Goal: Task Accomplishment & Management: Complete application form

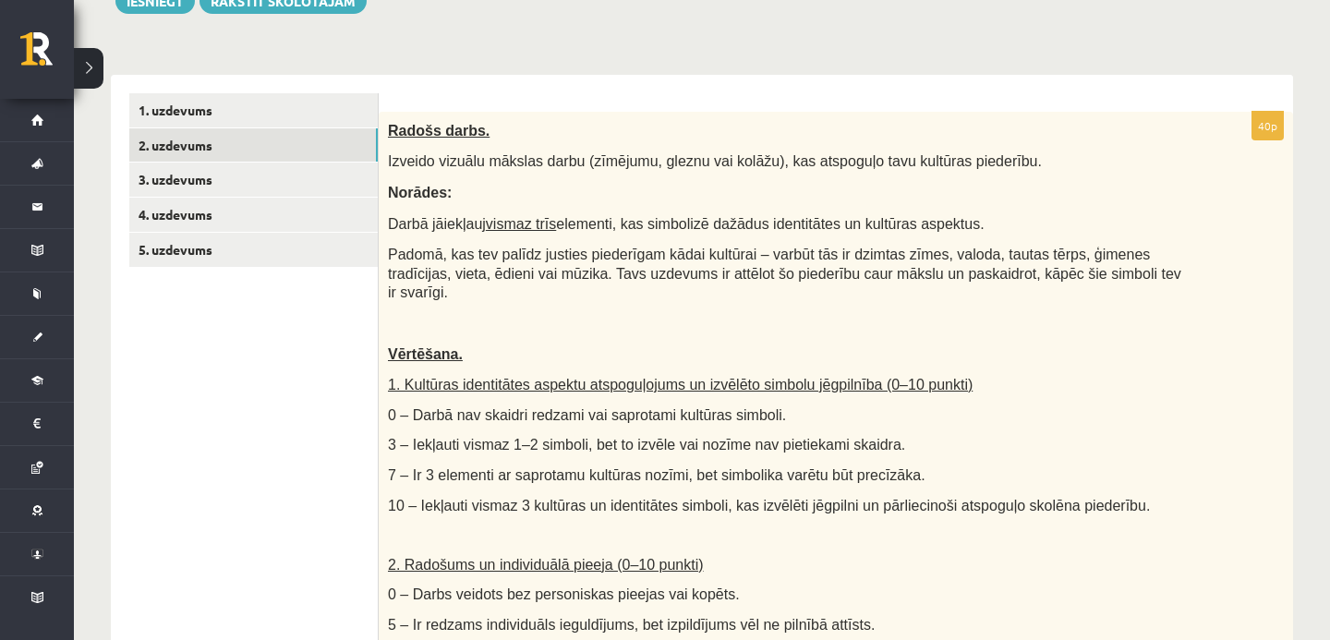
scroll to position [304, 0]
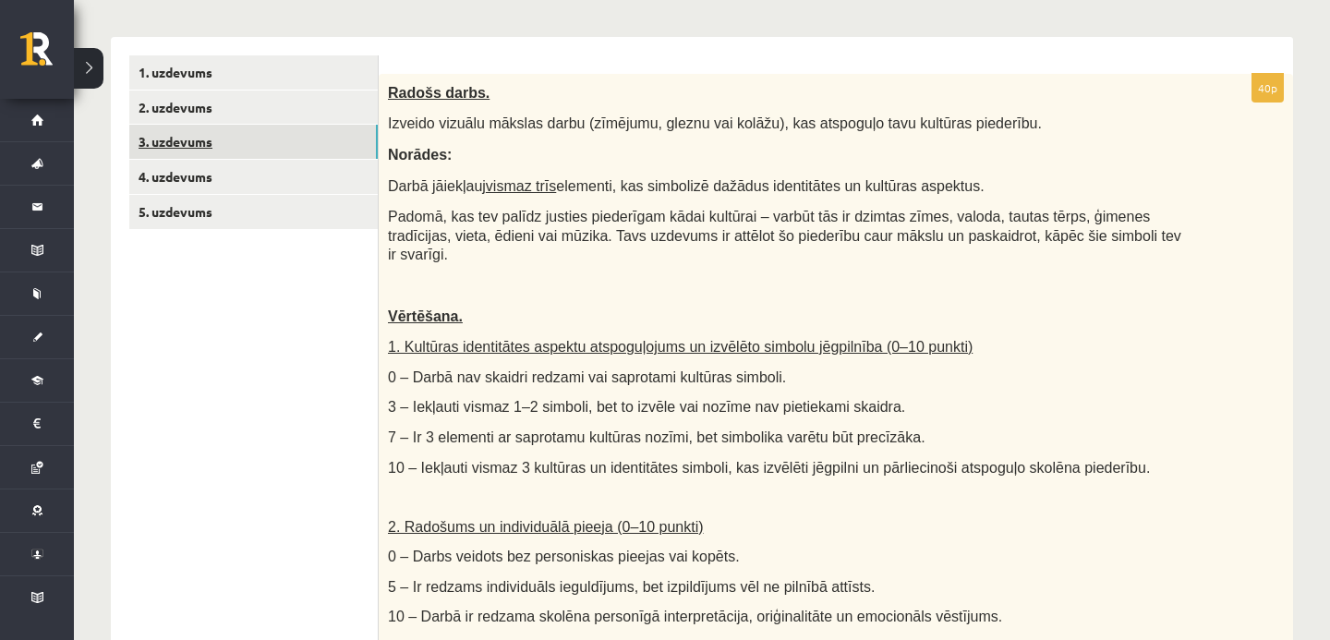
click at [273, 147] on link "3. uzdevums" at bounding box center [253, 142] width 249 height 34
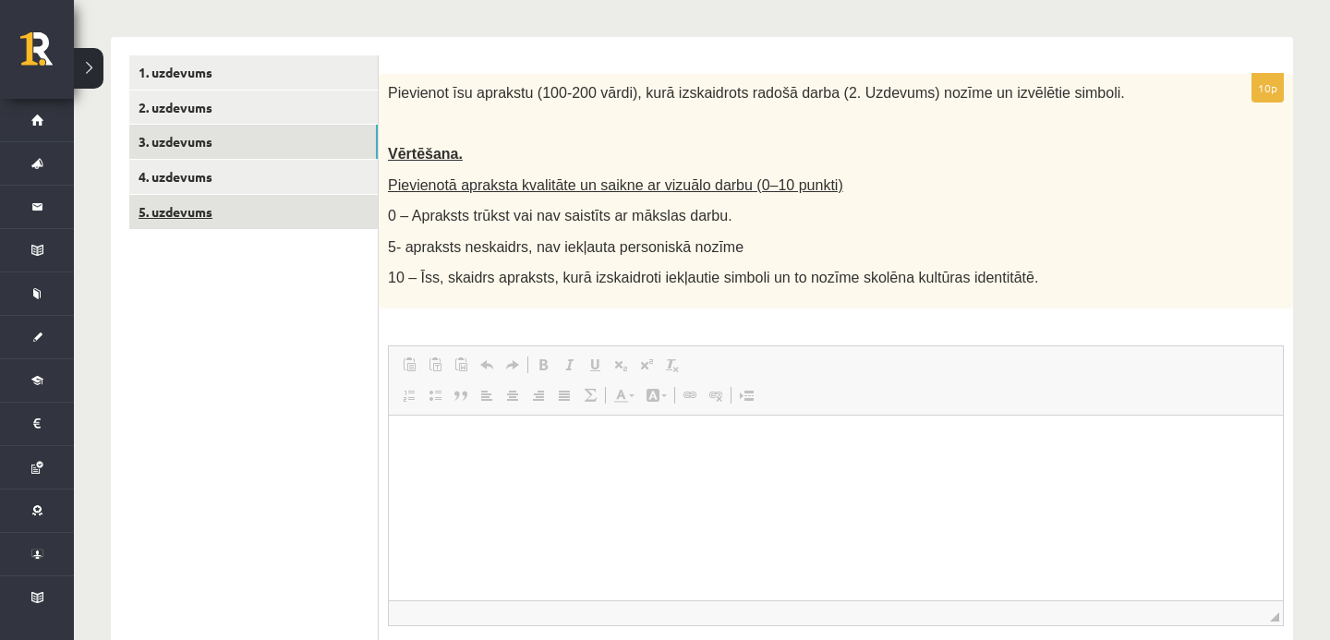
scroll to position [0, 0]
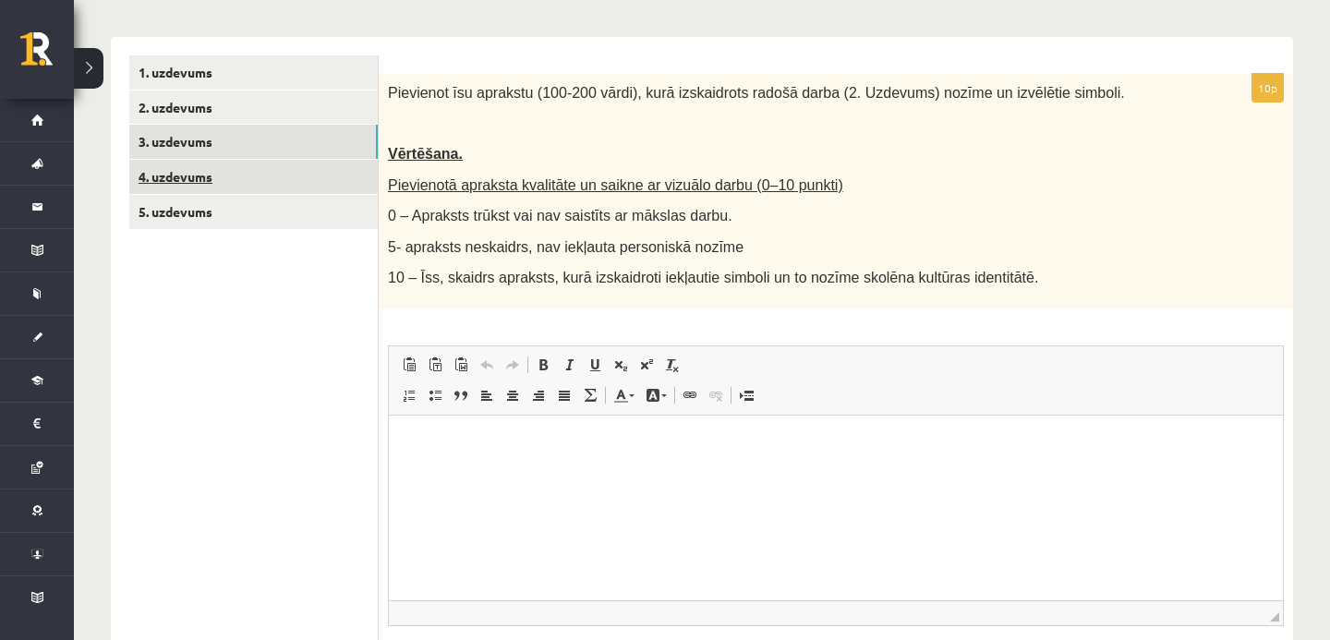
click at [330, 188] on link "4. uzdevums" at bounding box center [253, 177] width 249 height 34
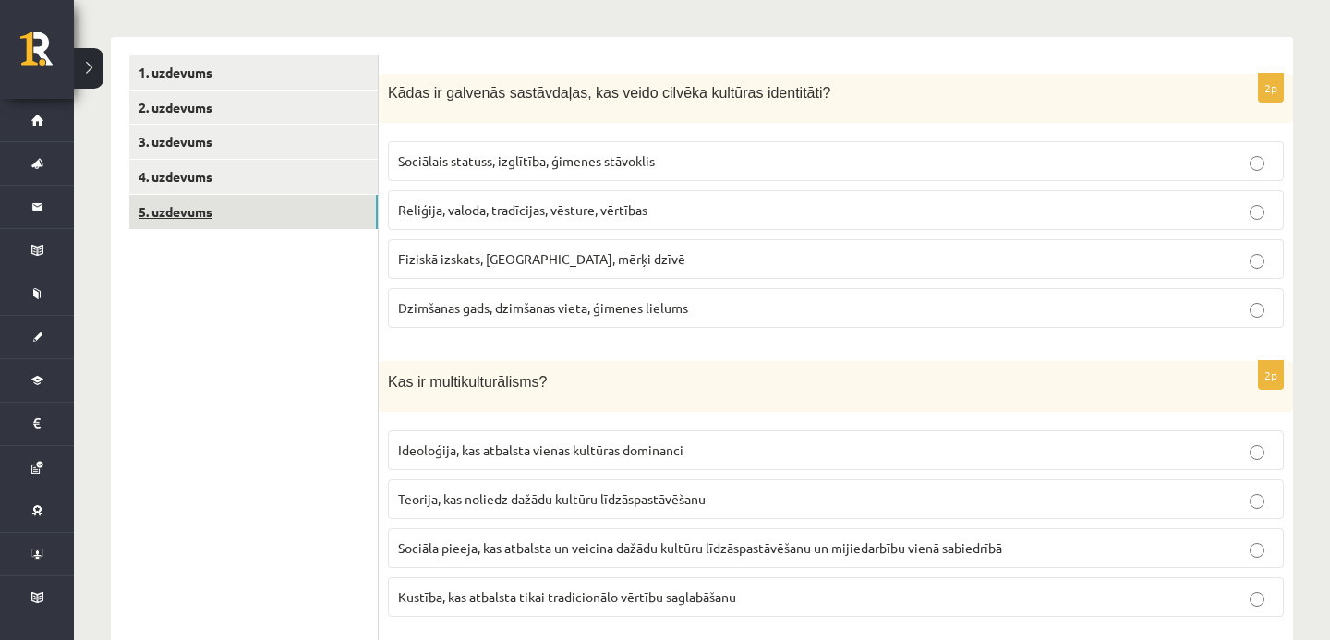
click at [310, 215] on link "5. uzdevums" at bounding box center [253, 212] width 249 height 34
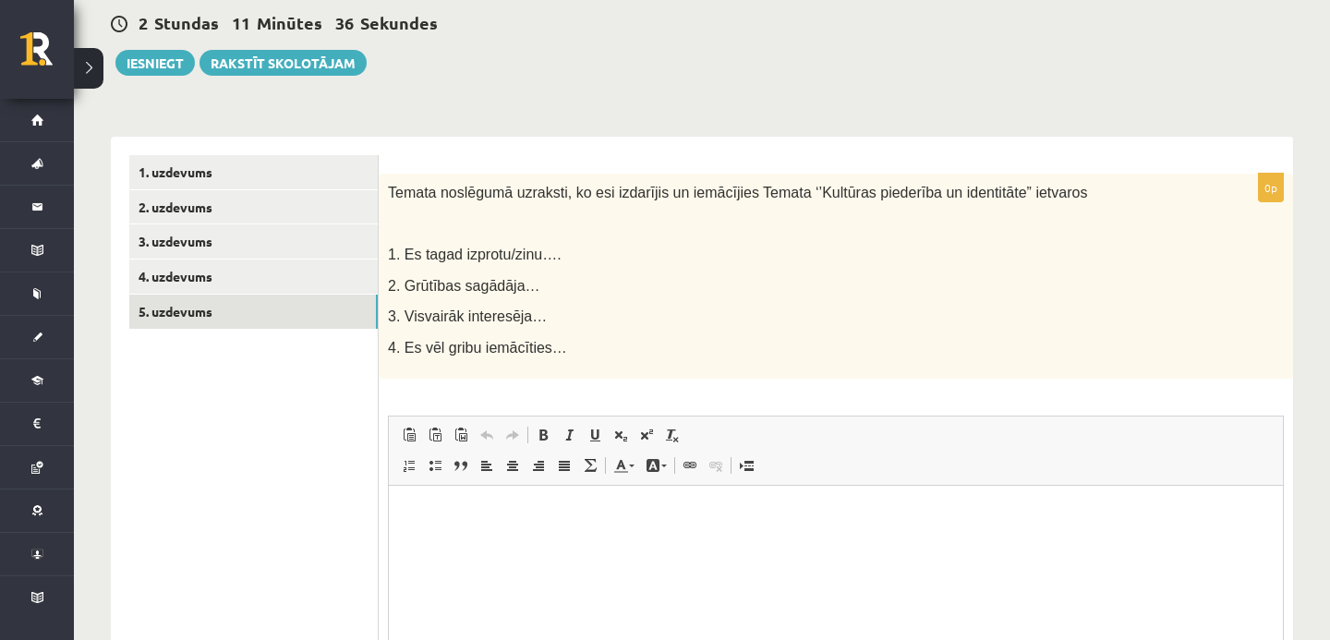
scroll to position [197, 0]
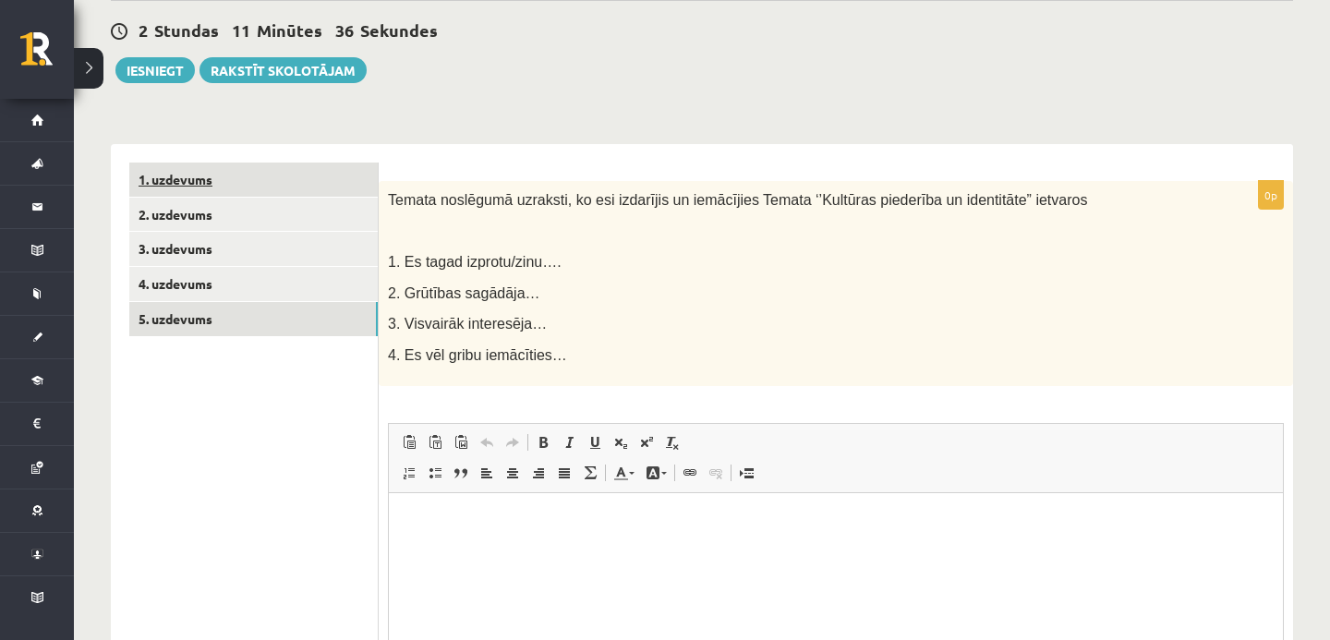
click at [319, 180] on link "1. uzdevums" at bounding box center [253, 180] width 249 height 34
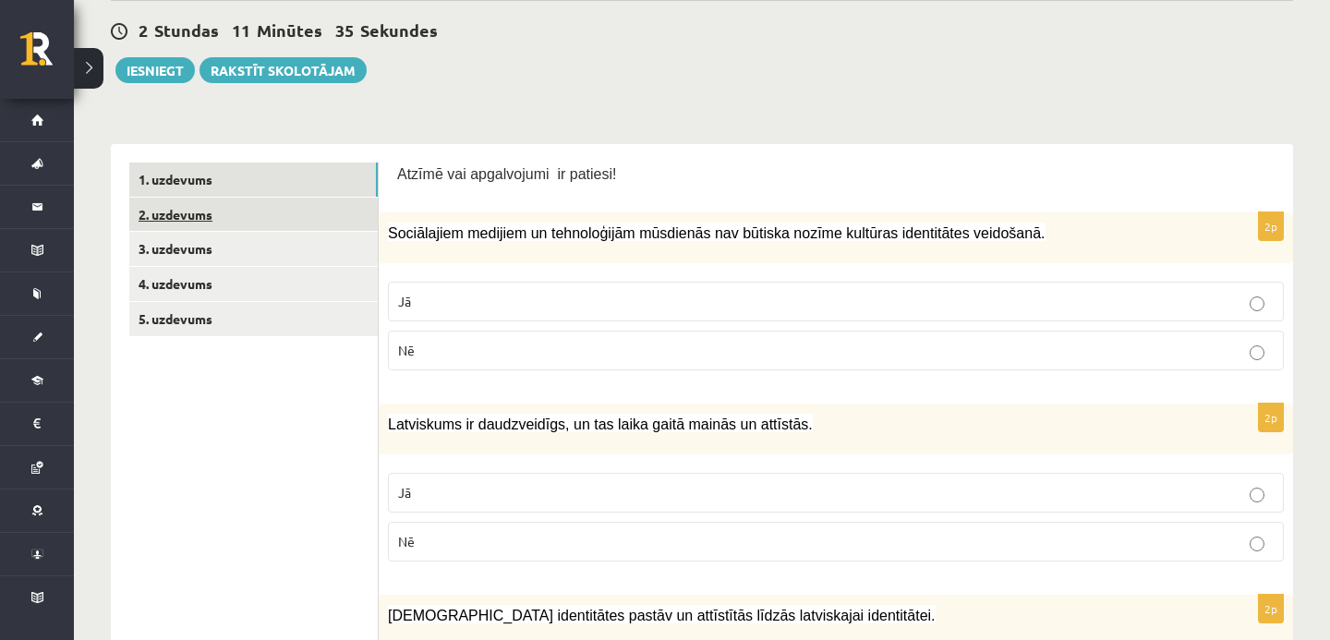
click at [316, 216] on link "2. uzdevums" at bounding box center [253, 215] width 249 height 34
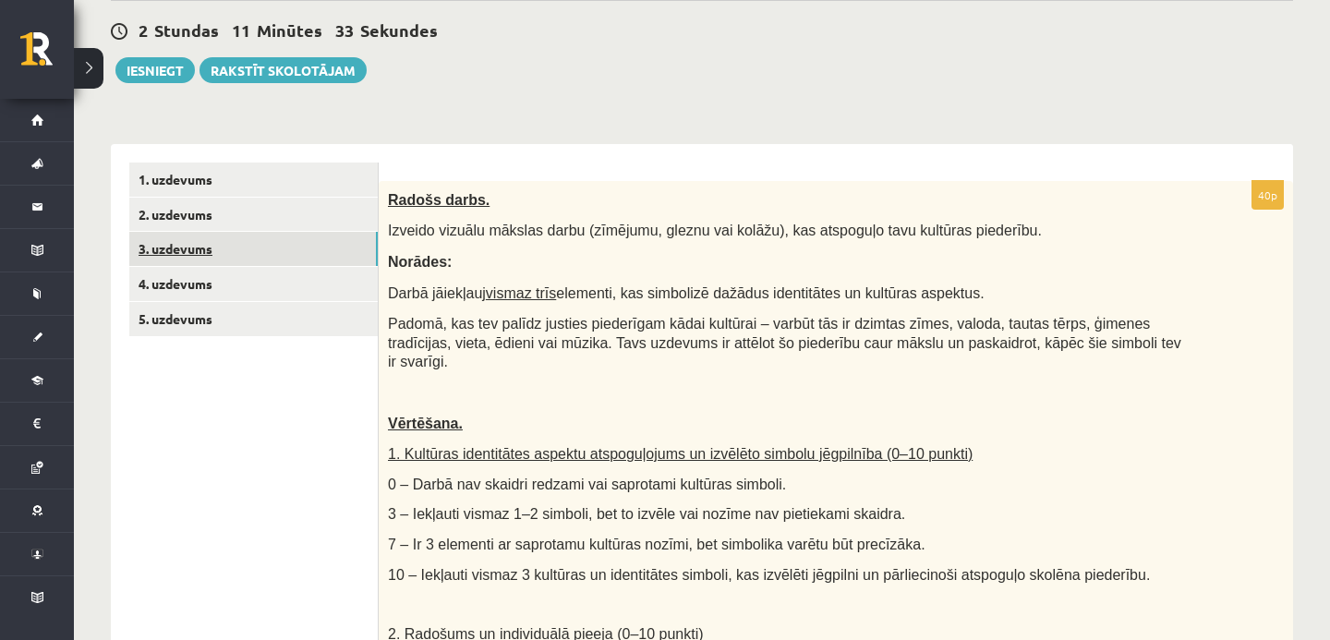
click at [314, 252] on link "3. uzdevums" at bounding box center [253, 249] width 249 height 34
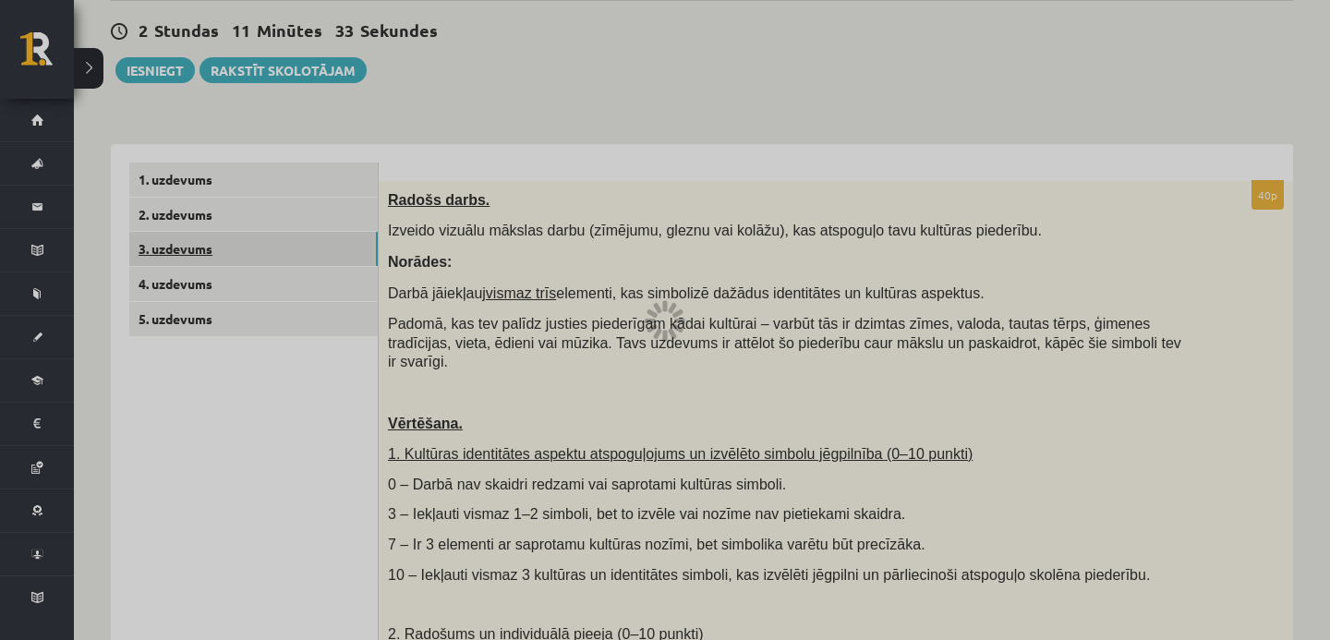
scroll to position [0, 0]
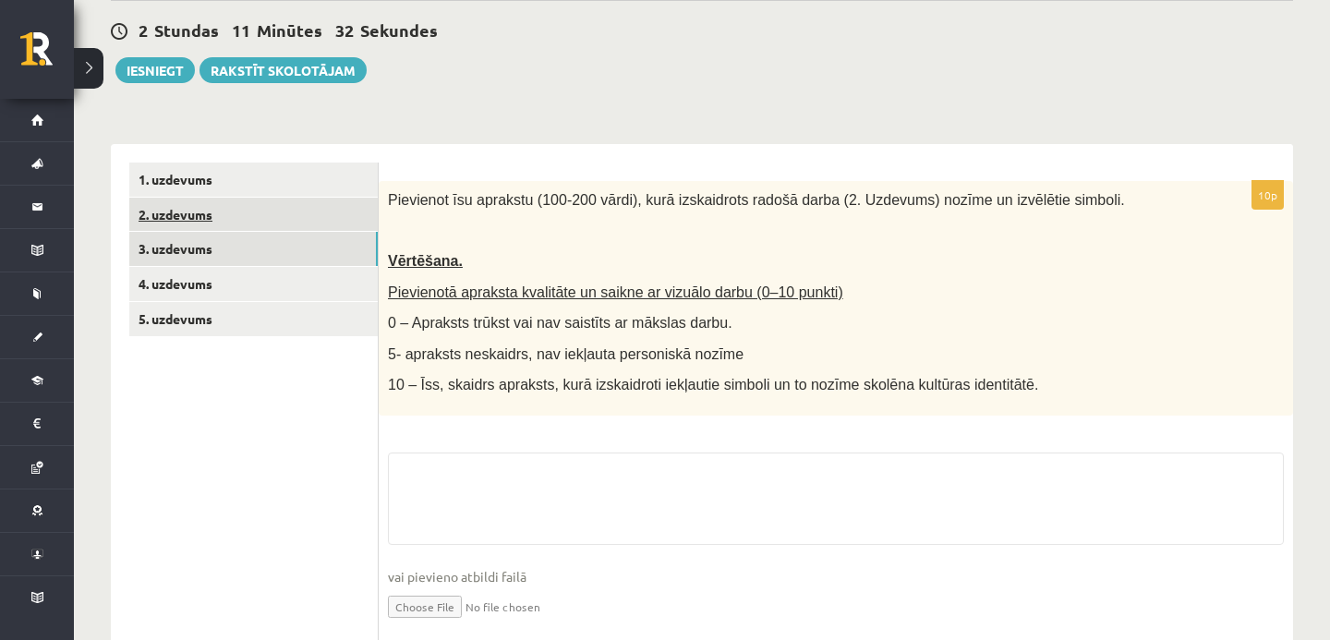
click at [302, 219] on link "2. uzdevums" at bounding box center [253, 215] width 249 height 34
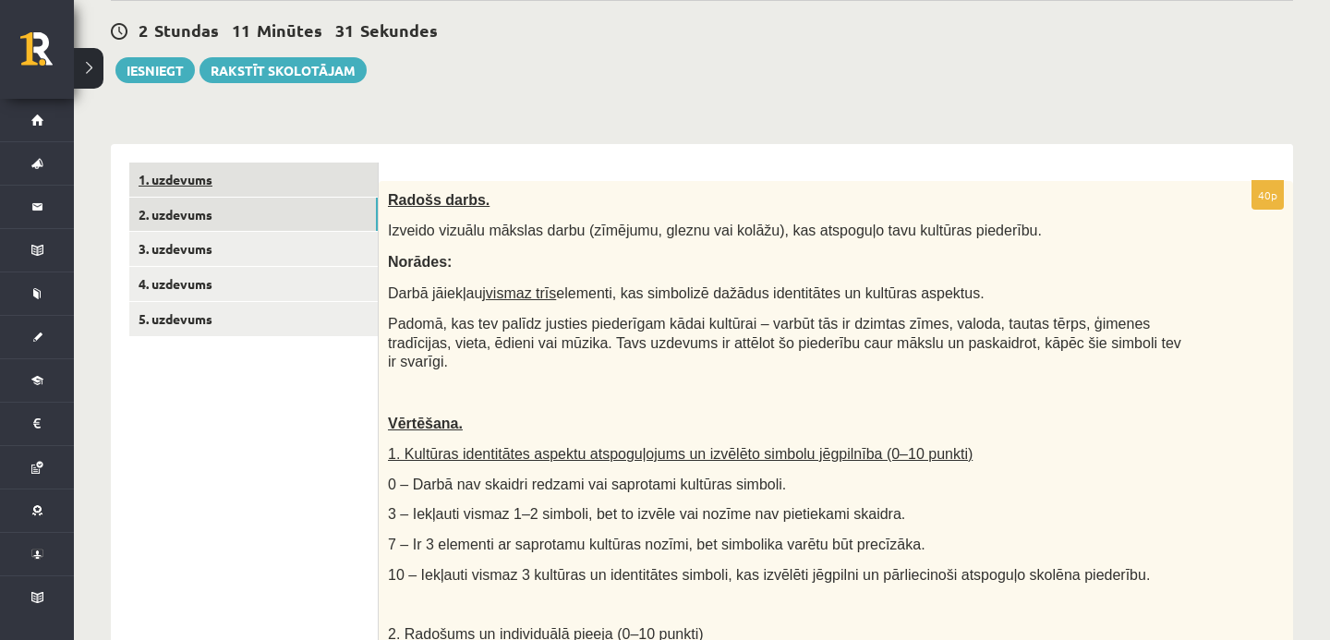
click at [301, 183] on link "1. uzdevums" at bounding box center [253, 180] width 249 height 34
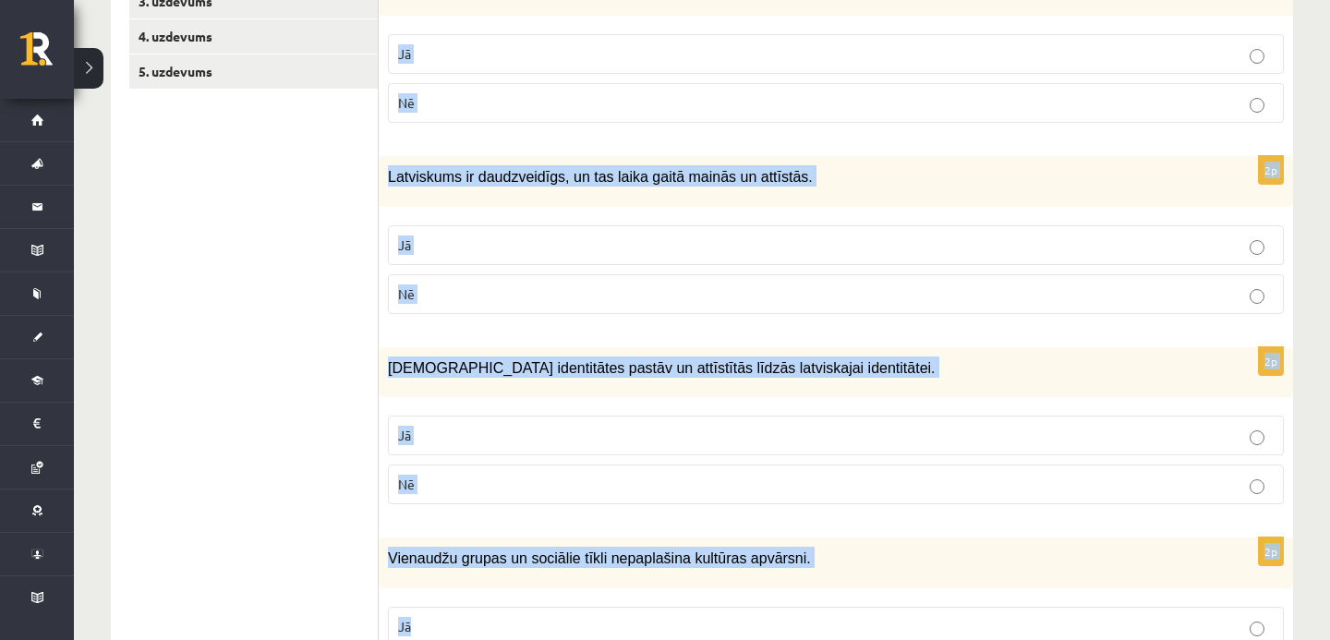
scroll to position [515, 0]
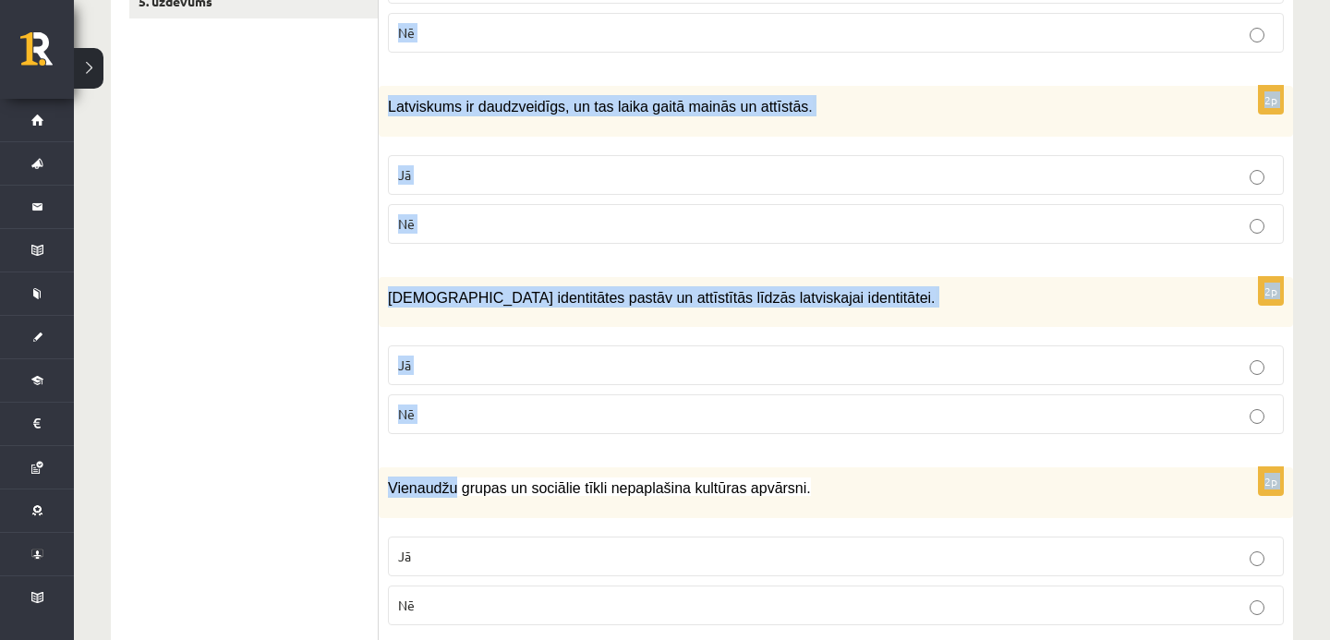
drag, startPoint x: 398, startPoint y: 170, endPoint x: 454, endPoint y: 491, distance: 326.3
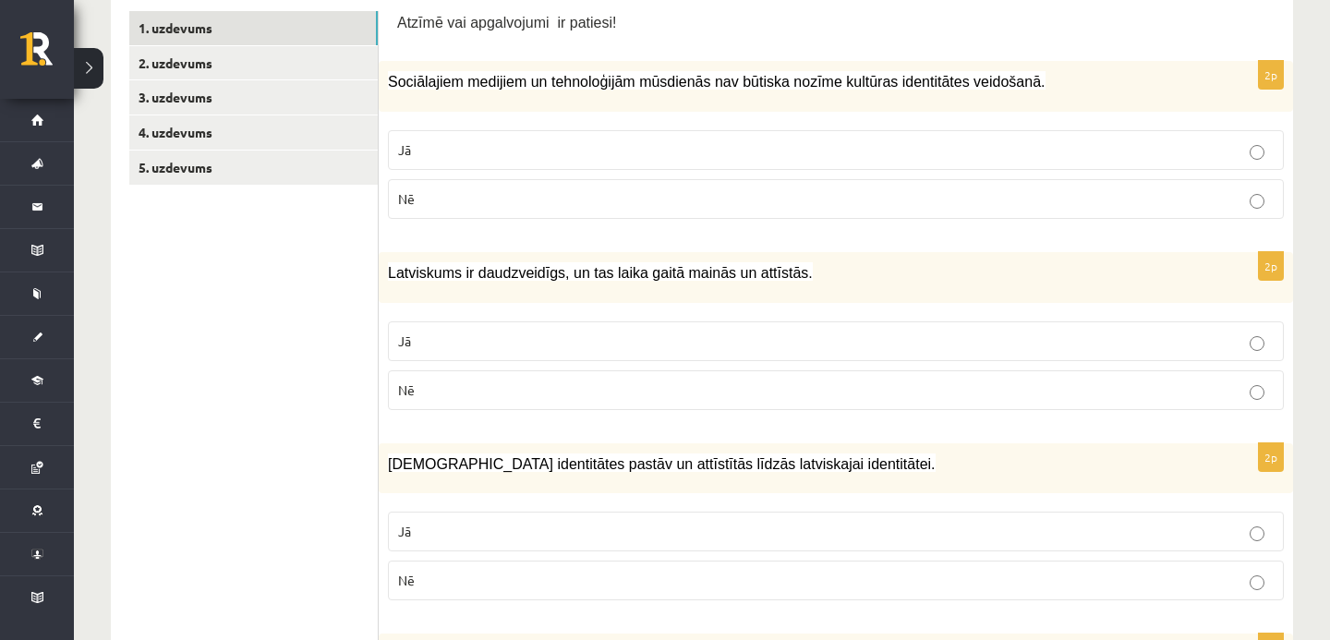
scroll to position [140, 0]
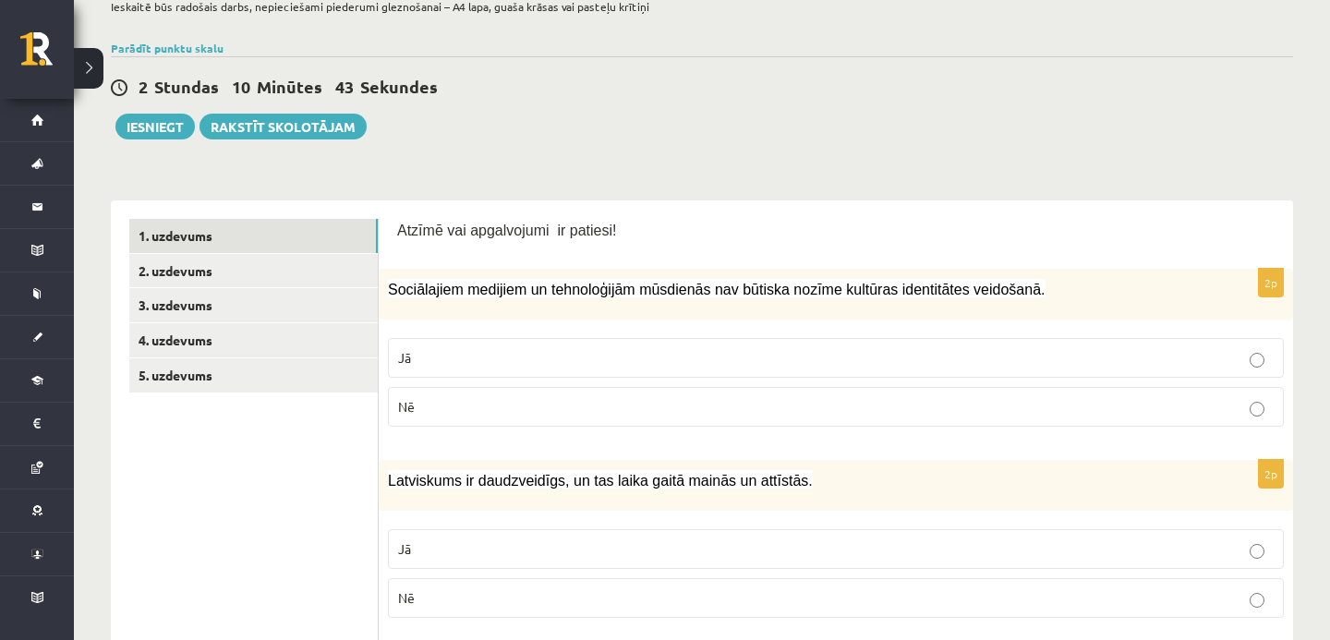
click at [398, 228] on span "Atzīmē vai apgalvojumi ir patiesi!" at bounding box center [506, 231] width 219 height 16
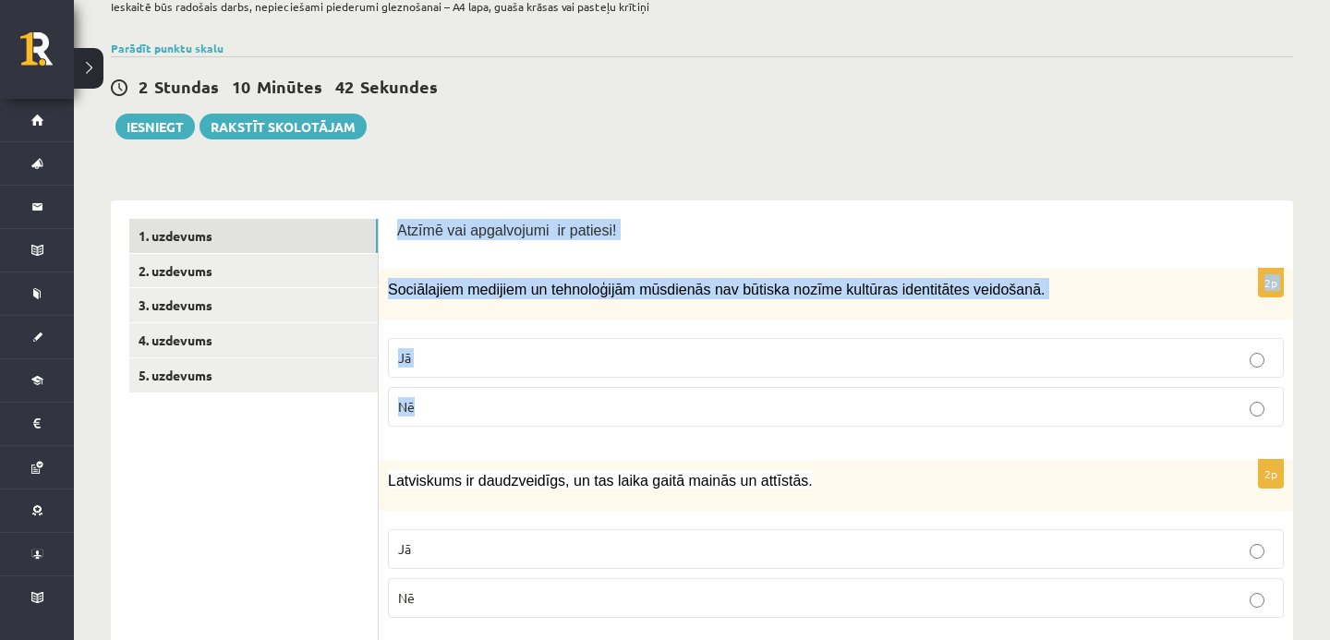
drag, startPoint x: 398, startPoint y: 228, endPoint x: 418, endPoint y: 431, distance: 203.3
copy form "Atzīmē vai apgalvojumi ir patiesi! 2p Sociālajiem medijiem un tehnoloģijām mūsd…"
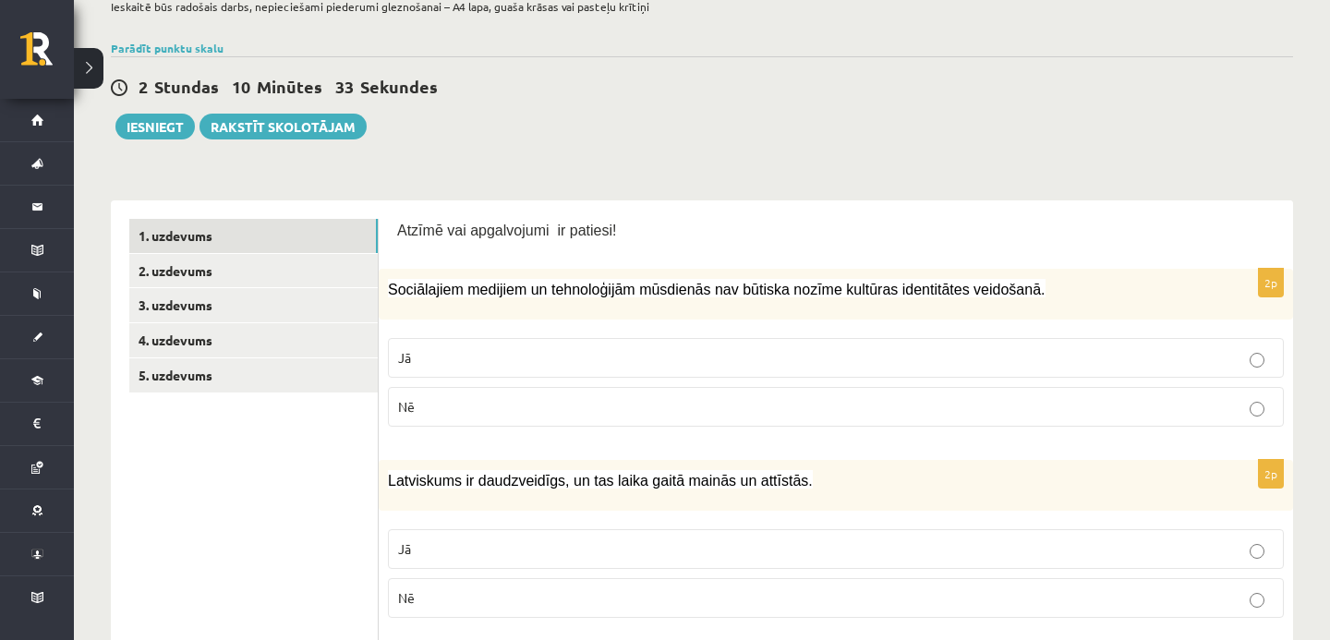
click at [522, 385] on fieldset "Jā Nē" at bounding box center [836, 380] width 896 height 103
click at [523, 413] on p "Nē" at bounding box center [836, 406] width 876 height 19
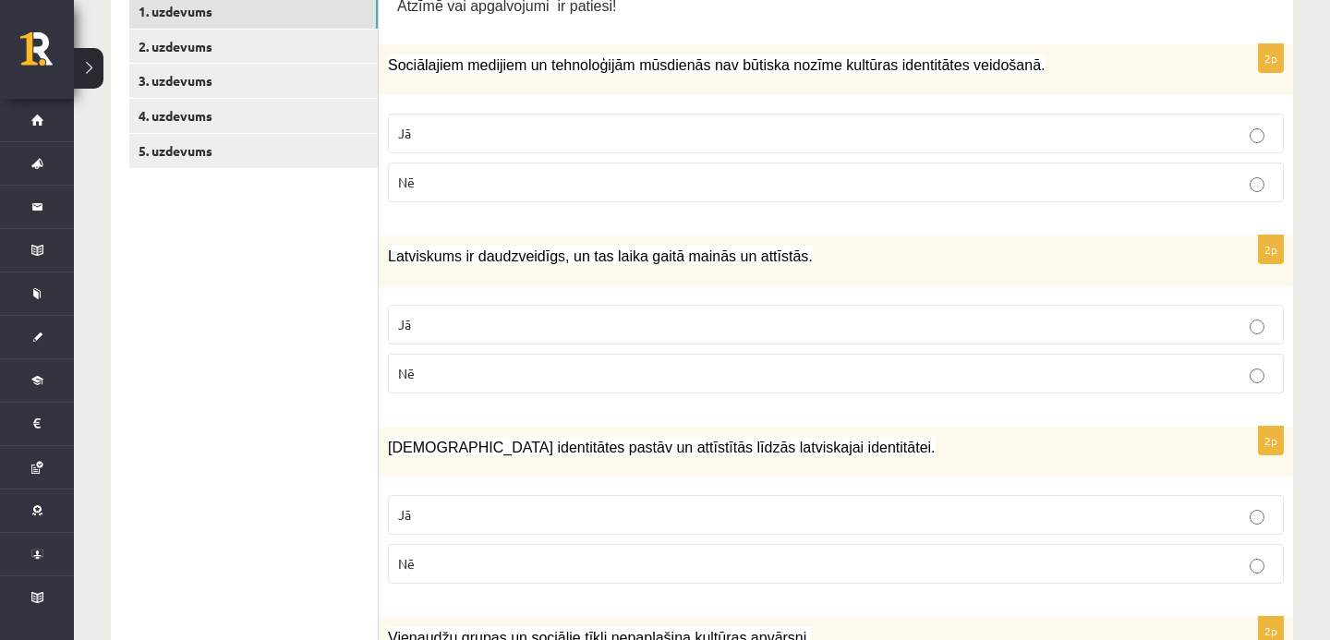
scroll to position [393, 0]
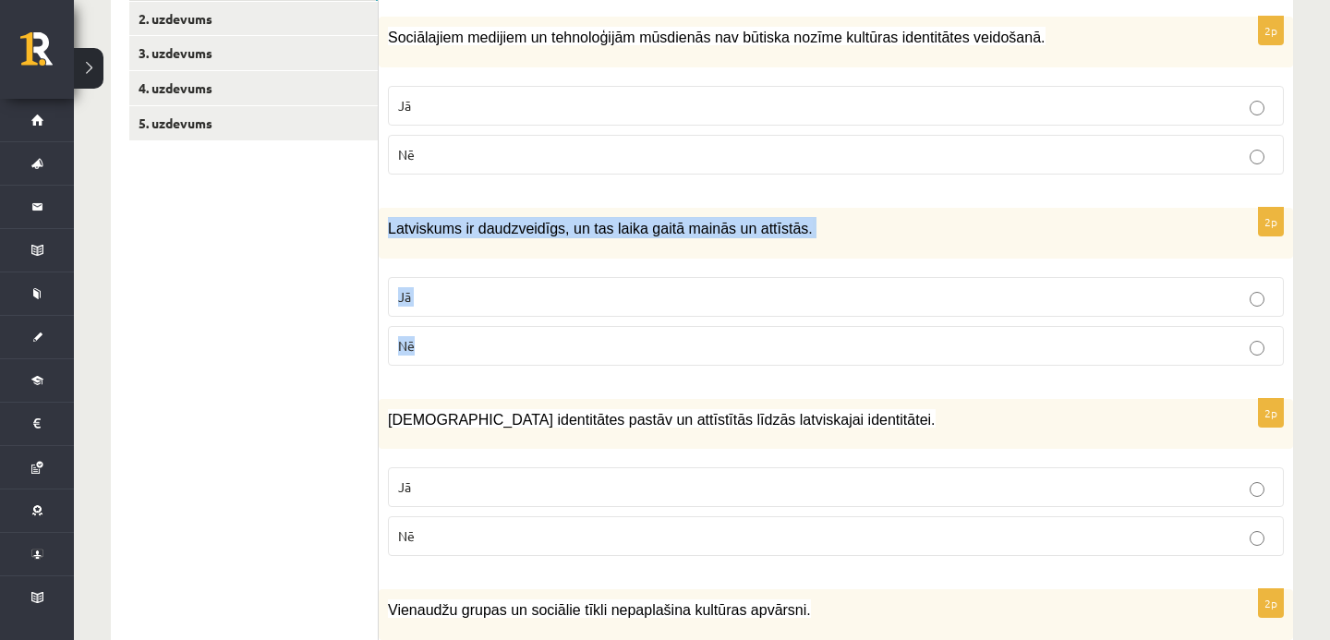
drag, startPoint x: 389, startPoint y: 229, endPoint x: 426, endPoint y: 372, distance: 147.9
click at [426, 373] on div "2p Latviskums ir daudzveidīgs, un tas laika gaitā mainās un attīstās. Jā Nē" at bounding box center [836, 294] width 915 height 173
copy div "Latviskums ir daudzveidīgs, un tas laika gaitā mainās un attīstās. Jā Nē"
click at [435, 302] on p "Jā" at bounding box center [836, 296] width 876 height 19
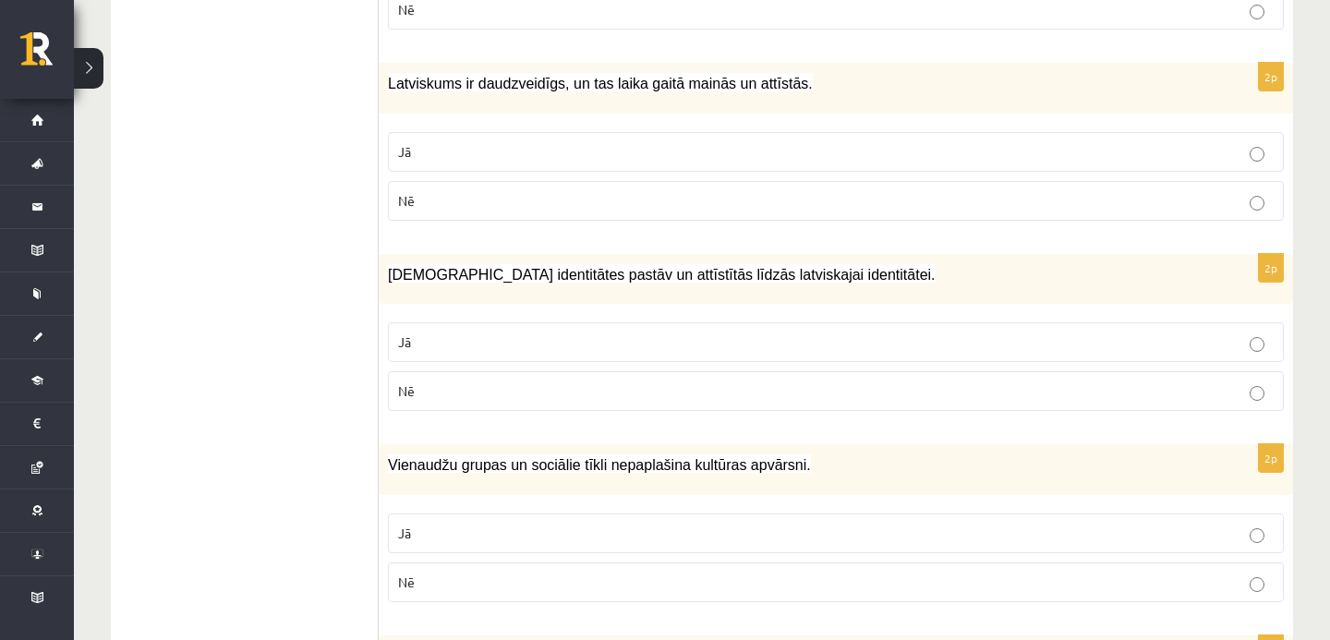
scroll to position [541, 0]
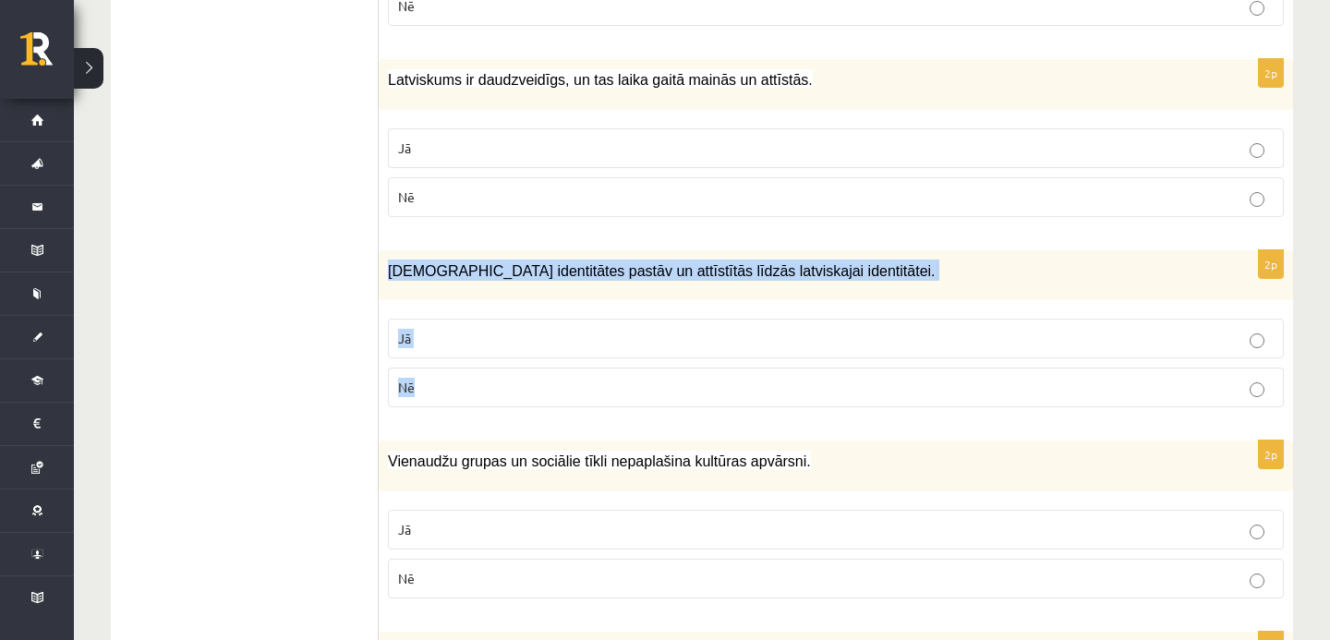
drag, startPoint x: 387, startPoint y: 272, endPoint x: 417, endPoint y: 417, distance: 148.0
click at [417, 417] on div "2p Mazākumtautību identitātes pastāv un attīstītās līdzās latviskajai identitāt…" at bounding box center [836, 336] width 915 height 173
copy div "Mazākumtautību identitātes pastāv un attīstītās līdzās latviskajai identitātei.…"
click at [564, 341] on p "Jā" at bounding box center [836, 338] width 876 height 19
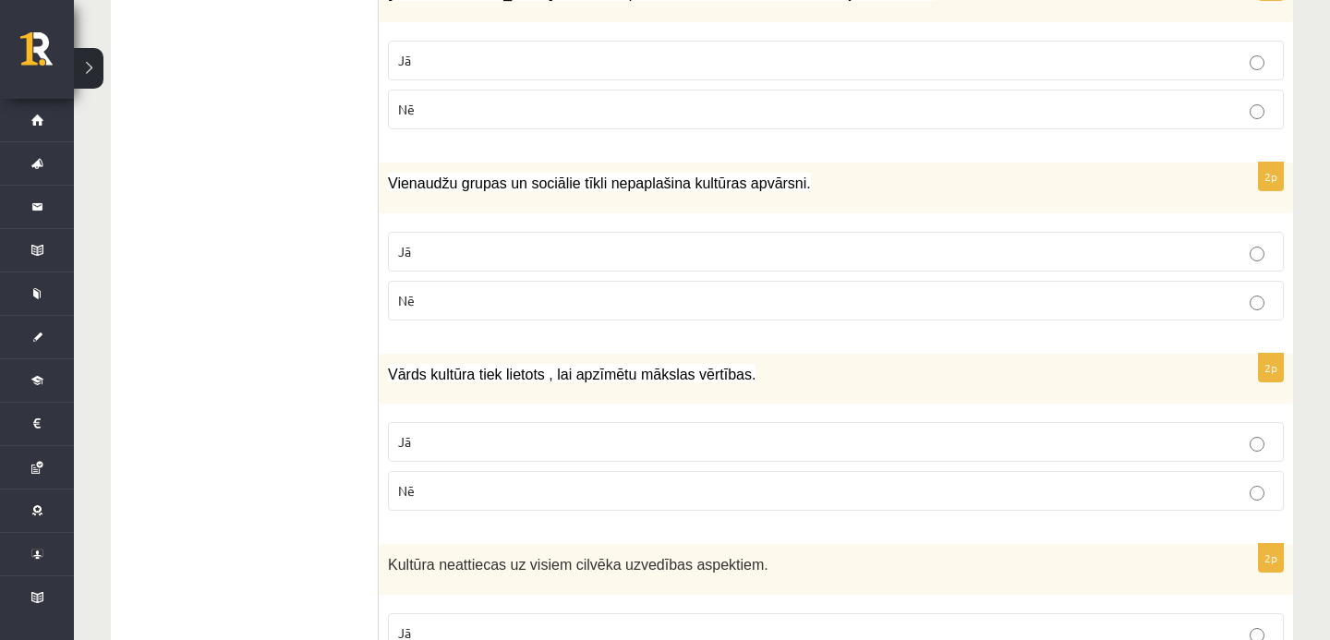
scroll to position [821, 0]
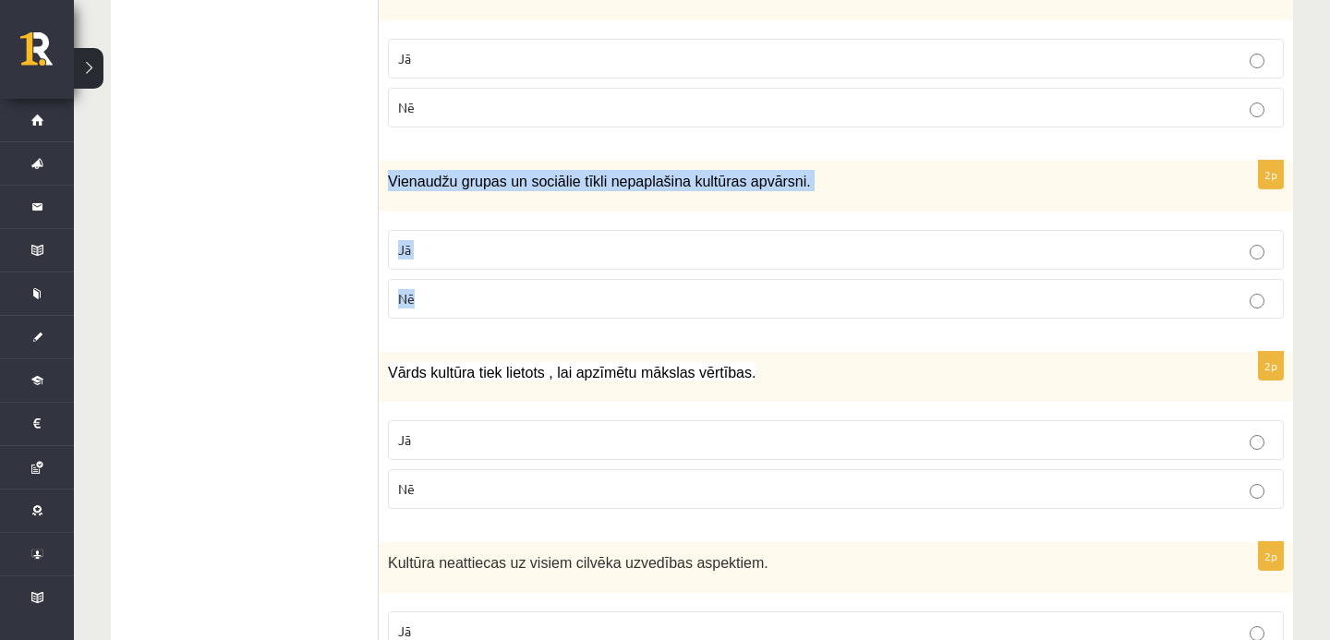
drag, startPoint x: 391, startPoint y: 180, endPoint x: 426, endPoint y: 326, distance: 150.1
click at [426, 326] on div "2p Vienaudžu grupas un sociālie tīkli nepaplašina kultūras apvārsni. Jā Nē" at bounding box center [836, 247] width 915 height 173
copy div "Vienaudžu grupas un sociālie tīkli nepaplašina kultūras apvārsni. Jā Nē"
click at [428, 295] on p "Nē" at bounding box center [836, 298] width 876 height 19
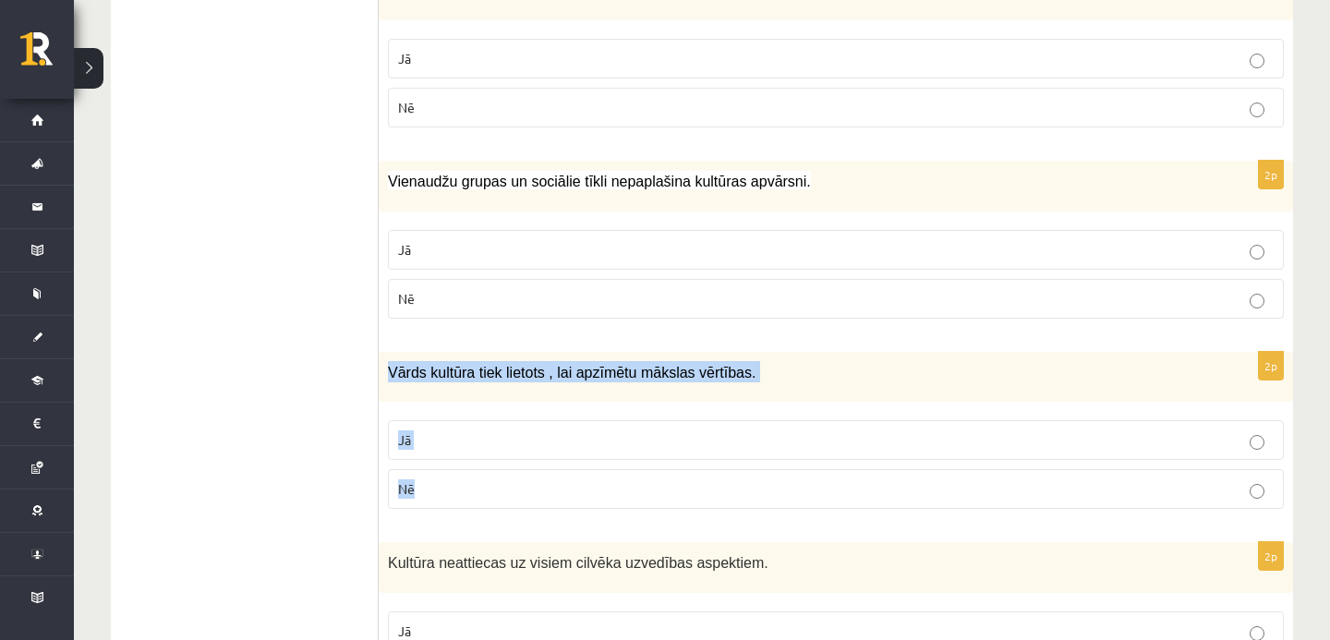
drag, startPoint x: 391, startPoint y: 369, endPoint x: 443, endPoint y: 511, distance: 151.7
click at [443, 511] on div "2p Vārds kultūra tiek lietots , lai apzīmētu mākslas vērtības. Jā Nē" at bounding box center [836, 438] width 915 height 173
copy div "Vārds kultūra tiek lietots , lai apzīmētu mākslas vērtības. Jā Nē"
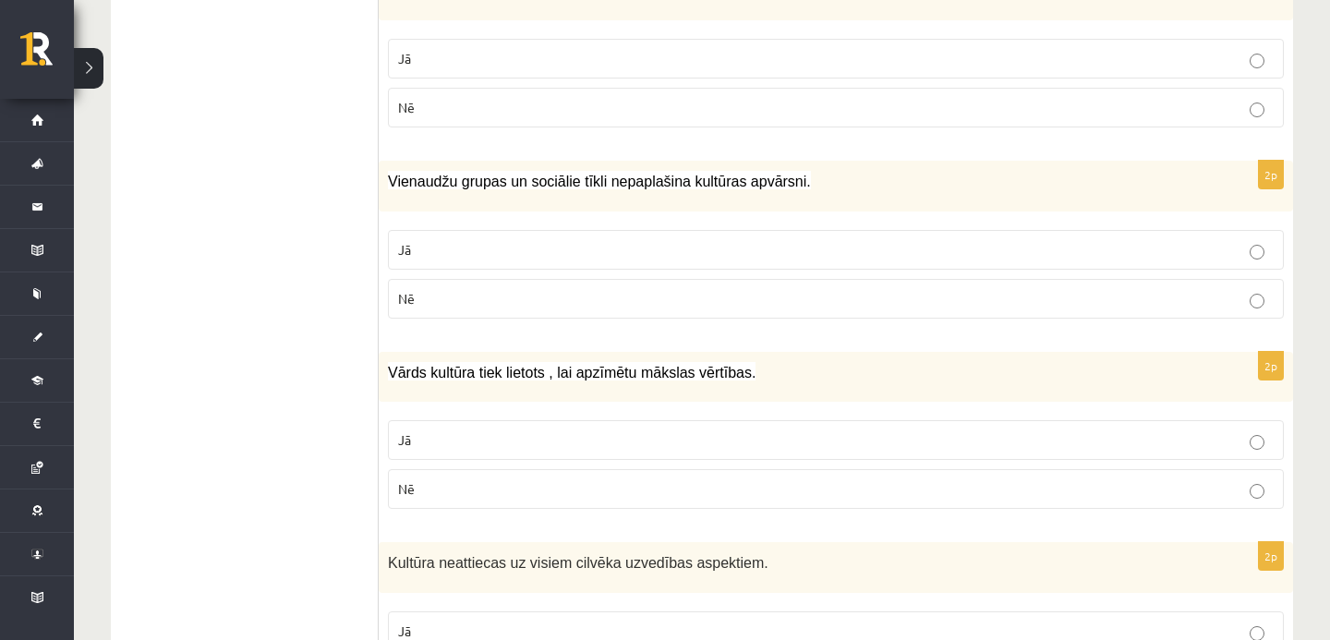
click at [450, 489] on p "Nē" at bounding box center [836, 488] width 876 height 19
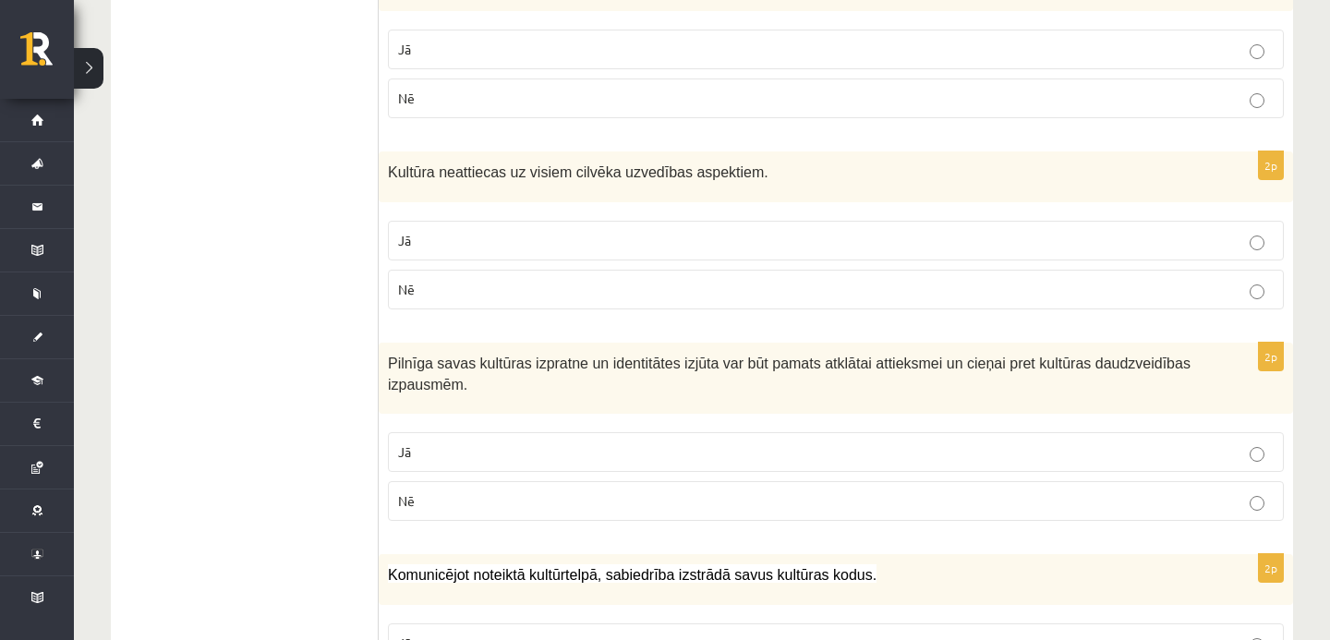
scroll to position [1215, 0]
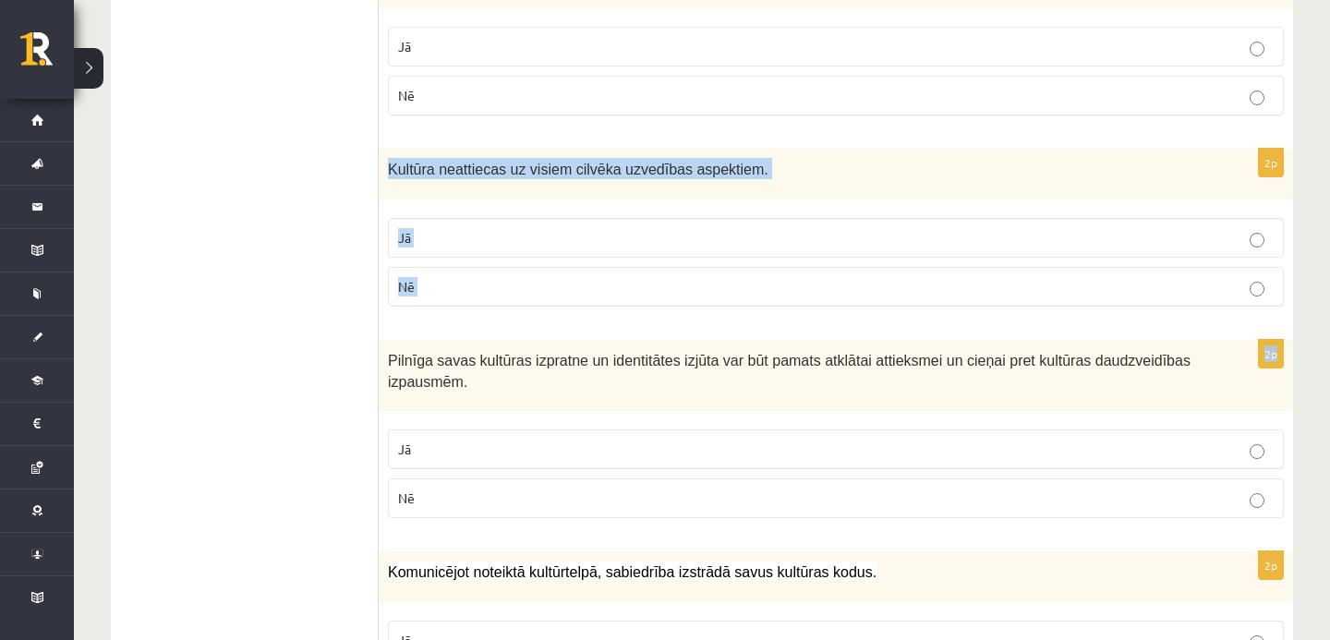
drag, startPoint x: 385, startPoint y: 164, endPoint x: 431, endPoint y: 332, distance: 174.4
click at [431, 332] on form "Atzīmē vai apgalvojumi ir patiesi! 2p Sociālajiem medijiem un tehnoloģijām mūsd…" at bounding box center [836, 622] width 878 height 2957
copy form "Kultūra neattiecas uz visiem cilvēka uzvedības aspektiem. Jā Nē 2p"
click at [436, 296] on label "Nē" at bounding box center [836, 287] width 896 height 40
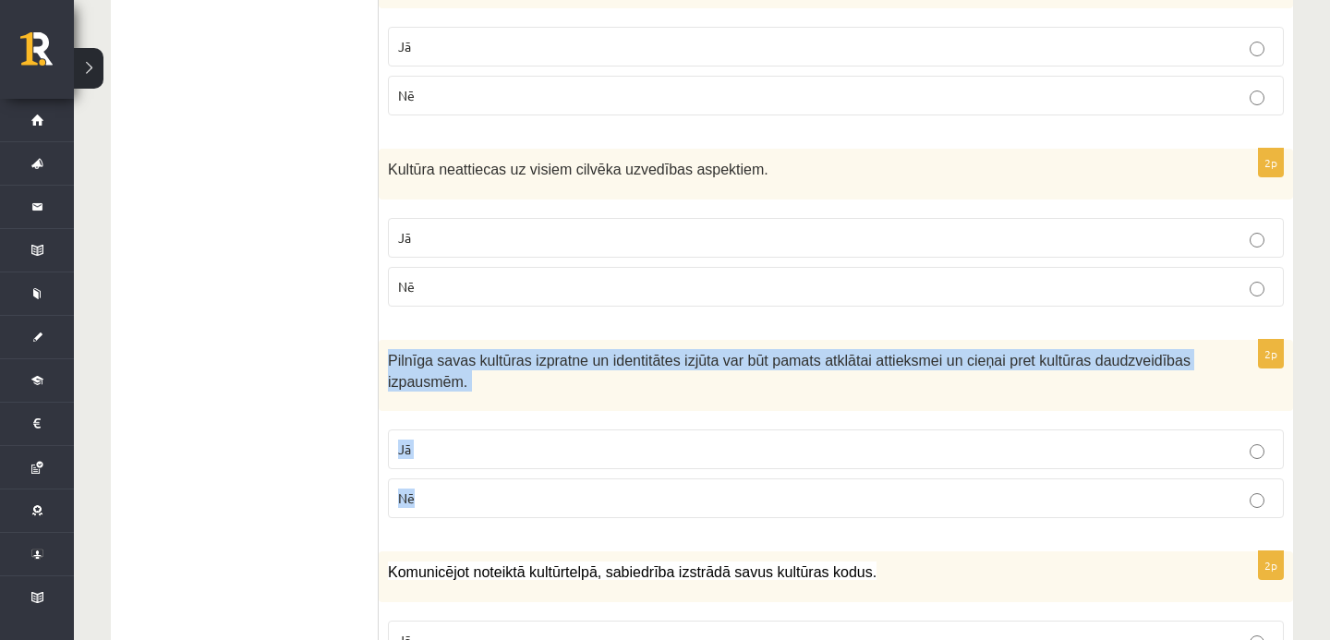
drag, startPoint x: 388, startPoint y: 361, endPoint x: 445, endPoint y: 524, distance: 172.4
click at [445, 524] on div "2p Pilnīga savas kultūras izpratne un identitātes izjūta var būt pamats atklāta…" at bounding box center [836, 436] width 915 height 193
copy div "Pilnīga savas kultūras izpratne un identitātes izjūta var būt pamats atklātai a…"
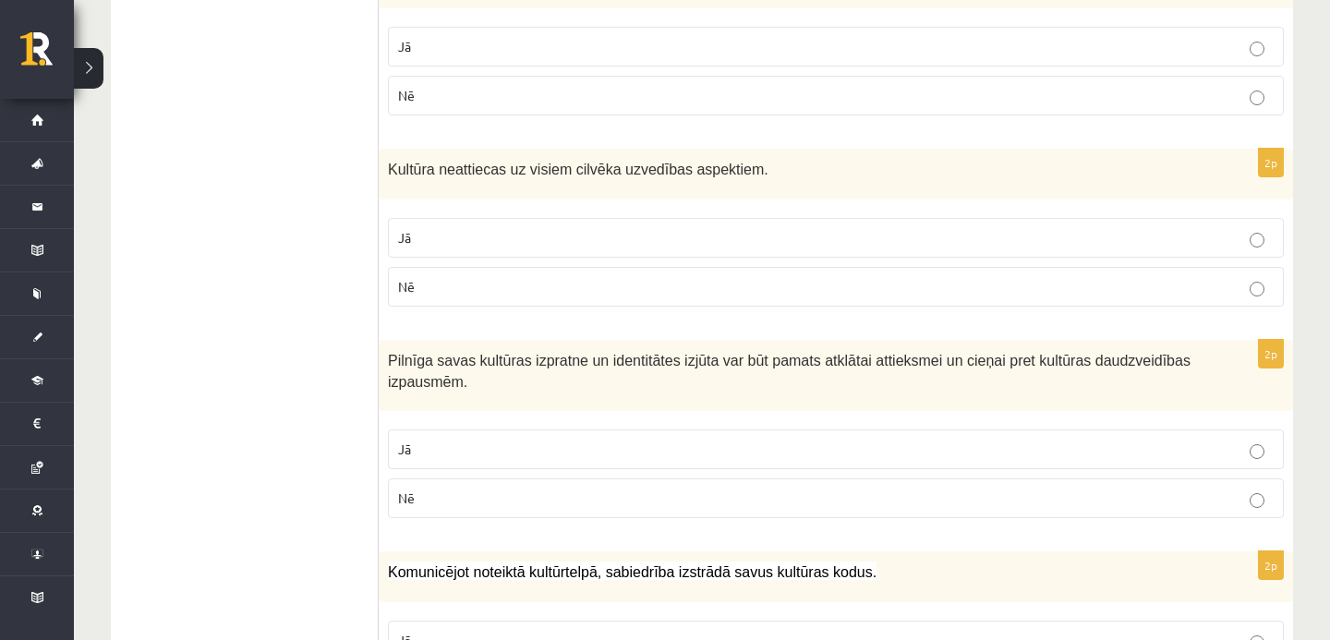
click at [526, 443] on p "Jā" at bounding box center [836, 449] width 876 height 19
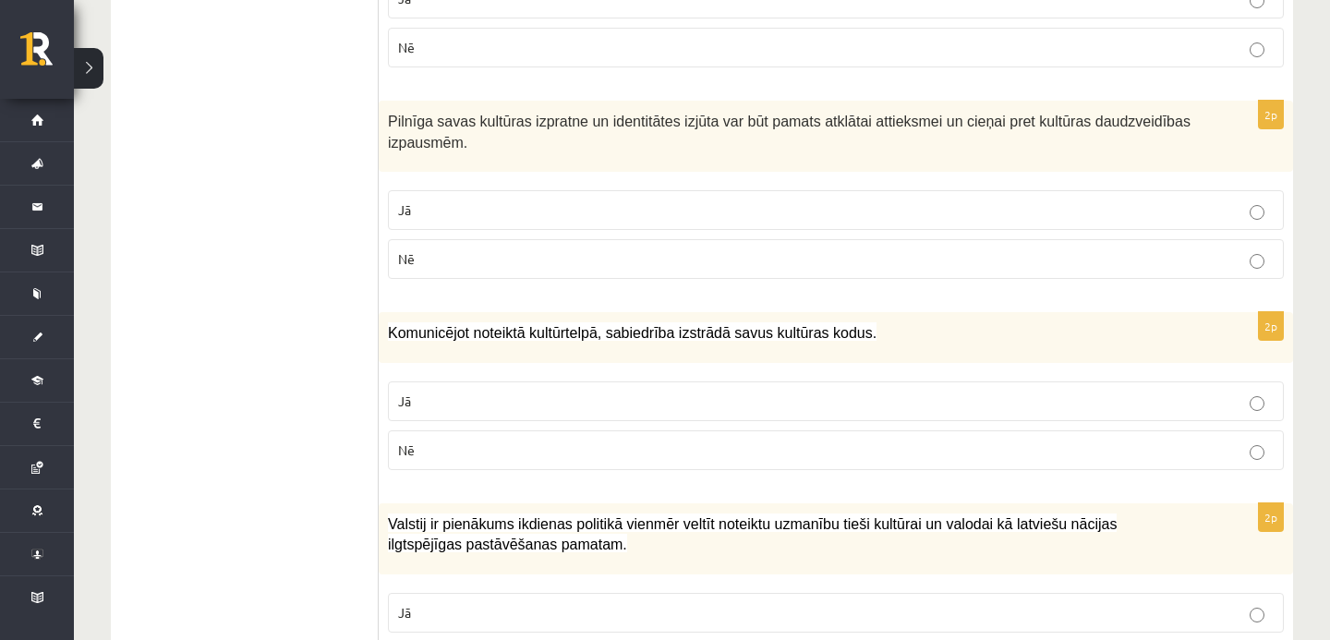
scroll to position [1478, 0]
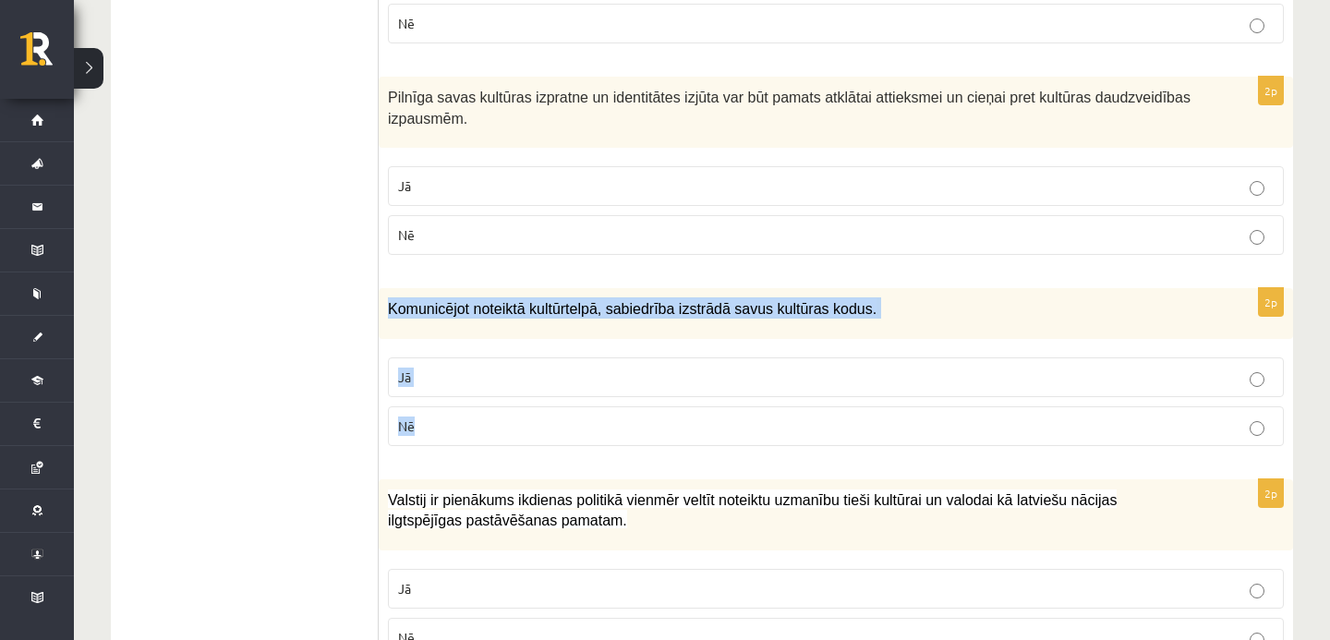
drag, startPoint x: 382, startPoint y: 300, endPoint x: 428, endPoint y: 447, distance: 153.7
click at [428, 447] on div "2p Komunicējot noteiktā kultūrtelpā, sabiedrība izstrādā savus kultūras kodus. …" at bounding box center [836, 374] width 915 height 173
copy div "Komunicējot noteiktā kultūrtelpā, sabiedrība izstrādā savus kultūras kodus. Jā …"
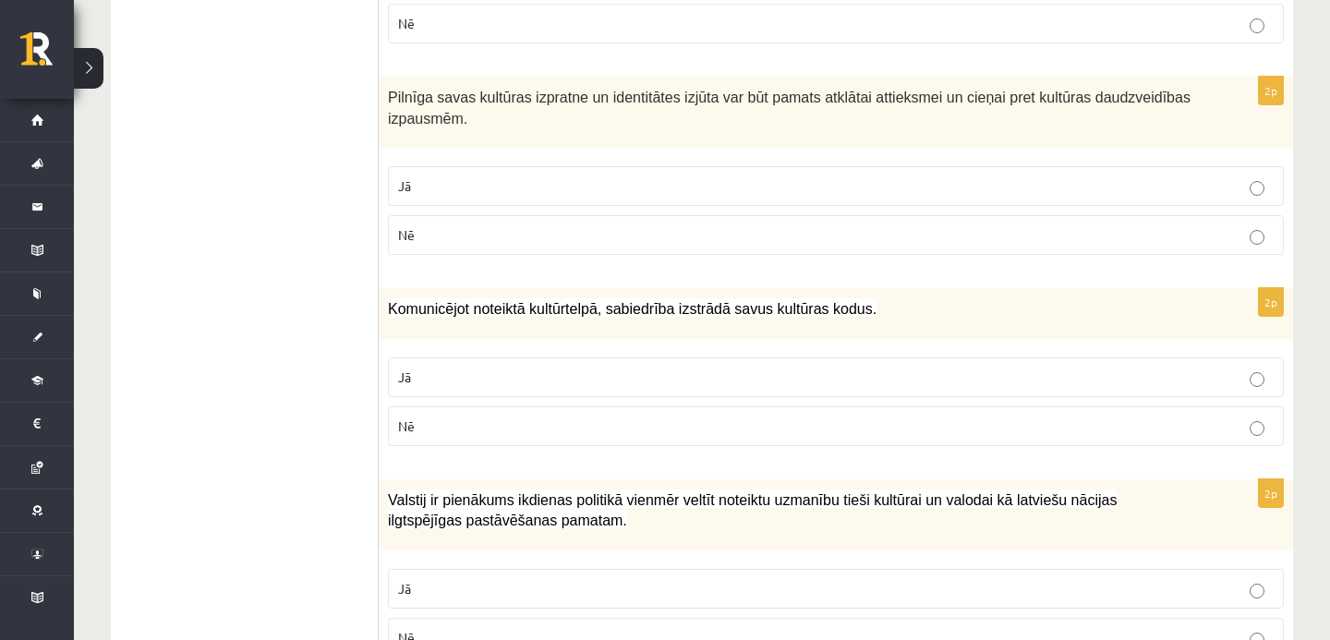
click at [466, 380] on p "Jā" at bounding box center [836, 377] width 876 height 19
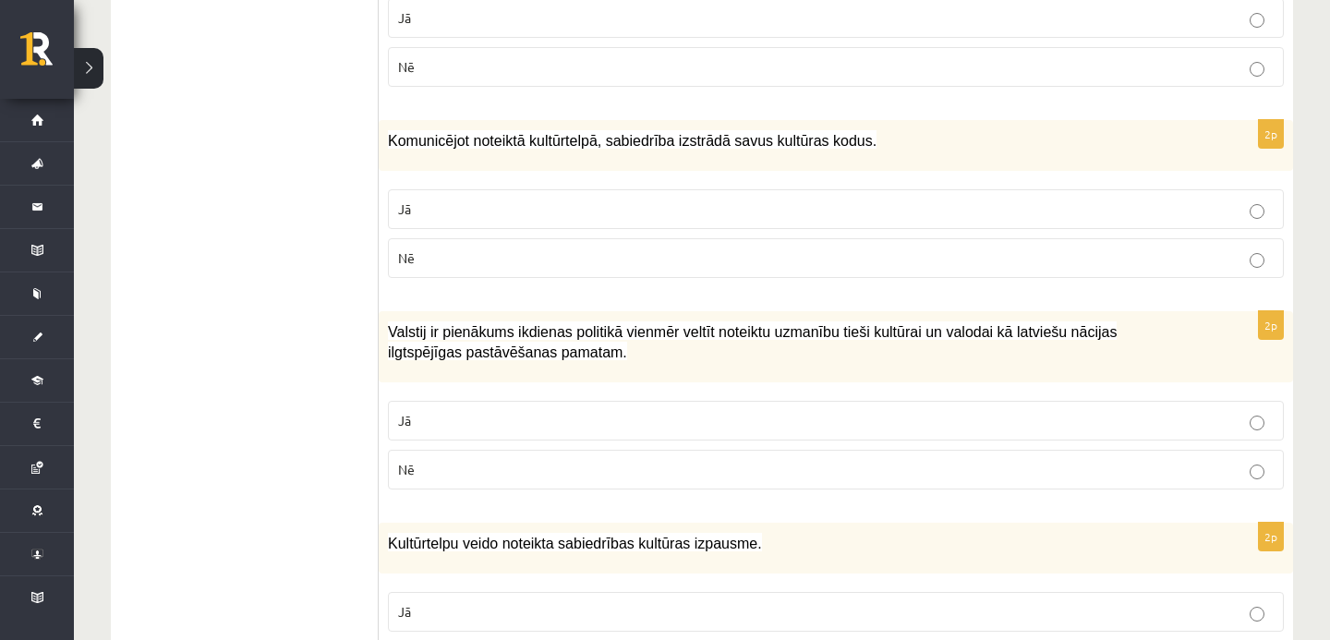
scroll to position [1640, 0]
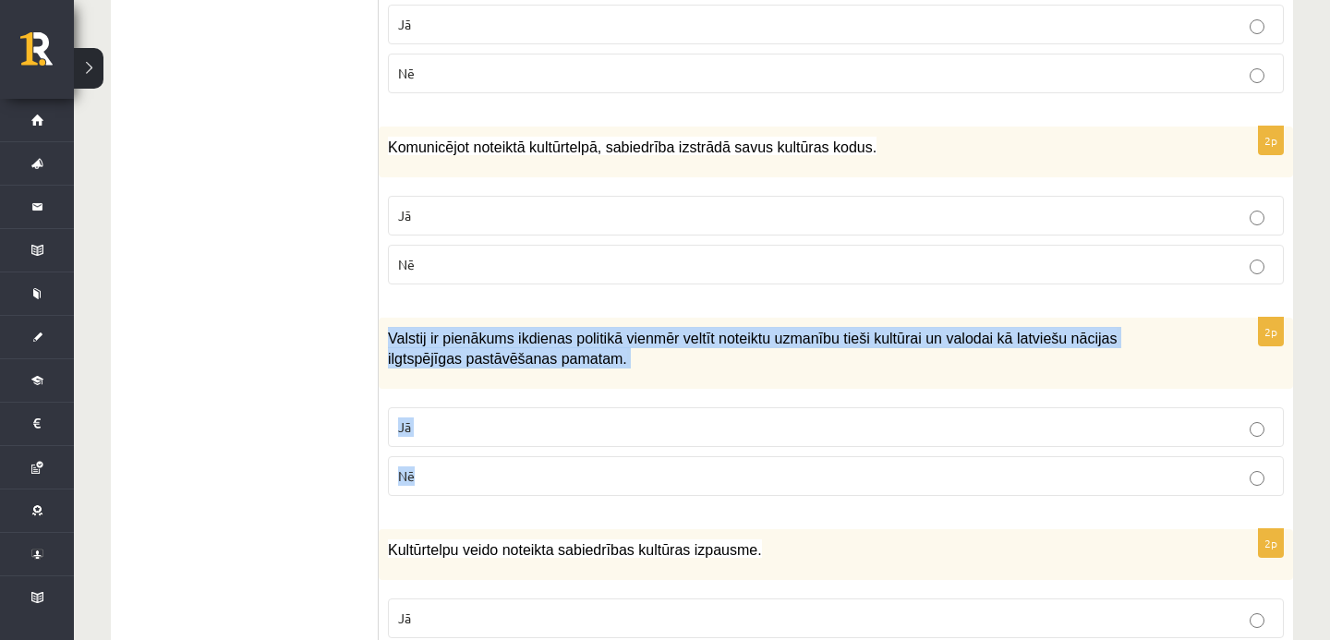
drag, startPoint x: 388, startPoint y: 334, endPoint x: 395, endPoint y: 504, distance: 169.2
click at [395, 504] on div "2p Valstij ir pienākums ikdienas politikā vienmēr veltīt noteiktu uzmanību tieš…" at bounding box center [836, 414] width 915 height 193
copy div "Valstij ir pienākums ikdienas politikā vienmēr veltīt noteiktu uzmanību tieši k…"
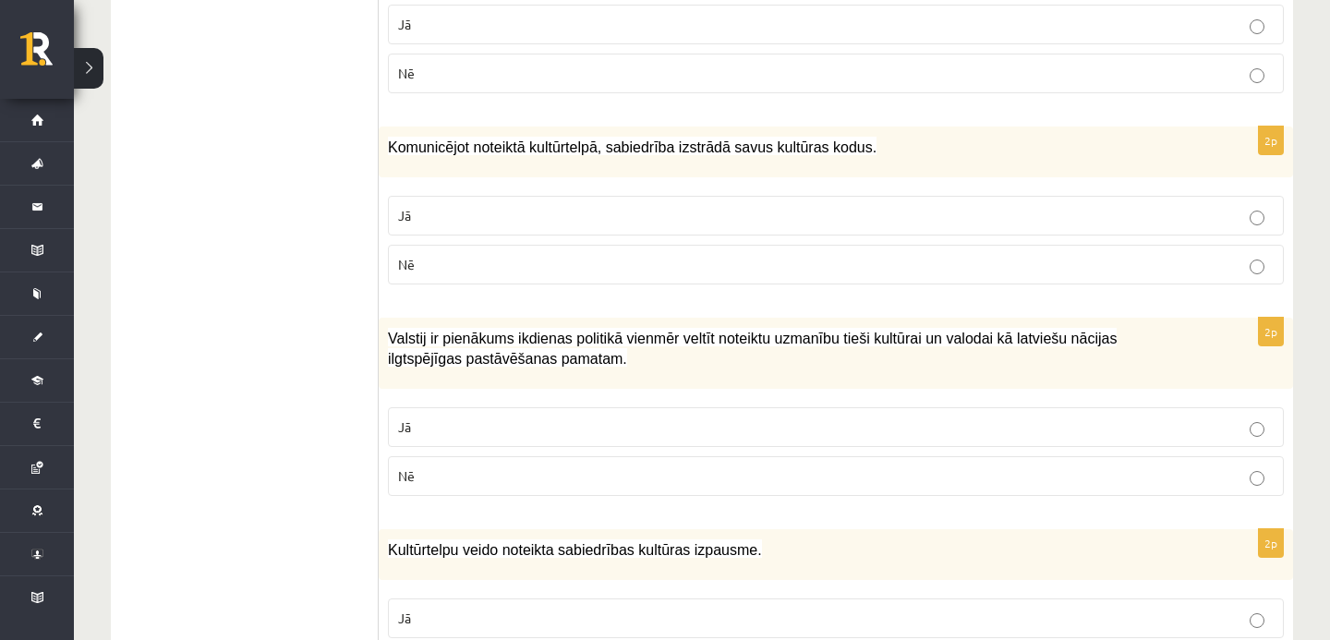
click at [471, 428] on p "Jā" at bounding box center [836, 427] width 876 height 19
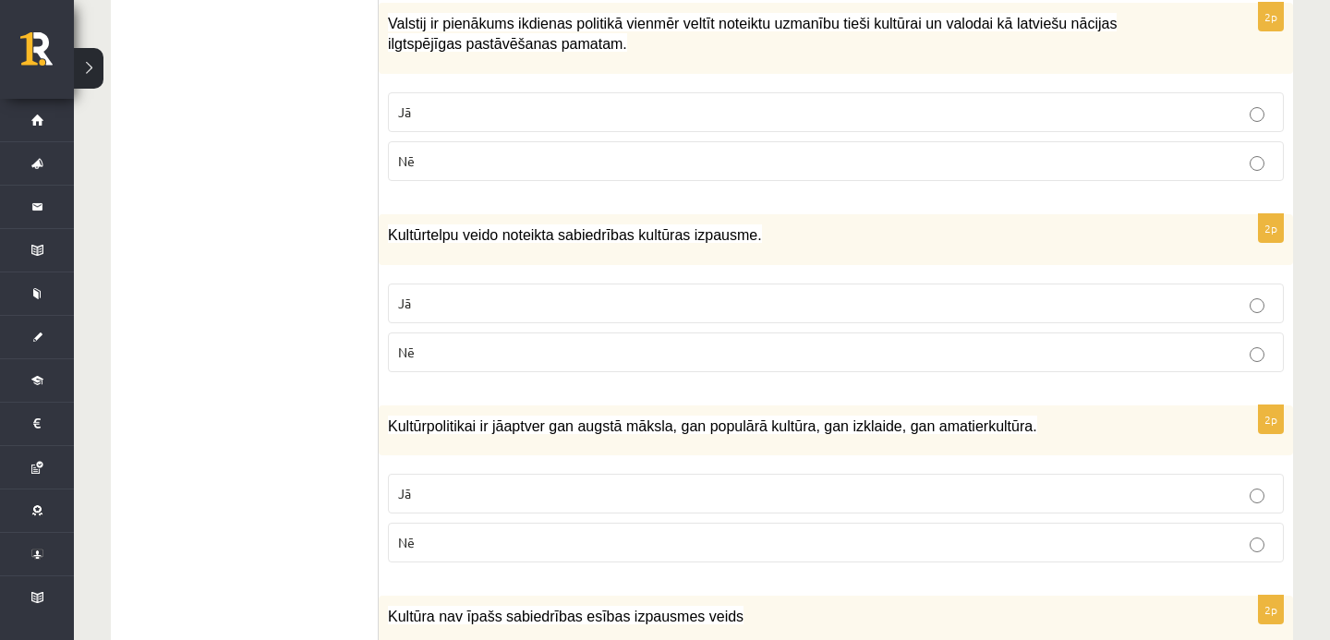
scroll to position [1957, 0]
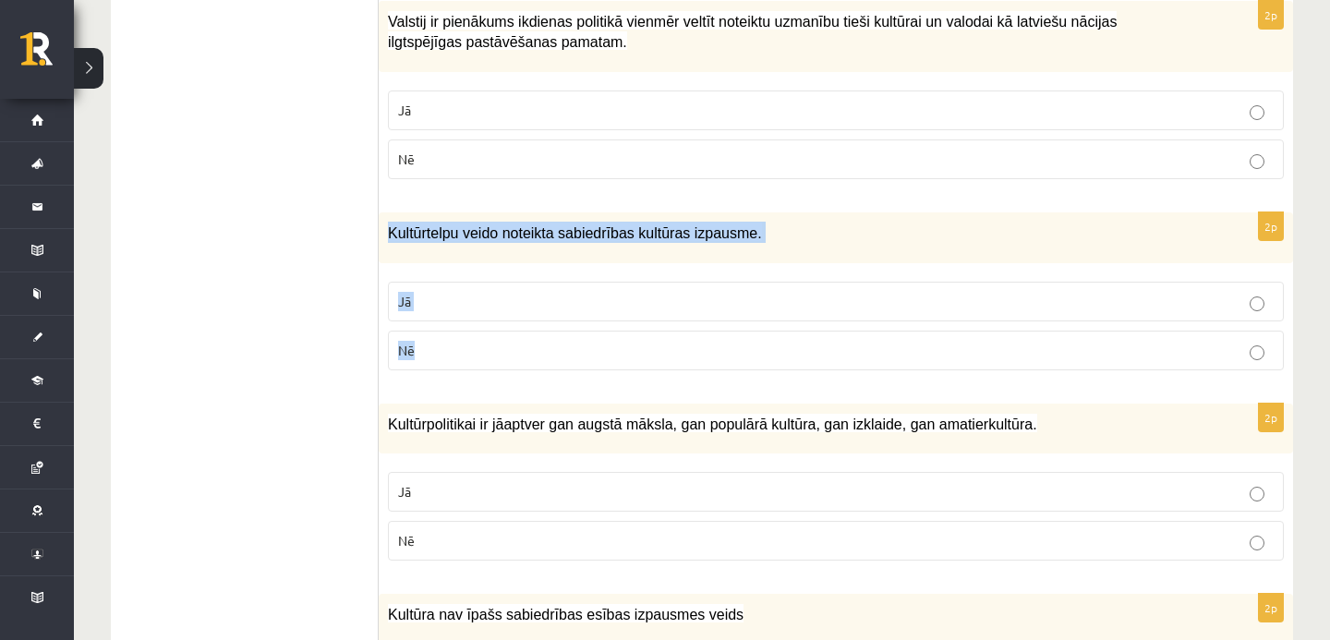
drag, startPoint x: 388, startPoint y: 226, endPoint x: 423, endPoint y: 376, distance: 153.7
click at [423, 376] on div "2p Kultūrtelpu veido noteikta sabiedrības kultūras izpausme. Jā Nē" at bounding box center [836, 298] width 915 height 173
click at [499, 305] on p "Jā" at bounding box center [836, 301] width 876 height 19
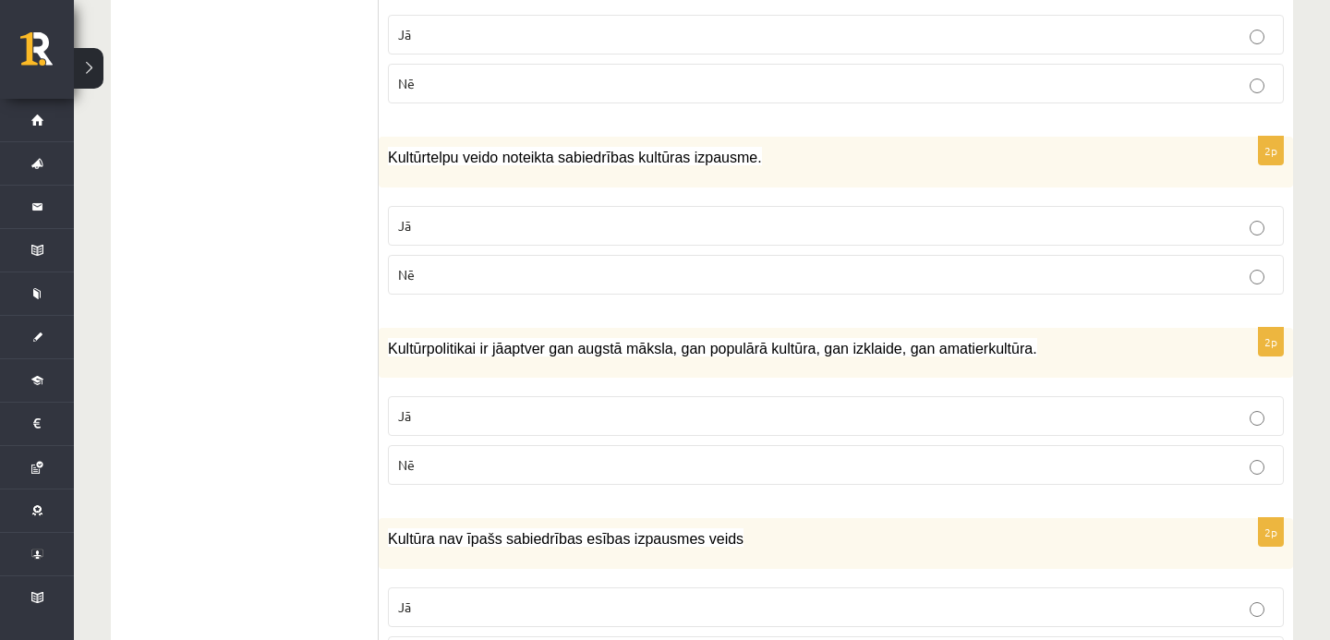
scroll to position [2251, 0]
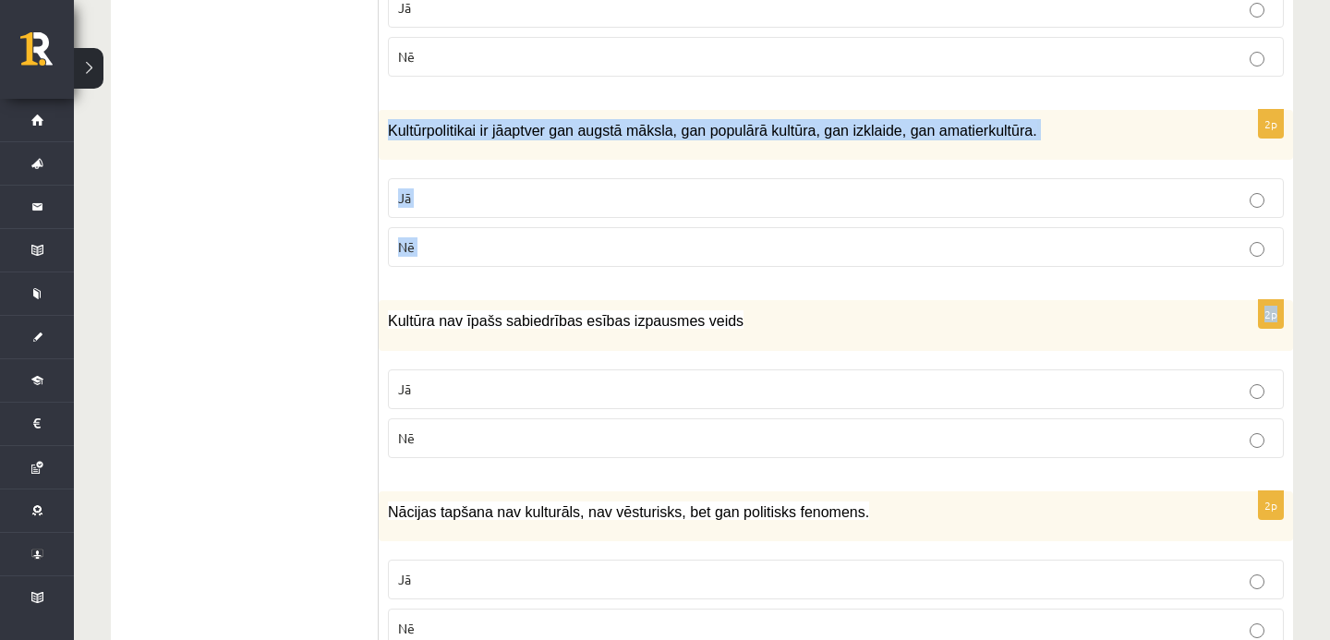
drag, startPoint x: 386, startPoint y: 127, endPoint x: 431, endPoint y: 282, distance: 161.4
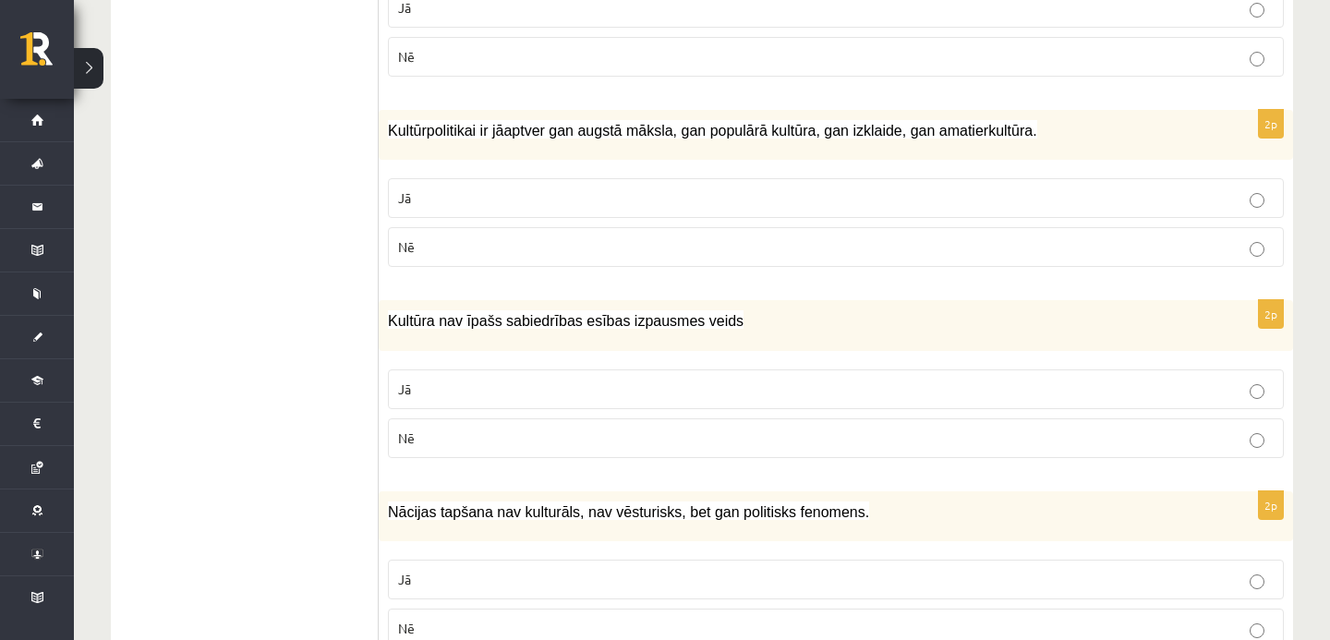
click at [443, 207] on label "Jā" at bounding box center [836, 198] width 896 height 40
drag, startPoint x: 387, startPoint y: 313, endPoint x: 412, endPoint y: 451, distance: 139.9
click at [412, 451] on div "2p Kultūra nav īpašs sabiedrības esības izpausmes veids Jā Nē" at bounding box center [836, 386] width 915 height 173
click at [463, 441] on p "Nē" at bounding box center [836, 438] width 876 height 19
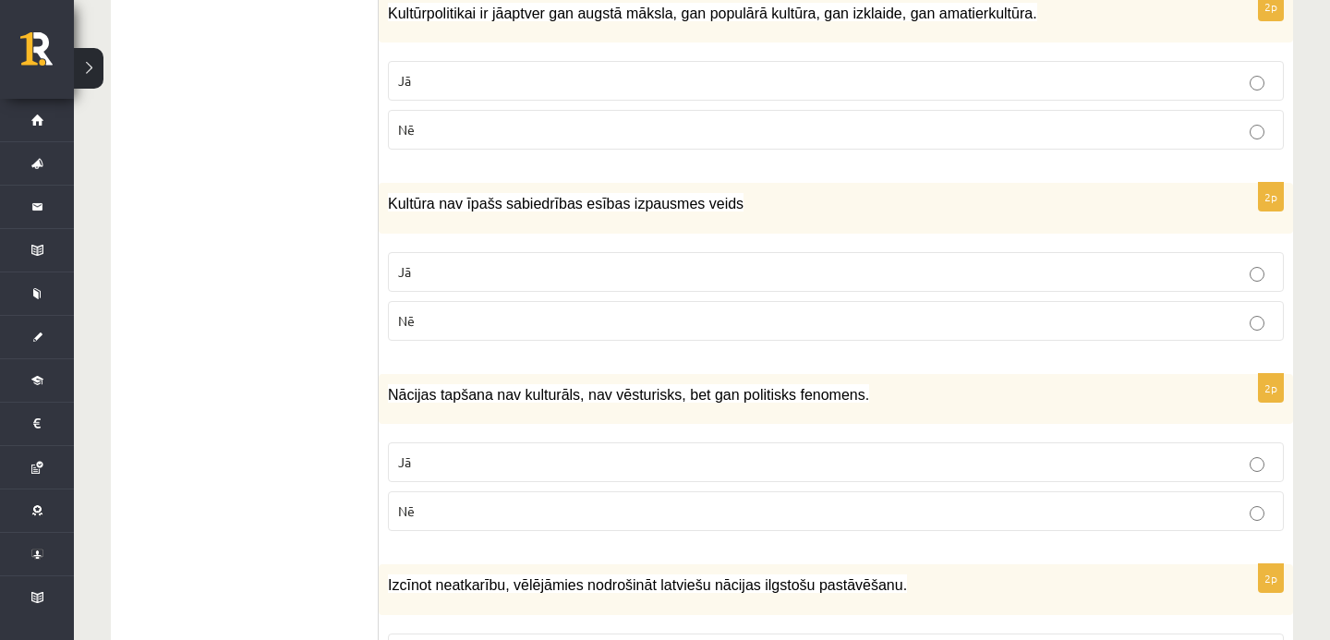
scroll to position [2377, 0]
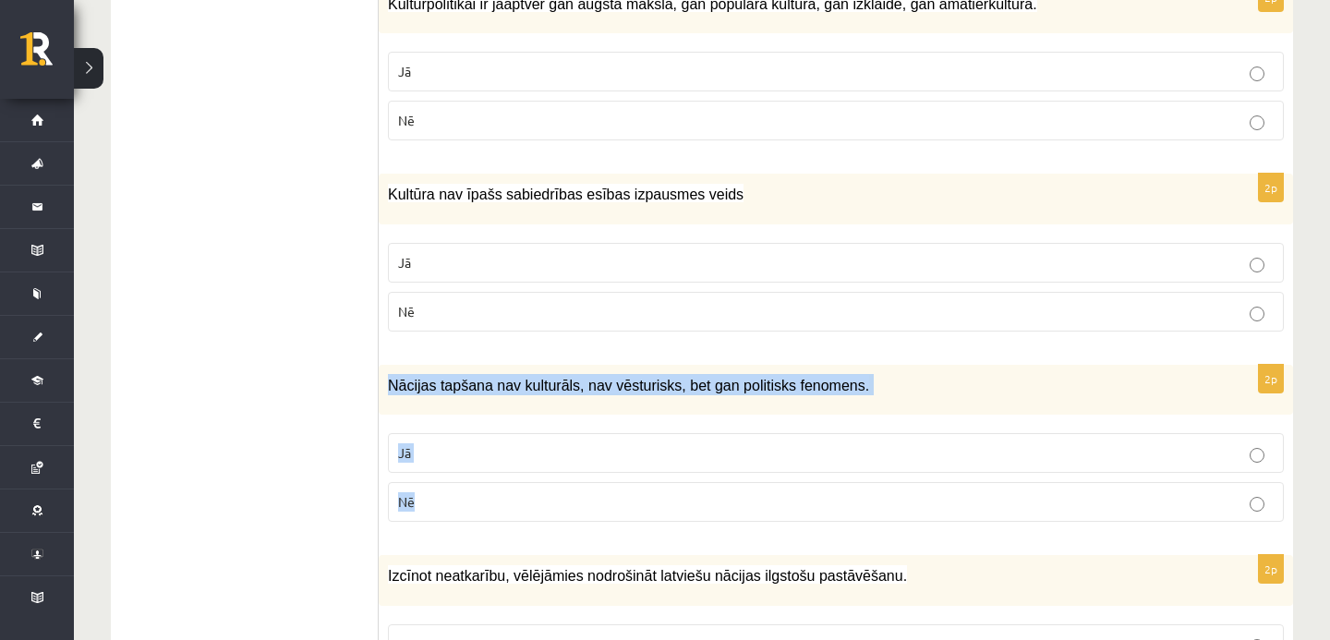
drag, startPoint x: 388, startPoint y: 381, endPoint x: 424, endPoint y: 524, distance: 147.7
click at [424, 524] on div "2p Nācijas tapšana nav kulturāls, nav vēsturisks, bet gan politisks fenomens. J…" at bounding box center [836, 451] width 915 height 173
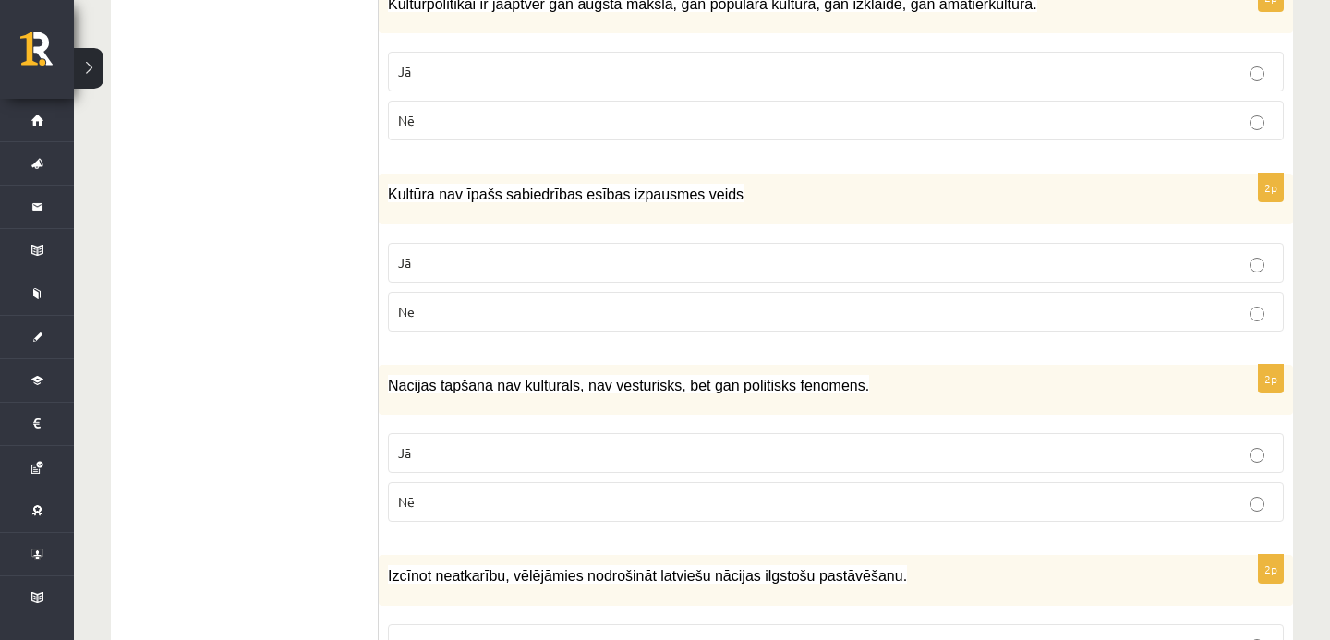
click at [475, 506] on p "Nē" at bounding box center [836, 501] width 876 height 19
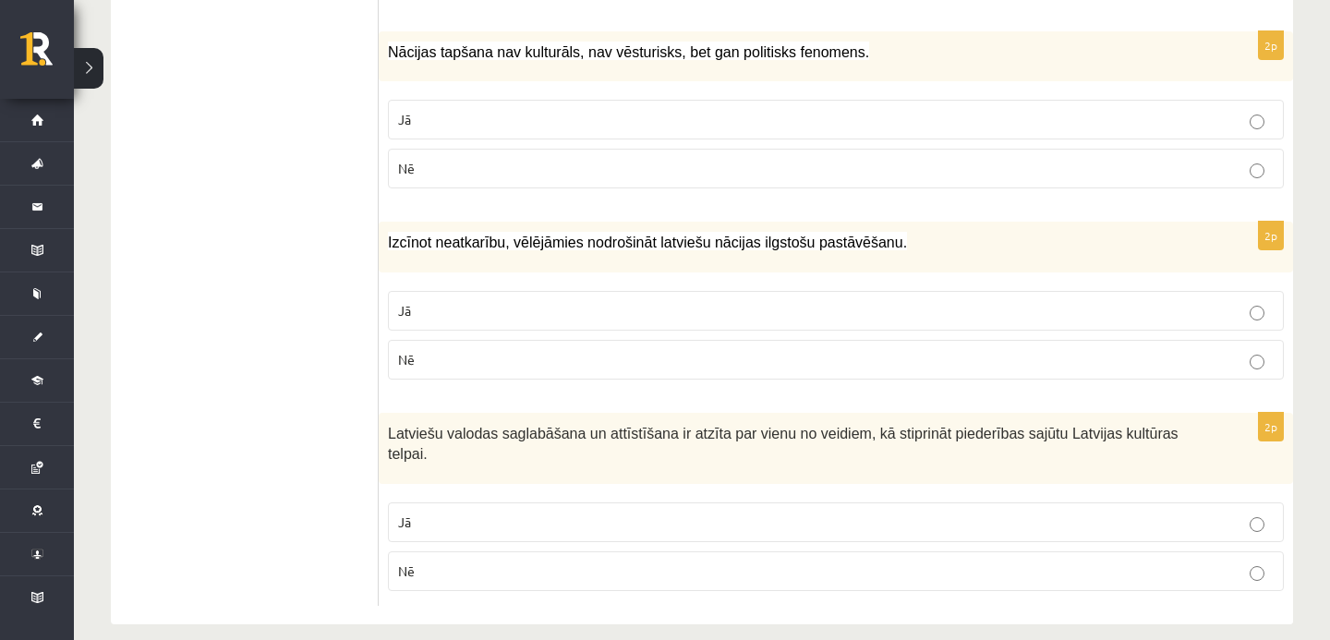
scroll to position [2715, 0]
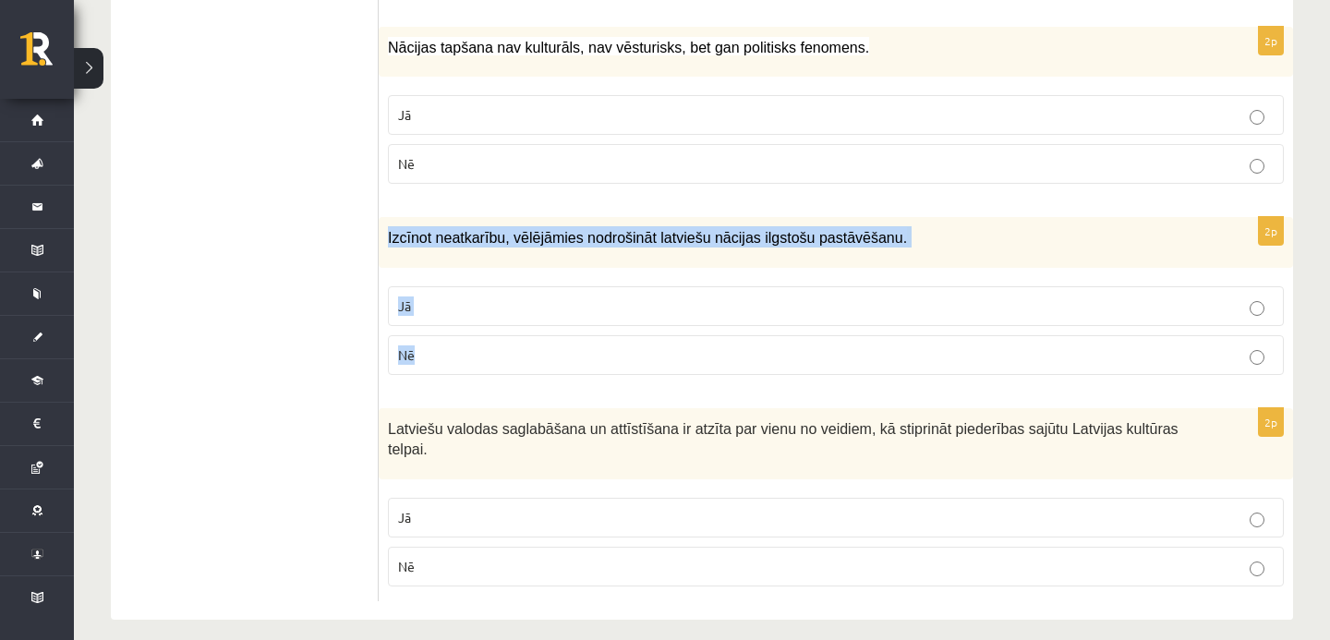
drag, startPoint x: 386, startPoint y: 226, endPoint x: 424, endPoint y: 383, distance: 161.6
click at [424, 383] on div "2p Izcīnot neatkarību, vēlējāmies nodrošināt latviešu nācijas ilgstošu pastāvēš…" at bounding box center [836, 303] width 915 height 173
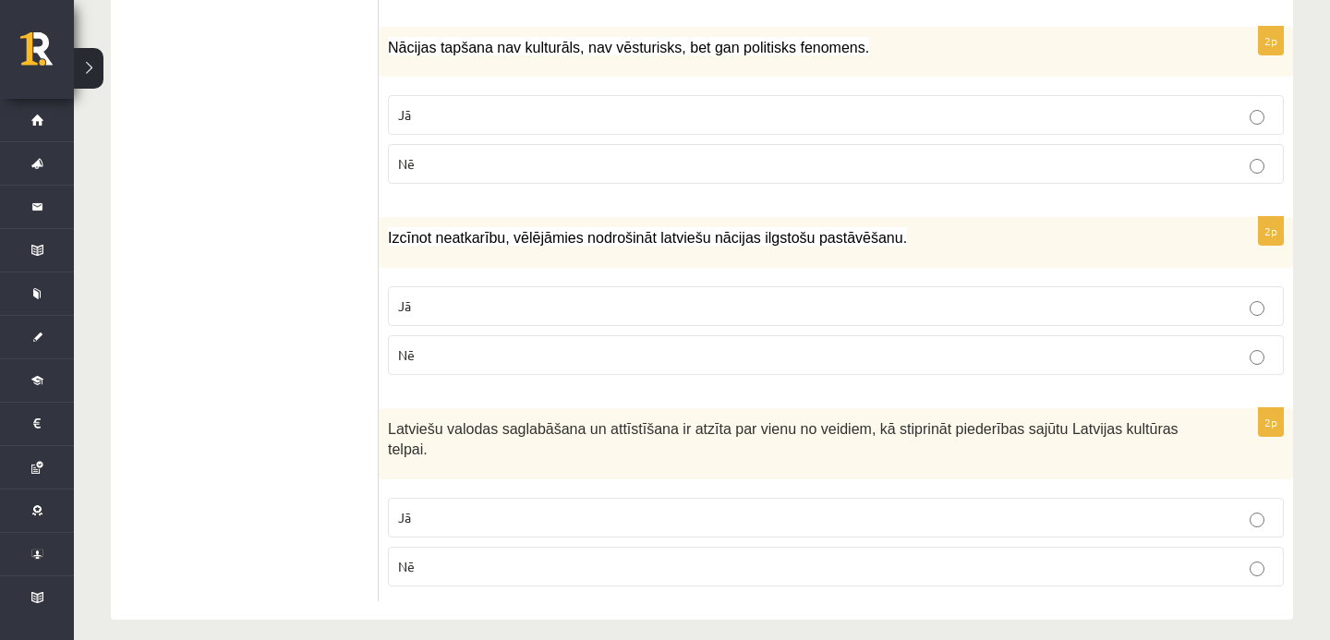
click at [510, 308] on p "Jā" at bounding box center [836, 306] width 876 height 19
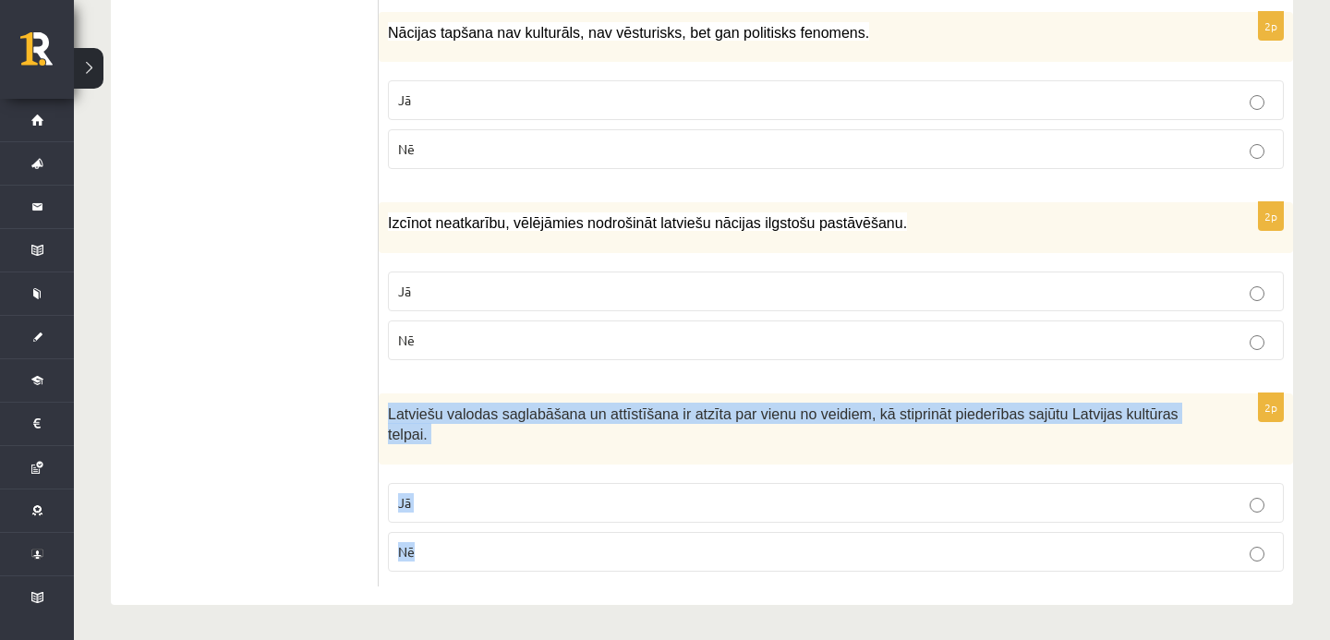
drag, startPoint x: 387, startPoint y: 407, endPoint x: 406, endPoint y: 566, distance: 160.9
click at [406, 566] on div "2p Latviešu valodas saglabāšana un attīstīšana ir atzīta par vienu no veidiem, …" at bounding box center [836, 490] width 915 height 193
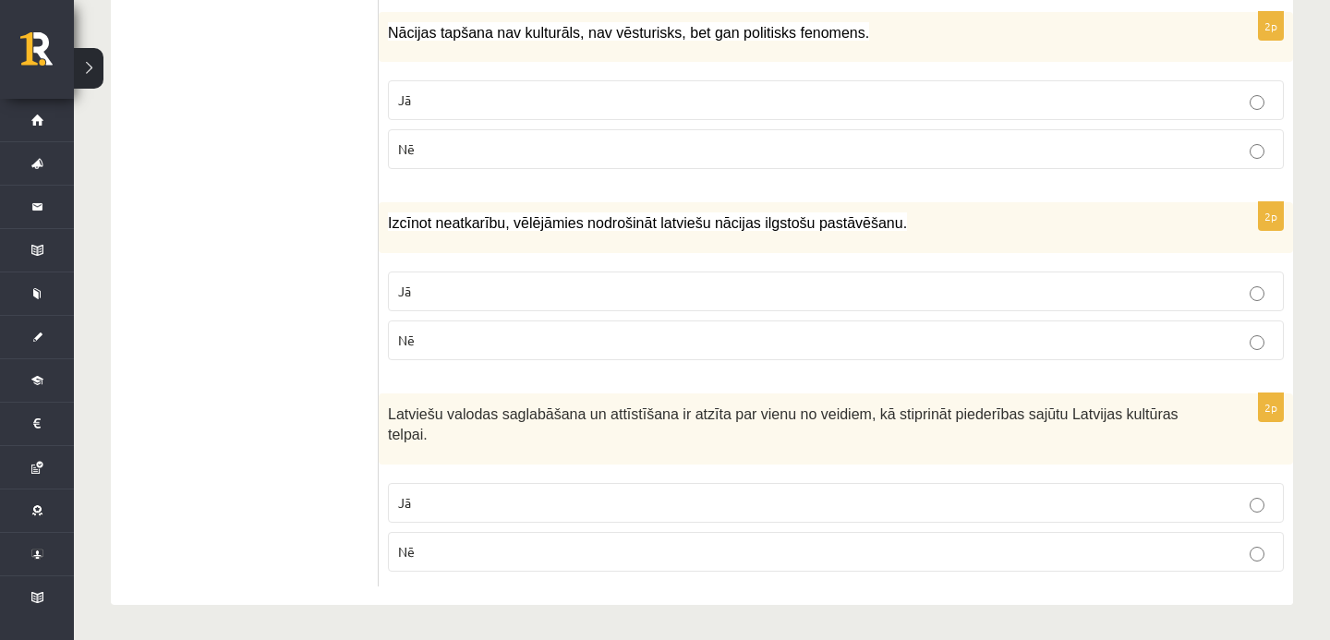
click at [415, 514] on label "Jā" at bounding box center [836, 503] width 896 height 40
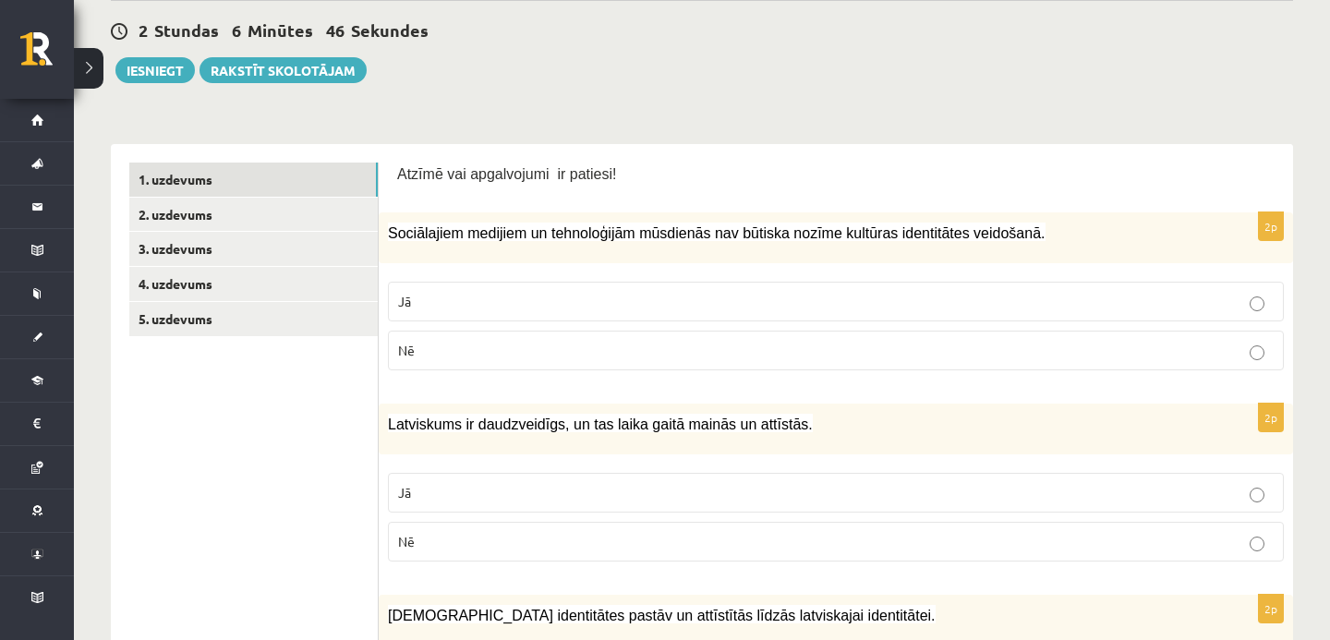
scroll to position [0, 0]
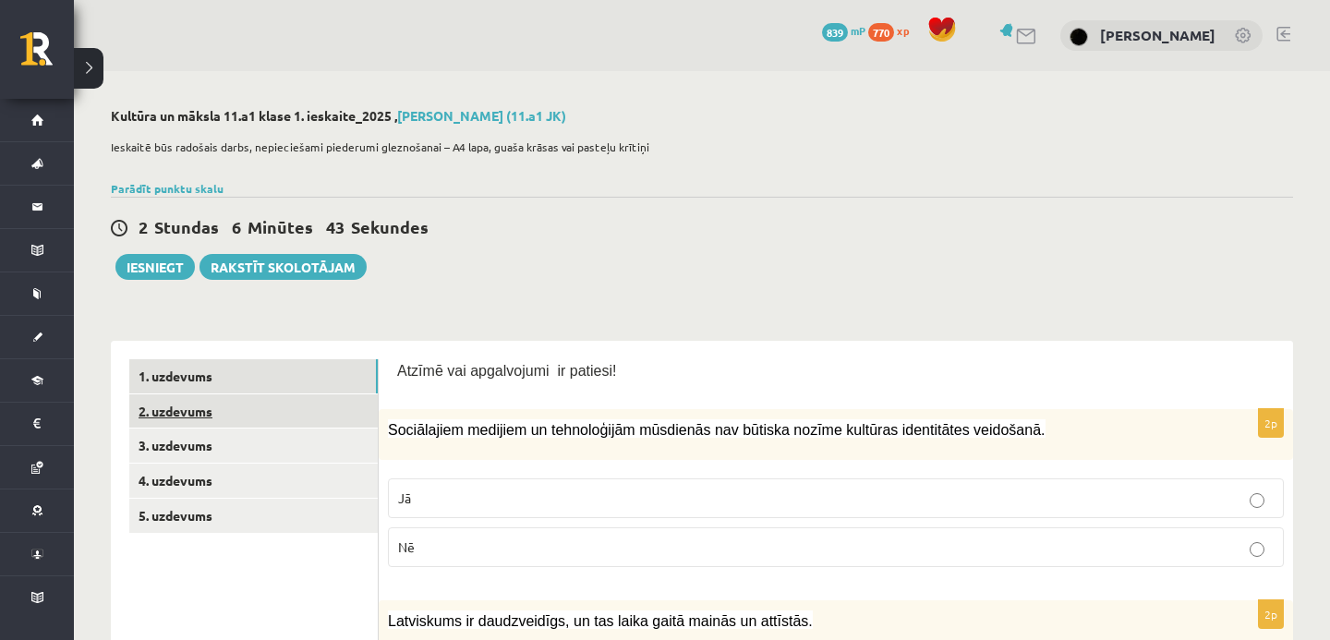
click at [182, 416] on link "2. uzdevums" at bounding box center [253, 411] width 249 height 34
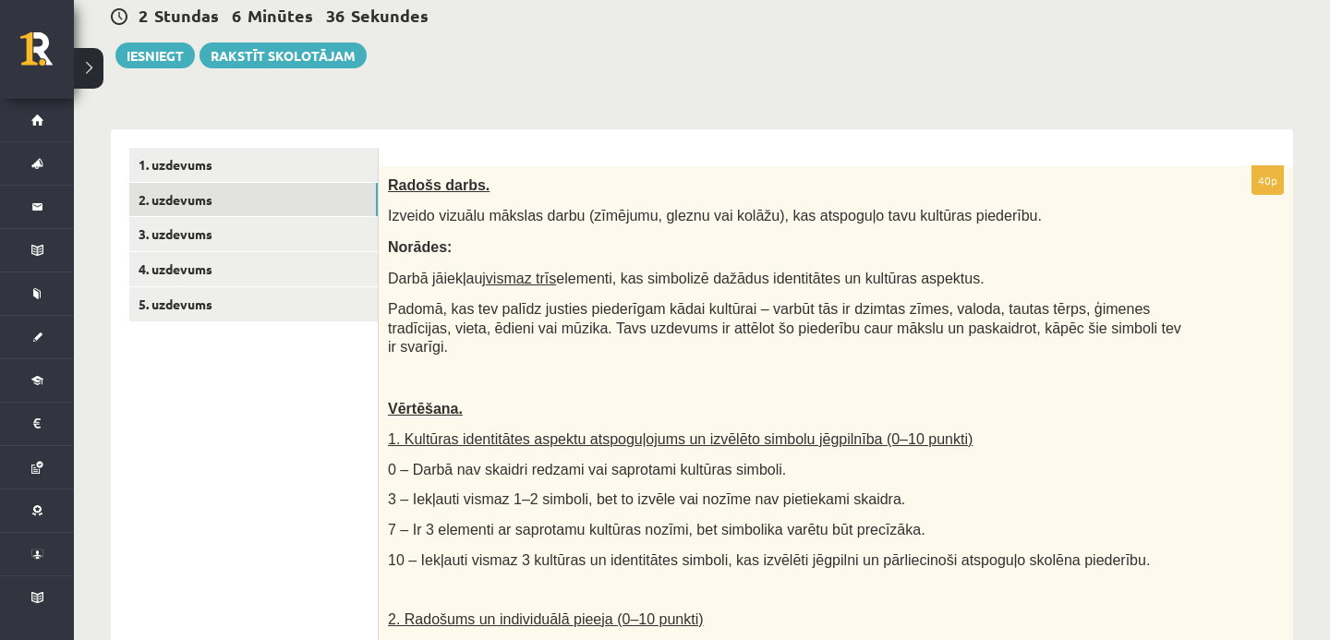
scroll to position [203, 0]
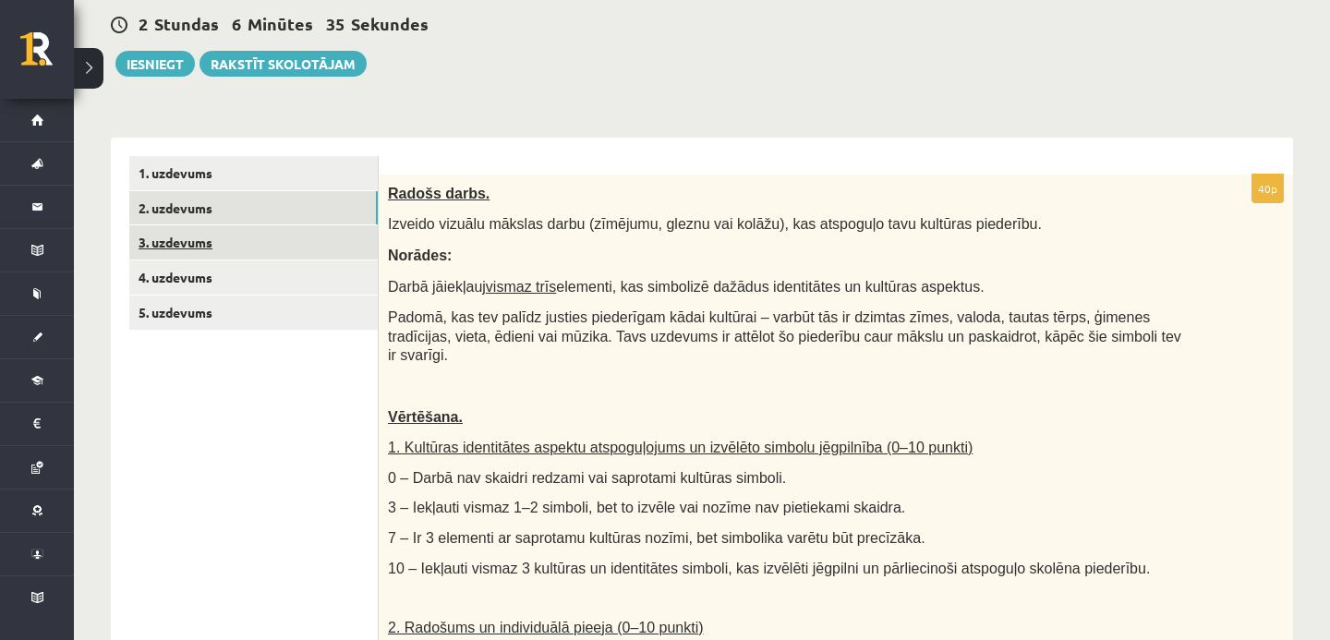
click at [265, 245] on link "3. uzdevums" at bounding box center [253, 242] width 249 height 34
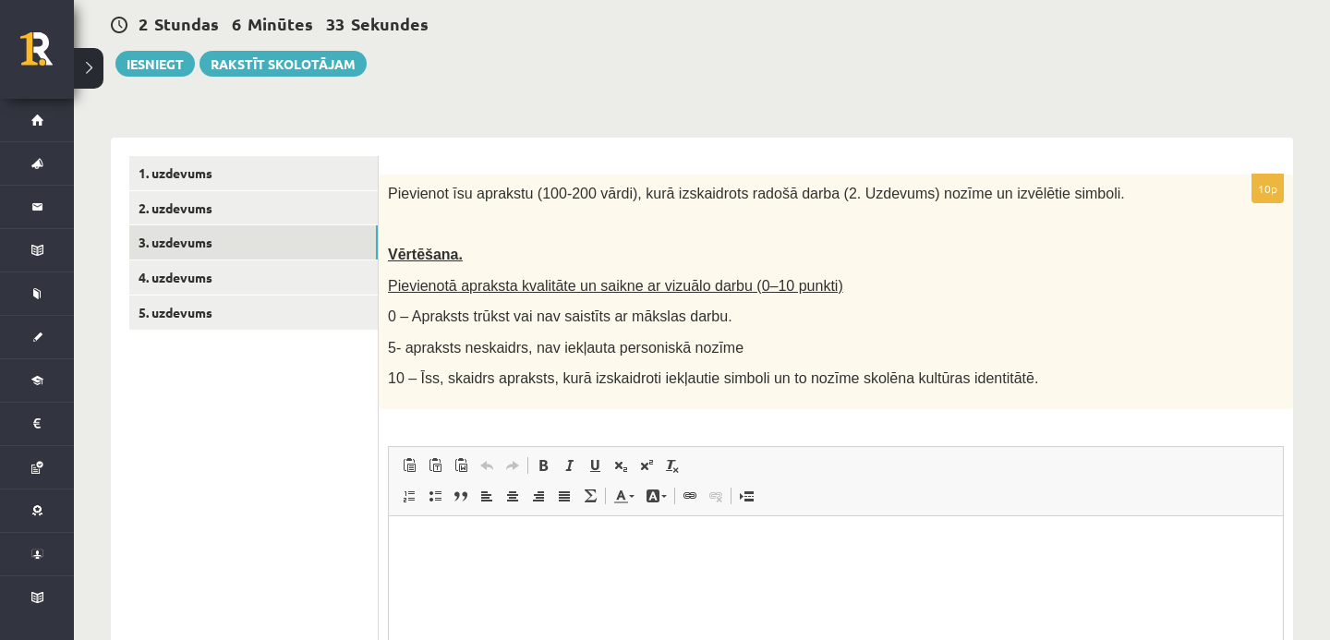
scroll to position [0, 0]
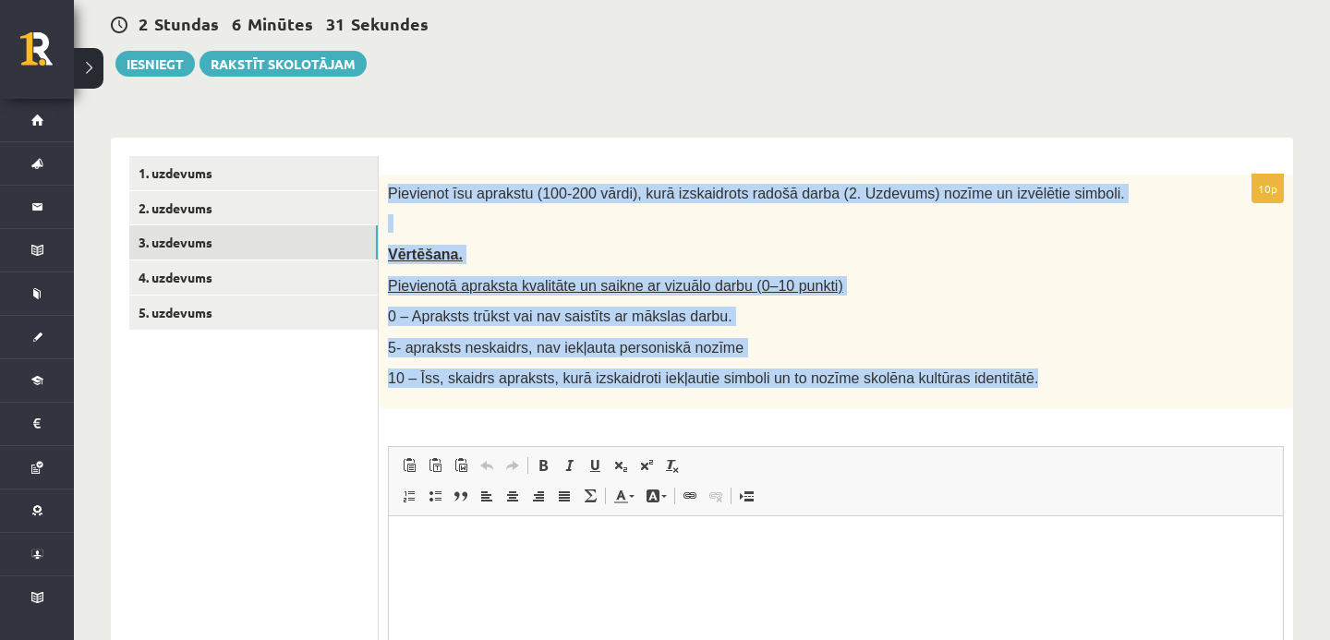
drag, startPoint x: 387, startPoint y: 195, endPoint x: 555, endPoint y: 392, distance: 258.8
click at [555, 392] on div "Pievienot īsu aprakstu (100-200 vārdi), kurā izskaidrots radošā darba (2. Uzdev…" at bounding box center [836, 292] width 915 height 235
click at [529, 372] on span "10 – Īss, skaidrs apraksts, kurā izskaidroti iekļautie simboli un to nozīme sko…" at bounding box center [713, 378] width 650 height 16
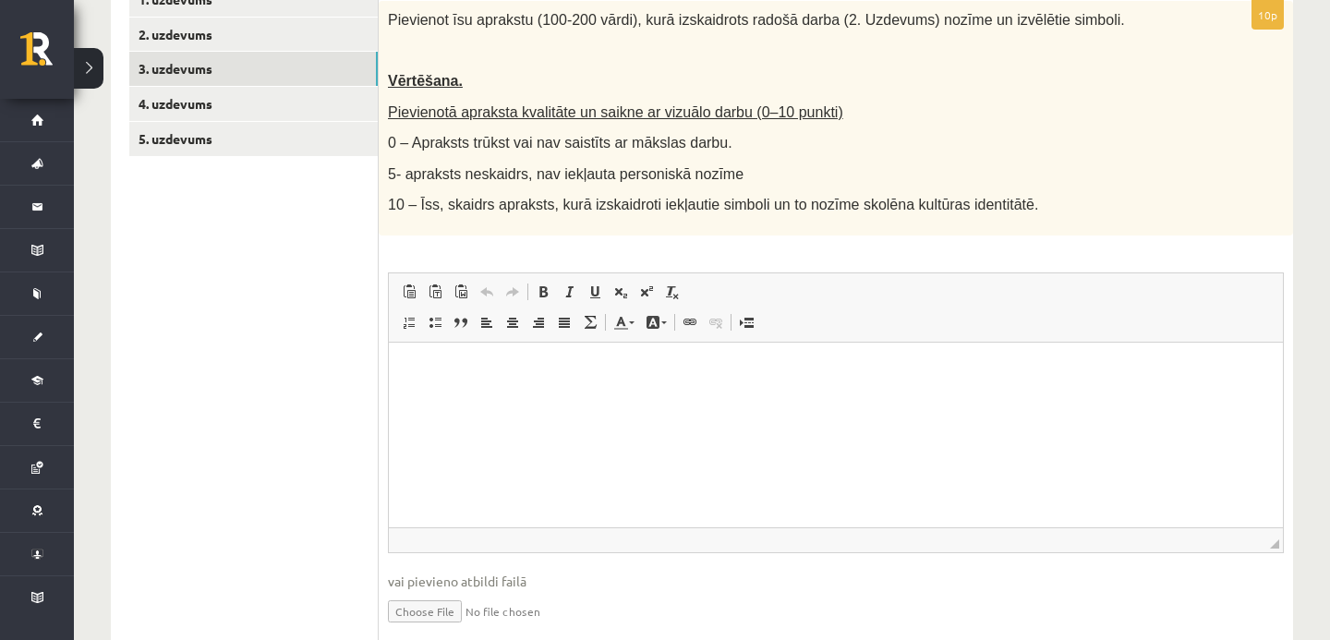
scroll to position [383, 0]
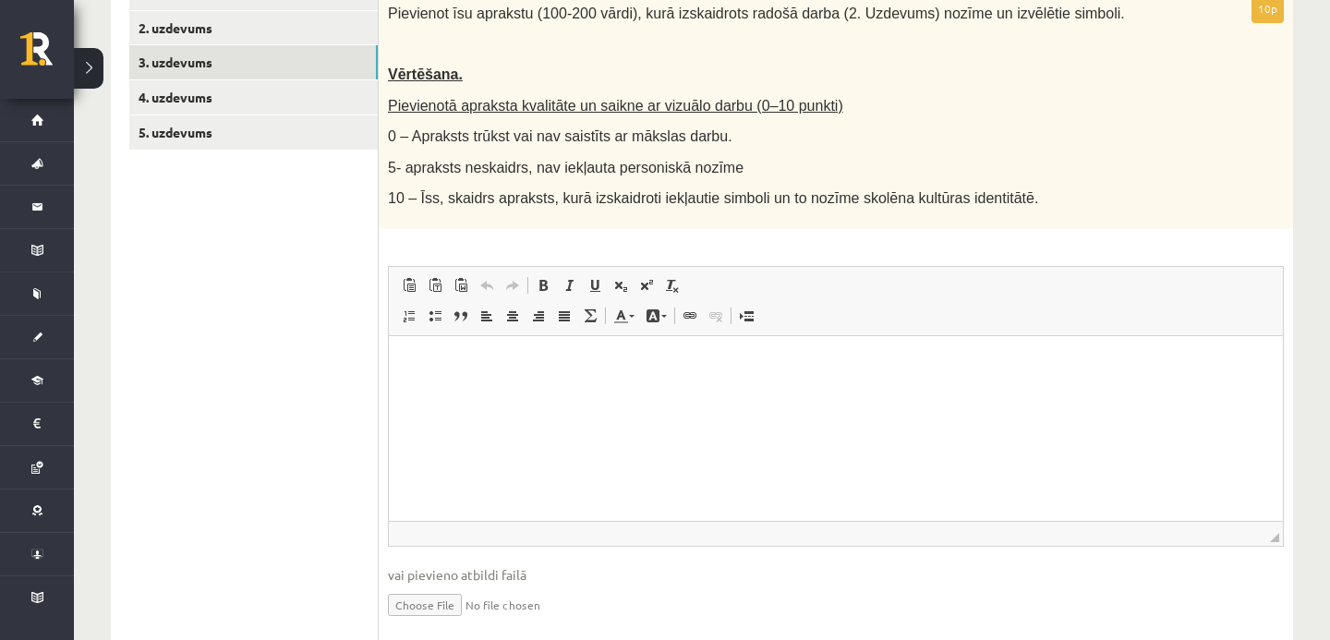
click at [443, 380] on html at bounding box center [836, 363] width 894 height 56
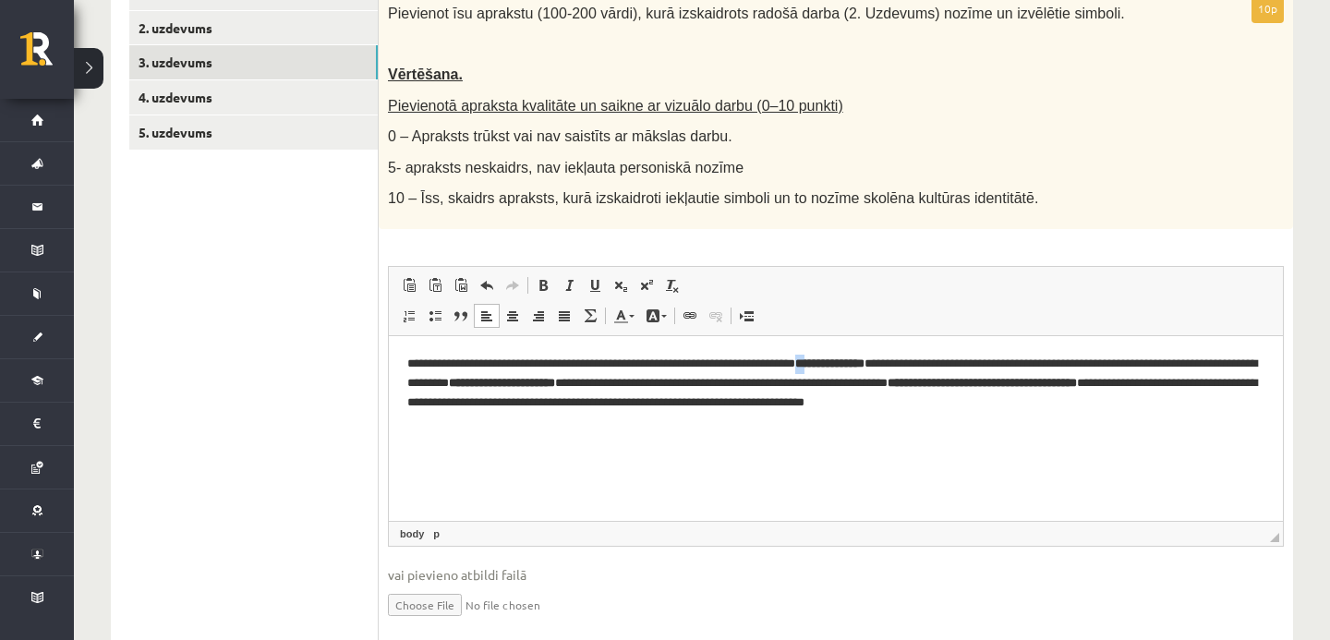
click at [865, 364] on strong "**********" at bounding box center [829, 363] width 69 height 12
click at [854, 396] on p "**********" at bounding box center [835, 382] width 857 height 57
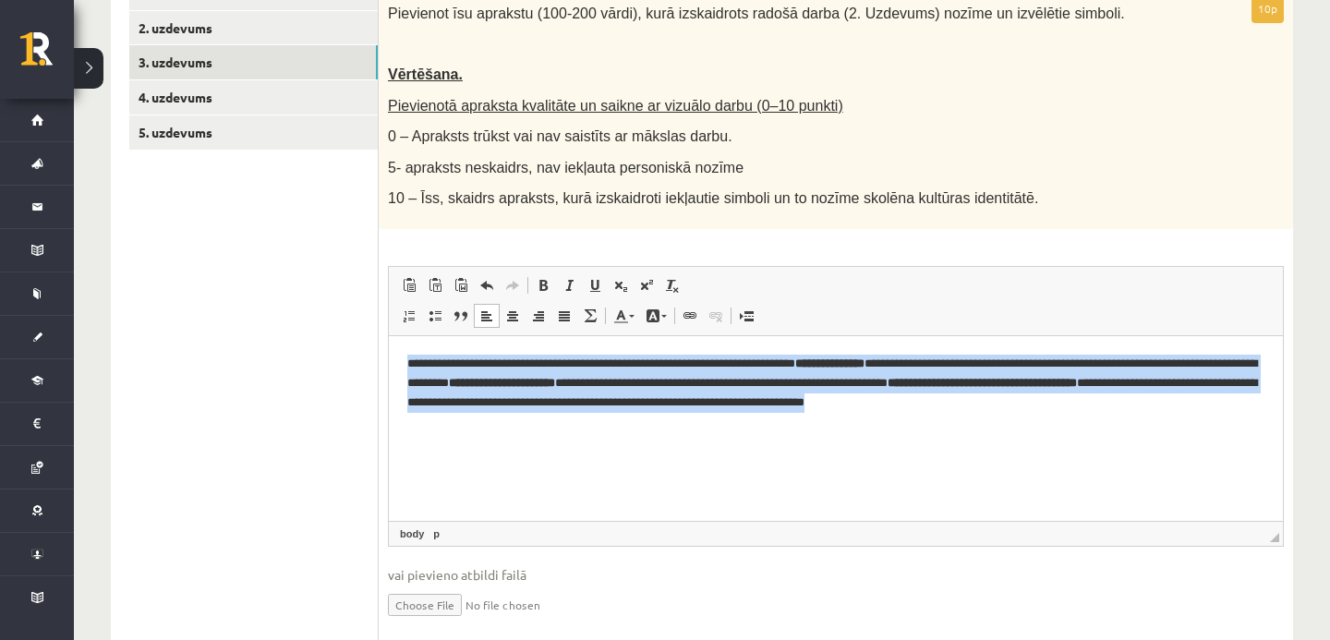
click at [789, 390] on p "**********" at bounding box center [835, 382] width 857 height 57
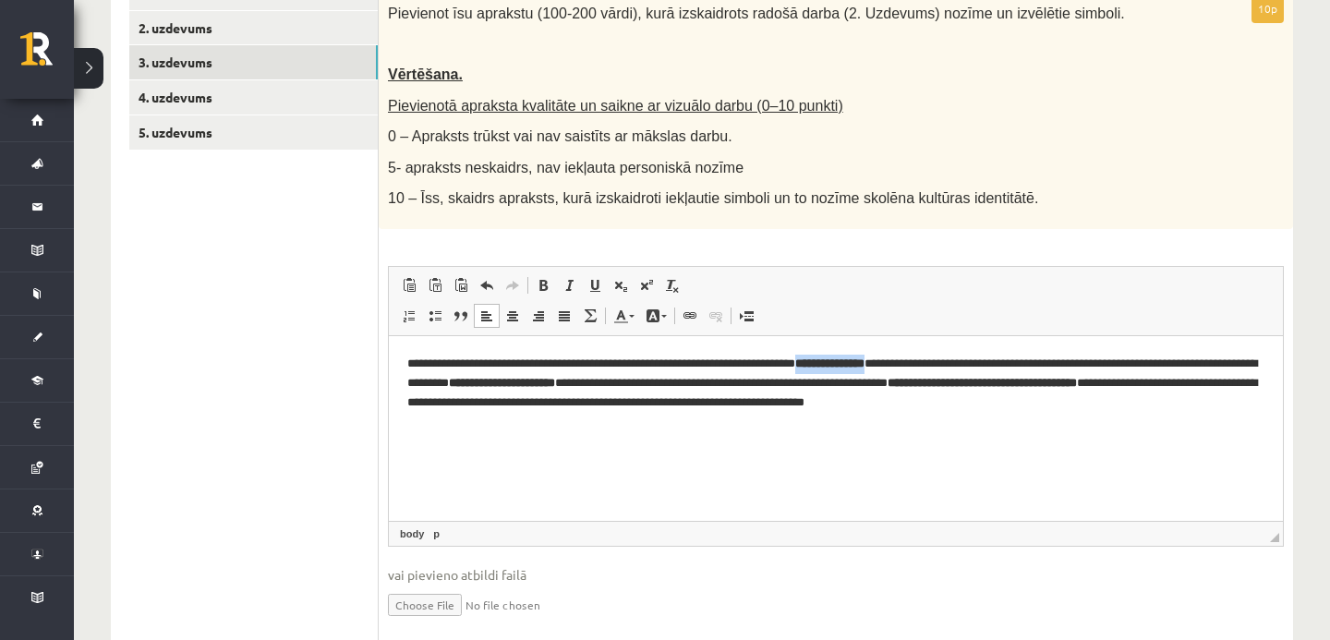
drag, startPoint x: 868, startPoint y: 363, endPoint x: 953, endPoint y: 366, distance: 85.0
click at [953, 366] on p "**********" at bounding box center [835, 382] width 857 height 57
click at [544, 287] on span at bounding box center [543, 285] width 15 height 15
click at [885, 430] on html "**********" at bounding box center [836, 382] width 894 height 94
drag, startPoint x: 1123, startPoint y: 379, endPoint x: 503, endPoint y: 407, distance: 621.5
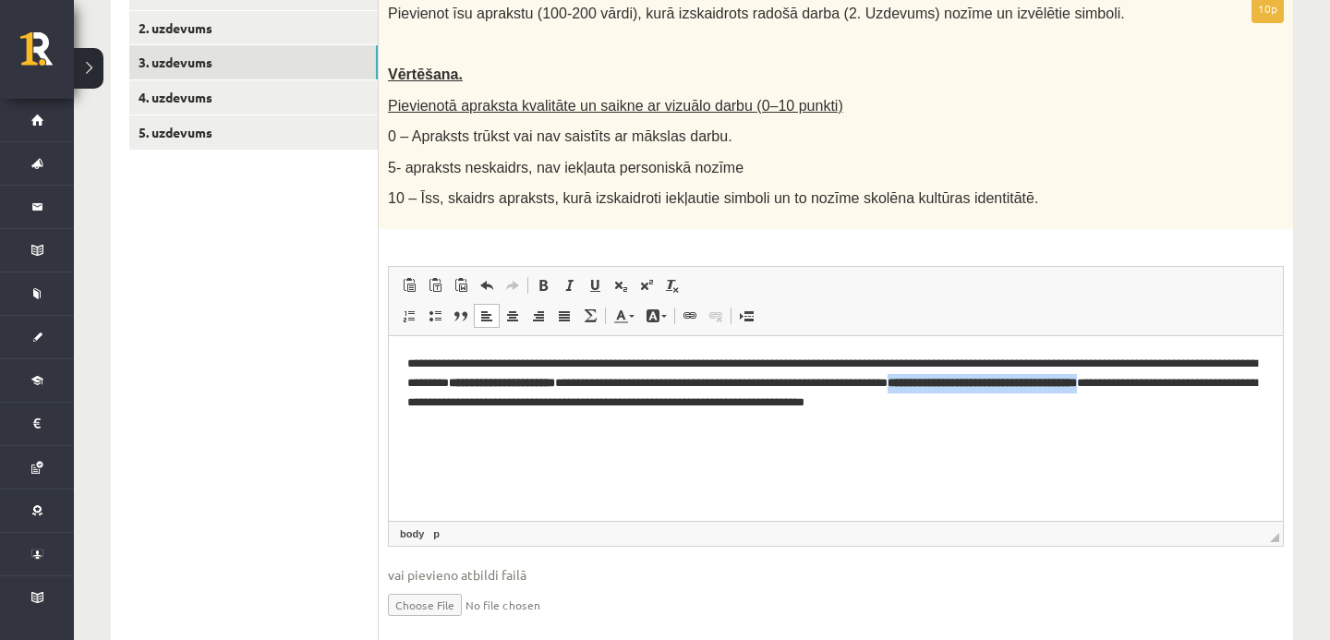
click at [503, 407] on p "**********" at bounding box center [835, 382] width 857 height 57
click at [545, 279] on span at bounding box center [543, 285] width 15 height 15
click at [718, 409] on p "**********" at bounding box center [835, 382] width 857 height 57
drag, startPoint x: 728, startPoint y: 382, endPoint x: 590, endPoint y: 382, distance: 137.7
click at [590, 382] on p "**********" at bounding box center [835, 382] width 857 height 57
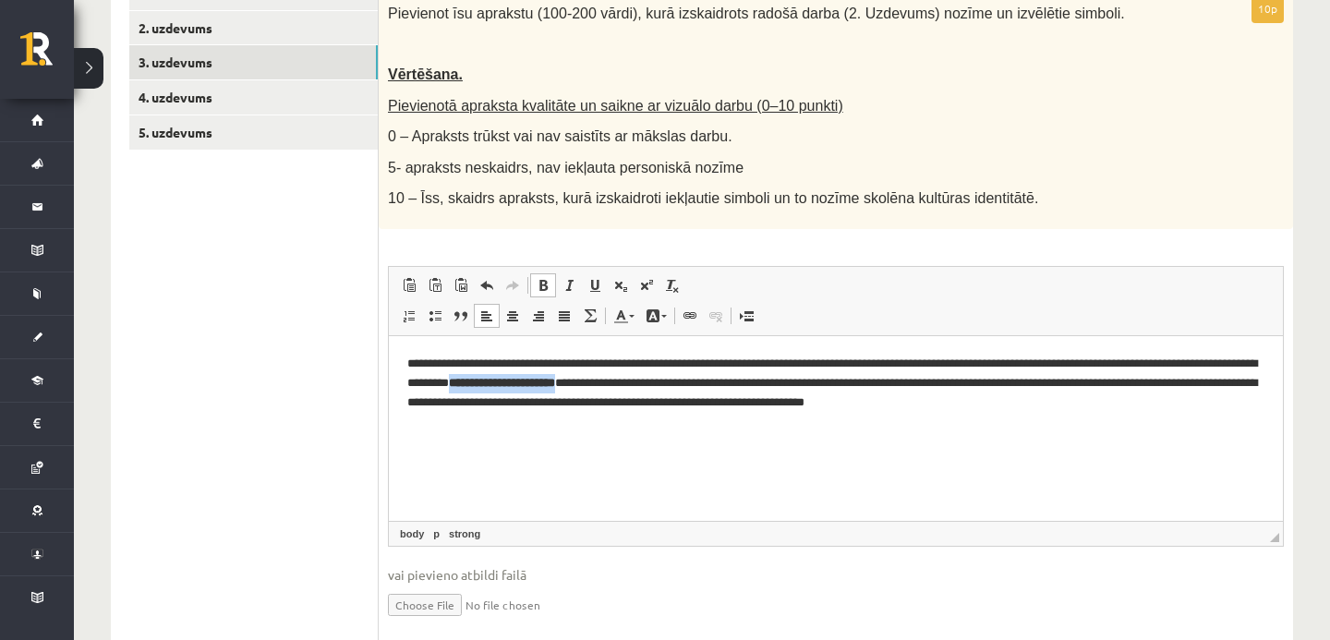
click at [547, 287] on span at bounding box center [543, 285] width 15 height 15
click at [682, 430] on html "**********" at bounding box center [836, 382] width 894 height 94
click at [290, 288] on ul "1. uzdevums 2. uzdevums 3. uzdevums 4. uzdevums 5. uzdevums" at bounding box center [253, 313] width 249 height 674
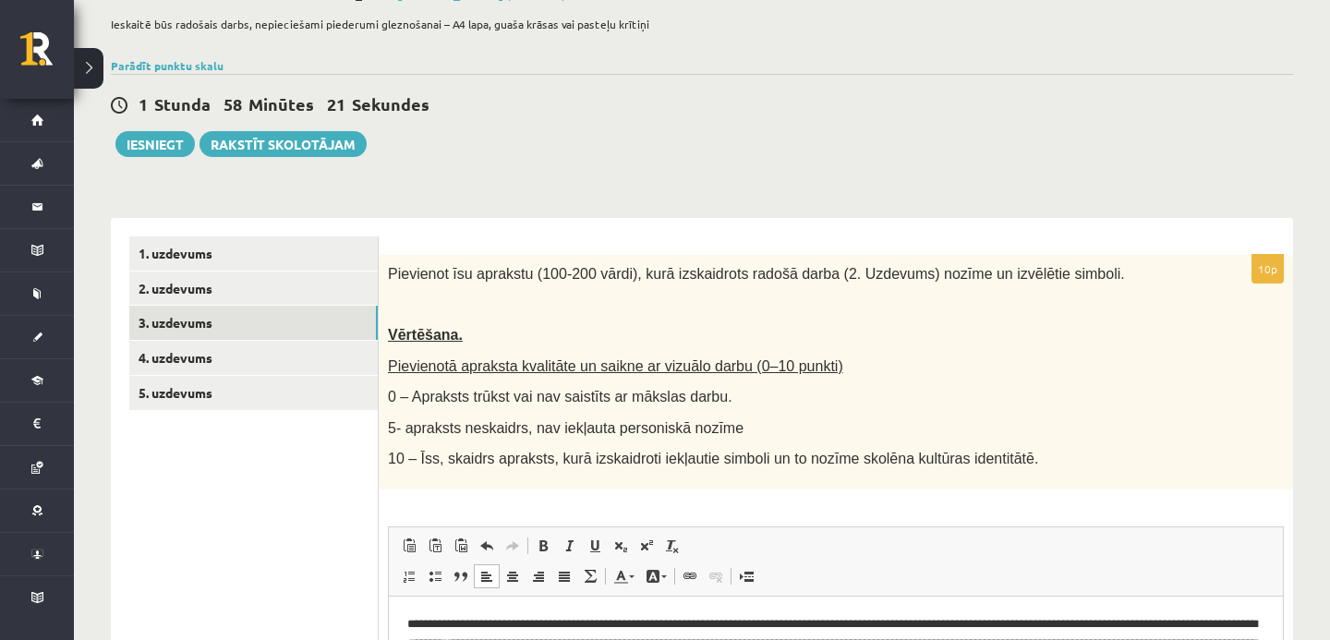
scroll to position [0, 0]
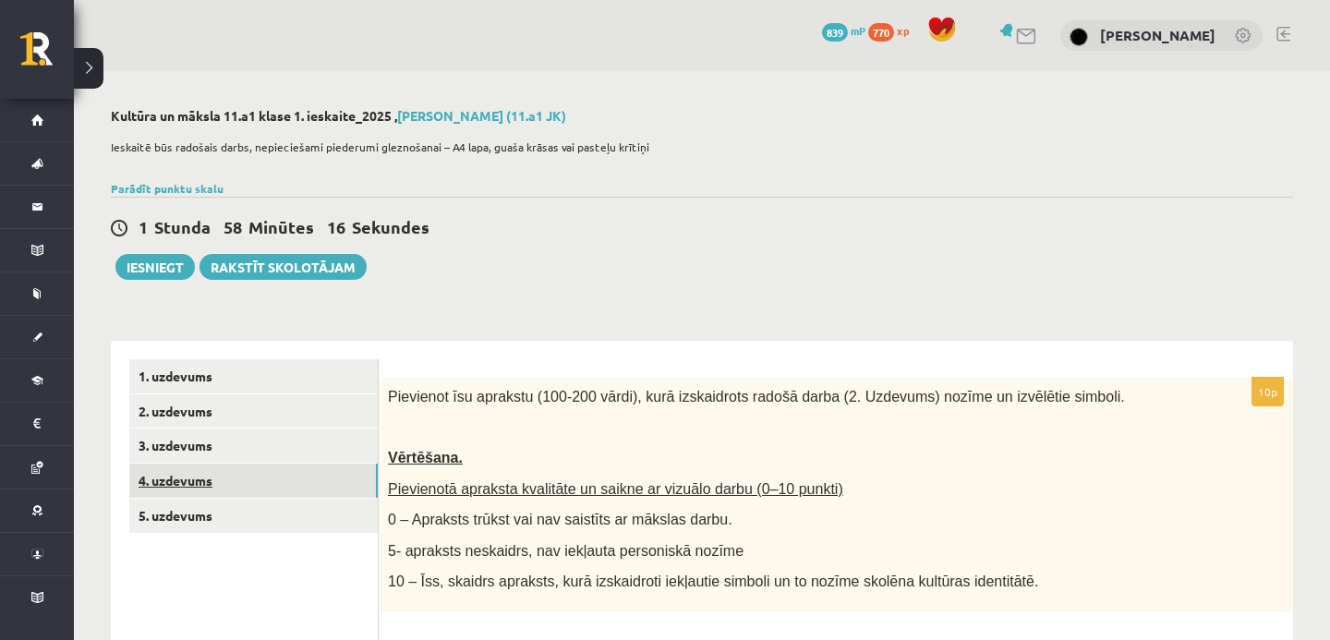
click at [187, 476] on link "4. uzdevums" at bounding box center [253, 481] width 249 height 34
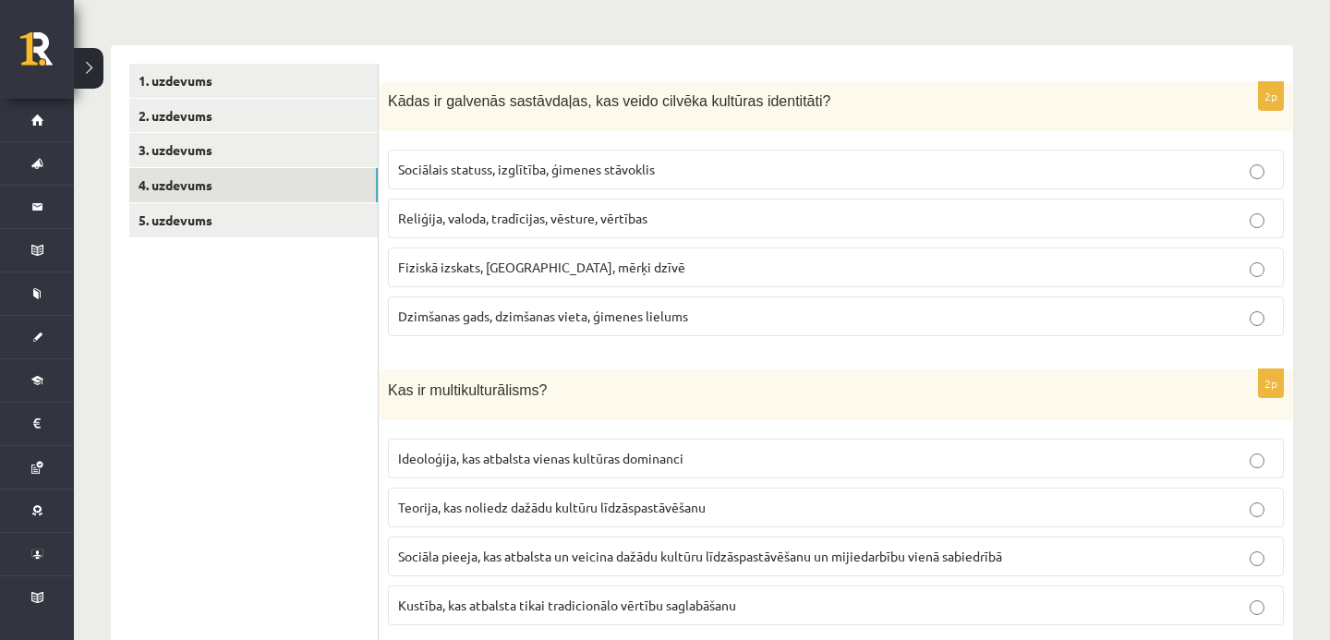
scroll to position [283, 0]
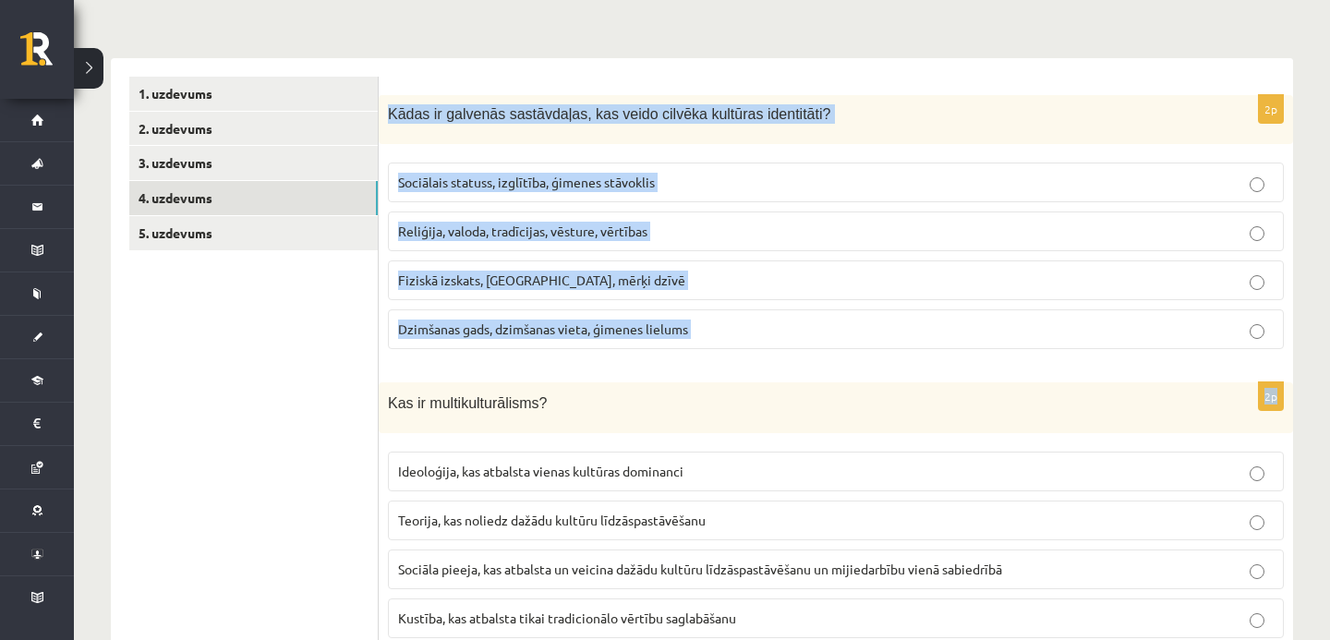
drag, startPoint x: 388, startPoint y: 110, endPoint x: 433, endPoint y: 382, distance: 276.3
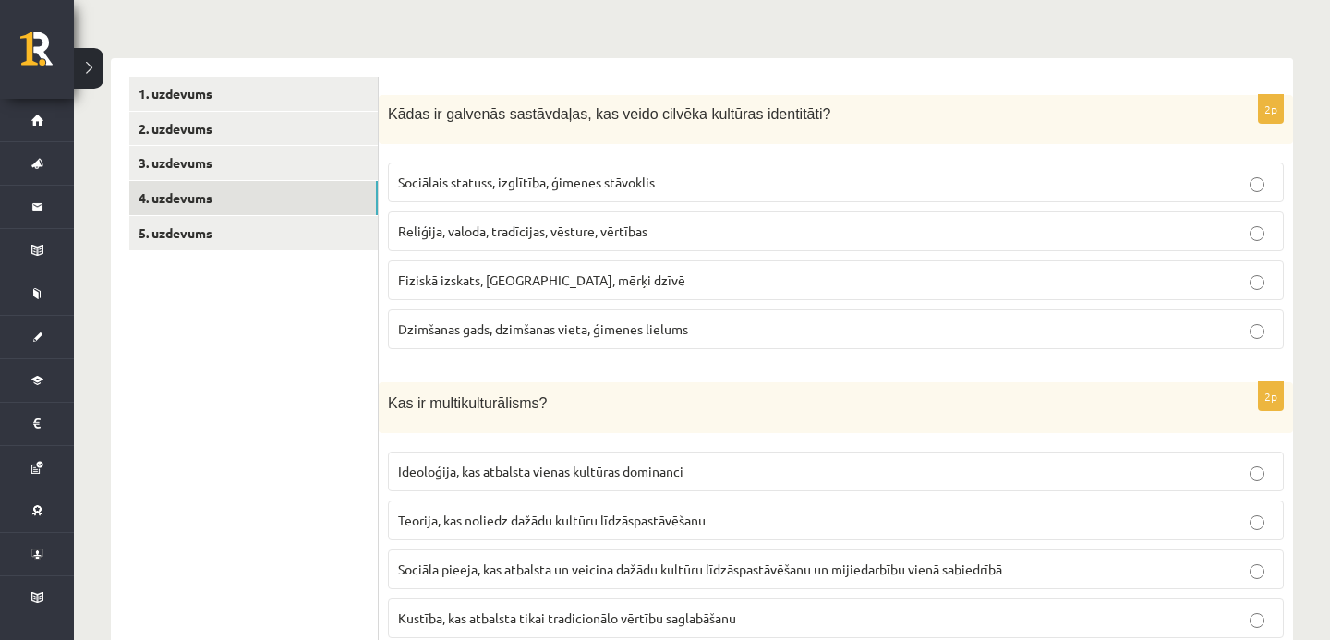
click at [519, 358] on div "2p Kādas ir galvenās sastāvdaļas, kas veido cilvēka kultūras identitāti? Sociāl…" at bounding box center [836, 230] width 915 height 270
click at [494, 230] on span "Reliģija, valoda, tradīcijas, vēsture, vērtības" at bounding box center [522, 231] width 249 height 17
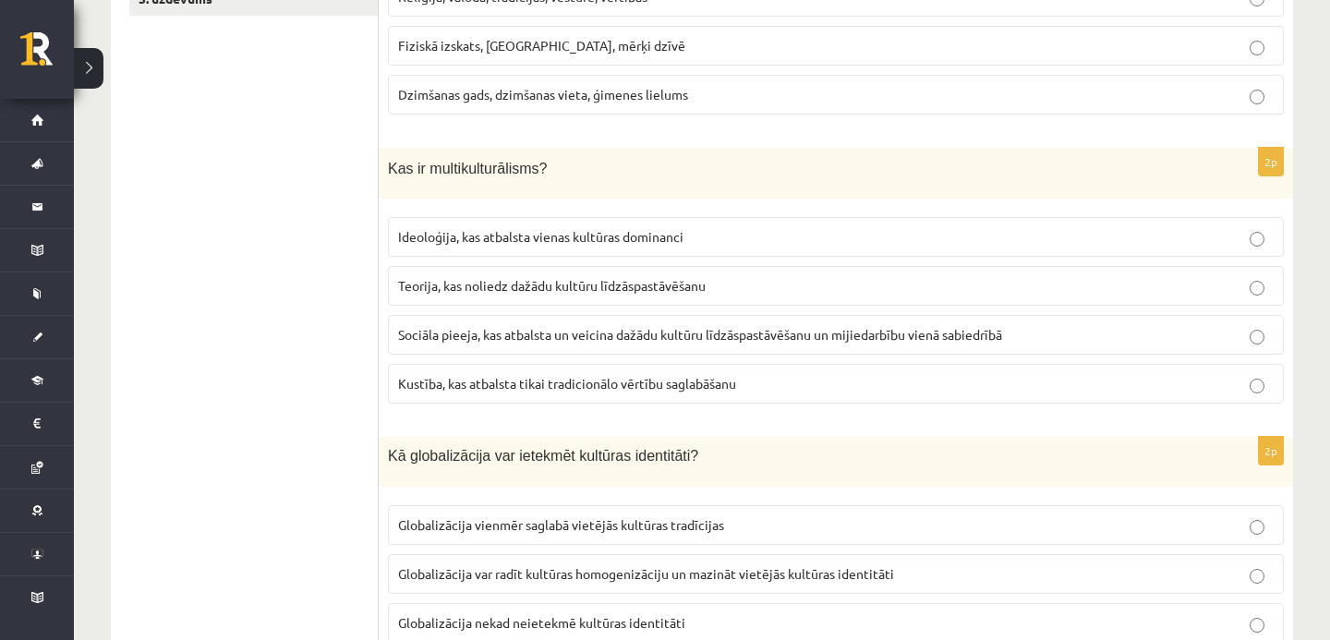
scroll to position [523, 0]
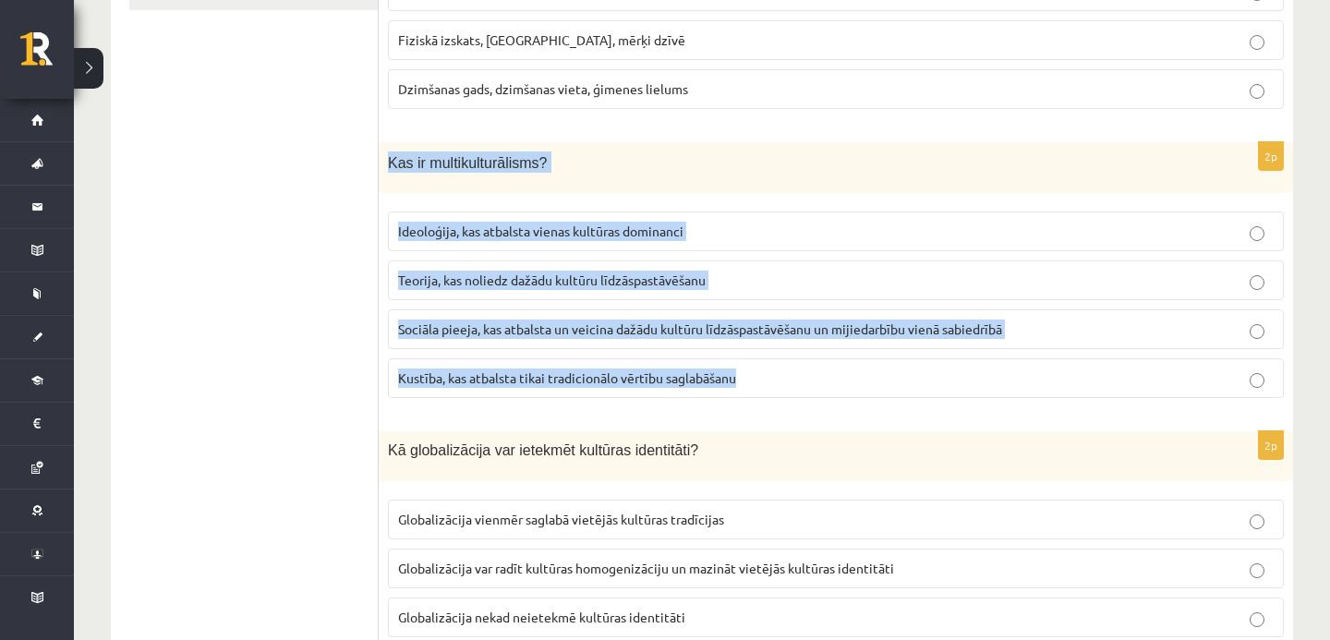
drag, startPoint x: 384, startPoint y: 165, endPoint x: 421, endPoint y: 403, distance: 240.3
click at [421, 403] on div "2p Kas ir multikulturālisms? Ideoloģija, kas atbalsta vienas kultūras dominanci…" at bounding box center [836, 277] width 915 height 271
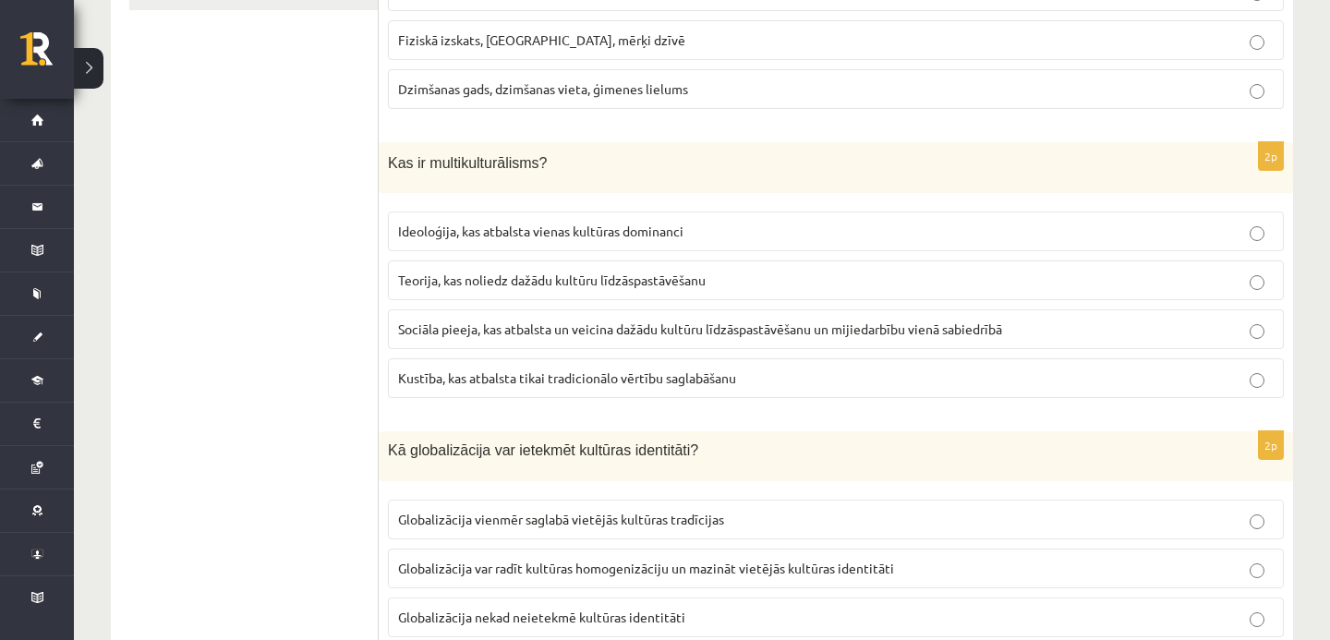
click at [462, 409] on div "2p Kas ir multikulturālisms? Ideoloģija, kas atbalsta vienas kultūras dominanci…" at bounding box center [836, 277] width 915 height 271
click at [469, 330] on span "Sociāla pieeja, kas atbalsta un veicina dažādu kultūru līdzāspastāvēšanu un mij…" at bounding box center [700, 329] width 604 height 17
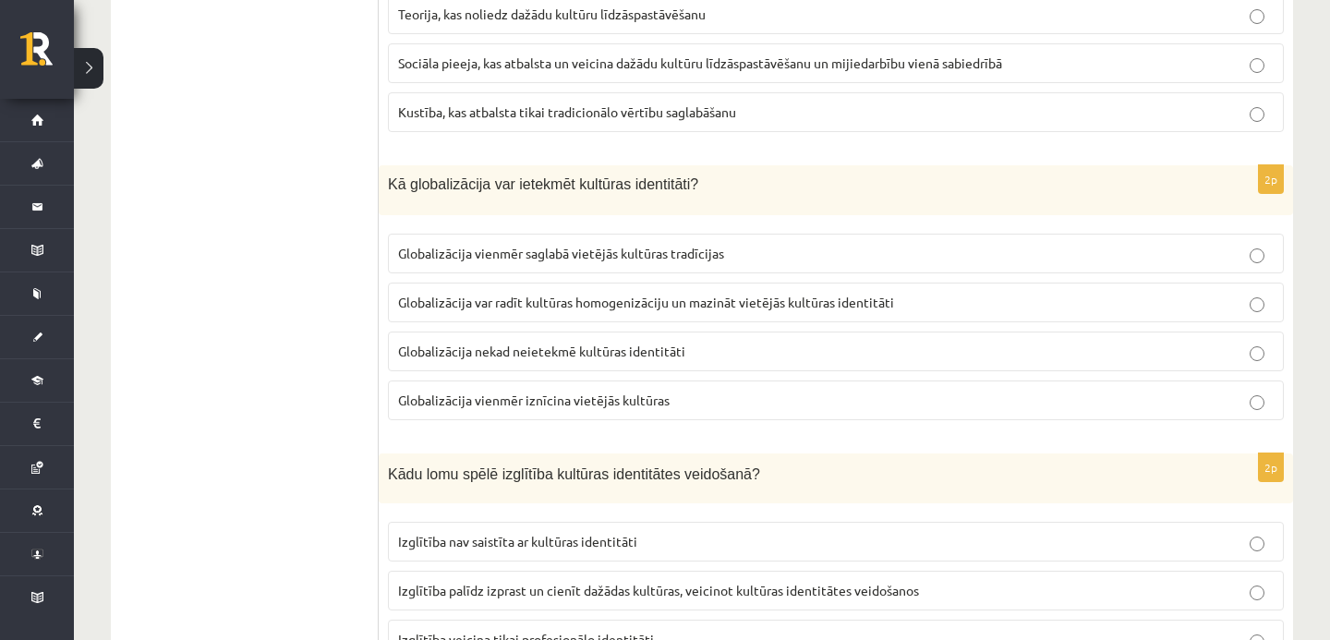
scroll to position [819, 0]
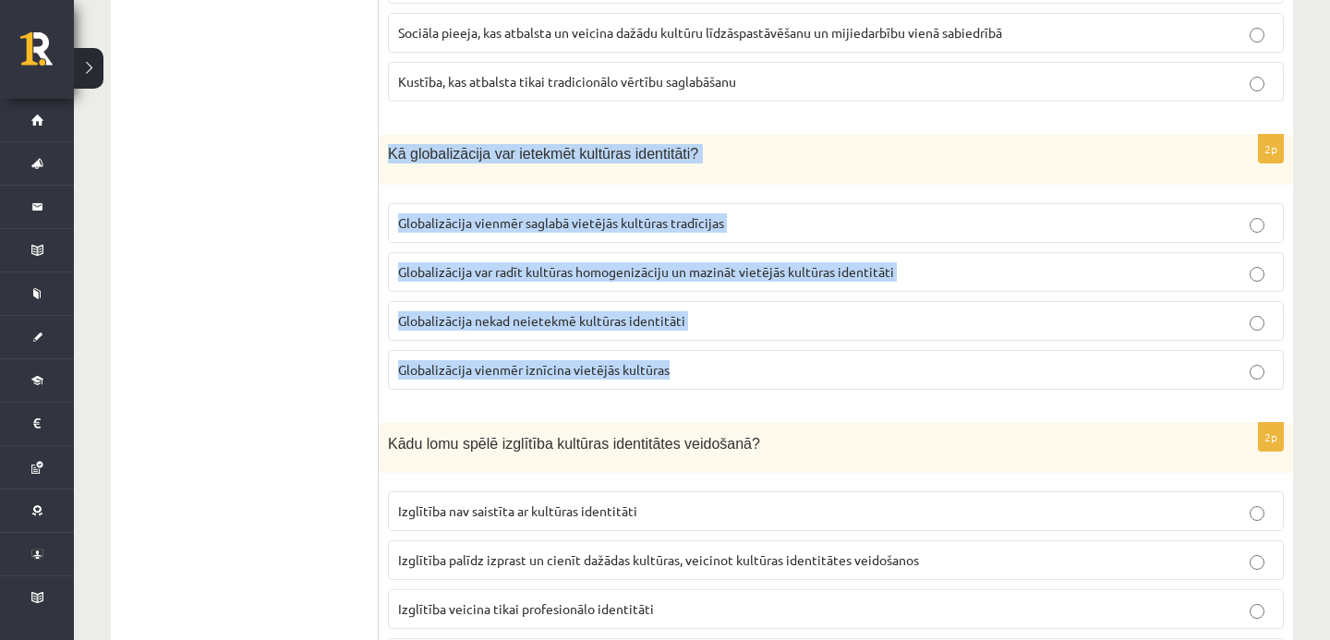
drag, startPoint x: 388, startPoint y: 154, endPoint x: 411, endPoint y: 395, distance: 242.2
click at [411, 395] on div "2p Kā globalizācija var ietekmēt kultūras identitāti? Globalizācija vienmēr sag…" at bounding box center [836, 270] width 915 height 270
click at [514, 192] on div "2p Kā globalizācija var ietekmēt kultūras identitāti? Globalizācija vienmēr sag…" at bounding box center [836, 270] width 915 height 270
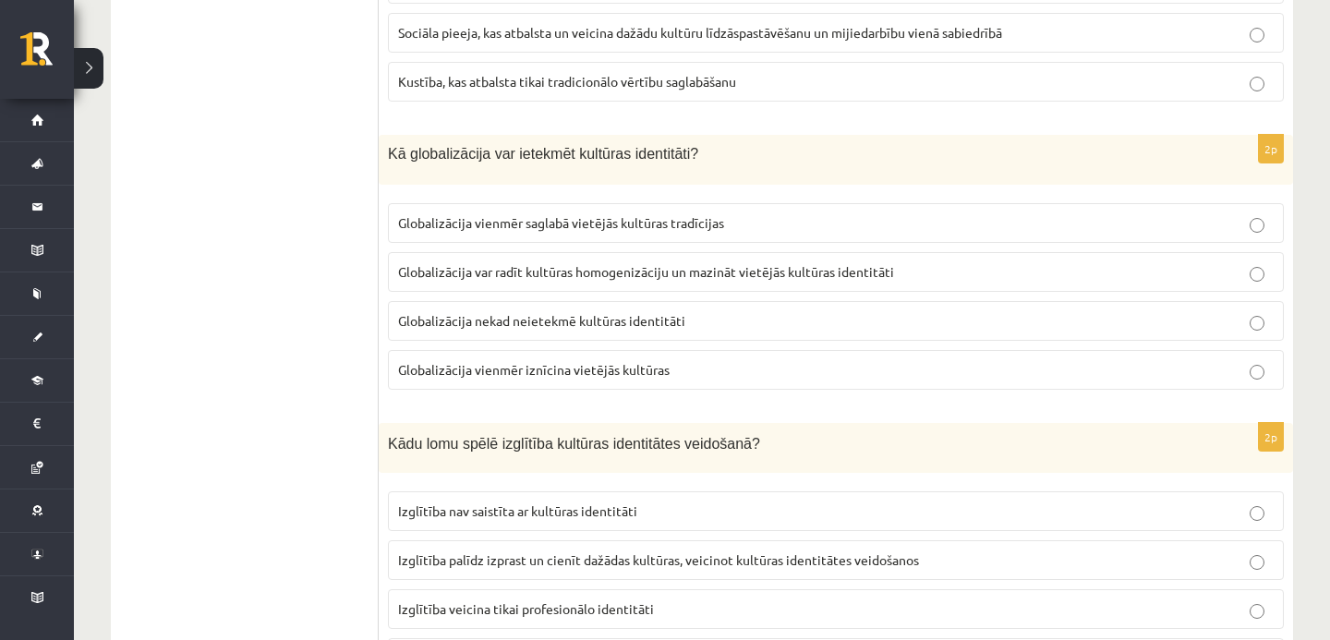
click at [549, 278] on span "Globalizācija var radīt kultūras homogenizāciju un mazināt vietējās kultūras id…" at bounding box center [646, 271] width 496 height 17
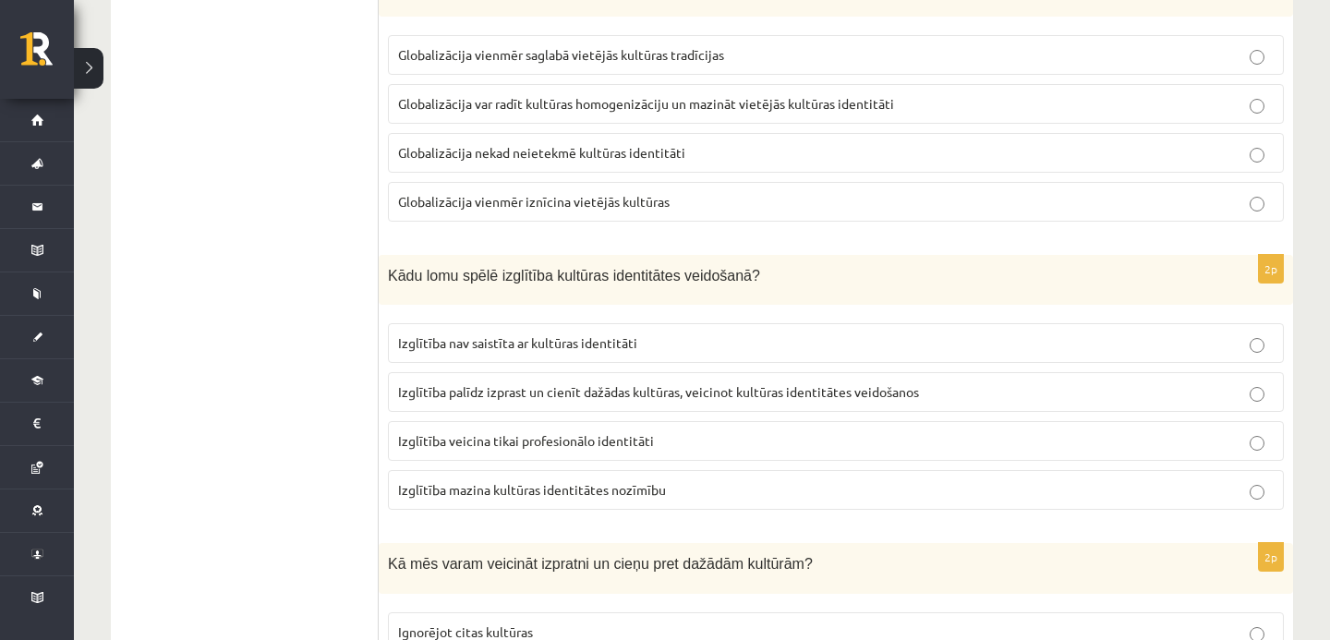
scroll to position [1013, 0]
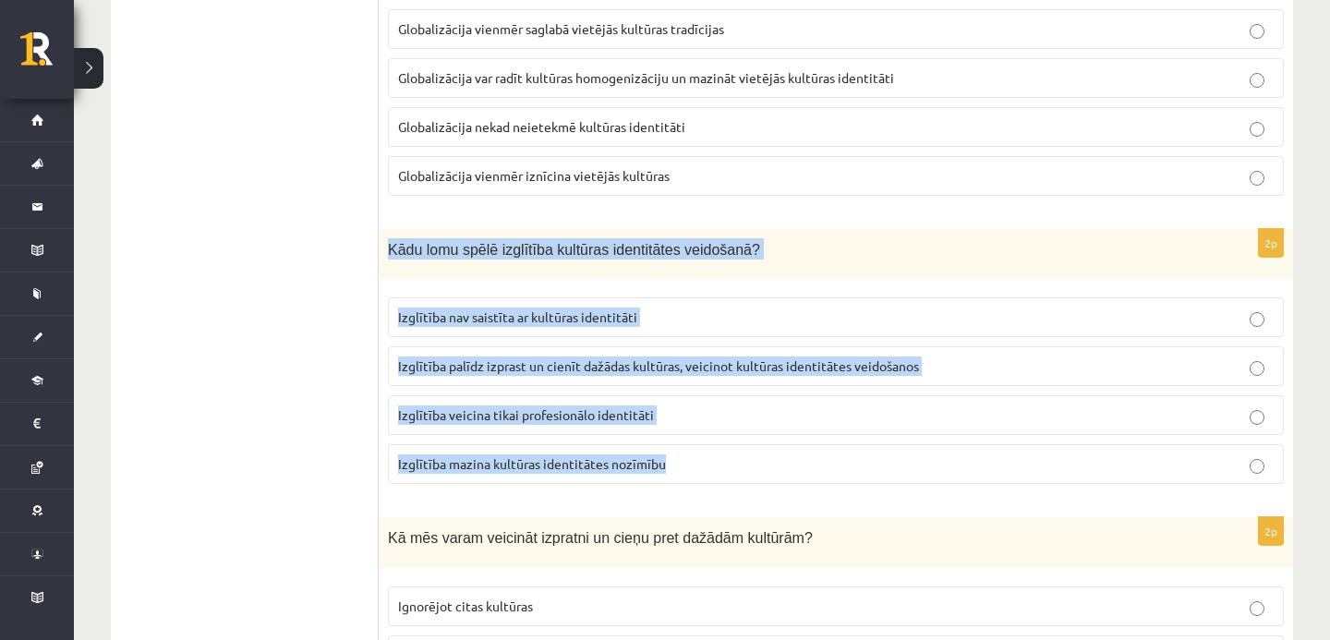
drag, startPoint x: 387, startPoint y: 251, endPoint x: 489, endPoint y: 481, distance: 251.5
click at [489, 481] on div "2p Kādu lomu spēlē izglītība kultūras identitātes veidošanā? Izglītība nav sais…" at bounding box center [836, 364] width 915 height 271
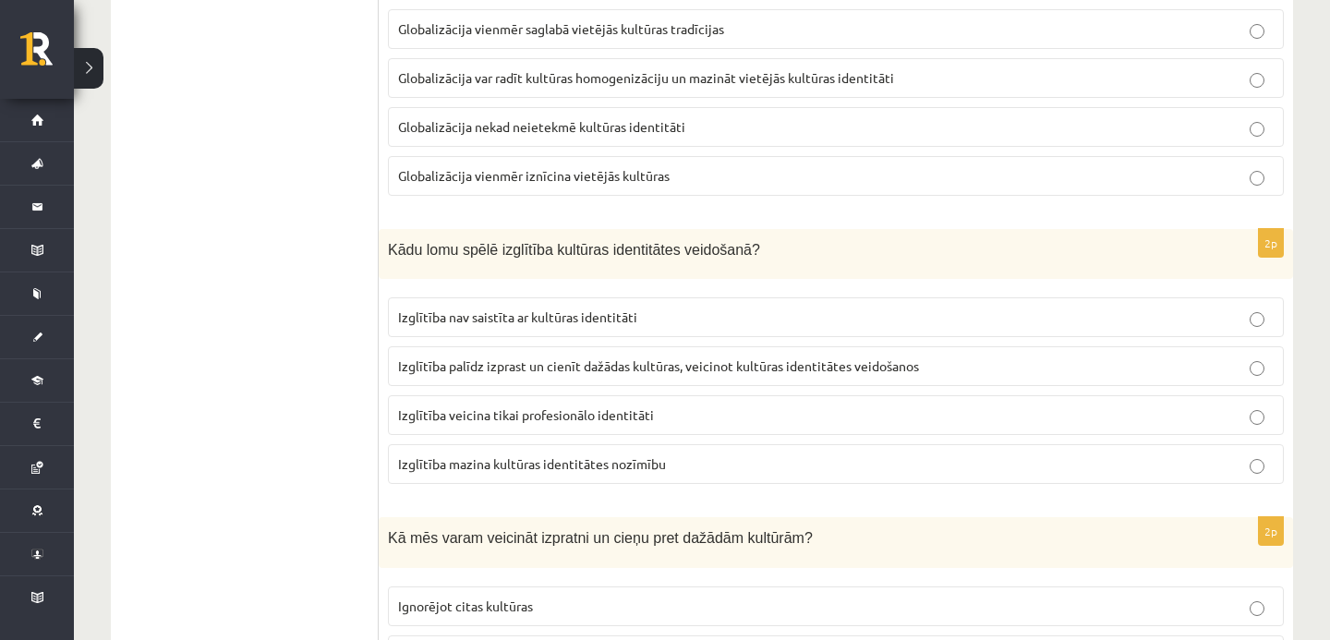
click at [530, 367] on span "Izglītība palīdz izprast un cienīt dažādas kultūras, veicinot kultūras identitā…" at bounding box center [658, 366] width 521 height 17
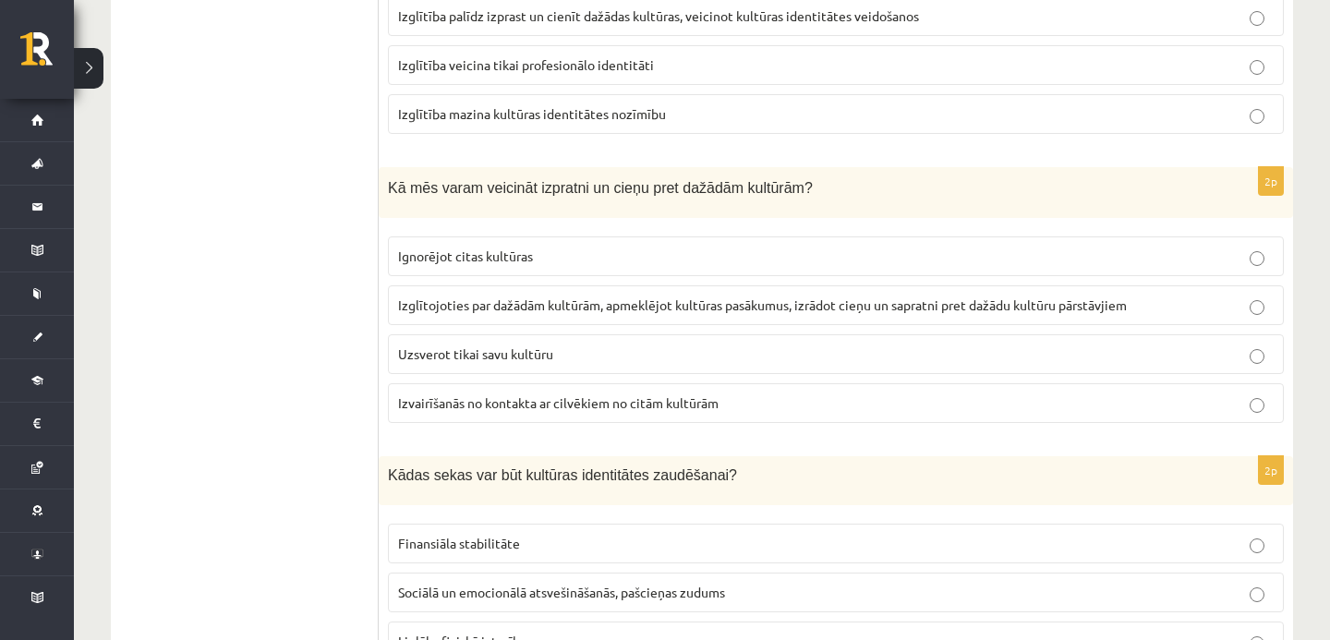
scroll to position [1389, 0]
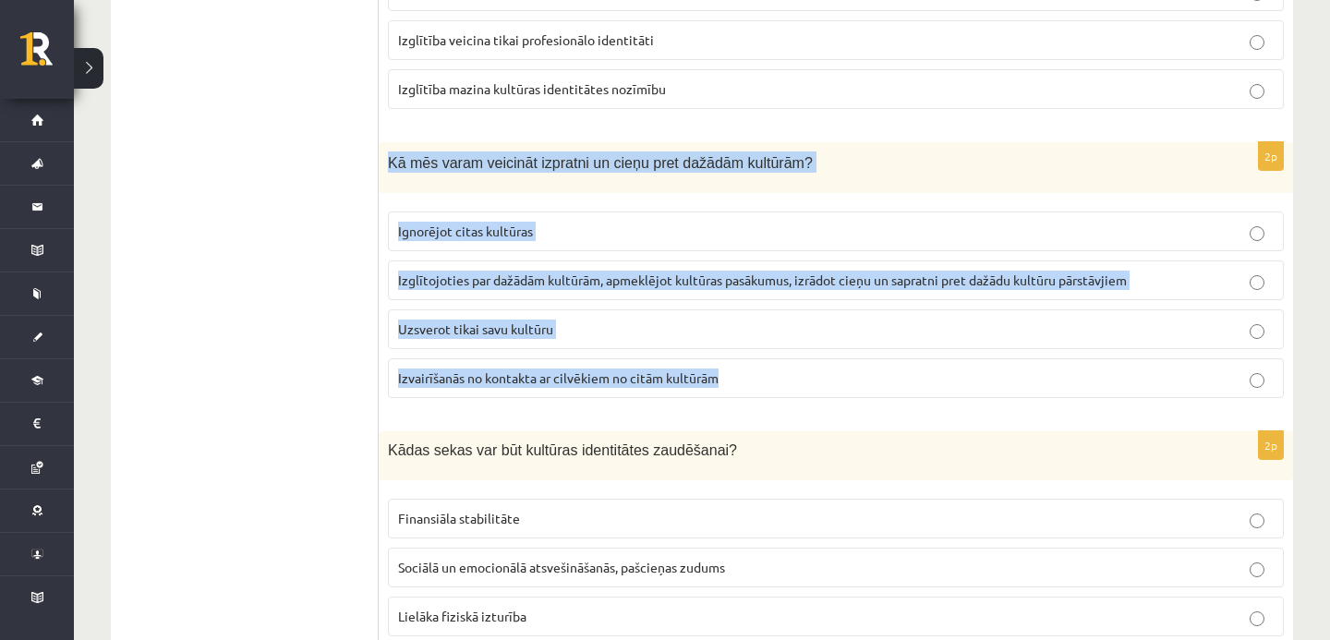
drag, startPoint x: 390, startPoint y: 153, endPoint x: 423, endPoint y: 400, distance: 248.9
click at [423, 400] on div "2p Kā mēs varam veicināt izpratni un cieņu pret dažādām kultūrām? Ignorējot cit…" at bounding box center [836, 277] width 915 height 271
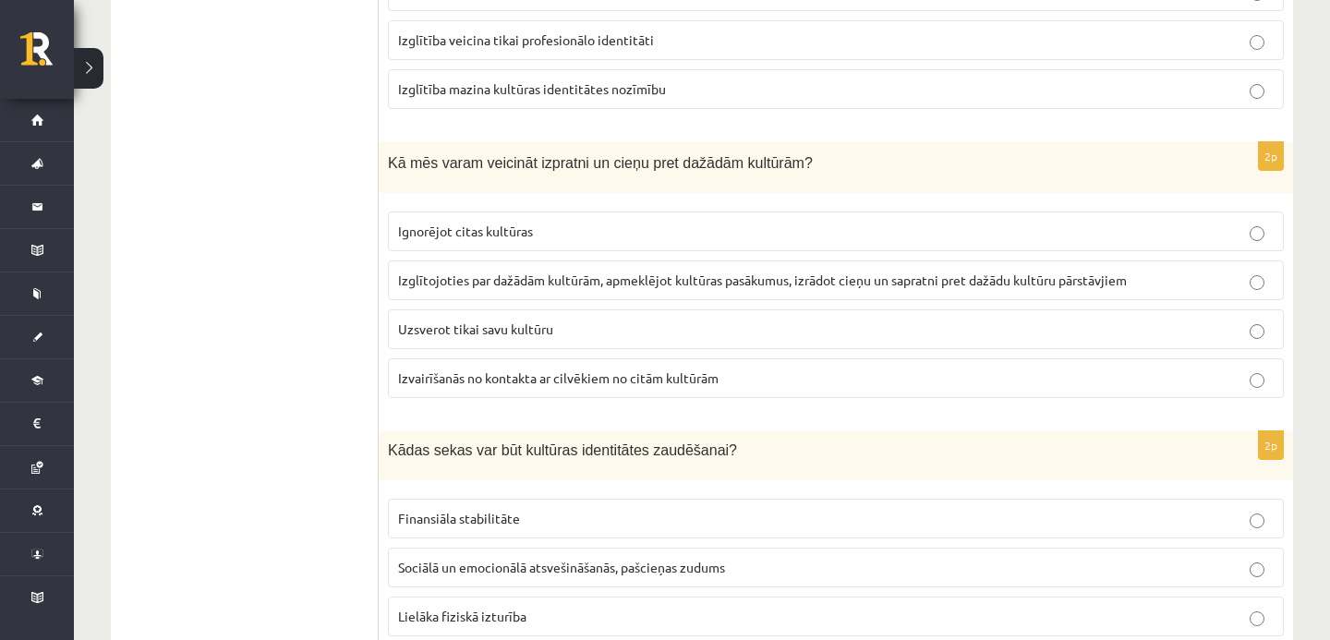
click at [610, 280] on span "Izglītojoties par dažādām kultūrām, apmeklējot kultūras pasākumus, izrādot cieņ…" at bounding box center [762, 280] width 729 height 17
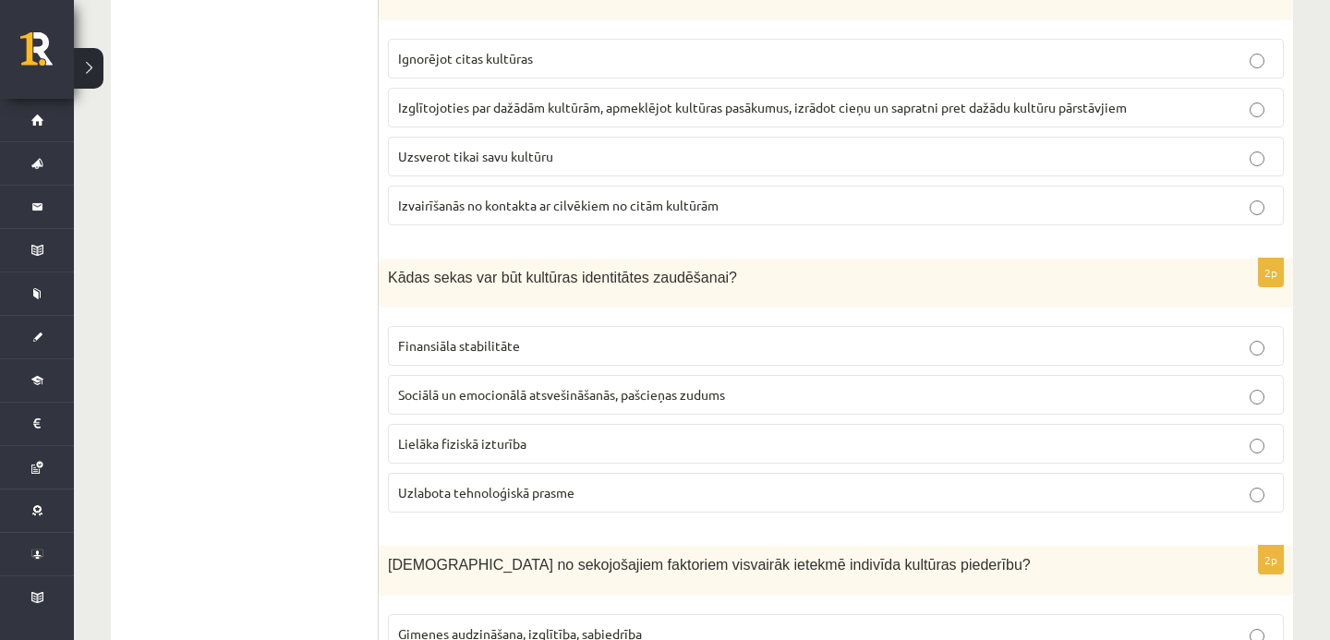
scroll to position [1600, 0]
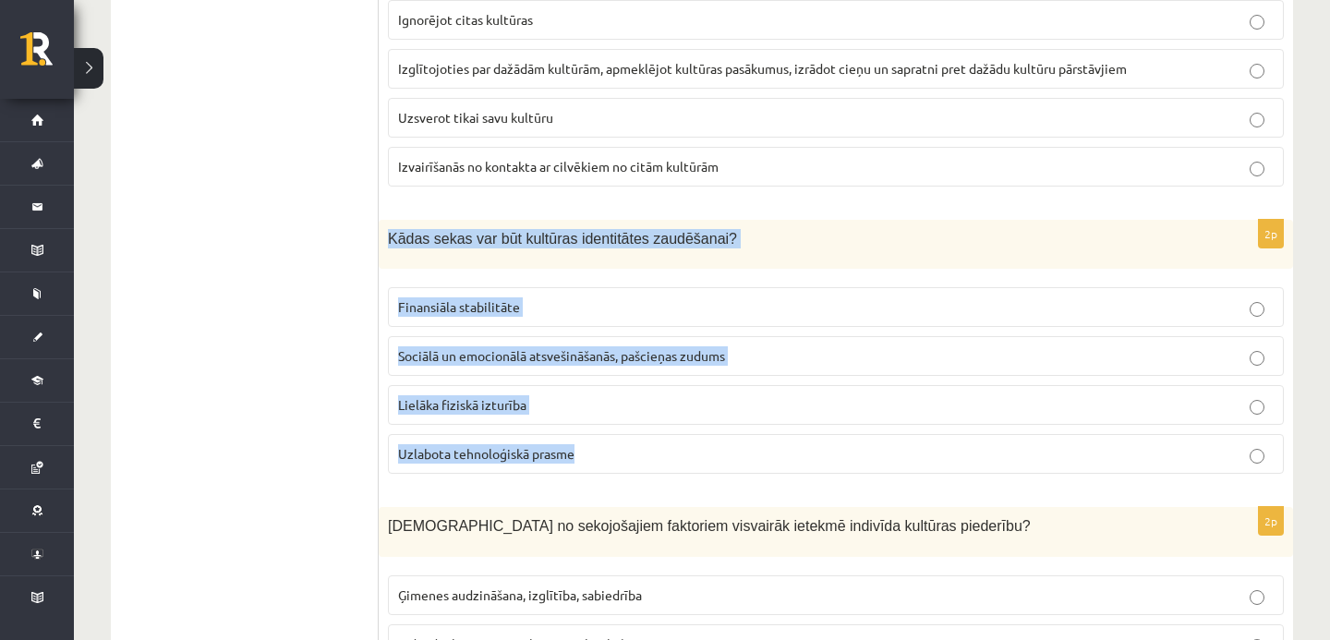
drag, startPoint x: 392, startPoint y: 243, endPoint x: 579, endPoint y: 460, distance: 286.9
click at [579, 460] on div "2p Kādas sekas var būt kultūras identitātes zaudēšanai? Finansiāla stabilitāte …" at bounding box center [836, 355] width 915 height 270
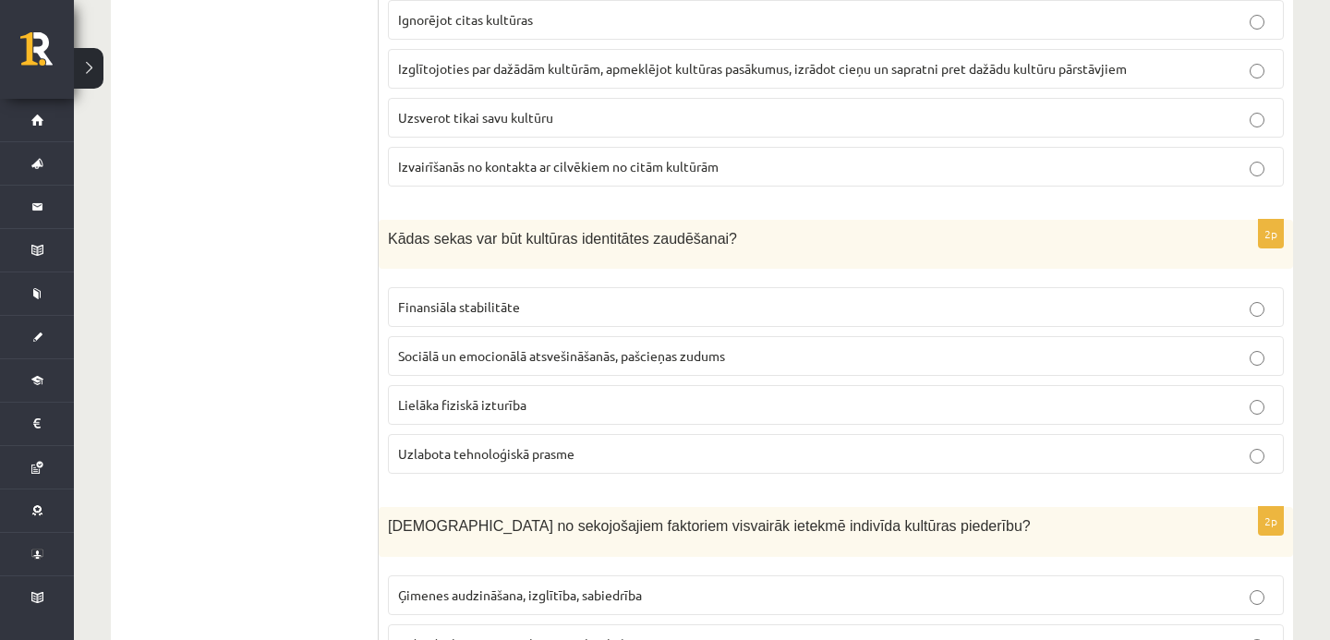
click at [466, 365] on p "Sociālā un emocionālā atsvešināšanās, pašcieņas zudums" at bounding box center [836, 355] width 876 height 19
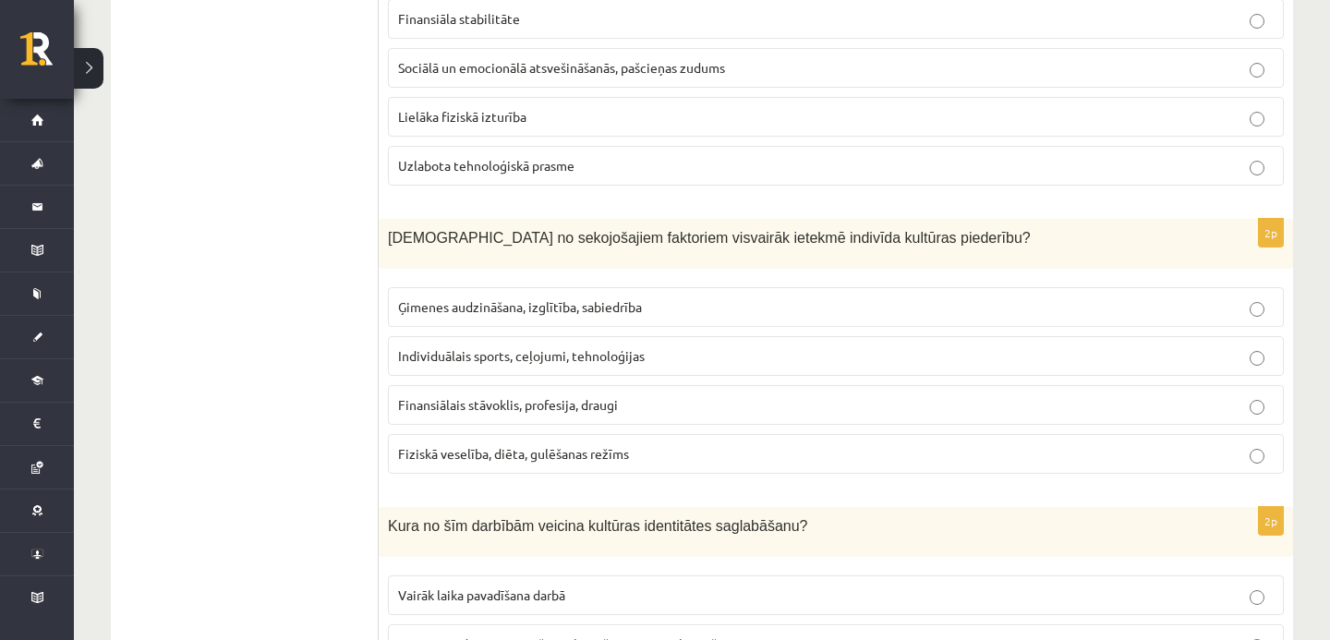
scroll to position [1908, 0]
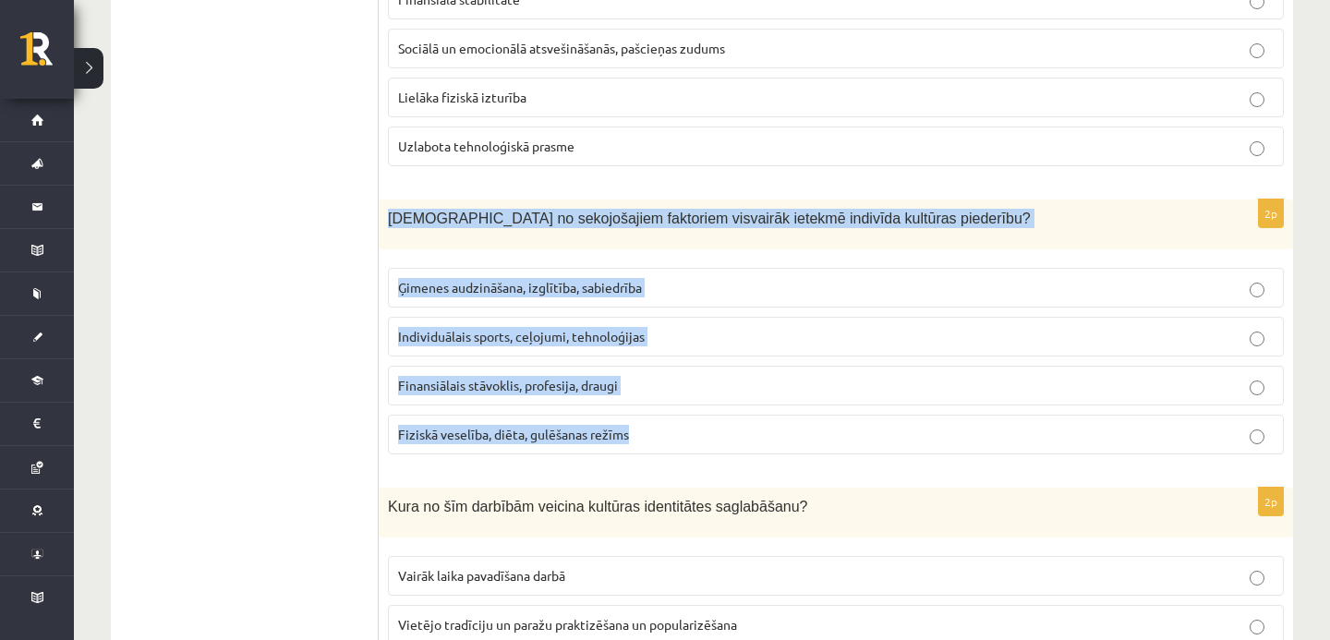
drag, startPoint x: 386, startPoint y: 217, endPoint x: 431, endPoint y: 456, distance: 243.5
click at [431, 456] on div "2p Kuri no sekojošajiem faktoriem visvairāk ietekmē indivīda kultūras piederību…" at bounding box center [836, 335] width 915 height 270
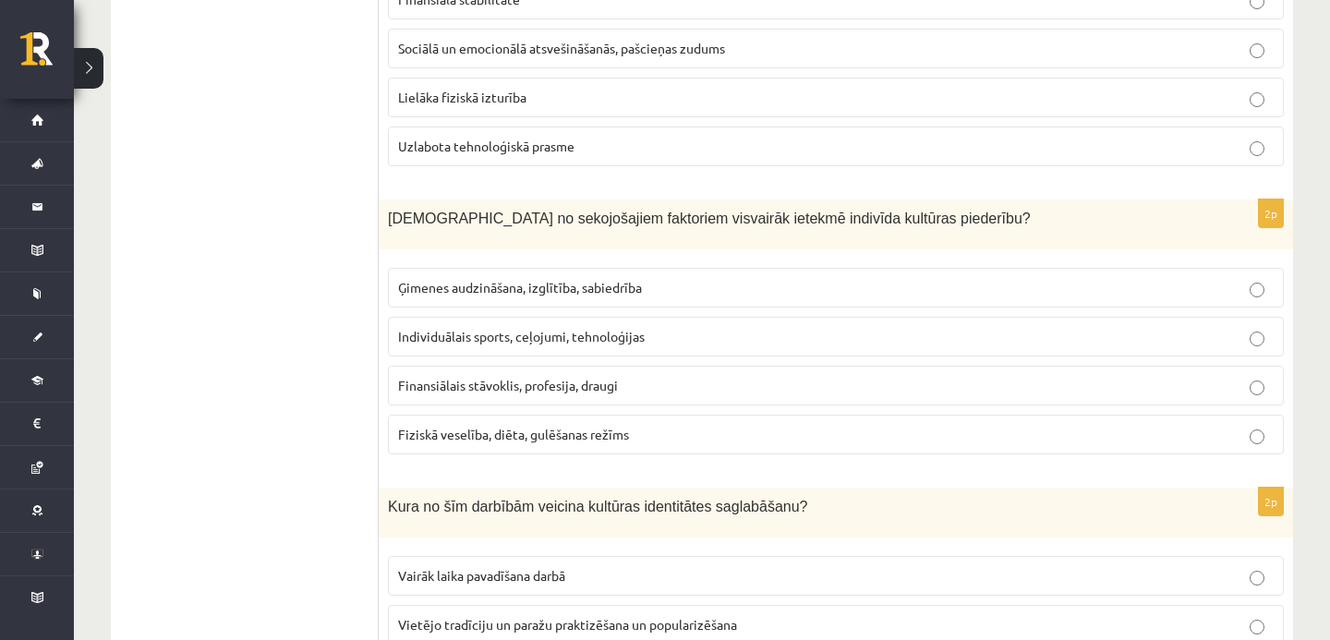
click at [459, 280] on span "Ģimenes audzināšana, izglītība, sabiedrība" at bounding box center [520, 287] width 244 height 17
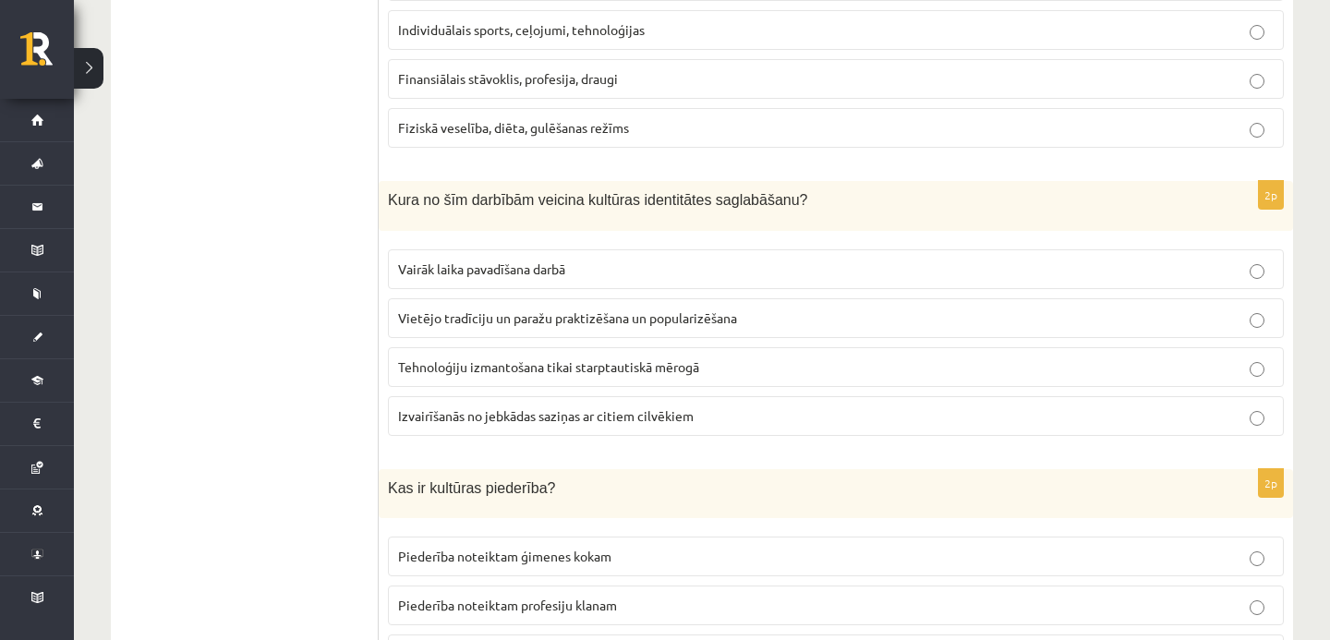
scroll to position [2231, 0]
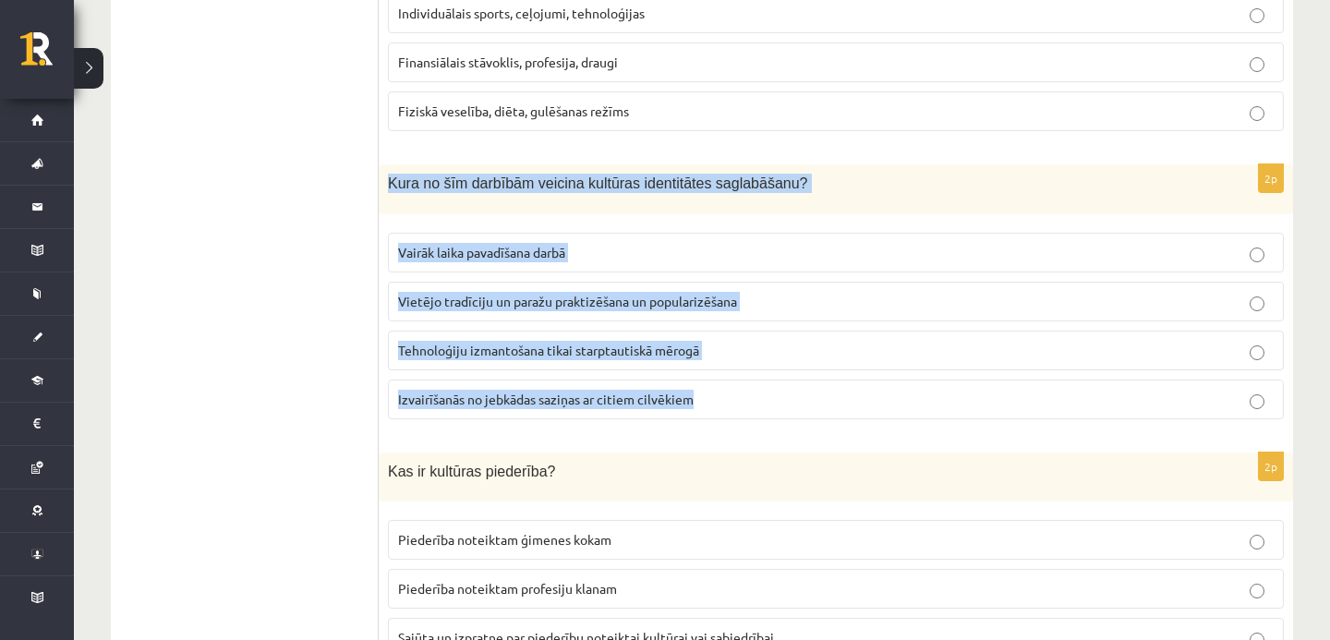
drag, startPoint x: 385, startPoint y: 183, endPoint x: 468, endPoint y: 421, distance: 252.4
click at [468, 421] on div "2p Kura no šīm darbībām veicina kultūras identitātes saglabāšanu? Vairāk laika …" at bounding box center [836, 299] width 915 height 270
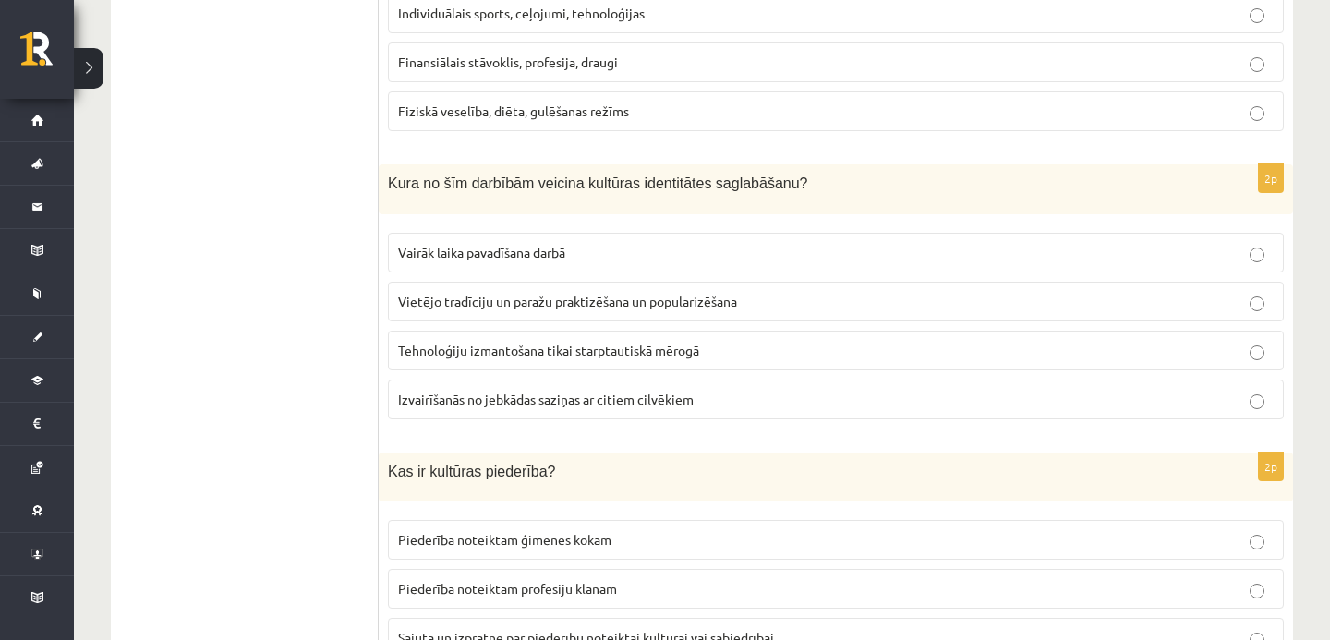
click at [438, 297] on span "Vietējo tradīciju un paražu praktizēšana un popularizēšana" at bounding box center [567, 301] width 339 height 17
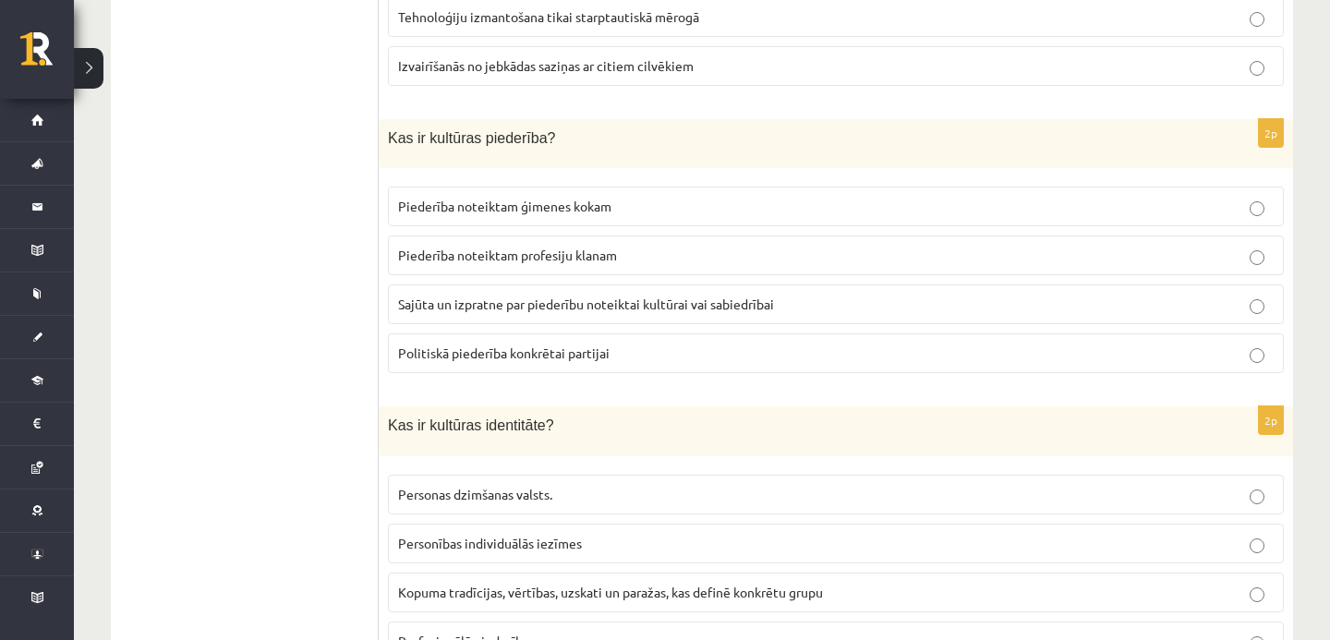
scroll to position [2542, 0]
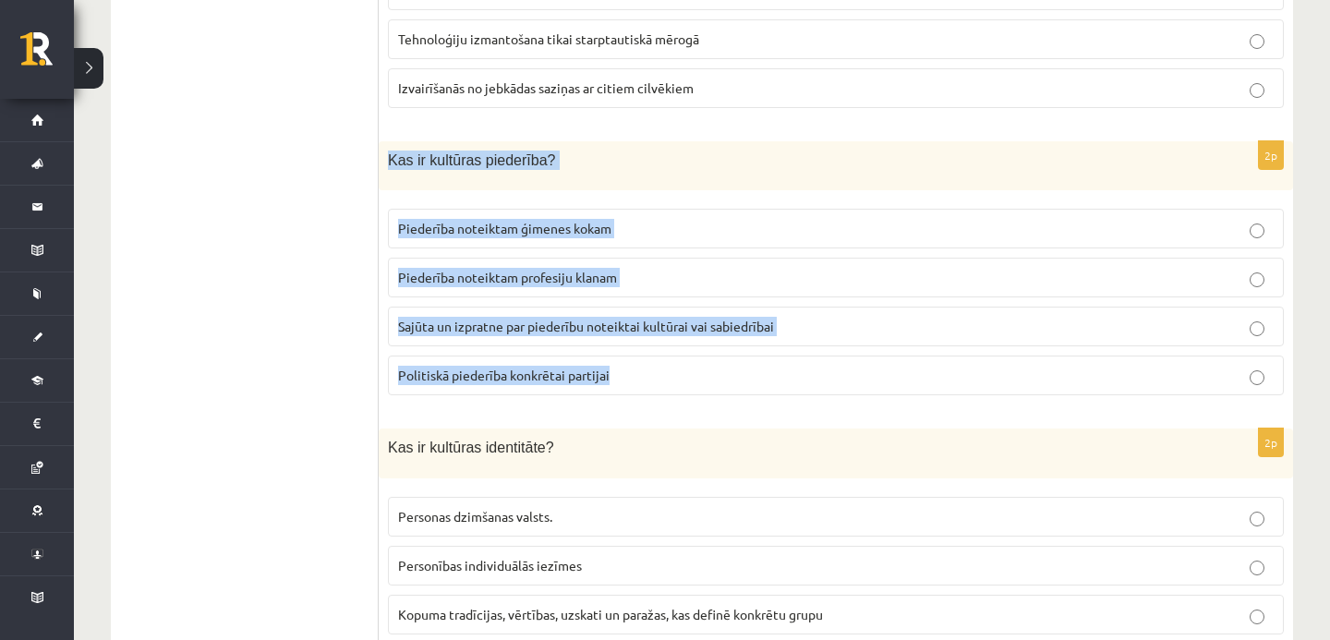
drag, startPoint x: 390, startPoint y: 157, endPoint x: 473, endPoint y: 408, distance: 264.7
click at [473, 408] on div "2p Kas ir kultūras piederība? Piederība noteiktam ģimenes kokam Piederība notei…" at bounding box center [836, 276] width 915 height 270
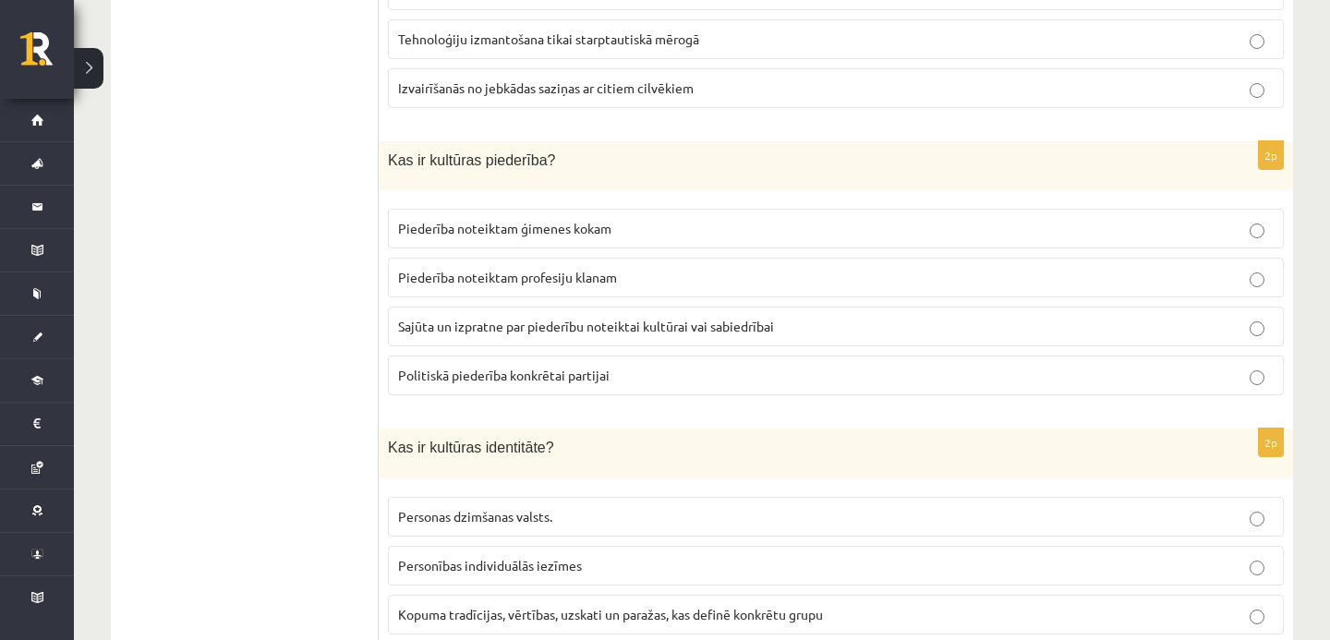
click at [484, 330] on span "Sajūta un izpratne par piederību noteiktai kultūrai vai sabiedrībai" at bounding box center [586, 326] width 376 height 17
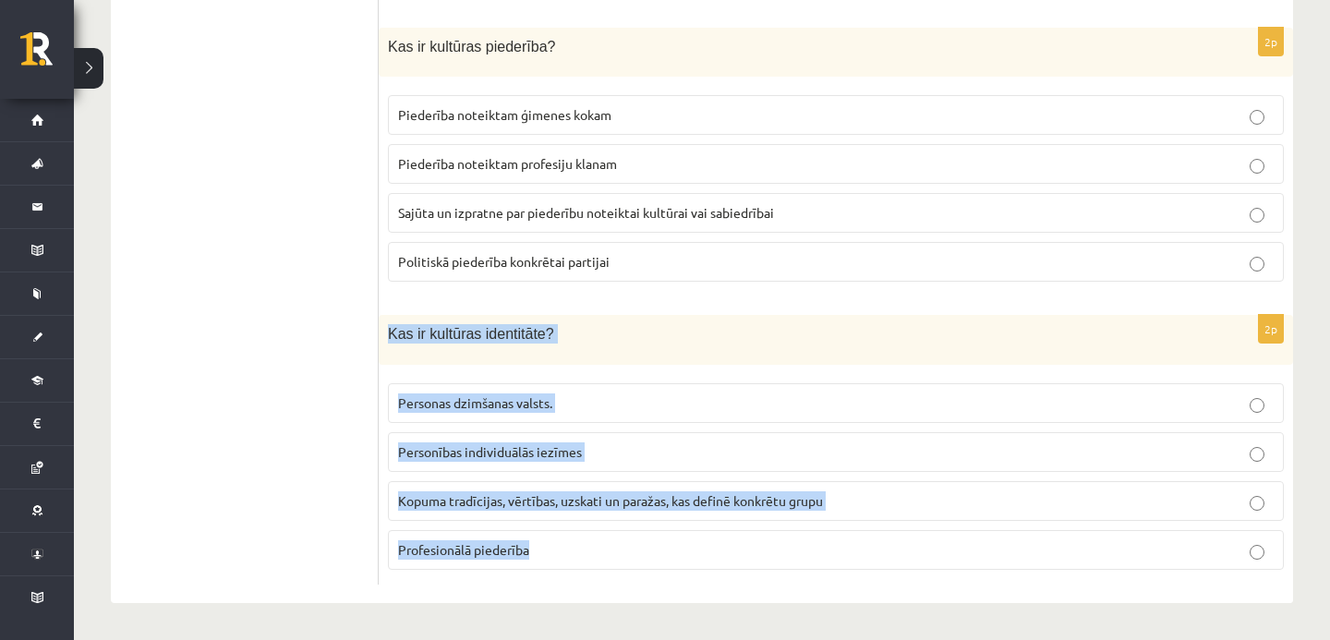
drag, startPoint x: 388, startPoint y: 328, endPoint x: 540, endPoint y: 575, distance: 290.0
click at [541, 576] on div "2p Kas ir kultūras identitāte? Personas dzimšanas valsts. Personības individuāl…" at bounding box center [836, 450] width 915 height 270
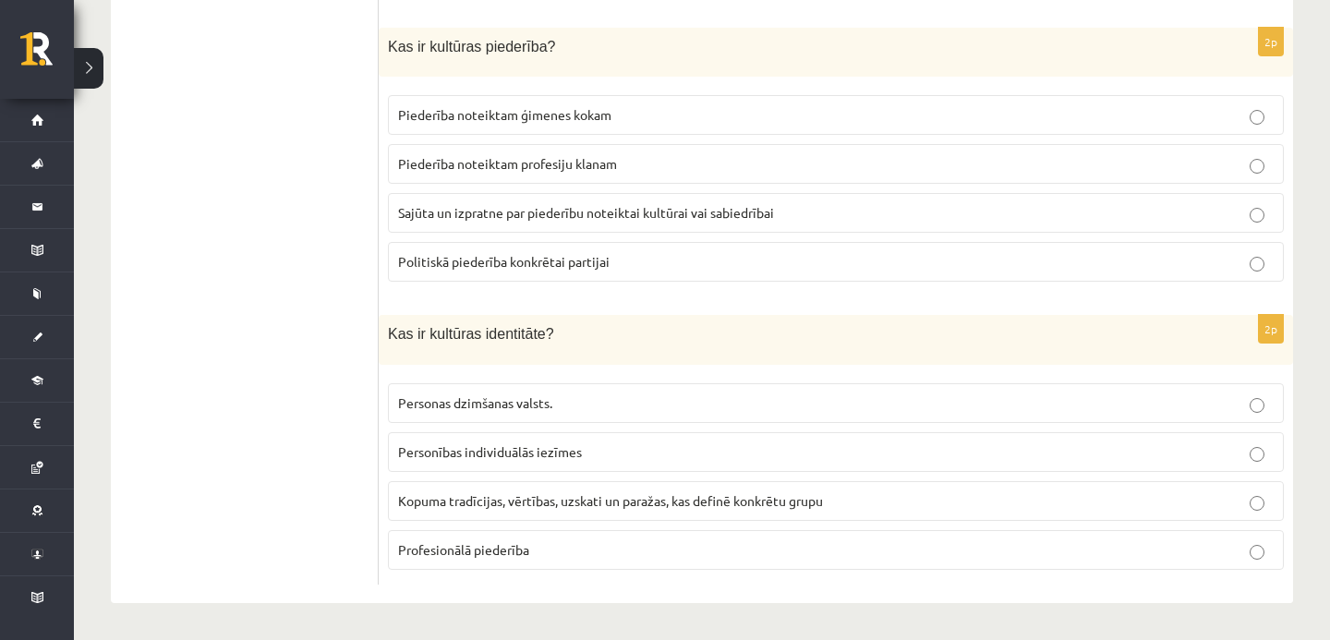
click at [454, 508] on p "Kopuma tradīcijas, vērtības, uzskati un paražas, kas definē konkrētu grupu" at bounding box center [836, 500] width 876 height 19
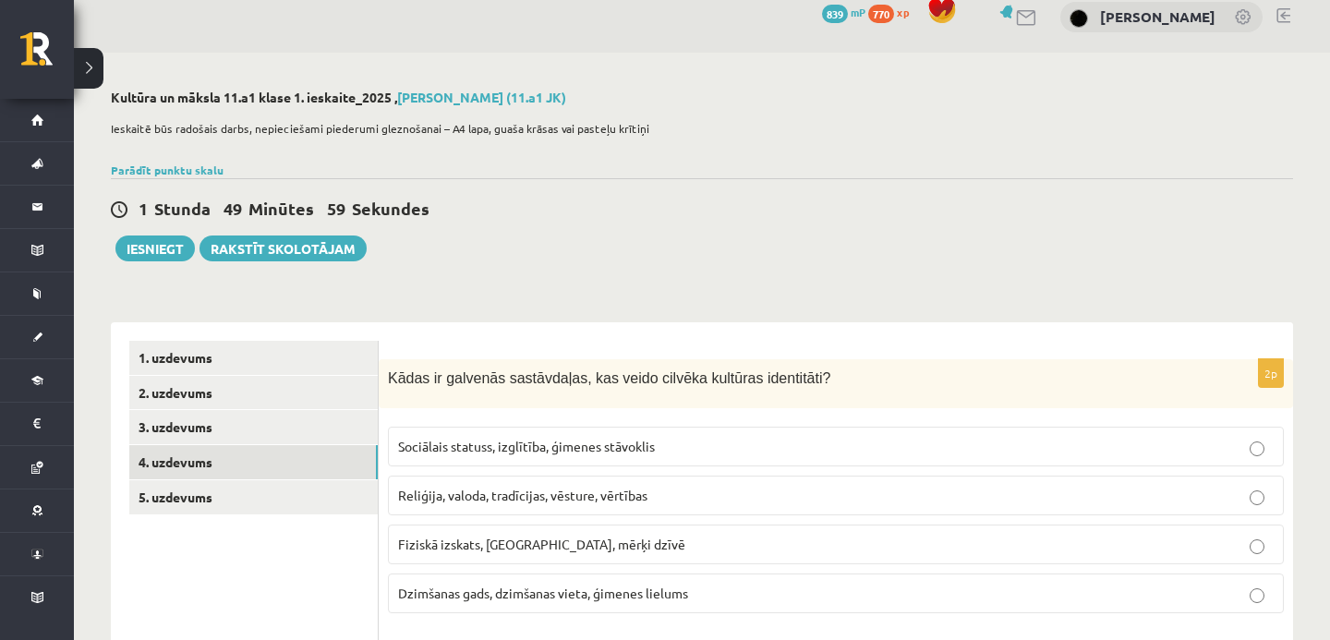
scroll to position [0, 0]
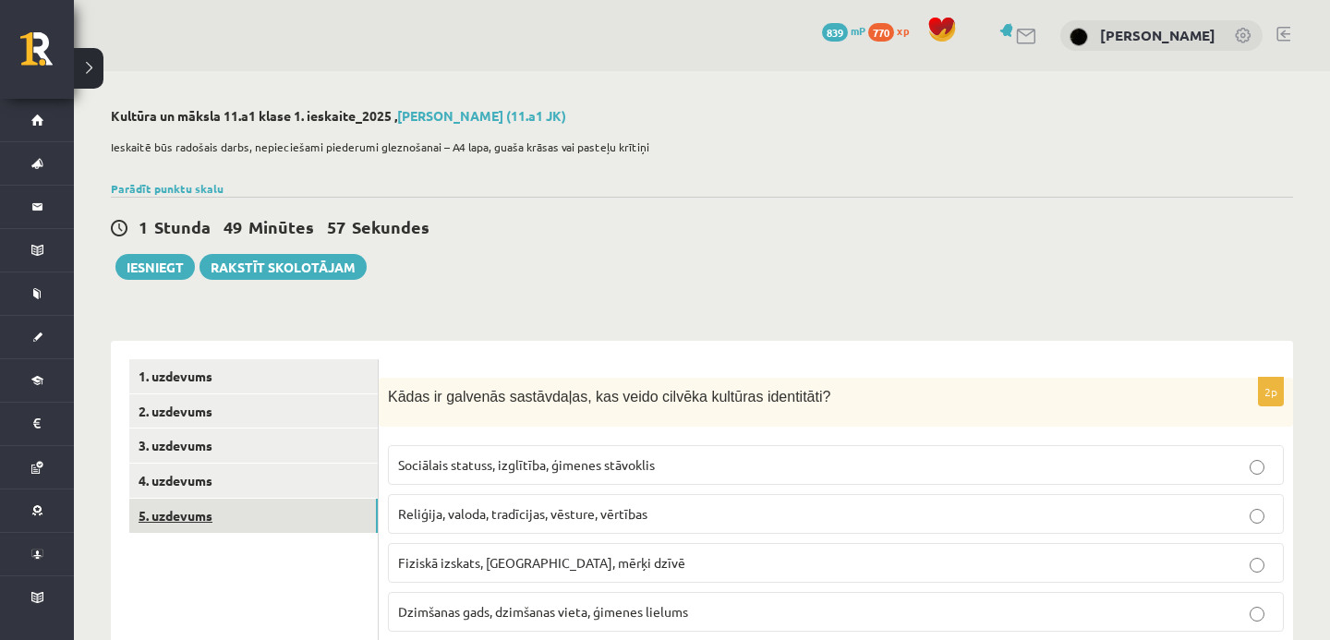
click at [362, 513] on link "5. uzdevums" at bounding box center [253, 516] width 249 height 34
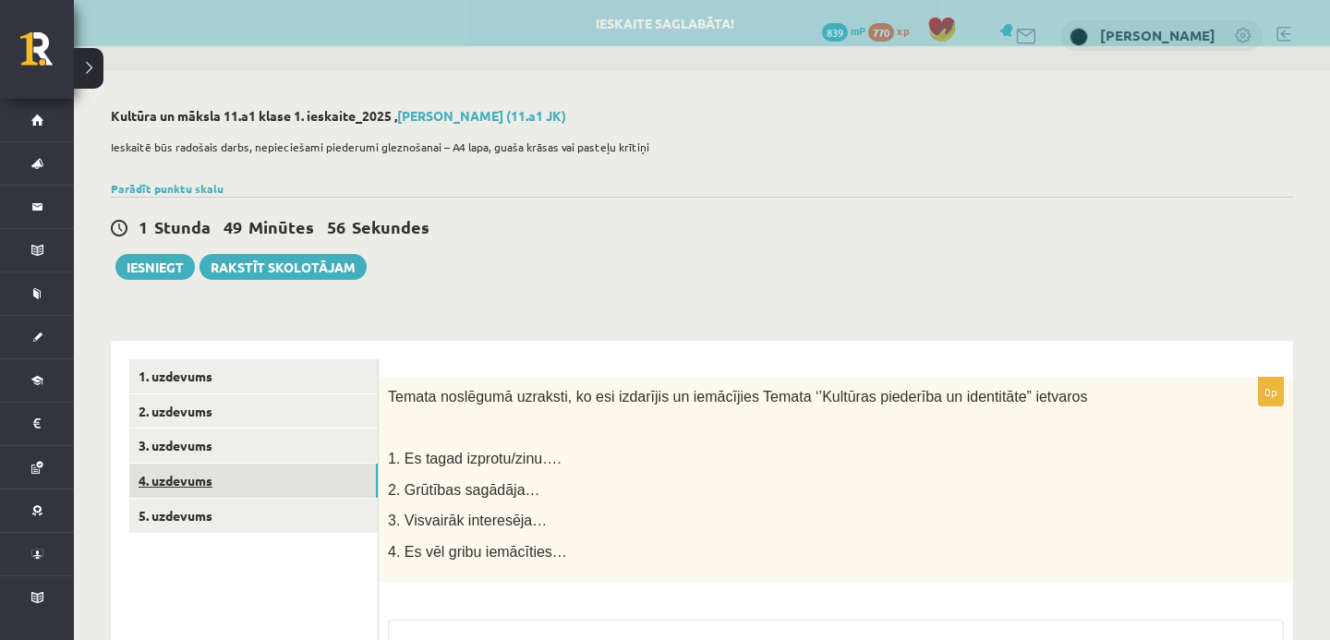
click at [345, 477] on link "4. uzdevums" at bounding box center [253, 481] width 249 height 34
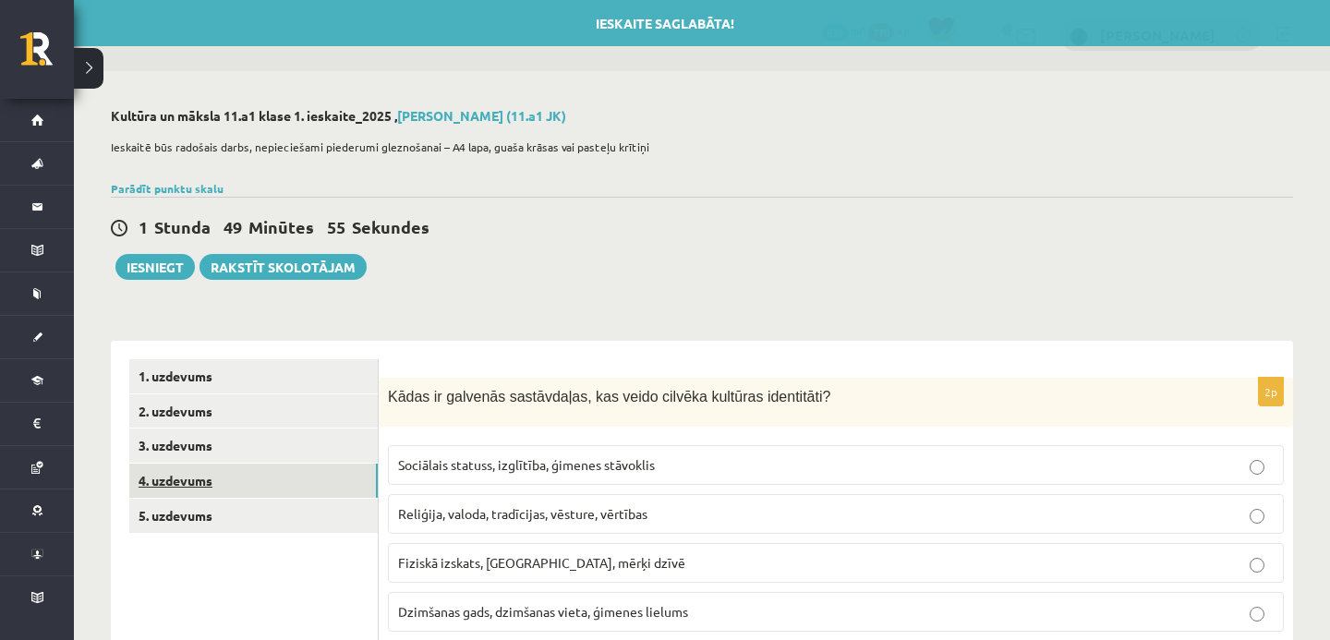
click at [351, 498] on link "4. uzdevums" at bounding box center [253, 481] width 249 height 34
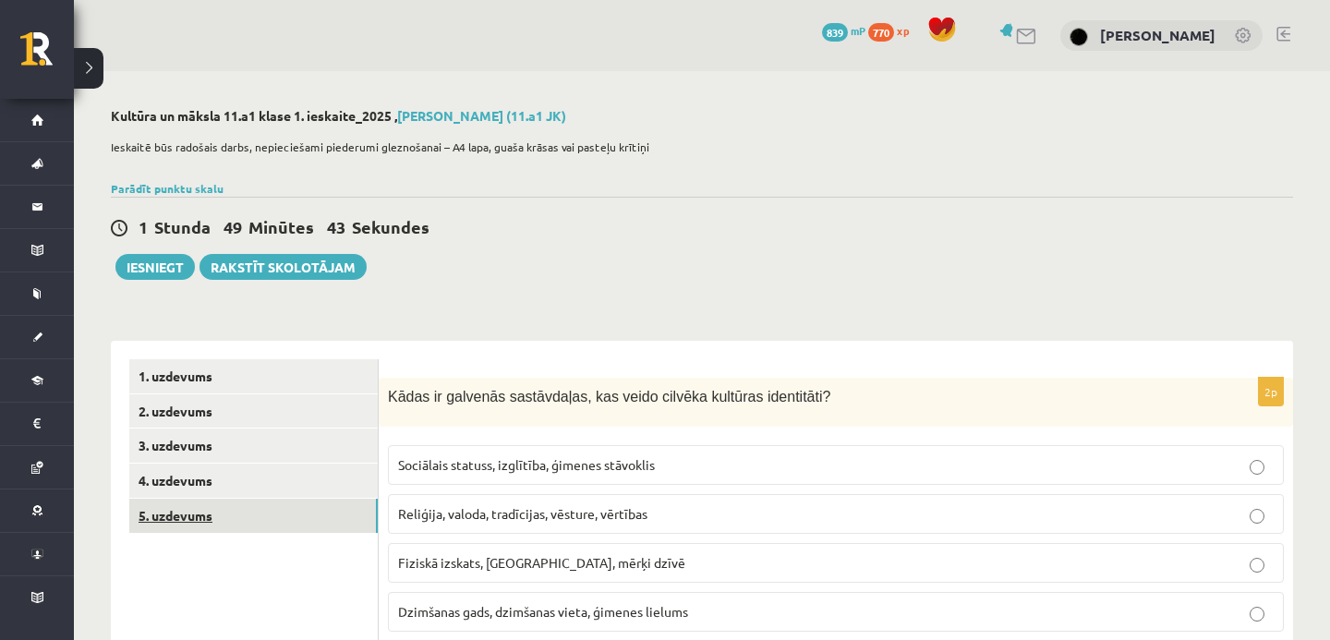
click at [238, 516] on link "5. uzdevums" at bounding box center [253, 516] width 249 height 34
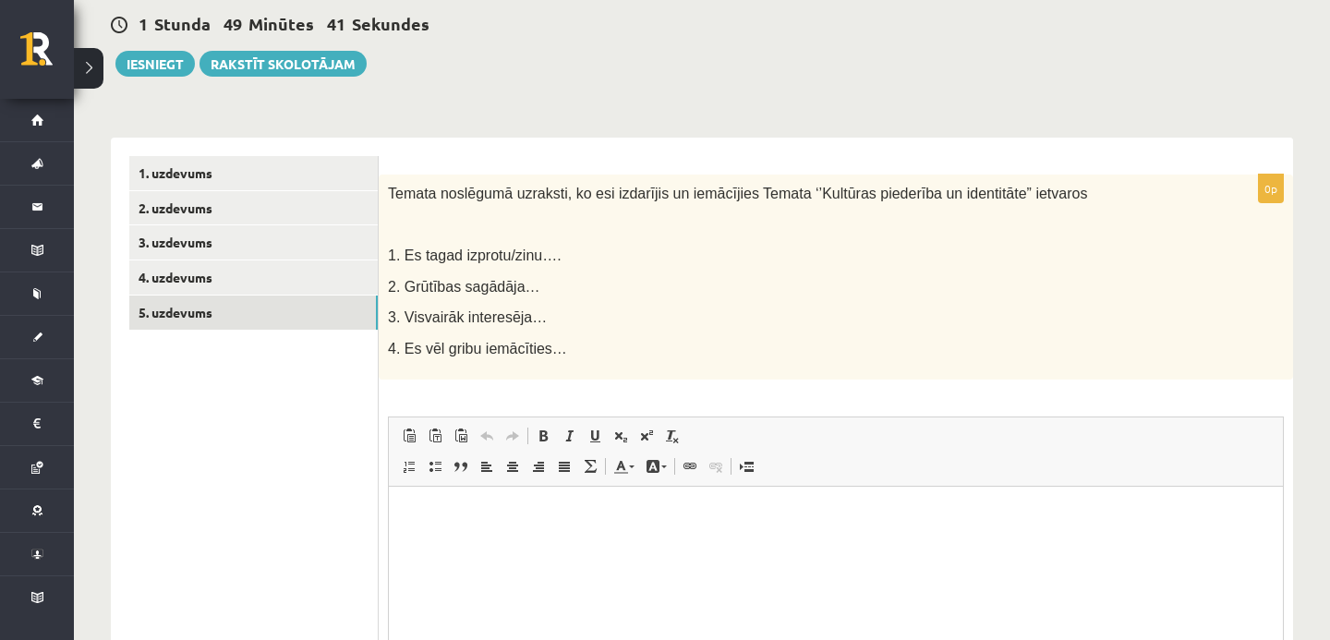
scroll to position [204, 0]
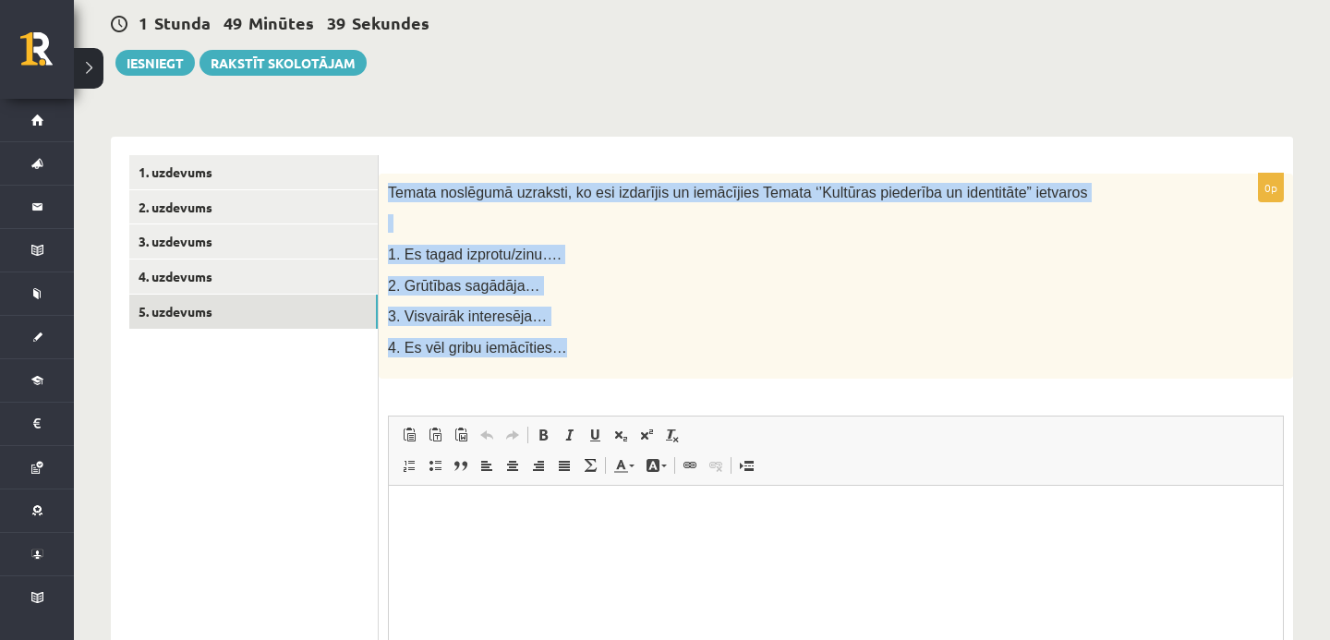
drag, startPoint x: 390, startPoint y: 193, endPoint x: 598, endPoint y: 349, distance: 260.0
click at [598, 350] on div "Temata noslēgumā uzraksti, ko esi izdarījis un iemācījies Temata ‘’Kultūras pie…" at bounding box center [836, 277] width 915 height 206
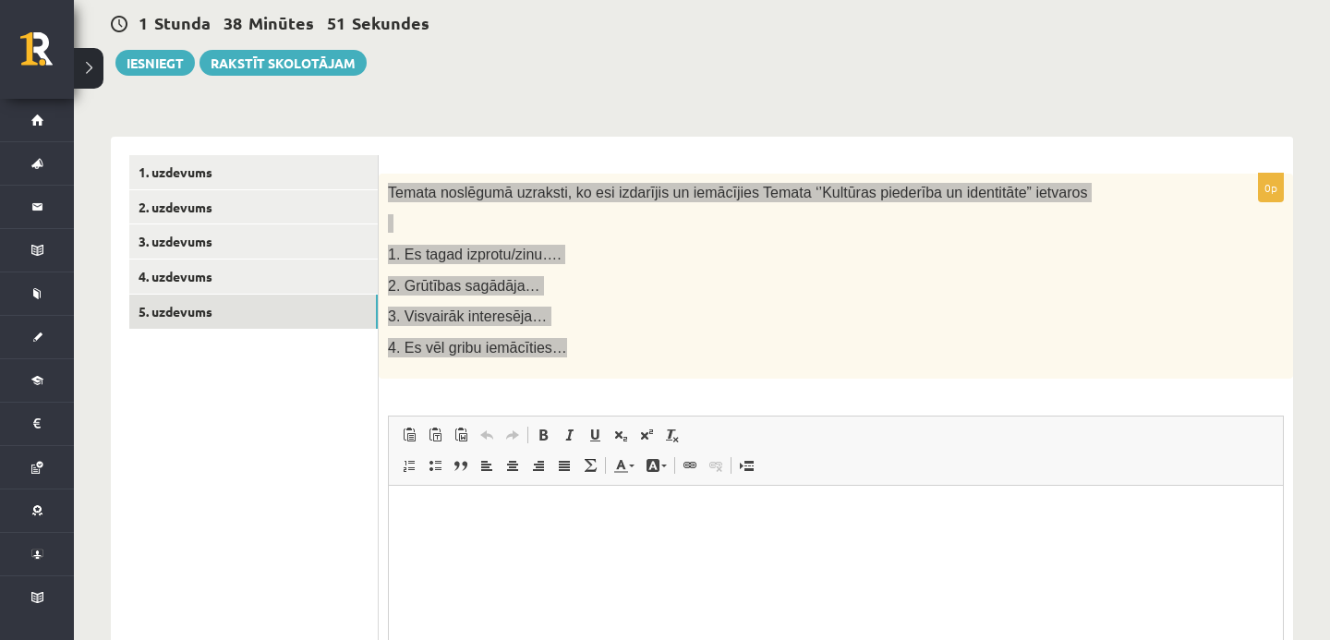
click at [593, 538] on html at bounding box center [836, 514] width 894 height 56
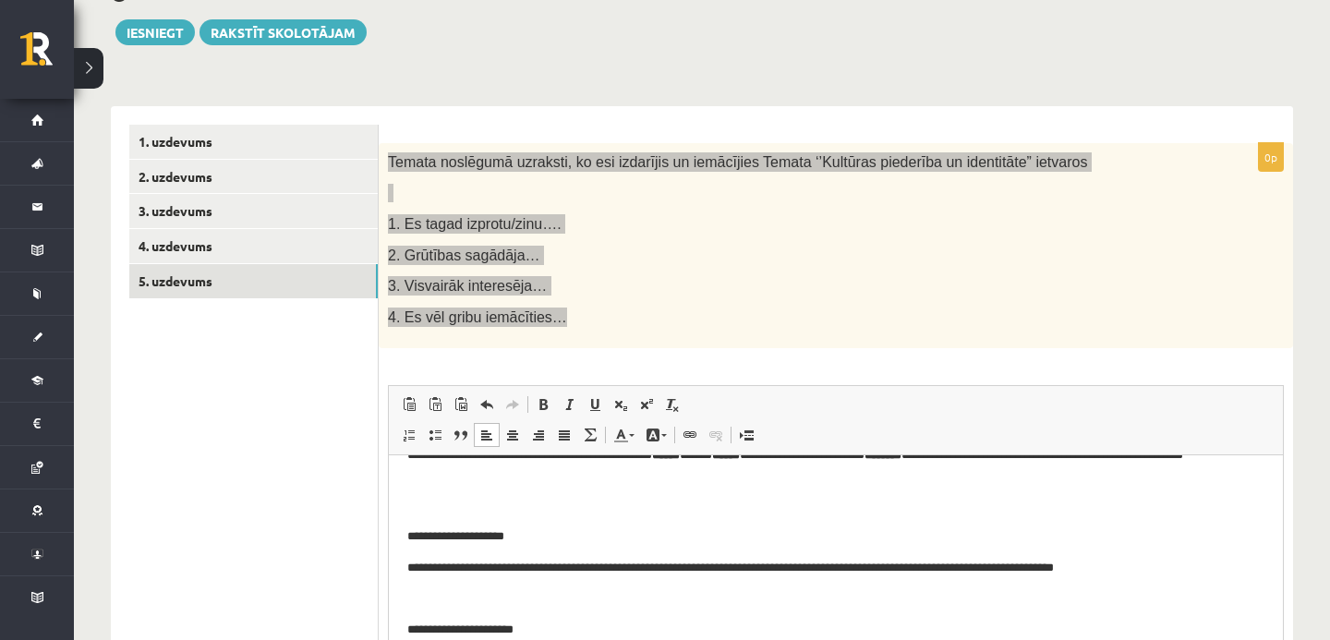
scroll to position [0, 0]
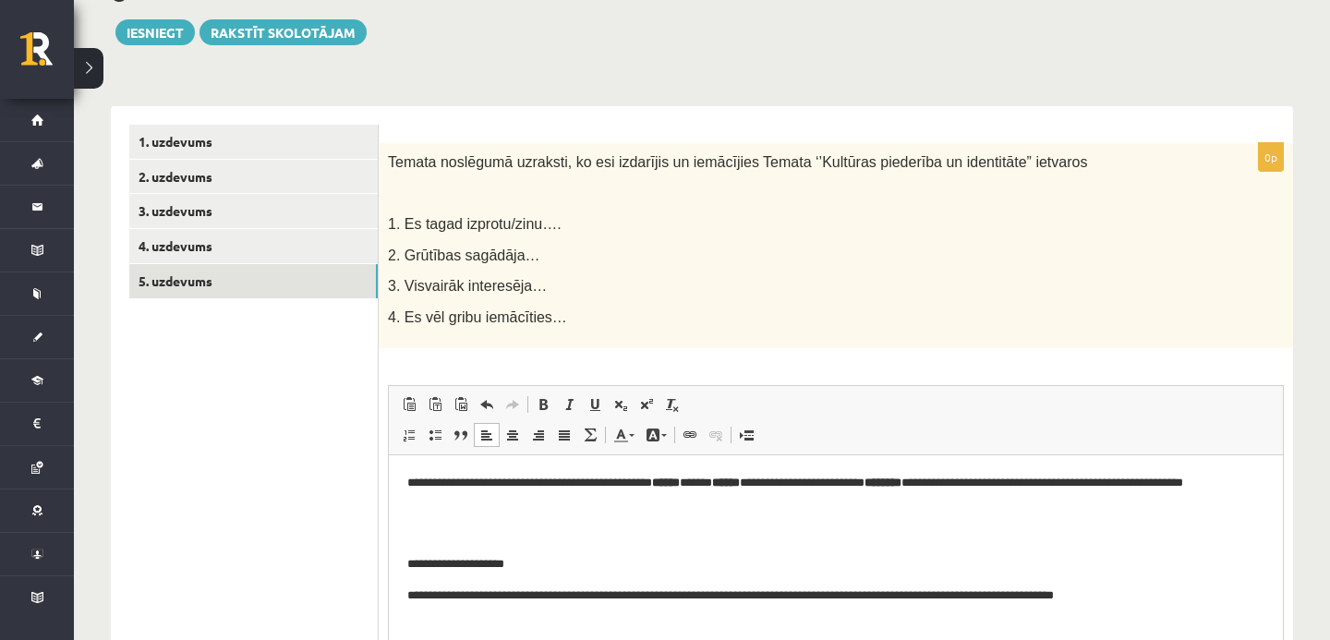
click at [661, 269] on div "Temata noslēgumā uzraksti, ko esi izdarījis un iemācījies Temata ‘’Kultūras pie…" at bounding box center [836, 246] width 915 height 206
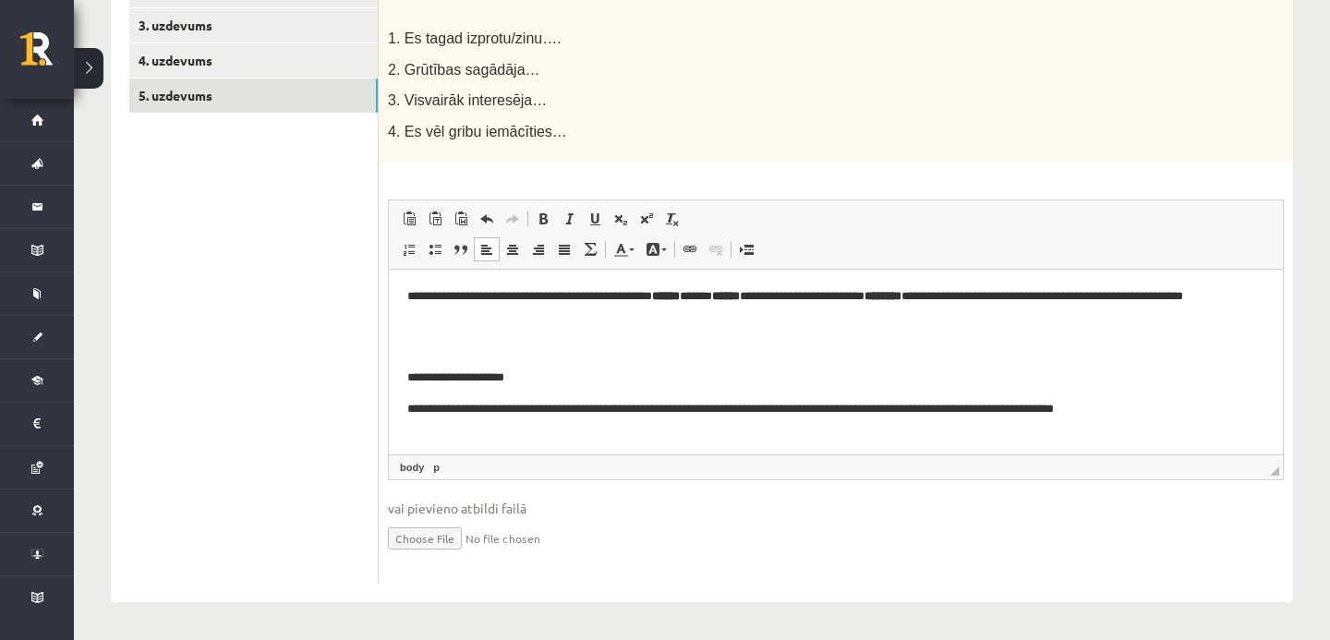
scroll to position [421, 0]
click at [680, 294] on strong "******" at bounding box center [666, 296] width 28 height 12
click at [545, 223] on span at bounding box center [543, 219] width 15 height 15
click at [740, 292] on strong "******" at bounding box center [726, 296] width 28 height 12
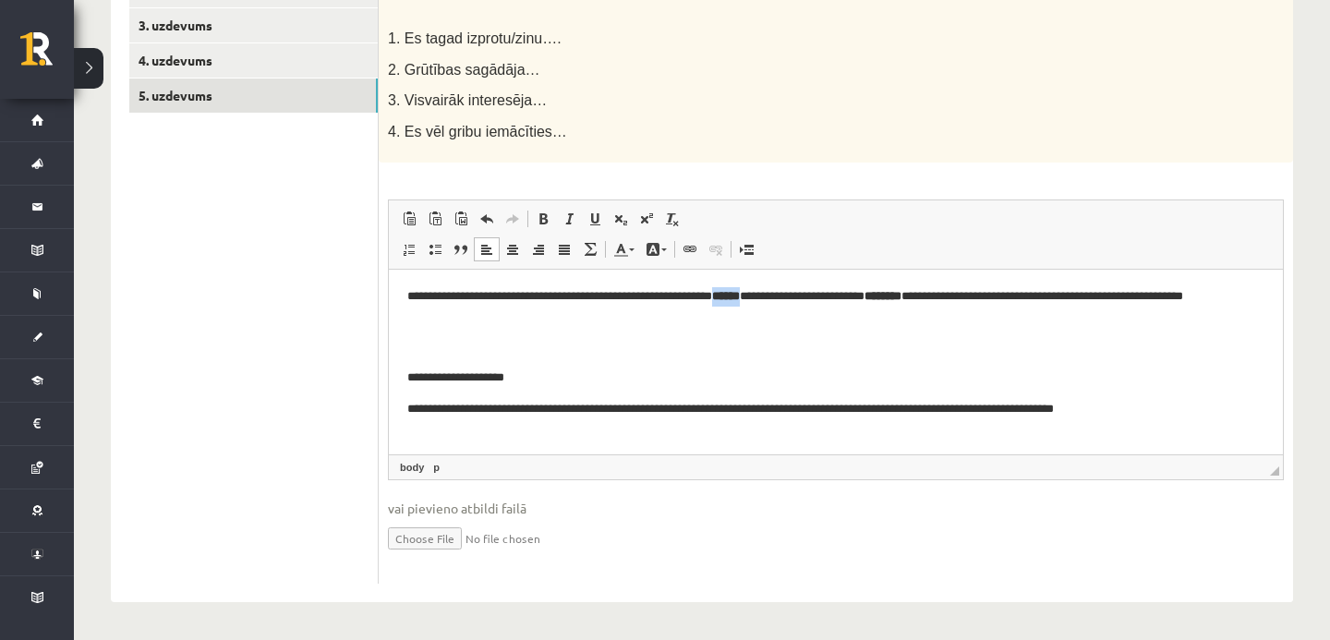
click at [740, 292] on strong "******" at bounding box center [726, 296] width 28 height 12
click at [544, 223] on span at bounding box center [543, 219] width 15 height 15
click at [902, 297] on strong "********" at bounding box center [883, 296] width 37 height 12
click at [540, 221] on span at bounding box center [543, 219] width 15 height 15
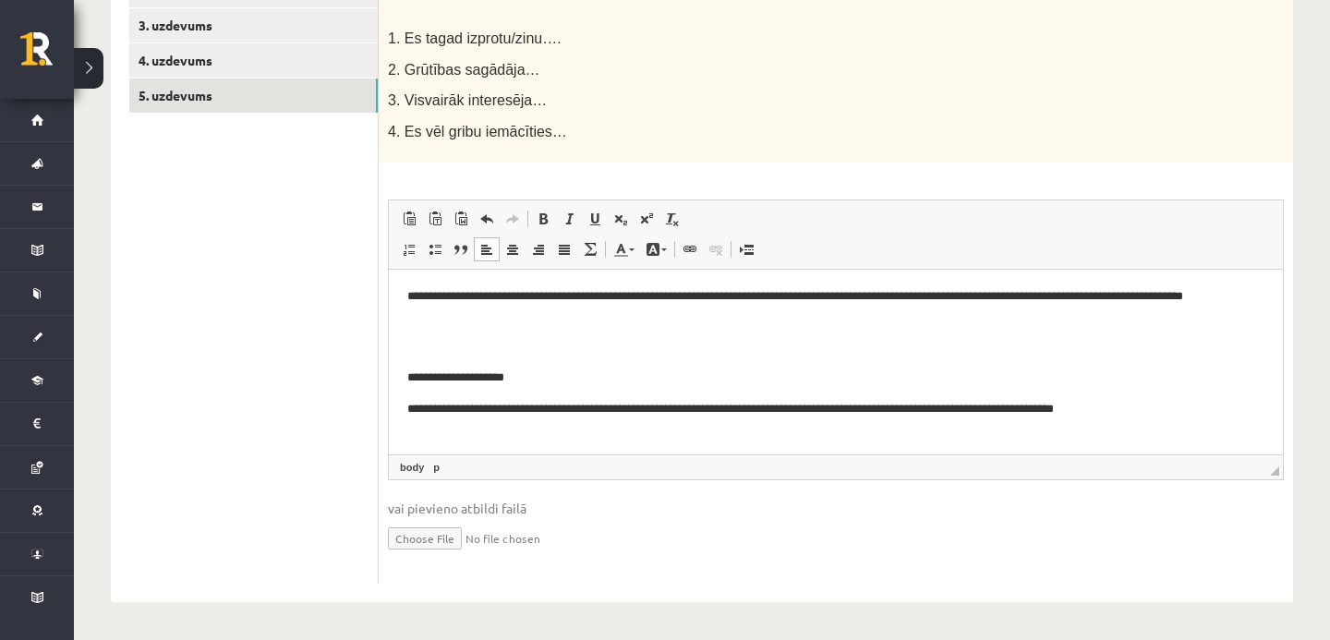
click at [1029, 306] on p "**********" at bounding box center [835, 306] width 857 height 39
drag, startPoint x: 1005, startPoint y: 297, endPoint x: 1081, endPoint y: 302, distance: 75.9
click at [1081, 302] on p "**********" at bounding box center [835, 306] width 857 height 39
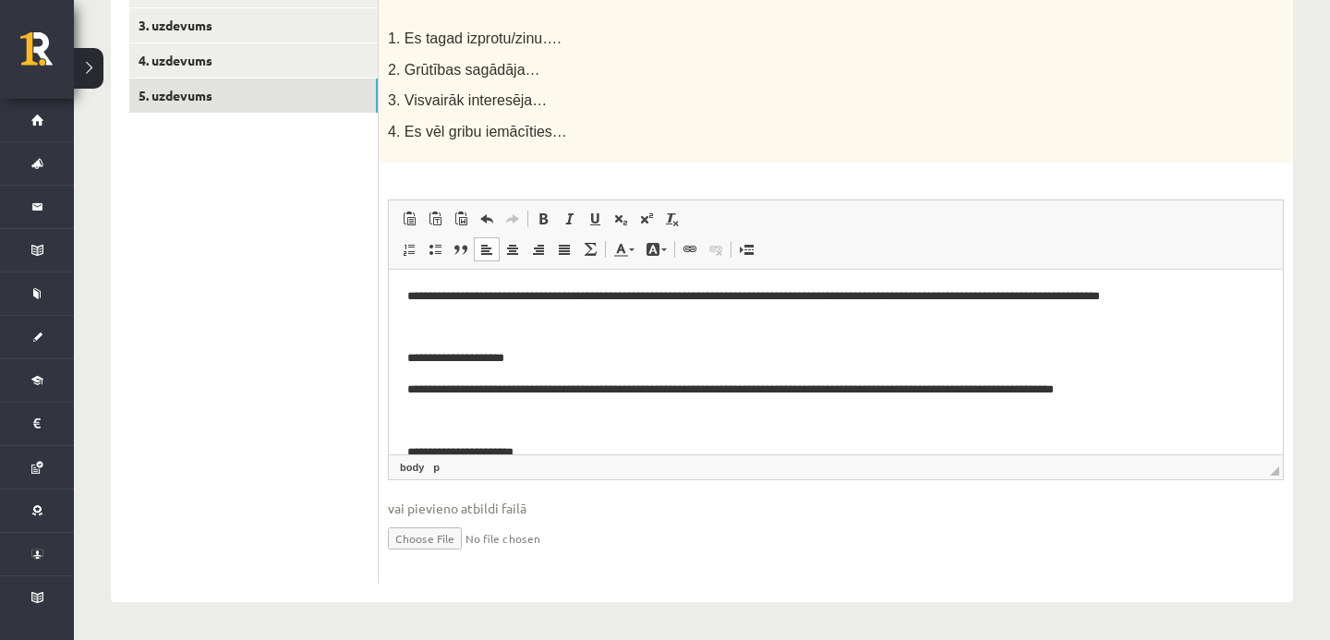
click at [1012, 369] on p "**********" at bounding box center [835, 358] width 857 height 19
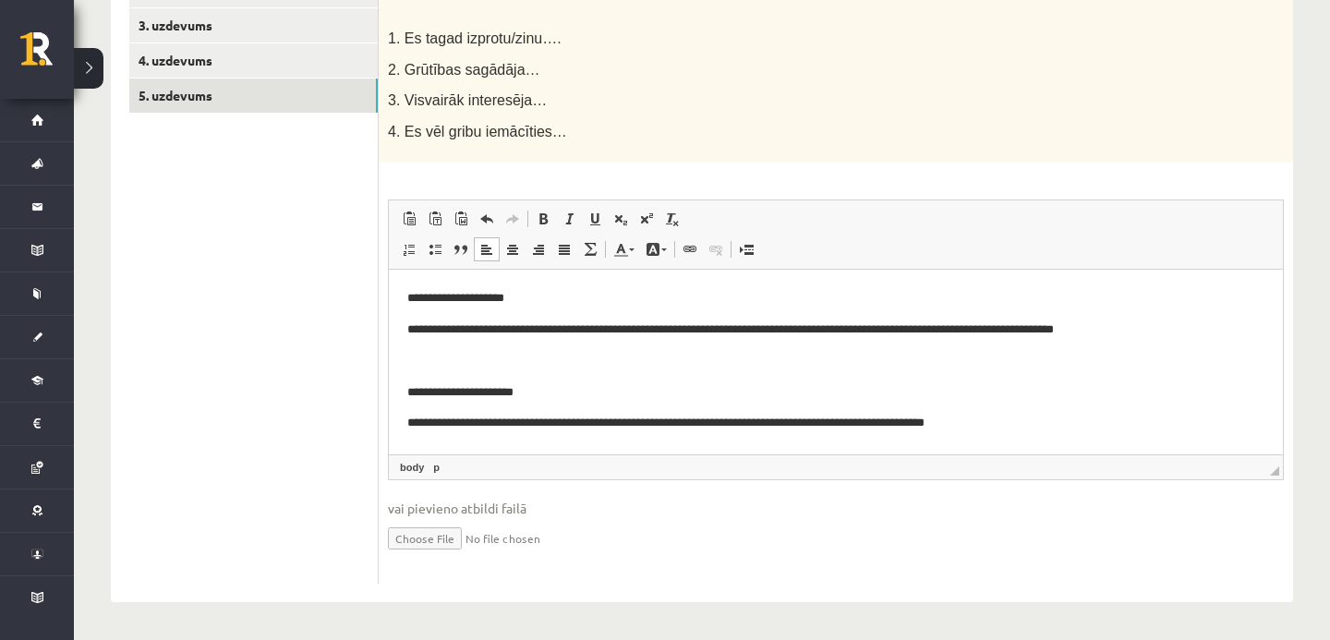
scroll to position [0, 0]
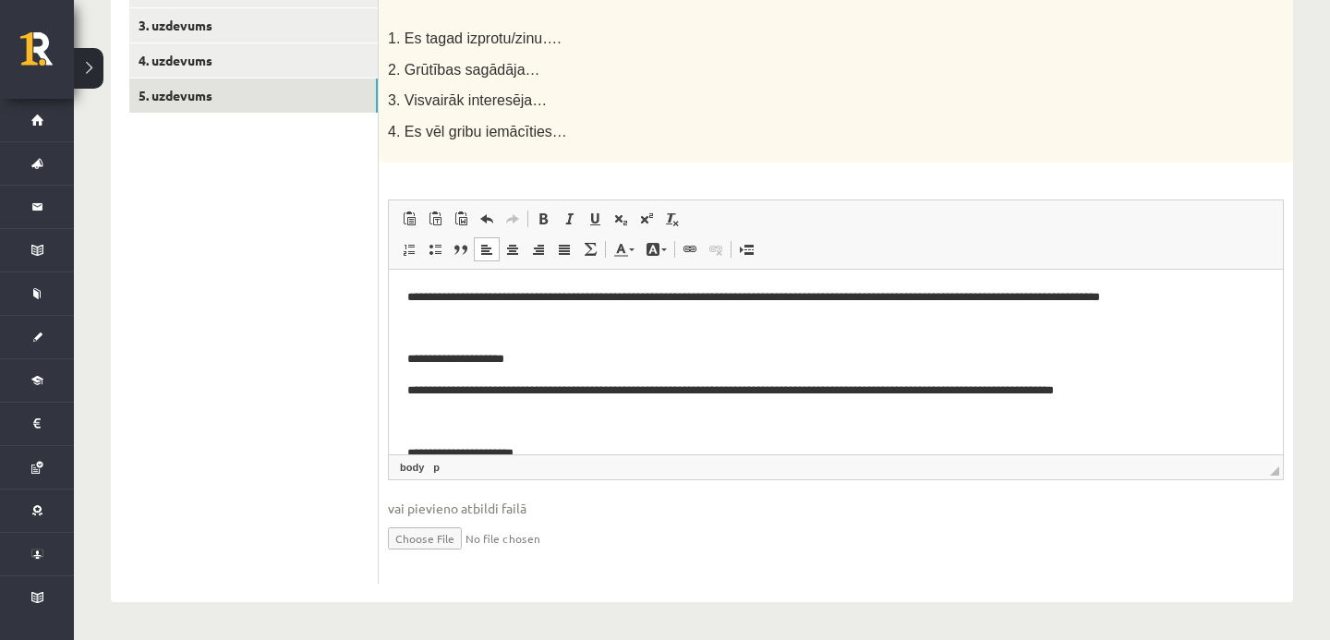
click at [422, 298] on p "**********" at bounding box center [835, 297] width 857 height 19
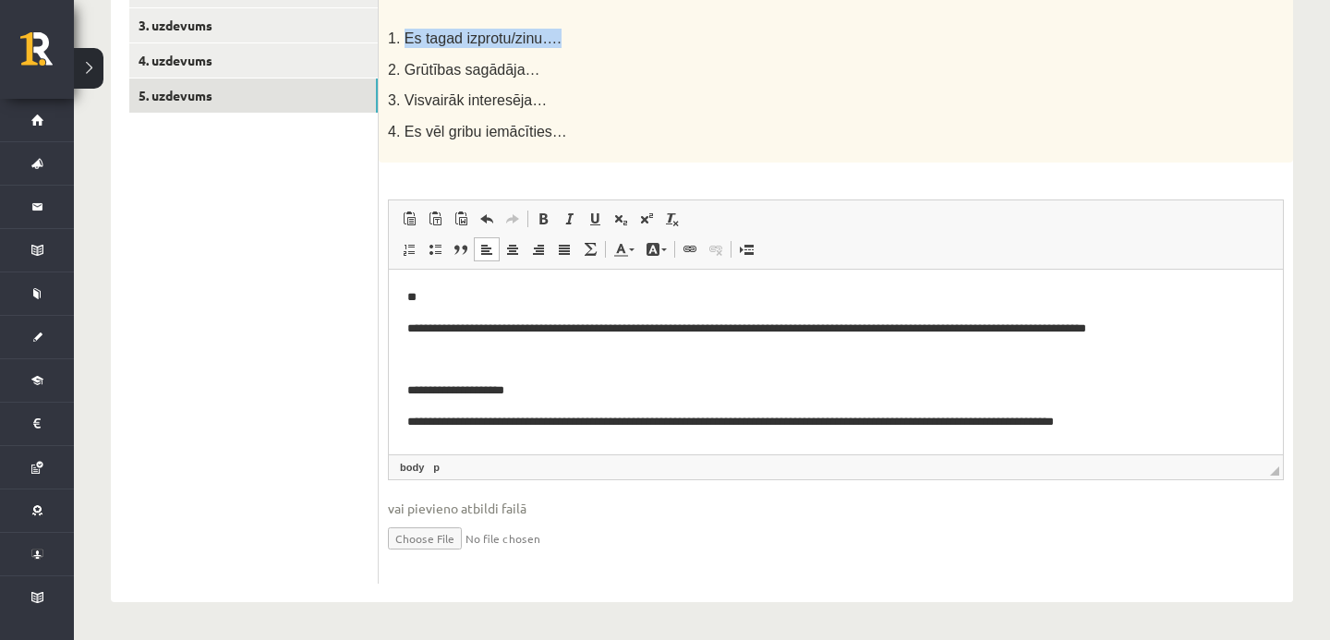
drag, startPoint x: 405, startPoint y: 39, endPoint x: 576, endPoint y: 41, distance: 171.8
click at [576, 42] on p "1. Es tagad izprotu/zinu…." at bounding box center [790, 38] width 804 height 19
click at [451, 299] on p "**" at bounding box center [835, 297] width 857 height 19
click at [419, 300] on p "**********" at bounding box center [835, 297] width 857 height 19
drag, startPoint x: 565, startPoint y: 300, endPoint x: 419, endPoint y: 298, distance: 146.9
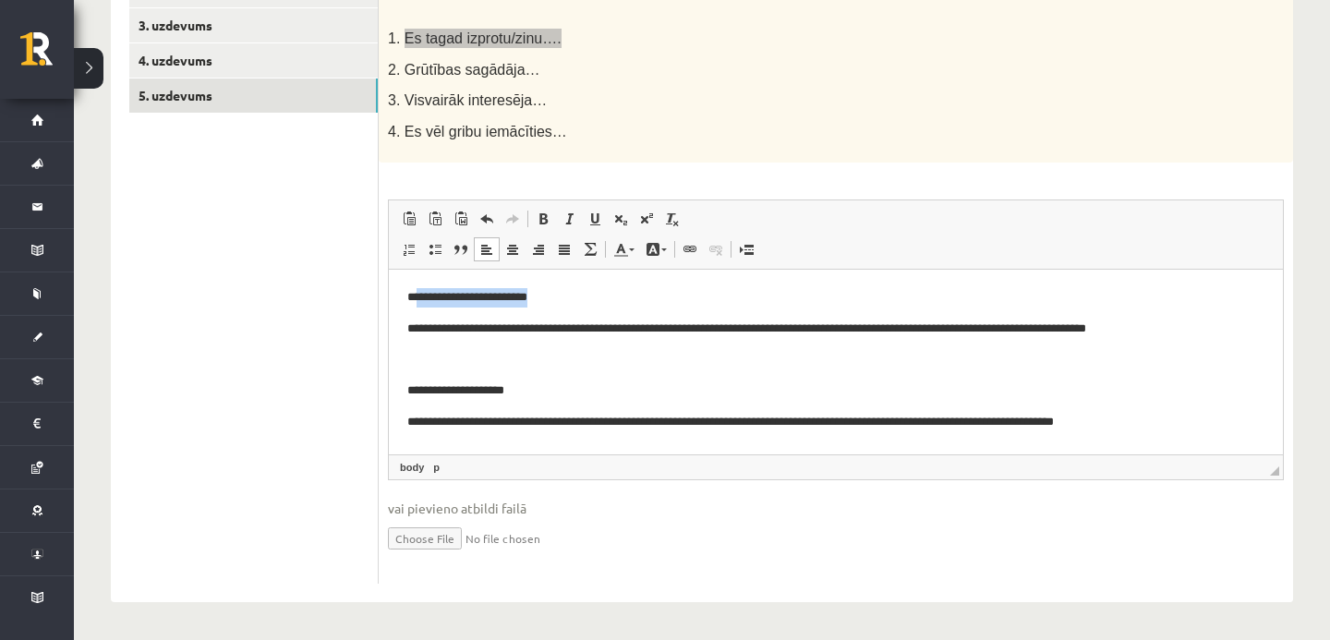
click at [419, 298] on p "**********" at bounding box center [835, 297] width 857 height 19
click at [404, 333] on html "**********" at bounding box center [836, 454] width 894 height 368
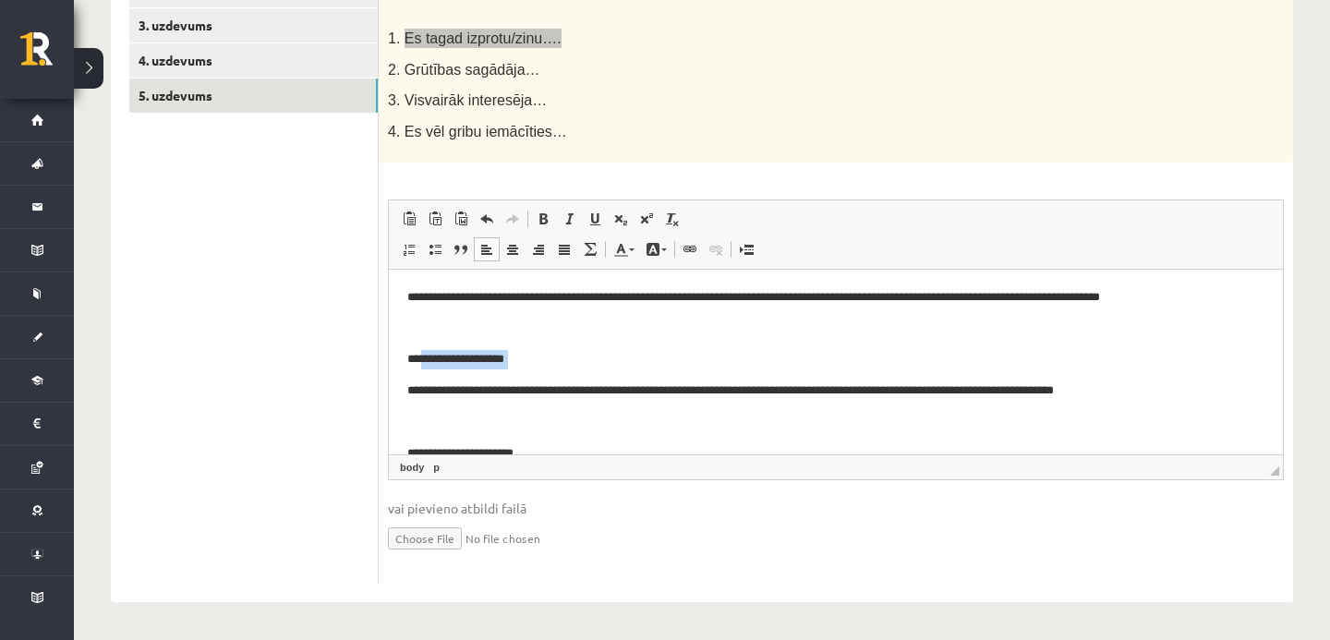
drag, startPoint x: 538, startPoint y: 370, endPoint x: 423, endPoint y: 365, distance: 114.7
click at [423, 365] on body "**********" at bounding box center [835, 437] width 857 height 299
click at [407, 392] on html "**********" at bounding box center [836, 438] width 894 height 336
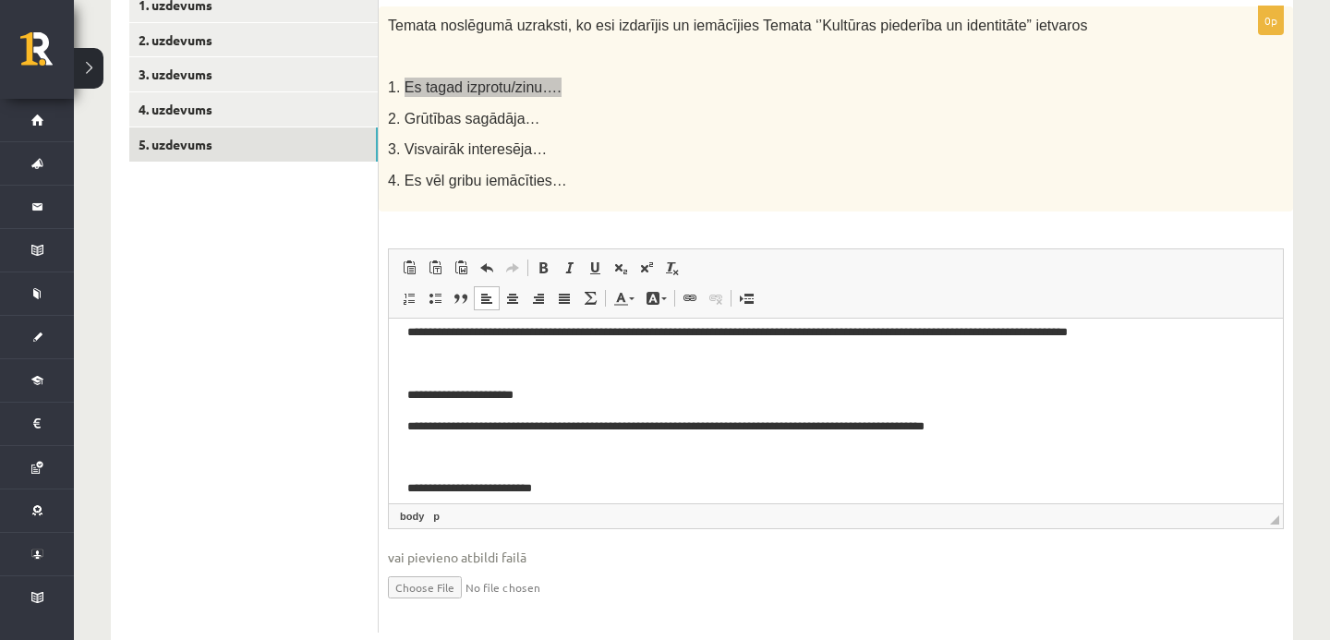
scroll to position [77, 0]
drag, startPoint x: 408, startPoint y: 426, endPoint x: 423, endPoint y: 393, distance: 36.4
click at [422, 393] on body "**********" at bounding box center [835, 395] width 857 height 269
click at [406, 426] on html "**********" at bounding box center [836, 395] width 894 height 306
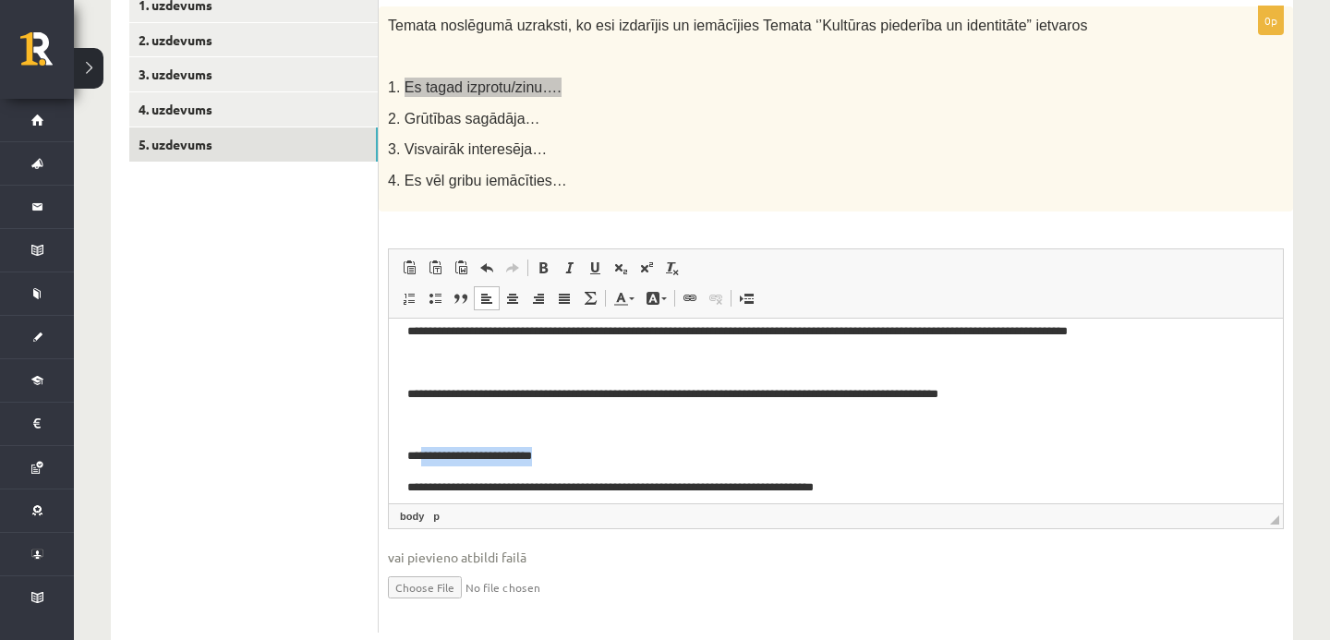
drag, startPoint x: 556, startPoint y: 453, endPoint x: 422, endPoint y: 457, distance: 134.0
click at [422, 457] on p "**********" at bounding box center [835, 456] width 857 height 19
click at [407, 484] on p "**********" at bounding box center [835, 488] width 857 height 19
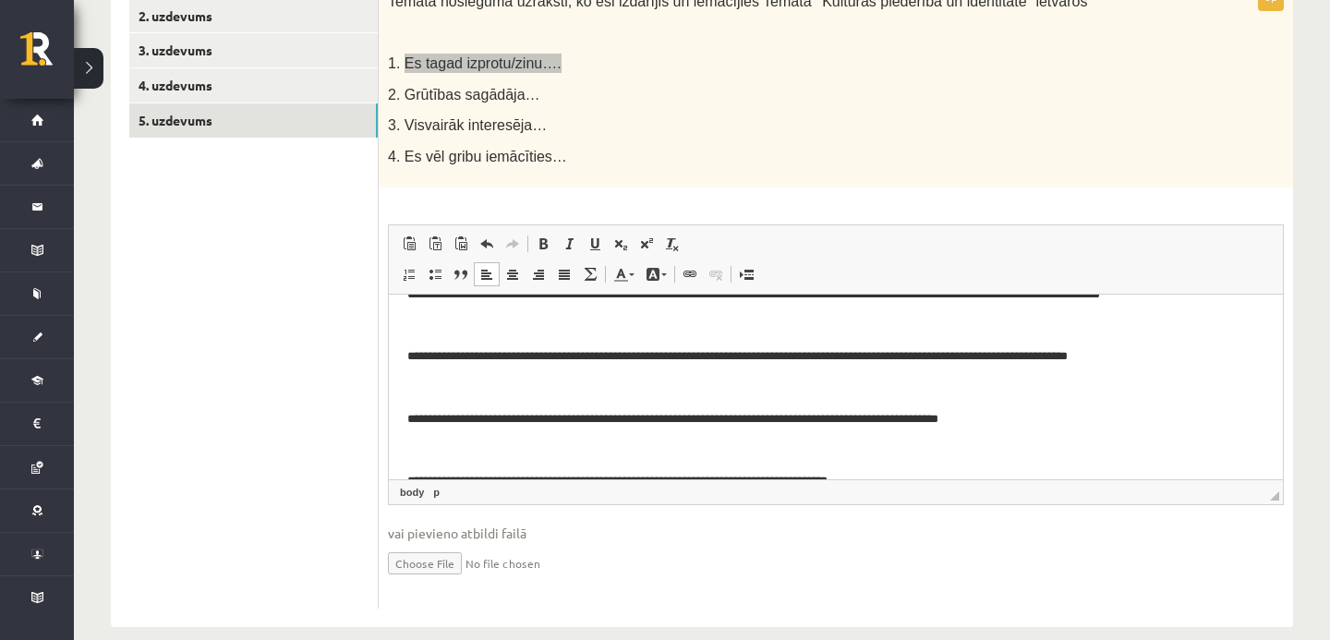
scroll to position [0, 0]
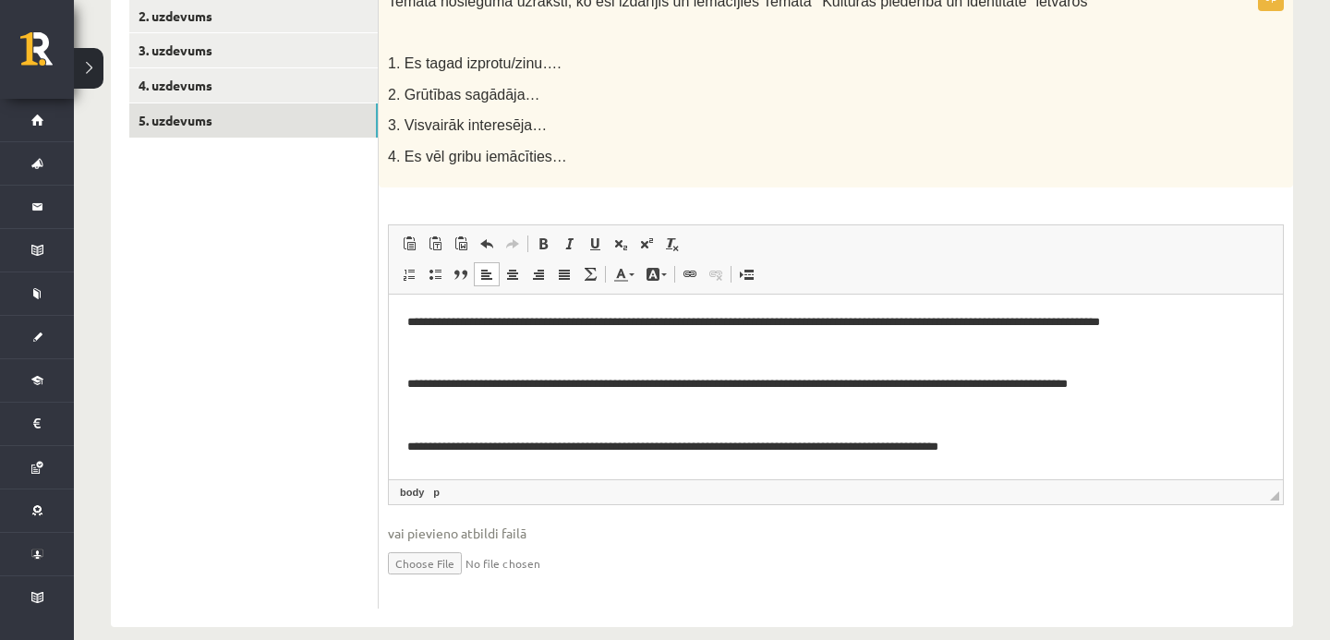
click at [329, 424] on ul "1. uzdevums 2. uzdevums 3. uzdevums 4. uzdevums 5. uzdevums" at bounding box center [253, 287] width 249 height 646
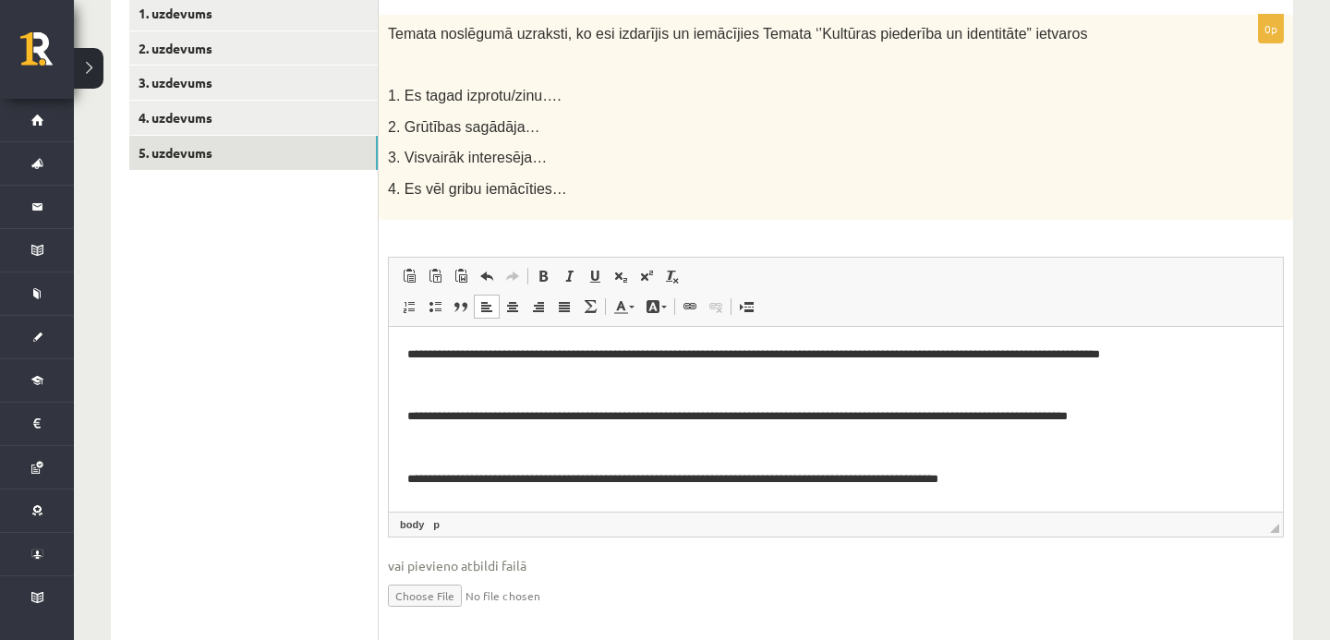
scroll to position [376, 0]
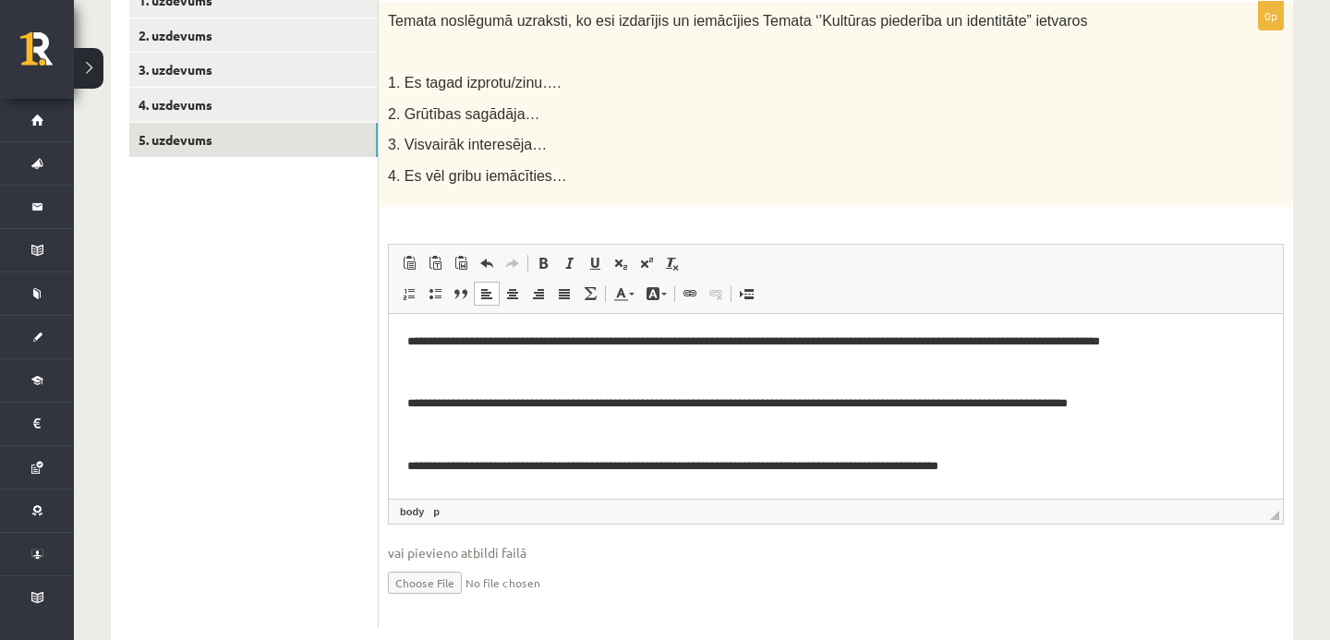
click at [518, 424] on body "**********" at bounding box center [835, 436] width 857 height 206
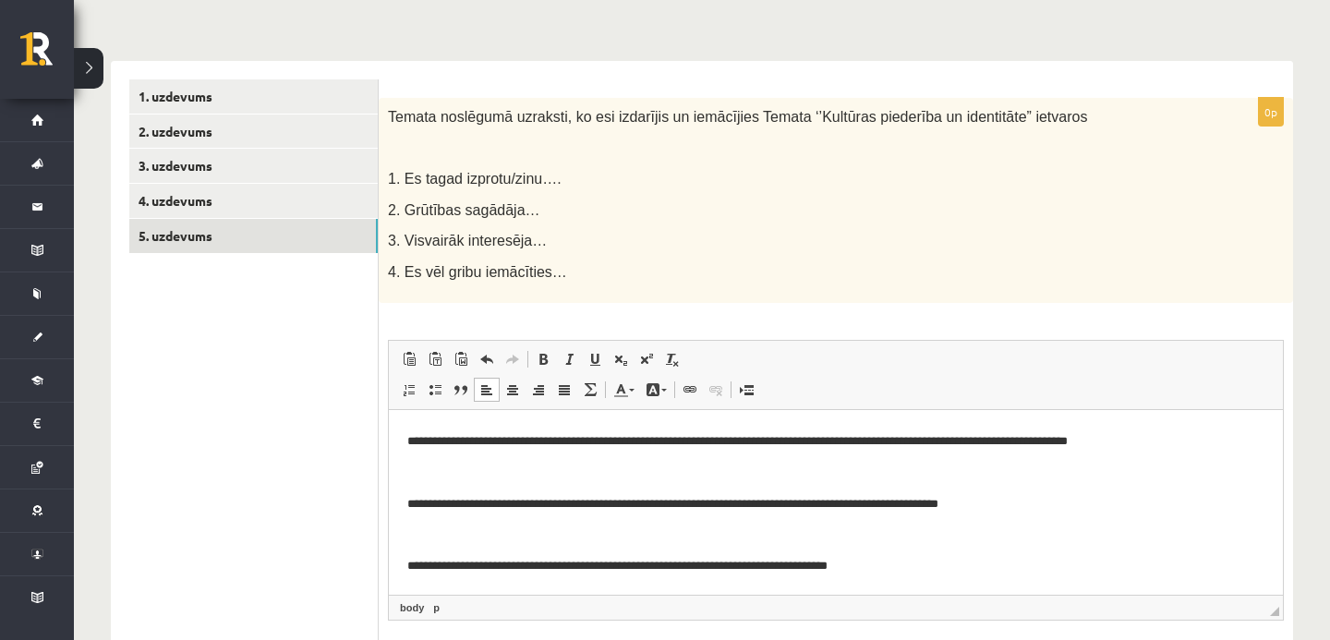
scroll to position [186, 0]
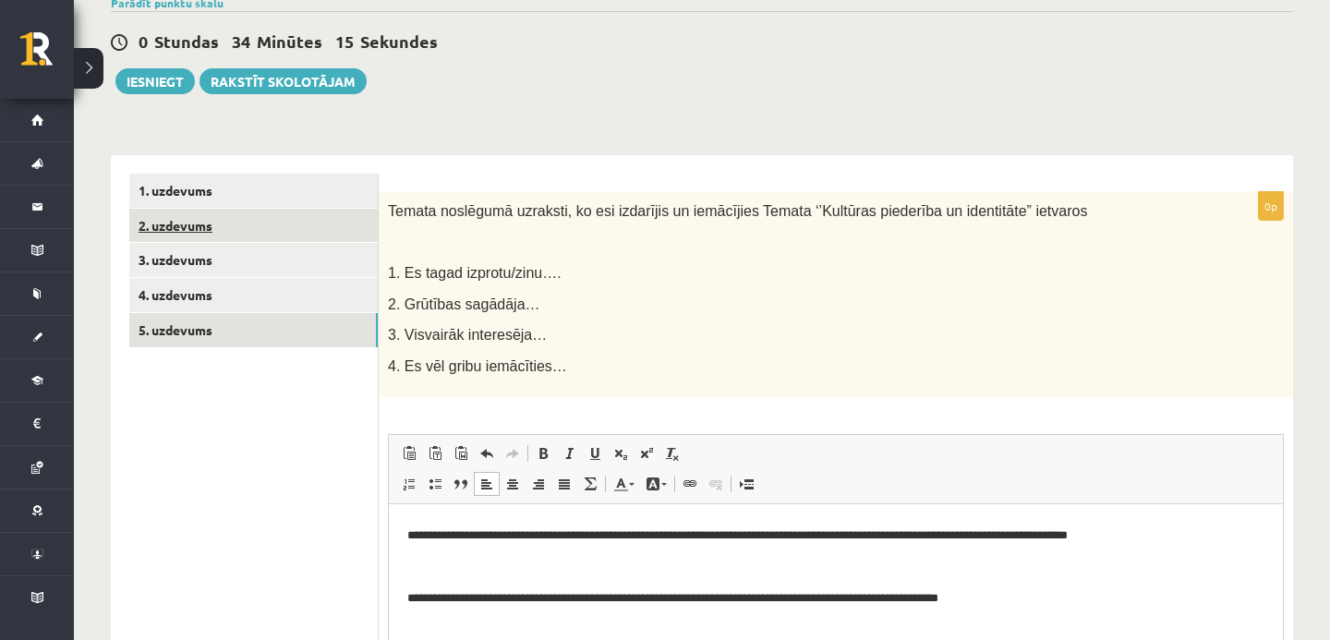
click at [302, 232] on link "2. uzdevums" at bounding box center [253, 226] width 249 height 34
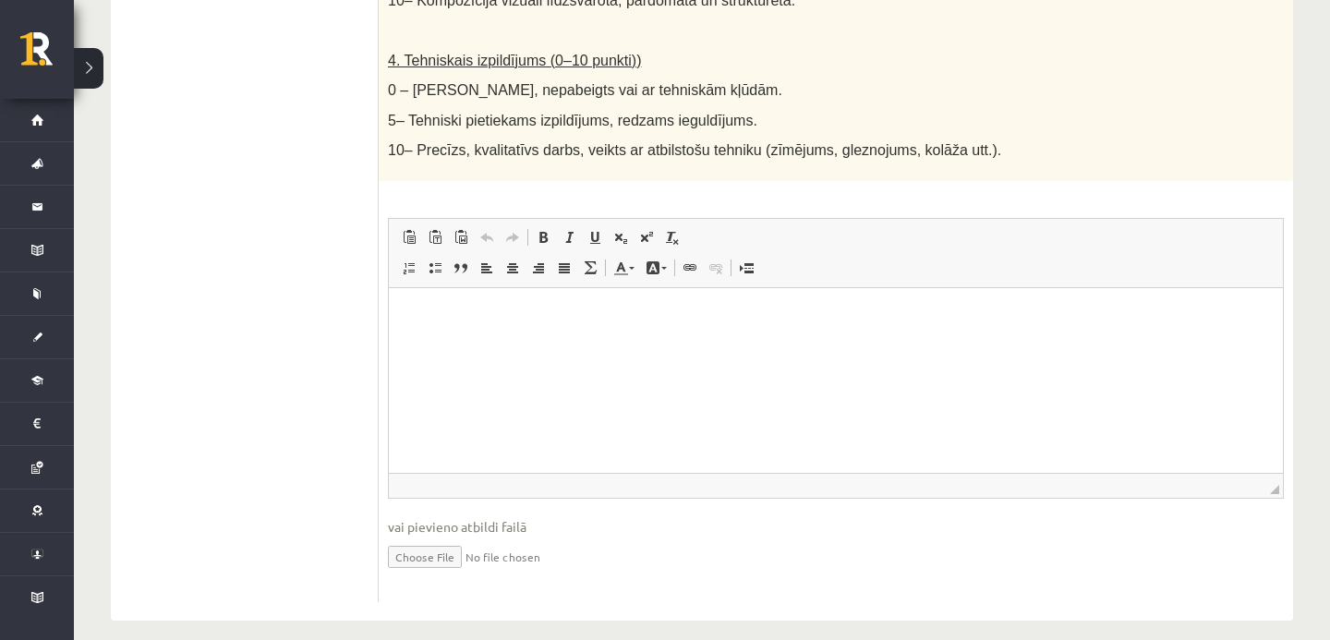
scroll to position [1088, 0]
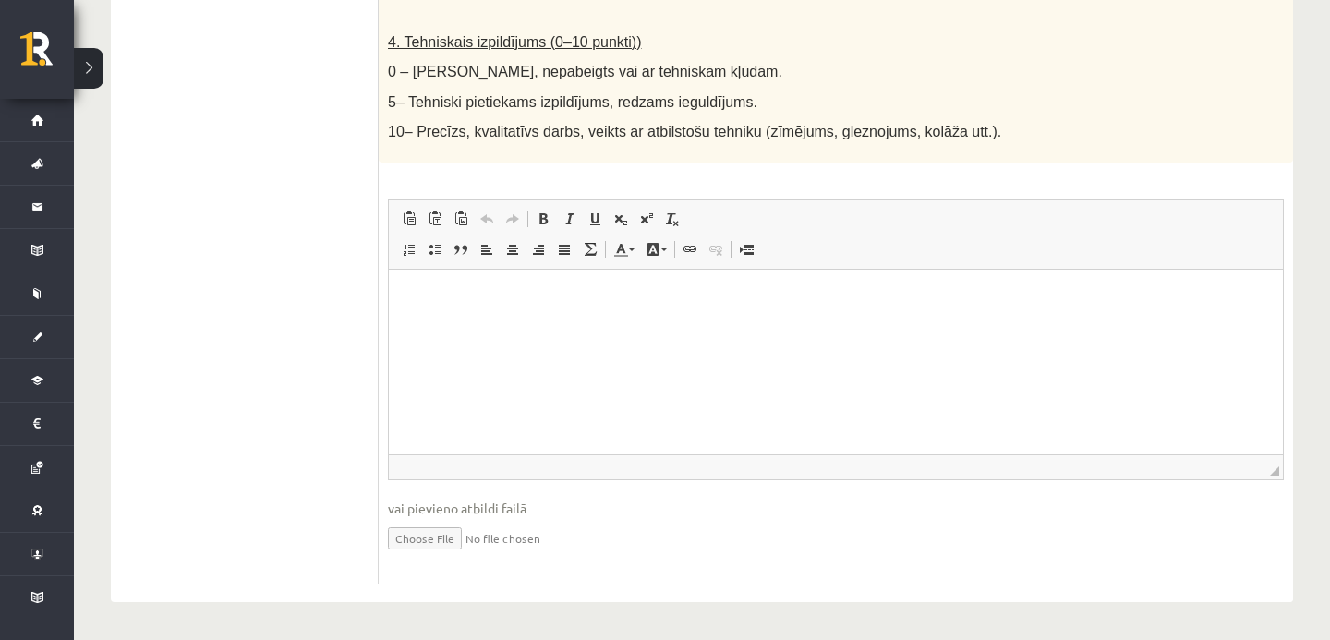
click at [427, 539] on input "file" at bounding box center [836, 537] width 896 height 38
type input "**********"
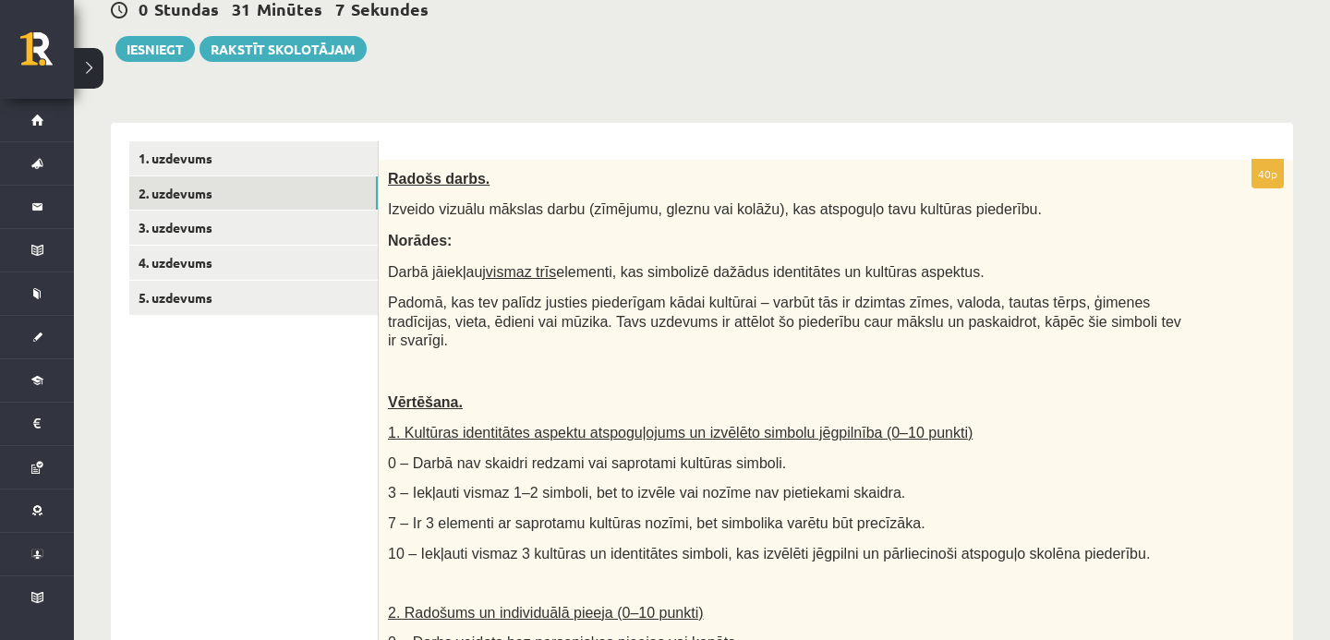
scroll to position [0, 0]
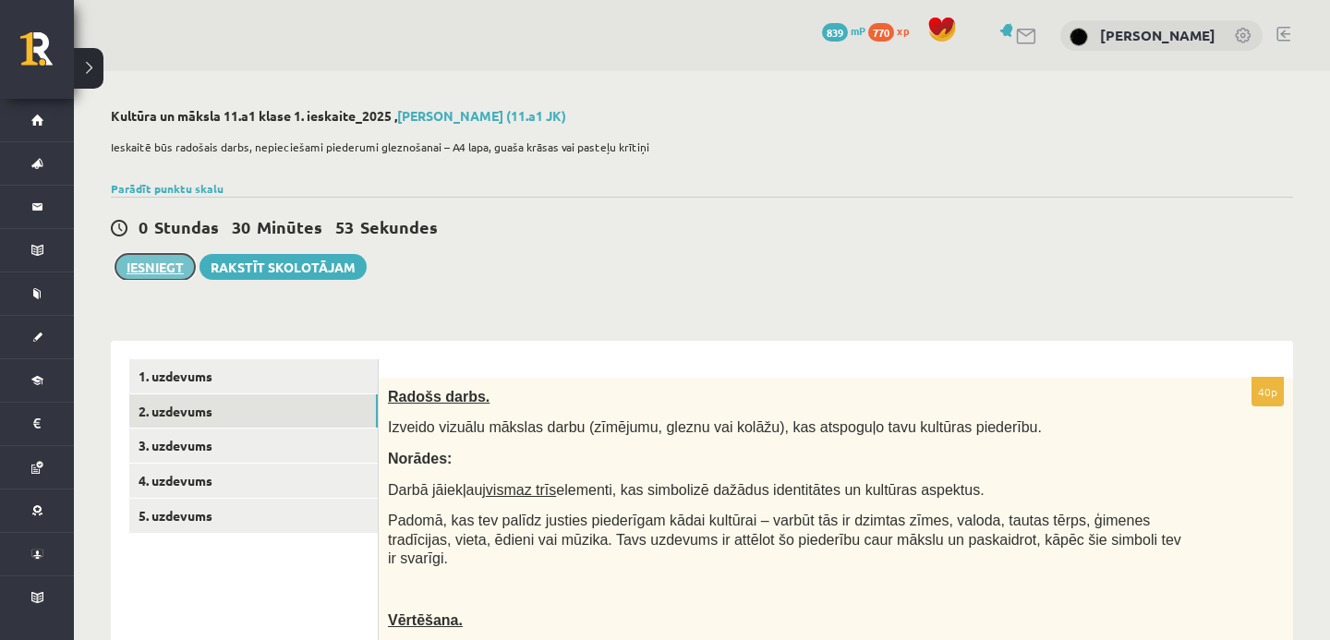
click at [172, 267] on button "Iesniegt" at bounding box center [154, 267] width 79 height 26
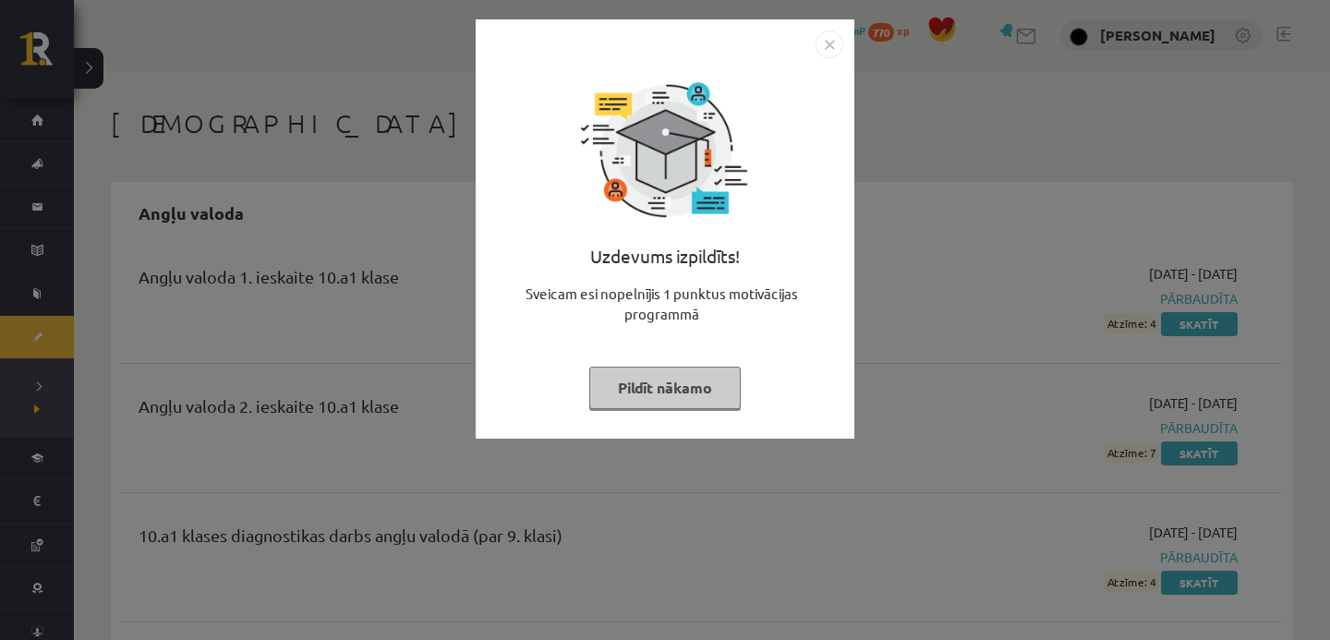
click at [667, 396] on button "Pildīt nākamo" at bounding box center [665, 388] width 152 height 42
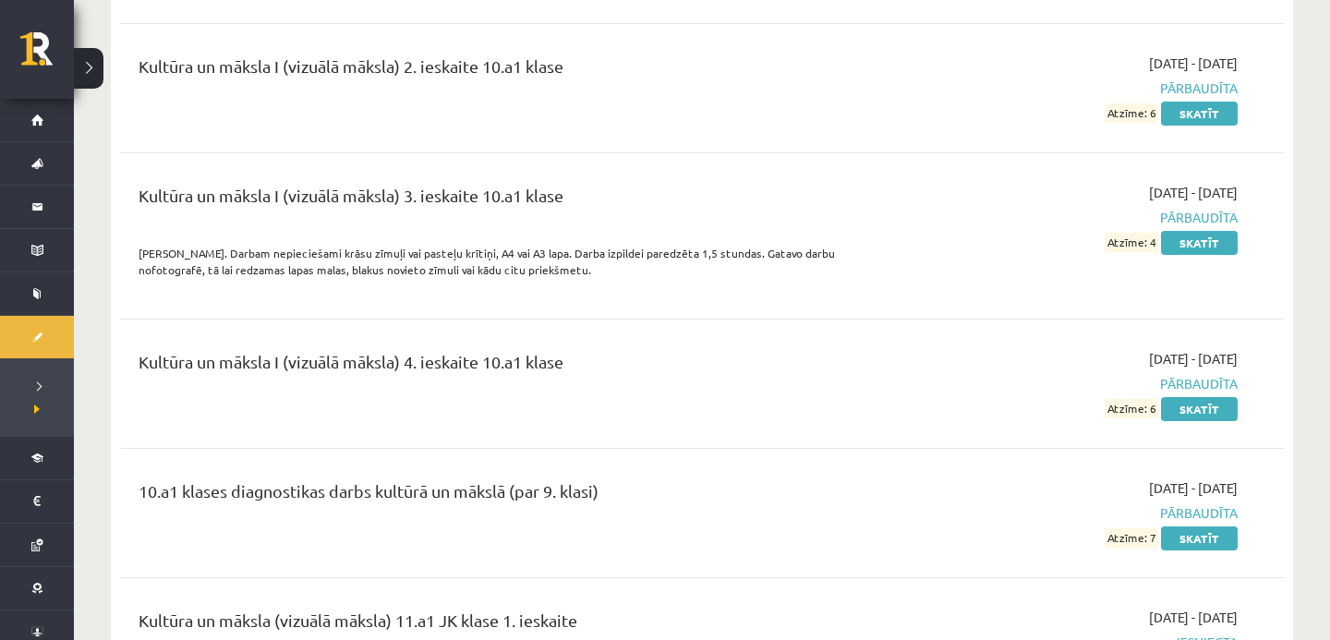
scroll to position [3448, 0]
click at [1175, 247] on link "Skatīt" at bounding box center [1199, 244] width 77 height 24
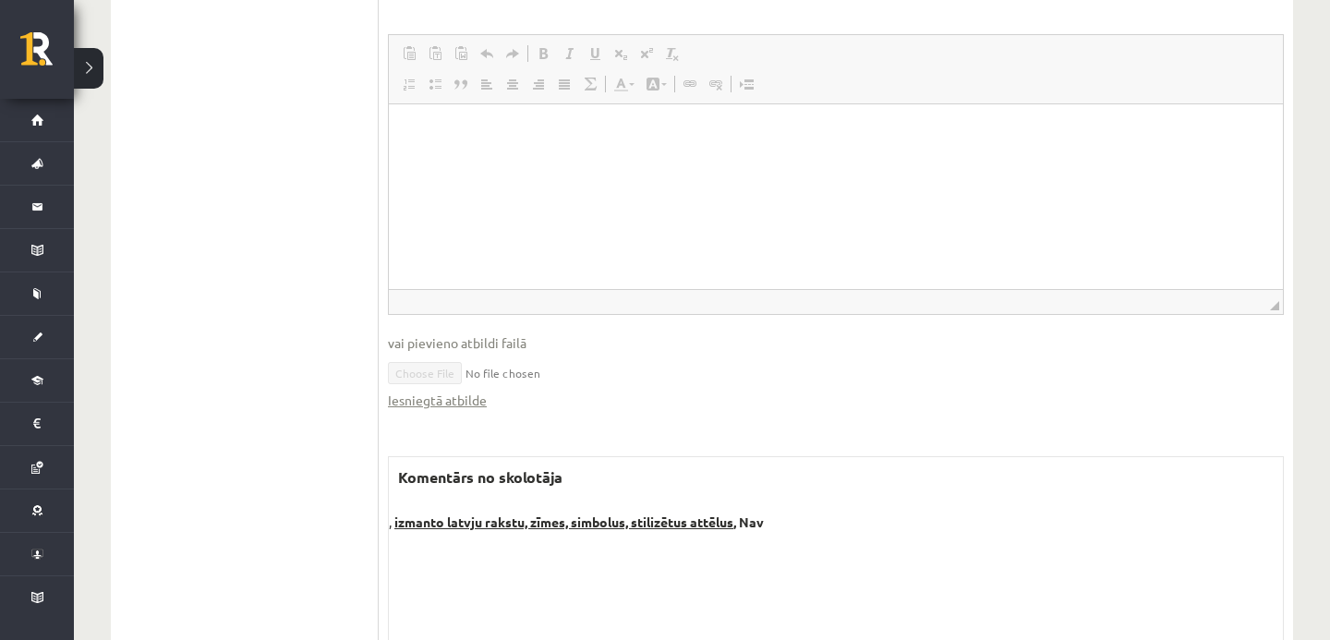
scroll to position [1729, 0]
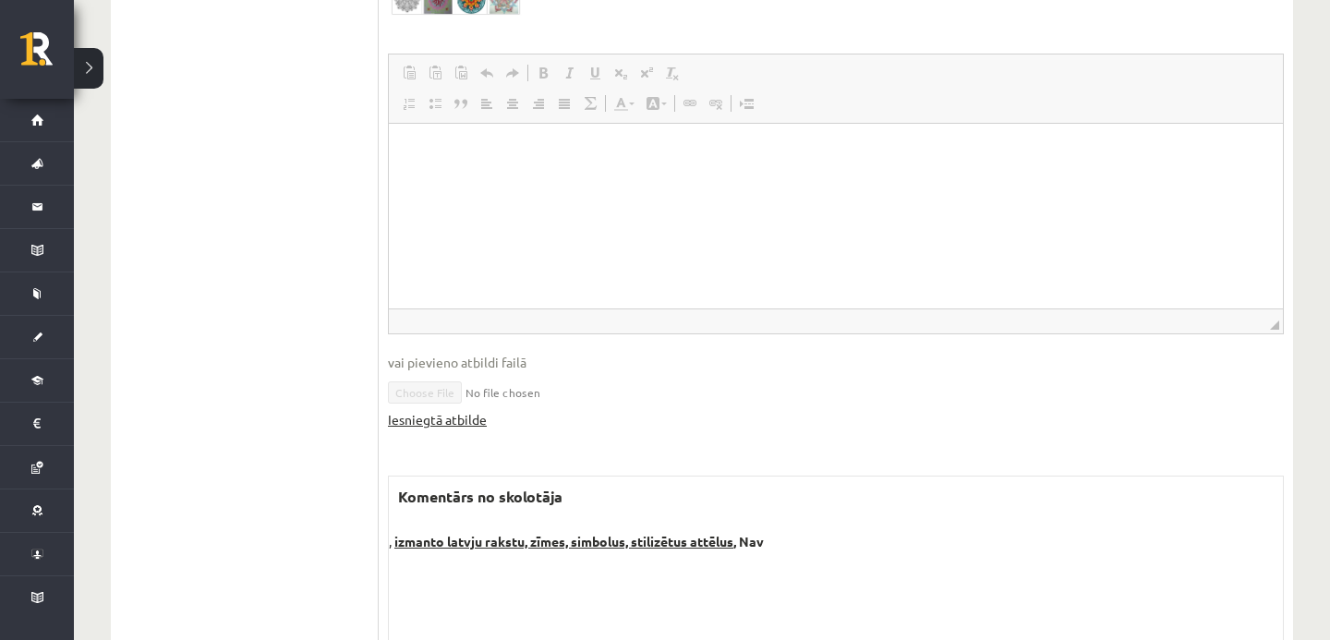
click at [475, 420] on link "Iesniegtā atbilde" at bounding box center [437, 419] width 99 height 19
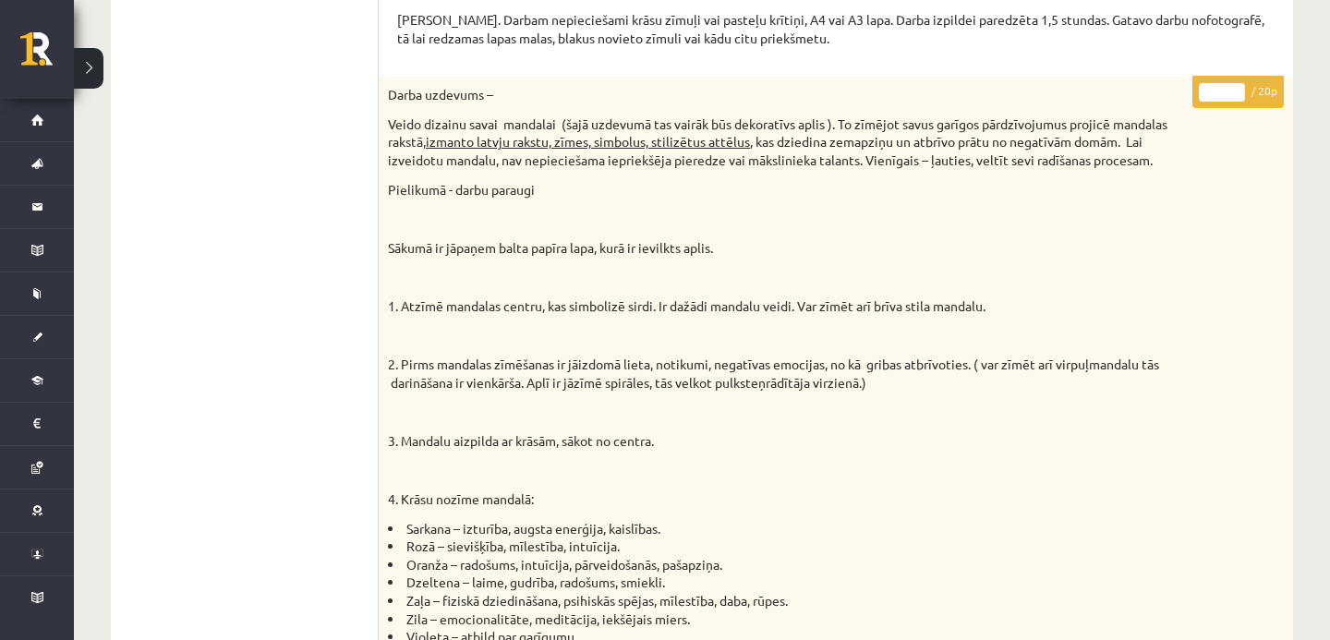
scroll to position [0, 0]
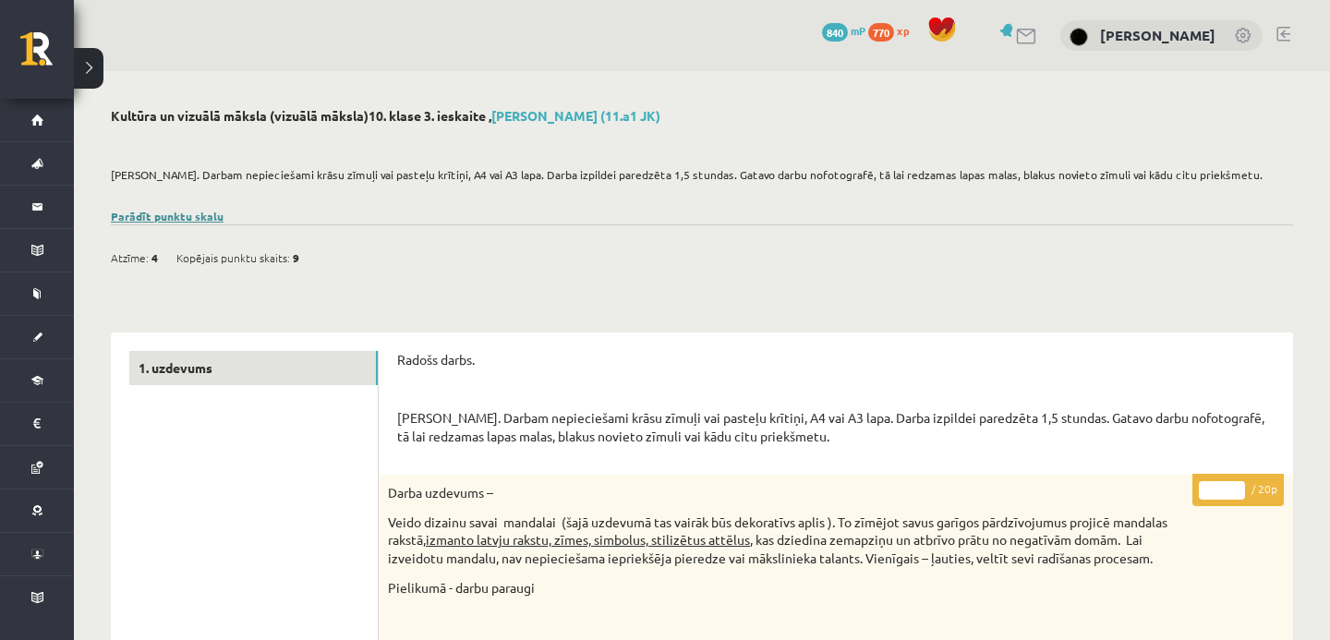
click at [189, 216] on link "Parādīt punktu skalu" at bounding box center [167, 216] width 113 height 15
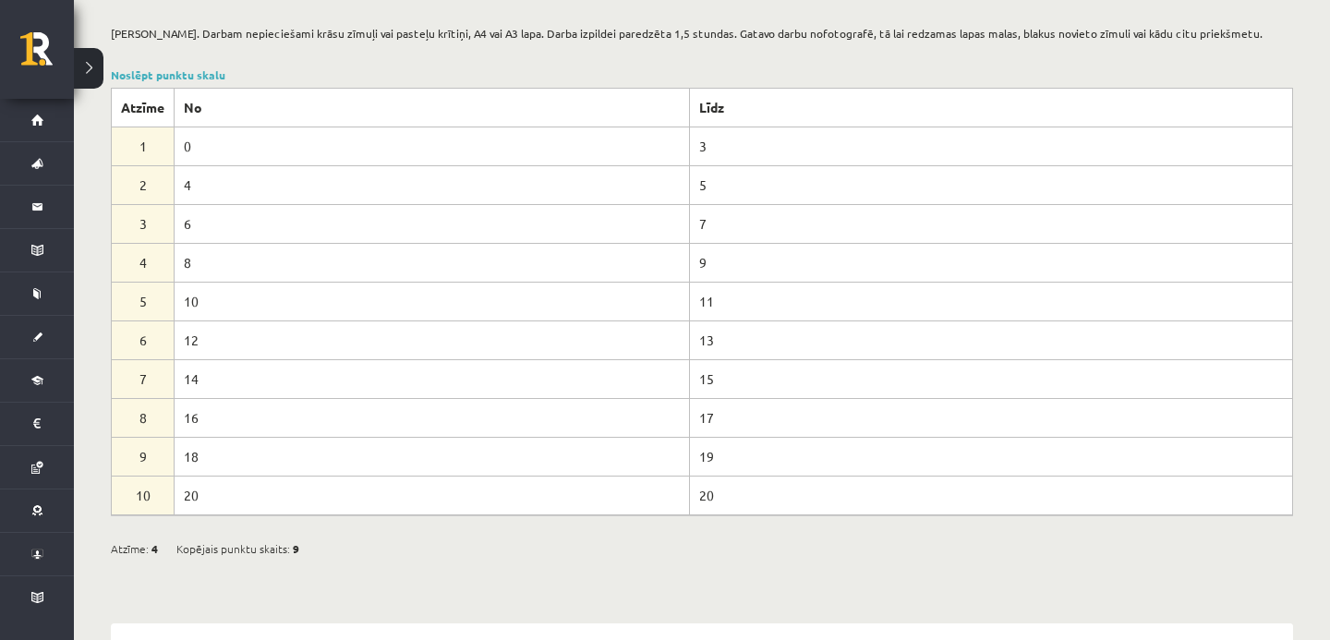
scroll to position [137, 0]
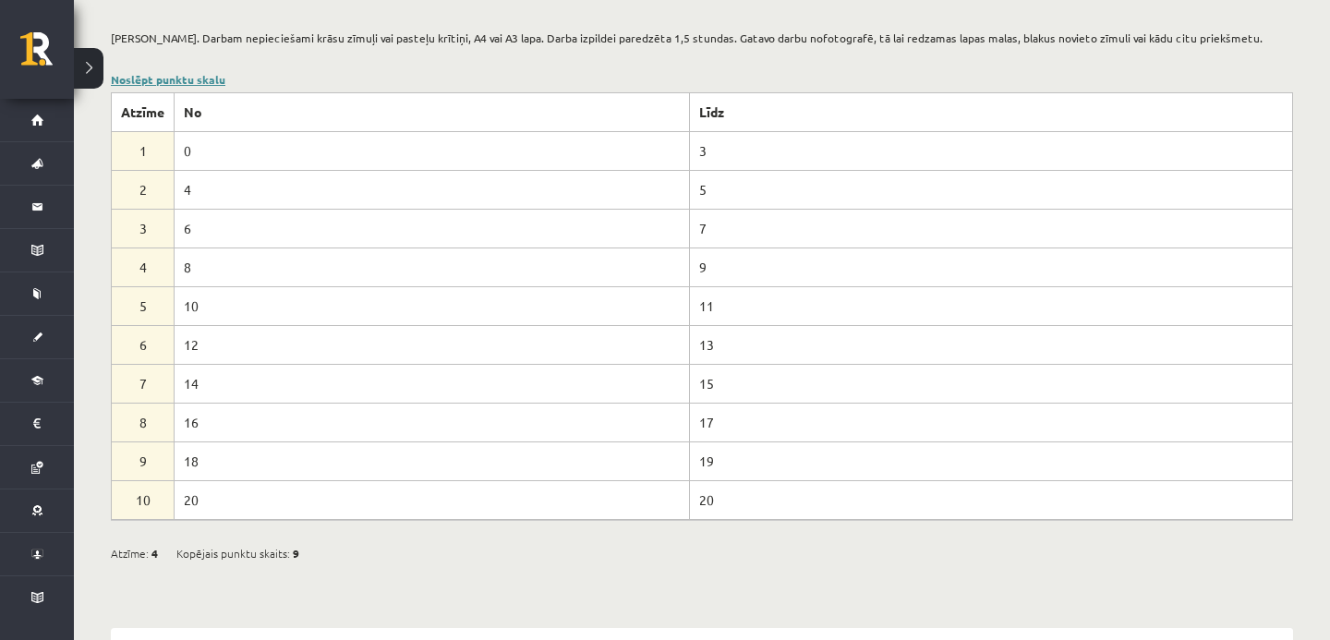
click at [202, 75] on link "Noslēpt punktu skalu" at bounding box center [168, 79] width 115 height 15
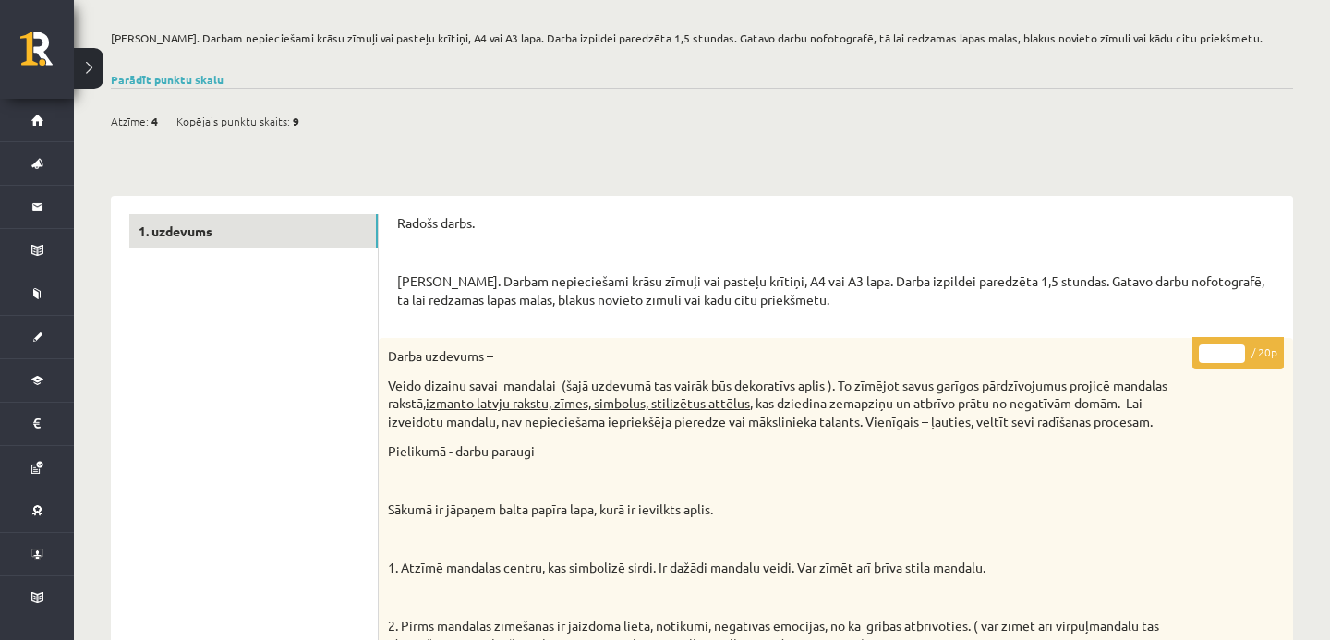
click at [88, 74] on button at bounding box center [89, 68] width 30 height 41
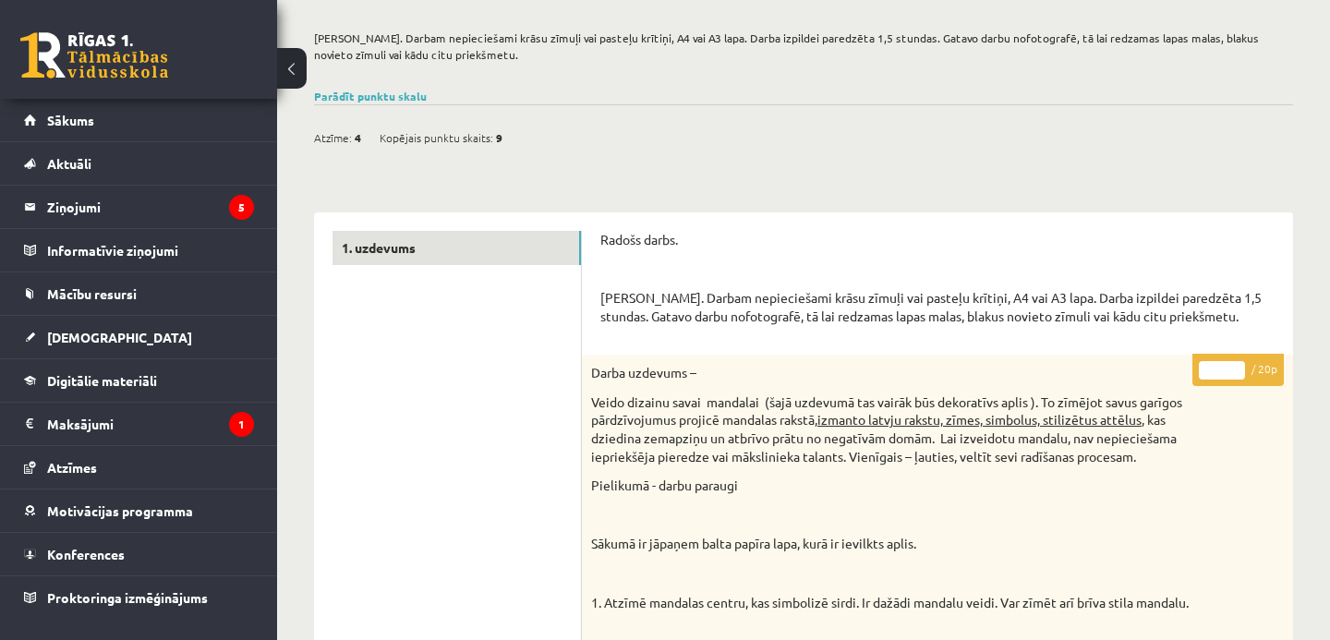
click at [110, 55] on link at bounding box center [94, 55] width 148 height 46
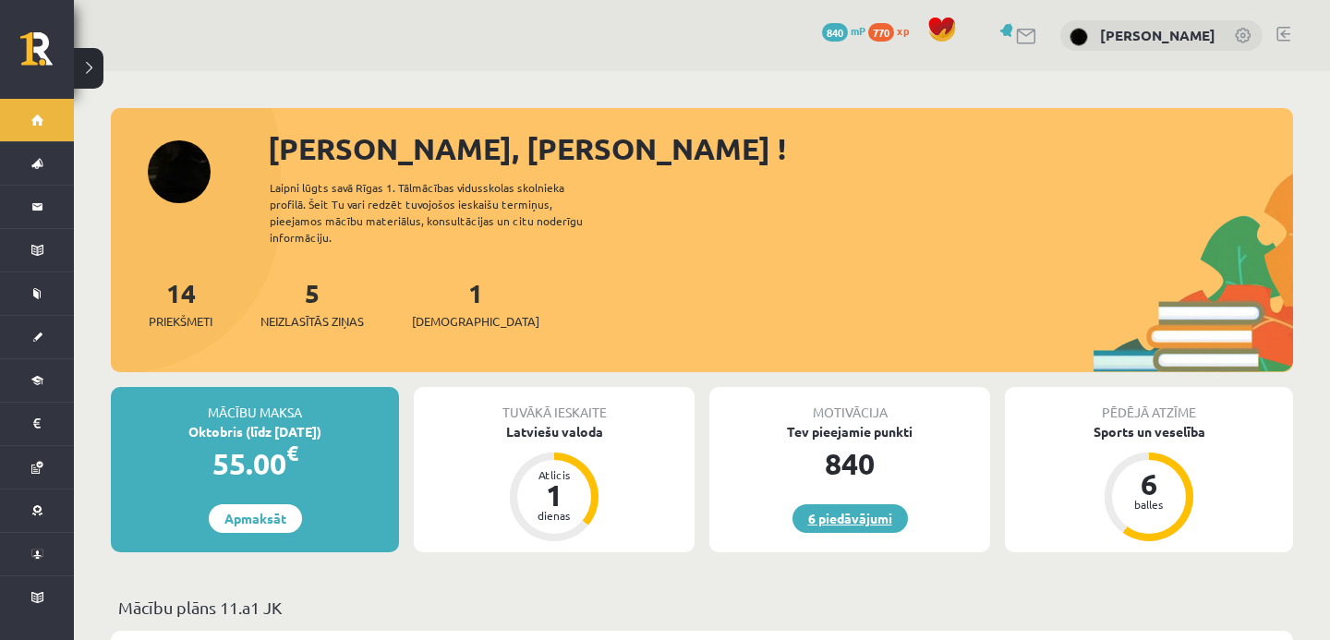
click at [876, 504] on link "6 piedāvājumi" at bounding box center [850, 518] width 115 height 29
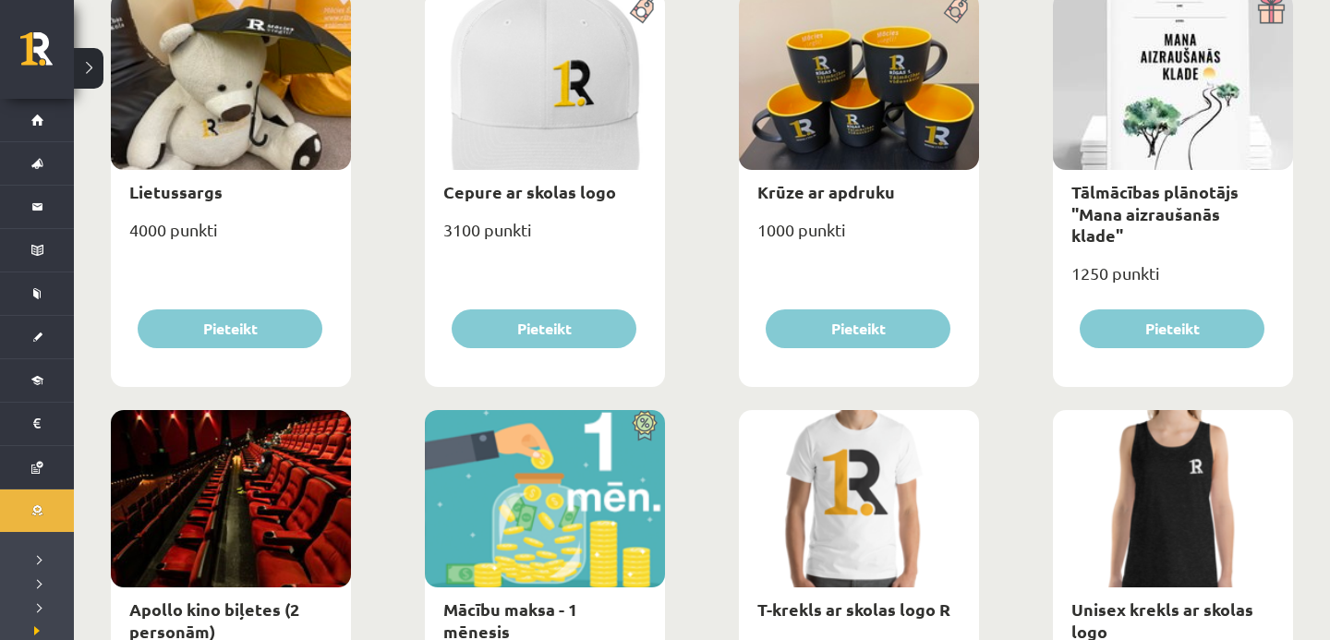
scroll to position [298, 0]
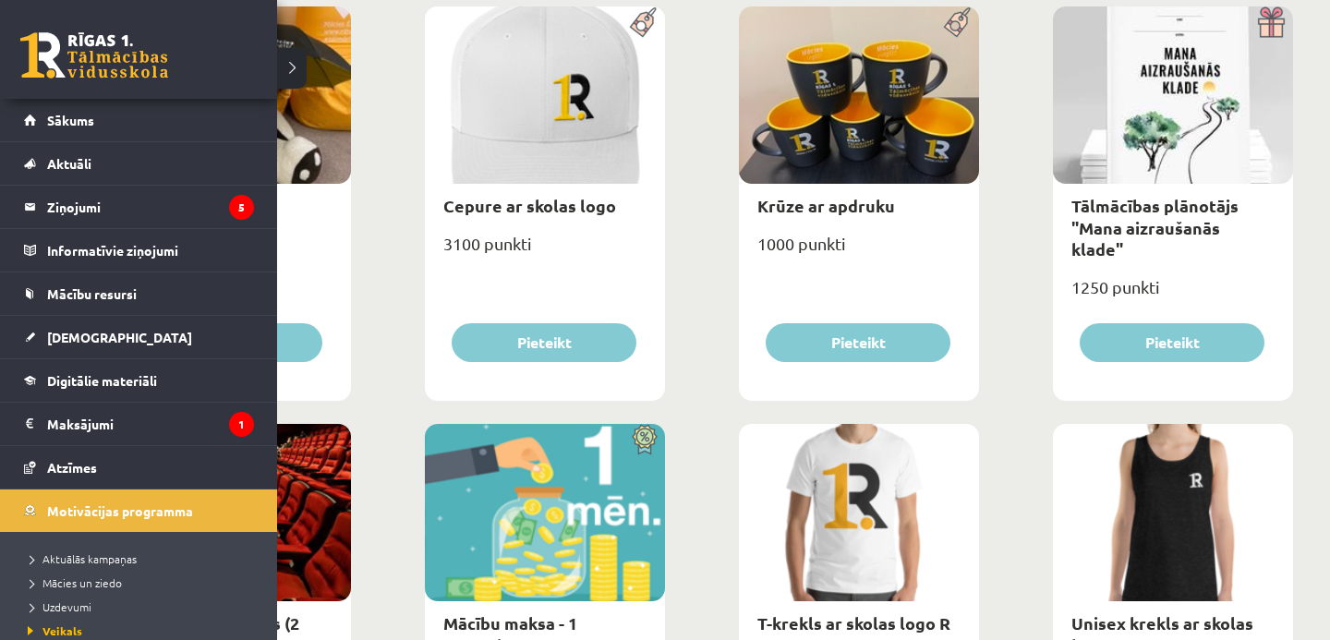
click at [50, 48] on link at bounding box center [94, 55] width 148 height 46
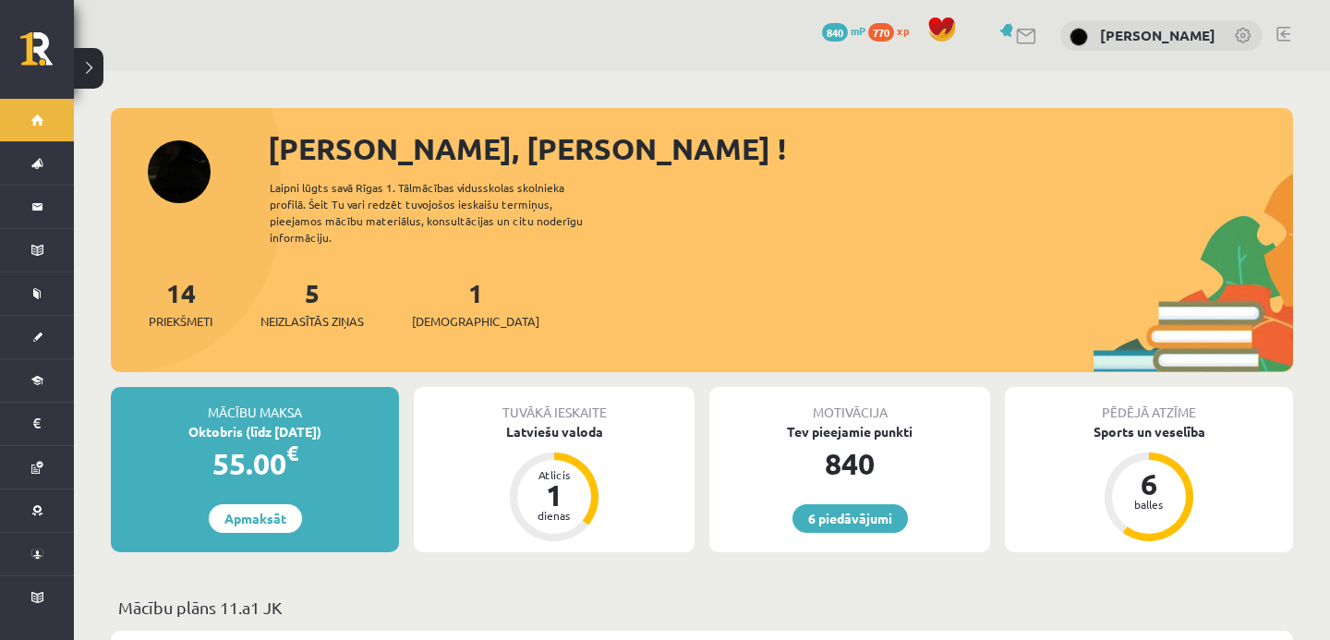
click at [1290, 28] on link at bounding box center [1284, 34] width 14 height 15
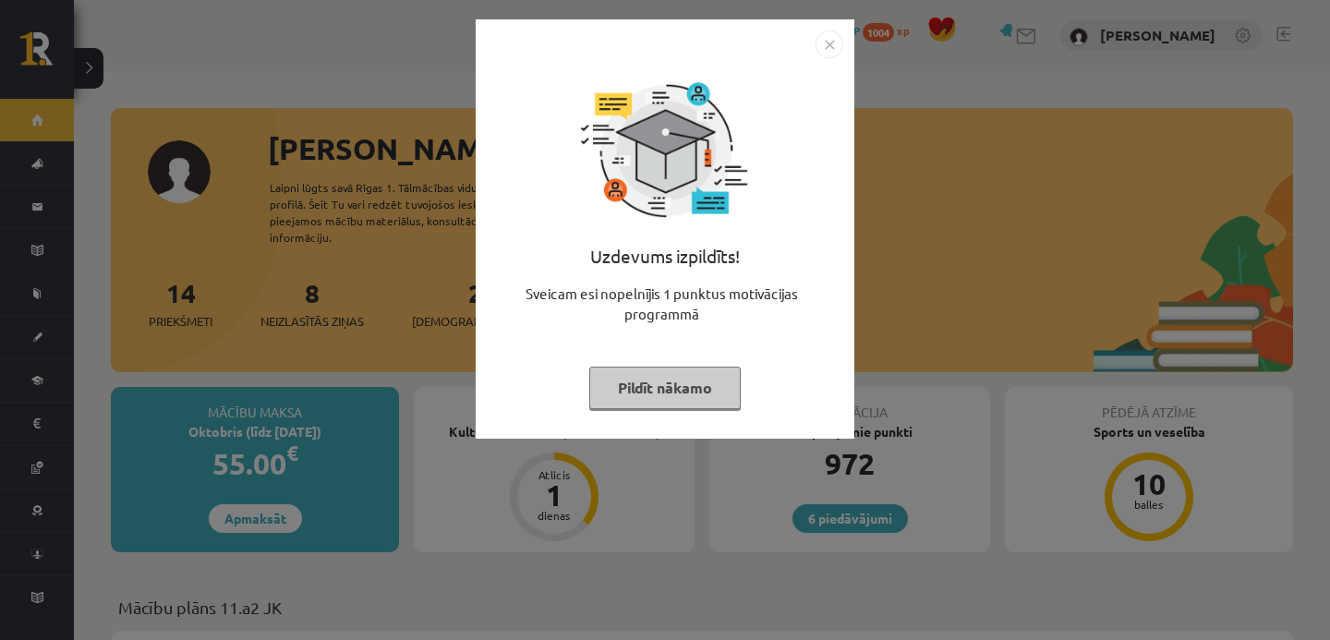
click at [680, 392] on button "Pildīt nākamo" at bounding box center [665, 388] width 152 height 42
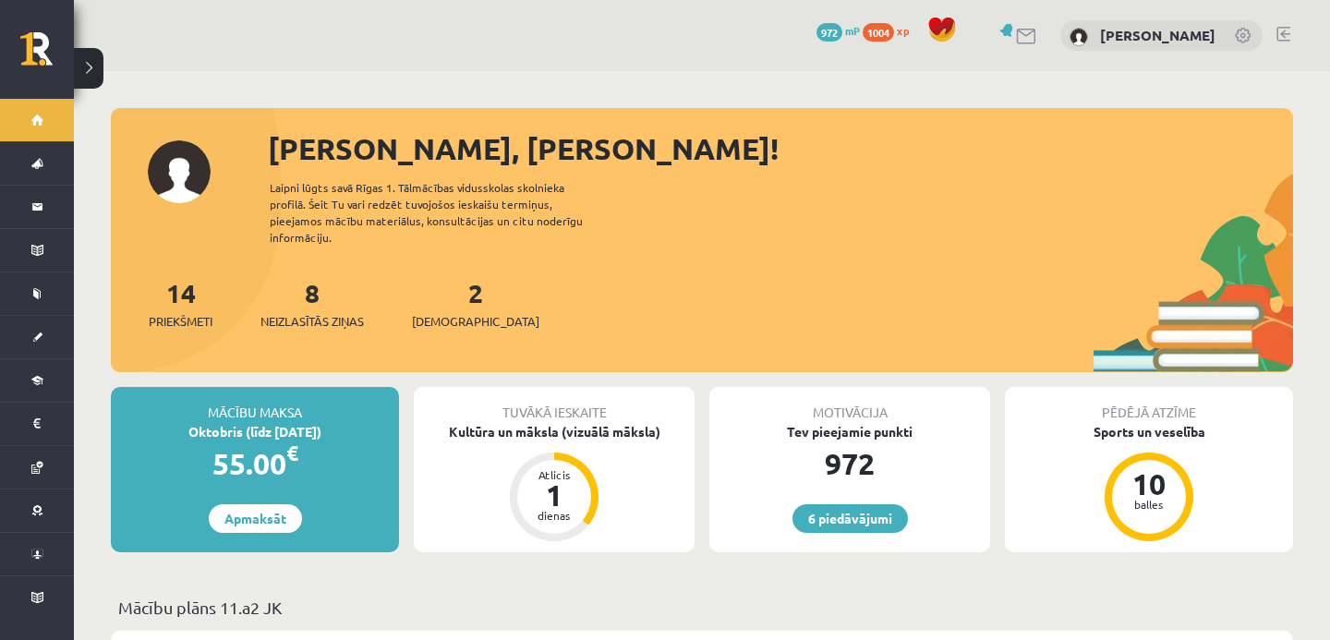
click at [1281, 34] on link at bounding box center [1284, 34] width 14 height 15
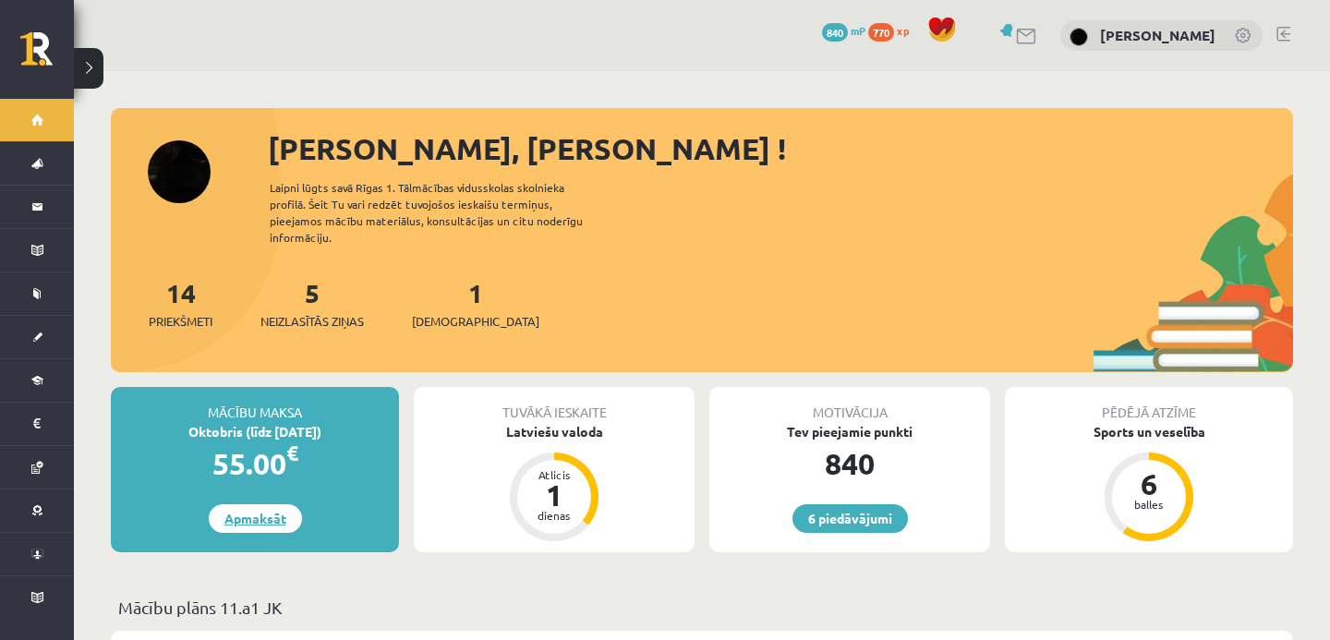
click at [273, 504] on link "Apmaksāt" at bounding box center [255, 518] width 93 height 29
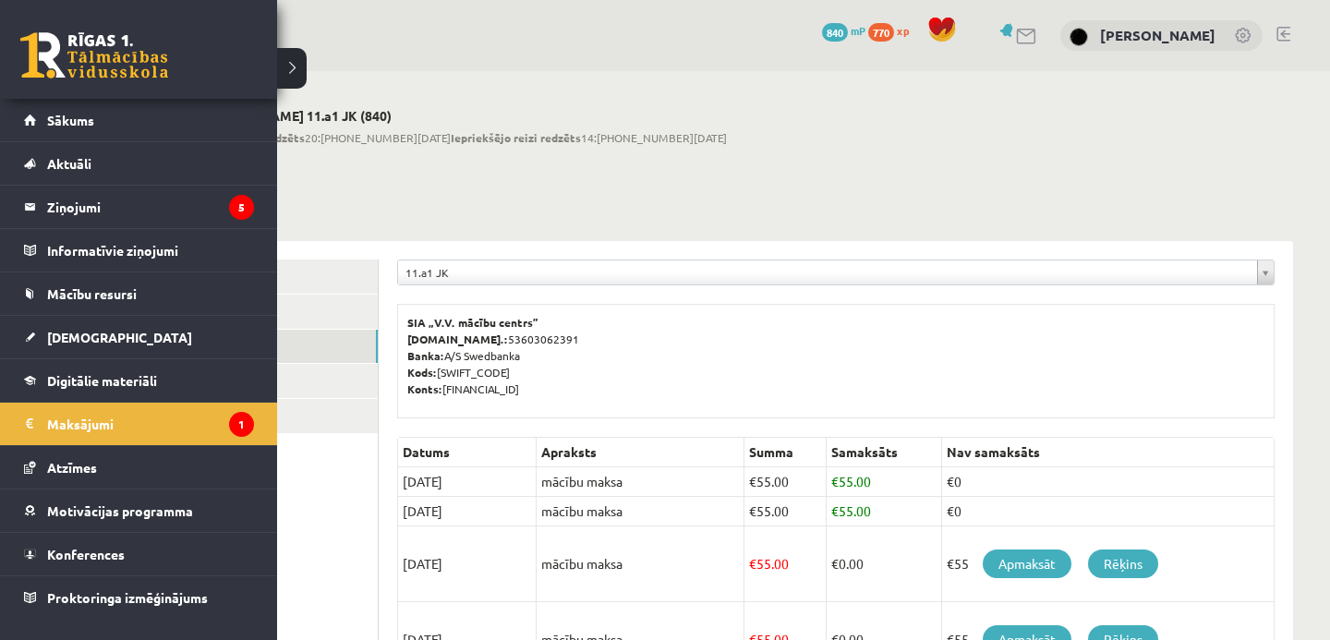
click at [80, 72] on link at bounding box center [94, 55] width 148 height 46
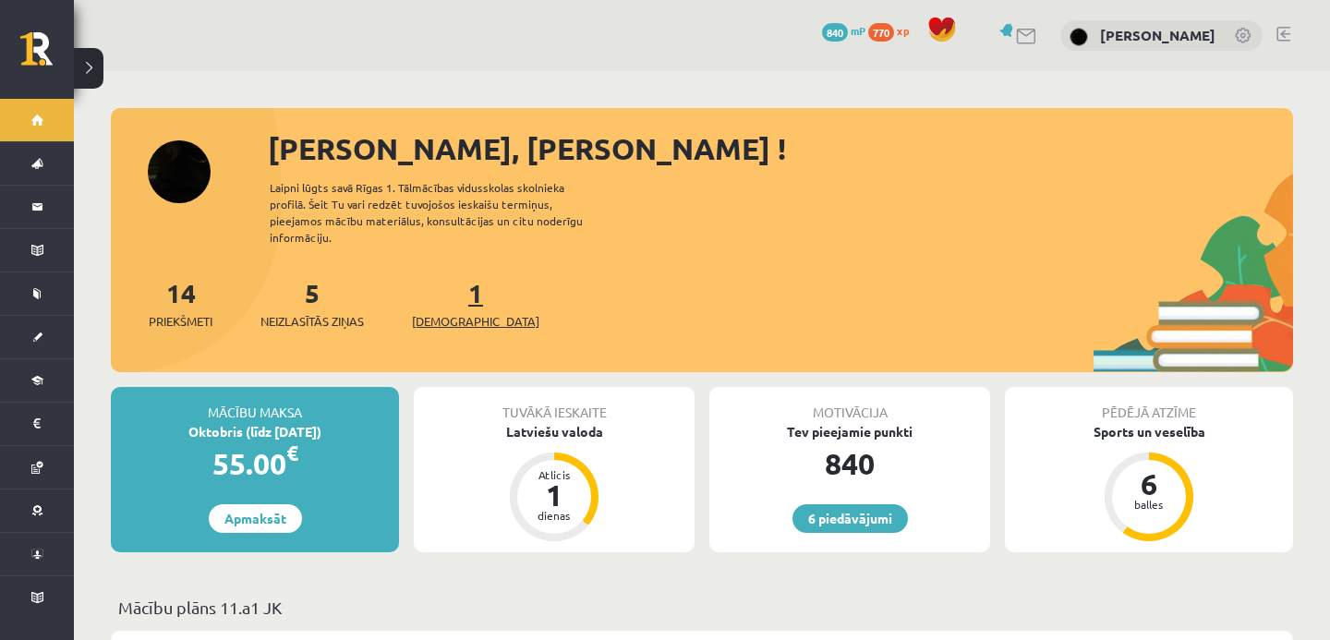
click at [455, 312] on span "[DEMOGRAPHIC_DATA]" at bounding box center [475, 321] width 127 height 18
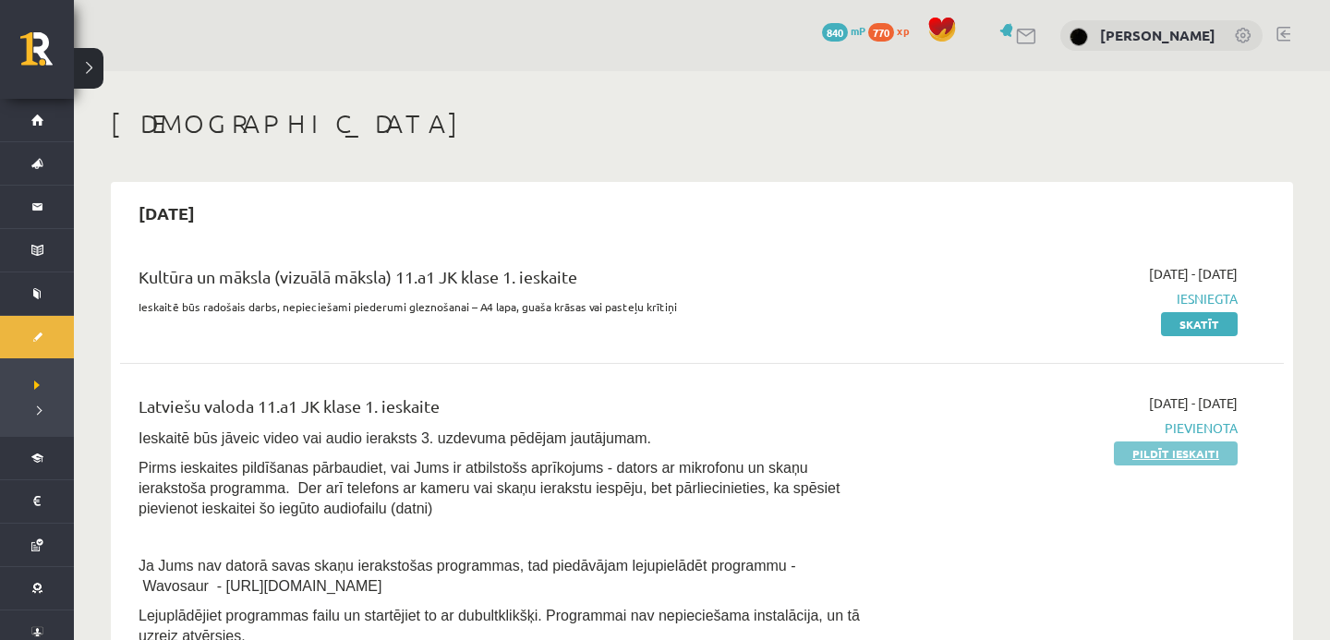
click at [1147, 446] on link "Pildīt ieskaiti" at bounding box center [1176, 454] width 124 height 24
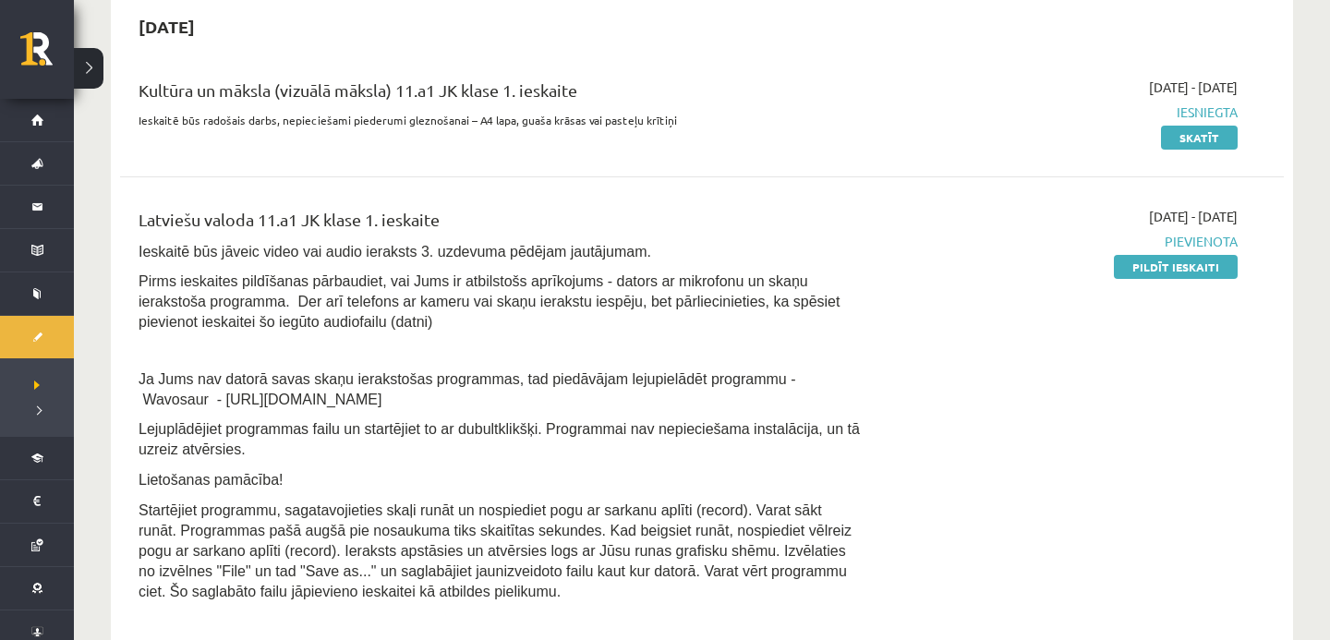
scroll to position [188, 0]
click at [1182, 265] on link "Pildīt ieskaiti" at bounding box center [1176, 265] width 124 height 24
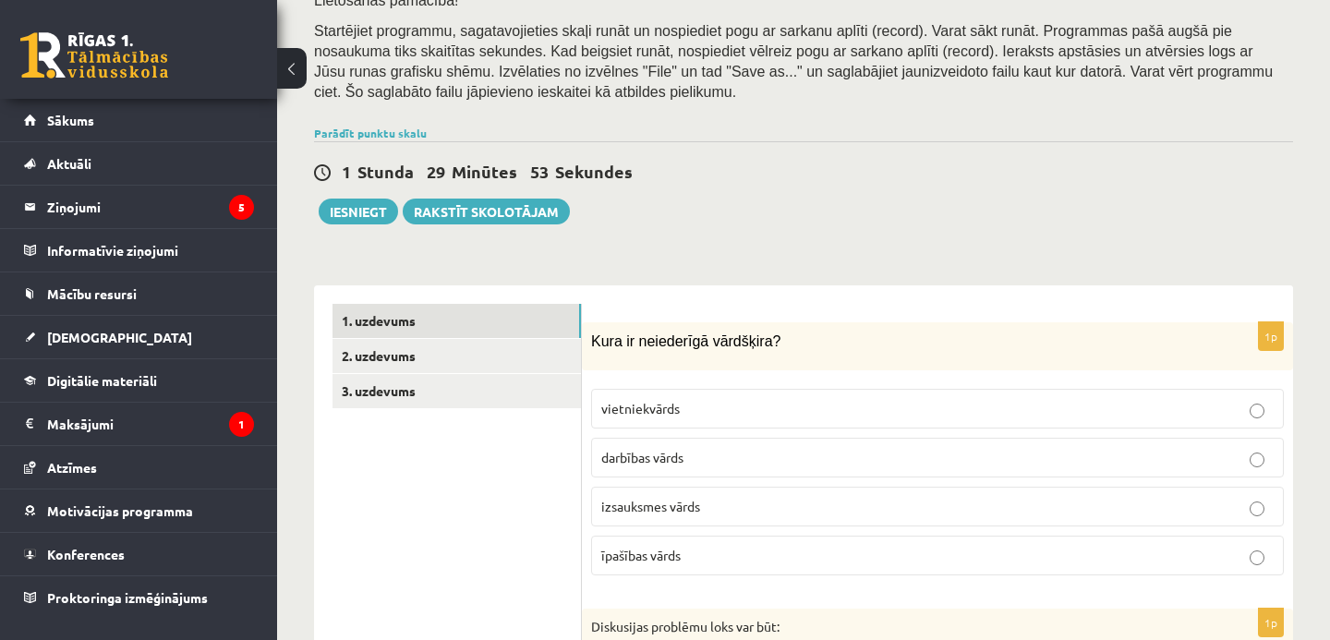
scroll to position [310, 0]
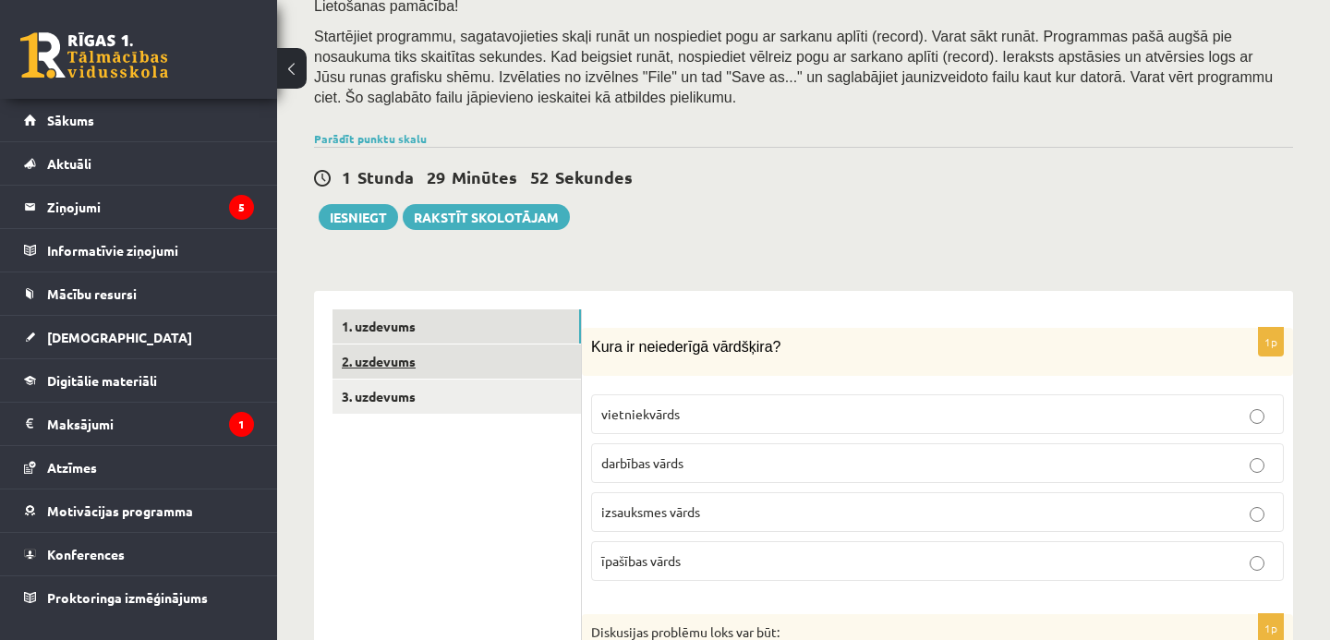
click at [527, 352] on link "2. uzdevums" at bounding box center [457, 362] width 249 height 34
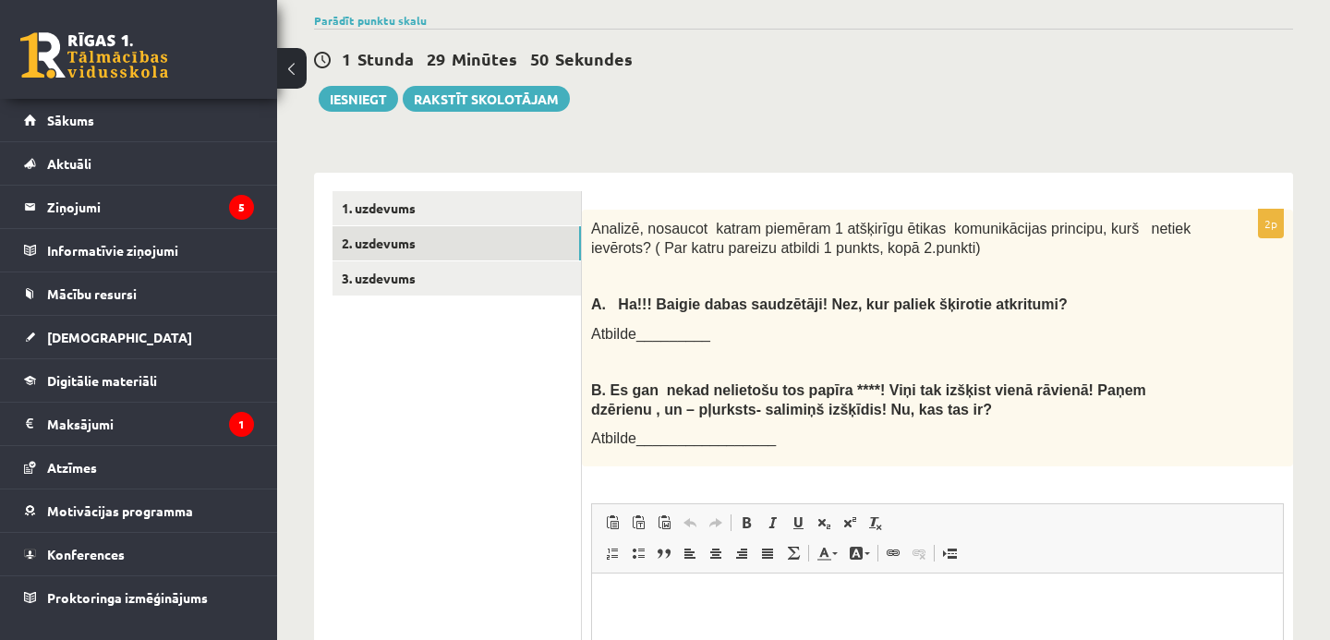
scroll to position [425, 0]
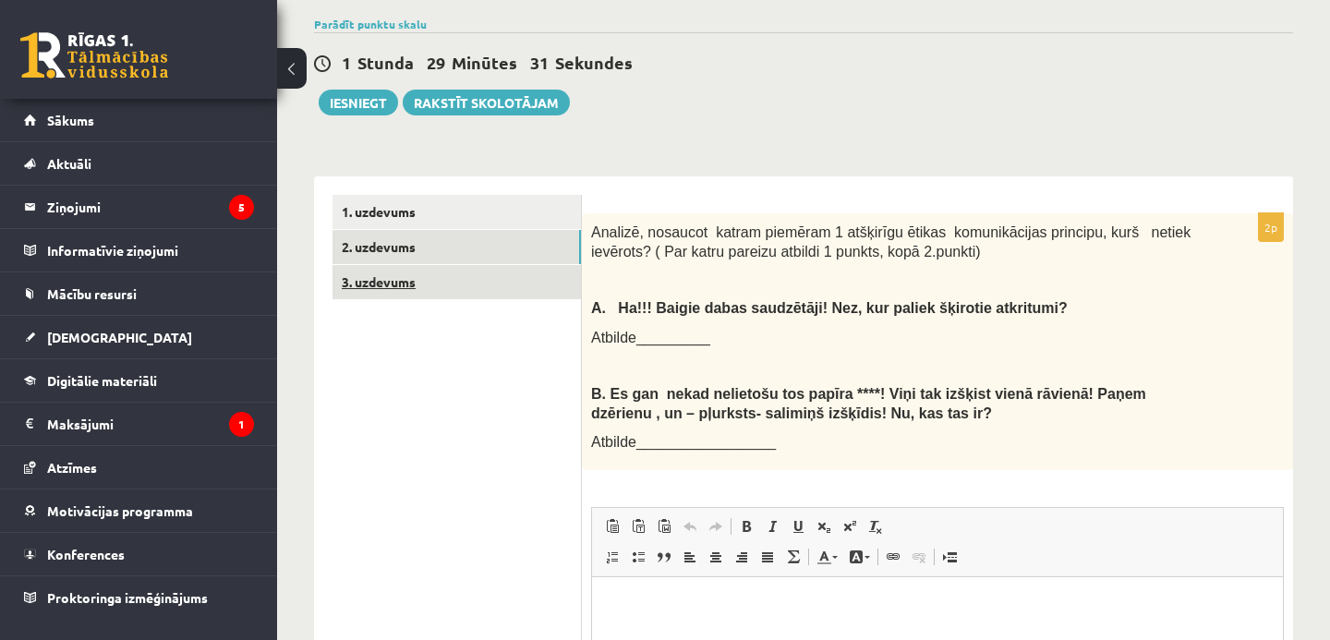
click at [540, 280] on link "3. uzdevums" at bounding box center [457, 282] width 249 height 34
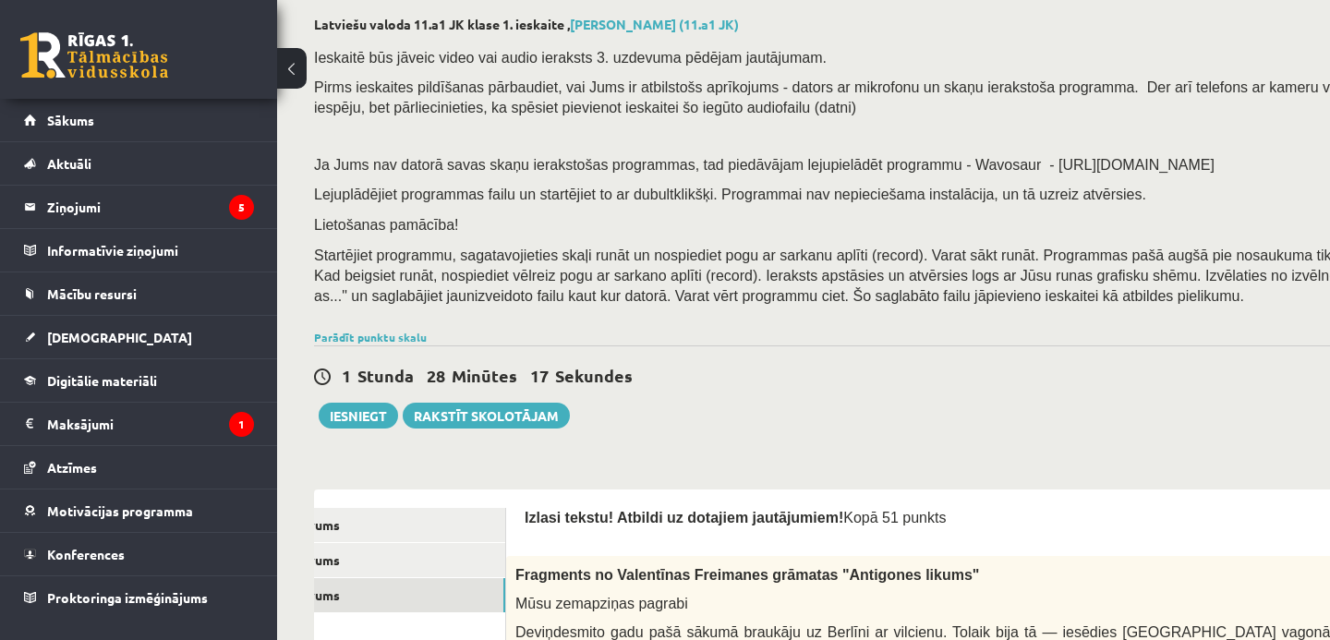
scroll to position [273, 0]
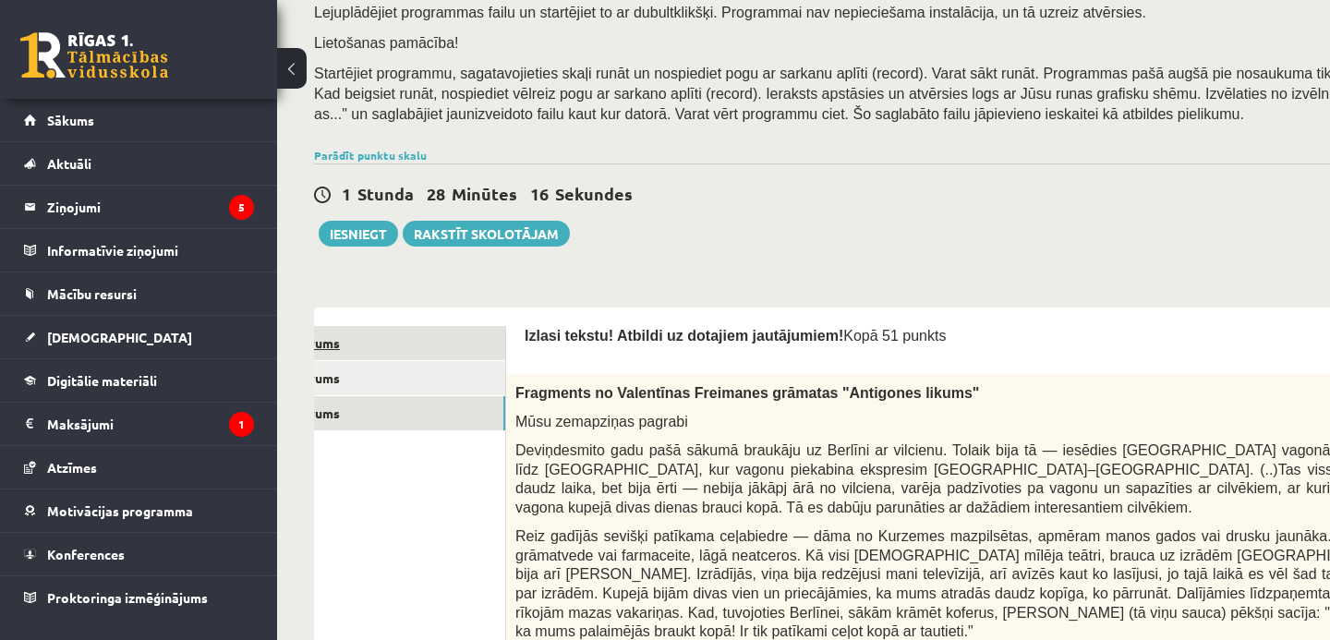
click at [474, 358] on link "1. uzdevums" at bounding box center [381, 343] width 249 height 34
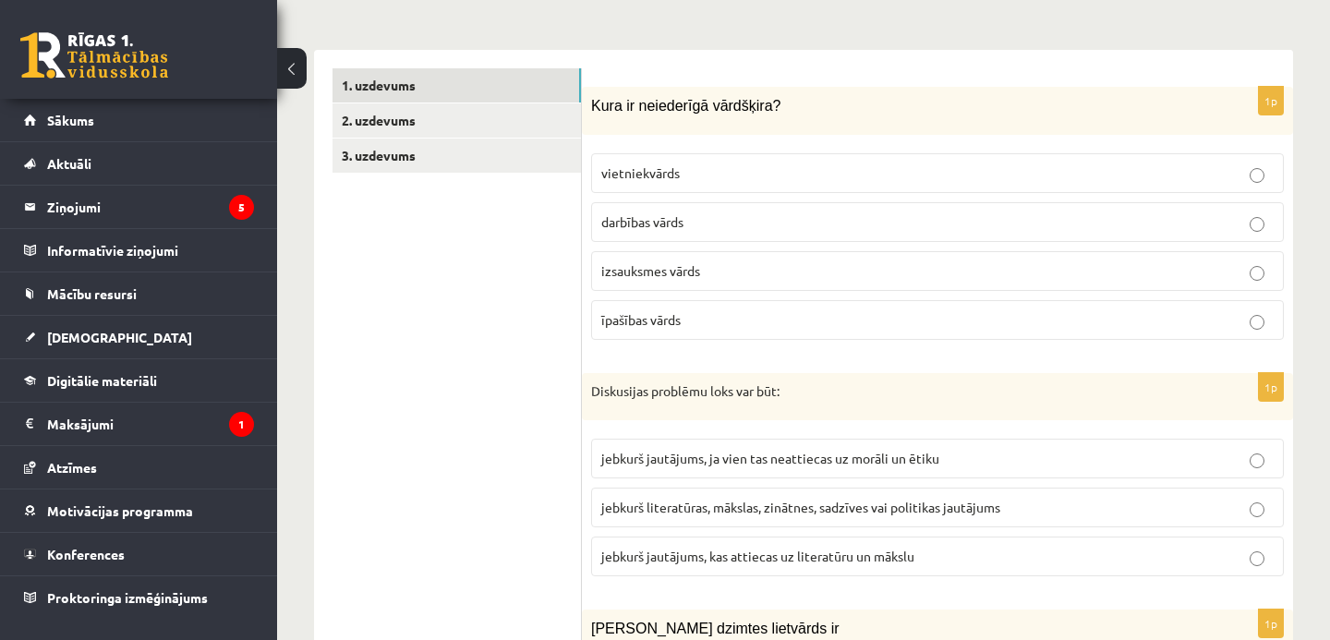
scroll to position [553, 0]
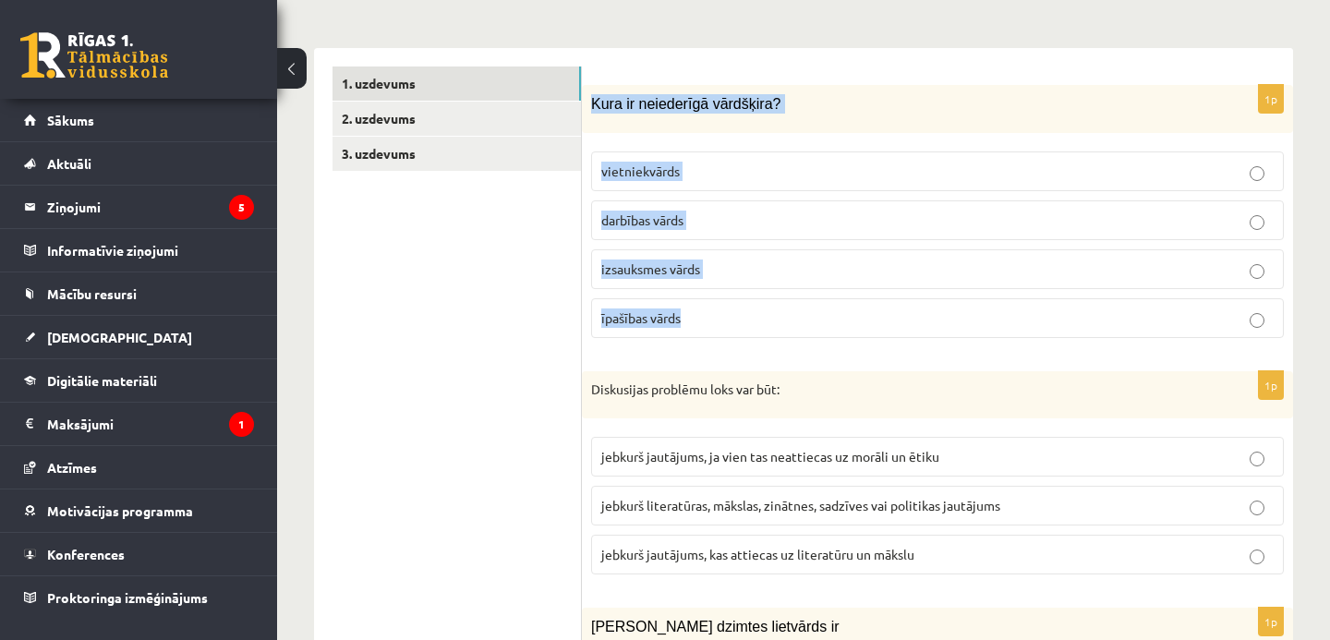
drag, startPoint x: 591, startPoint y: 103, endPoint x: 729, endPoint y: 322, distance: 258.6
click at [729, 322] on div "1p Kura ir neiederīgā vārdšķira? vietniekvārds darbības vārds izsauksmes vārds …" at bounding box center [937, 218] width 711 height 267
copy div "Kura ir neiederīgā vārdšķira? vietniekvārds darbības vārds izsauksmes vārds īpa…"
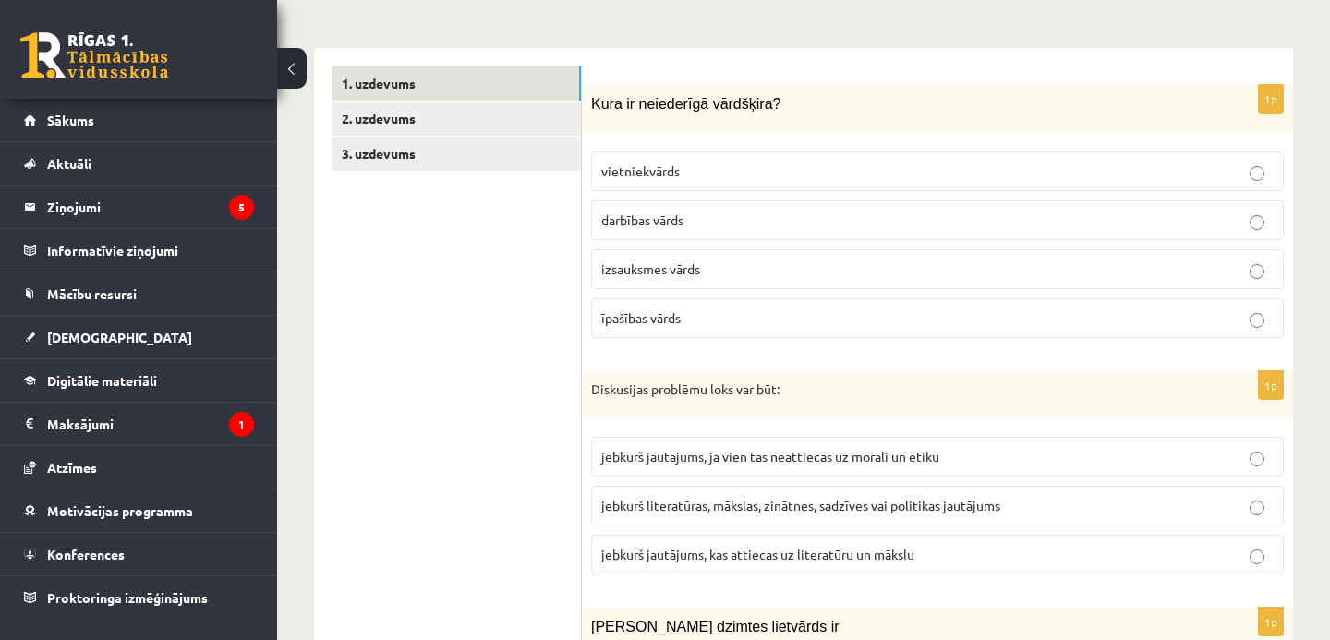
click at [721, 270] on p "izsauksmes vārds" at bounding box center [937, 269] width 673 height 19
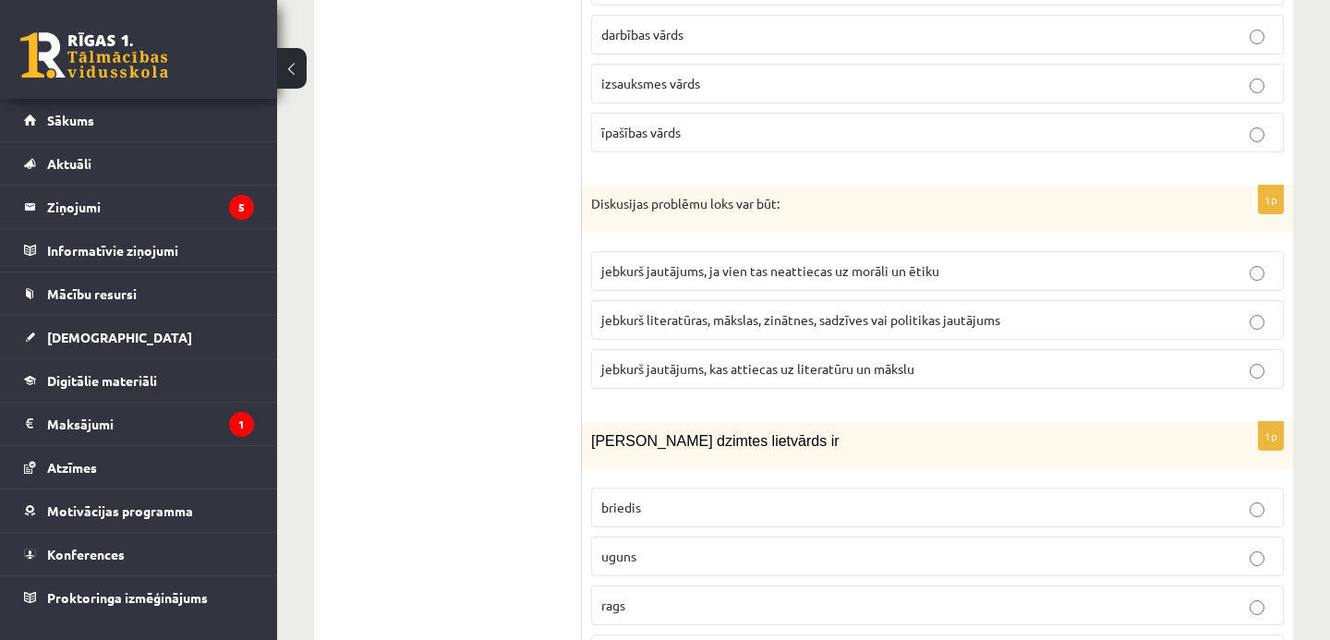
scroll to position [750, 0]
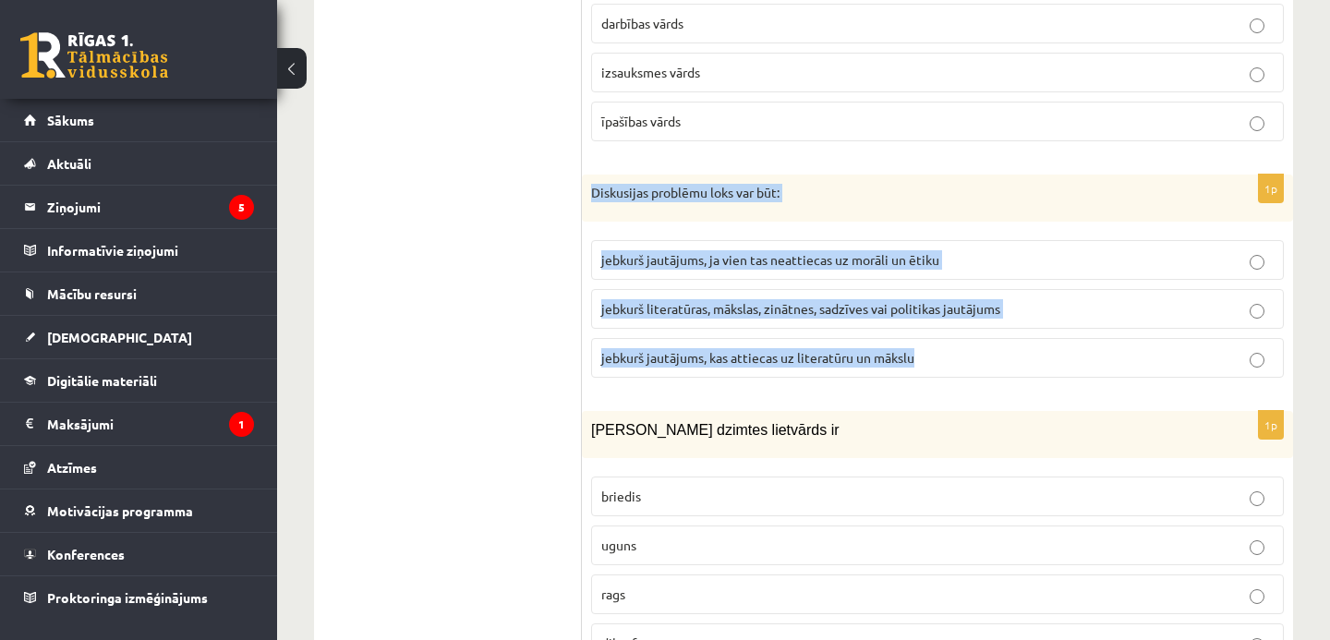
drag, startPoint x: 593, startPoint y: 193, endPoint x: 925, endPoint y: 358, distance: 370.2
click at [925, 358] on div "1p Diskusijas problēmu loks var būt: jebkurš jautājums, ja vien tas neattiecas …" at bounding box center [937, 284] width 711 height 219
copy div "Diskusijas problēmu loks var būt: jebkurš jautājums, ja vien tas neattiecas uz …"
click at [771, 312] on span "jebkurš literatūras, mākslas, zinātnes, sadzīves vai politikas jautājums" at bounding box center [800, 308] width 399 height 17
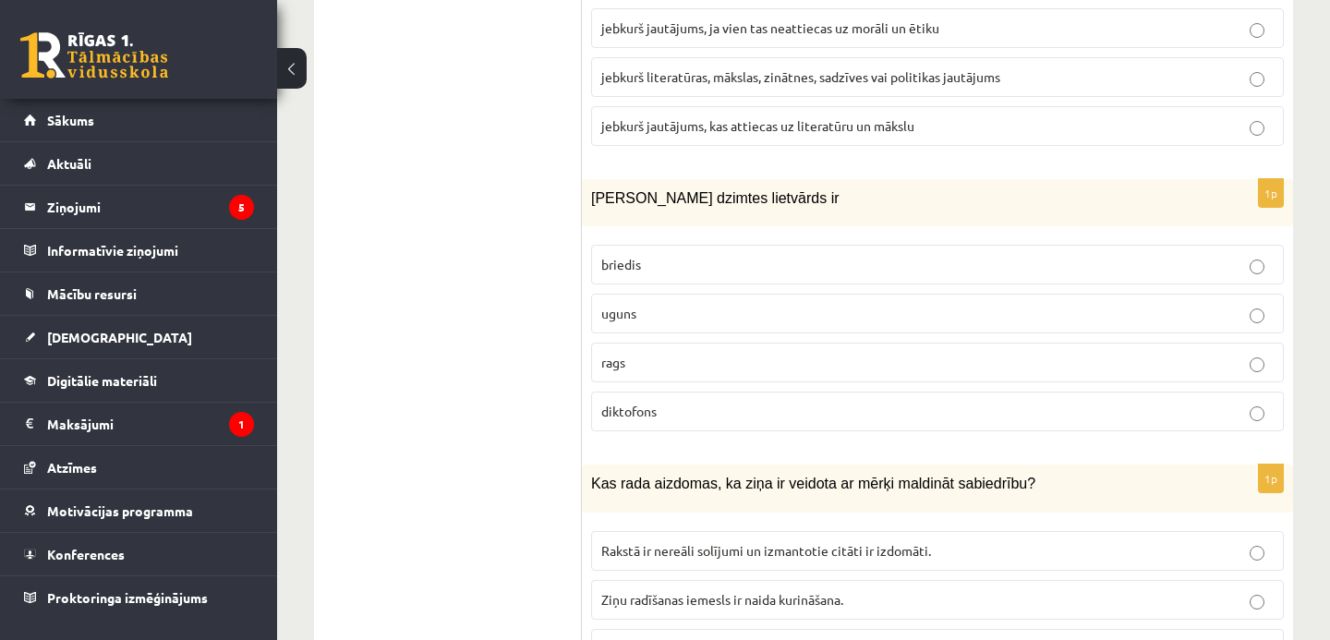
scroll to position [990, 0]
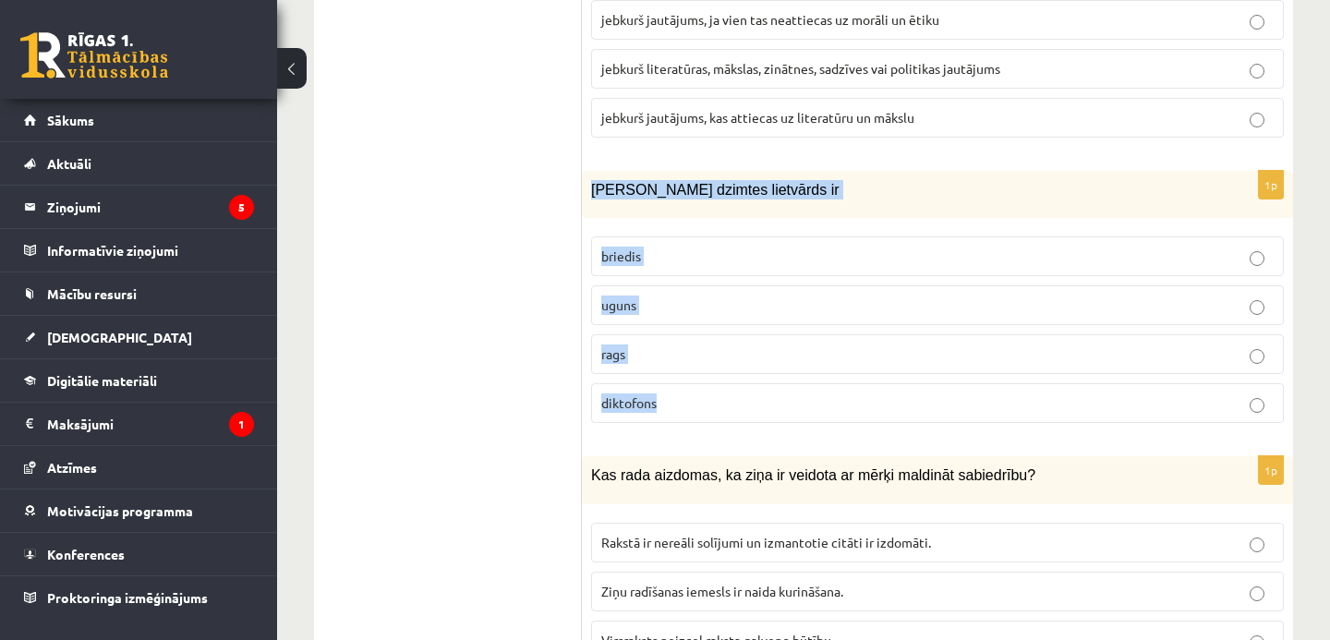
drag, startPoint x: 589, startPoint y: 187, endPoint x: 711, endPoint y: 414, distance: 258.4
click at [711, 414] on div "1p Sieviešu dzimtes lietvārds ir briedis uguns rags diktofons" at bounding box center [937, 304] width 711 height 267
copy div "Sieviešu dzimtes lietvārds ir briedis uguns rags diktofons"
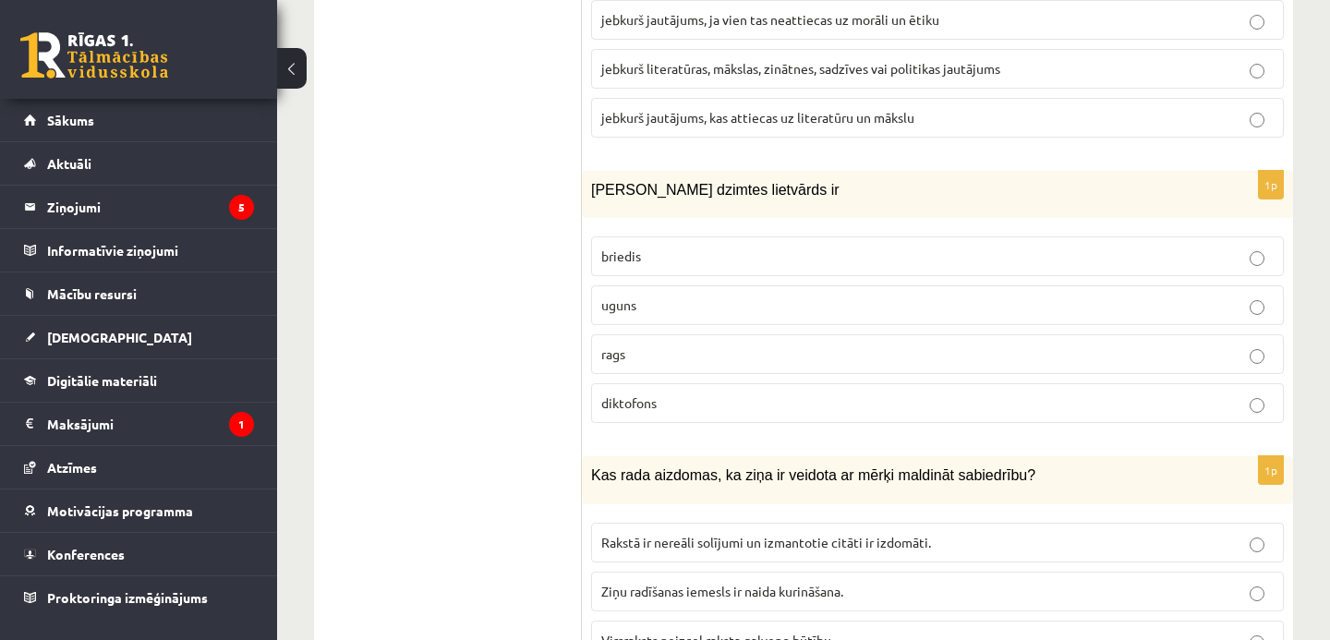
click at [694, 297] on p "uguns" at bounding box center [937, 305] width 673 height 19
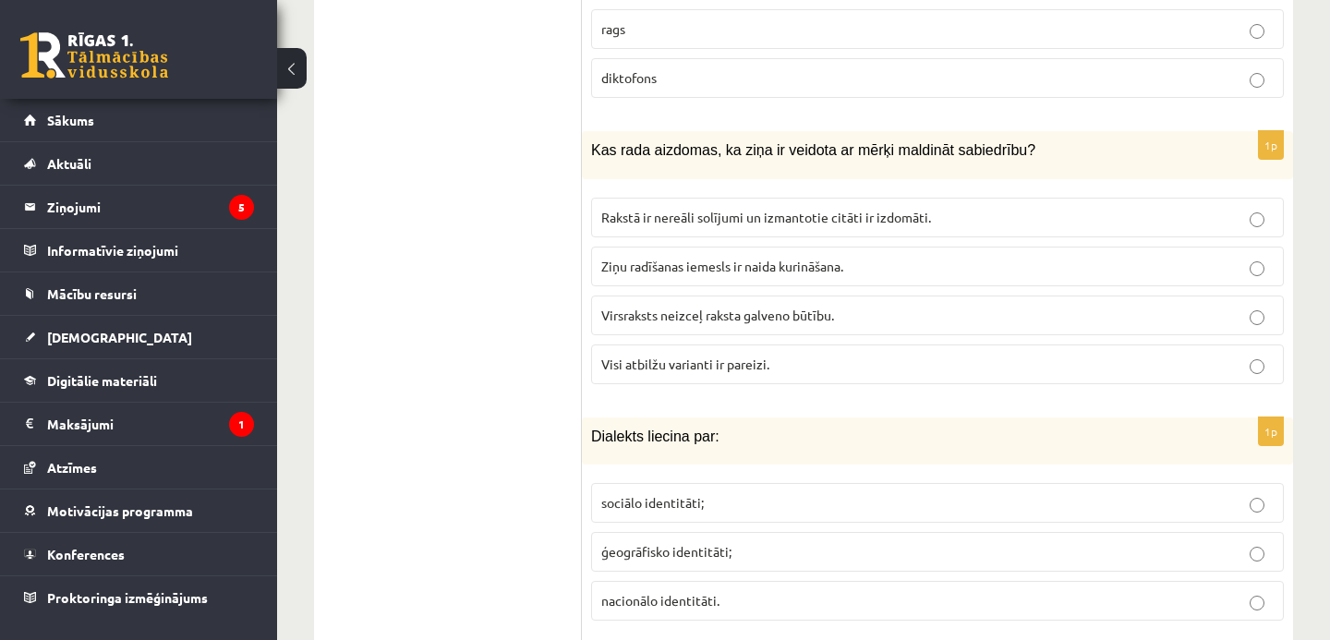
scroll to position [1324, 0]
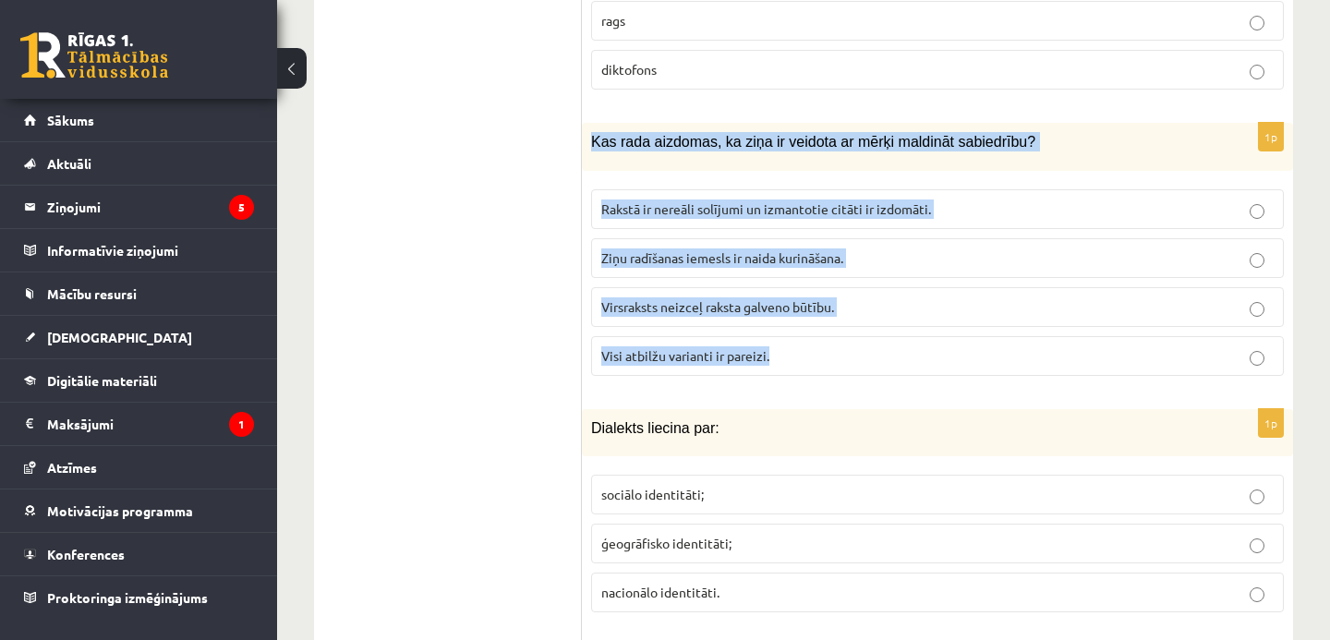
drag, startPoint x: 591, startPoint y: 141, endPoint x: 809, endPoint y: 358, distance: 307.0
click at [809, 358] on div "1p Kas rada aizdomas, ka ziņa ir veidota ar mērķi maldināt sabiedrību? Rakstā i…" at bounding box center [937, 256] width 711 height 267
copy div "Kas rada aizdomas, ka ziņa ir veidota ar mērķi maldināt sabiedrību? Rakstā ir n…"
click at [793, 358] on p "Visi atbilžu varianti ir pareizi." at bounding box center [937, 355] width 673 height 19
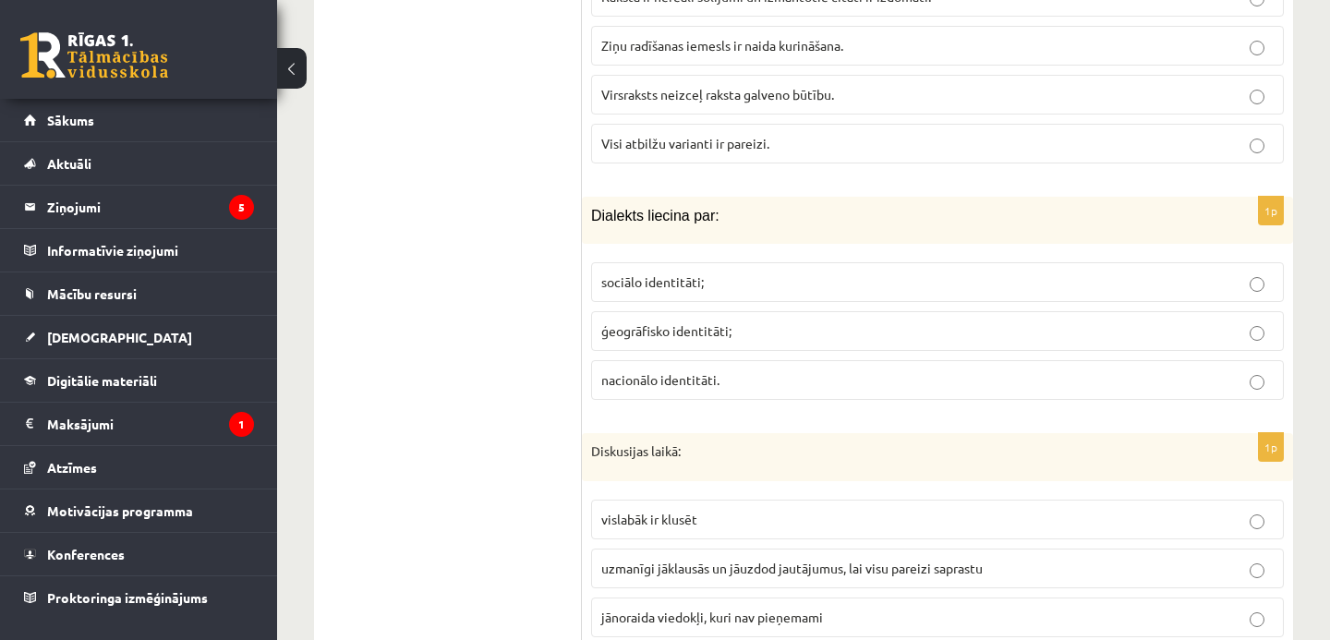
scroll to position [1547, 0]
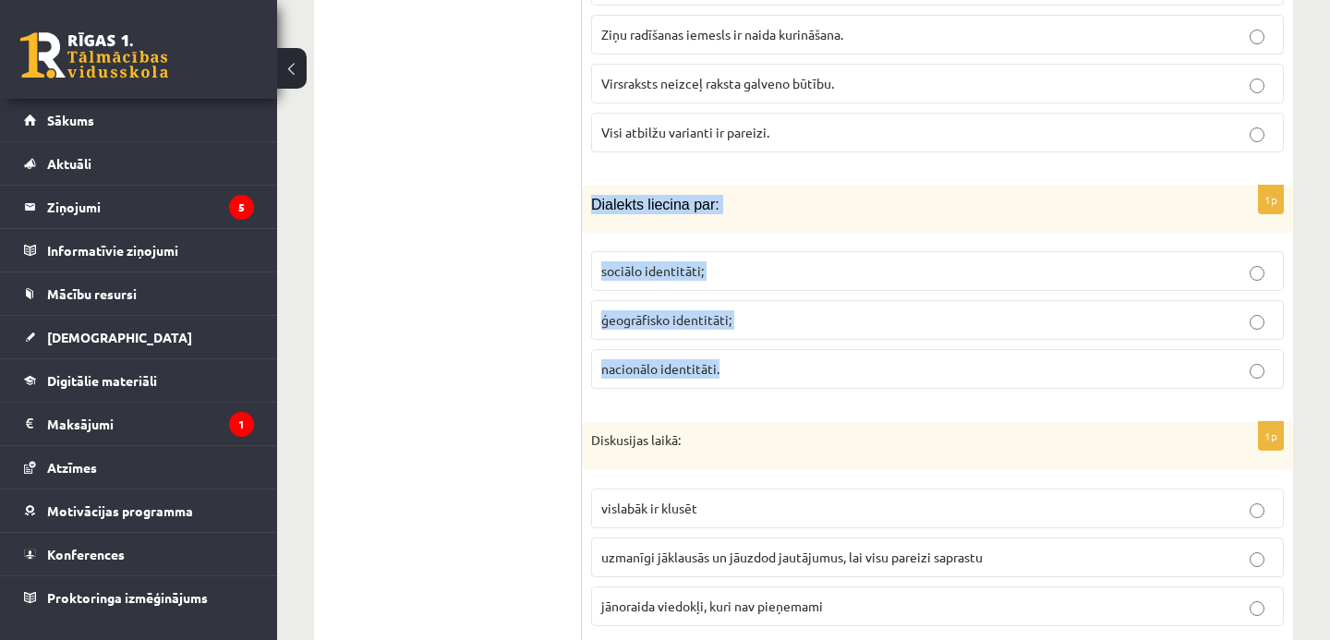
drag, startPoint x: 588, startPoint y: 204, endPoint x: 755, endPoint y: 387, distance: 247.8
click at [755, 387] on div "1p Dialekts liecina par: sociālo identitāti; ģeogrāfisko identitāti; nacionālo …" at bounding box center [937, 295] width 711 height 218
copy div "Dialekts liecina par: sociālo identitāti; ģeogrāfisko identitāti; nacionālo ide…"
click at [800, 330] on p "ģeogrāfisko identitāti;" at bounding box center [937, 319] width 673 height 19
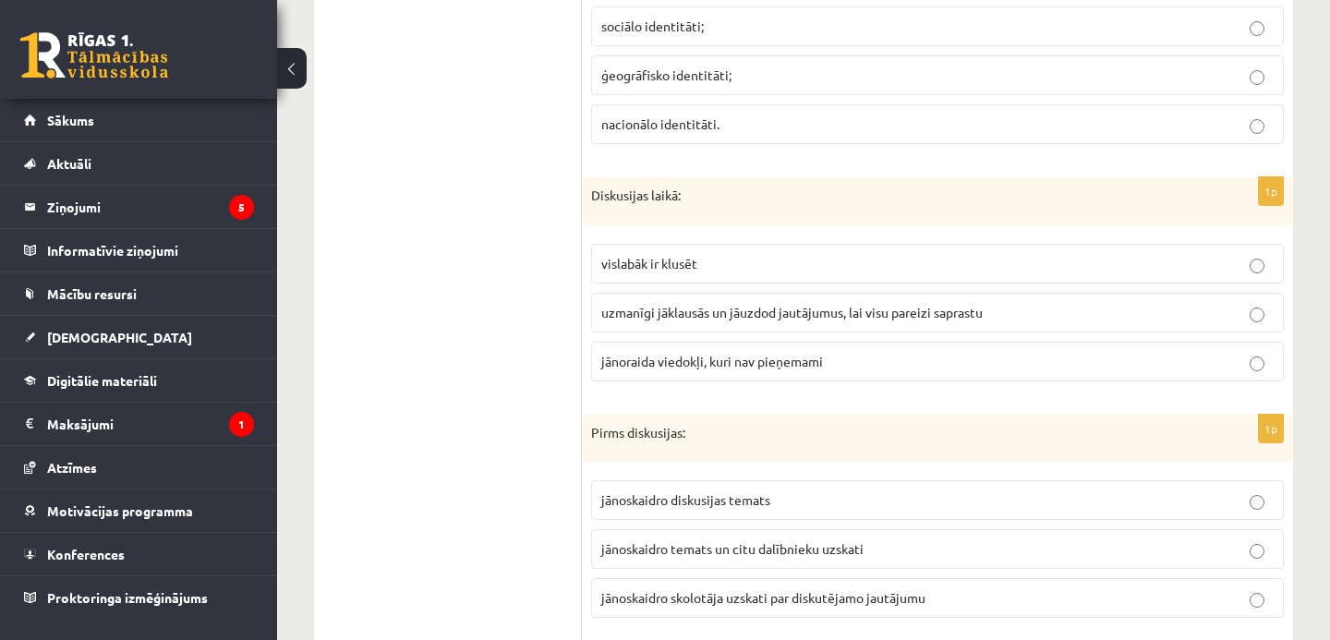
scroll to position [1794, 0]
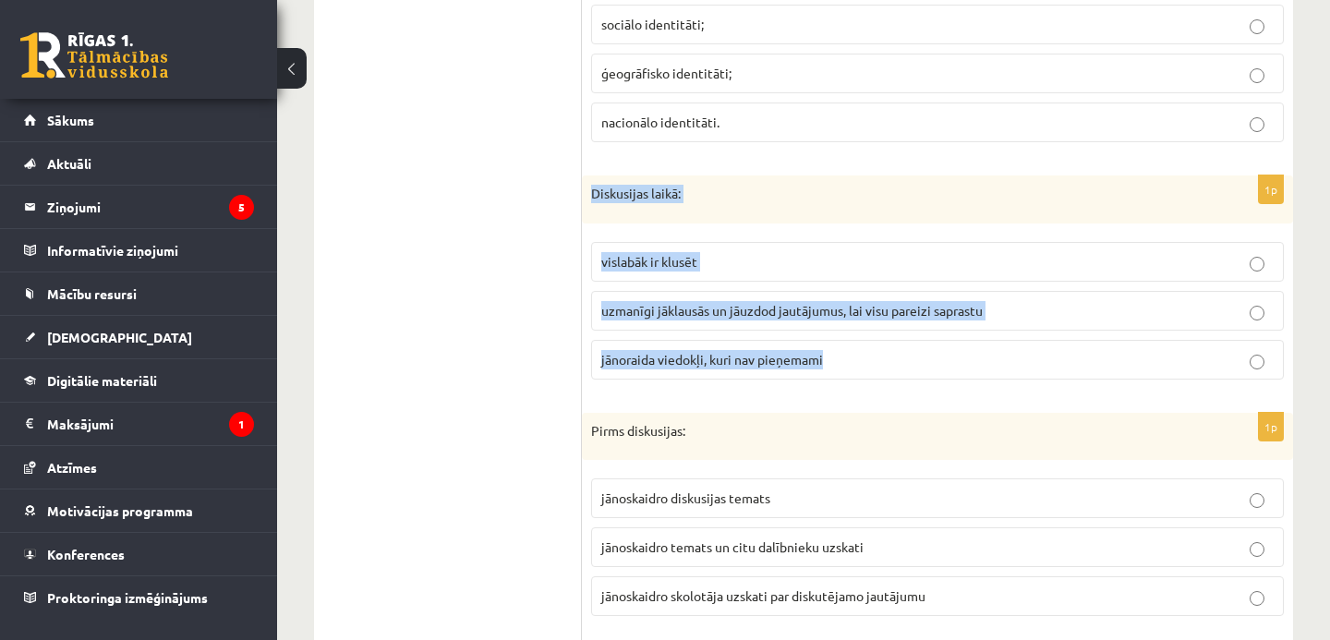
drag, startPoint x: 591, startPoint y: 193, endPoint x: 843, endPoint y: 356, distance: 300.1
click at [843, 356] on div "1p Diskusijas laikā: vislabāk ir klusēt uzmanīgi jāklausās un jāuzdod jautājumu…" at bounding box center [937, 285] width 711 height 219
copy div "Diskusijas laikā: vislabāk ir klusēt uzmanīgi jāklausās un jāuzdod jautājumus, …"
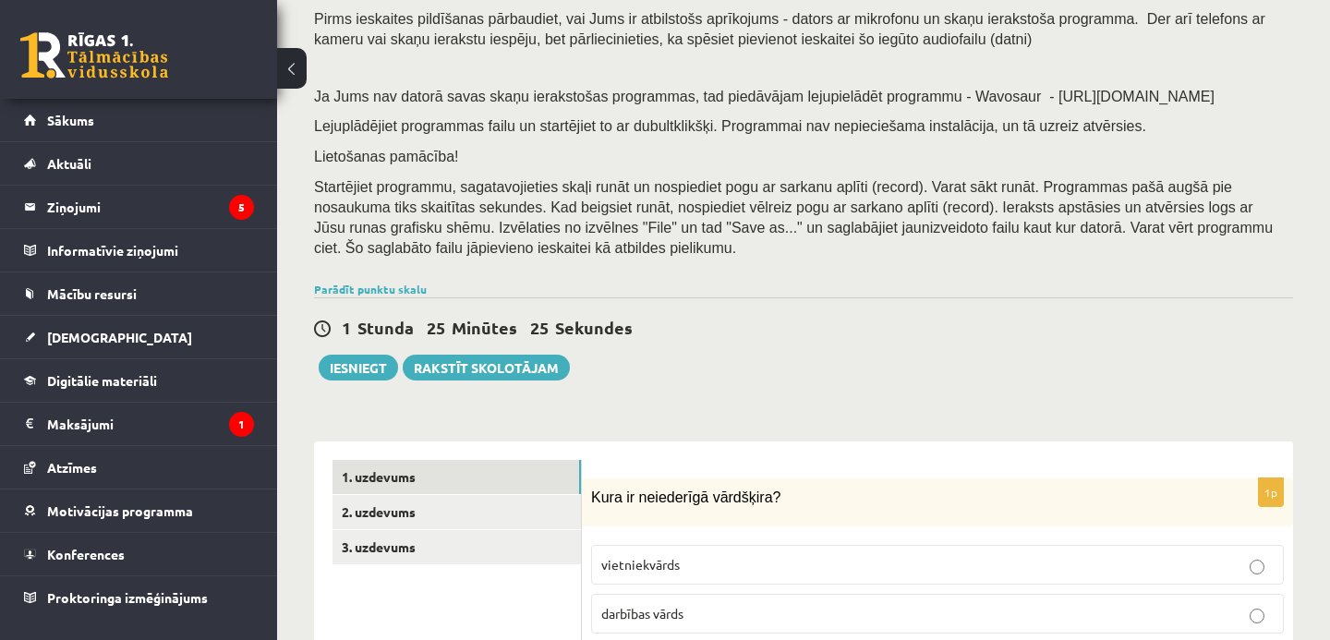
scroll to position [0, 0]
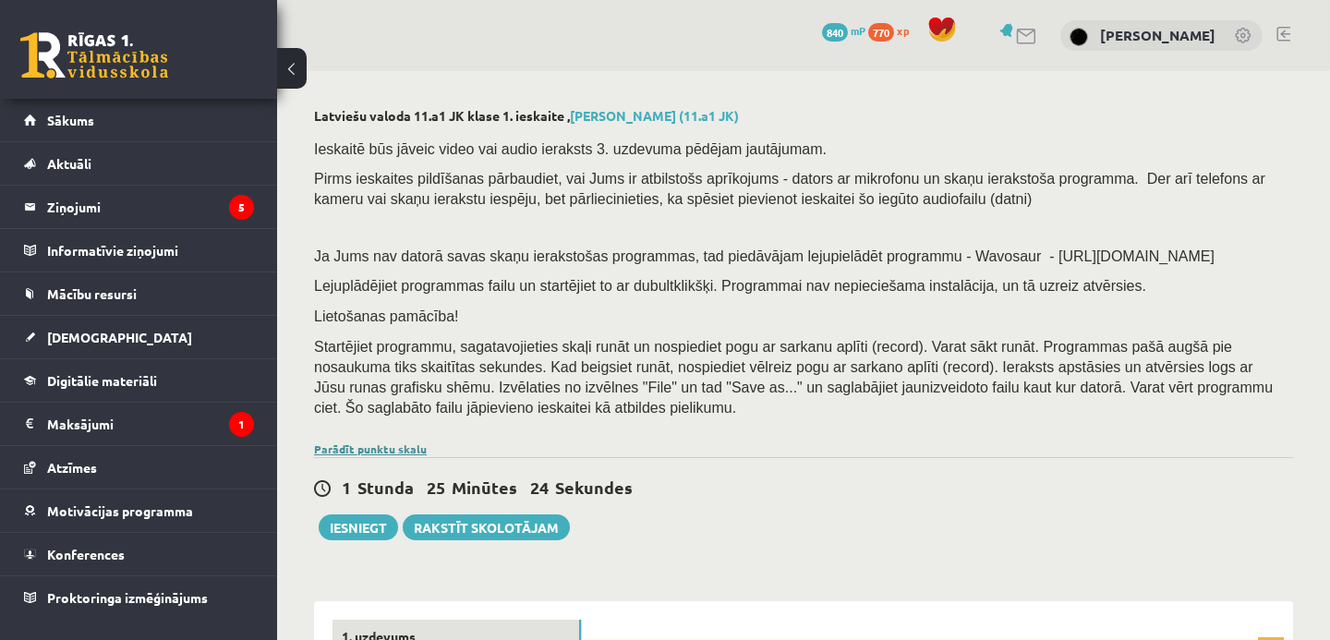
click at [385, 446] on link "Parādīt punktu skalu" at bounding box center [370, 449] width 113 height 15
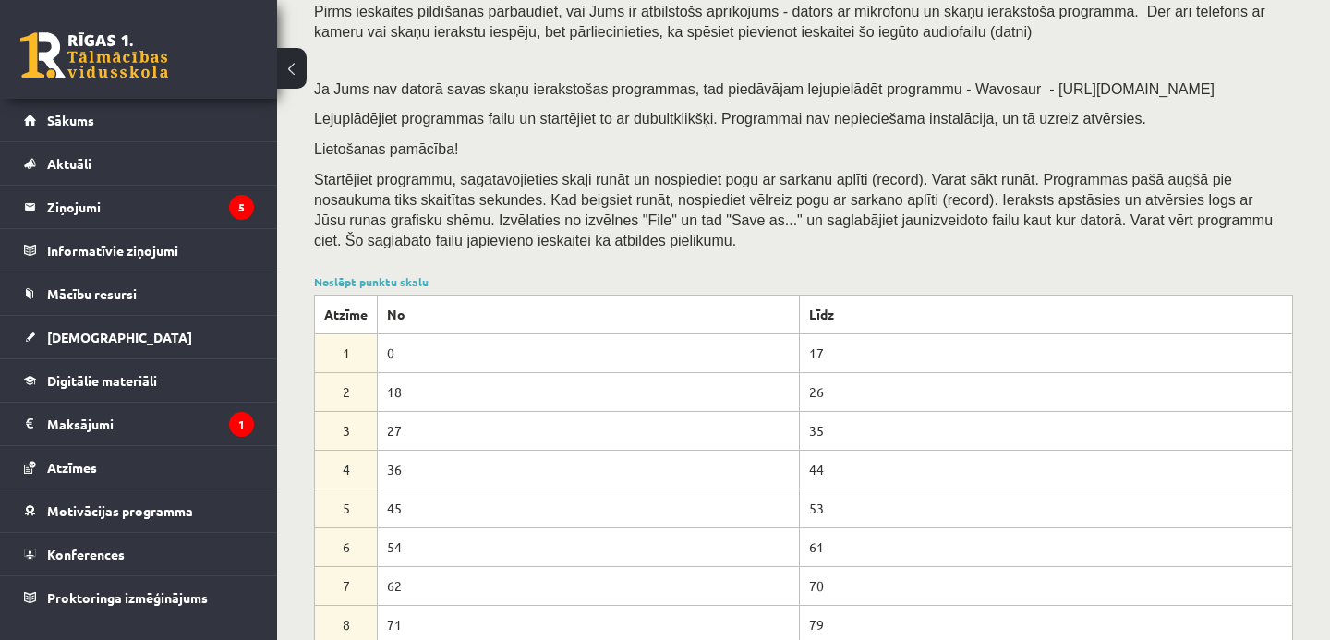
scroll to position [169, 0]
click at [414, 281] on link "Noslēpt punktu skalu" at bounding box center [371, 280] width 115 height 15
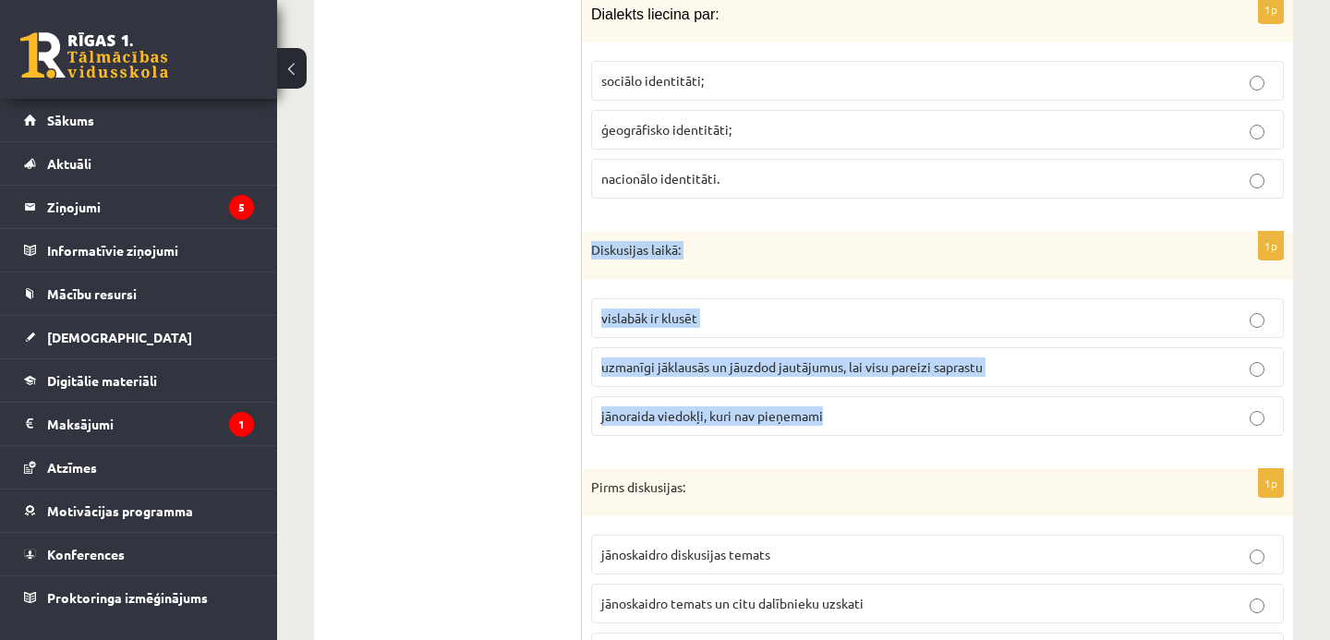
scroll to position [1756, 0]
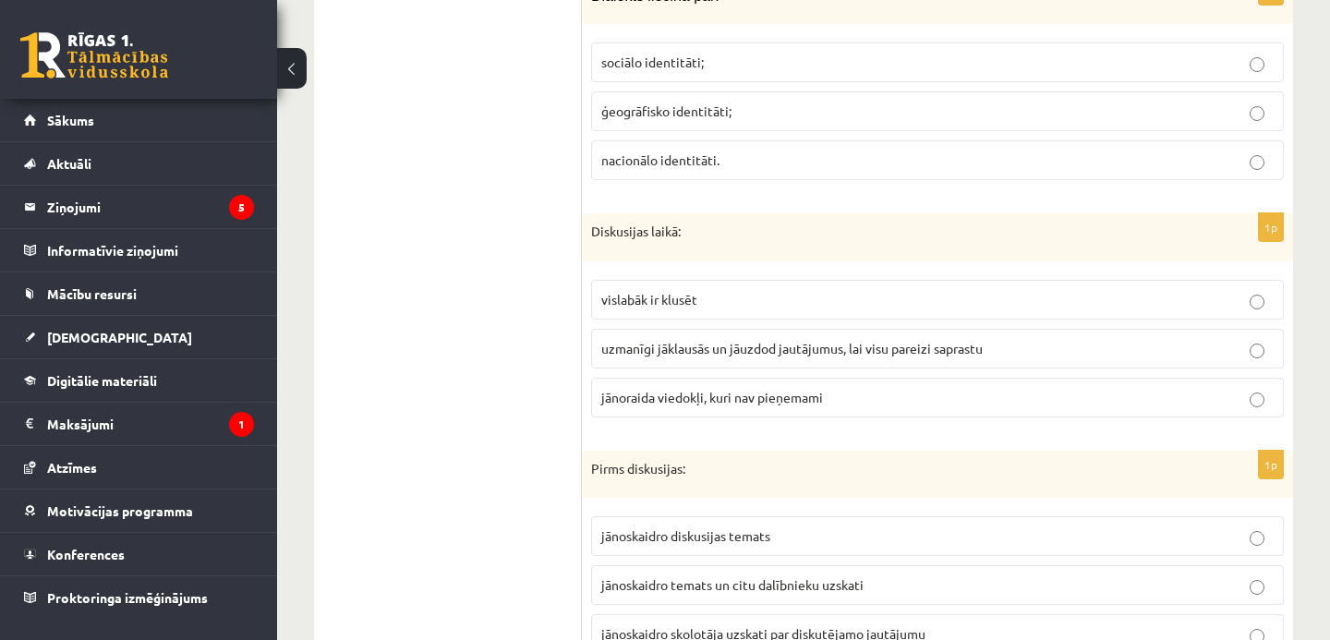
click at [760, 466] on p "Pirms diskusijas:" at bounding box center [891, 469] width 601 height 18
click at [780, 358] on label "uzmanīgi jāklausās un jāuzdod jautājumus, lai visu pareizi saprastu" at bounding box center [937, 349] width 693 height 40
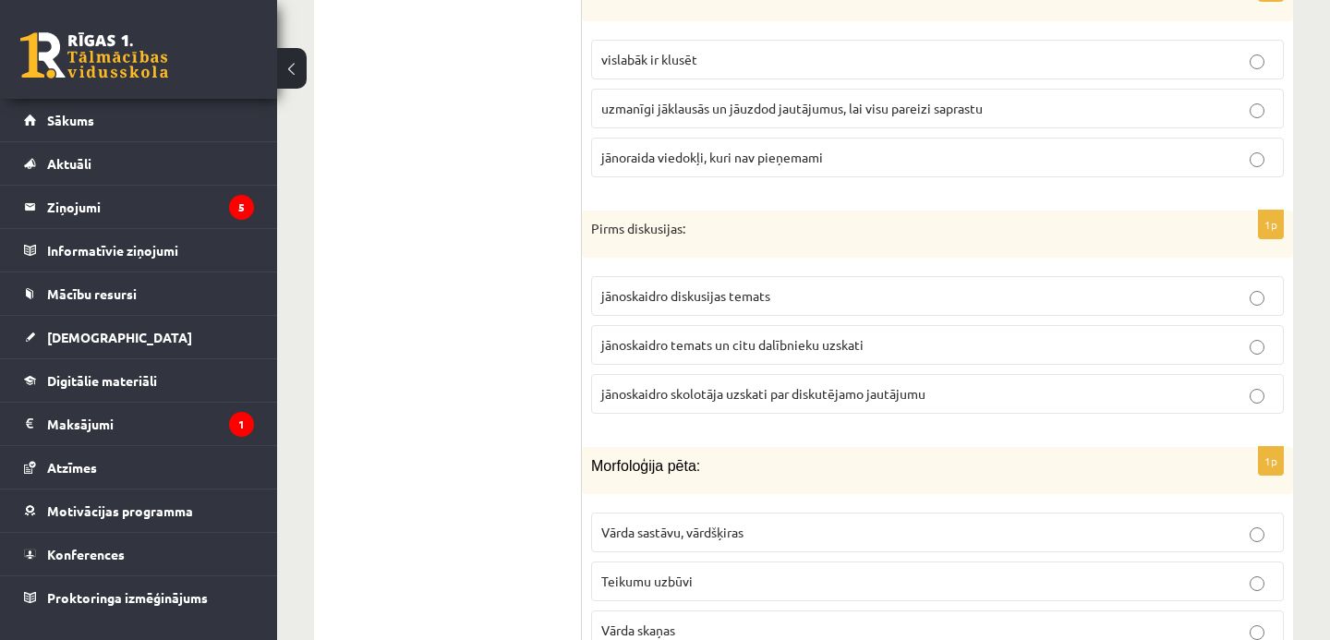
scroll to position [2019, 0]
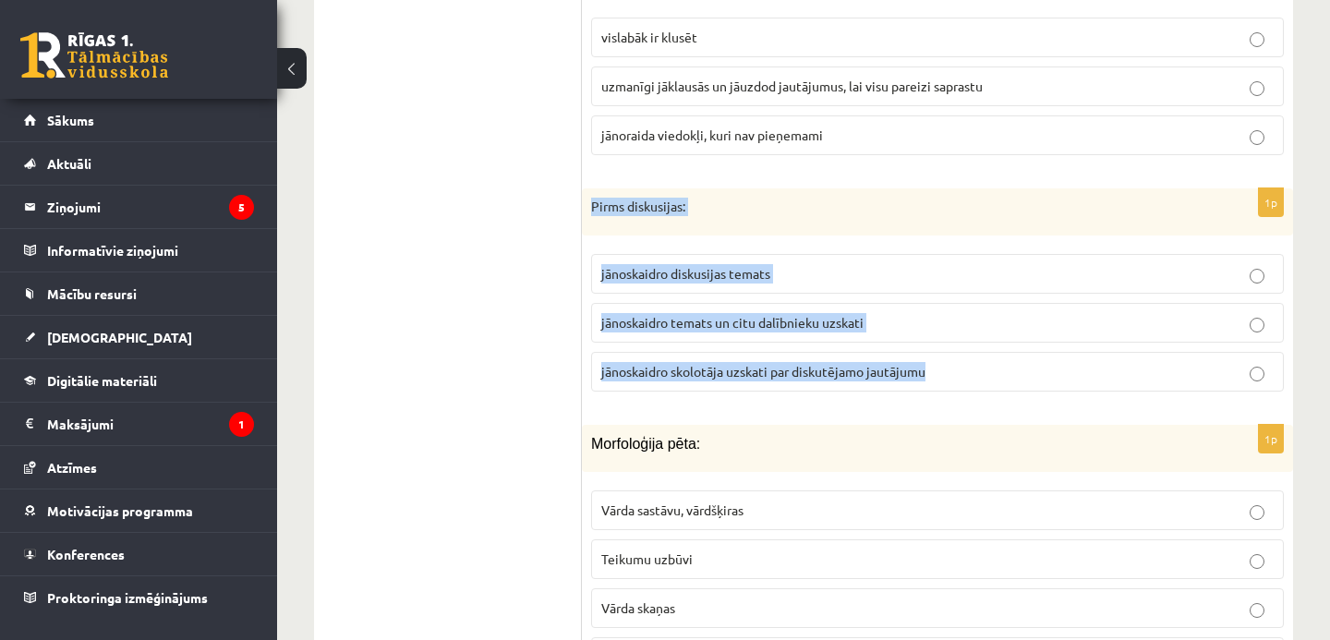
drag, startPoint x: 592, startPoint y: 205, endPoint x: 941, endPoint y: 376, distance: 388.8
click at [941, 376] on div "1p Pirms diskusijas: jānoskaidro diskusijas temats jānoskaidro temats un citu d…" at bounding box center [937, 297] width 711 height 219
copy div "Pirms diskusijas: jānoskaidro diskusijas temats jānoskaidro temats un citu dalī…"
click at [821, 271] on p "jānoskaidro diskusijas temats" at bounding box center [937, 273] width 673 height 19
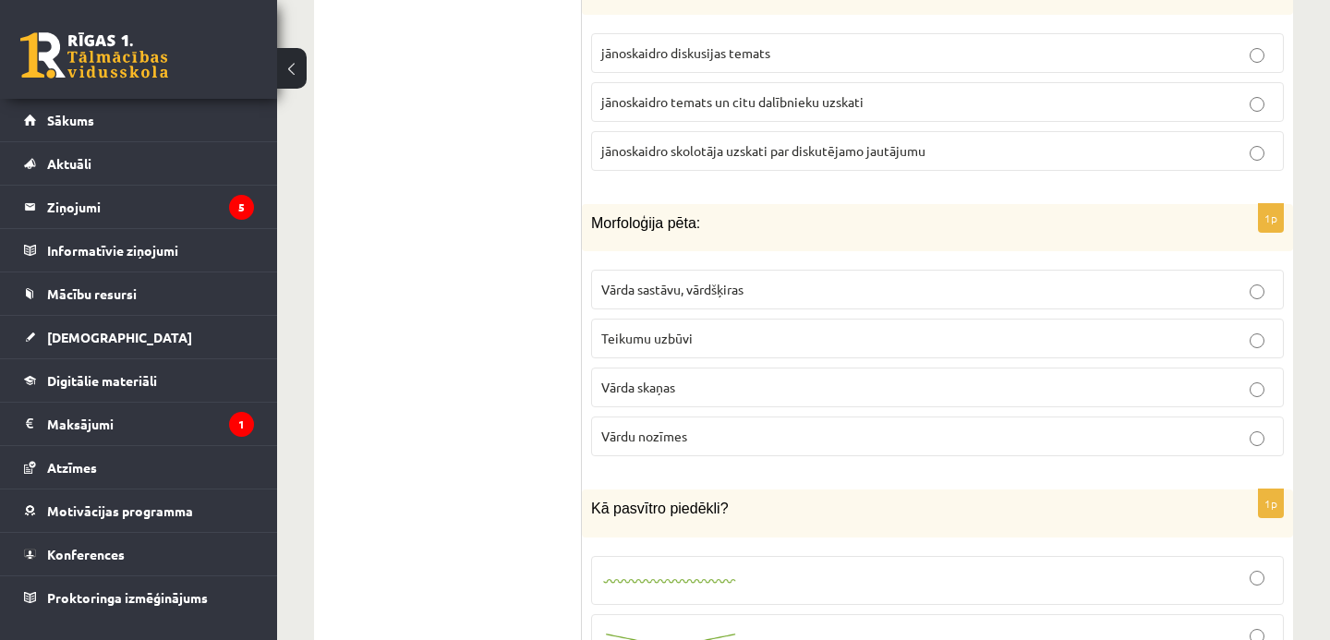
scroll to position [2241, 0]
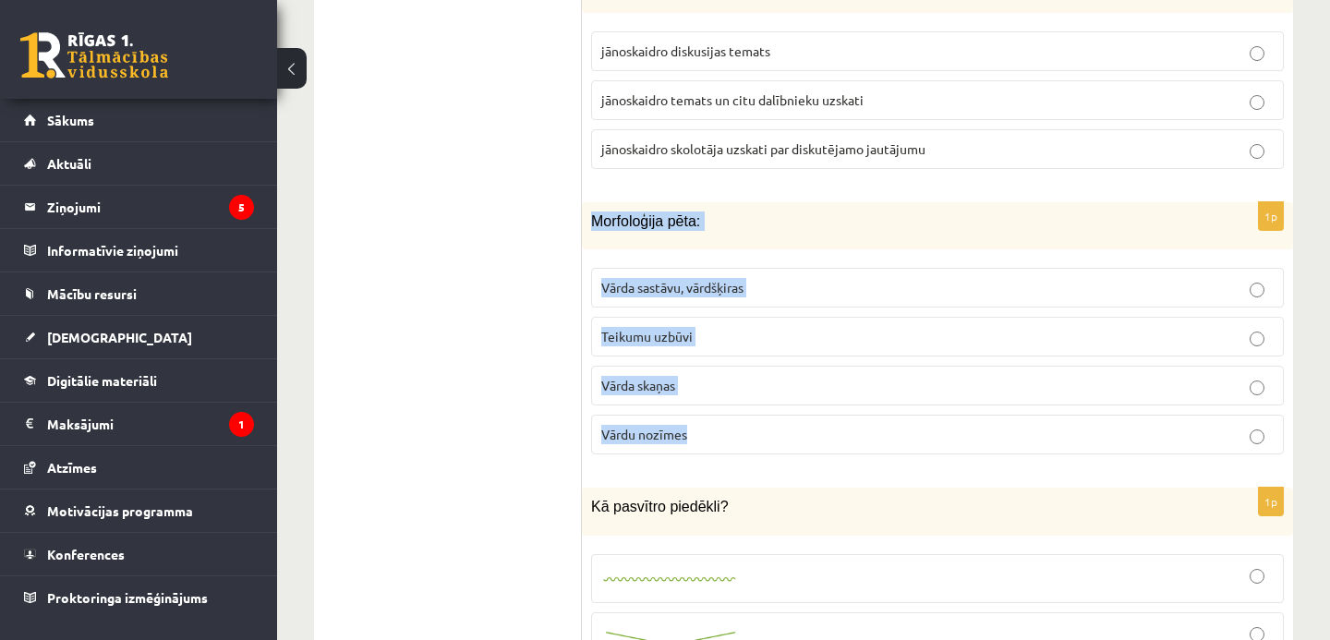
drag, startPoint x: 594, startPoint y: 218, endPoint x: 755, endPoint y: 446, distance: 279.1
click at [755, 446] on div "1p Morfoloģija pēta: Vārda sastāvu, vārdšķiras Teikumu uzbūvi Vārda skaņas Vārd…" at bounding box center [937, 335] width 711 height 267
copy div "Morfoloģija pēta: Vārda sastāvu, vārdšķiras Teikumu uzbūvi Vārda skaņas Vārdu n…"
click at [787, 286] on p "Vārda sastāvu, vārdšķiras" at bounding box center [937, 287] width 673 height 19
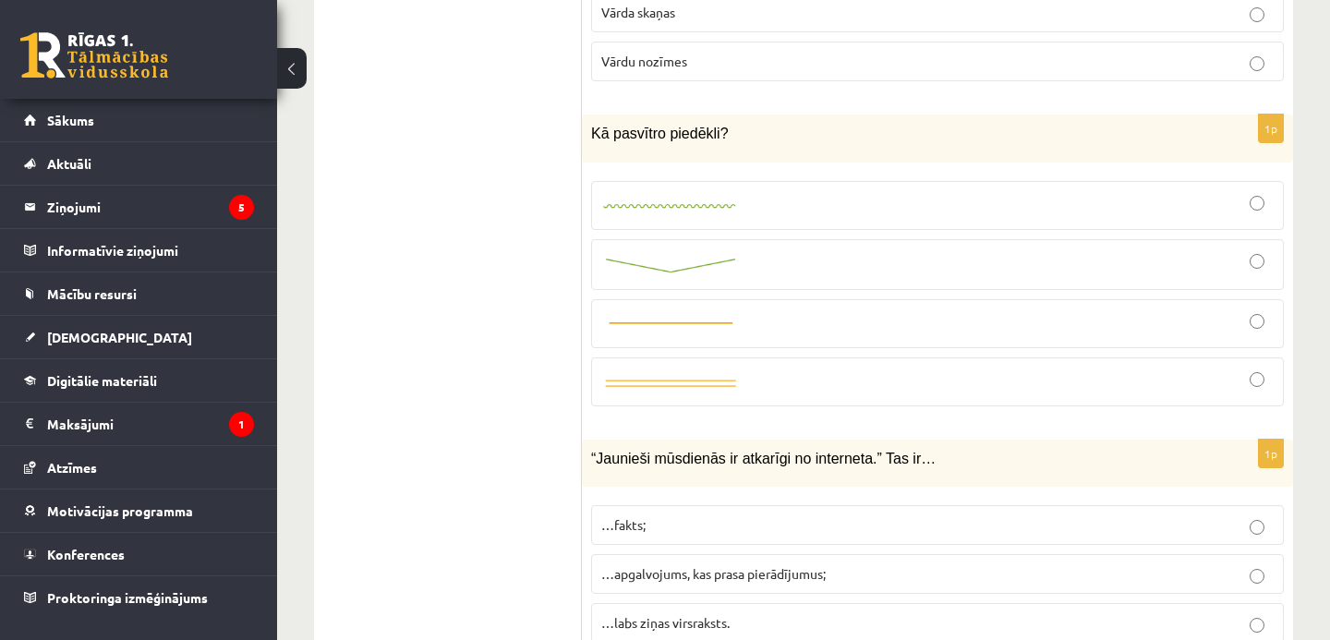
scroll to position [2619, 0]
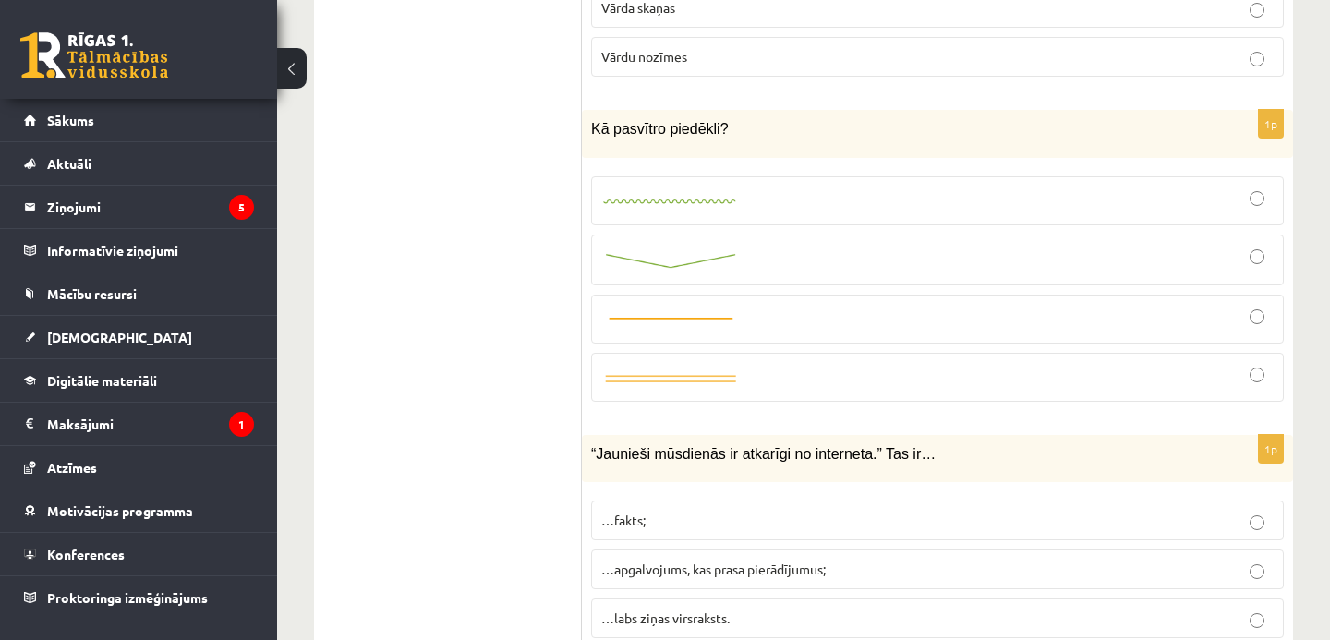
click at [749, 278] on label at bounding box center [937, 260] width 693 height 51
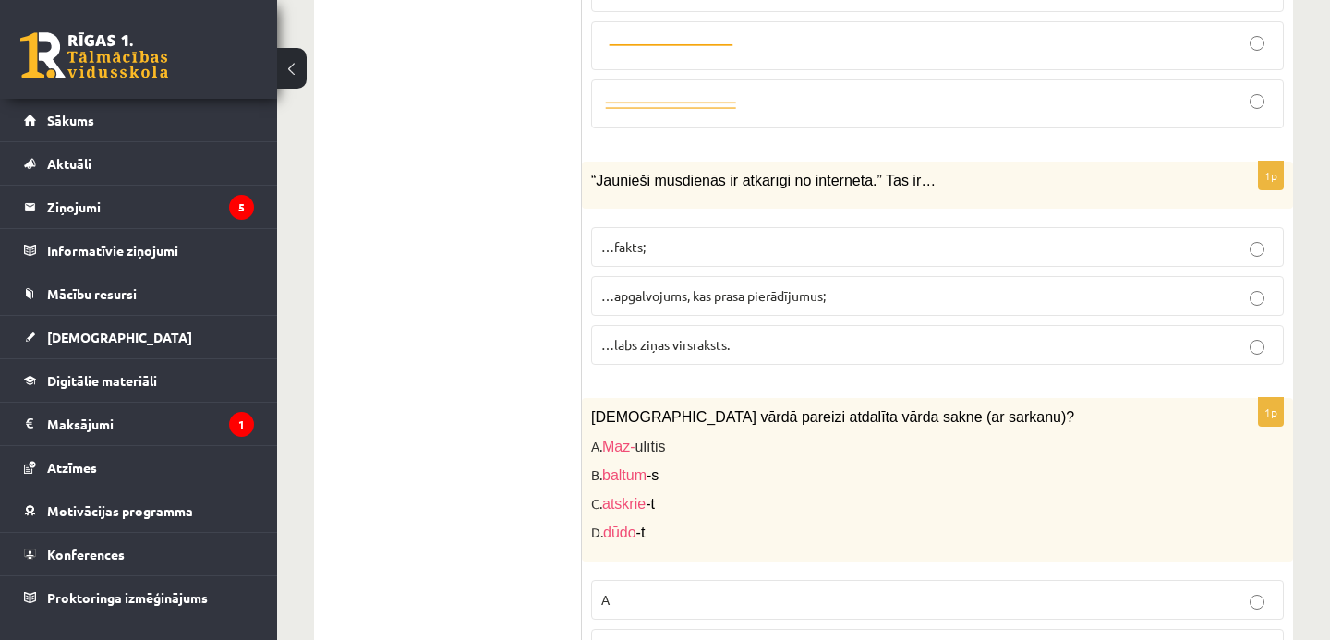
scroll to position [2904, 0]
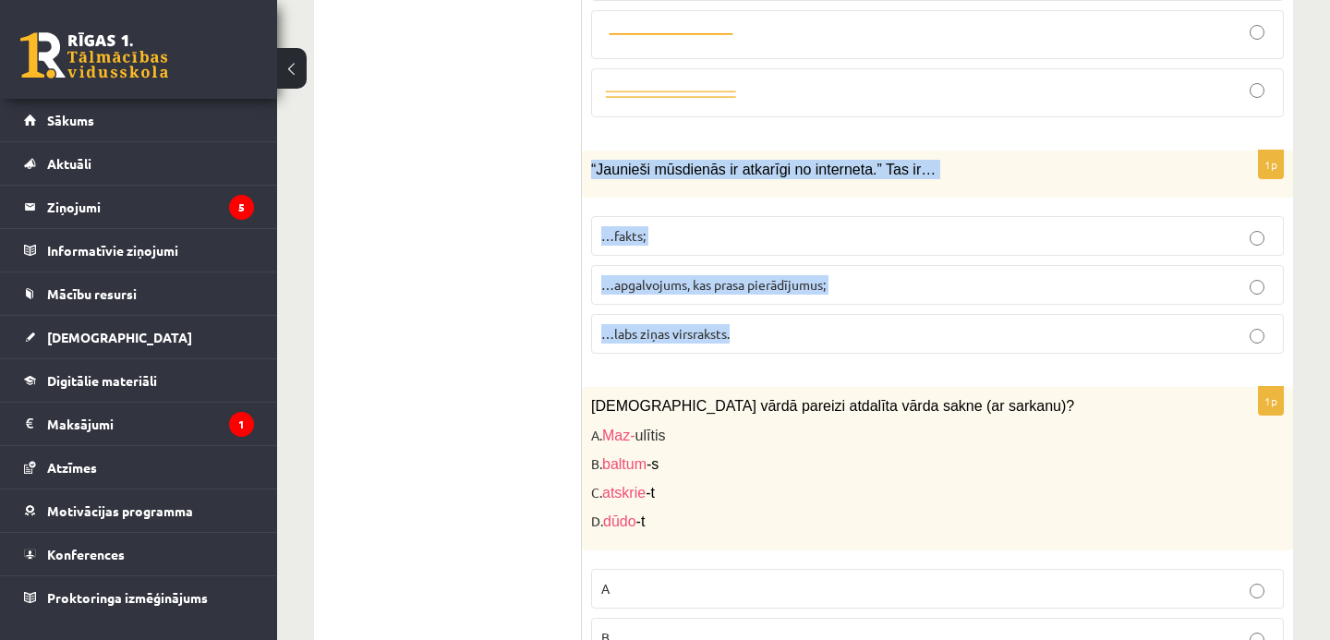
drag, startPoint x: 589, startPoint y: 166, endPoint x: 782, endPoint y: 331, distance: 253.6
click at [782, 331] on div "1p “Jaunieši mūsdienās ir atkarīgi no interneta.” Tas ir… …fakts; …apgalvojums,…" at bounding box center [937, 260] width 711 height 218
copy div "“Jaunieši mūsdienās ir atkarīgi no interneta.” Tas ir… …fakts; …apgalvojums, ka…"
click at [846, 285] on p "…apgalvojums, kas prasa pierādījumus;" at bounding box center [937, 284] width 673 height 19
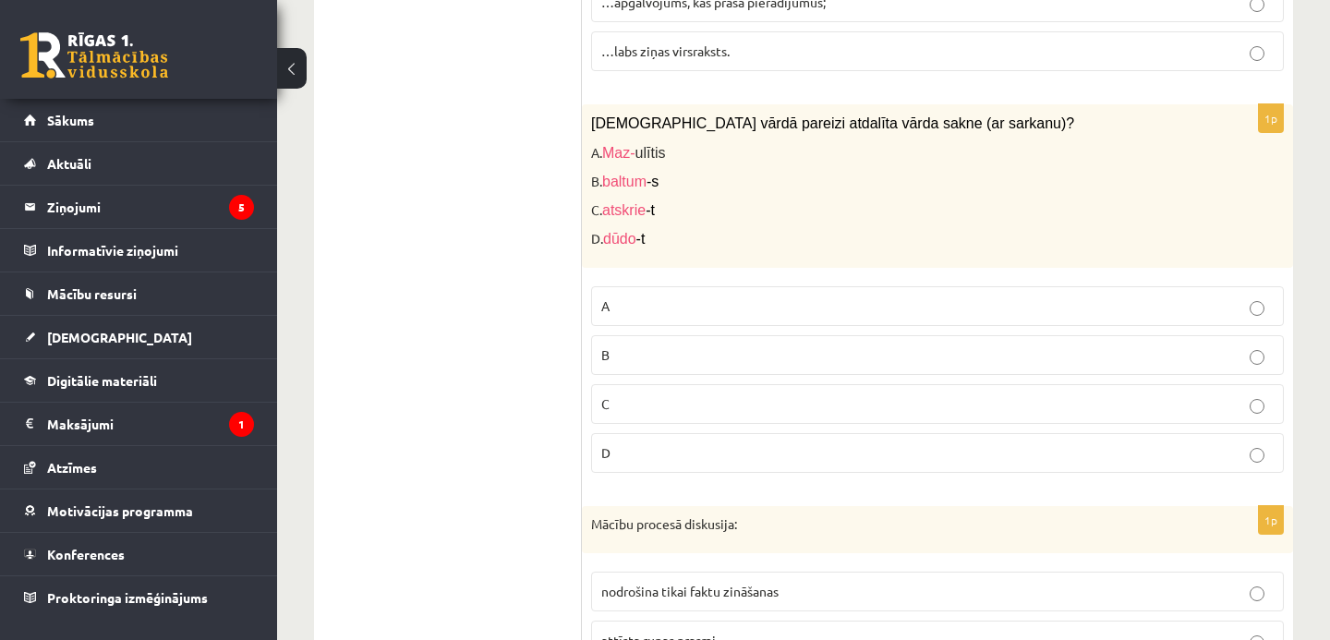
scroll to position [3199, 0]
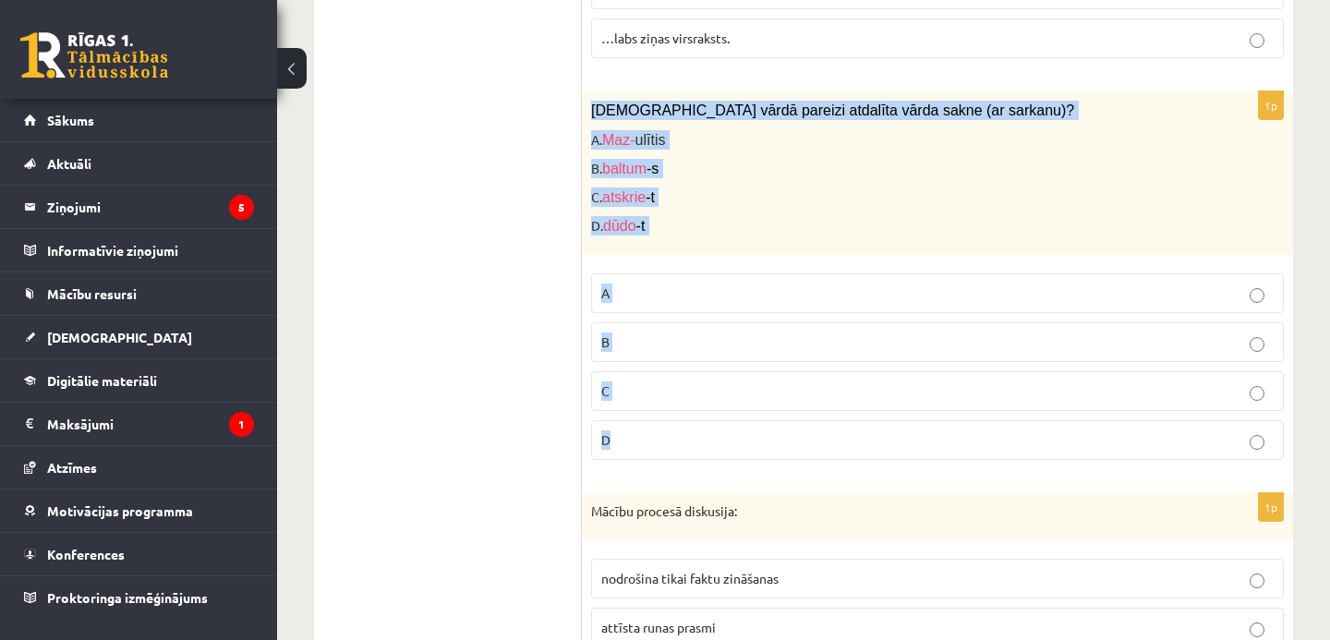
drag, startPoint x: 590, startPoint y: 104, endPoint x: 682, endPoint y: 451, distance: 358.3
click at [682, 451] on div "1p Kurā vārdā pareizi atdalīta vārda sakne (ar sarkanu)? A. Maz- ulītis B. balt…" at bounding box center [937, 282] width 711 height 382
copy div "Kurā vārdā pareizi atdalīta vārda sakne (ar sarkanu)? A. Maz- ulītis B. baltum …"
click at [686, 291] on p "A" at bounding box center [937, 293] width 673 height 19
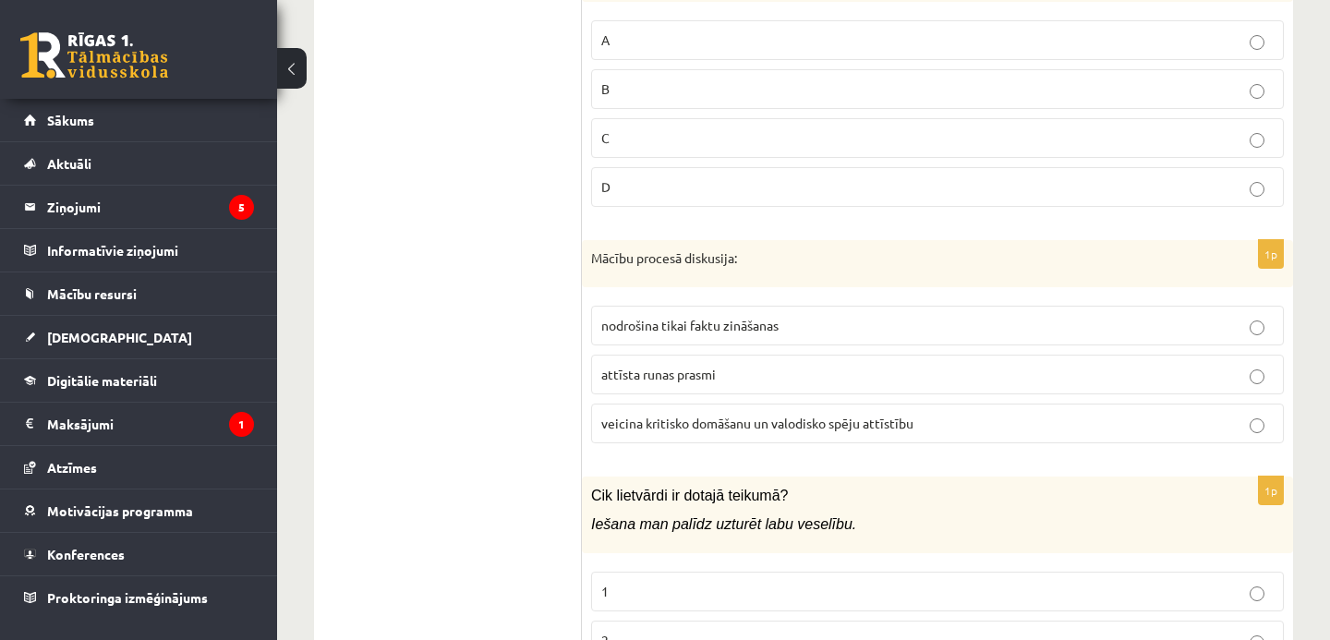
scroll to position [3498, 0]
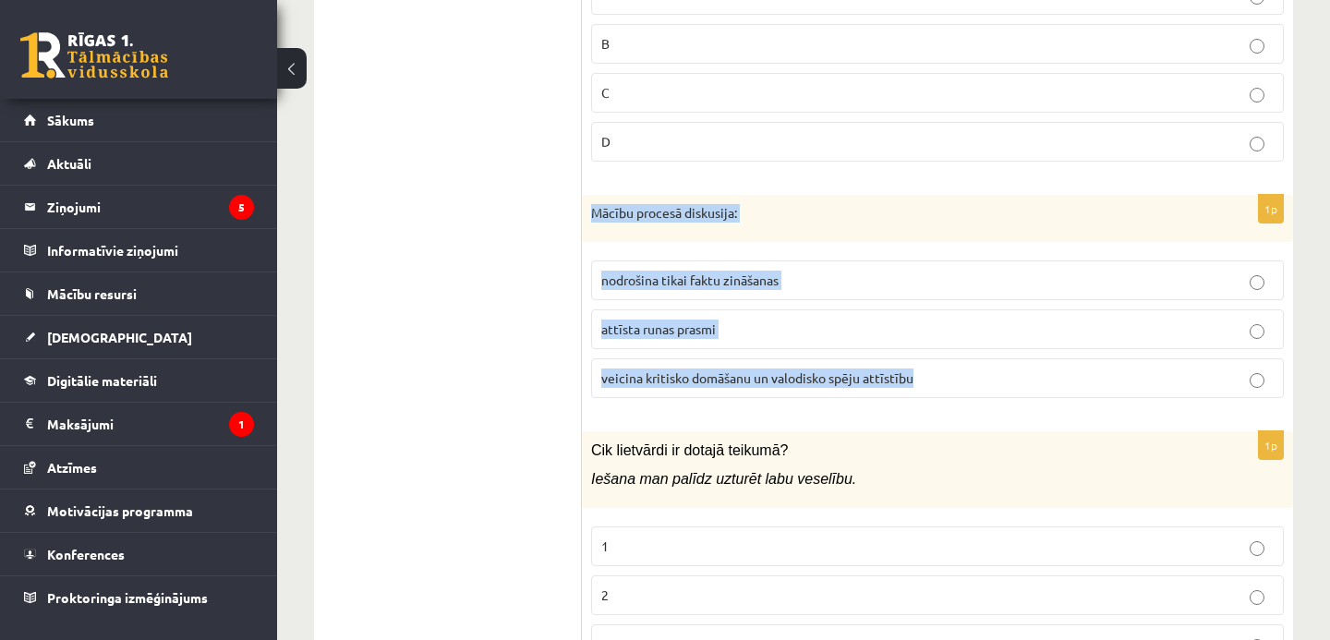
drag, startPoint x: 590, startPoint y: 213, endPoint x: 924, endPoint y: 371, distance: 369.0
click at [924, 371] on div "1p Mācību procesā diskusija: nodrošina tikai faktu zināšanas attīsta runas pras…" at bounding box center [937, 304] width 711 height 219
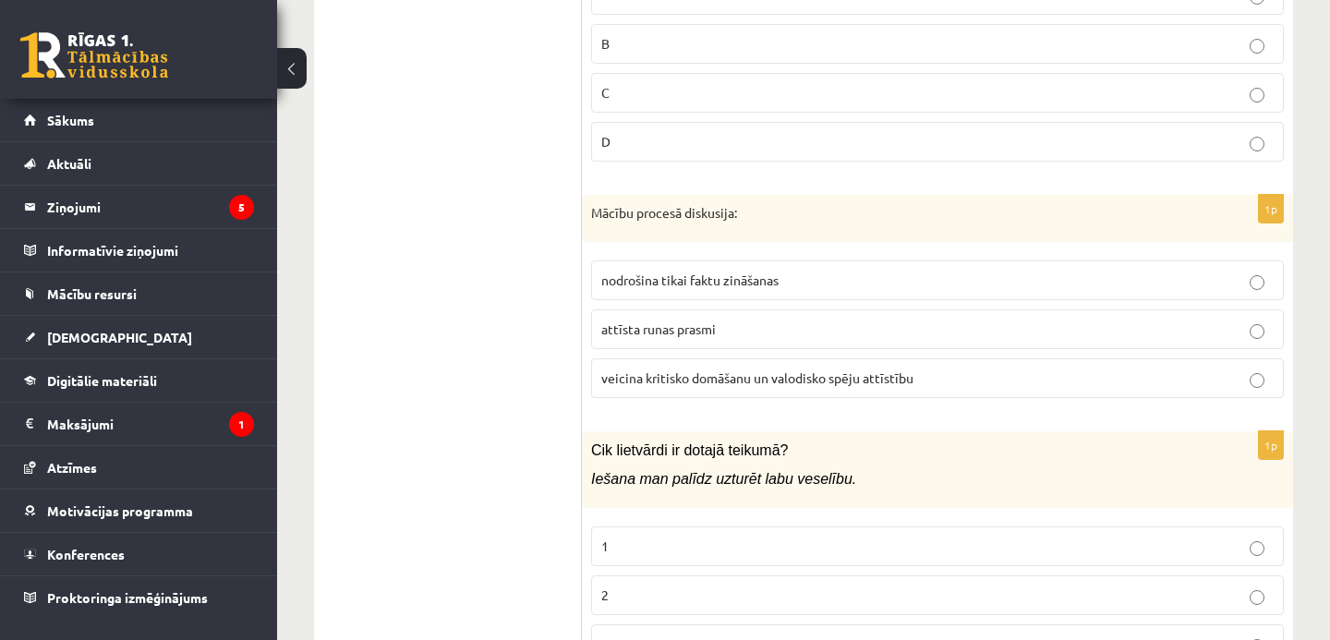
click at [946, 382] on p "veicina kritisko domāšanu un valodisko spēju attīstību" at bounding box center [937, 378] width 673 height 19
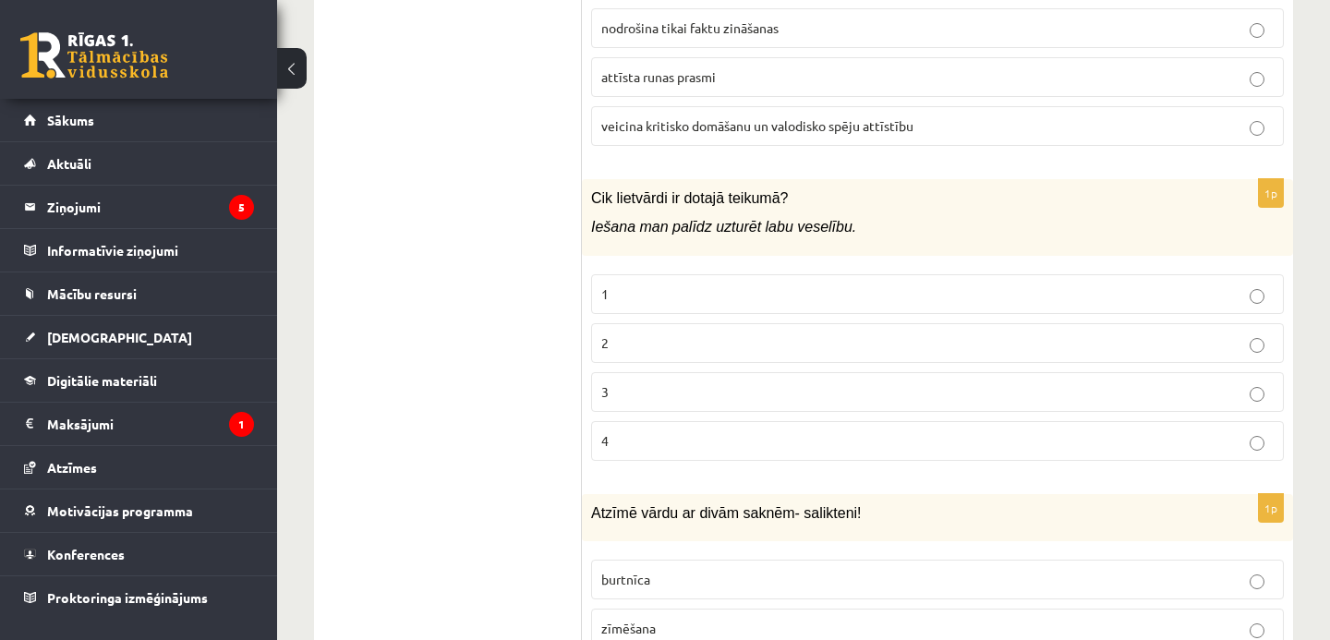
scroll to position [3778, 0]
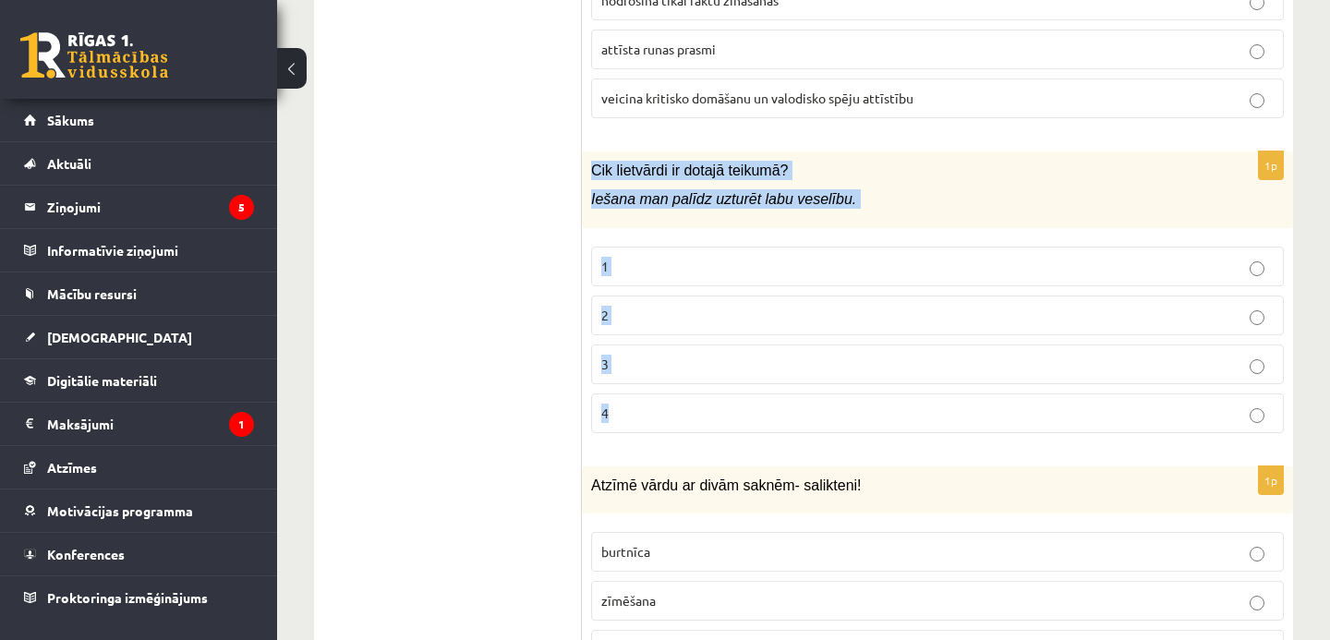
drag, startPoint x: 589, startPoint y: 166, endPoint x: 672, endPoint y: 425, distance: 271.4
click at [672, 425] on div "1p Cik lietvārdi ir dotajā teikumā? Iešana man palīdz uzturēt labu veselību. 1 …" at bounding box center [937, 300] width 711 height 297
click at [734, 315] on p "2" at bounding box center [937, 315] width 673 height 19
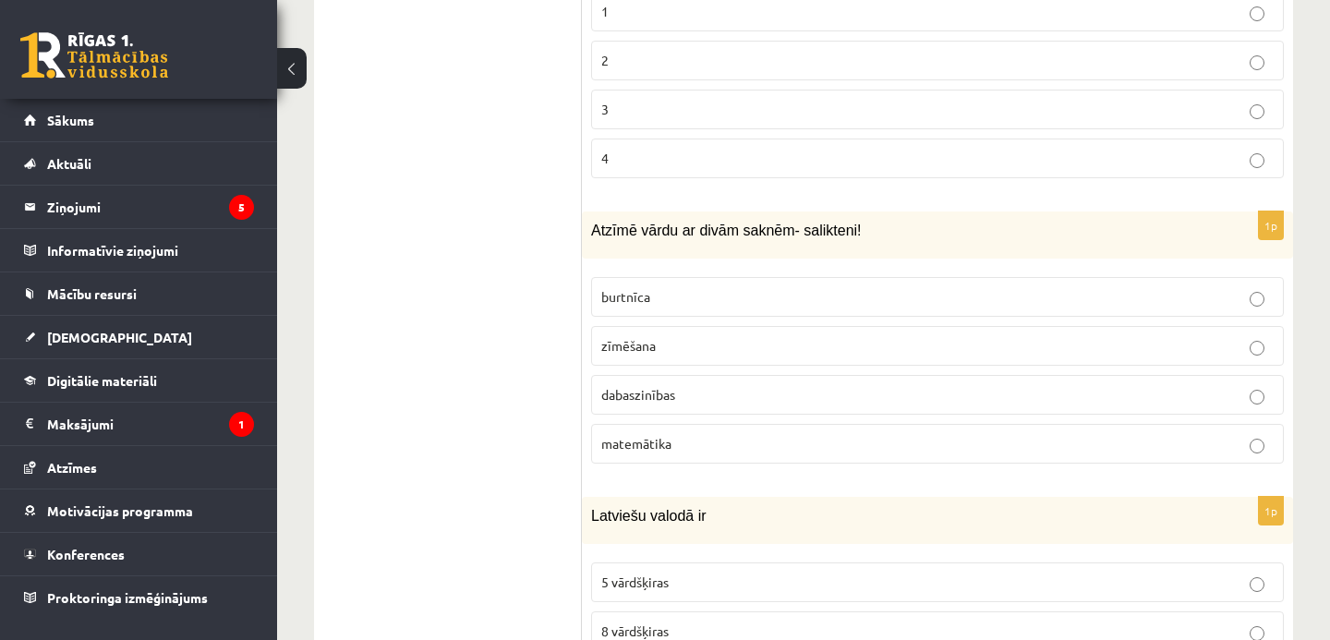
scroll to position [4069, 0]
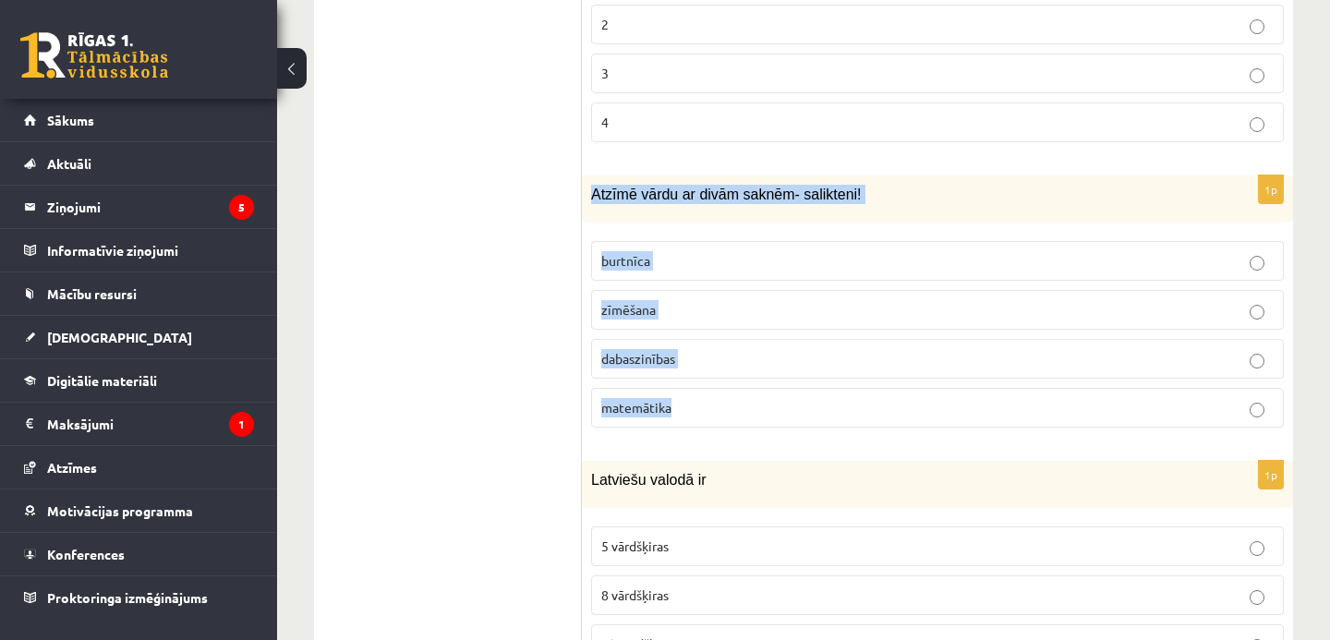
drag, startPoint x: 595, startPoint y: 194, endPoint x: 700, endPoint y: 429, distance: 257.2
click at [700, 429] on div "1p Atzīmē vārdu ar divām saknēm- salikteni! burtnīca zīmēšana dabaszinības mate…" at bounding box center [937, 309] width 711 height 267
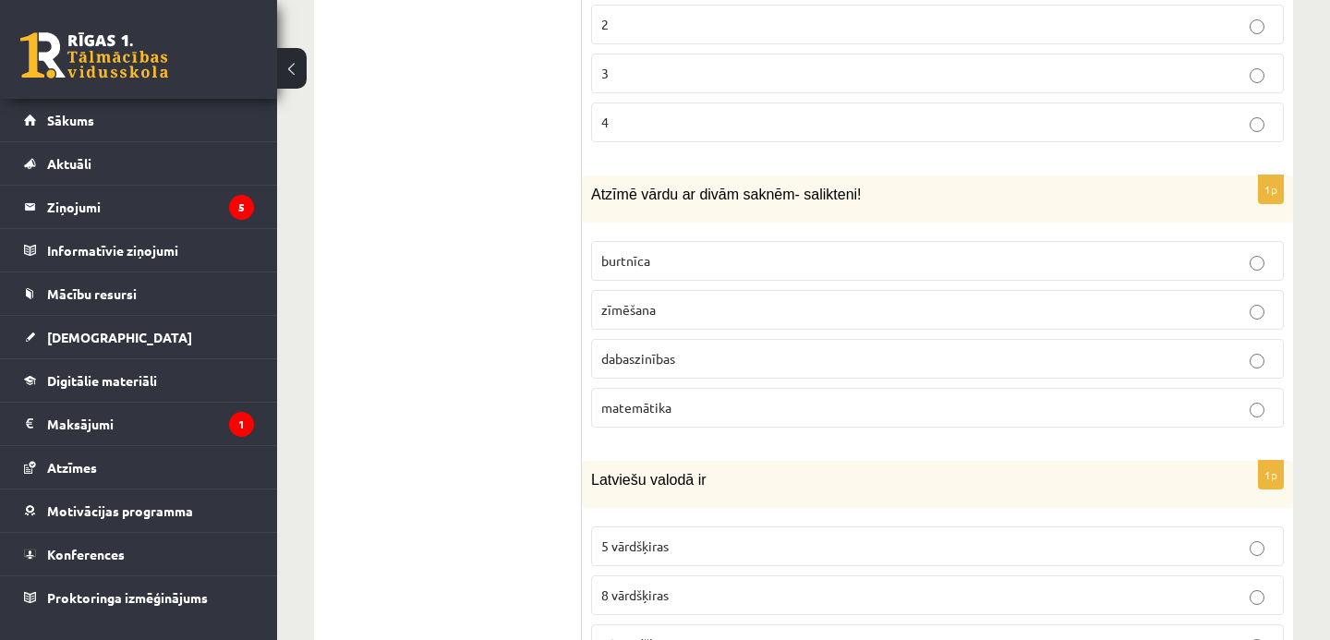
click at [723, 368] on label "dabaszinības" at bounding box center [937, 359] width 693 height 40
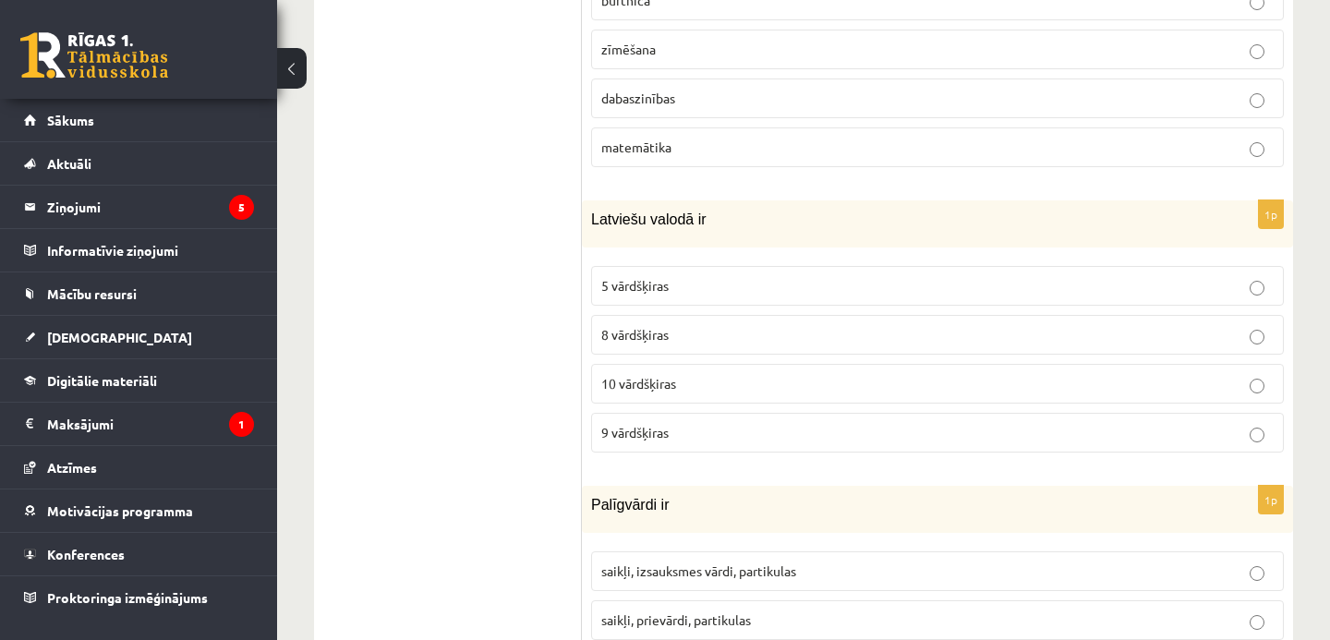
scroll to position [4334, 0]
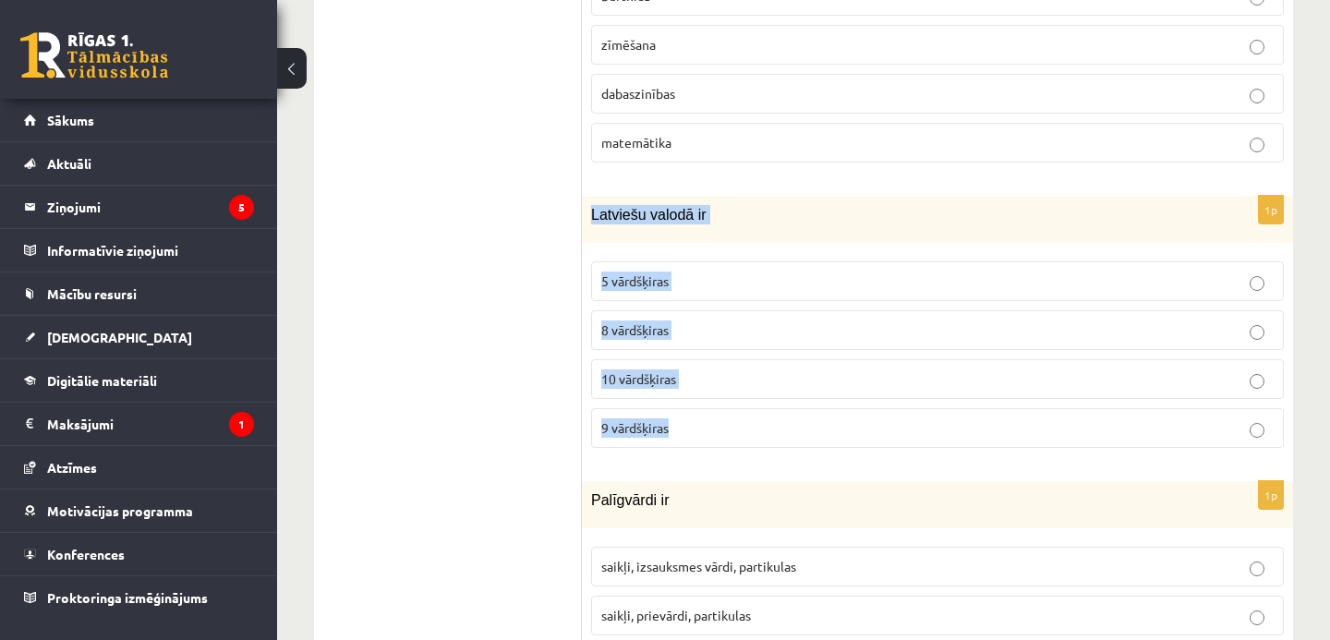
drag, startPoint x: 591, startPoint y: 210, endPoint x: 694, endPoint y: 439, distance: 251.0
click at [694, 439] on div "1p Latviešu valodā ir 5 vārdšķiras 8 vārdšķiras 10 vārdšķiras 9 vārdšķiras" at bounding box center [937, 329] width 711 height 267
click at [747, 389] on label "10 vārdšķiras" at bounding box center [937, 379] width 693 height 40
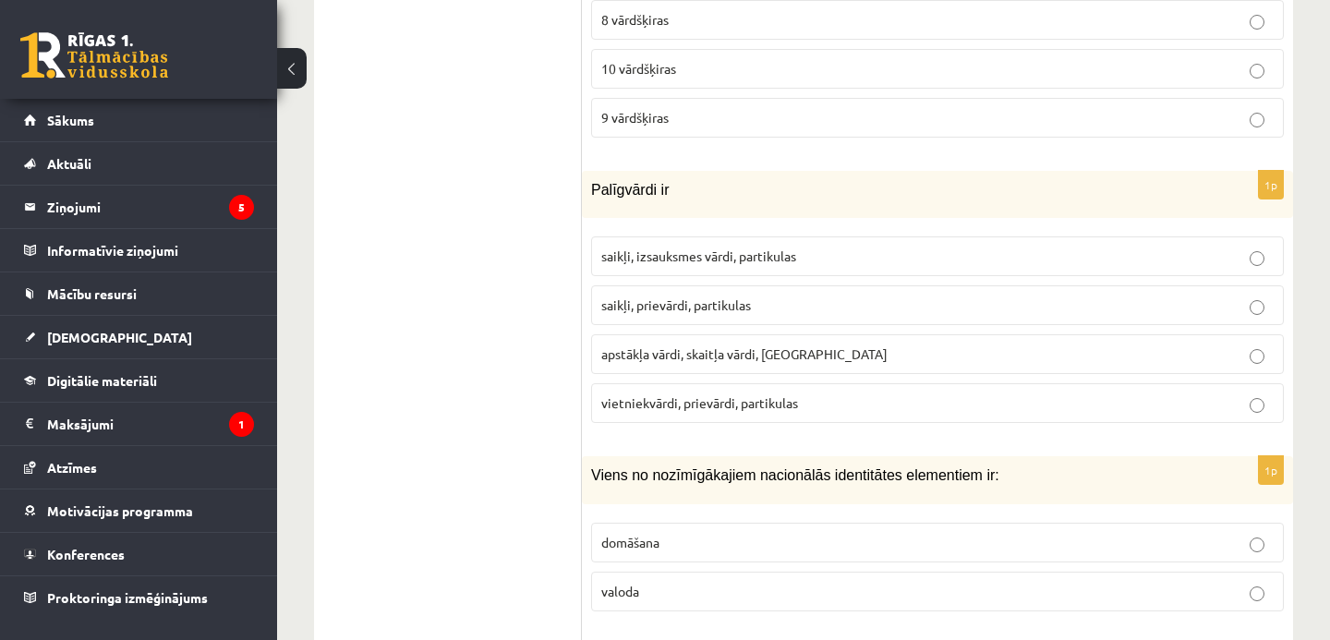
scroll to position [4684, 0]
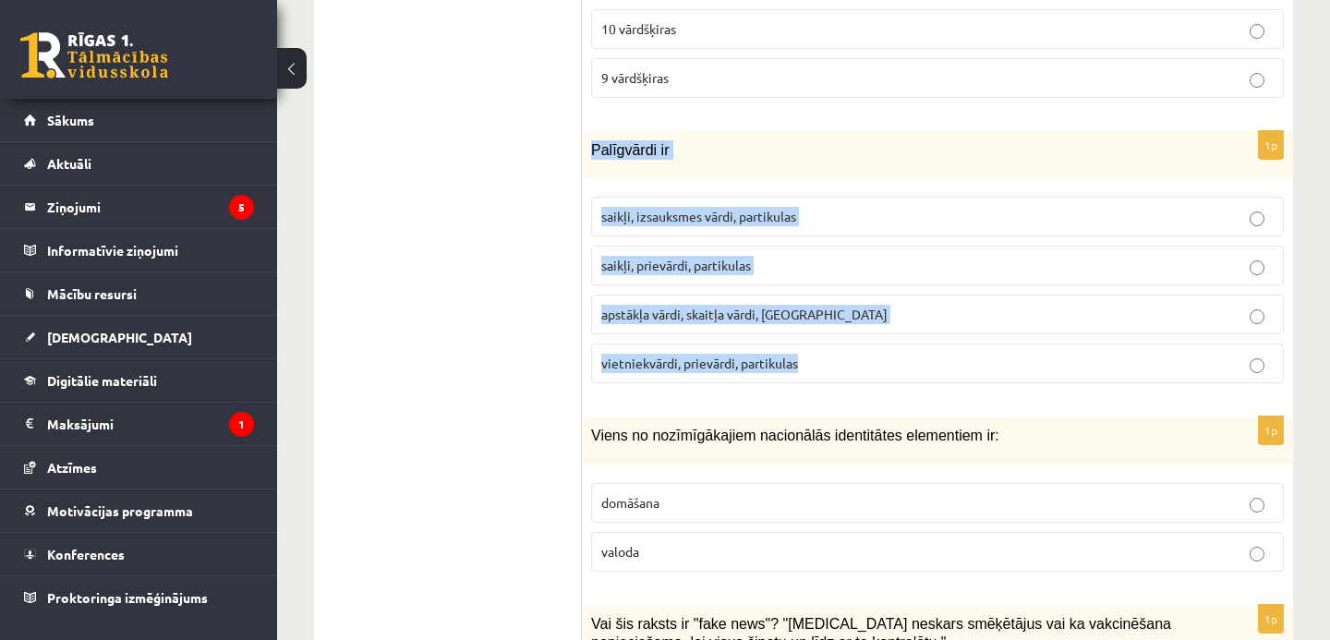
drag, startPoint x: 593, startPoint y: 147, endPoint x: 837, endPoint y: 358, distance: 322.3
click at [838, 358] on div "1p Palīgvārdi ir saikļi, izsauksmes vārdi, partikulas saikļi, prievārdi, partik…" at bounding box center [937, 264] width 711 height 267
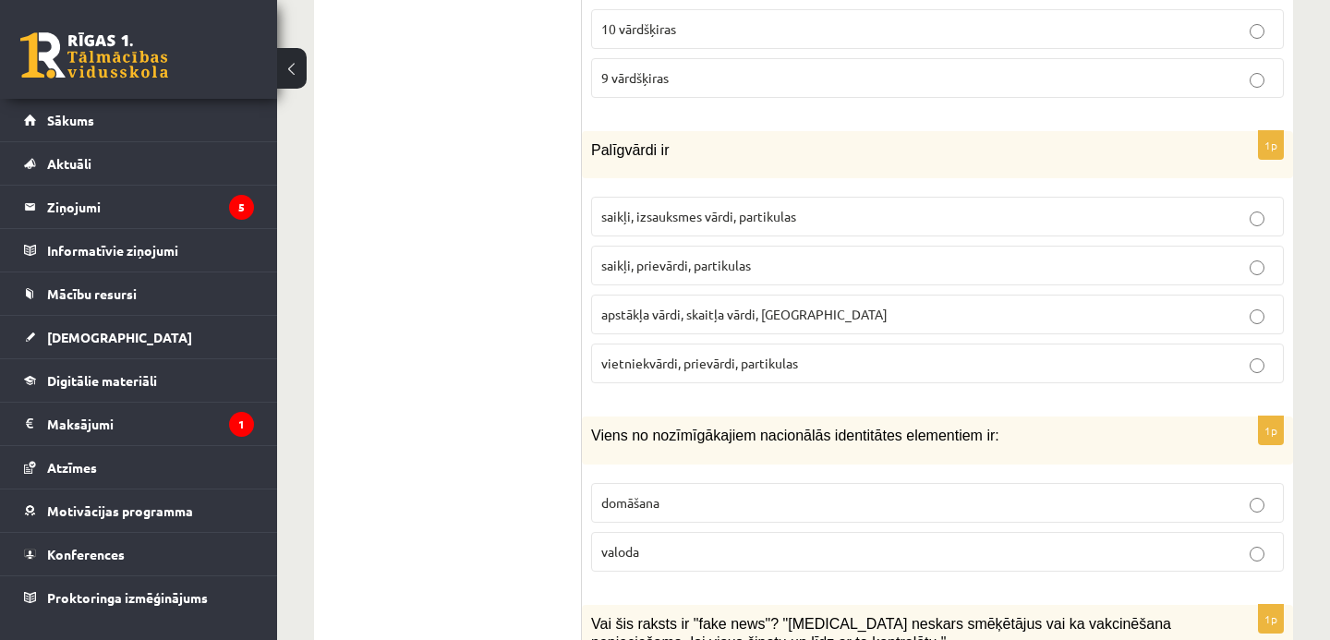
click at [796, 259] on p "saikļi, prievārdi, partikulas" at bounding box center [937, 265] width 673 height 19
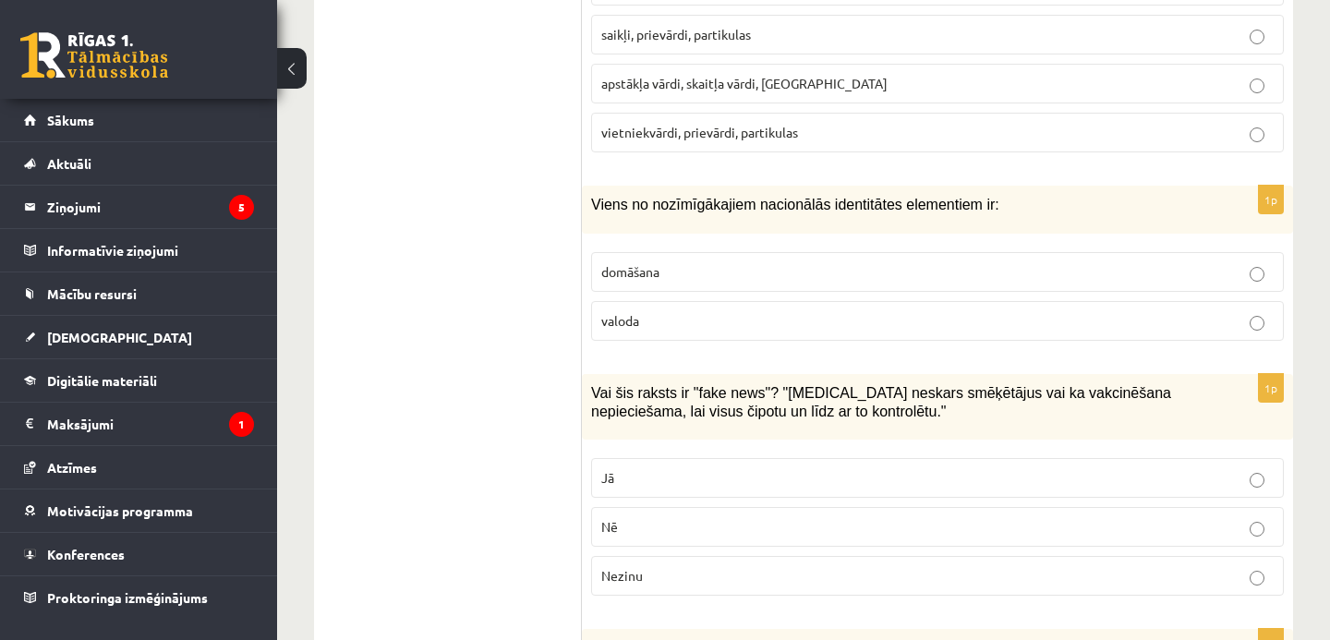
scroll to position [4933, 0]
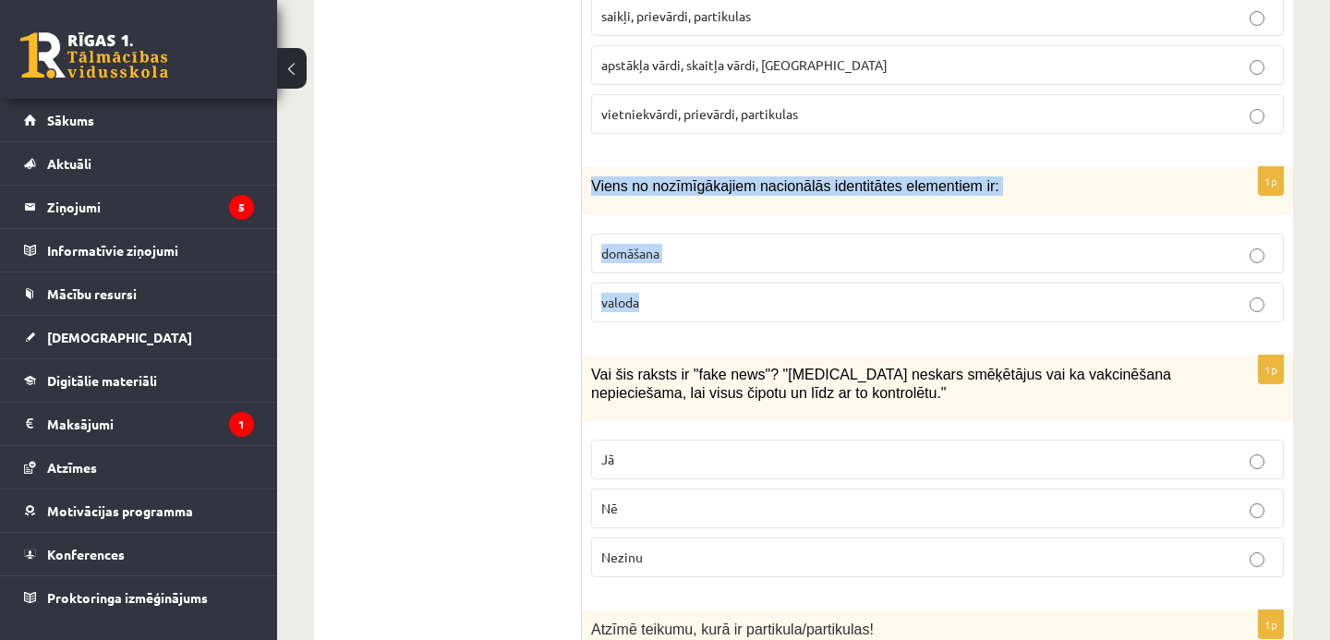
drag, startPoint x: 591, startPoint y: 182, endPoint x: 682, endPoint y: 304, distance: 151.9
click at [682, 304] on div "1p Viens no nozīmīgākajiem nacionālās identitātes elementiem ir: domāšana valoda" at bounding box center [937, 251] width 711 height 169
click at [699, 299] on p "valoda" at bounding box center [937, 302] width 673 height 19
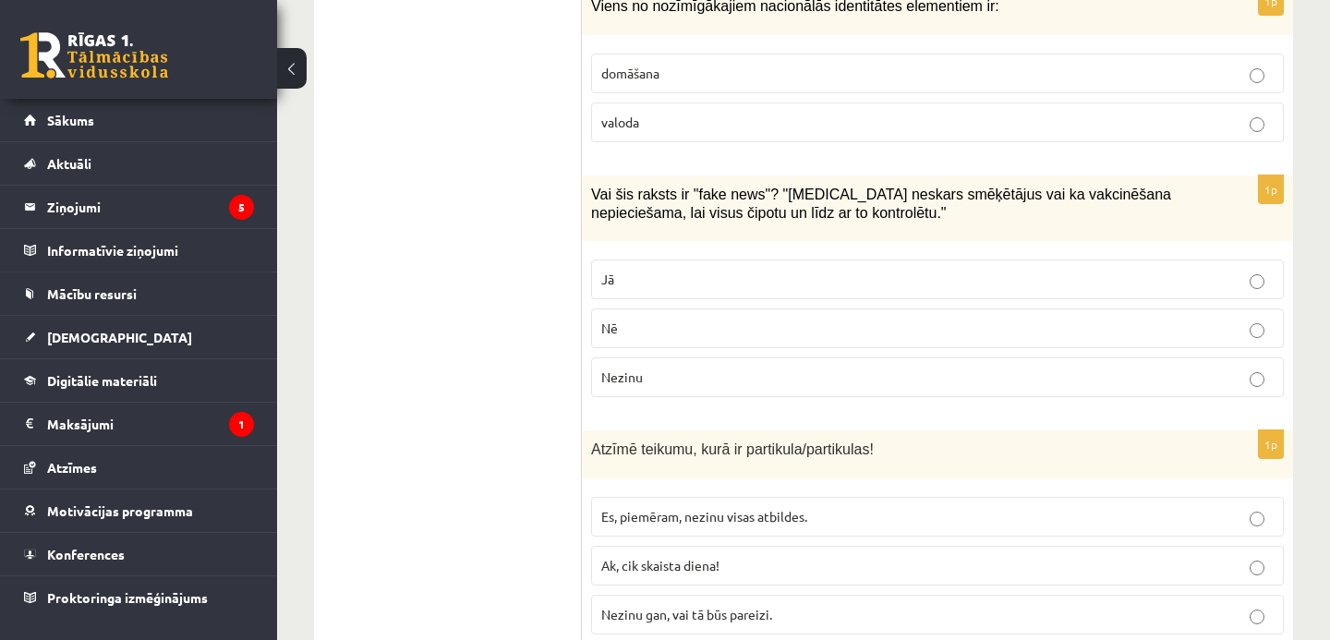
scroll to position [5116, 0]
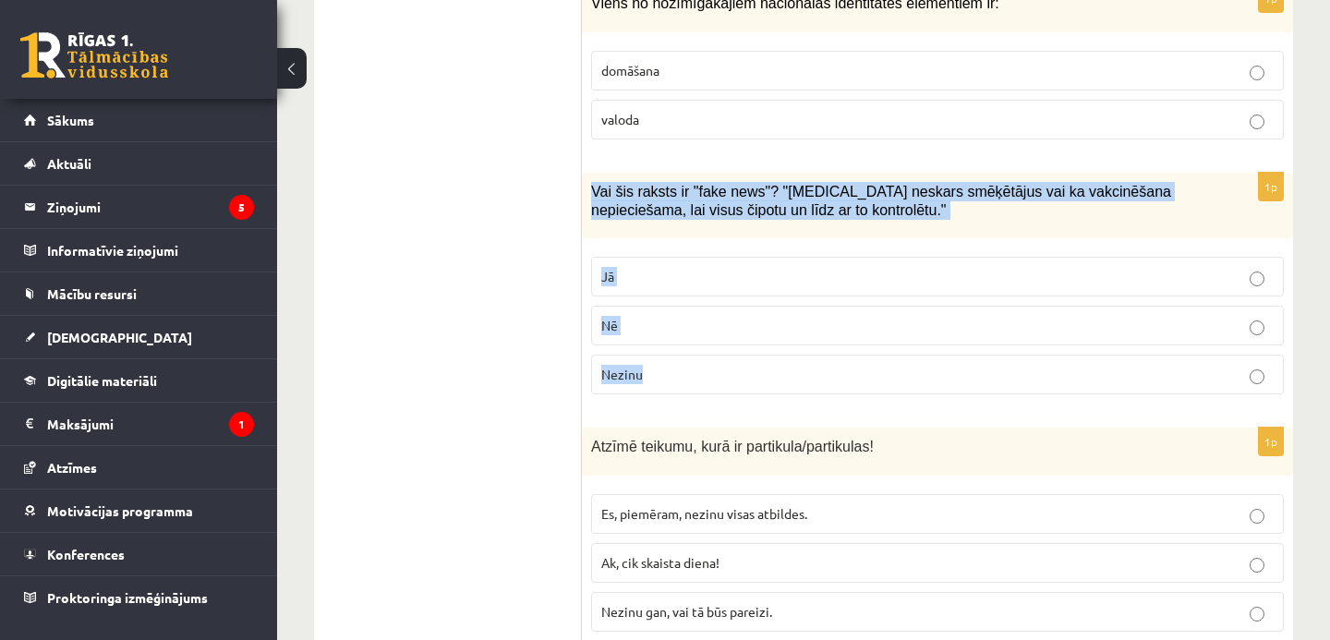
drag, startPoint x: 592, startPoint y: 183, endPoint x: 682, endPoint y: 370, distance: 207.9
click at [682, 370] on div "1p Vai šis raksts ir "fake news"? "Covid-19 neskars smēķētājus vai ka vakcinēša…" at bounding box center [937, 291] width 711 height 237
click at [669, 278] on p "Jā" at bounding box center [937, 276] width 673 height 19
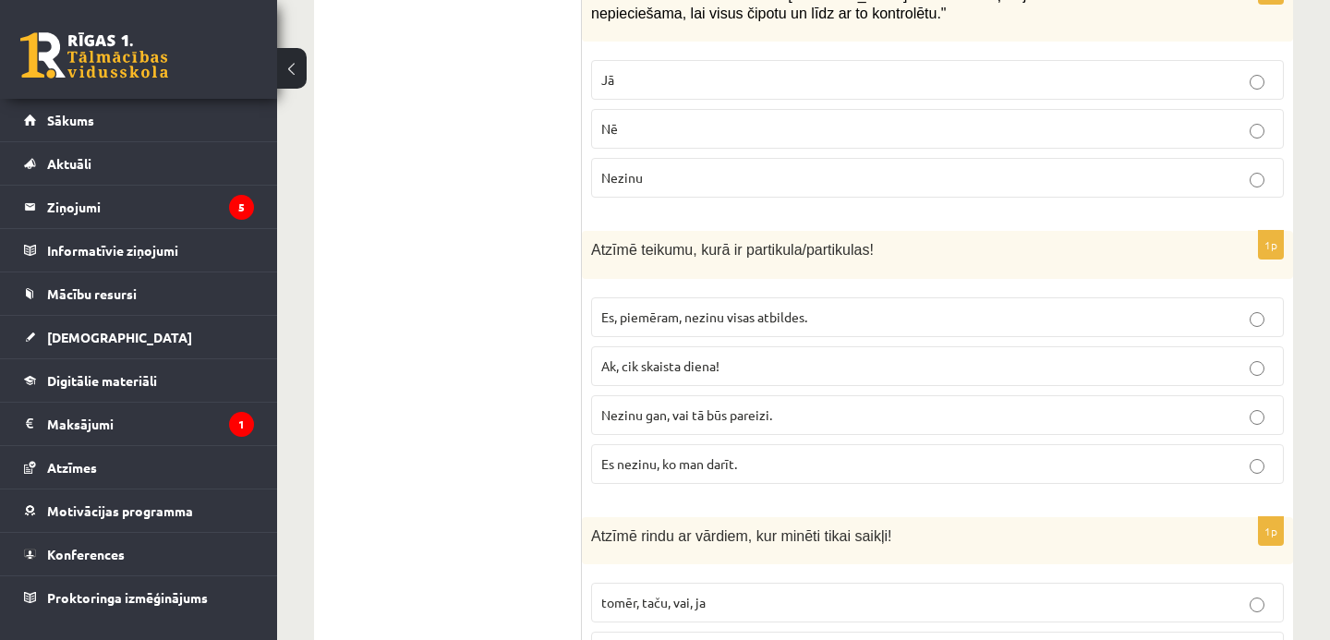
scroll to position [5359, 0]
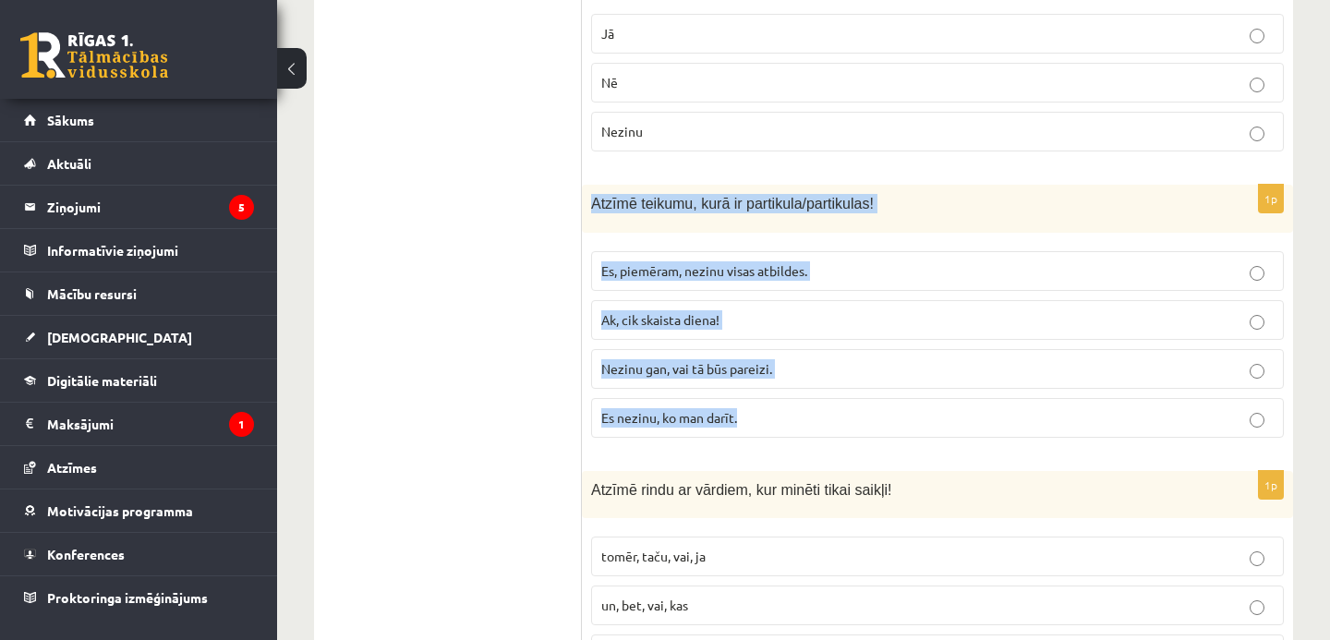
drag, startPoint x: 593, startPoint y: 200, endPoint x: 754, endPoint y: 416, distance: 269.4
click at [755, 417] on div "1p Atzīmē teikumu, kurā ir partikula/partikulas! Es, piemēram, nezinu visas atb…" at bounding box center [937, 318] width 711 height 267
click at [802, 364] on p "Nezinu gan, vai tā būs pareizi." at bounding box center [937, 368] width 673 height 19
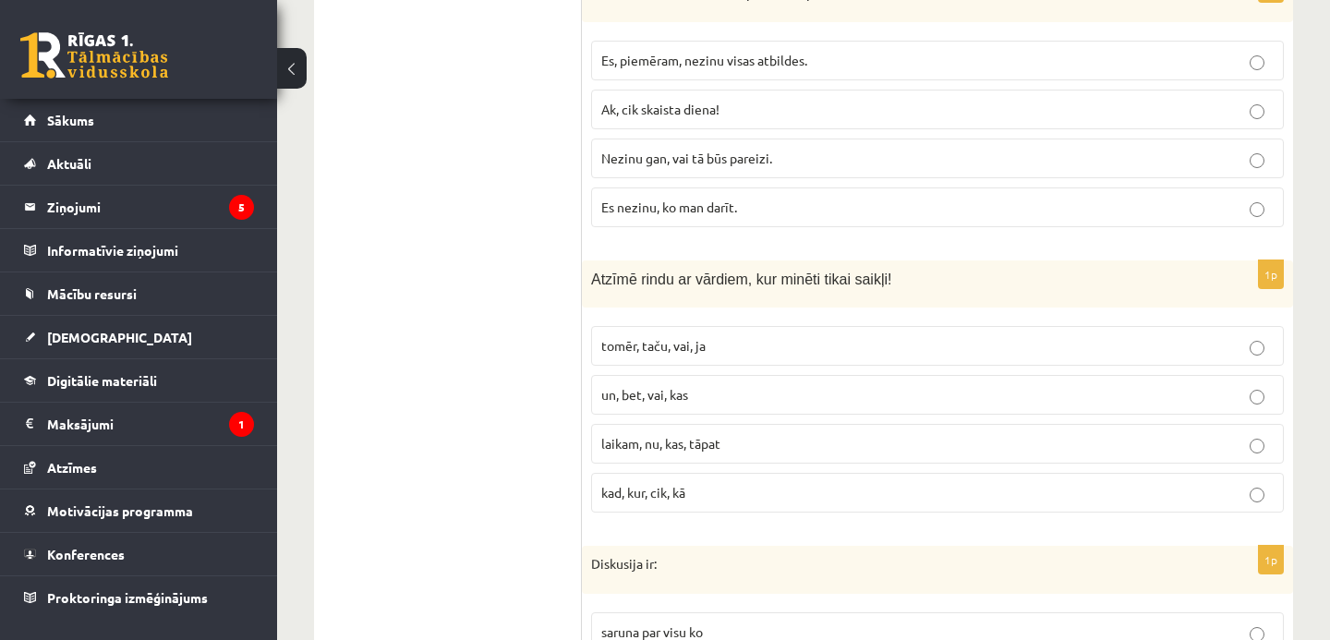
scroll to position [5640, 0]
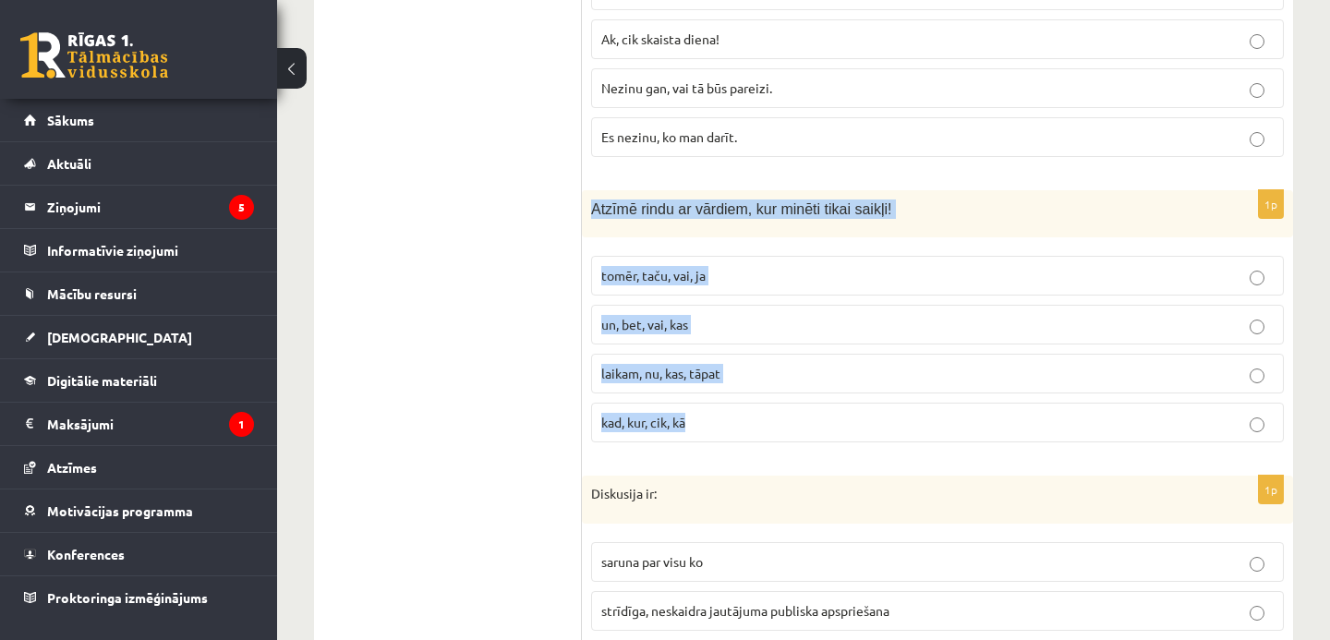
drag, startPoint x: 593, startPoint y: 202, endPoint x: 712, endPoint y: 424, distance: 251.7
click at [712, 424] on div "1p Atzīmē rindu ar vārdiem, kur minēti tikai saikļi! tomēr, taču, vai, ja un, b…" at bounding box center [937, 323] width 711 height 267
click at [722, 273] on p "tomēr, taču, vai, ja" at bounding box center [937, 275] width 673 height 19
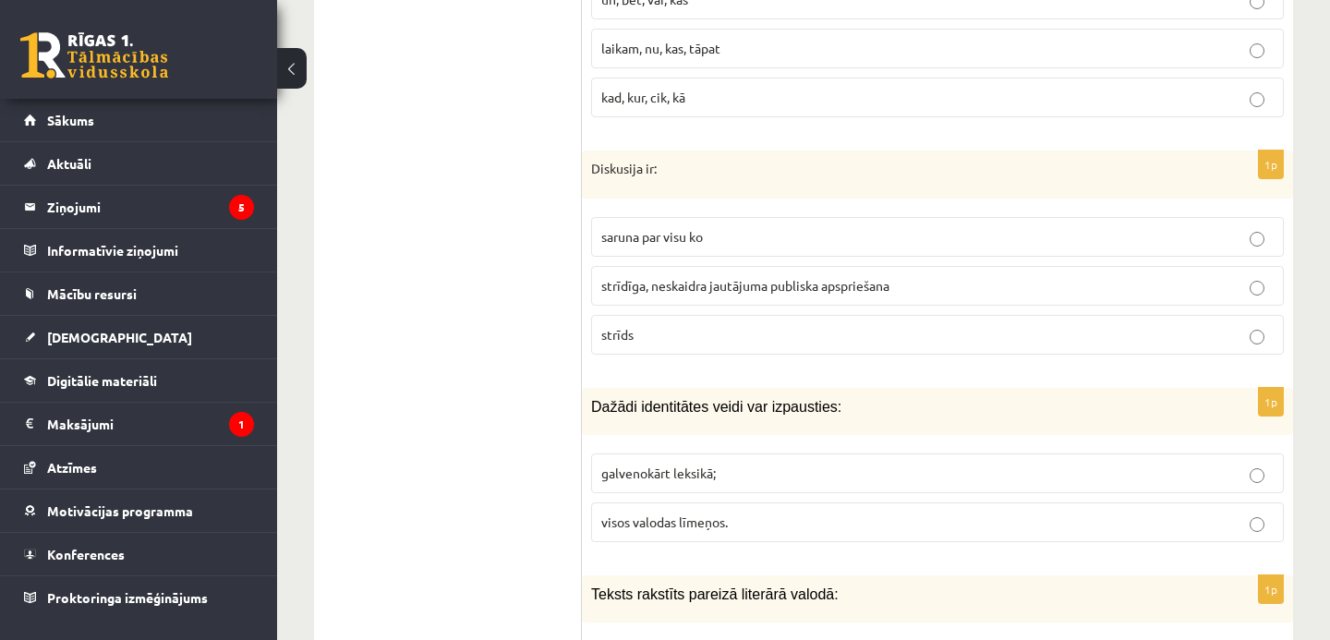
scroll to position [5976, 0]
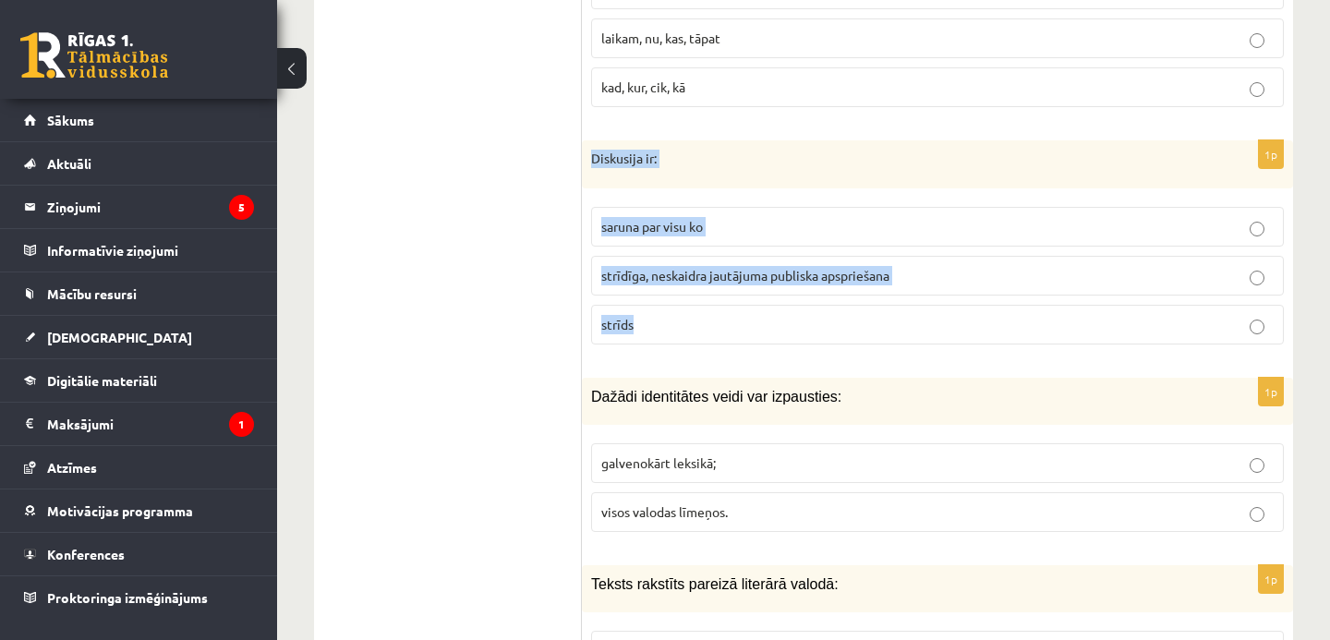
drag, startPoint x: 592, startPoint y: 152, endPoint x: 679, endPoint y: 318, distance: 187.6
click at [679, 320] on div "1p Diskusija ir: saruna par visu ko strīdīga, neskaidra jautājuma publiska apsp…" at bounding box center [937, 249] width 711 height 219
click at [807, 267] on span "strīdīga, neskaidra jautājuma publiska apspriešana" at bounding box center [745, 275] width 288 height 17
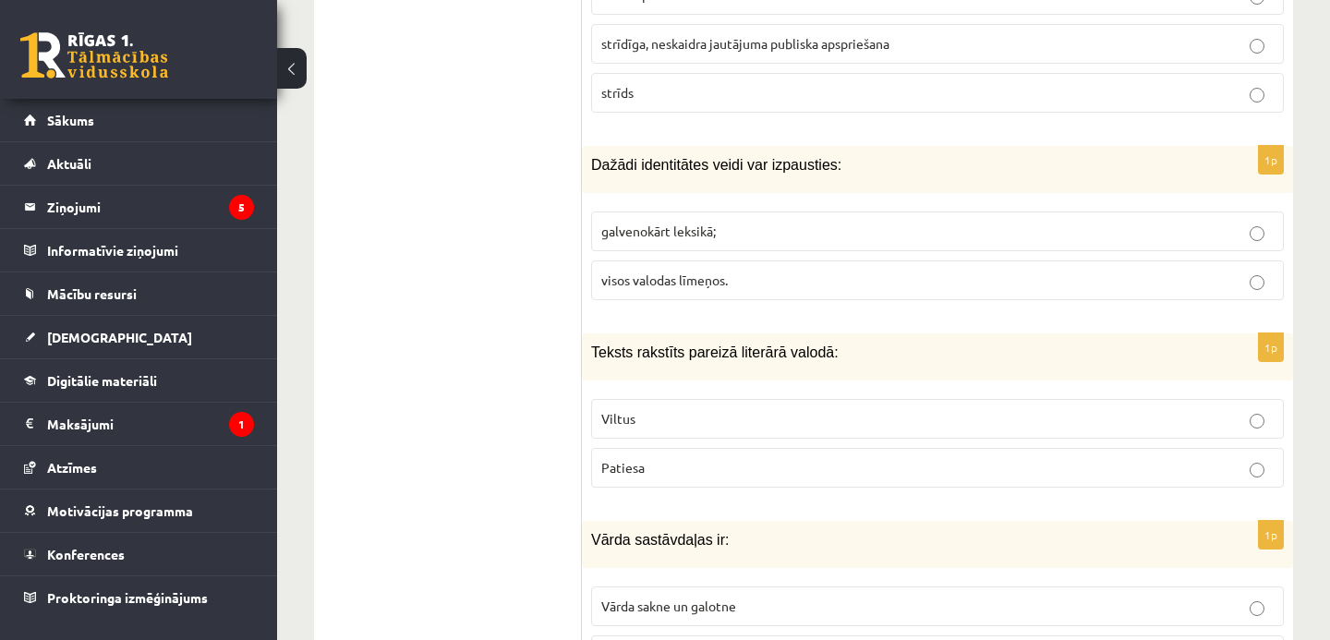
scroll to position [6212, 0]
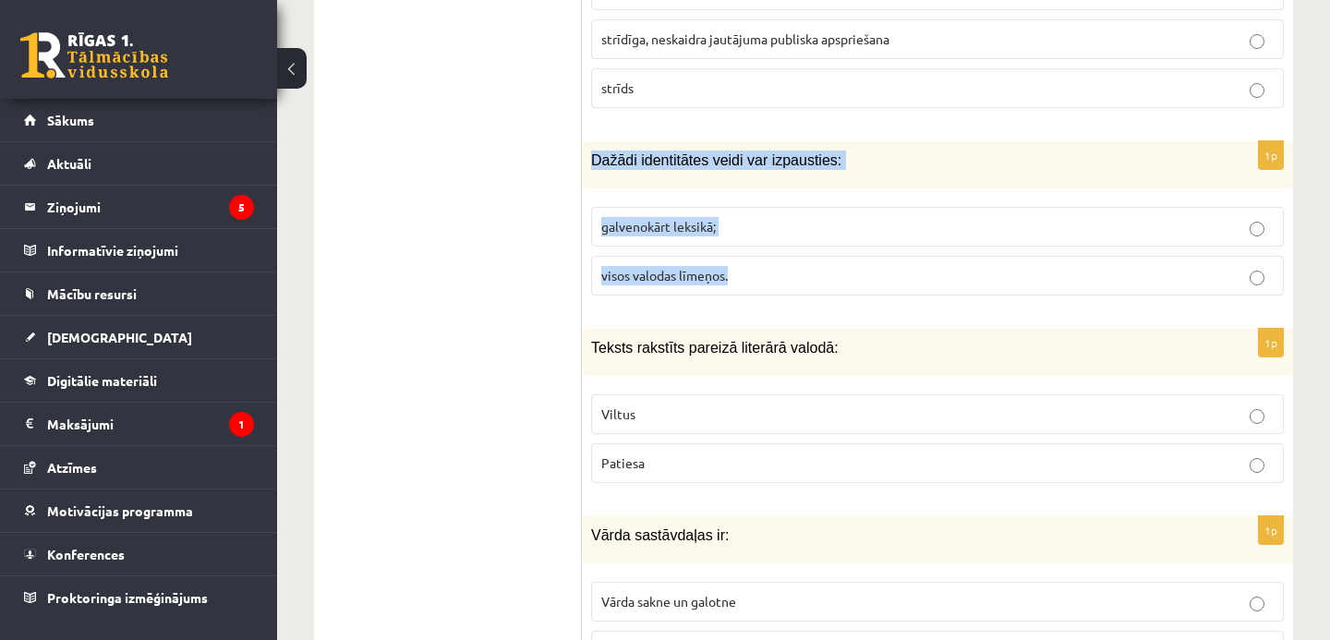
drag, startPoint x: 590, startPoint y: 156, endPoint x: 762, endPoint y: 286, distance: 215.6
click at [762, 286] on div "1p Dažādi identitātes veidi var izpausties: galvenokārt leksikā; visos valodas …" at bounding box center [937, 225] width 711 height 169
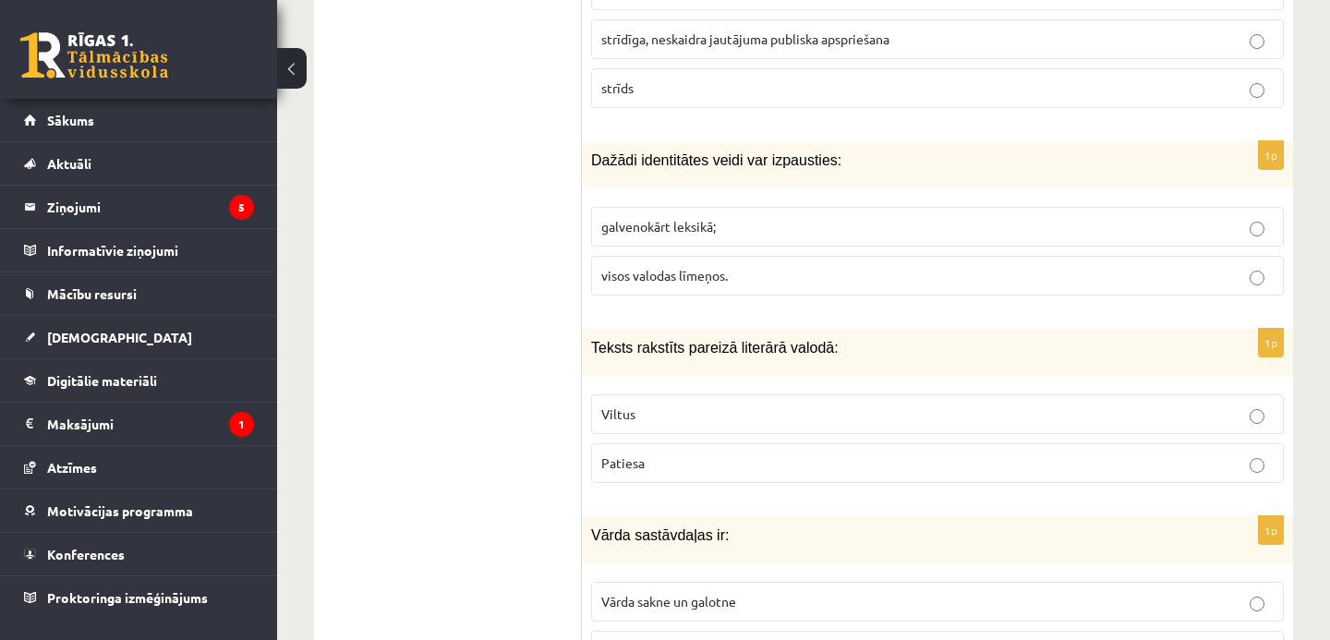
click at [829, 274] on p "visos valodas līmeņos." at bounding box center [937, 275] width 673 height 19
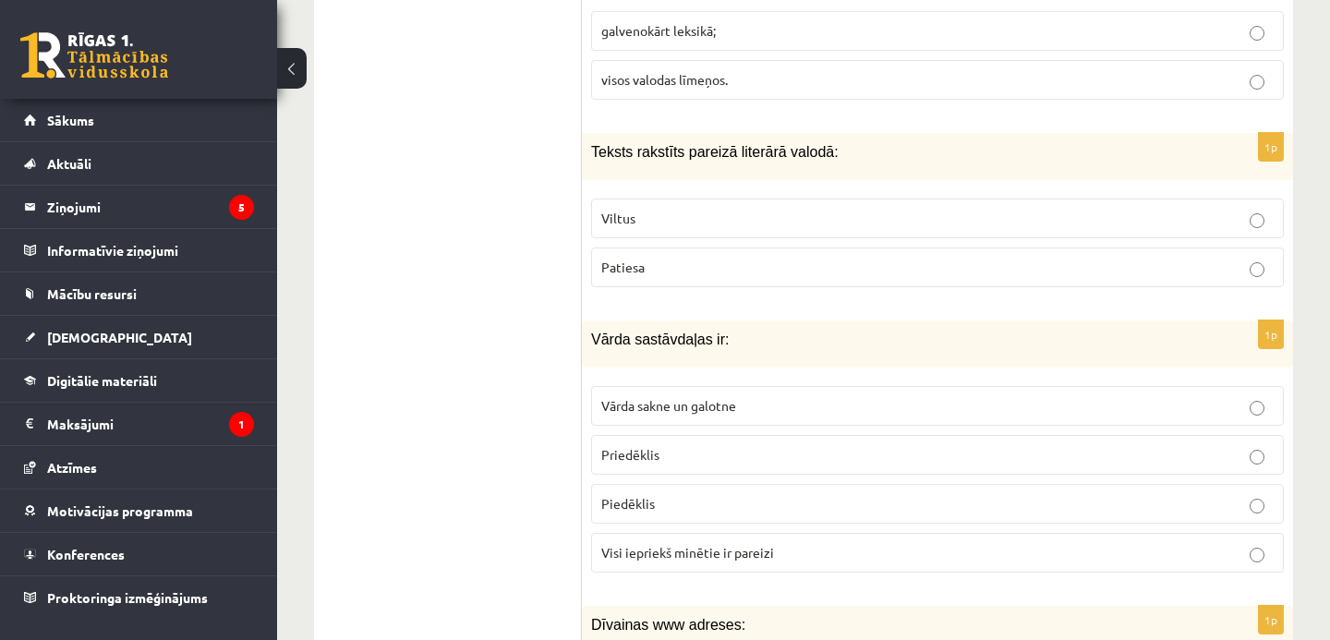
scroll to position [6414, 0]
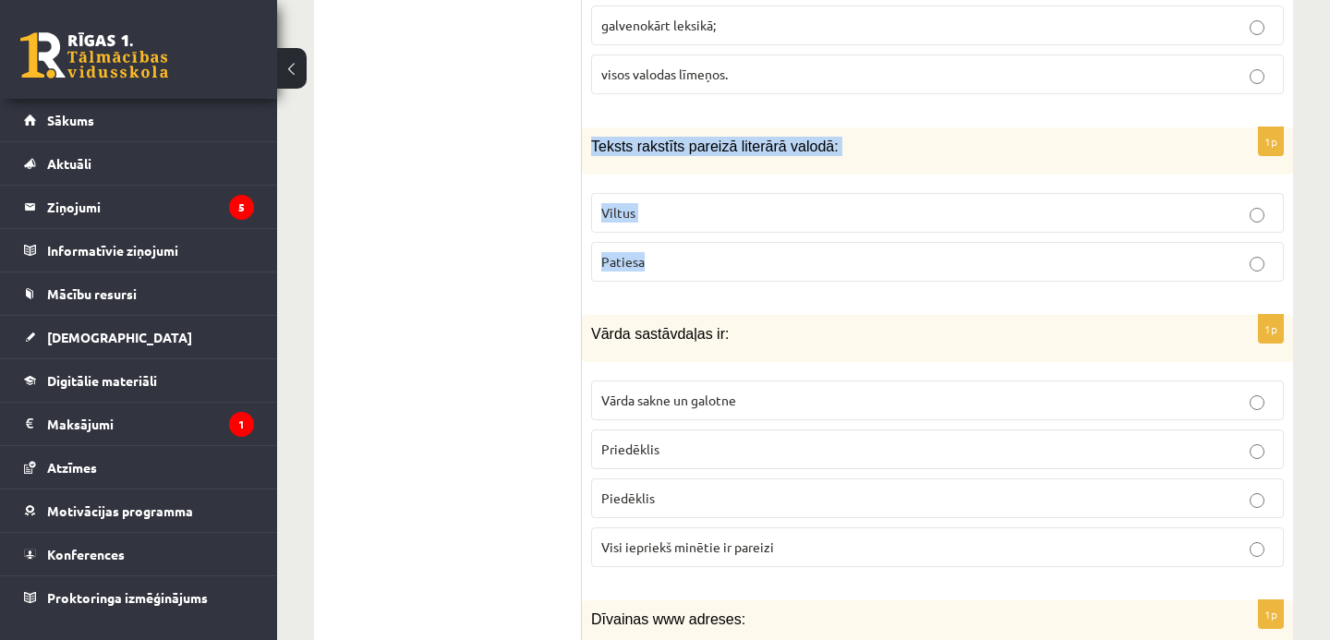
drag, startPoint x: 594, startPoint y: 142, endPoint x: 694, endPoint y: 267, distance: 159.7
click at [694, 268] on div "1p Teksts rakstīts pareizā literārā valodā: Viltus Patiesa" at bounding box center [937, 211] width 711 height 169
click at [734, 262] on p "Patiesa" at bounding box center [937, 261] width 673 height 19
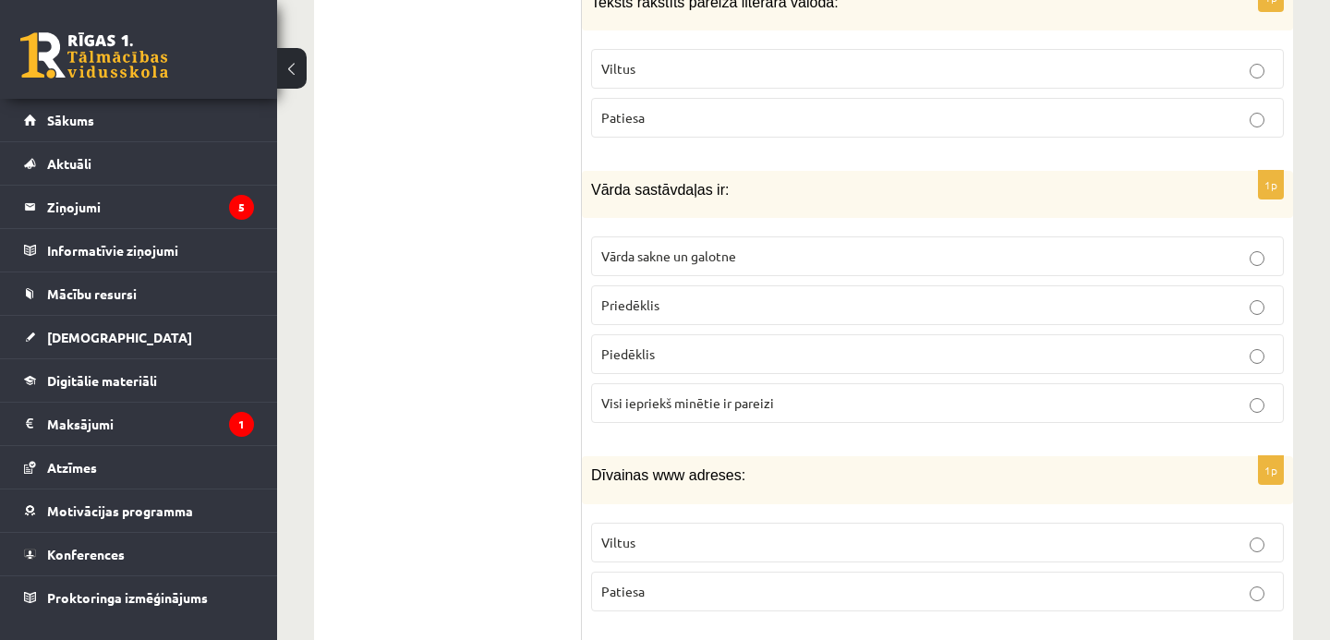
scroll to position [6560, 0]
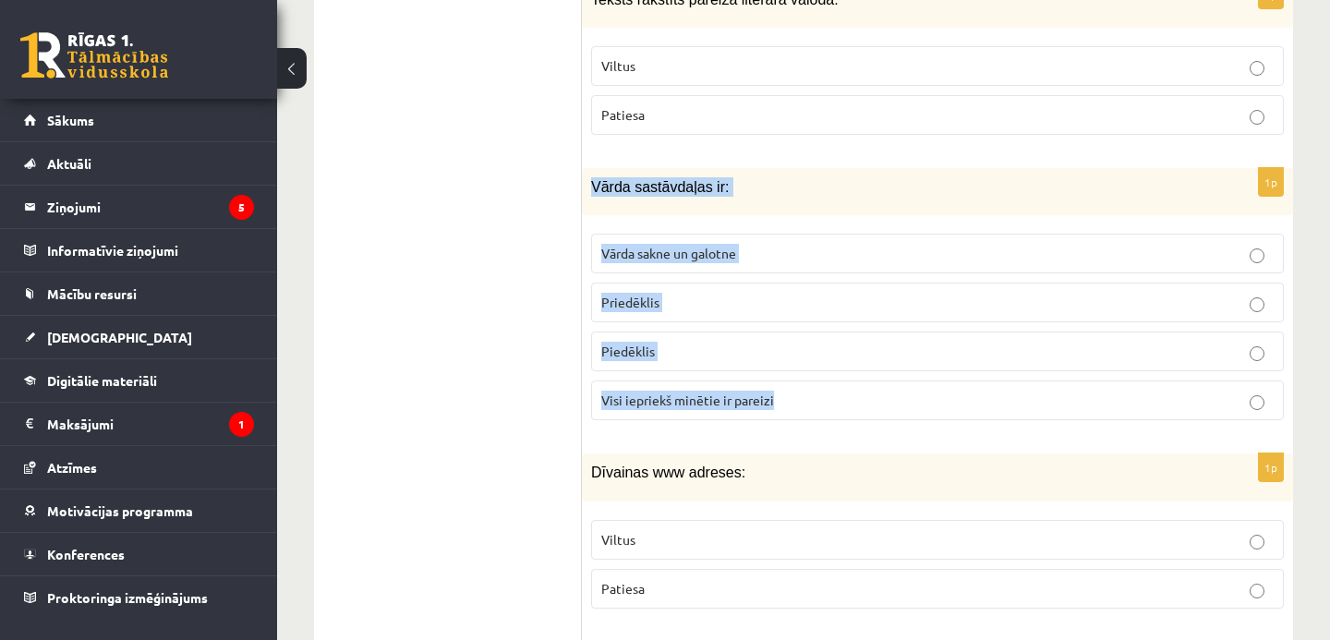
drag, startPoint x: 590, startPoint y: 181, endPoint x: 778, endPoint y: 399, distance: 287.6
click at [779, 401] on div "1p Vārda sastāvdaļas ir: Vārda sakne un galotne Priedēklis Piedēklis Visi iepri…" at bounding box center [937, 301] width 711 height 267
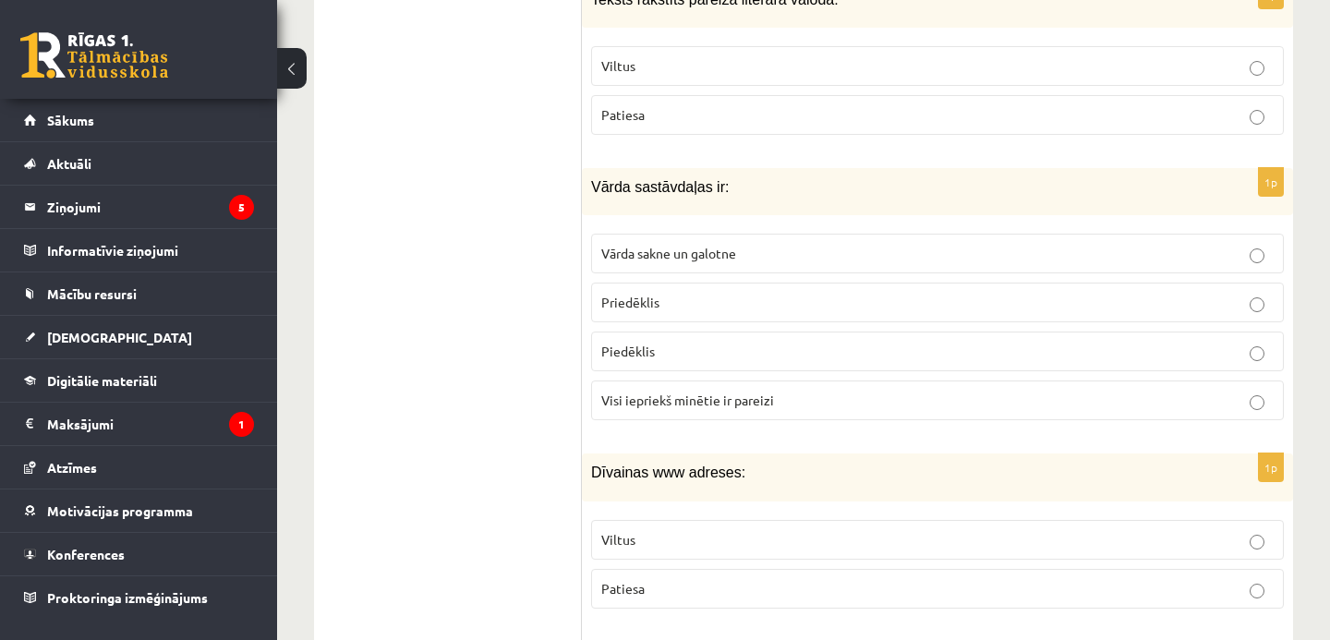
click at [713, 392] on span "Visi iepriekš minētie ir pareizi" at bounding box center [687, 400] width 173 height 17
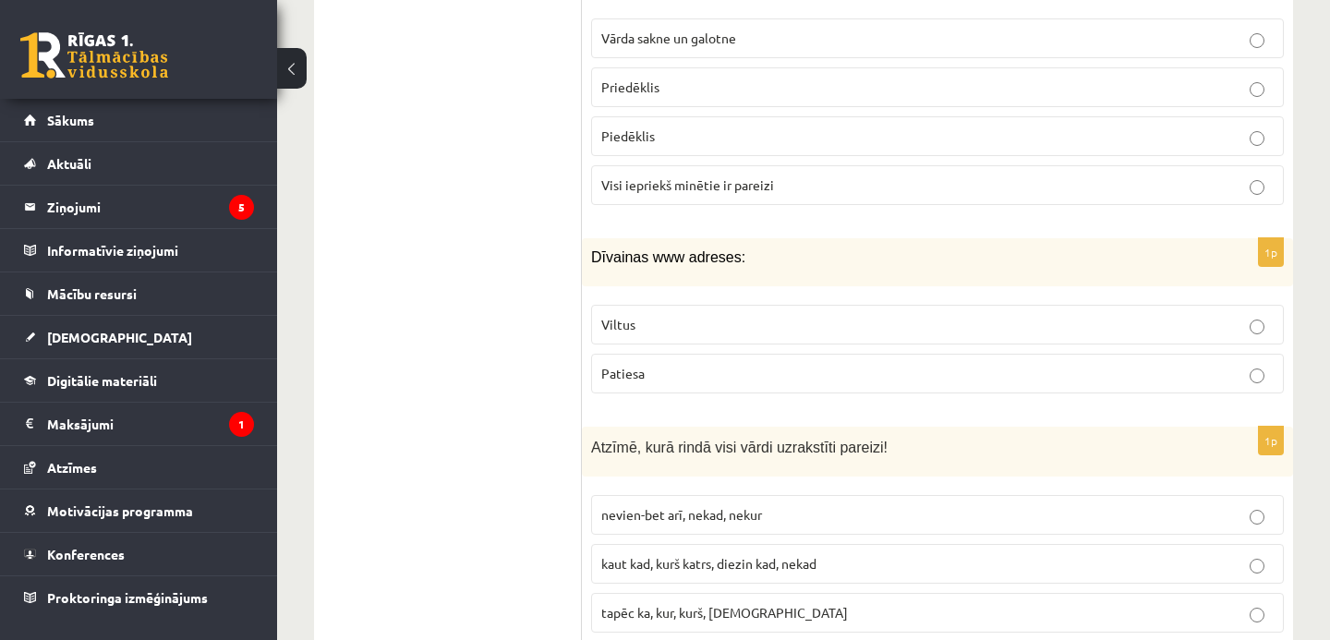
scroll to position [6819, 0]
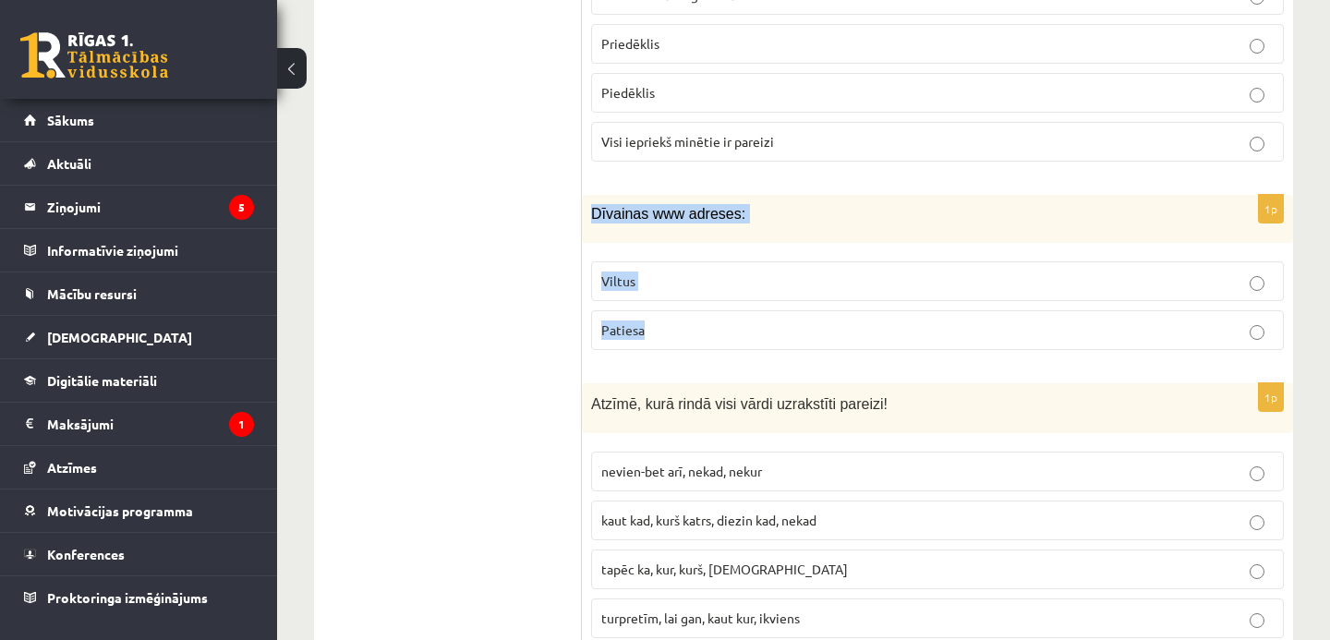
drag, startPoint x: 591, startPoint y: 211, endPoint x: 695, endPoint y: 334, distance: 161.3
click at [695, 334] on div "1p Dīvainas www adreses: Viltus Patiesa" at bounding box center [937, 279] width 711 height 169
click at [733, 286] on p "Viltus" at bounding box center [937, 281] width 673 height 19
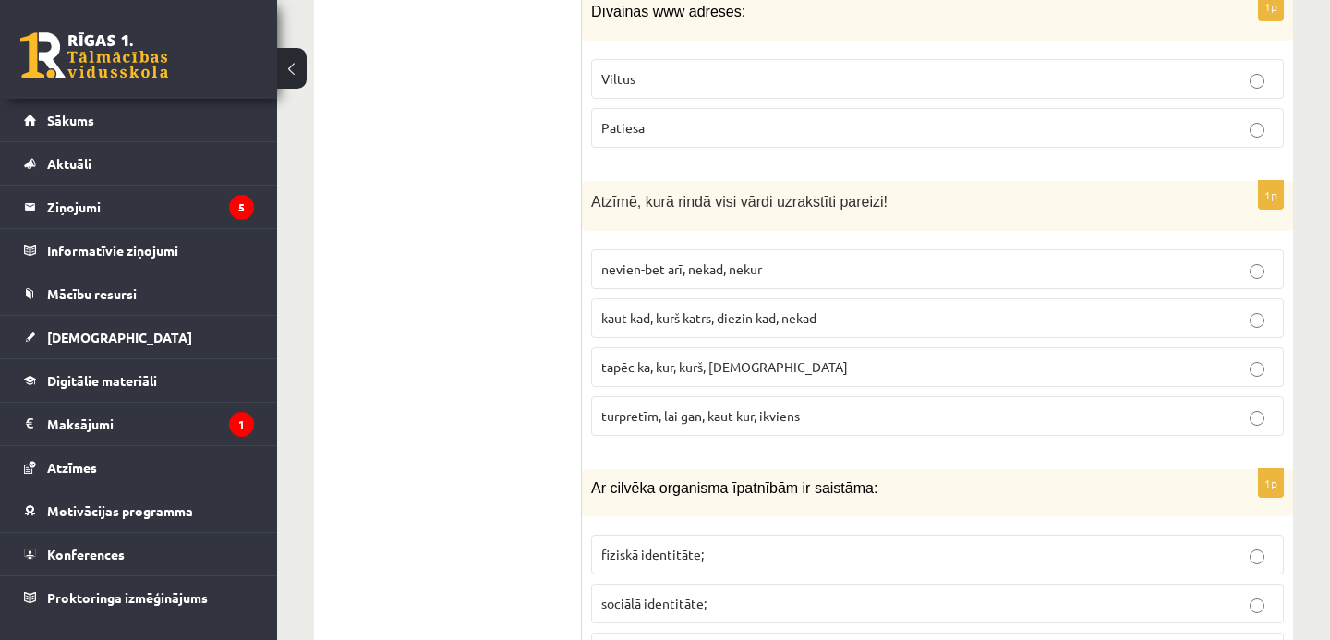
scroll to position [7036, 0]
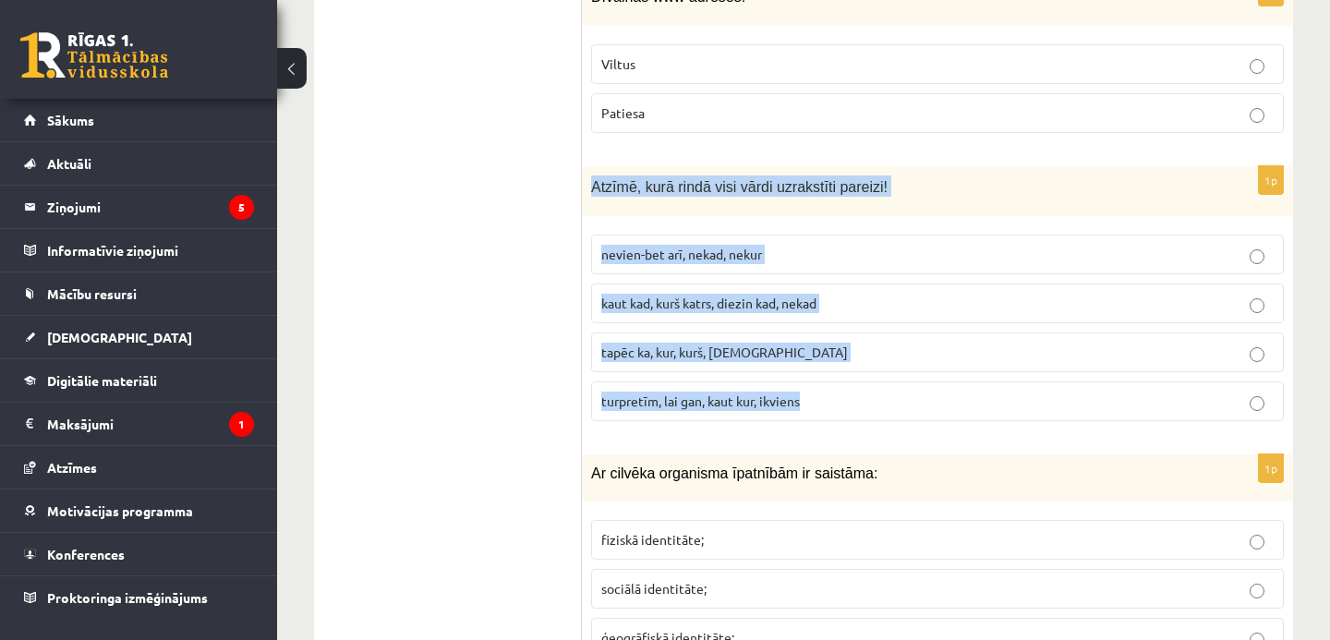
drag, startPoint x: 589, startPoint y: 179, endPoint x: 817, endPoint y: 404, distance: 319.5
click at [817, 404] on div "1p Atzīmē, kurā rindā visi vārdi uzrakstīti pareizi! nevien-bet arī, nekad, nek…" at bounding box center [937, 301] width 711 height 271
click at [813, 303] on span "kaut kad, kurš katrs, diezin kad, nekad" at bounding box center [708, 303] width 215 height 17
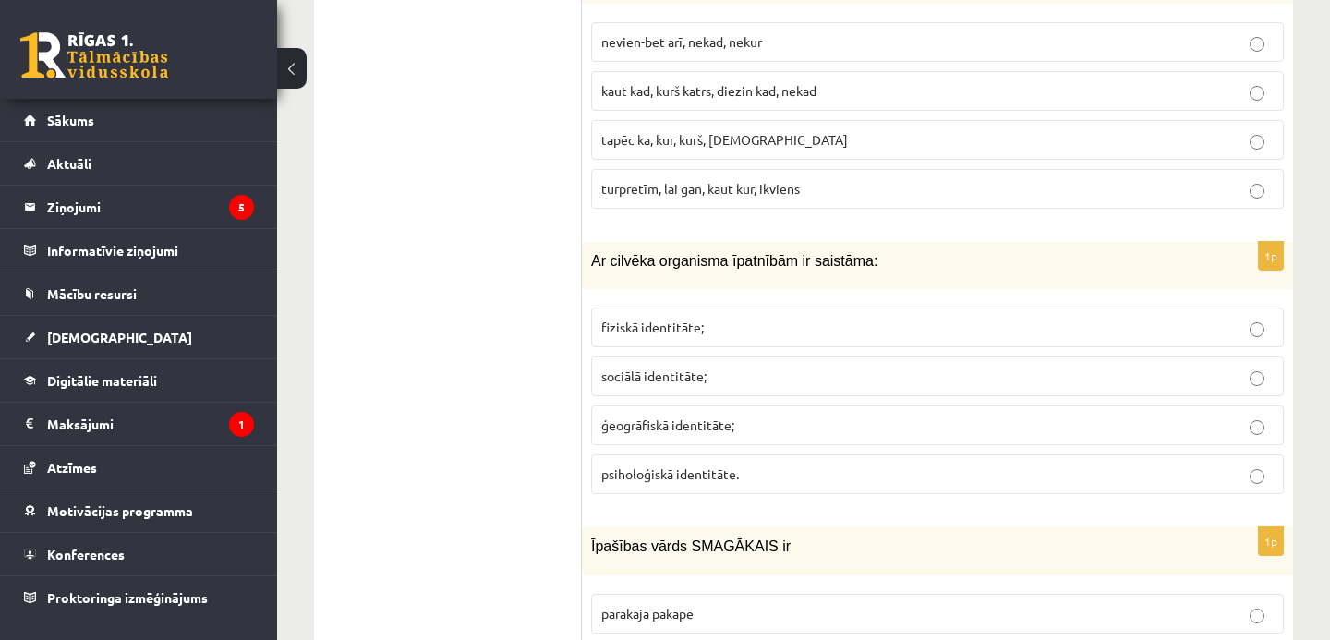
scroll to position [7314, 0]
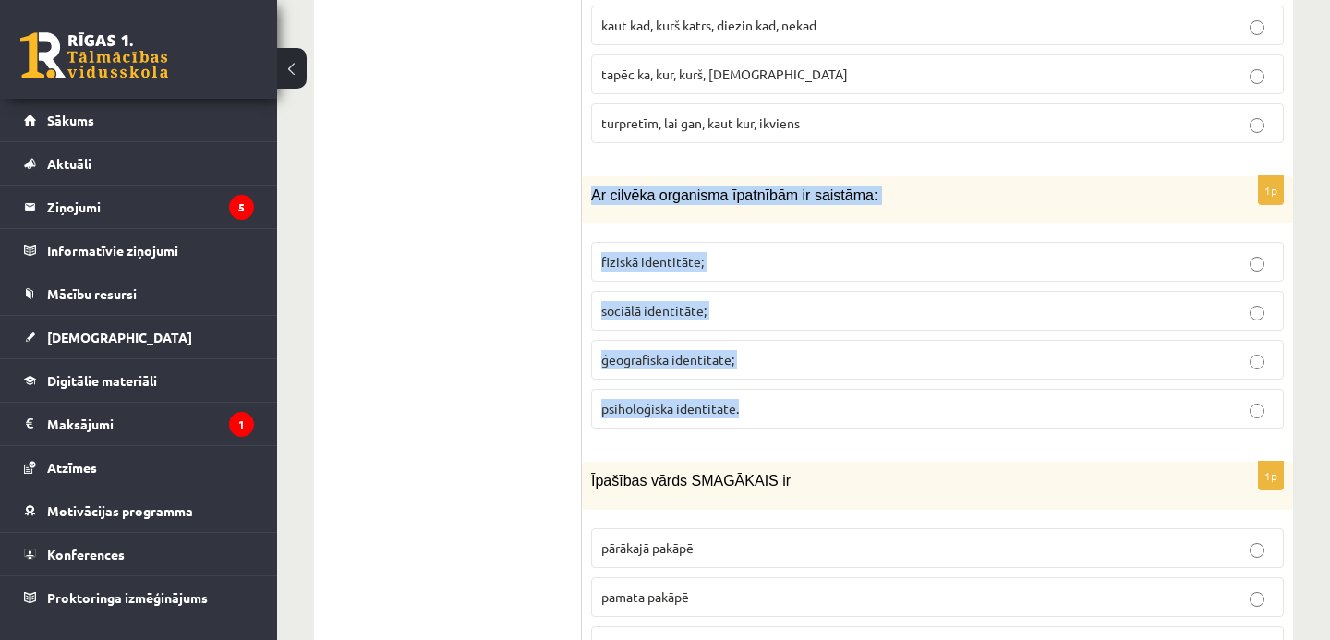
drag, startPoint x: 589, startPoint y: 192, endPoint x: 752, endPoint y: 416, distance: 277.0
click at [752, 416] on div "1p Ar cilvēka organisma īpatnībām ir saistāma: fiziskā identitāte; sociālā iden…" at bounding box center [937, 309] width 711 height 267
click at [760, 267] on p "fiziskā identitāte;" at bounding box center [937, 261] width 673 height 19
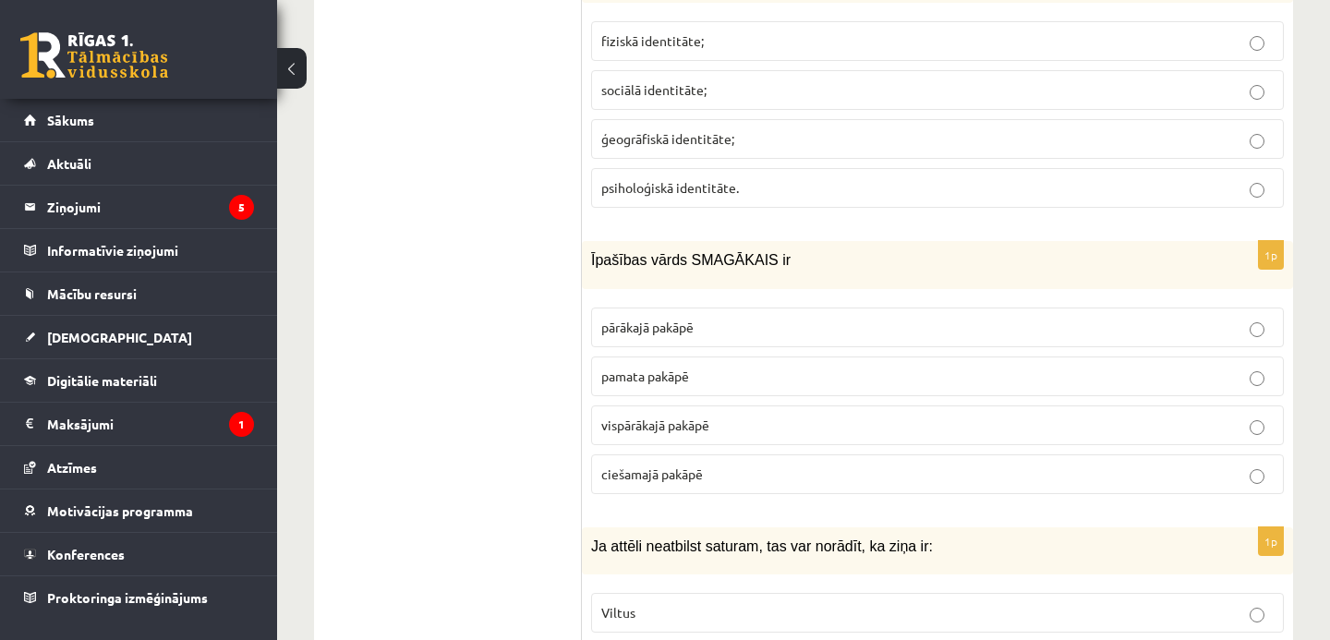
scroll to position [7537, 0]
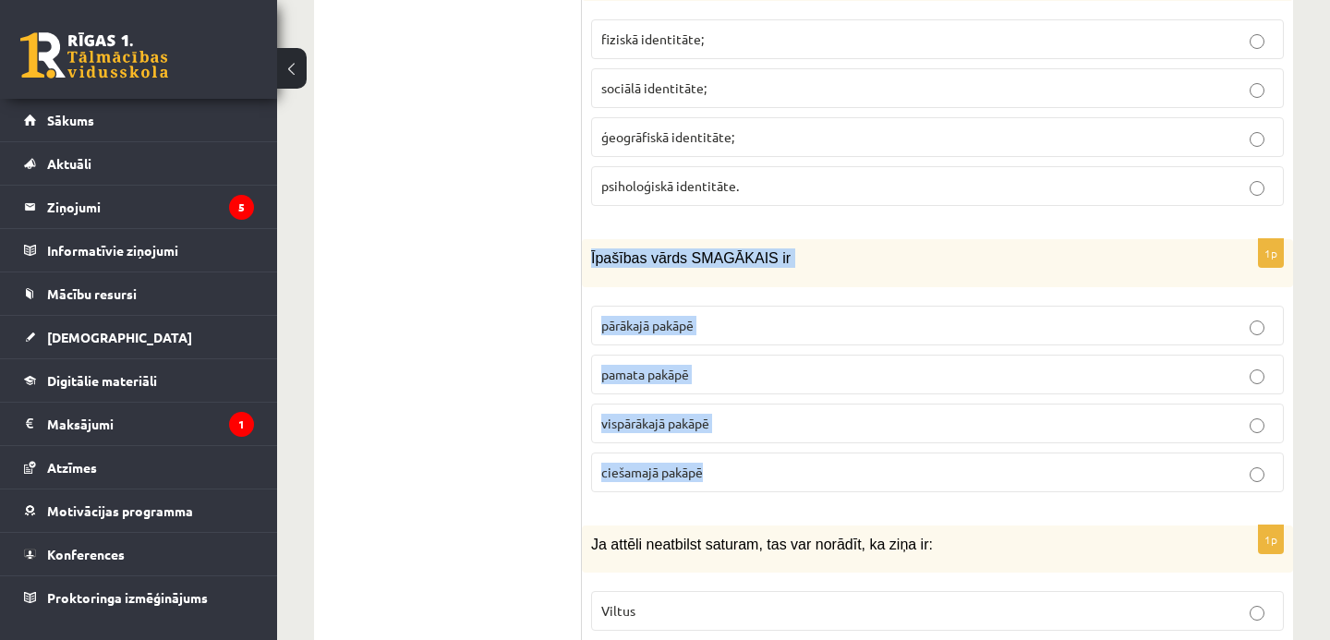
drag, startPoint x: 590, startPoint y: 254, endPoint x: 722, endPoint y: 481, distance: 262.9
click at [723, 481] on div "1p Īpašības vārds SMAGĀKAIS ir pārākajā pakāpē pamata pakāpē vispārākajā pakāpē…" at bounding box center [937, 372] width 711 height 267
click at [733, 420] on p "vispārākajā pakāpē" at bounding box center [937, 423] width 673 height 19
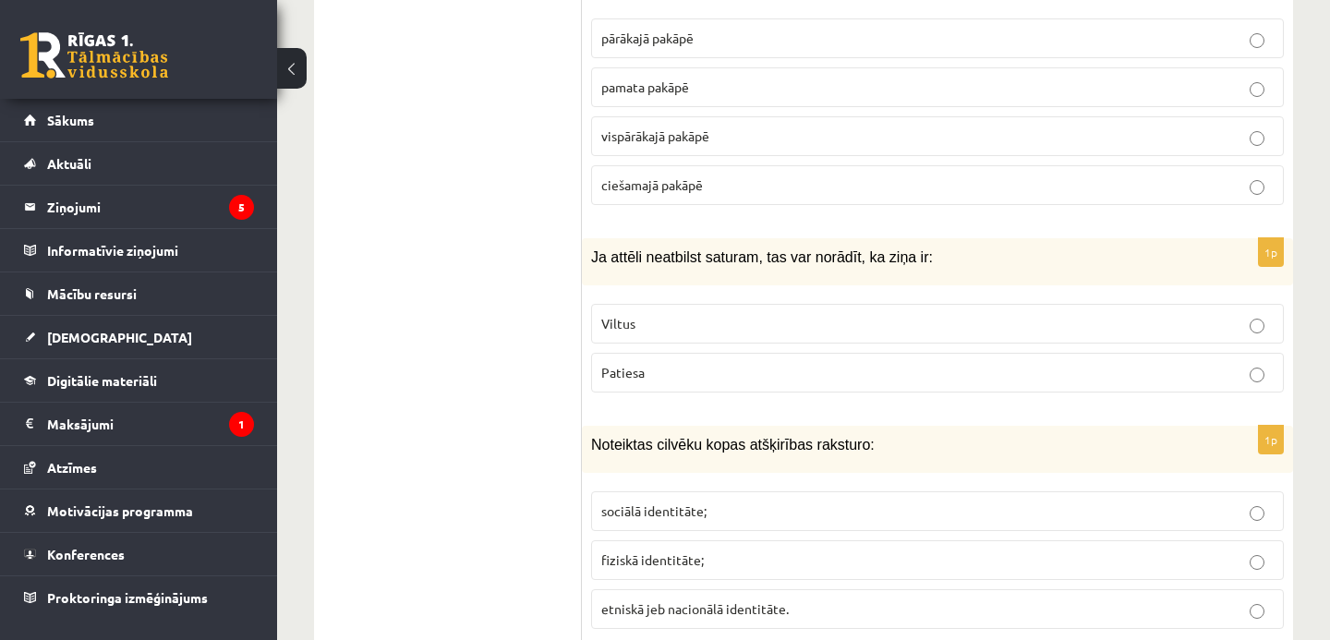
scroll to position [7830, 0]
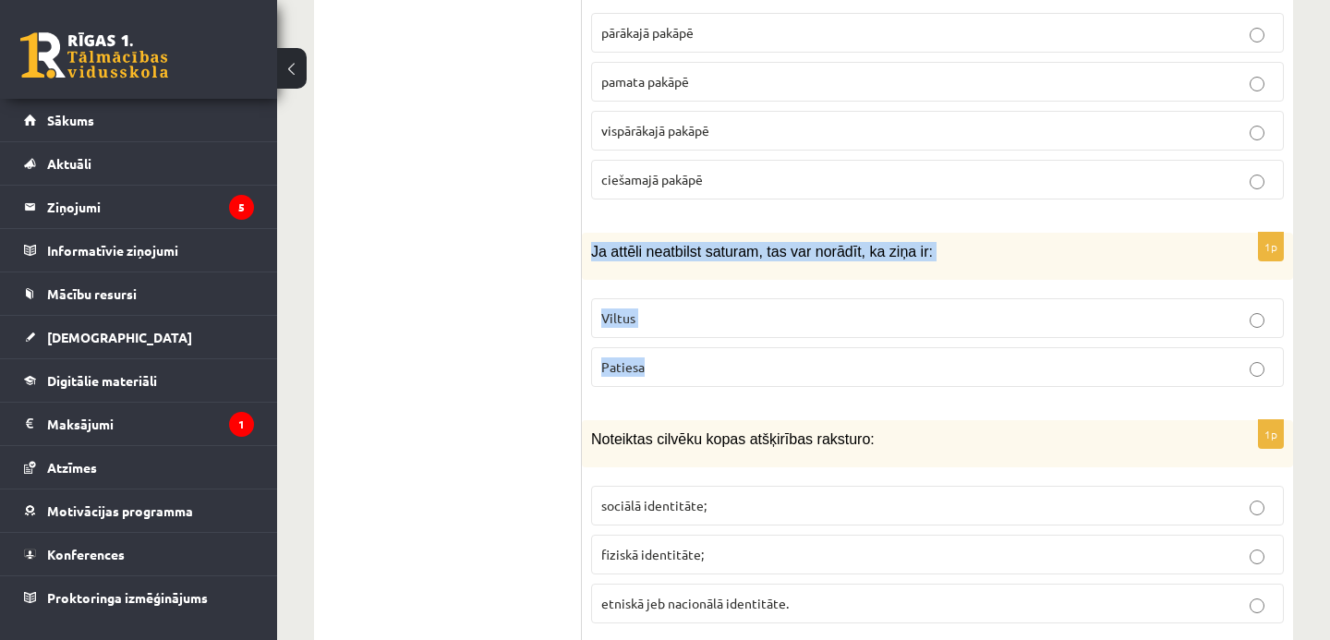
drag, startPoint x: 592, startPoint y: 245, endPoint x: 710, endPoint y: 387, distance: 185.0
click at [710, 387] on div "1p Ja attēli neatbilst saturam, tas var norādīt, ka ziņa ir: Viltus Patiesa" at bounding box center [937, 317] width 711 height 169
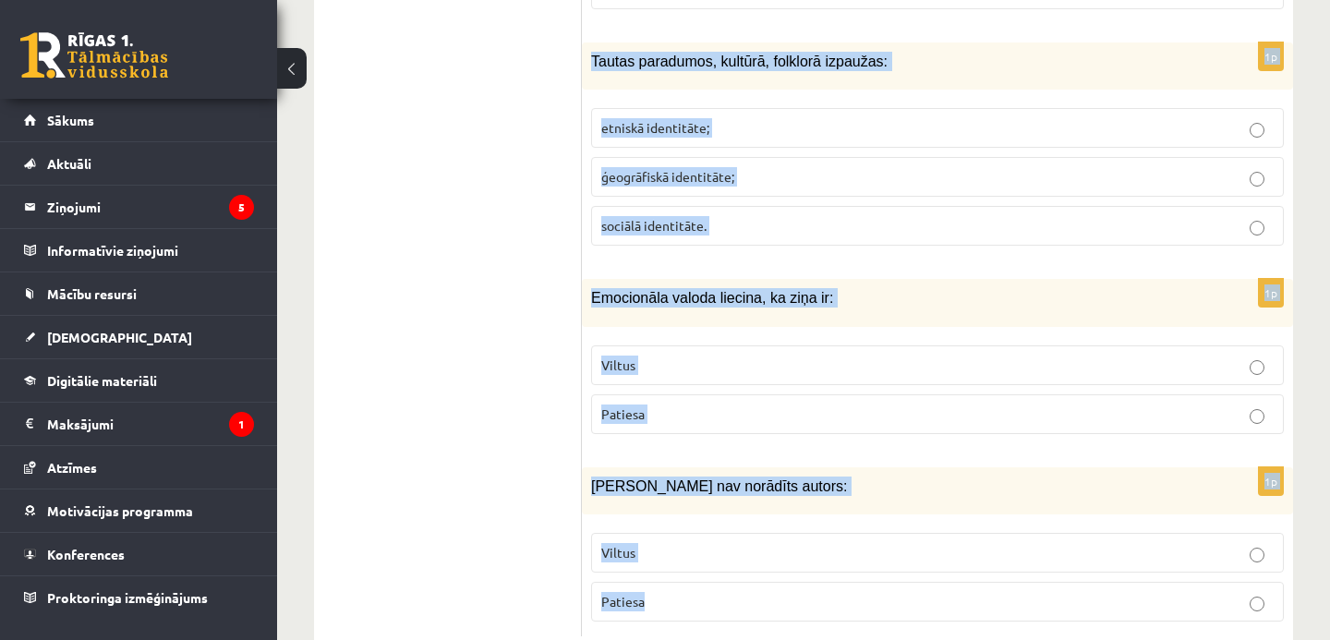
scroll to position [8968, 0]
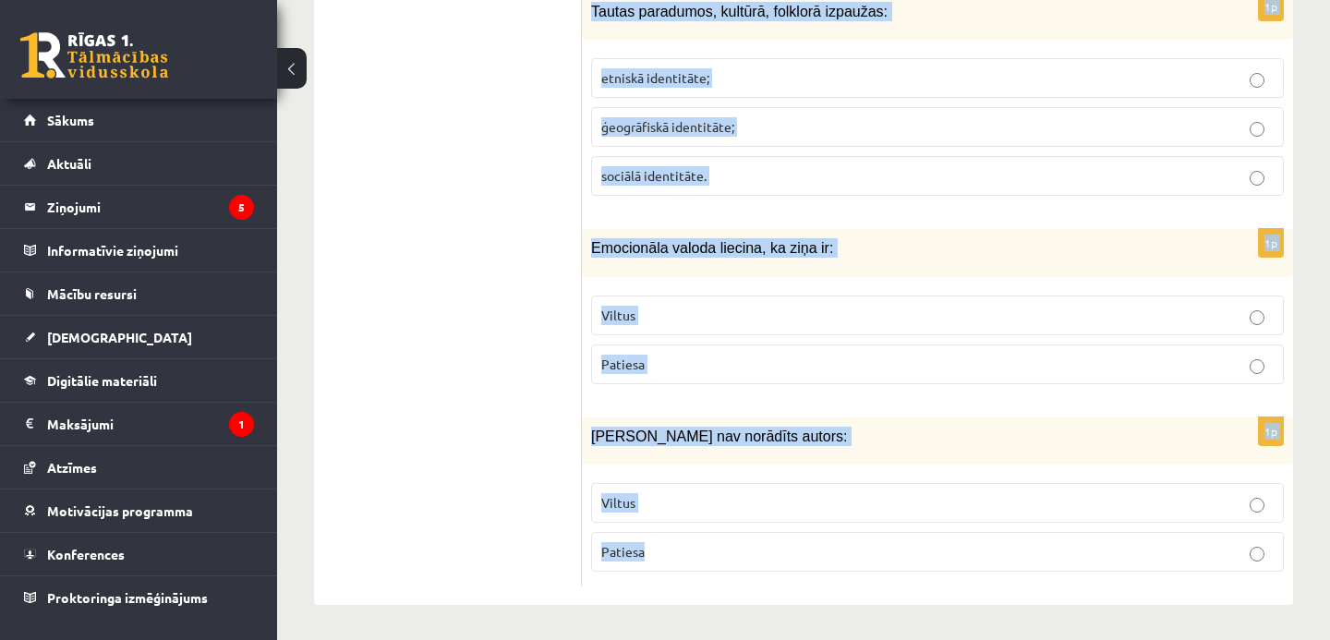
drag, startPoint x: 591, startPoint y: 248, endPoint x: 788, endPoint y: 567, distance: 375.4
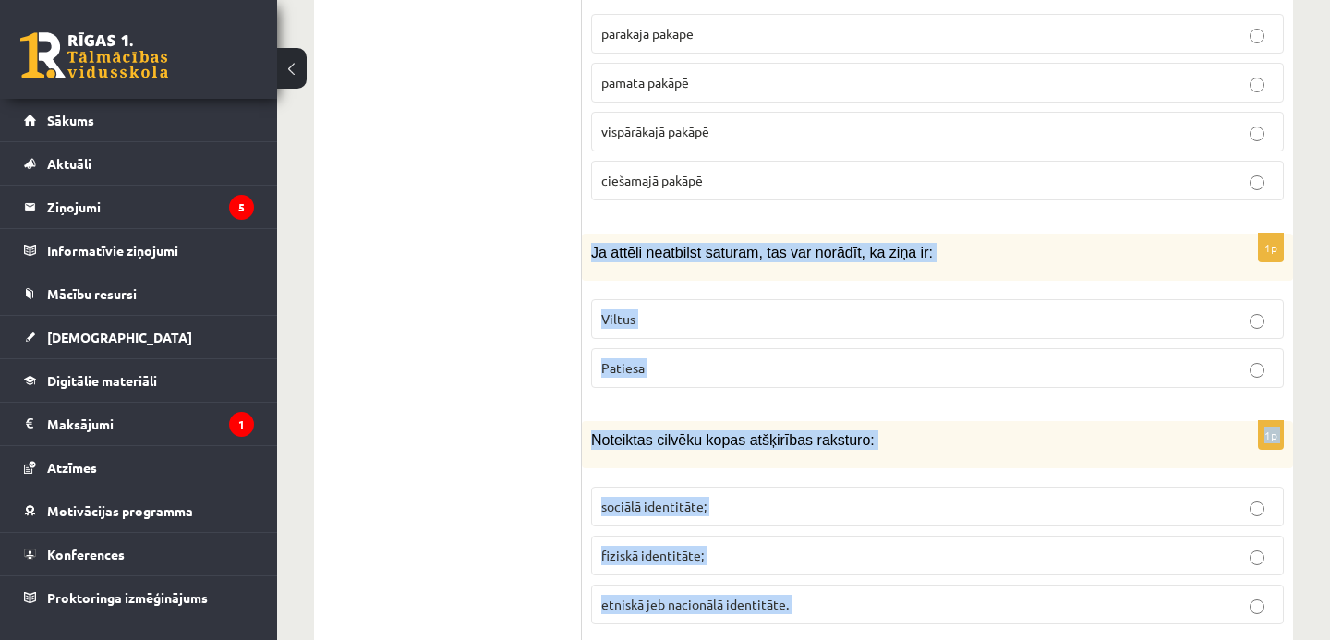
click at [708, 316] on p "Viltus" at bounding box center [937, 318] width 673 height 19
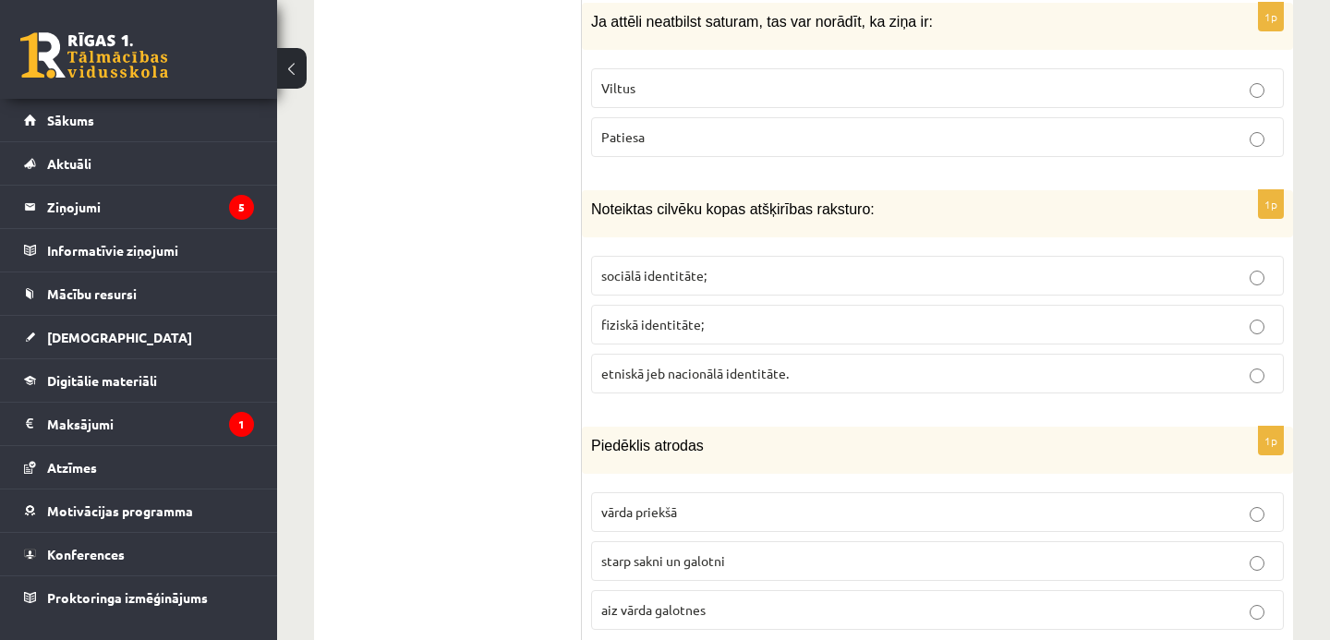
scroll to position [8080, 0]
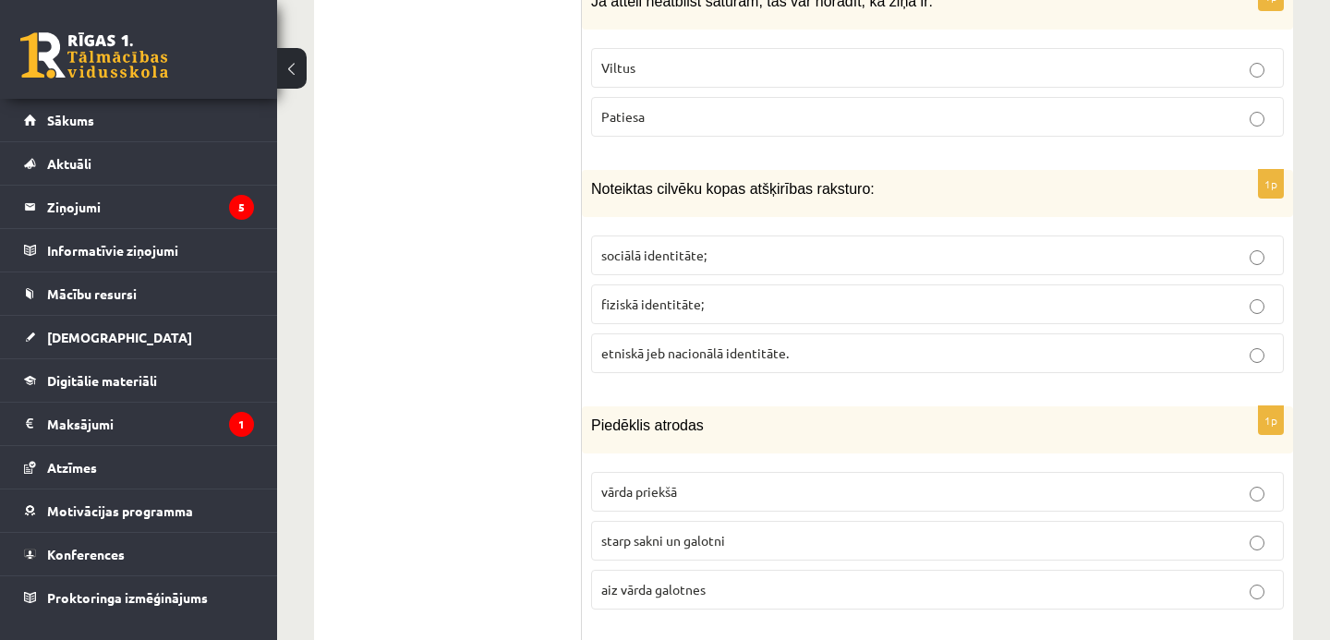
click at [820, 352] on p "etniskā jeb nacionālā identitāte." at bounding box center [937, 353] width 673 height 19
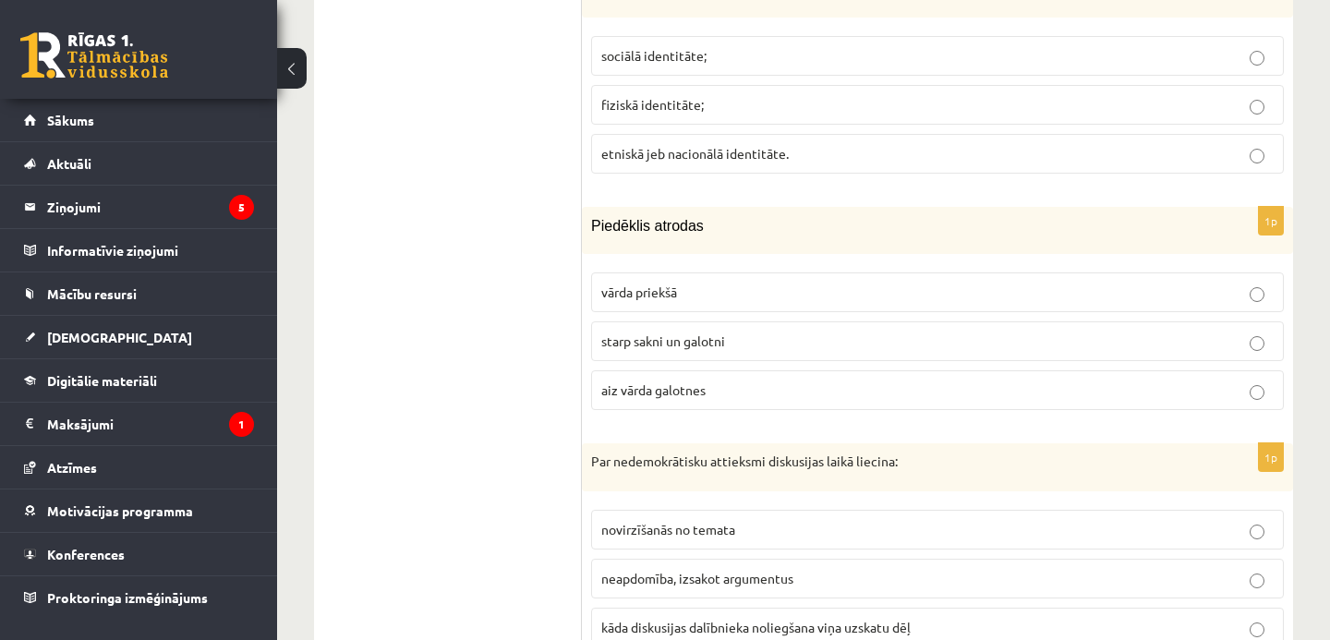
scroll to position [8283, 0]
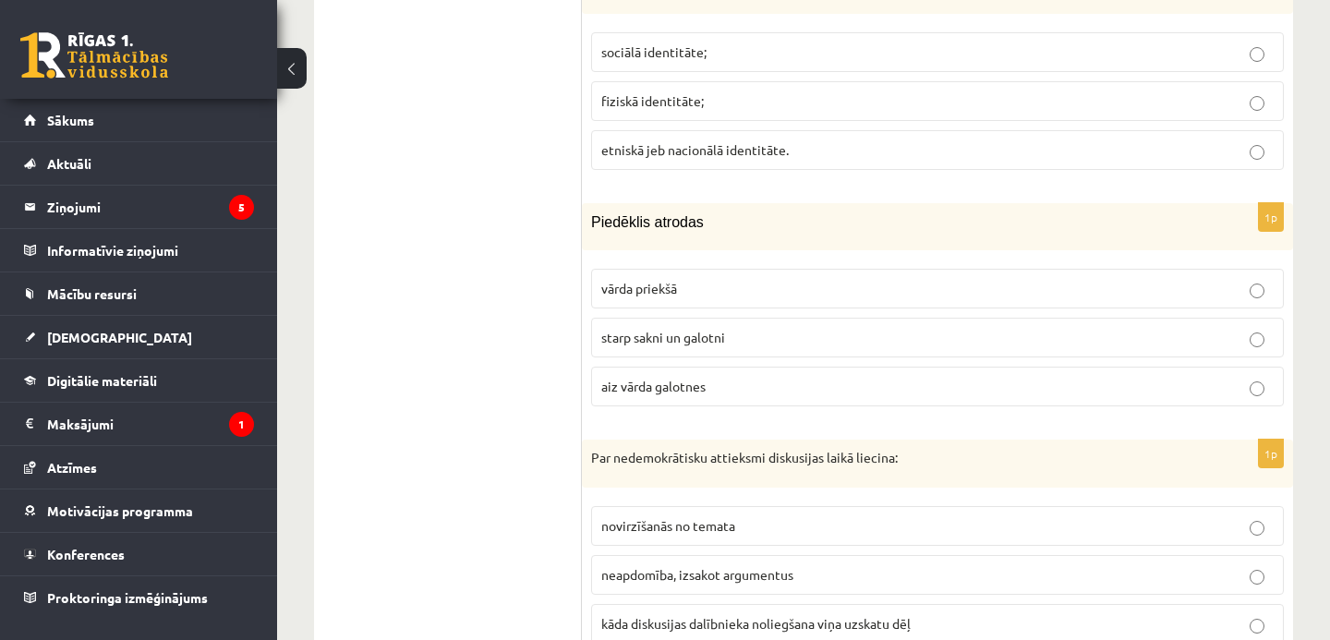
click at [744, 333] on p "starp sakni un galotni" at bounding box center [937, 337] width 673 height 19
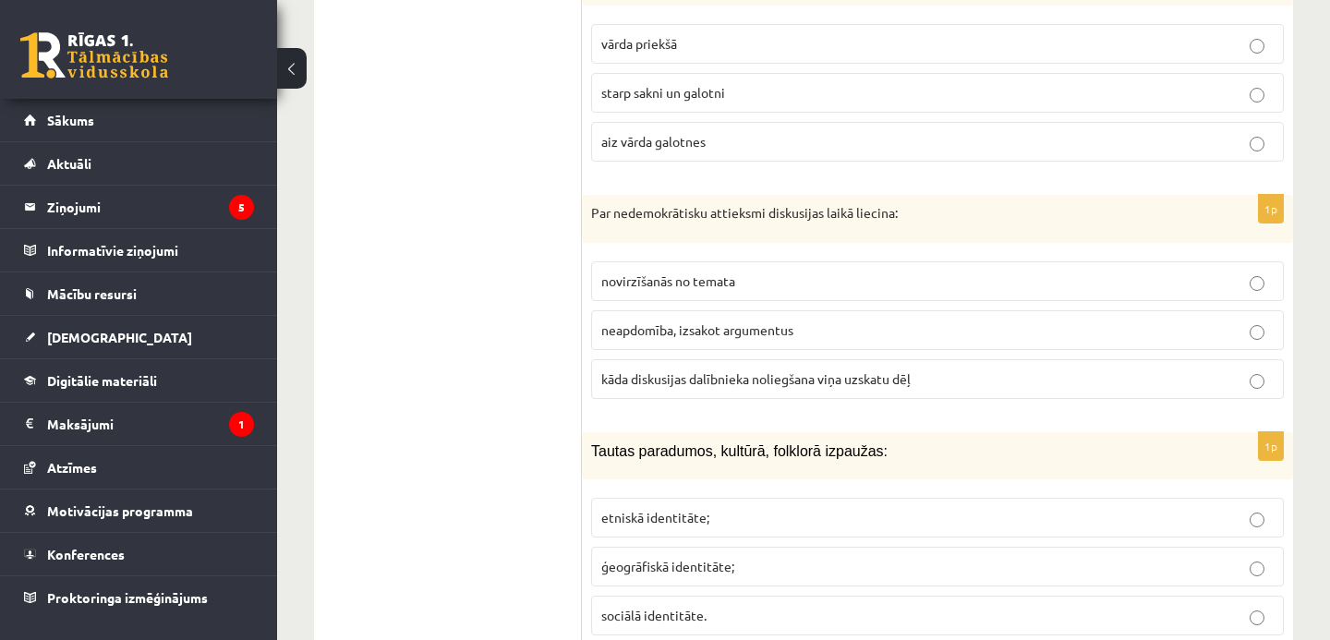
scroll to position [8535, 0]
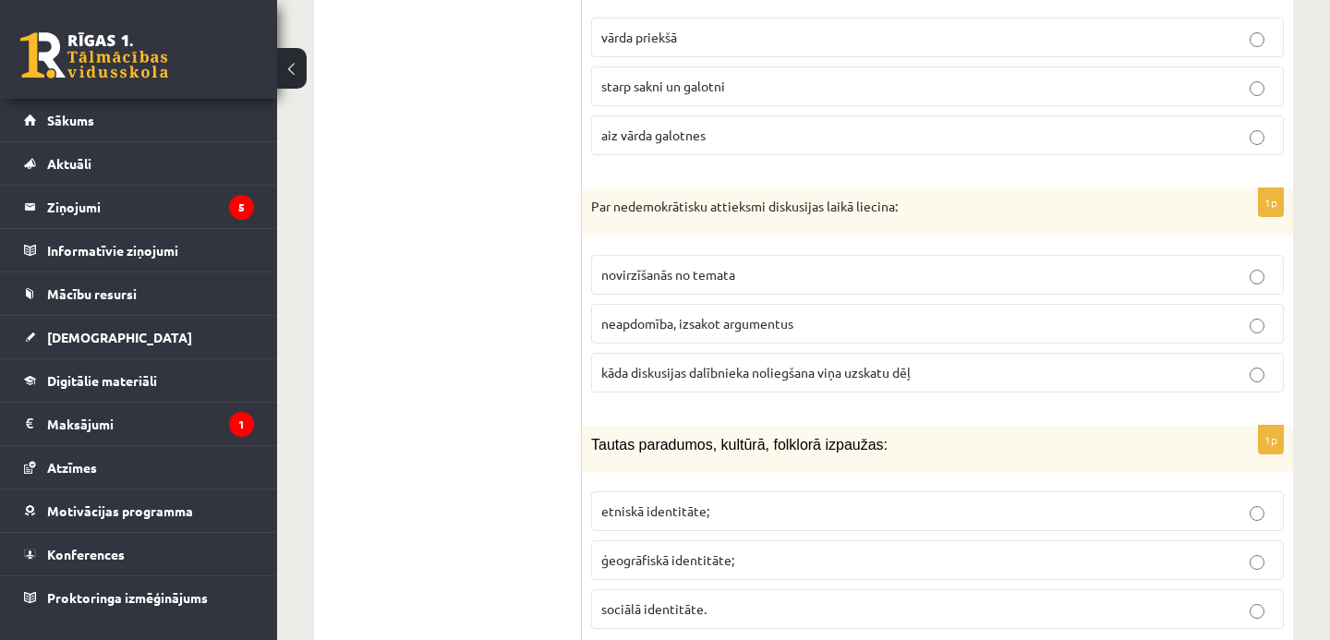
click at [843, 374] on span "kāda diskusijas dalībnieka noliegšana viņa uzskatu dēļ" at bounding box center [755, 372] width 309 height 17
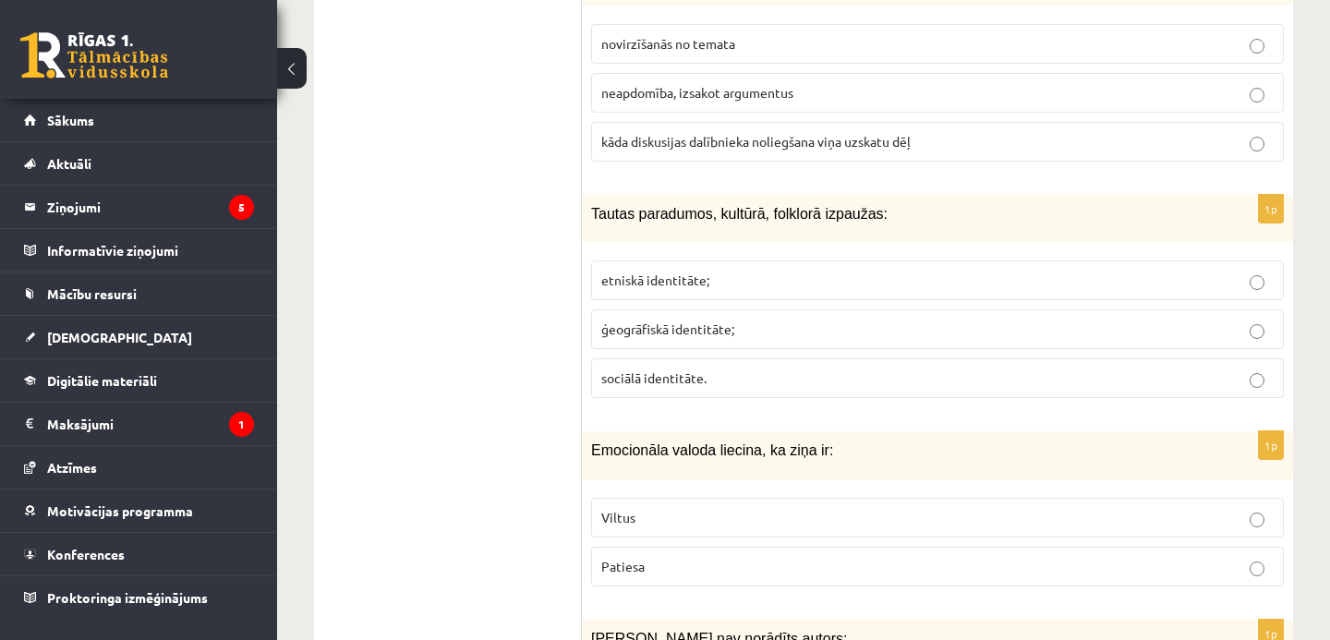
scroll to position [8771, 0]
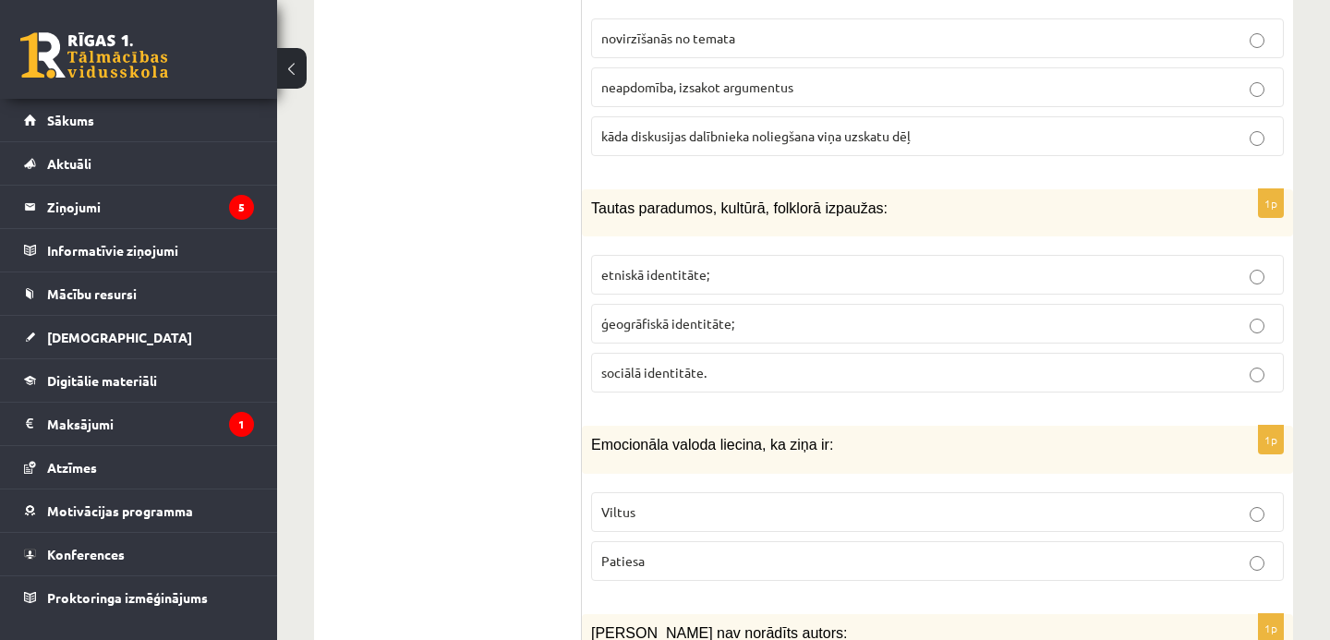
click at [788, 267] on p "etniskā identitāte;" at bounding box center [937, 274] width 673 height 19
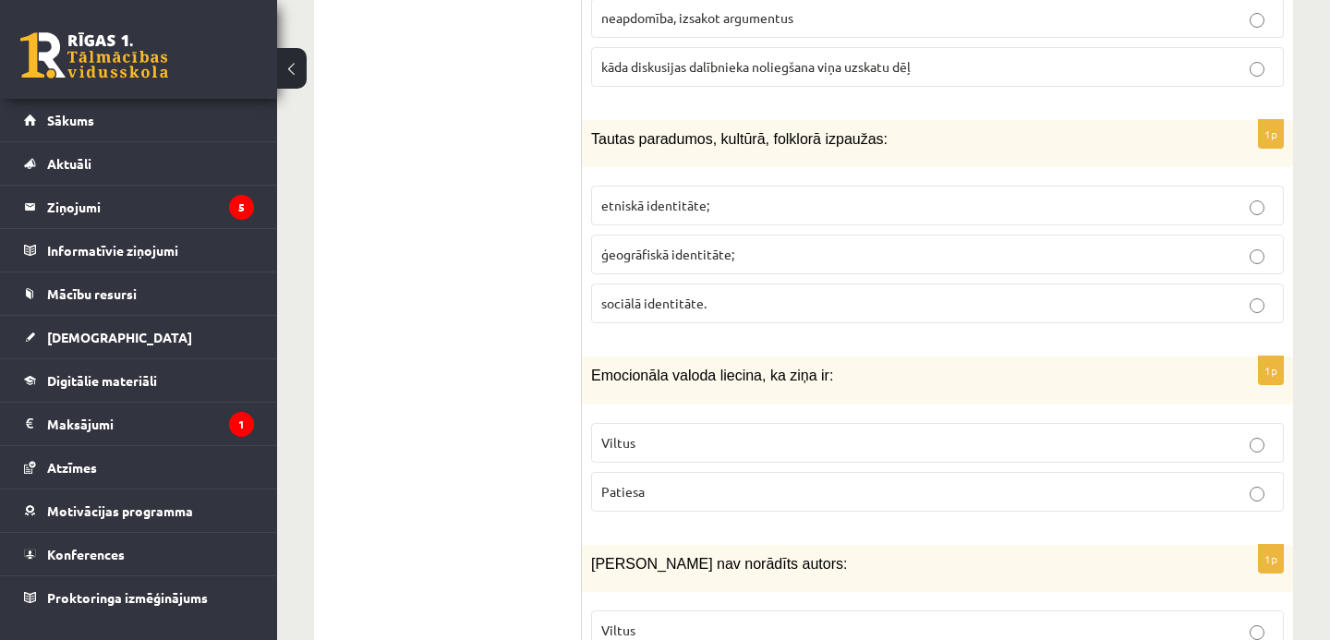
scroll to position [8968, 0]
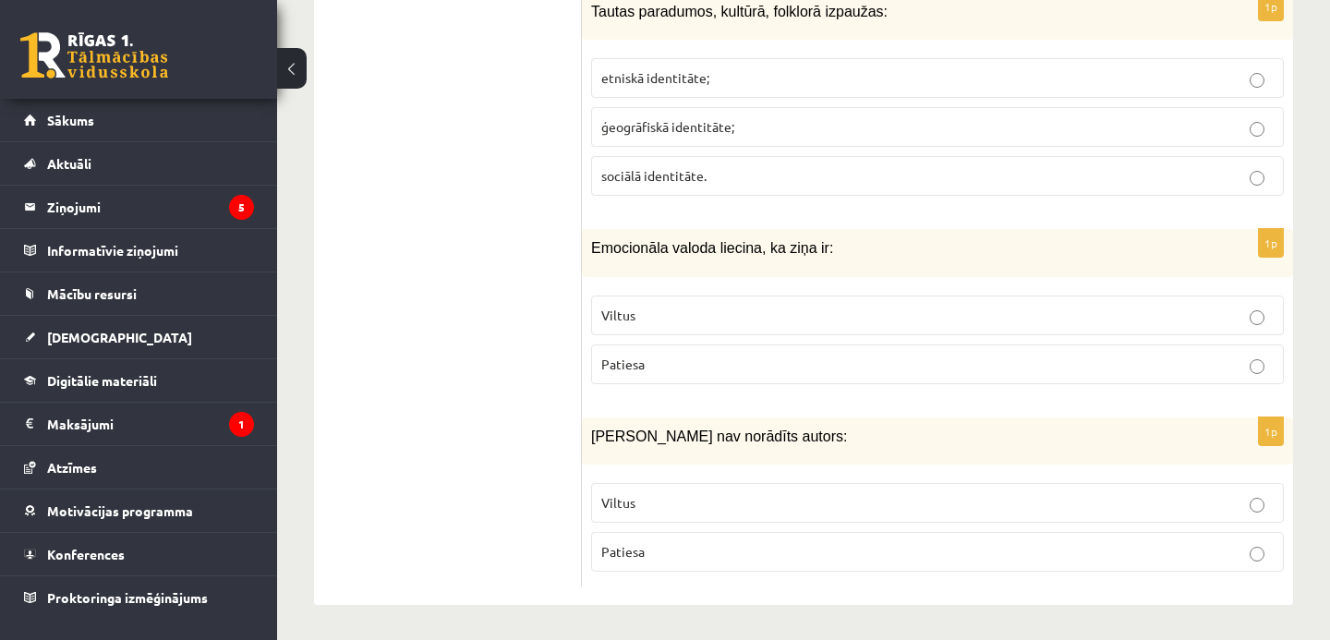
click at [727, 315] on p "Viltus" at bounding box center [937, 315] width 673 height 19
click at [708, 506] on p "Viltus" at bounding box center [937, 502] width 673 height 19
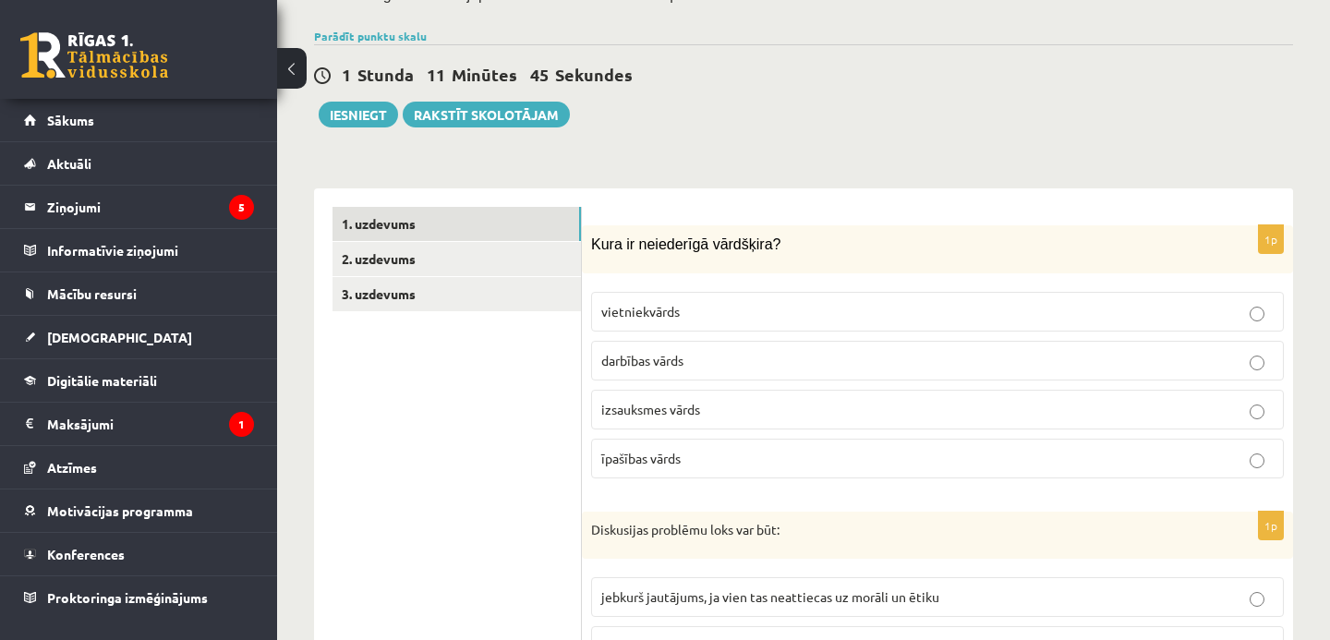
scroll to position [393, 0]
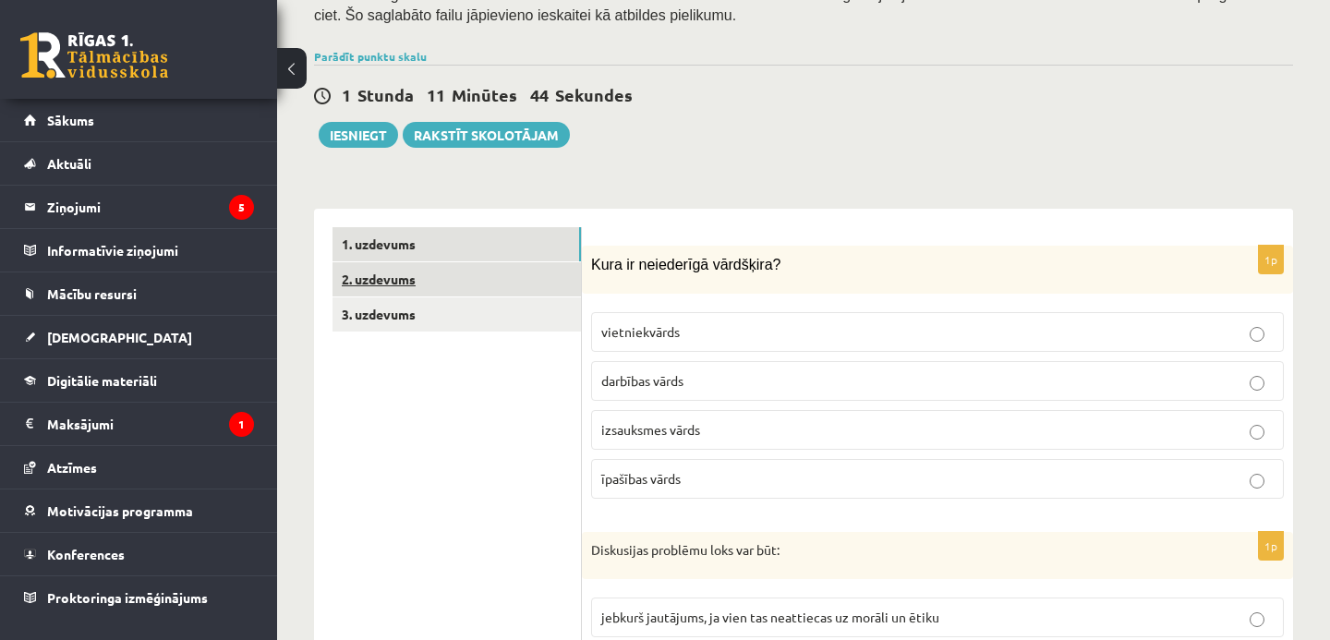
click at [548, 281] on link "2. uzdevums" at bounding box center [457, 279] width 249 height 34
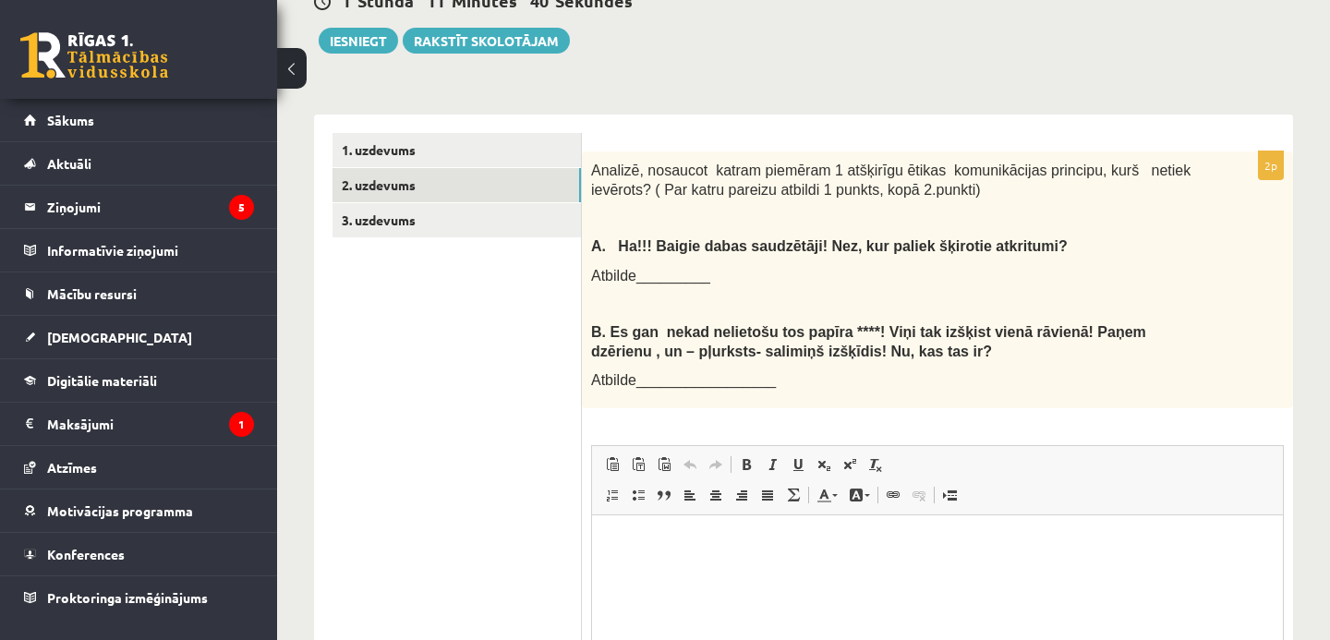
scroll to position [484, 0]
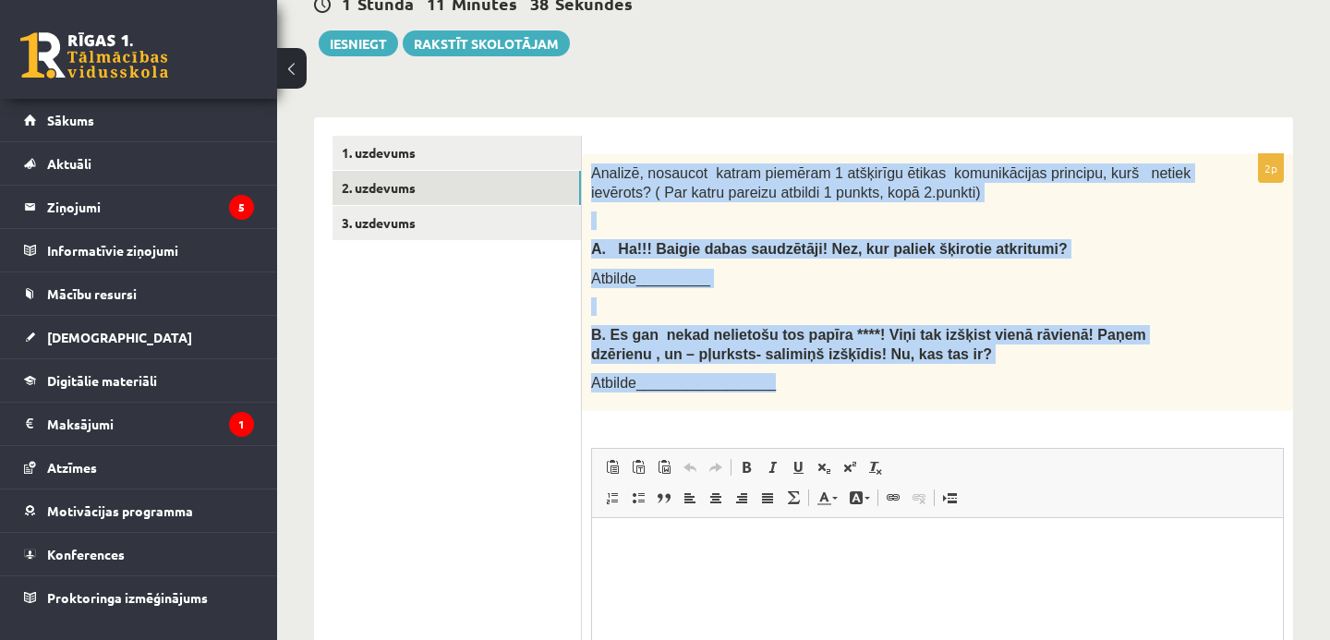
drag, startPoint x: 591, startPoint y: 169, endPoint x: 806, endPoint y: 385, distance: 304.4
click at [806, 385] on div "Analizē, nosaucot katram piemēram 1 atšķirīgu ētikas komunikācijas principu, ku…" at bounding box center [937, 282] width 711 height 257
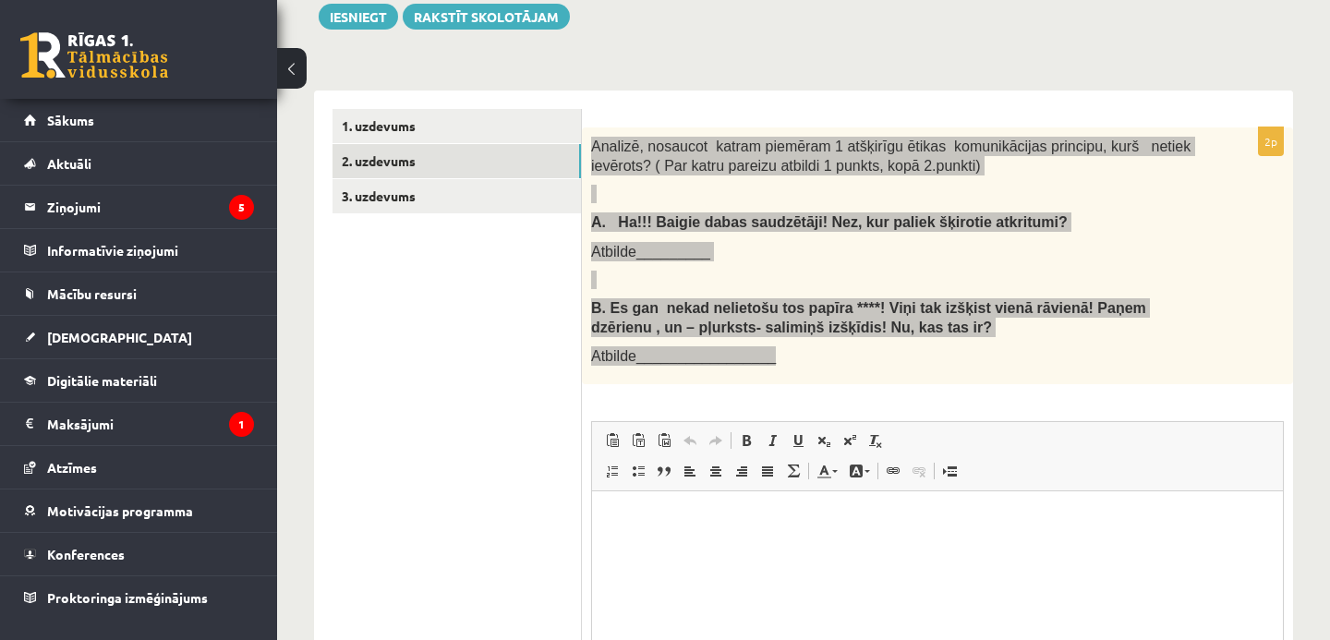
click at [740, 538] on html at bounding box center [937, 519] width 691 height 56
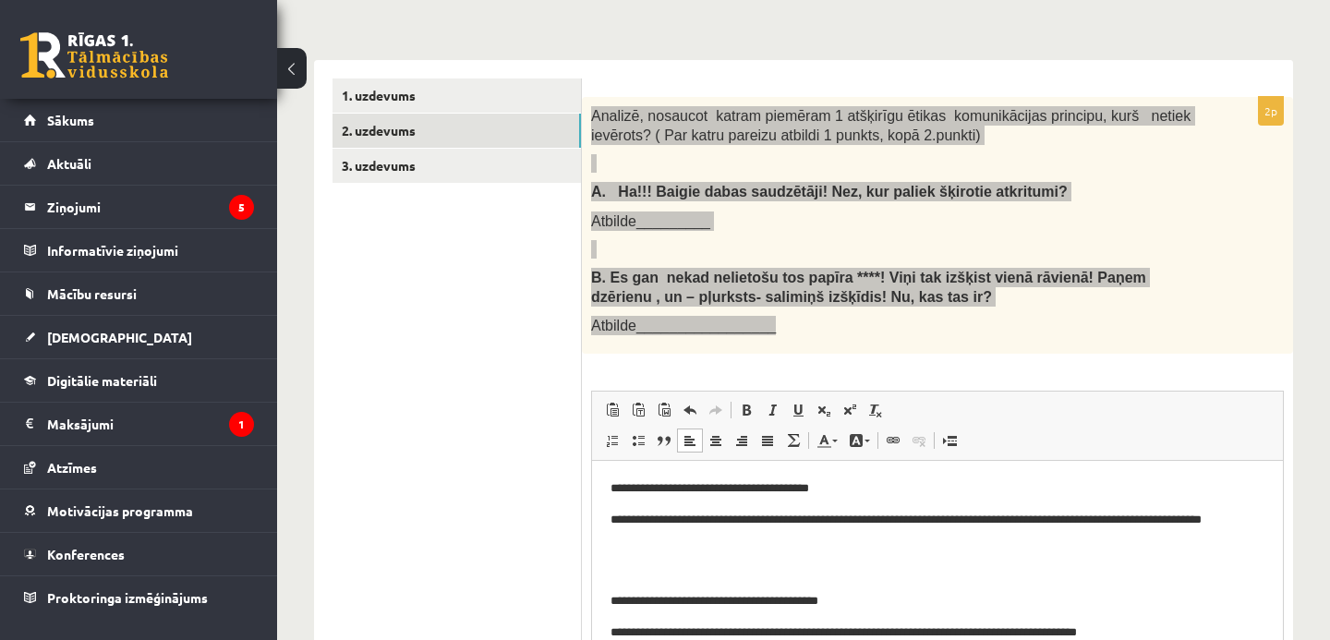
scroll to position [4, 0]
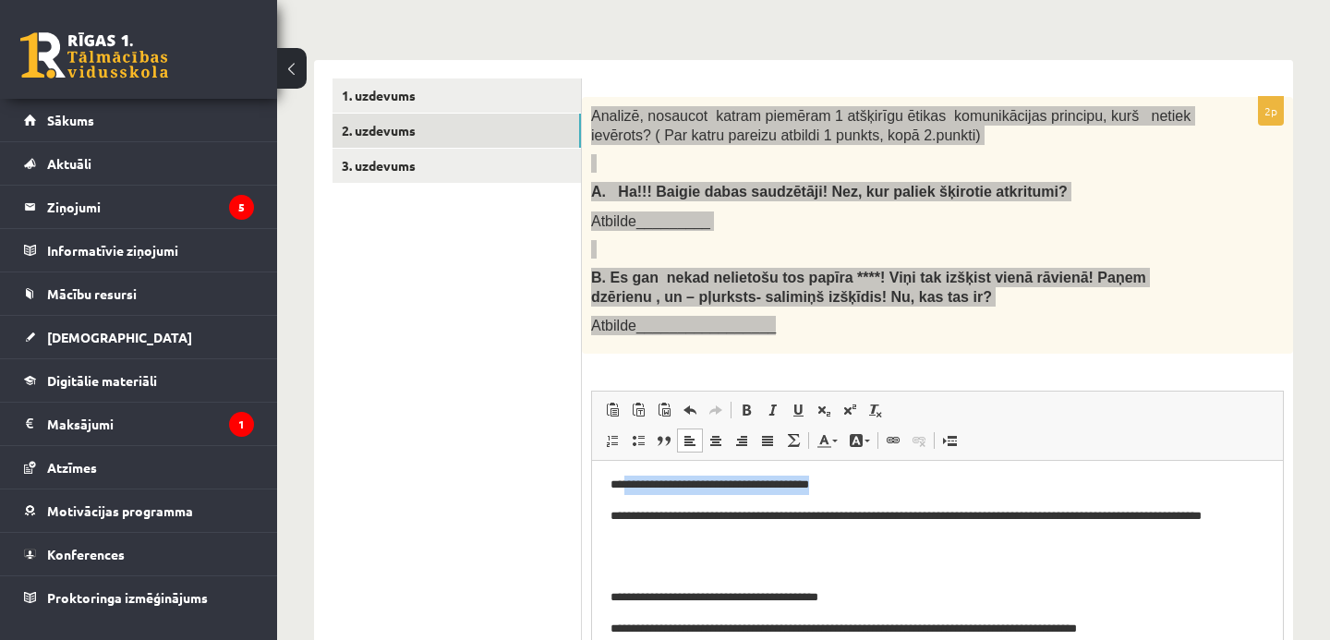
drag, startPoint x: 625, startPoint y: 481, endPoint x: 875, endPoint y: 488, distance: 250.5
click at [876, 489] on p "**********" at bounding box center [938, 485] width 654 height 19
click at [868, 528] on p "**********" at bounding box center [938, 526] width 654 height 39
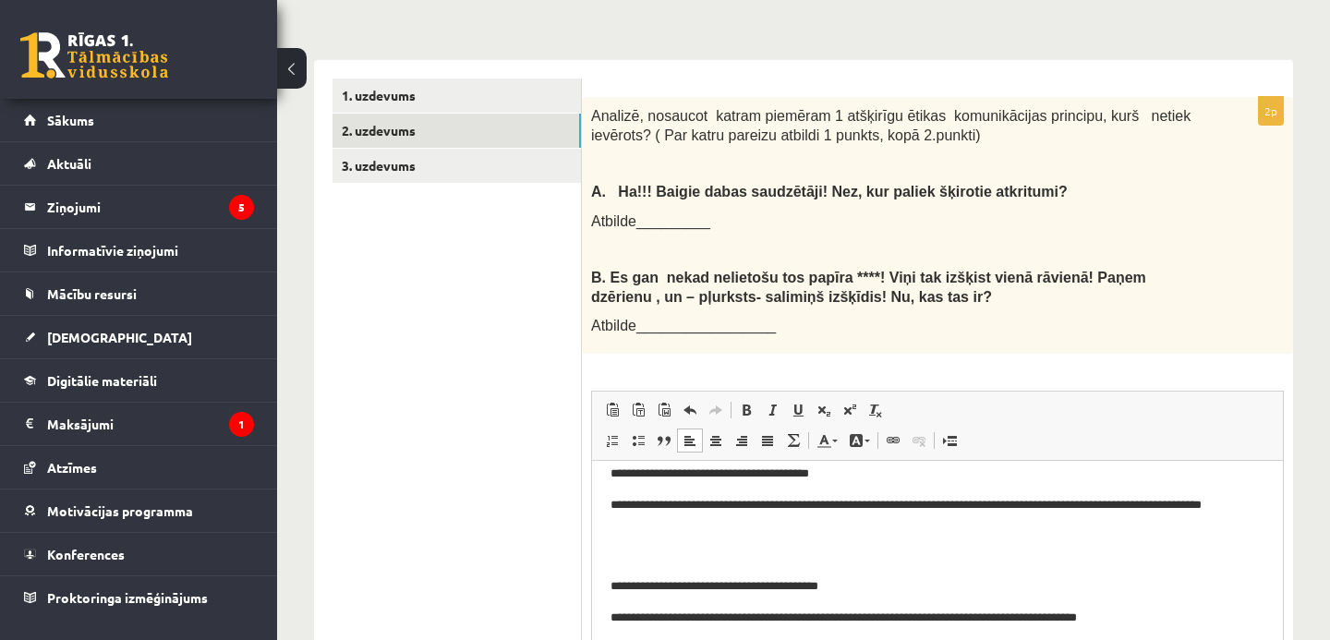
click at [841, 377] on div "**********" at bounding box center [937, 436] width 711 height 678
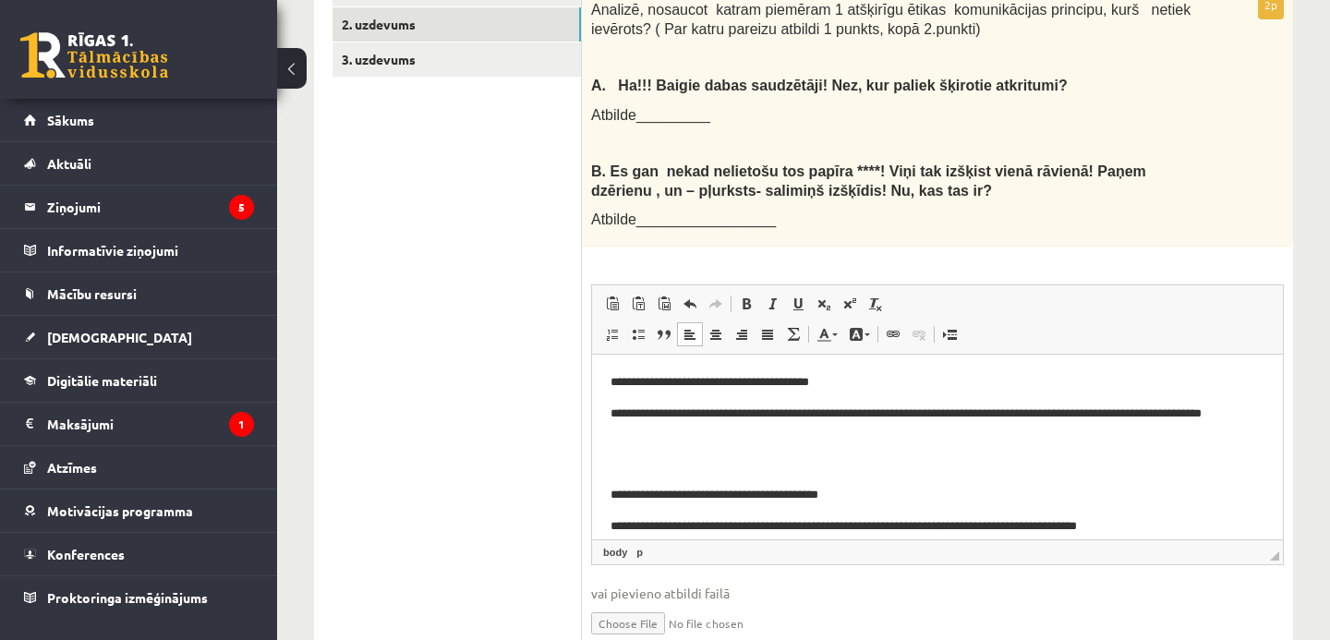
scroll to position [669, 0]
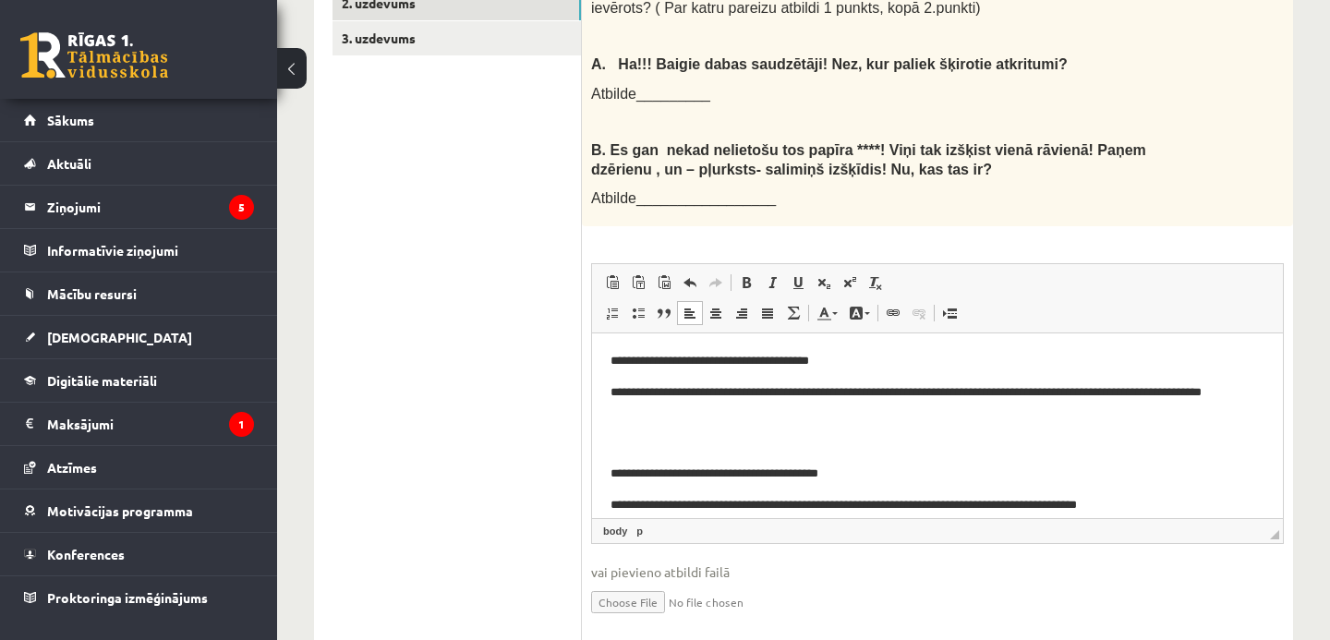
click at [675, 443] on p "Визуальный текстовый редактор, wiswyg-editor-user-answer-47433915668340" at bounding box center [938, 442] width 654 height 19
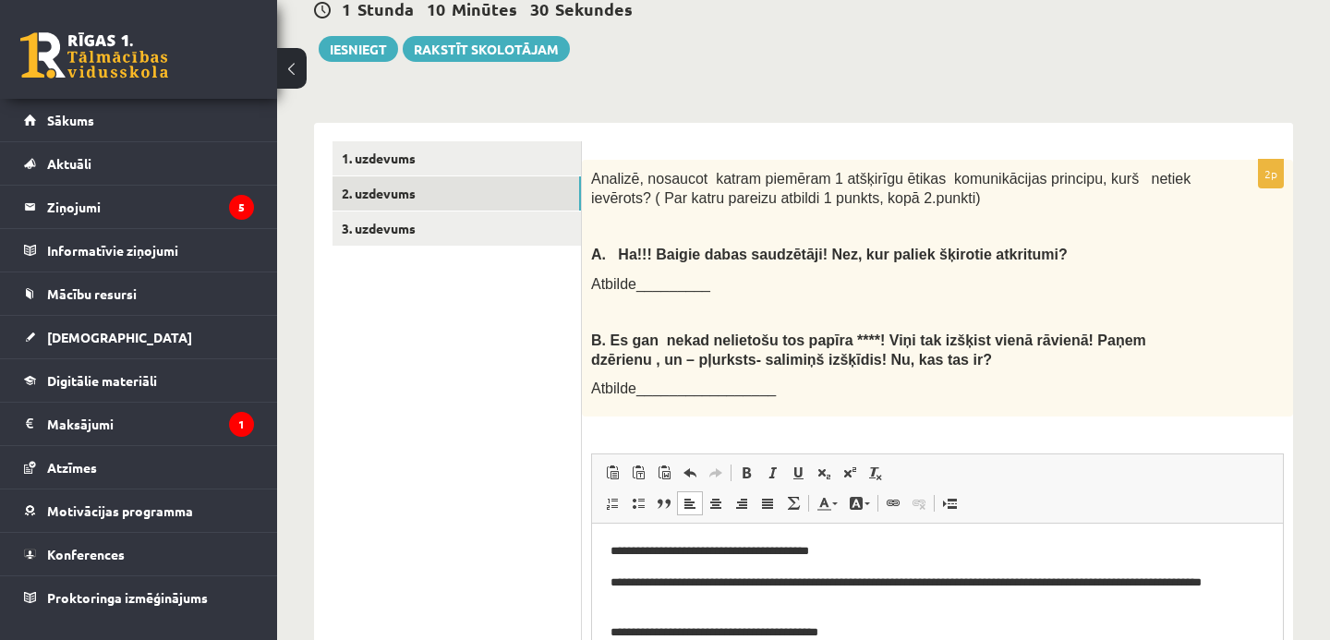
scroll to position [465, 0]
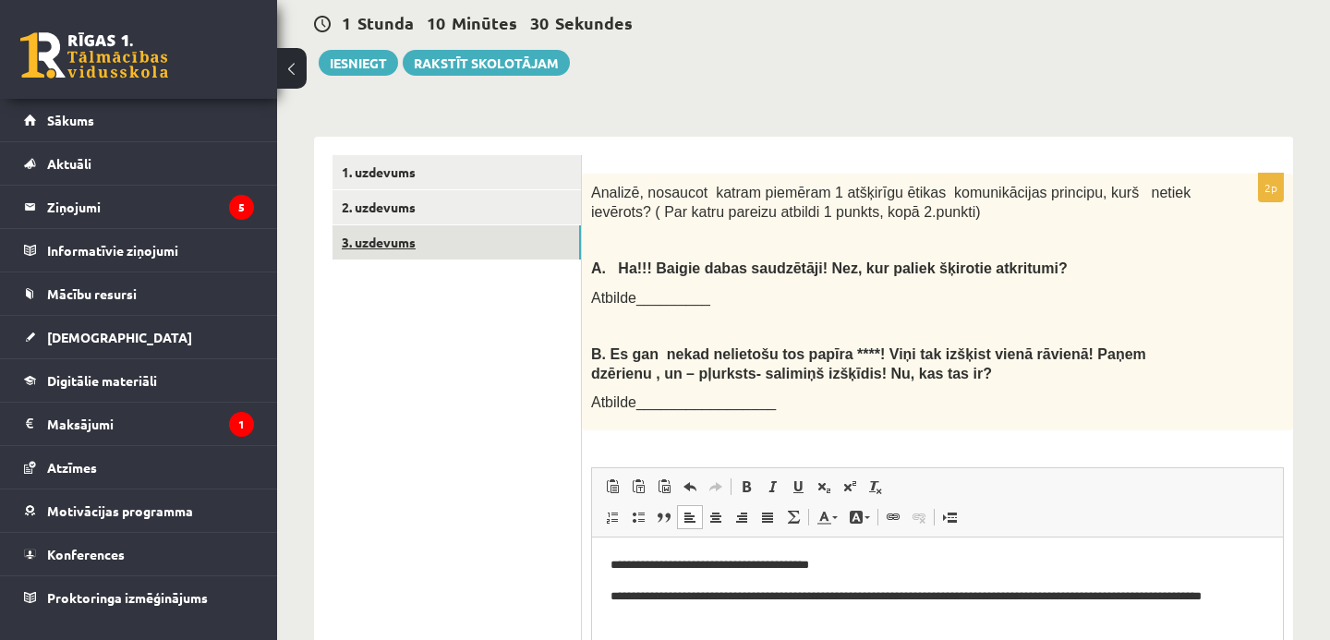
click at [523, 248] on link "3. uzdevums" at bounding box center [457, 242] width 249 height 34
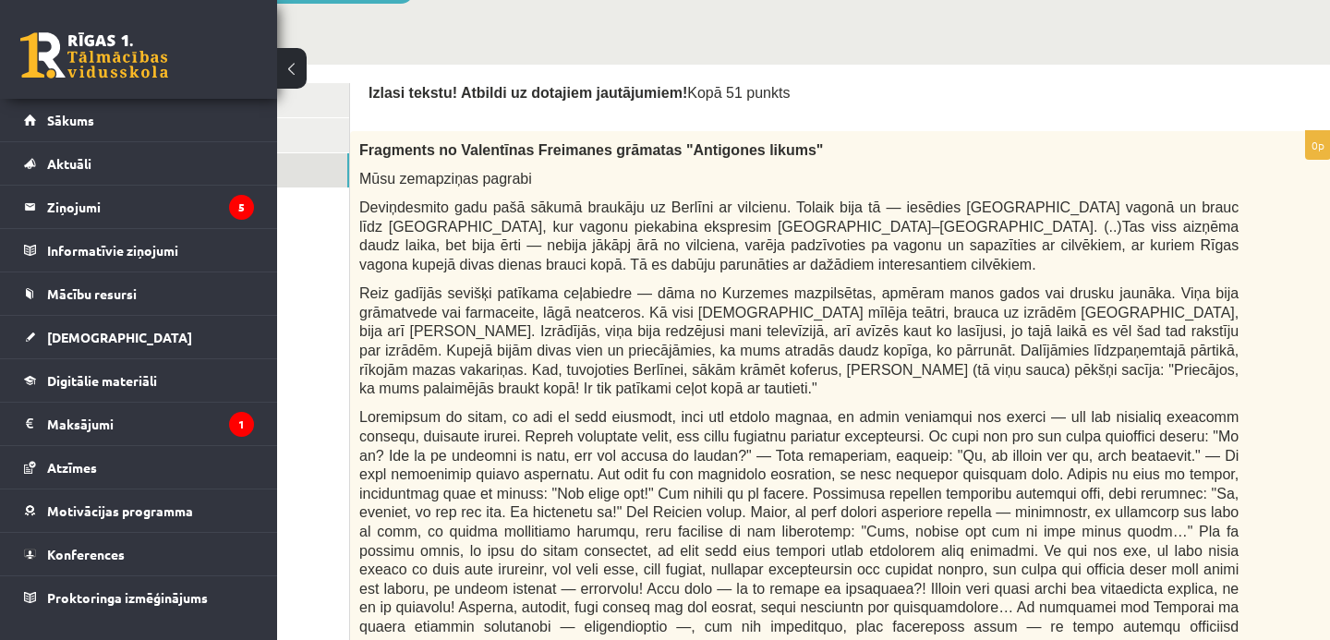
scroll to position [523, 156]
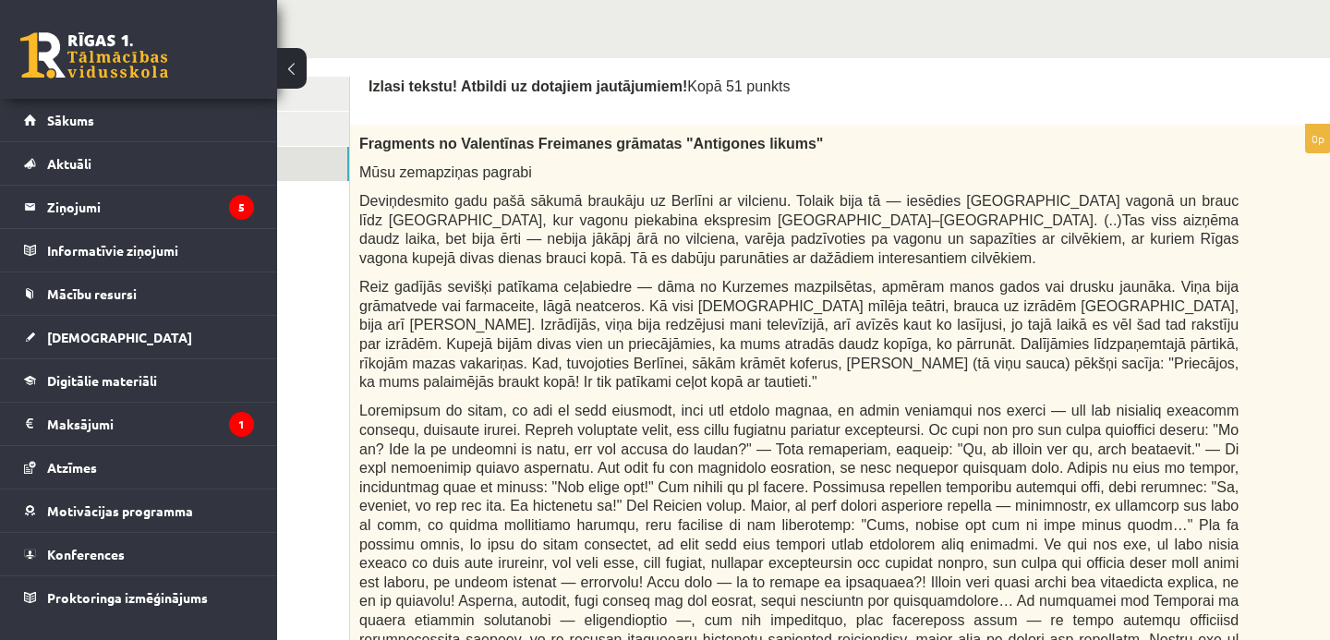
click at [298, 67] on button at bounding box center [292, 68] width 30 height 41
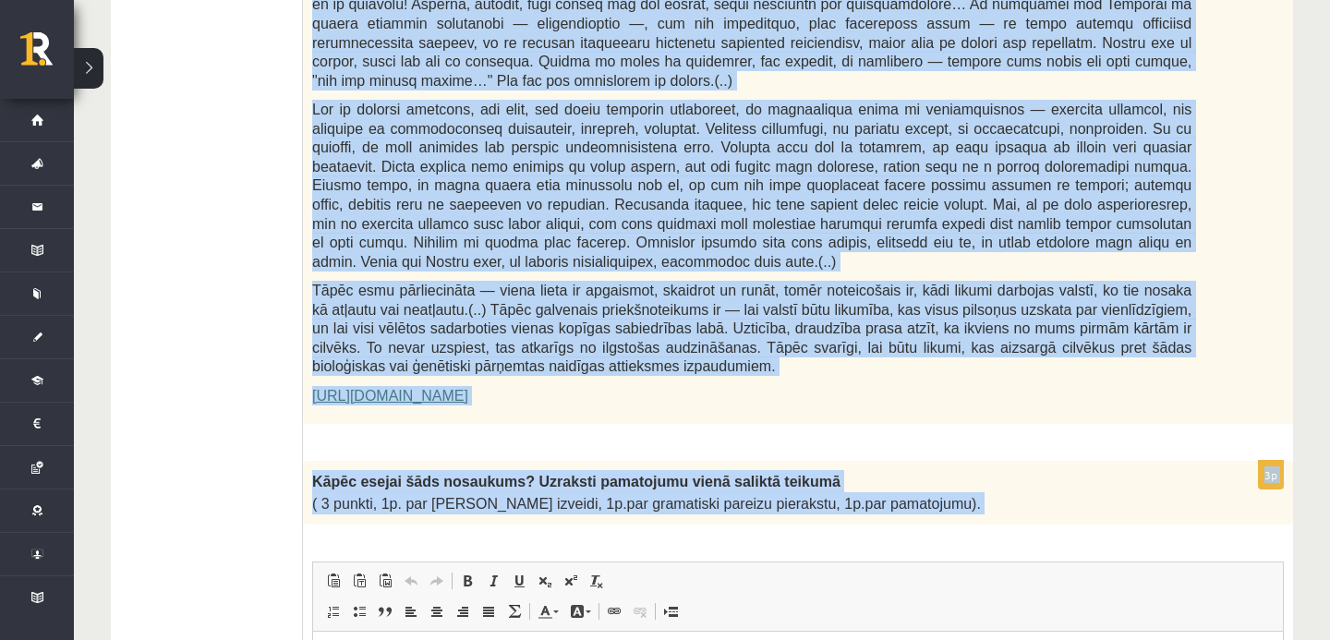
scroll to position [1149, 0]
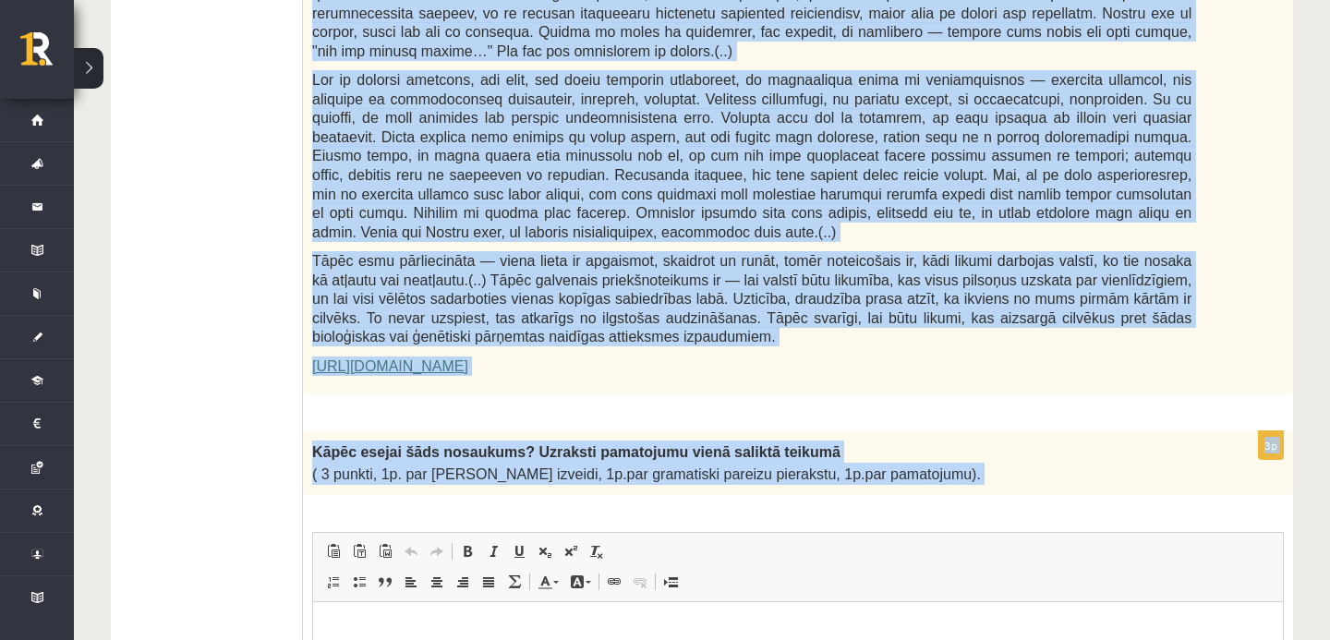
drag, startPoint x: 322, startPoint y: 146, endPoint x: 974, endPoint y: 474, distance: 730.1
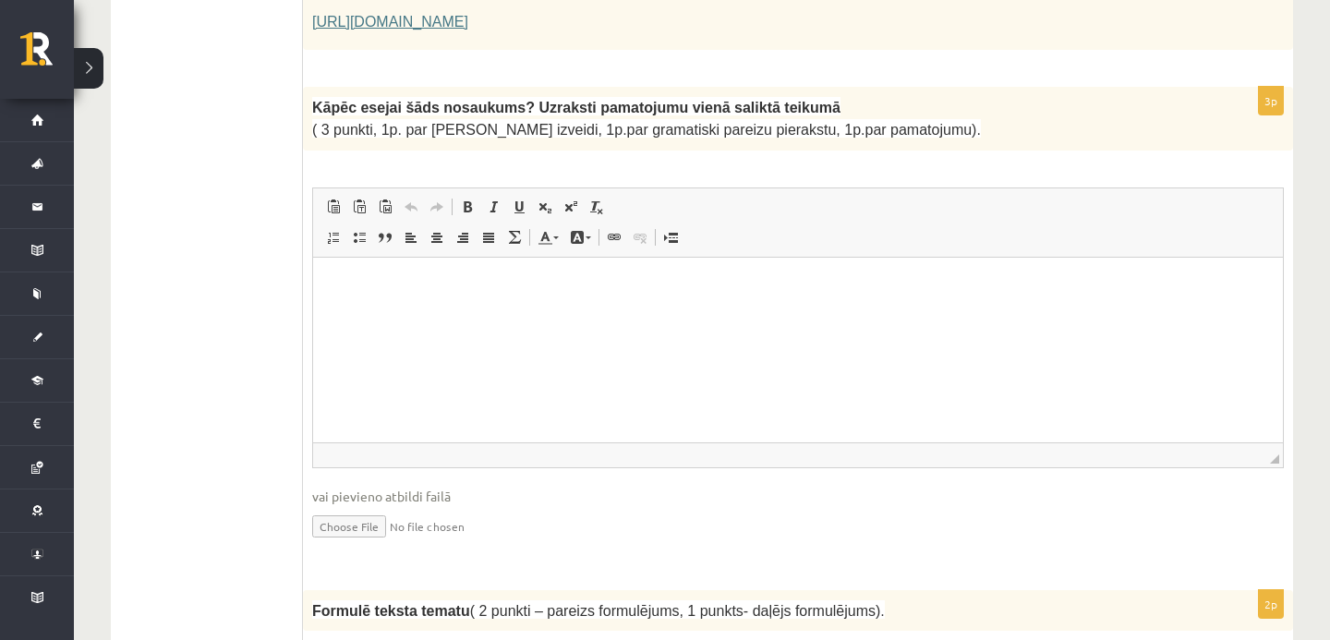
scroll to position [1495, 0]
click at [586, 312] on html at bounding box center [798, 284] width 970 height 56
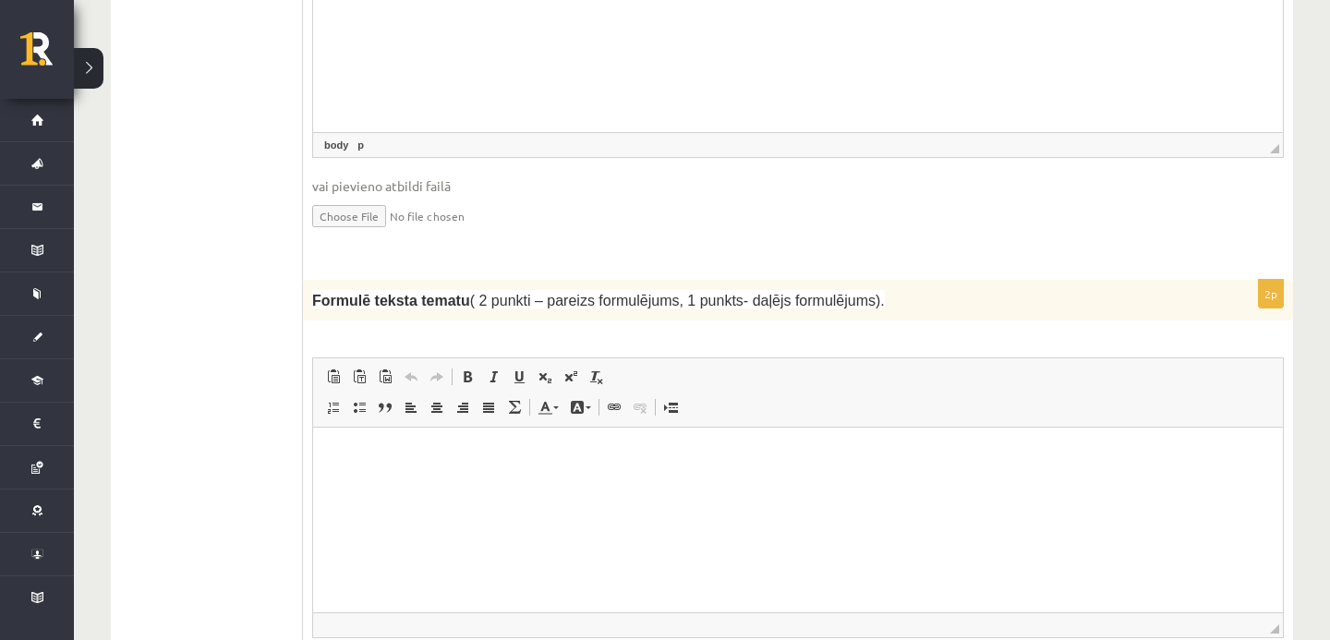
scroll to position [1818, 0]
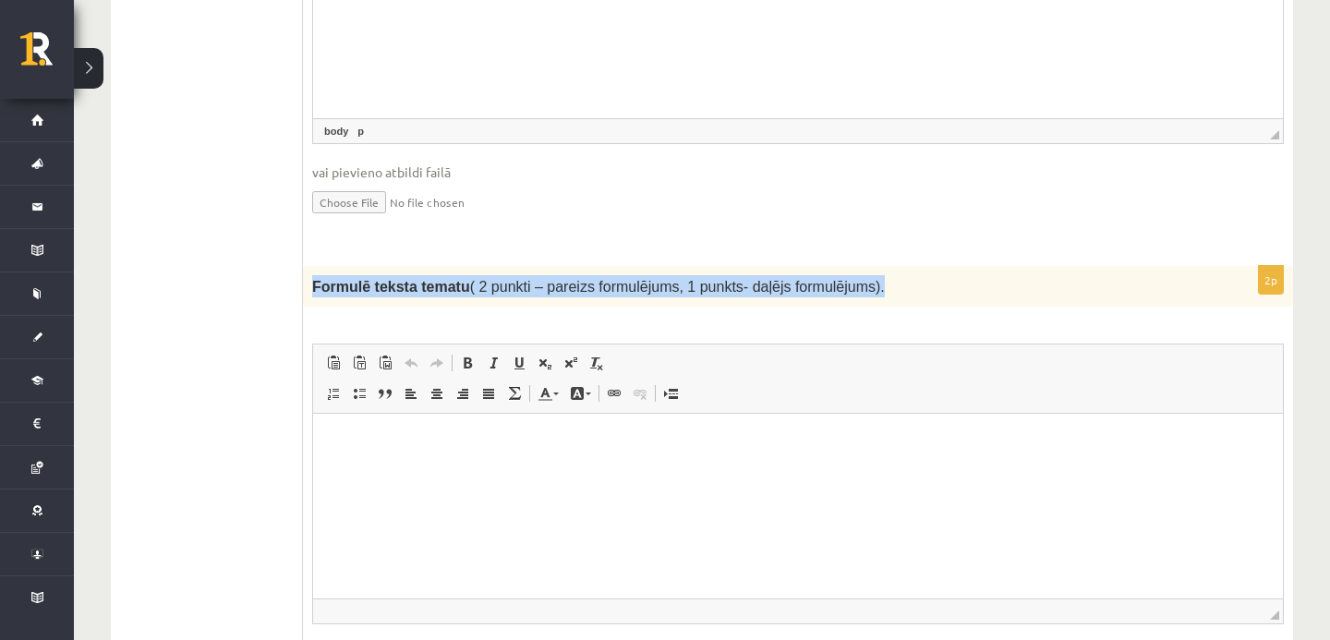
drag, startPoint x: 313, startPoint y: 281, endPoint x: 889, endPoint y: 290, distance: 575.6
click at [889, 290] on p "Formulē teksta tematu ( 2 punkti – pareizs formulējums, 1 punkts- daļējs formul…" at bounding box center [752, 286] width 880 height 22
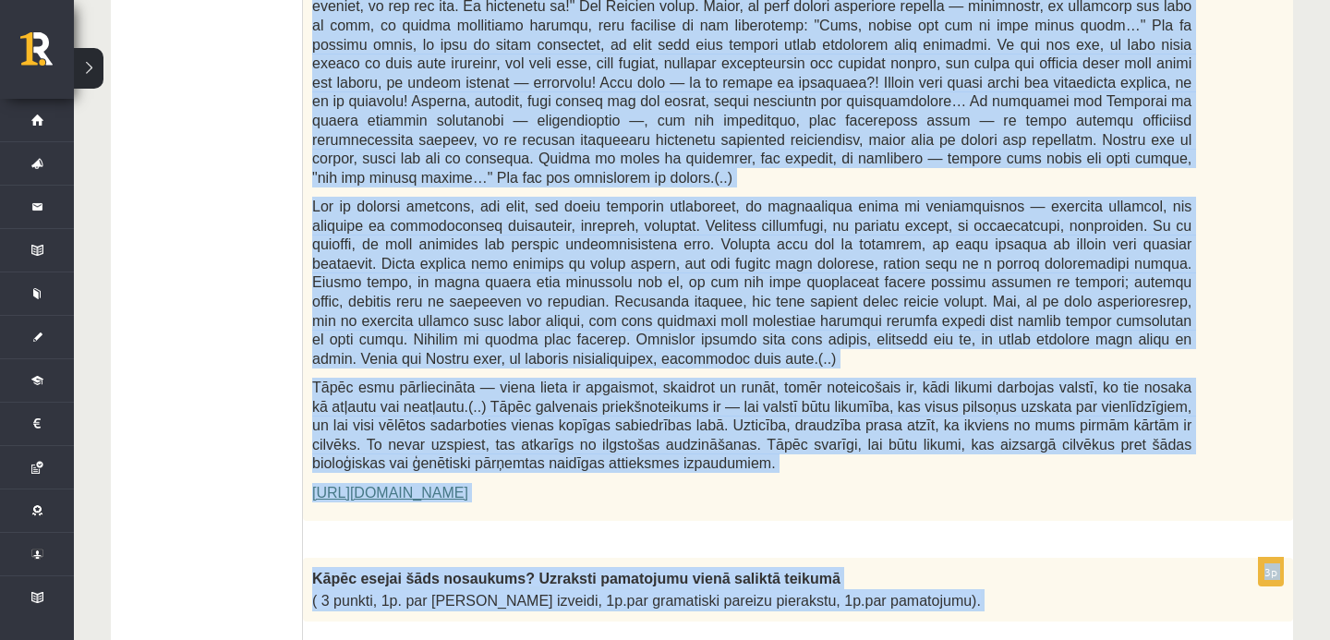
scroll to position [1027, 0]
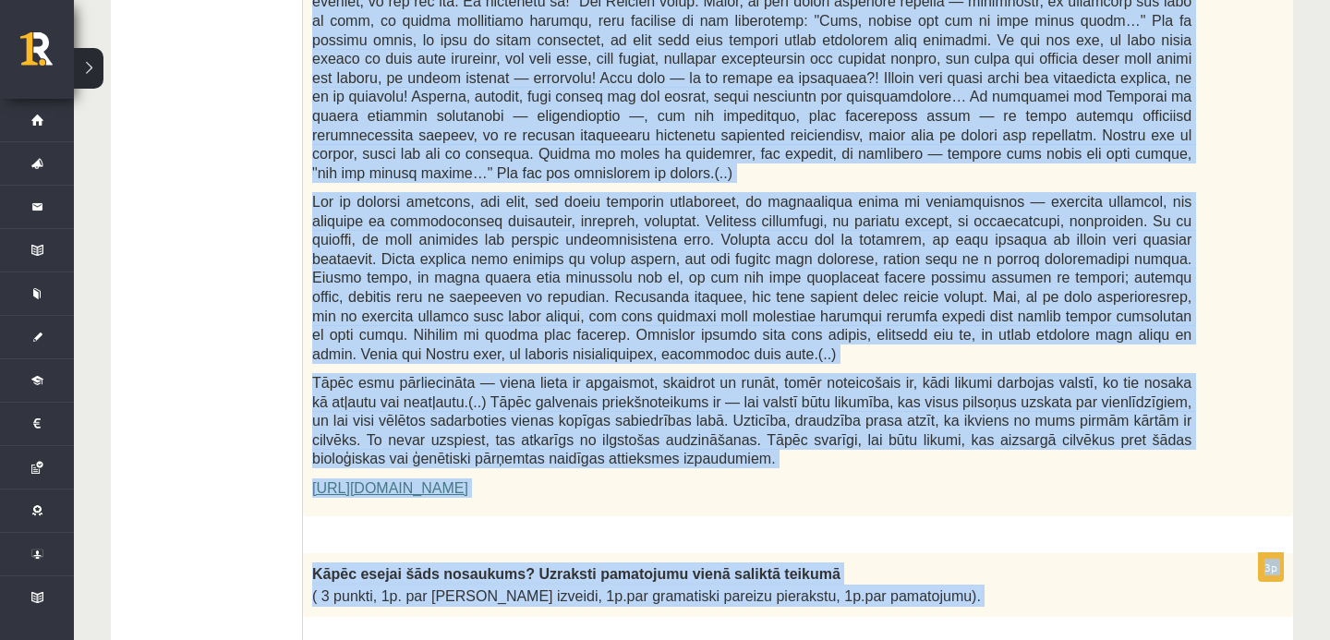
drag, startPoint x: 322, startPoint y: 131, endPoint x: 825, endPoint y: 500, distance: 624.0
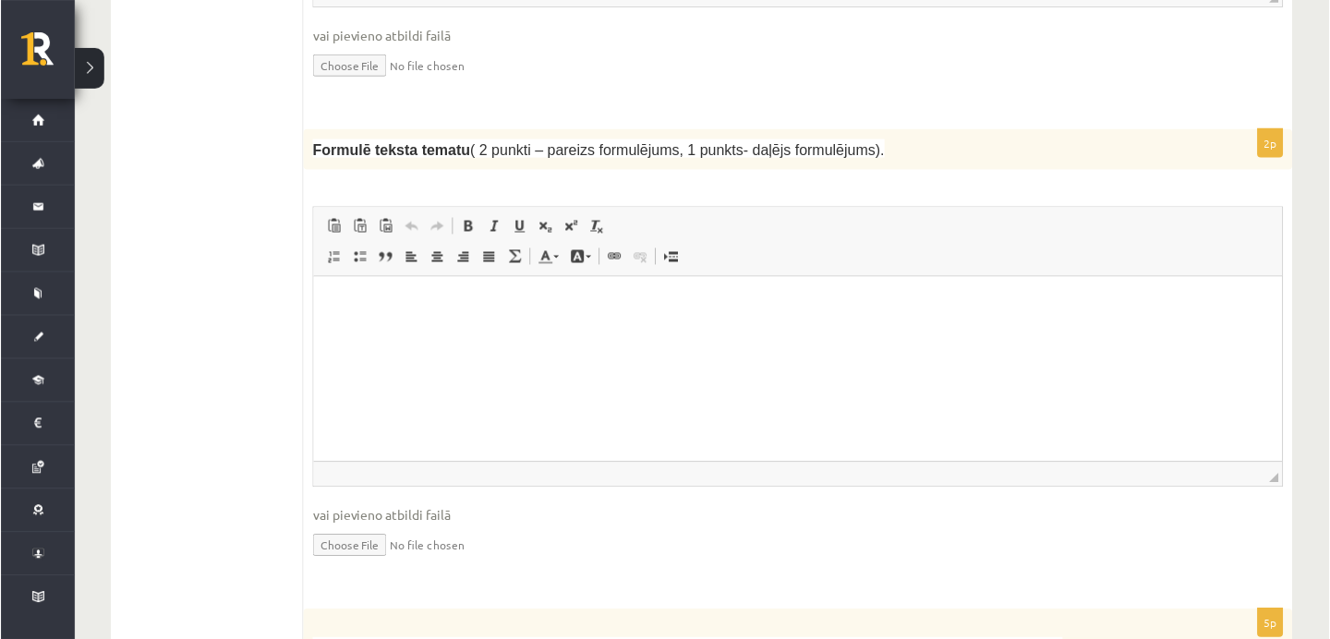
scroll to position [1956, 0]
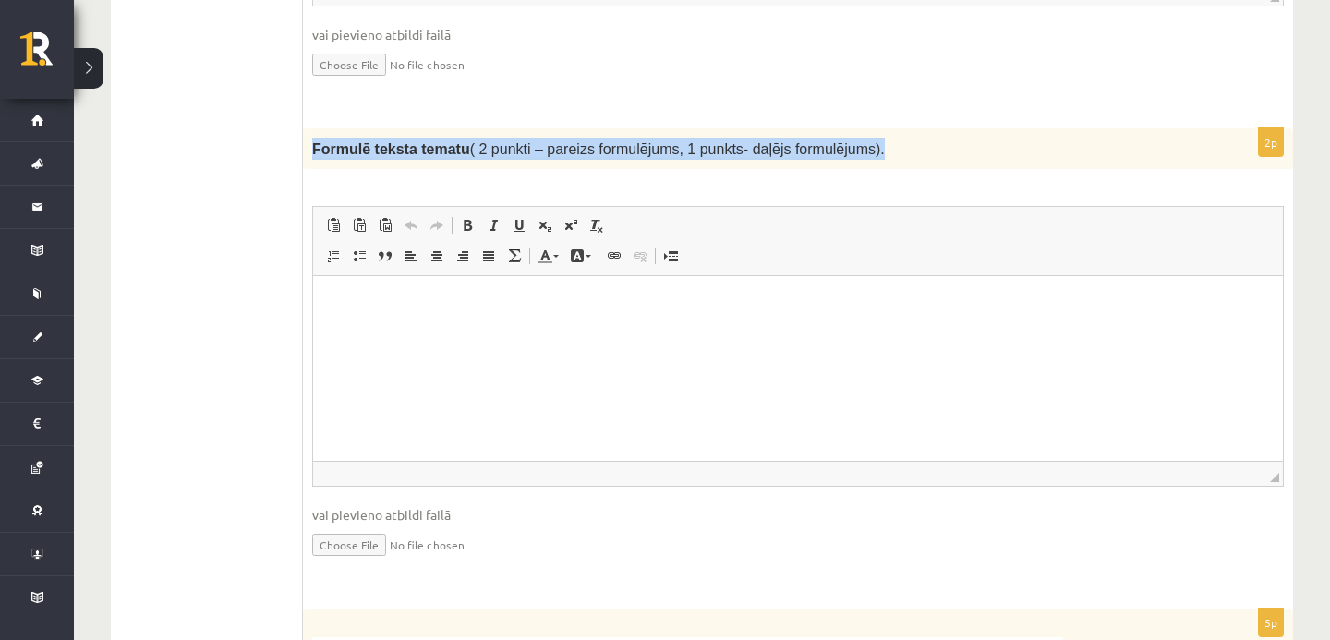
drag, startPoint x: 311, startPoint y: 143, endPoint x: 908, endPoint y: 150, distance: 596.9
click at [908, 150] on p "Formulē teksta tematu ( 2 punkti – pareizs formulējums, 1 punkts- daļējs formul…" at bounding box center [752, 149] width 880 height 22
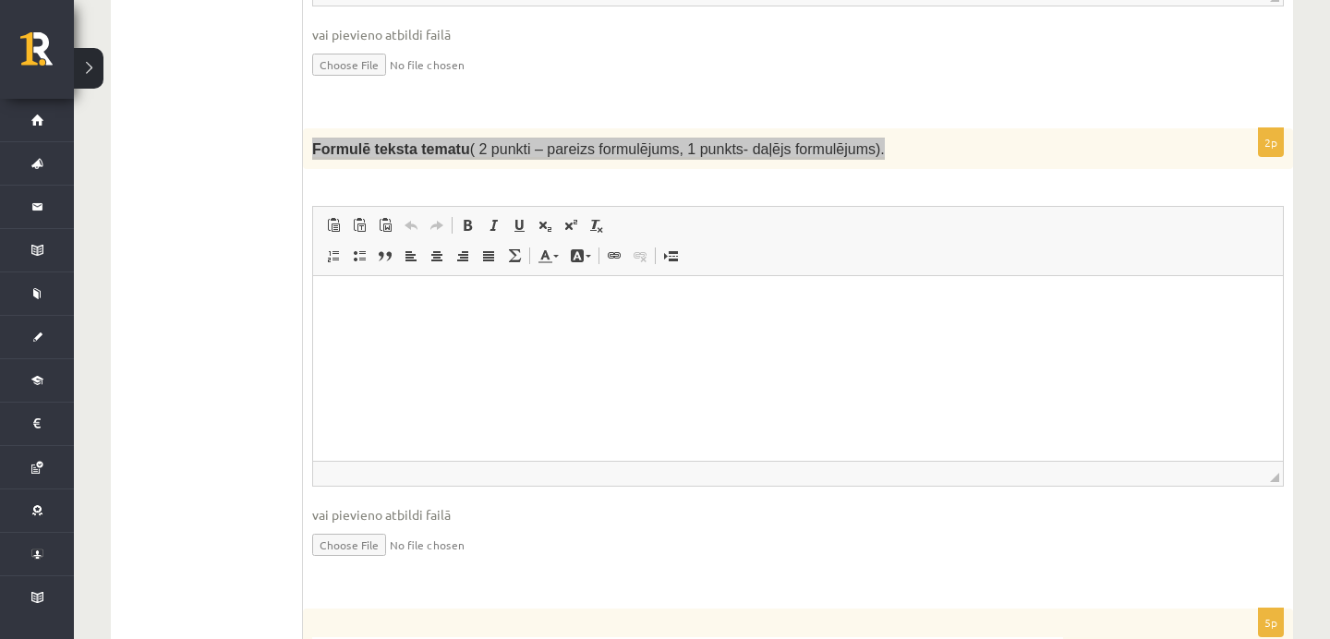
click at [553, 322] on html at bounding box center [798, 304] width 970 height 56
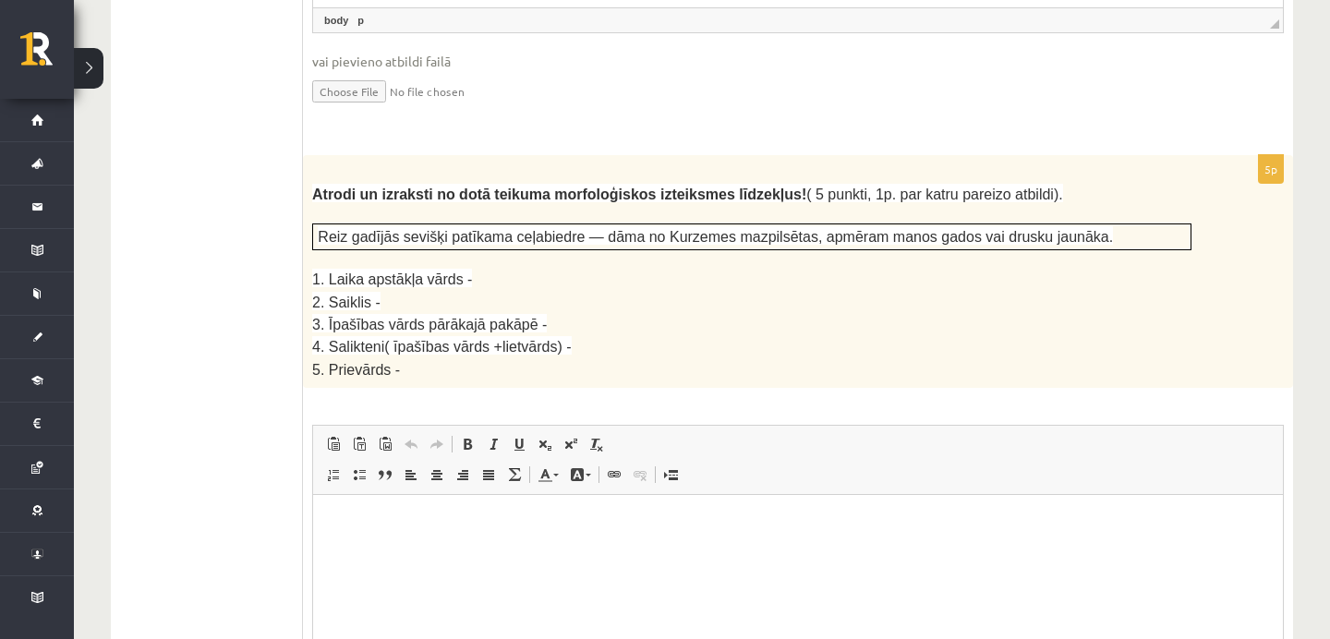
scroll to position [2410, 0]
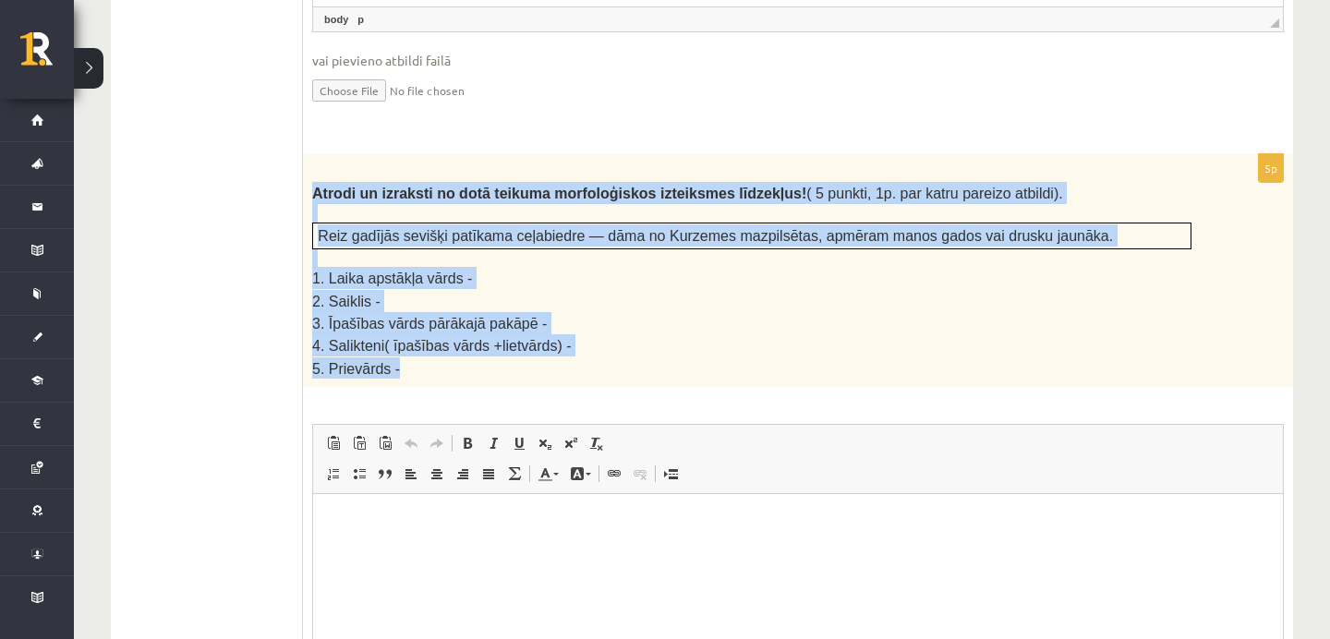
drag, startPoint x: 313, startPoint y: 189, endPoint x: 449, endPoint y: 350, distance: 210.4
click at [449, 351] on div "Atrodi un izraksti no dotā teikuma morfoloģiskos izteiksmes līdzekļus! ( 5 punk…" at bounding box center [798, 270] width 990 height 233
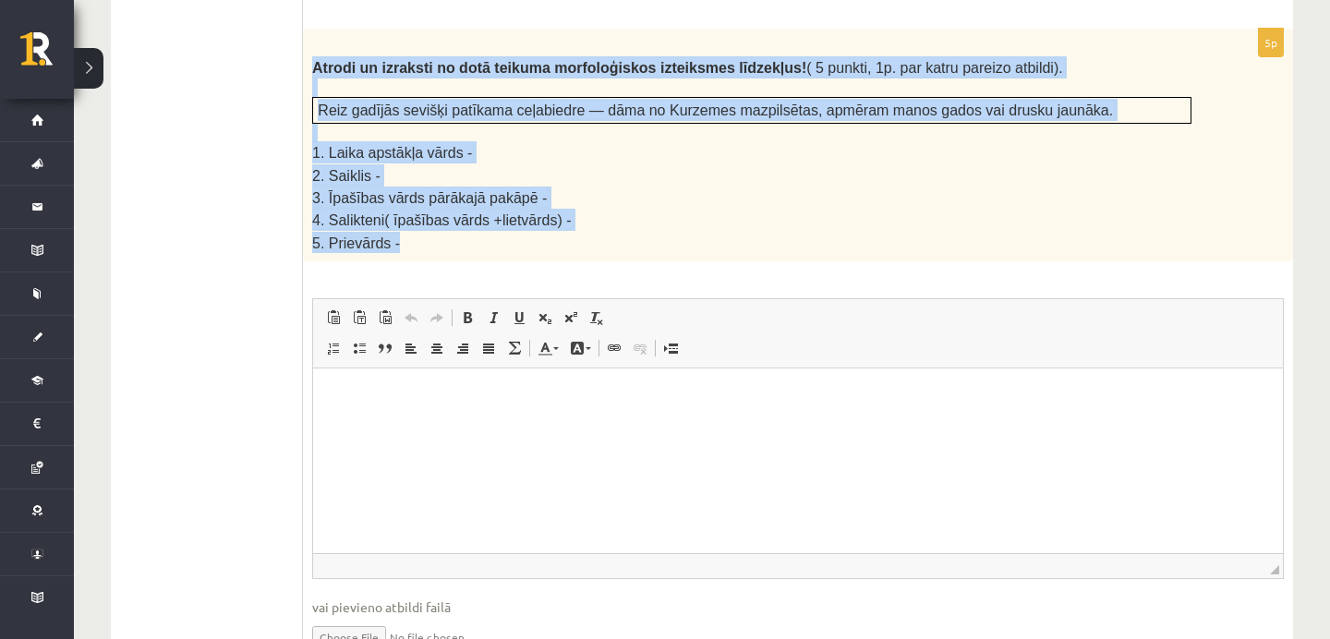
scroll to position [2537, 0]
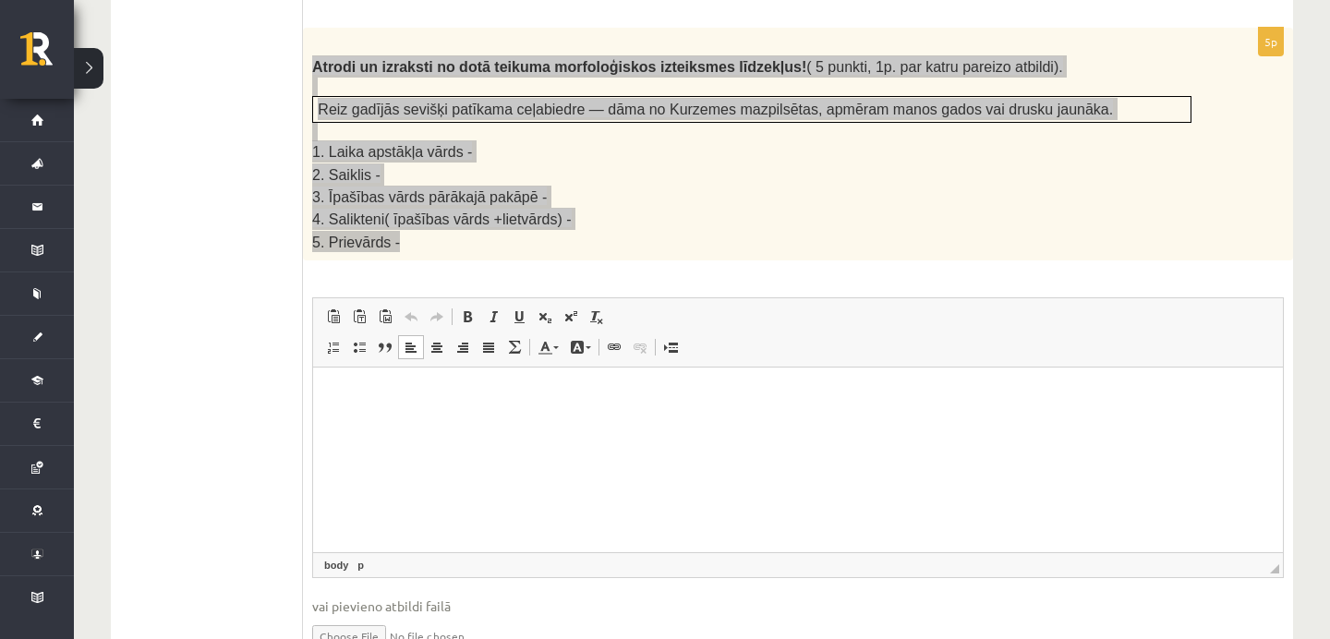
click at [430, 393] on p "Визуальный текстовый редактор, wiswyg-editor-user-answer-47433949624320" at bounding box center [798, 395] width 933 height 19
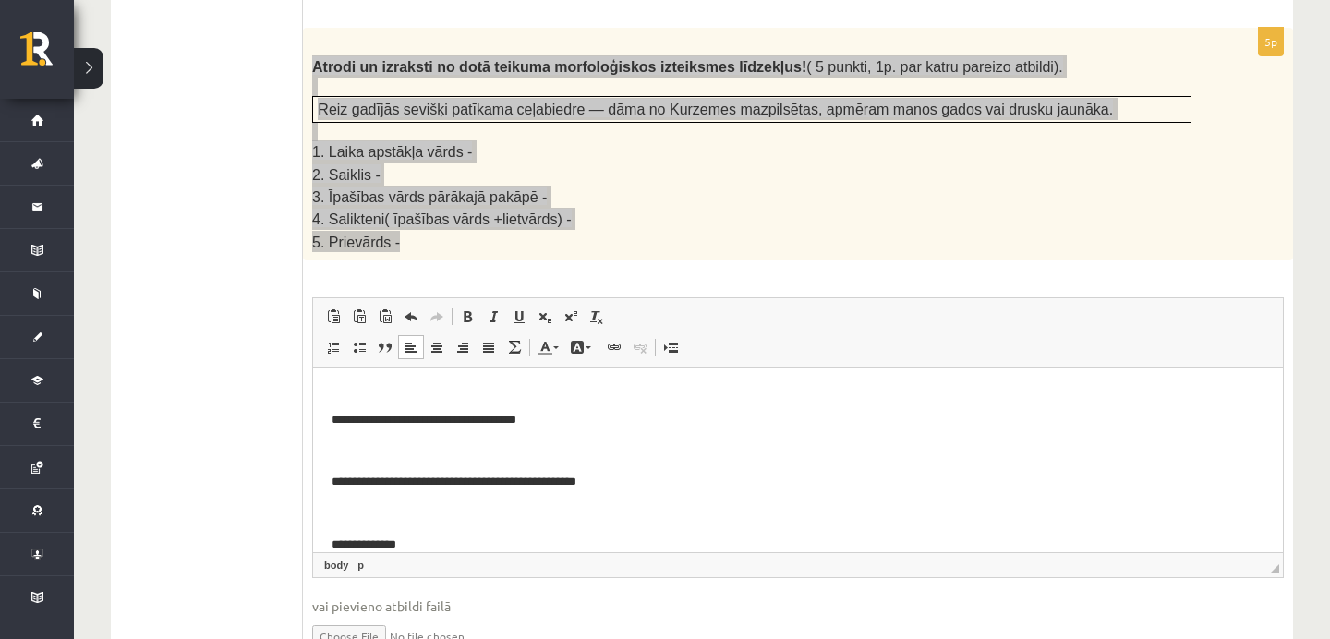
click at [370, 474] on p "**********" at bounding box center [799, 482] width 934 height 19
click at [353, 447] on p "Визуальный текстовый редактор, wiswyg-editor-user-answer-47433949624320" at bounding box center [798, 452] width 933 height 19
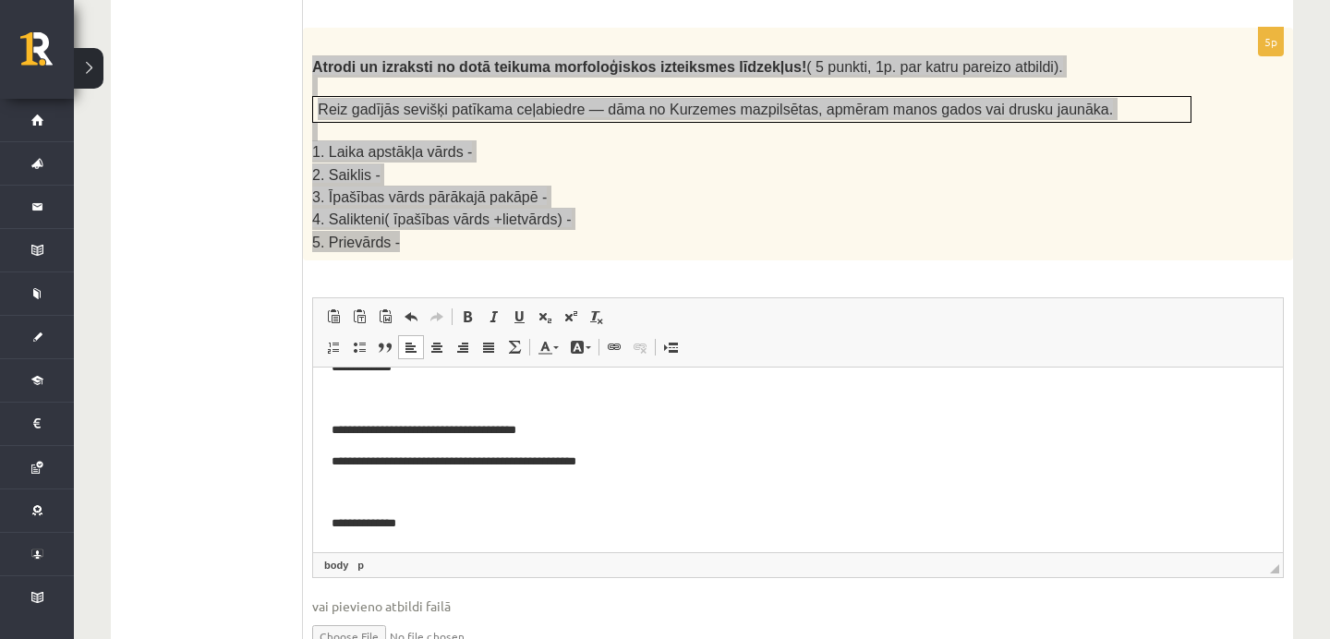
scroll to position [90, 0]
click at [346, 399] on p "Визуальный текстовый редактор, wiswyg-editor-user-answer-47433949624320" at bounding box center [798, 399] width 933 height 19
click at [344, 504] on body "**********" at bounding box center [798, 431] width 933 height 206
click at [332, 500] on p "Визуальный текстовый редактор, wiswyg-editor-user-answer-47433949624320" at bounding box center [798, 493] width 933 height 19
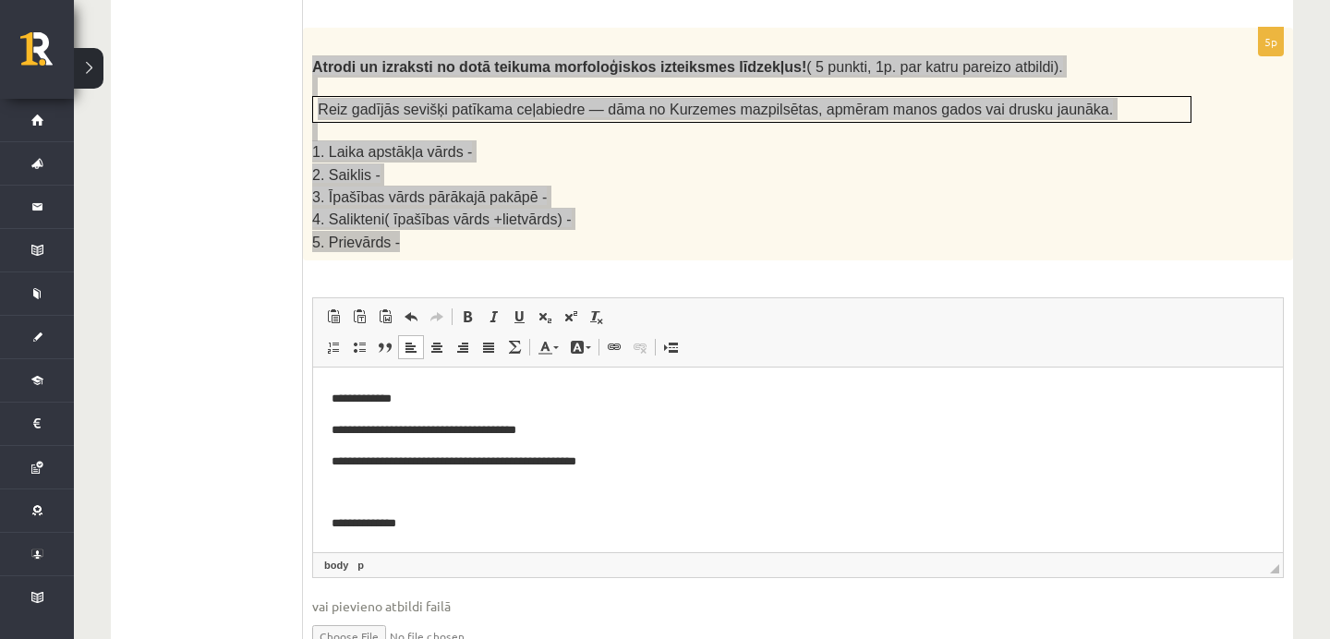
scroll to position [28, 0]
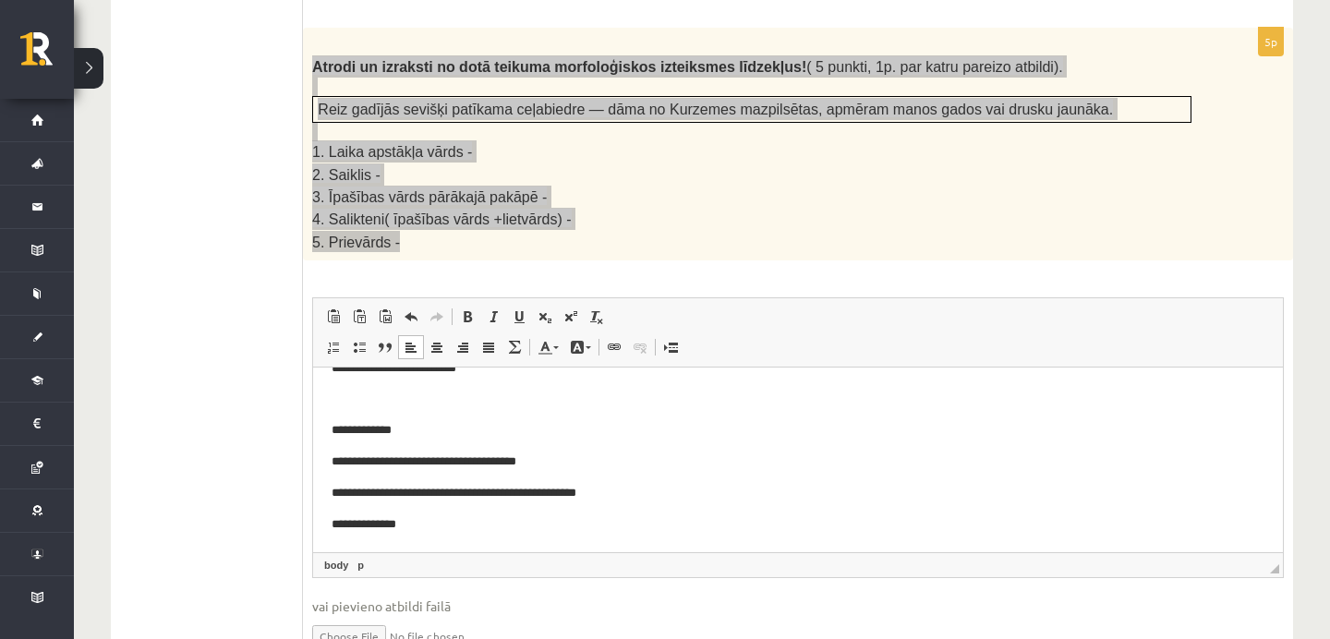
click at [338, 398] on p "Визуальный текстовый редактор, wiswyg-editor-user-answer-47433949624320" at bounding box center [798, 400] width 933 height 19
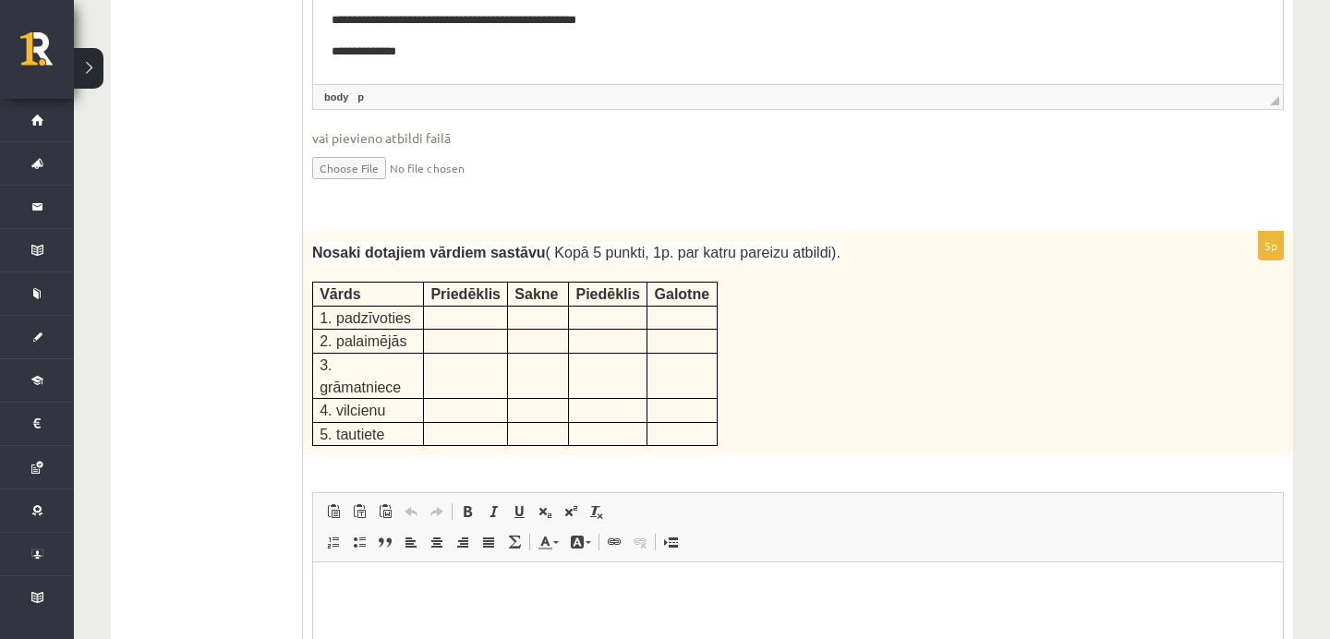
scroll to position [3027, 0]
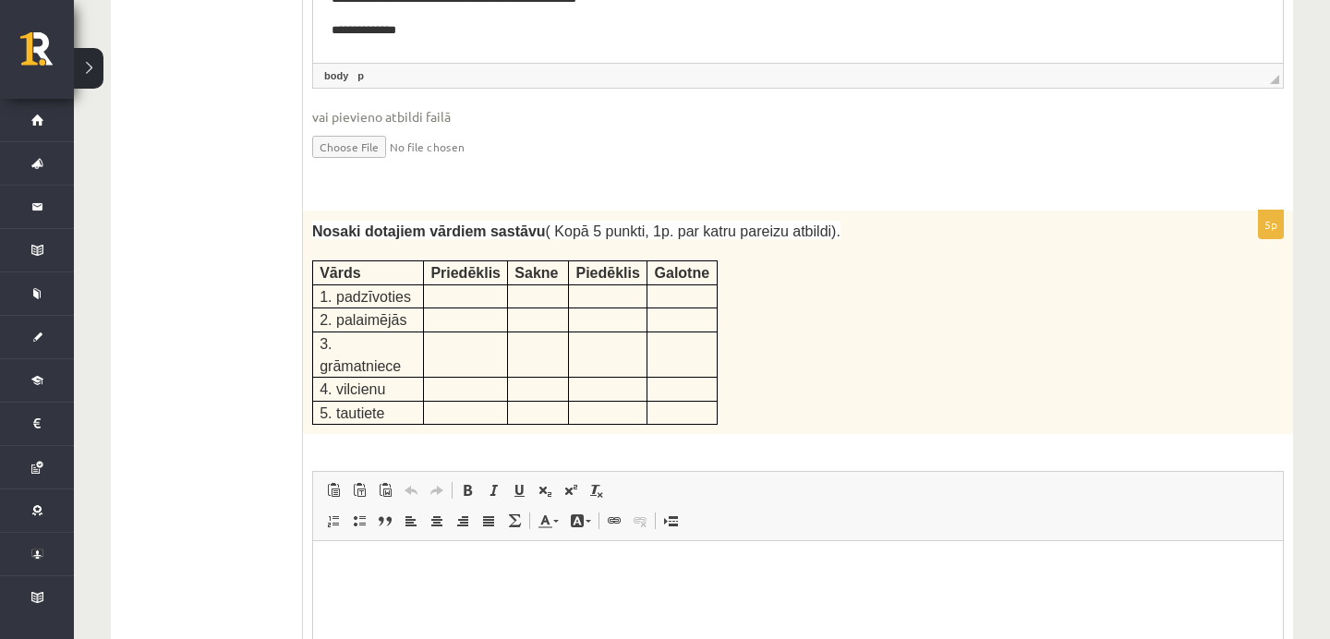
click at [566, 378] on td at bounding box center [538, 389] width 61 height 23
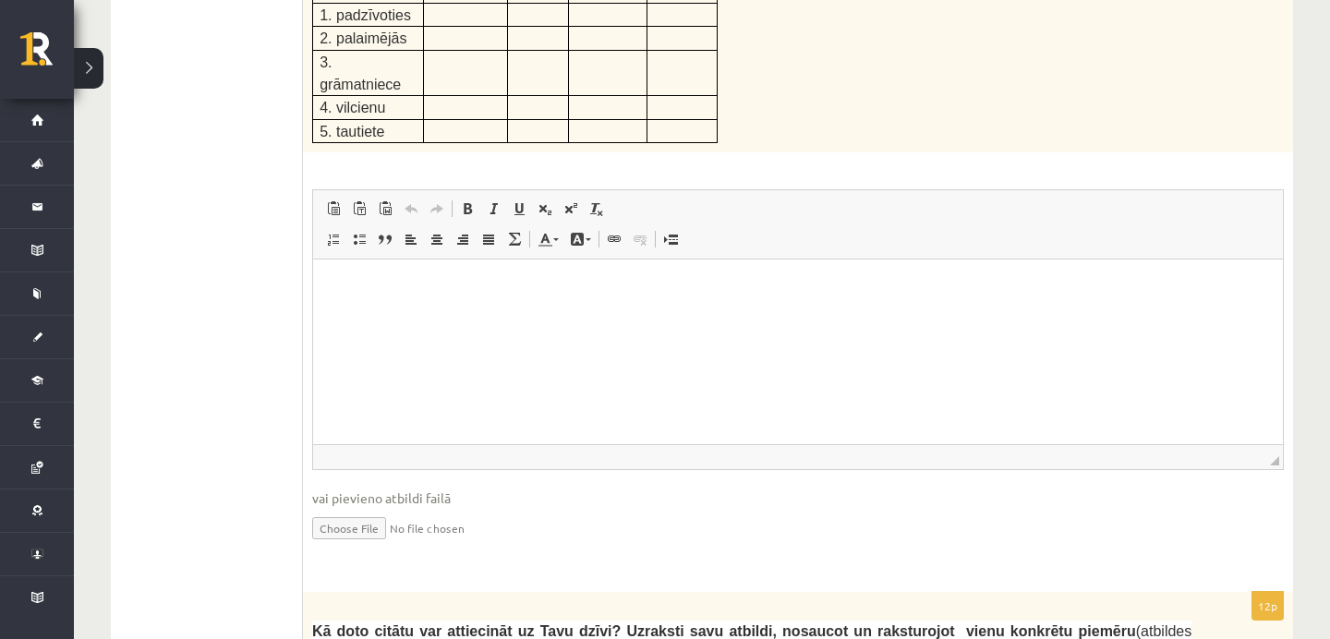
scroll to position [3317, 0]
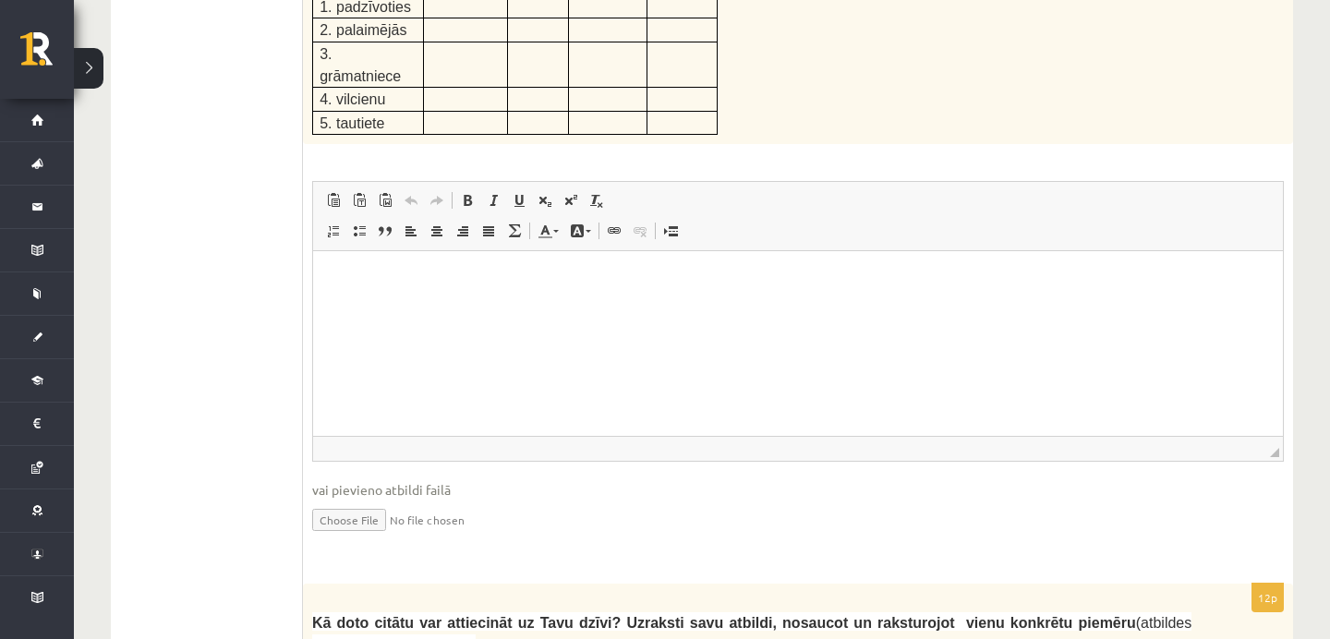
click at [361, 500] on input "file" at bounding box center [798, 519] width 972 height 38
type input "**********"
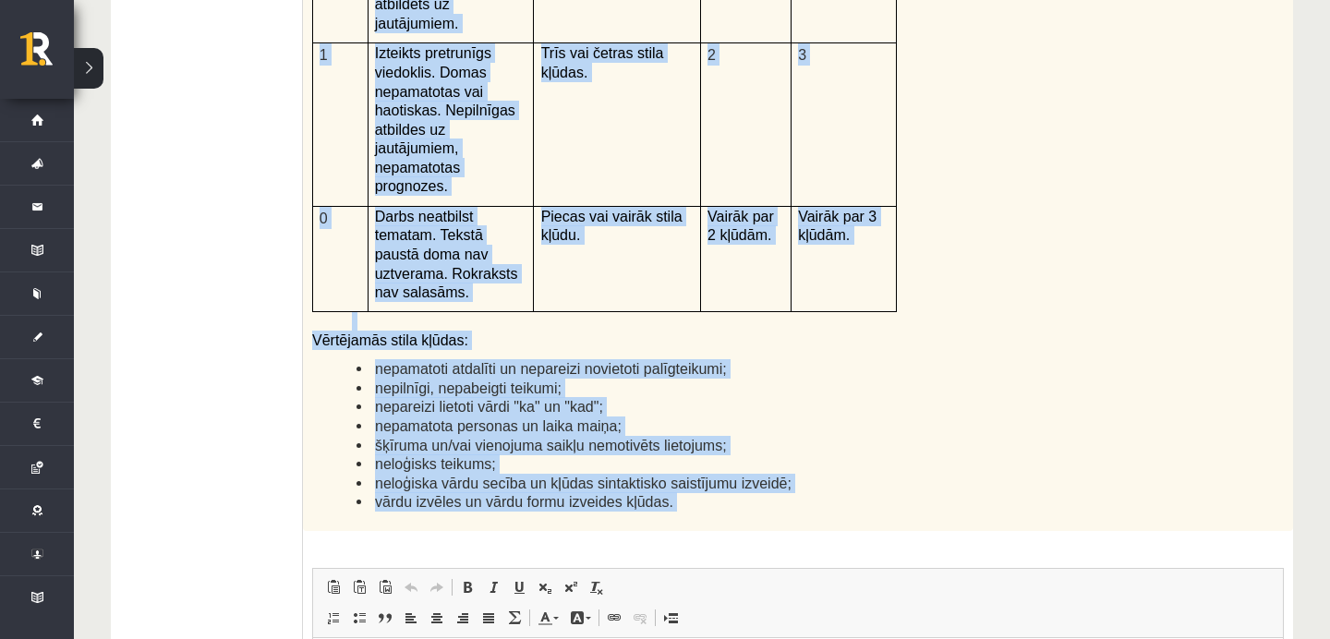
scroll to position [4358, 0]
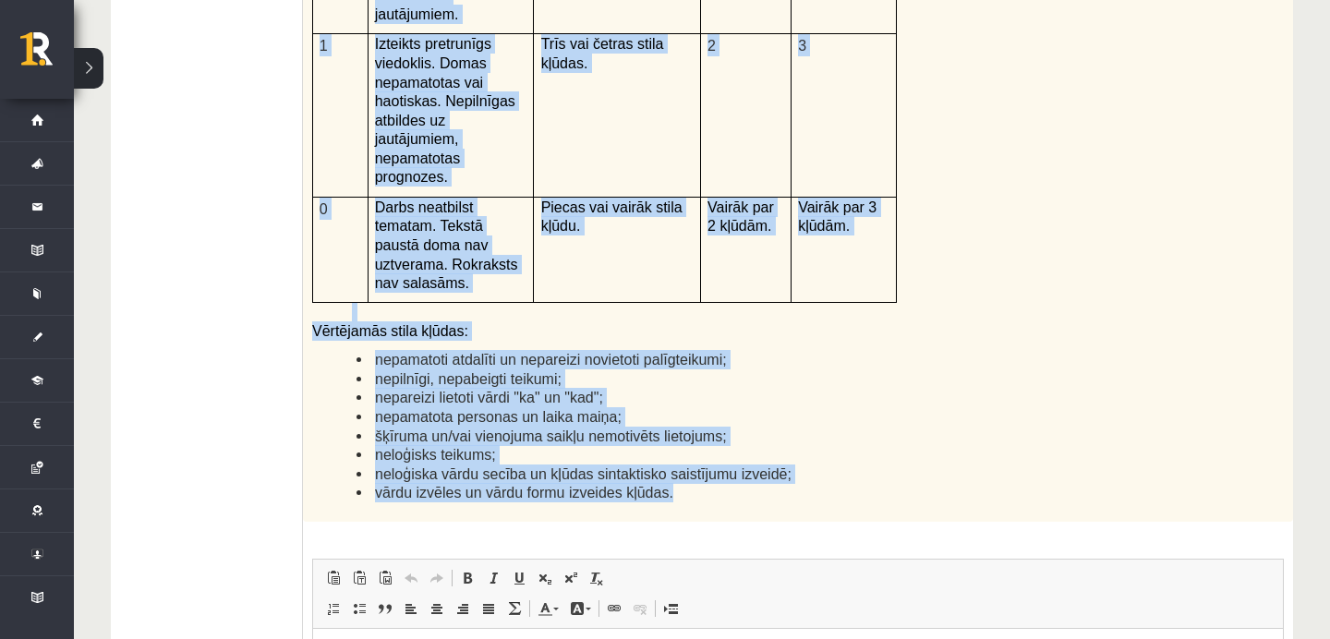
drag, startPoint x: 313, startPoint y: 277, endPoint x: 757, endPoint y: 460, distance: 479.7
click at [757, 460] on div "Kā doto citātu var attiecināt uz Tavu dzīvi? Uzraksti savu atbildi, nosaucot un…" at bounding box center [798, 42] width 990 height 960
click at [634, 352] on span "nepamatoti atdalīti un nepareizi novietoti palīgteikumi;" at bounding box center [551, 360] width 352 height 16
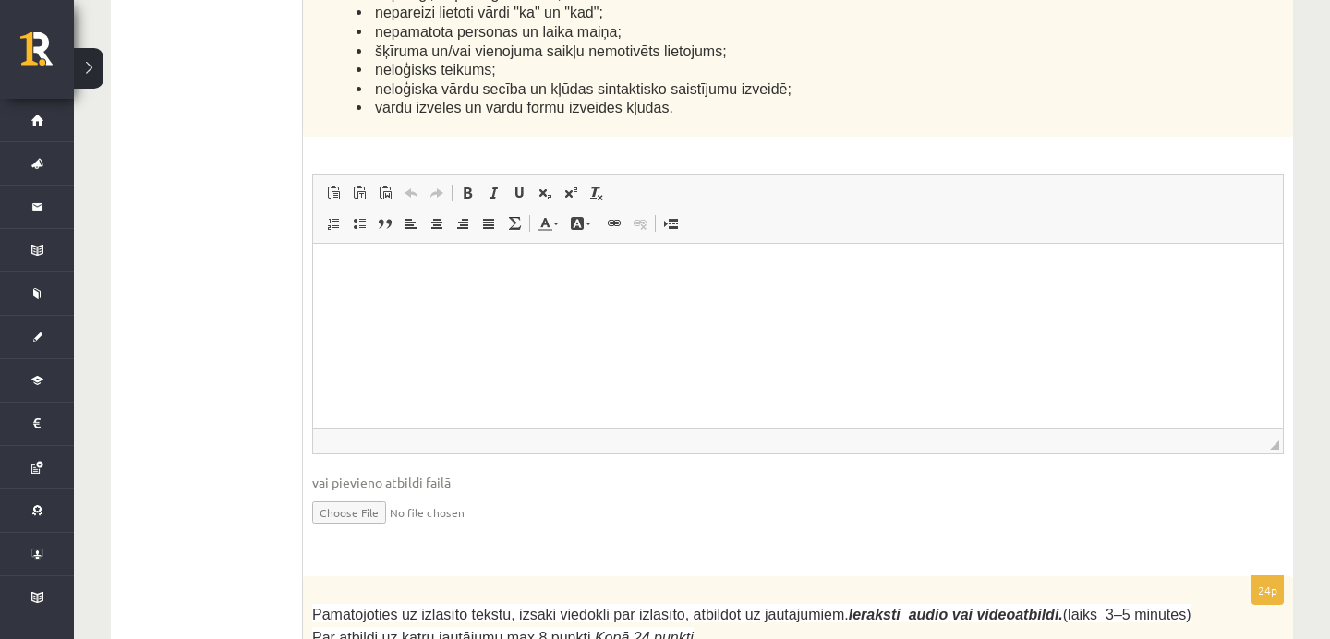
scroll to position [4750, 0]
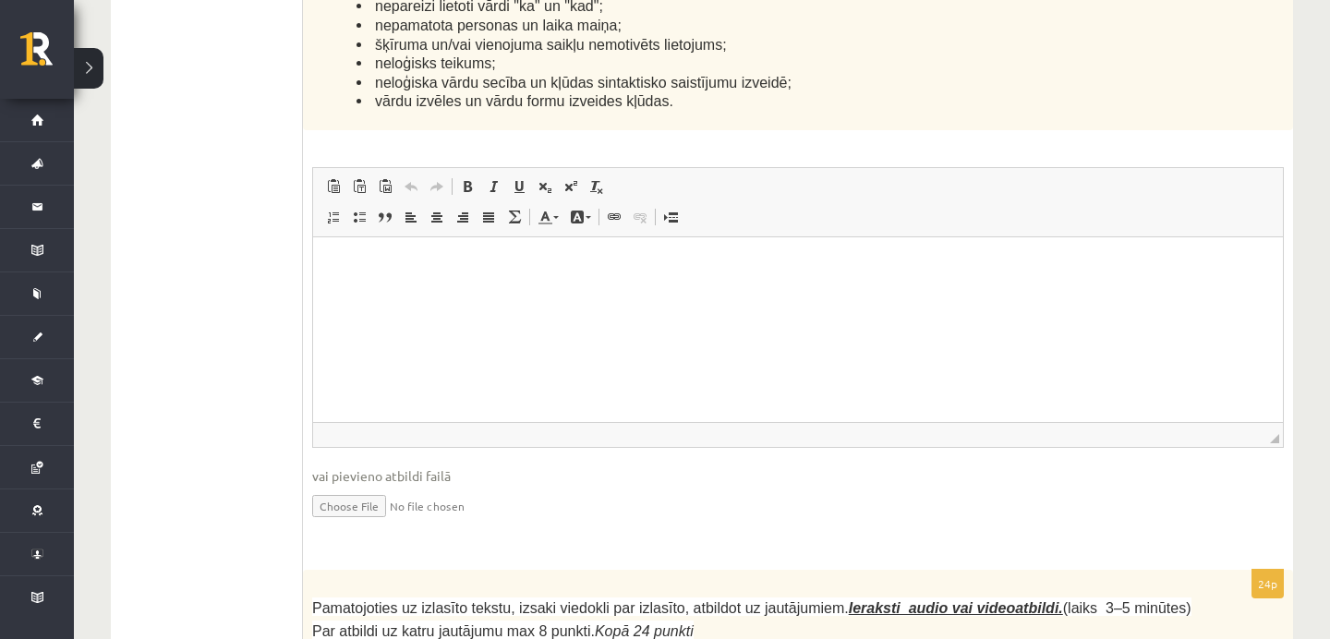
click at [491, 258] on p "Визуальный текстовый редактор, wiswyg-editor-user-answer-47433844834640" at bounding box center [798, 264] width 933 height 19
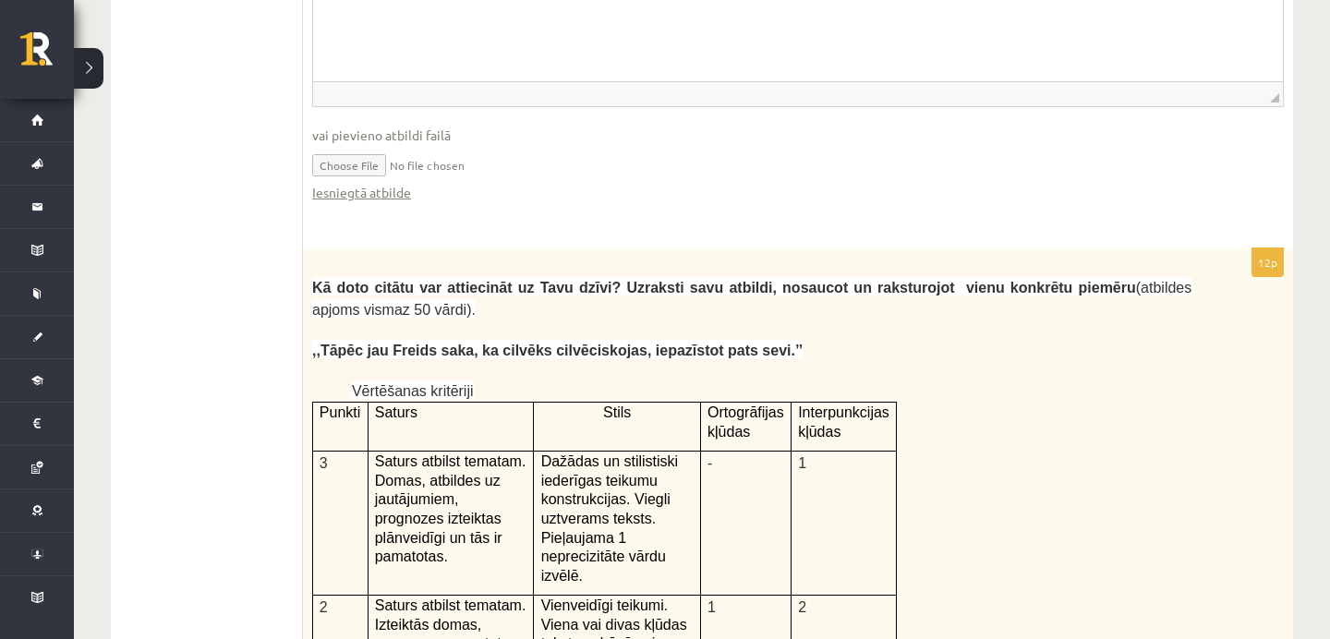
scroll to position [3672, 0]
drag, startPoint x: 321, startPoint y: 323, endPoint x: 471, endPoint y: 325, distance: 150.6
click at [471, 342] on span ",,Tāpēc jau Freids saka, ka cilvēks cilvēciskojas, iepazīstot pats sevi.’’" at bounding box center [557, 350] width 491 height 16
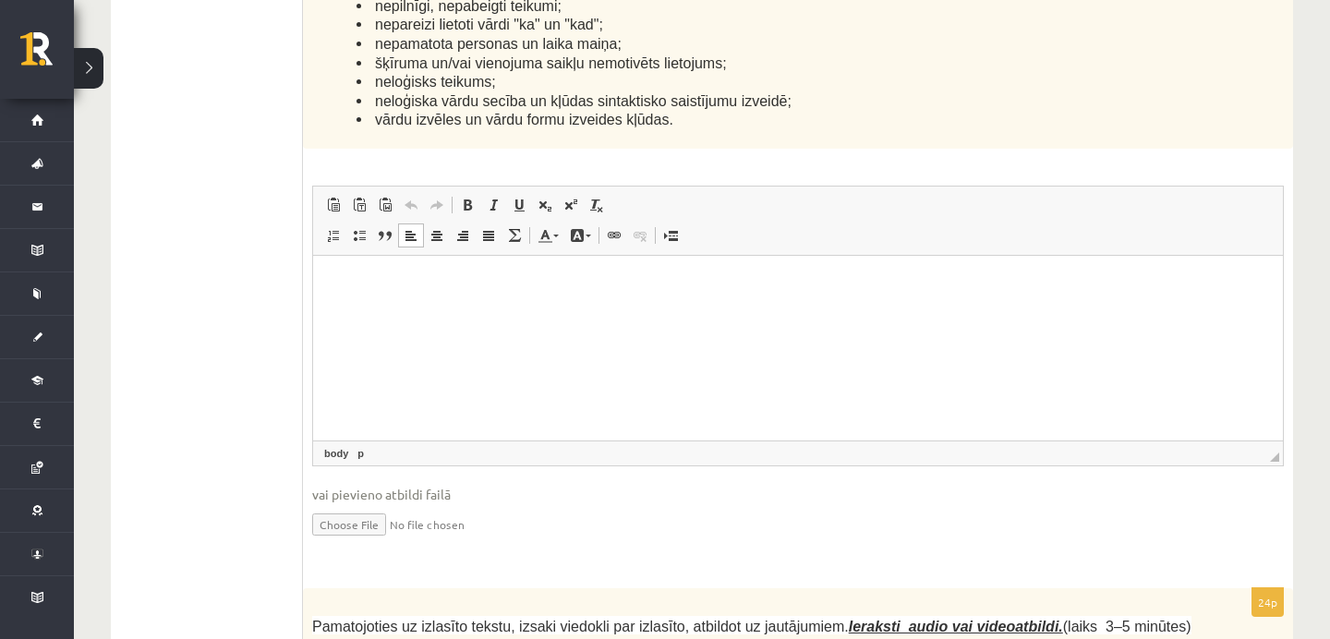
scroll to position [4733, 0]
click at [465, 285] on p "Визуальный текстовый редактор, wiswyg-editor-user-answer-47433844834640" at bounding box center [798, 281] width 933 height 19
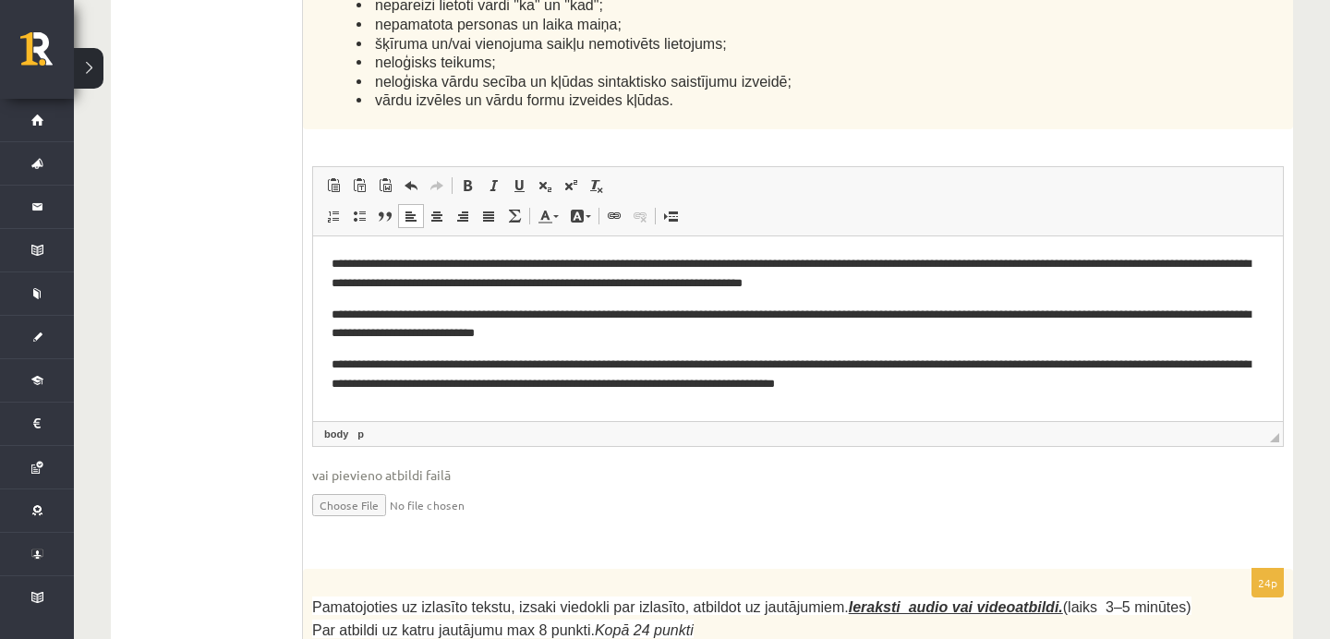
scroll to position [4728, 0]
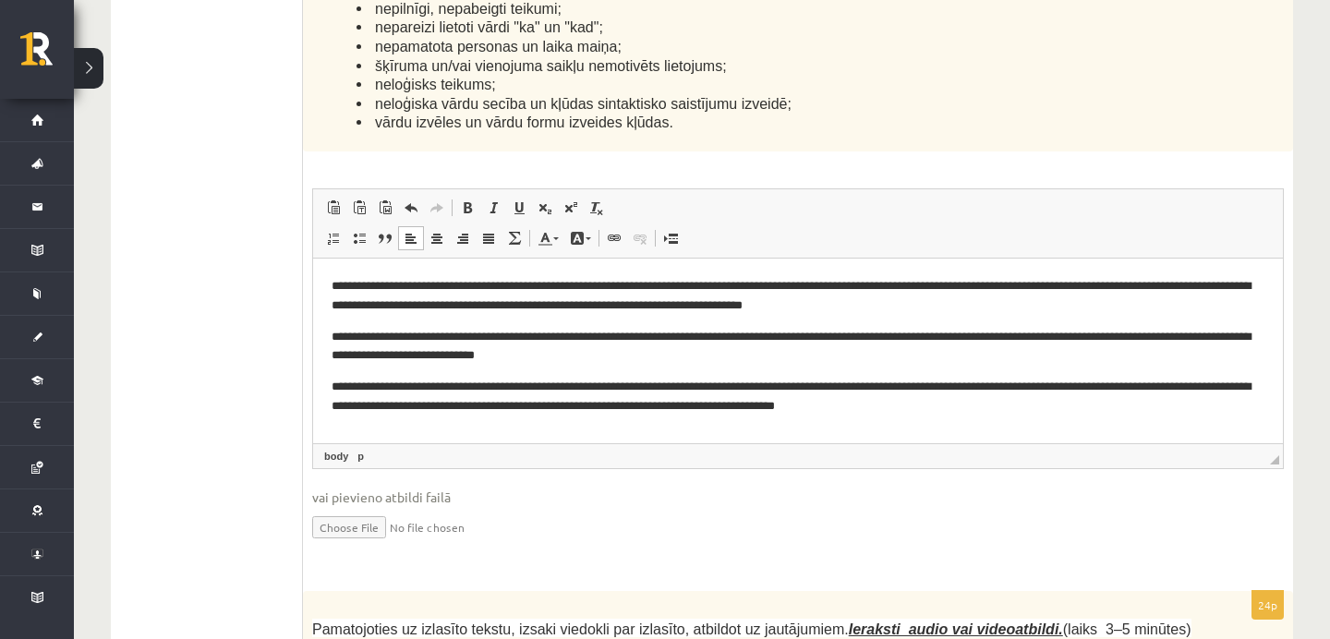
click at [390, 507] on input "file" at bounding box center [798, 526] width 972 height 38
type input "**********"
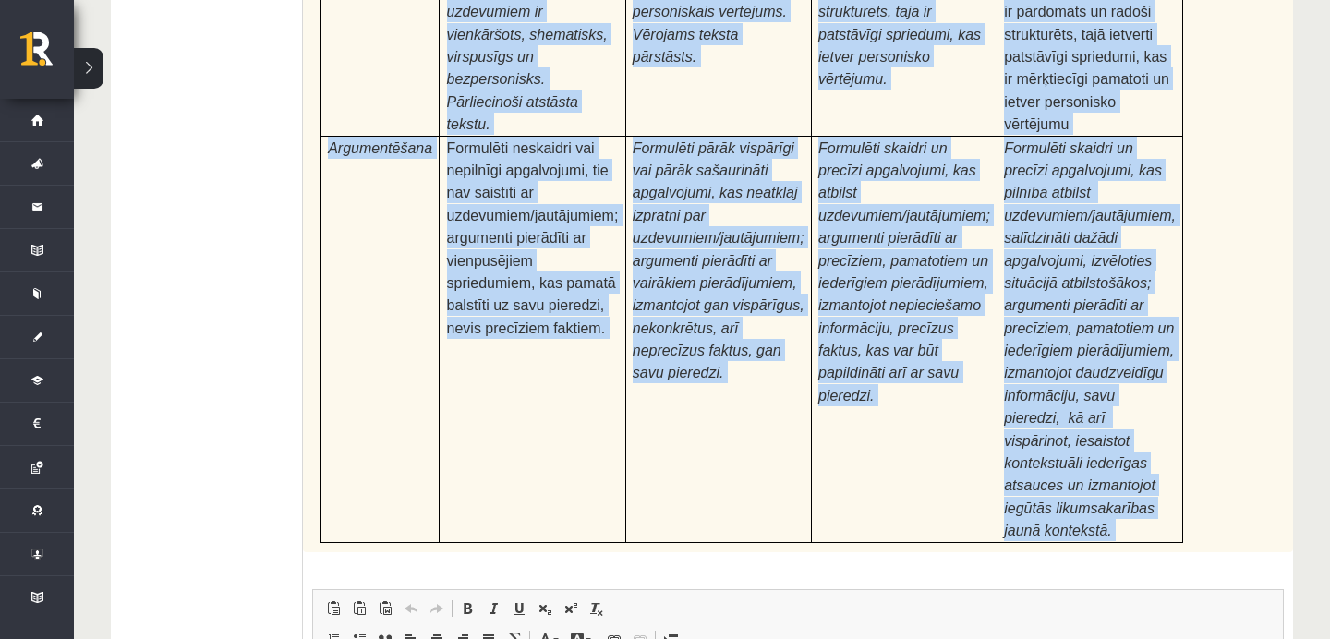
scroll to position [5818, 0]
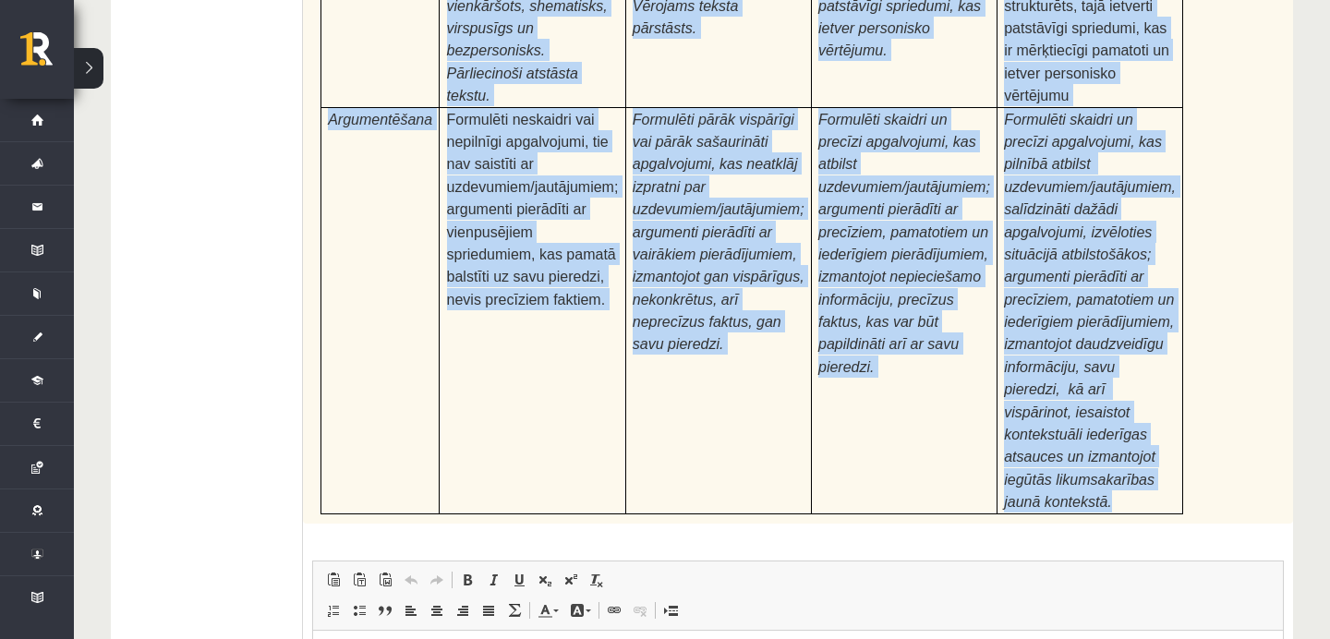
drag, startPoint x: 314, startPoint y: 83, endPoint x: 1122, endPoint y: 431, distance: 879.0
click at [1122, 431] on div "Pamatojoties uz izlasīto tekstu, izsaki viedokli par izlasīto, atbildot uz jaut…" at bounding box center [798, 22] width 990 height 1002
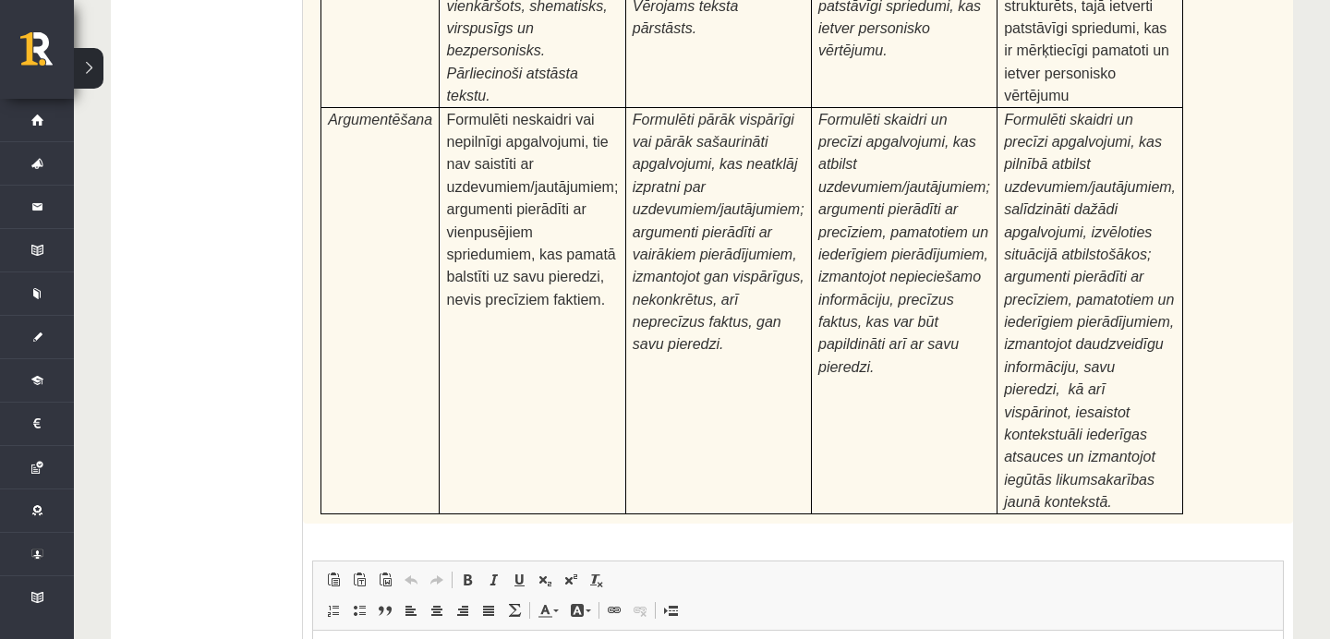
click at [963, 471] on div "24p Pamatojoties uz izlasīto tekstu, izsaki viedokli par izlasīto, atbildot uz …" at bounding box center [798, 233] width 990 height 1424
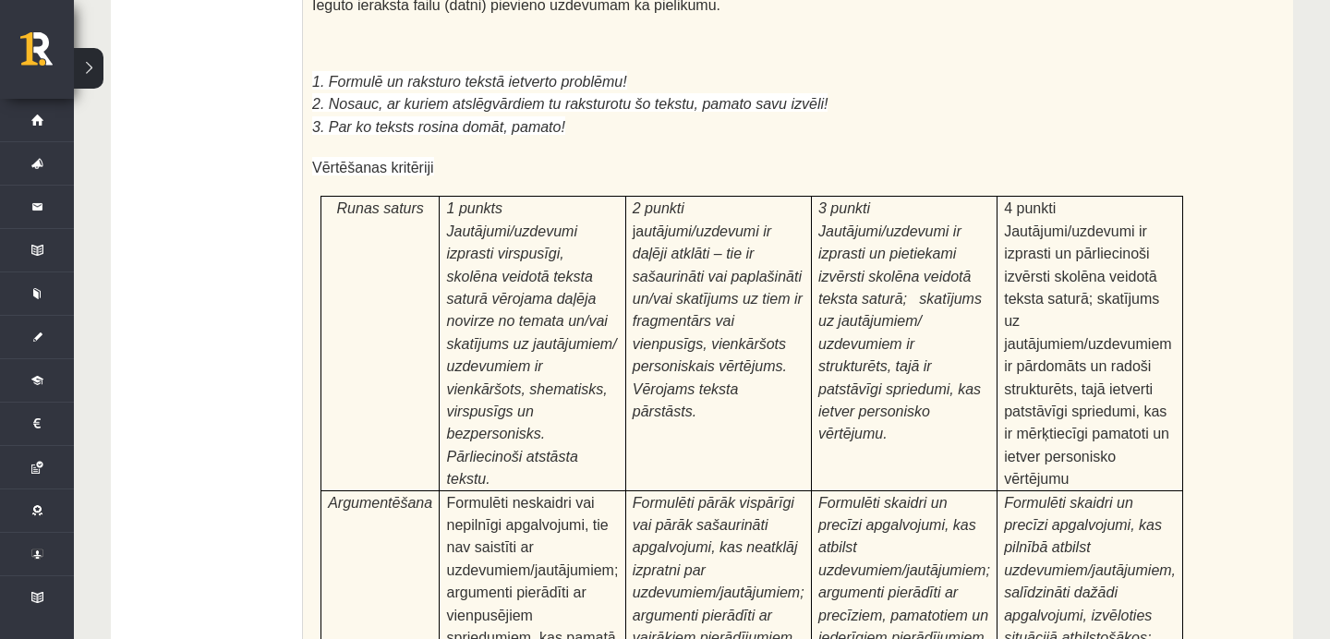
scroll to position [6100, 0]
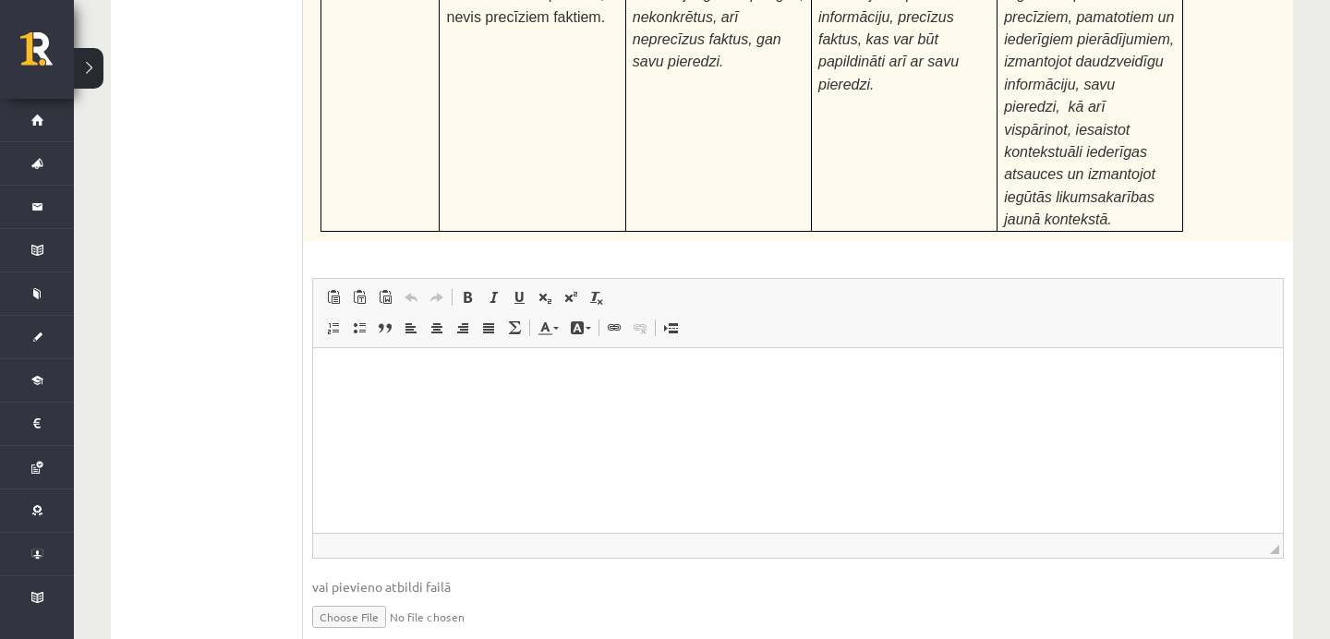
click at [669, 404] on html at bounding box center [798, 375] width 970 height 56
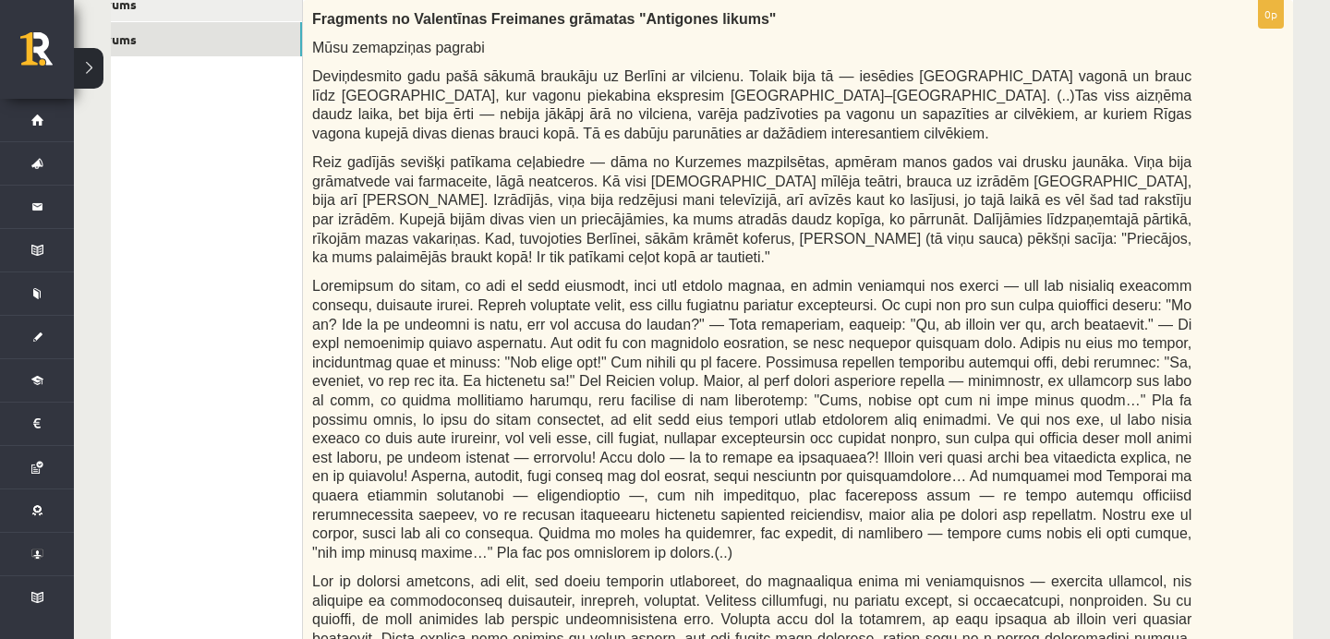
scroll to position [143, 0]
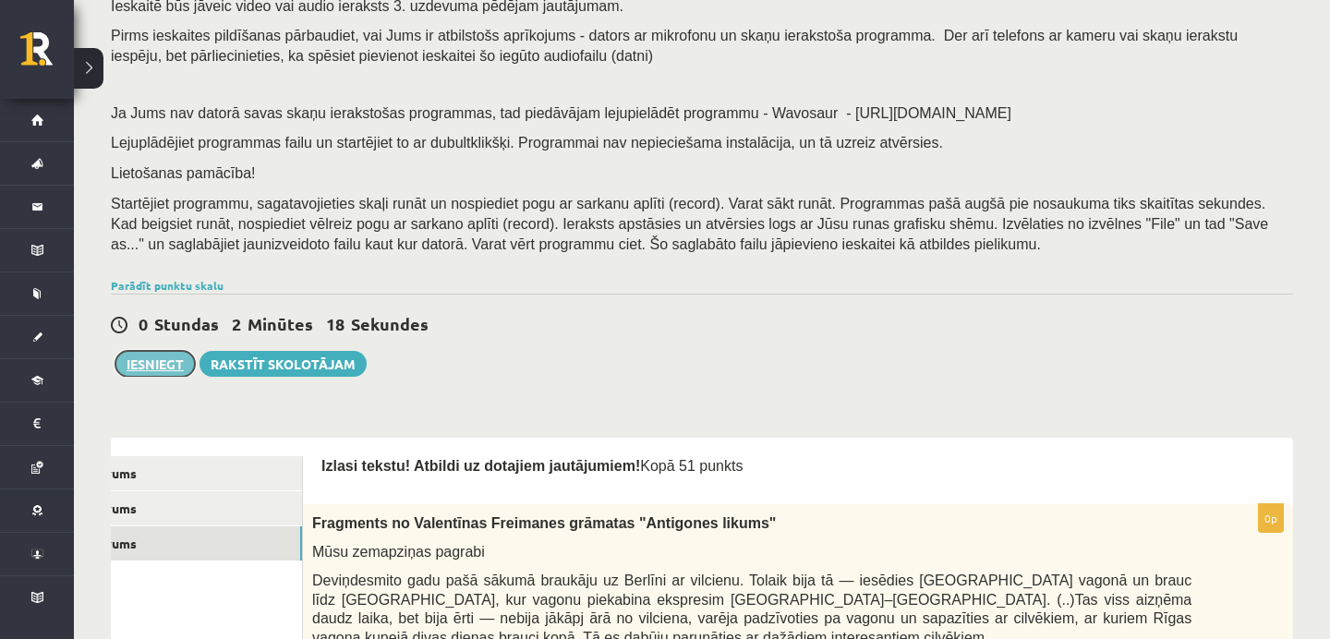
click at [156, 359] on button "Iesniegt" at bounding box center [154, 364] width 79 height 26
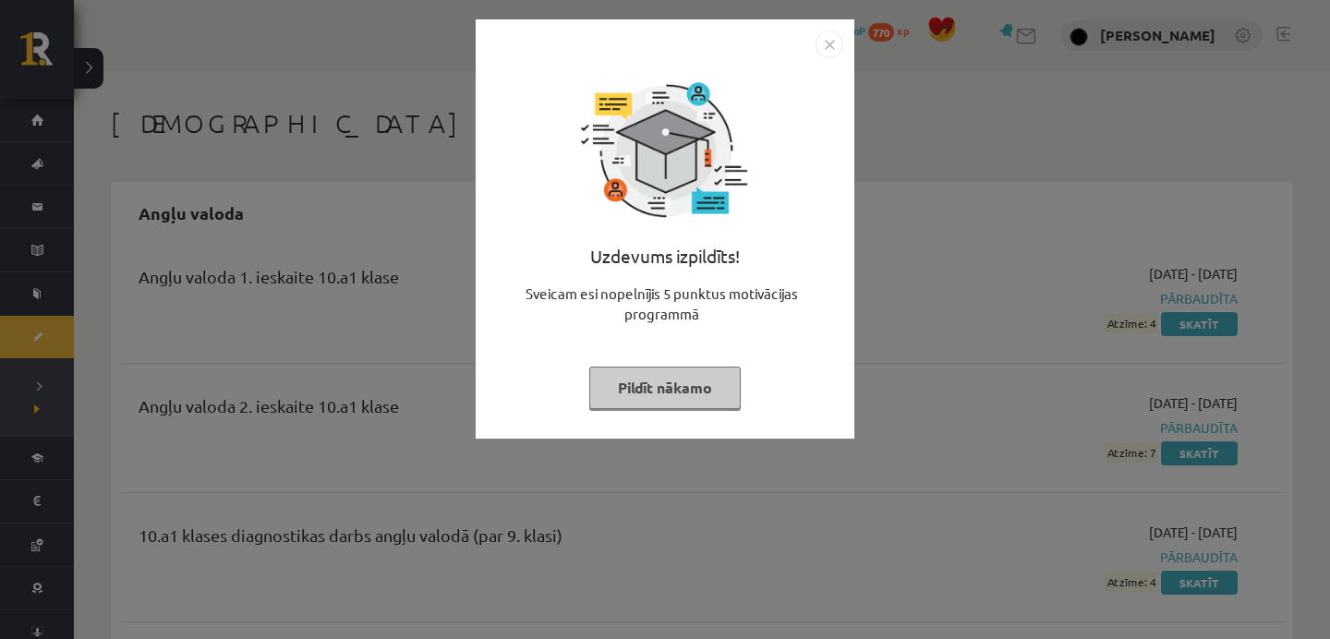
click at [684, 365] on div "Uzdevums izpildīts! Sveicam esi nopelnījis 5 punktus motivācijas programmā Pild…" at bounding box center [665, 243] width 357 height 370
click at [683, 378] on button "Pildīt nākamo" at bounding box center [665, 388] width 152 height 42
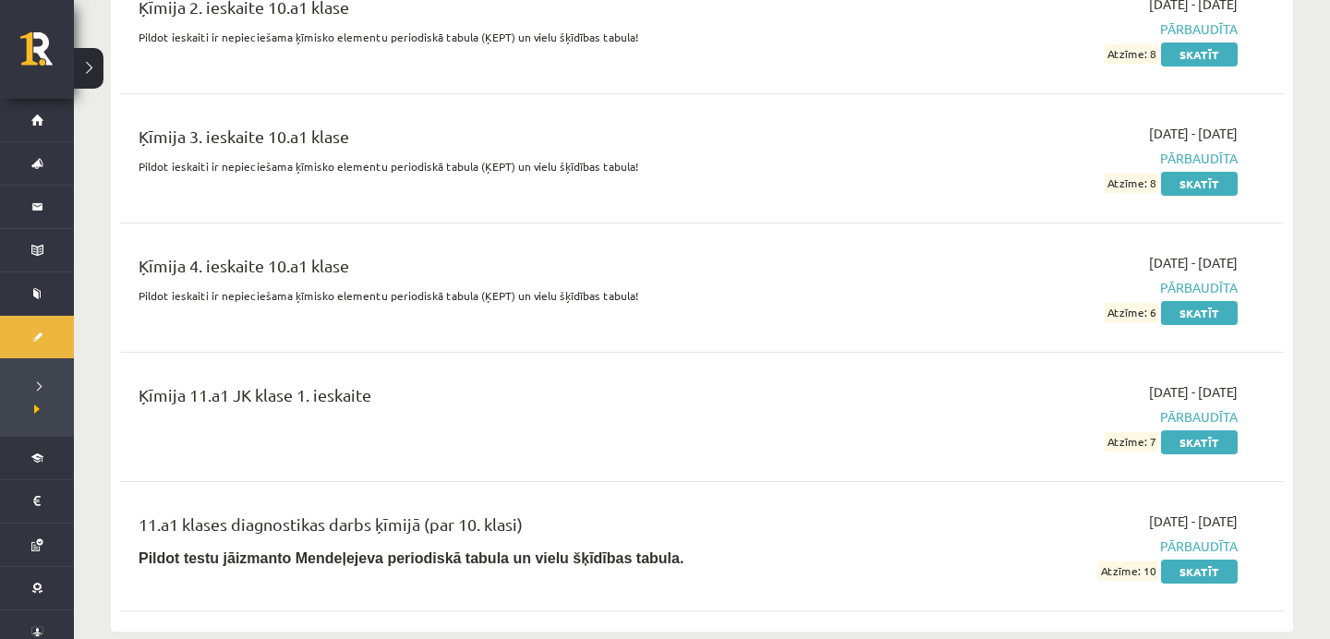
scroll to position [2632, 0]
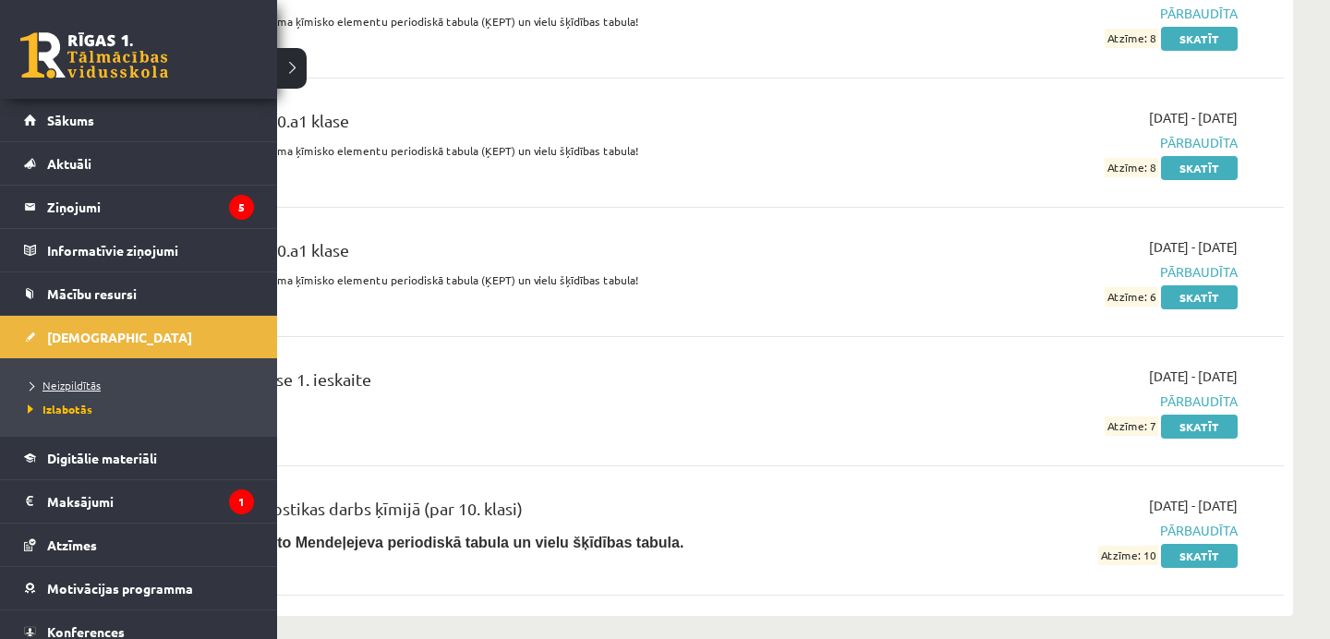
click at [84, 387] on span "Neizpildītās" at bounding box center [62, 385] width 78 height 15
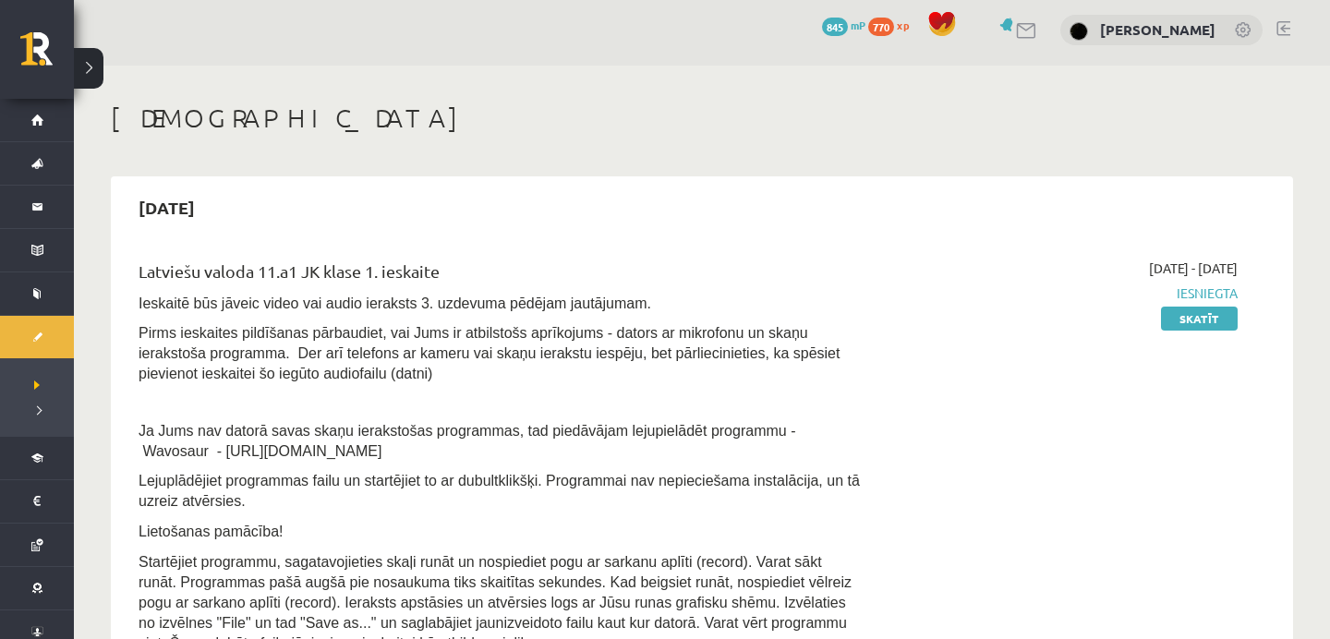
scroll to position [23, 0]
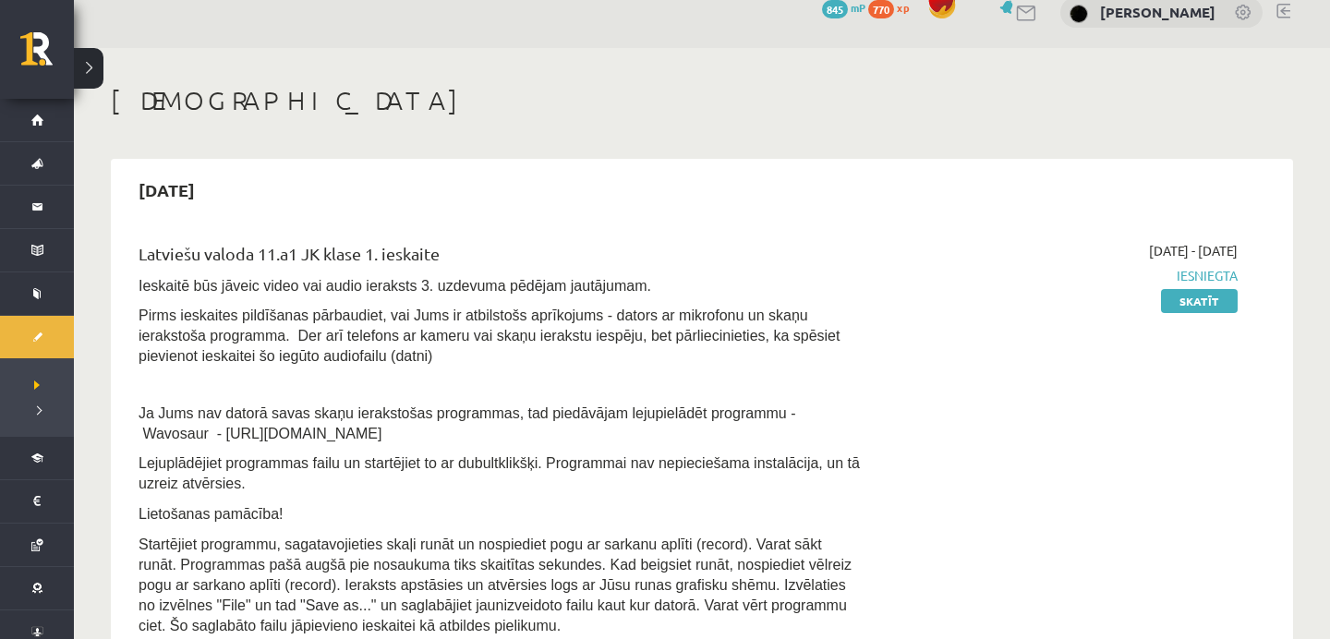
drag, startPoint x: 138, startPoint y: 249, endPoint x: 450, endPoint y: 256, distance: 312.3
click at [451, 256] on div "Latviešu valoda 11.a1 JK klase 1. ieskaite" at bounding box center [500, 258] width 723 height 34
copy div "Latviešu valoda 11.a1 JK klase 1. ieskaite"
click at [445, 298] on div "Latviešu valoda 11.a1 JK klase 1. ieskaite Ieskaitē būs jāveic video vai audio …" at bounding box center [500, 443] width 751 height 405
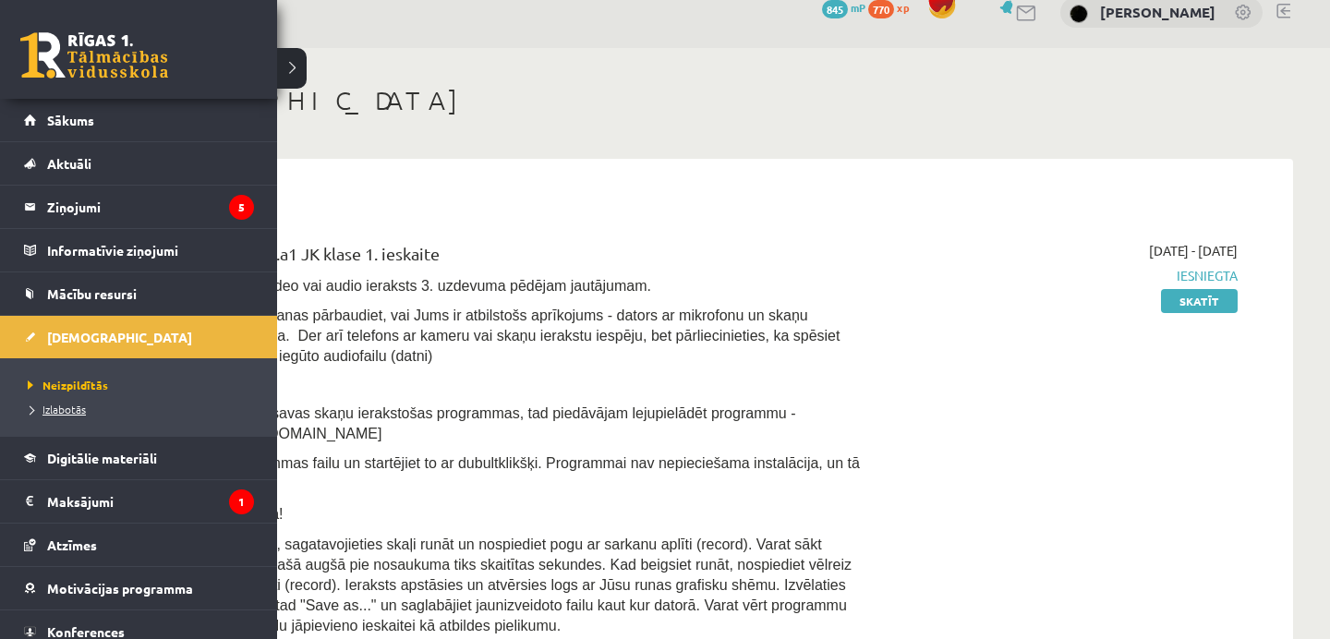
click at [60, 401] on link "Izlabotās" at bounding box center [141, 409] width 236 height 17
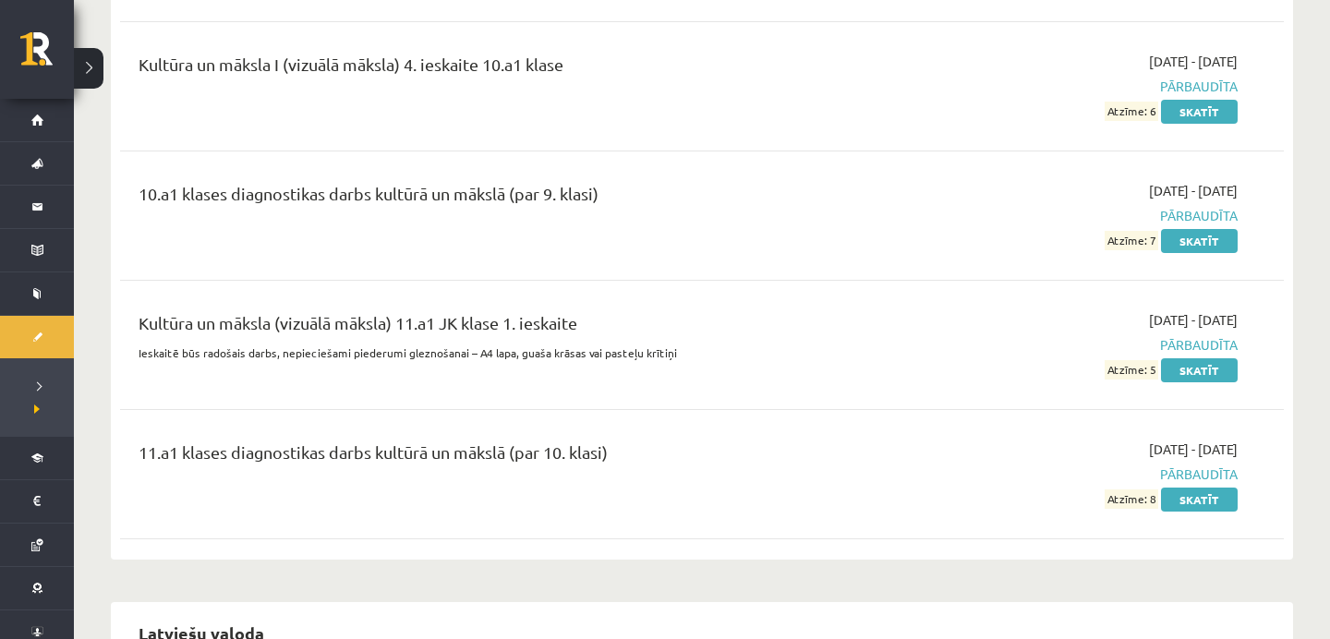
scroll to position [3769, 0]
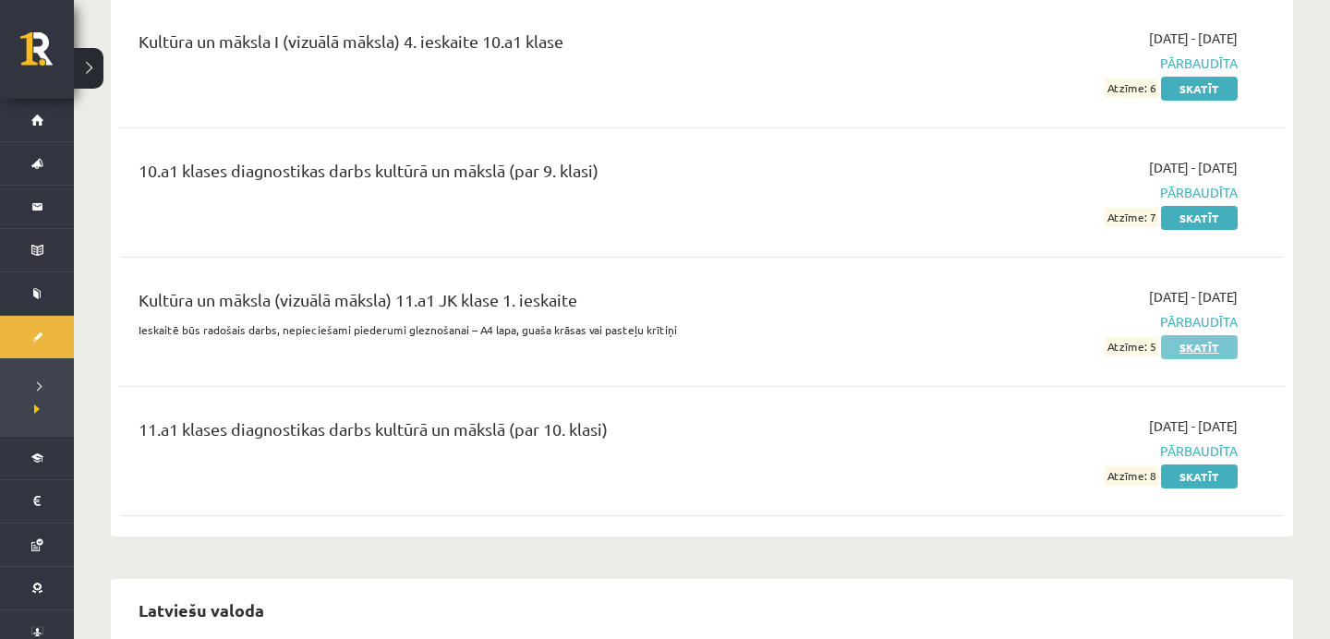
click at [1192, 351] on link "Skatīt" at bounding box center [1199, 347] width 77 height 24
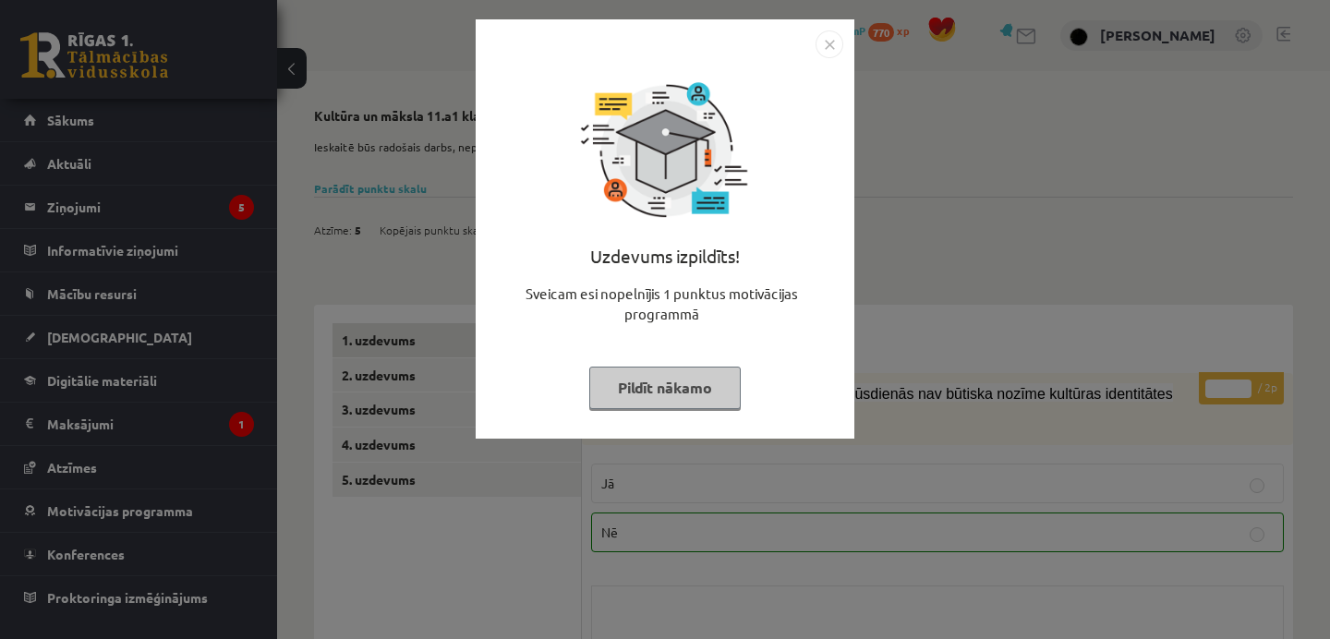
click at [715, 381] on button "Pildīt nākamo" at bounding box center [665, 388] width 152 height 42
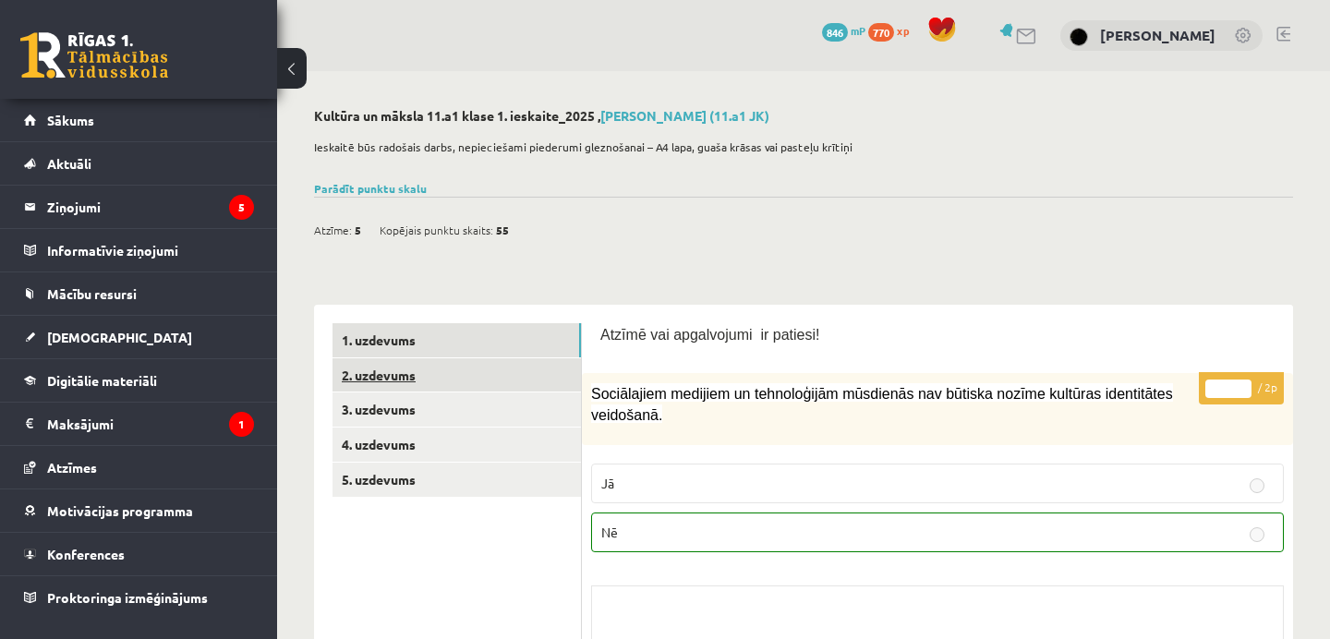
click at [564, 376] on link "2. uzdevums" at bounding box center [457, 375] width 249 height 34
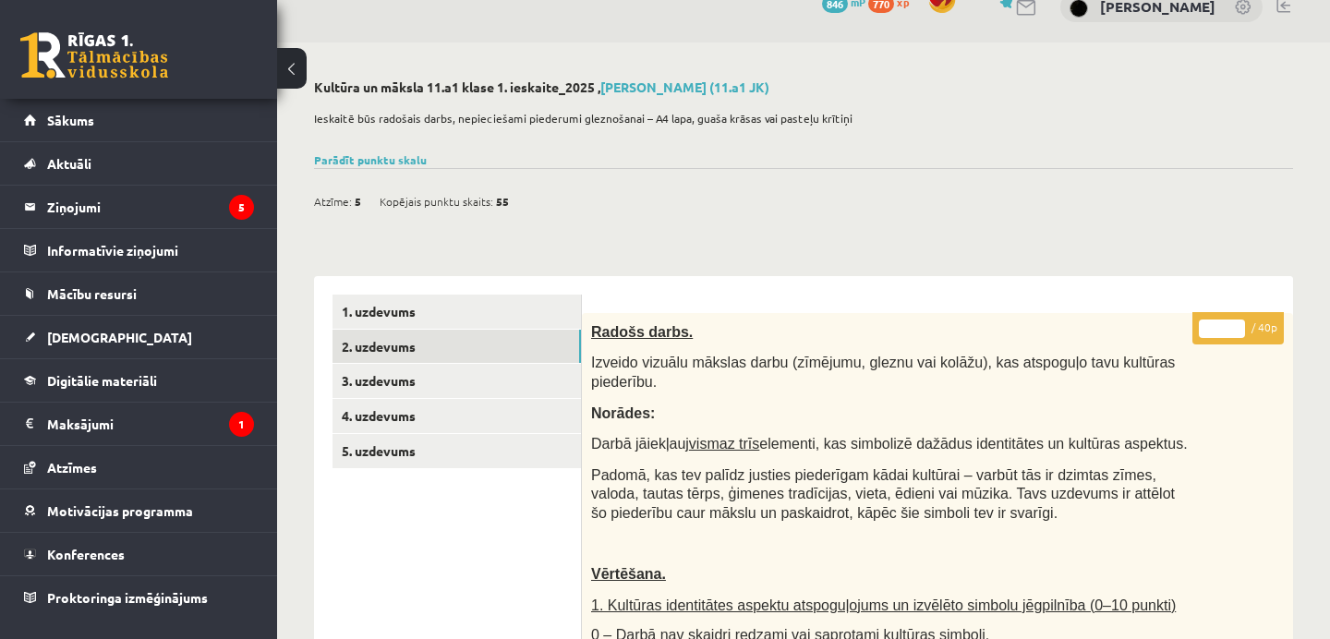
scroll to position [42, 0]
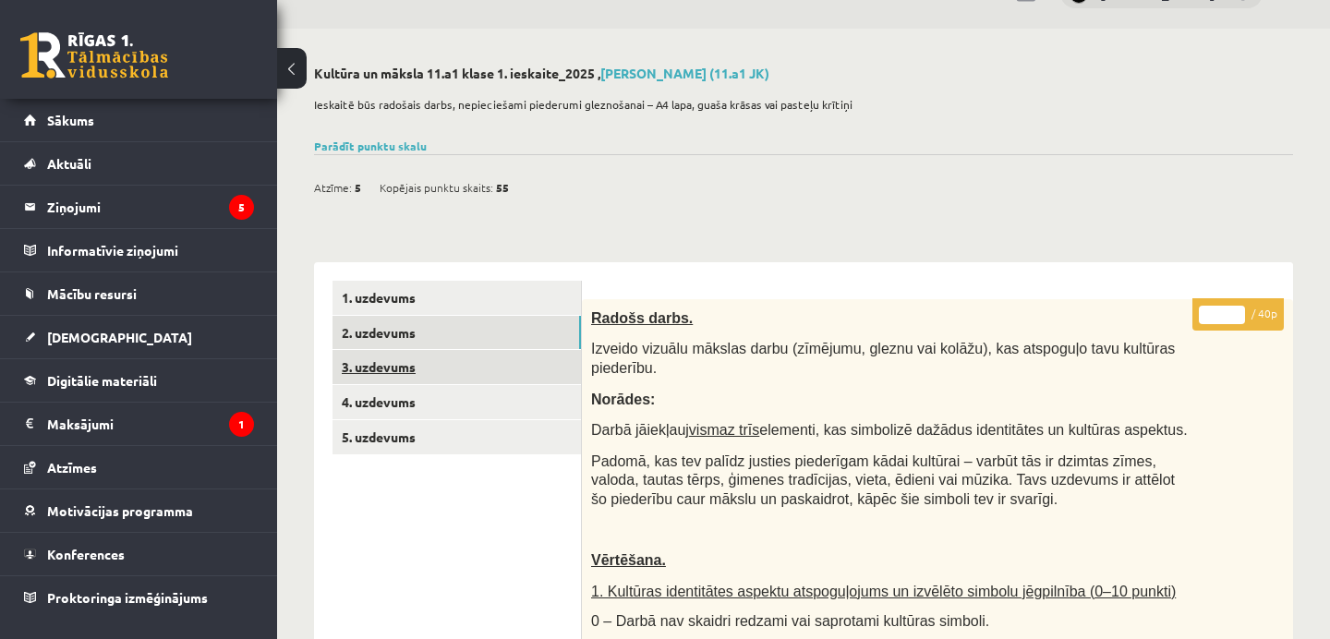
click at [569, 365] on link "3. uzdevums" at bounding box center [457, 367] width 249 height 34
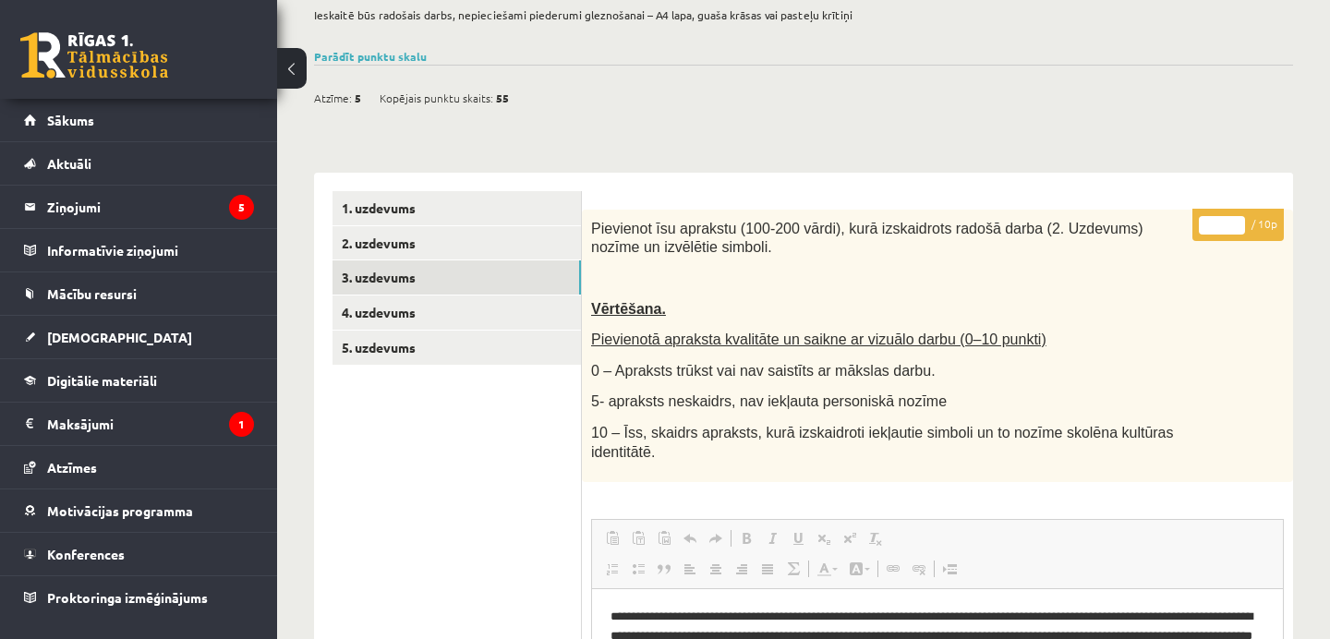
scroll to position [143, 0]
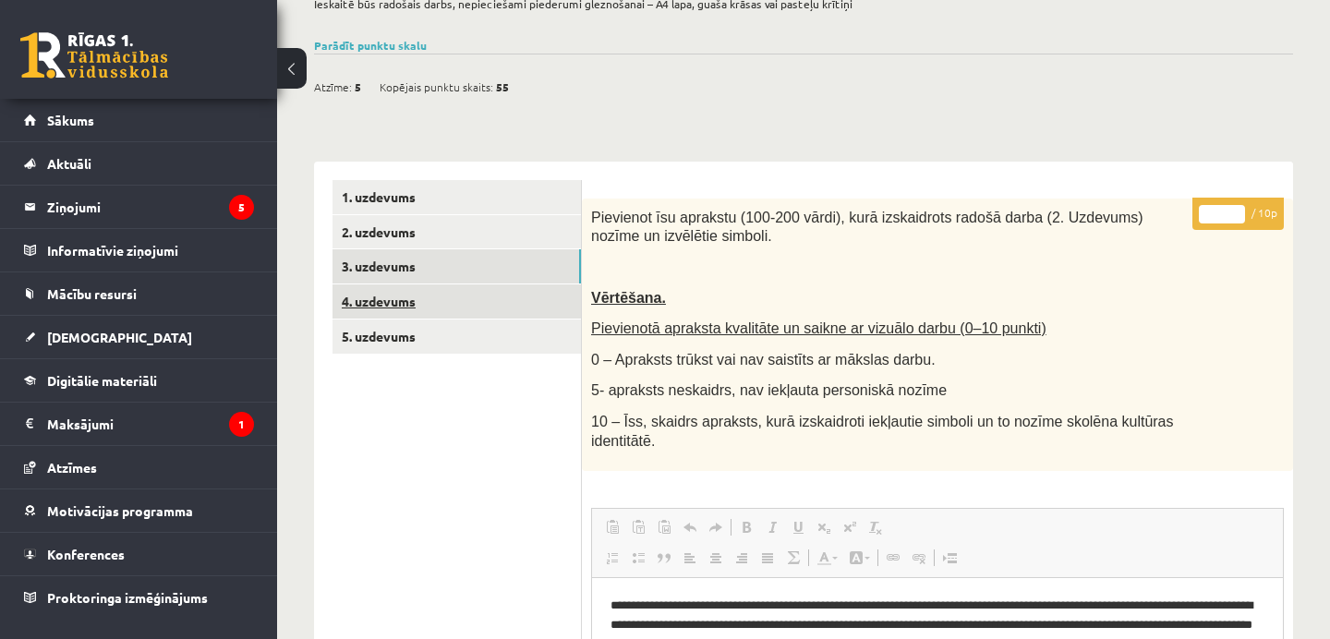
click at [544, 312] on link "4. uzdevums" at bounding box center [457, 302] width 249 height 34
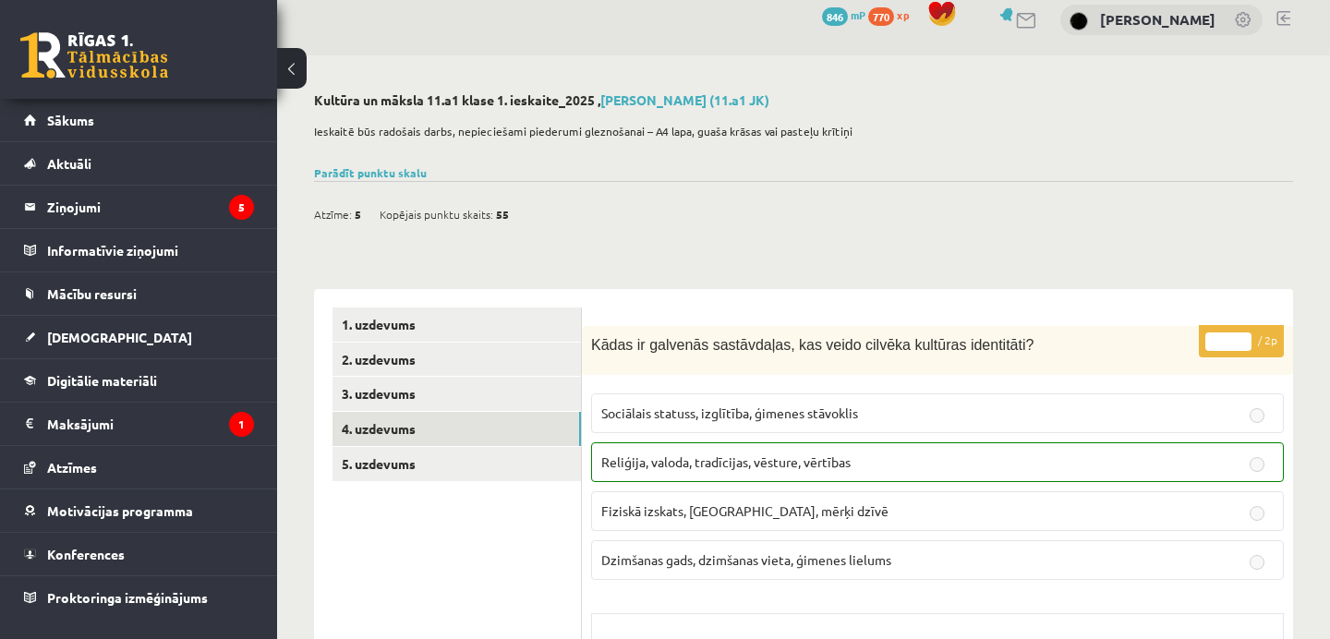
scroll to position [0, 0]
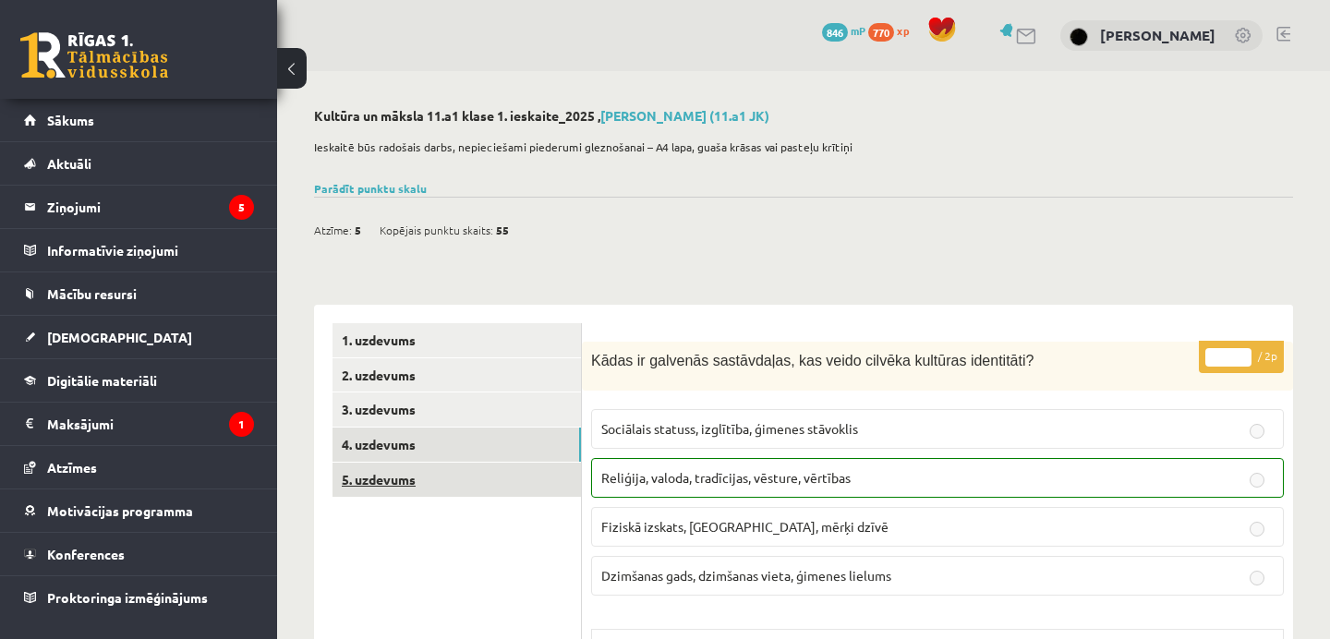
click at [483, 482] on link "5. uzdevums" at bounding box center [457, 480] width 249 height 34
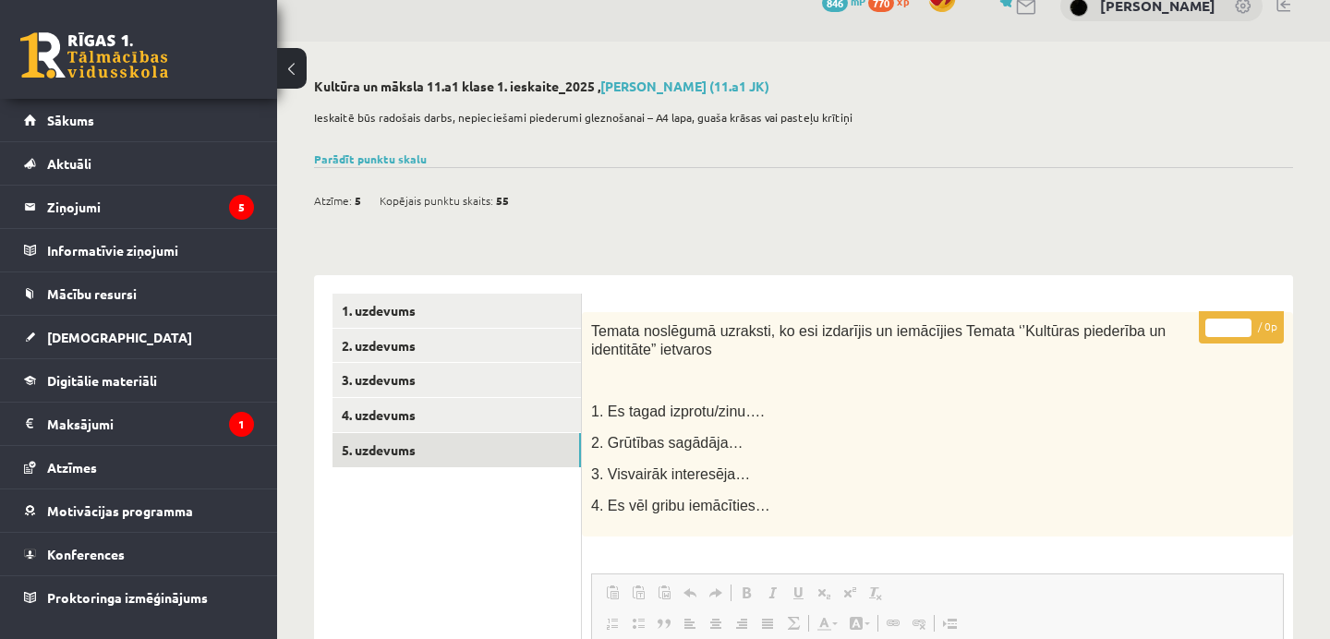
scroll to position [50, 0]
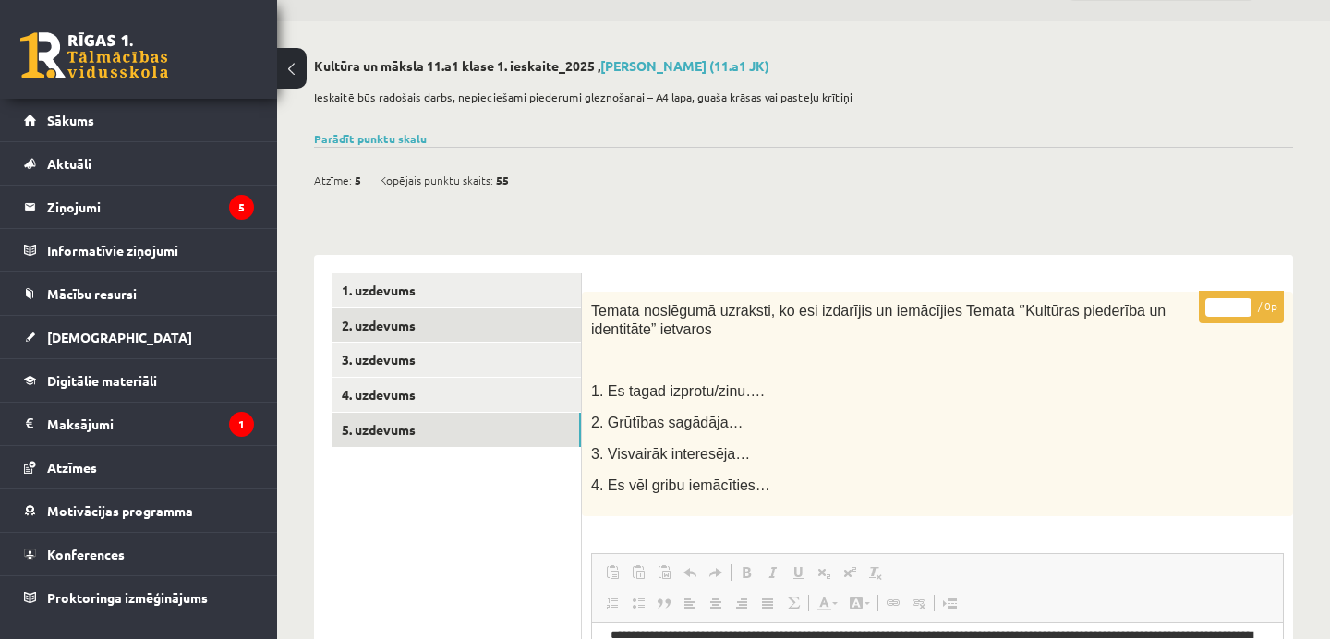
click at [479, 331] on link "2. uzdevums" at bounding box center [457, 326] width 249 height 34
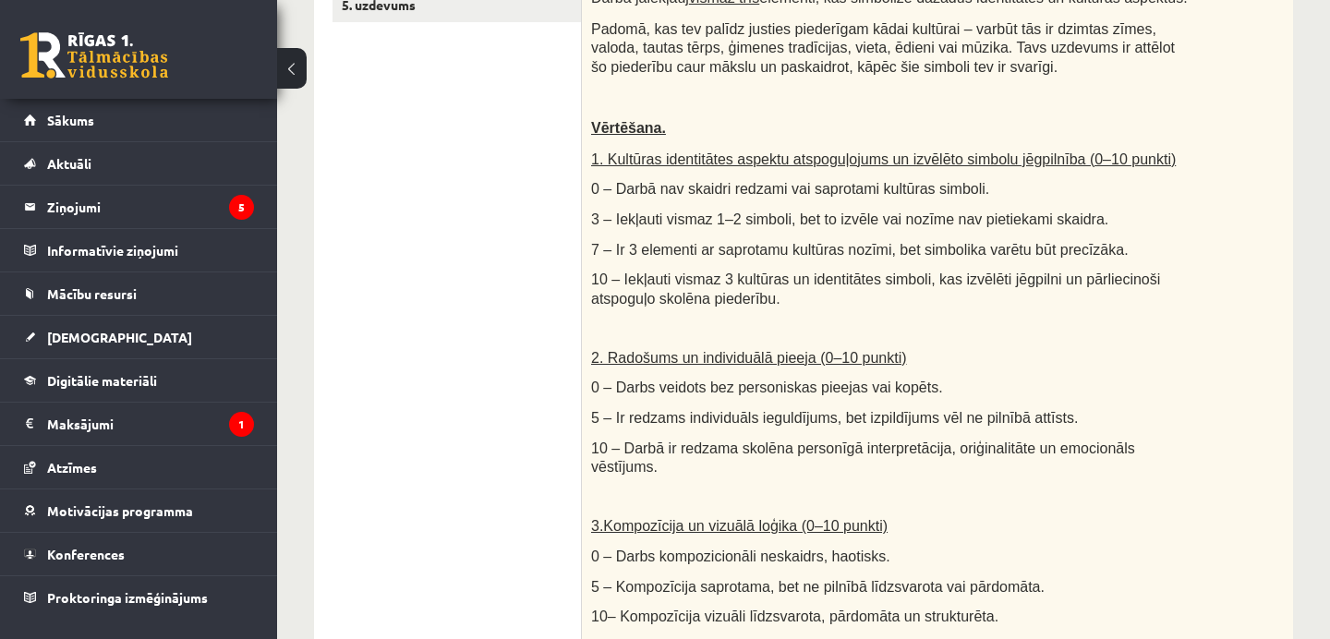
scroll to position [0, 0]
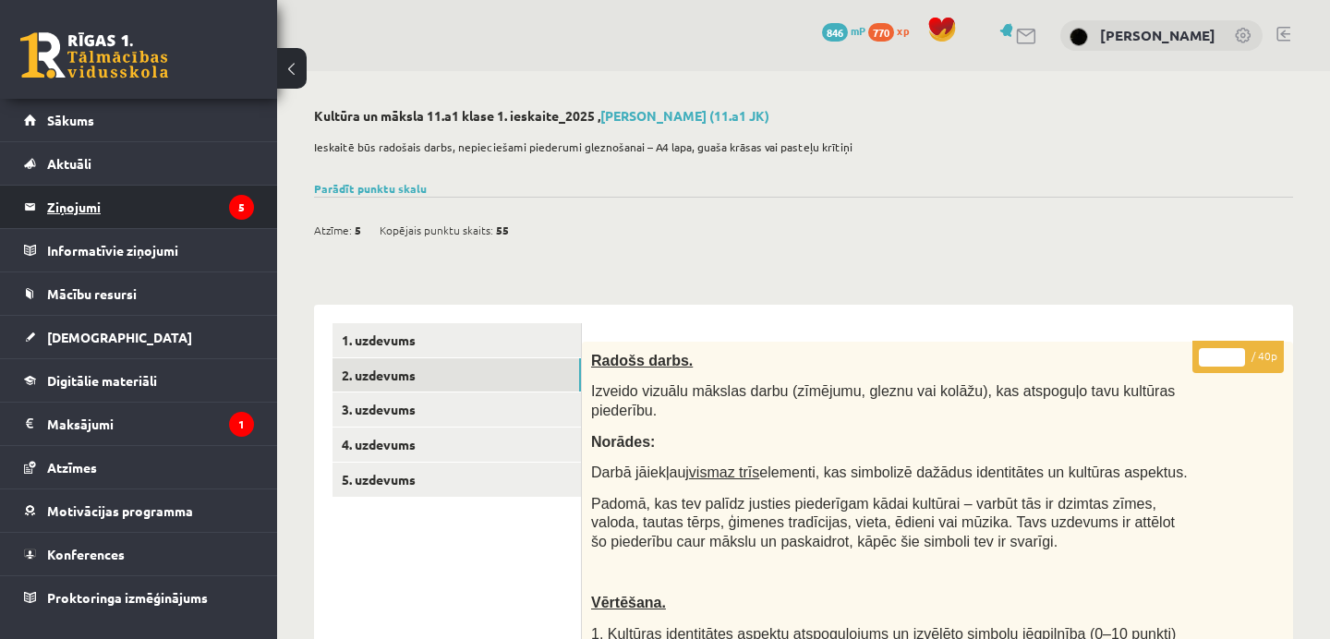
click at [139, 210] on legend "Ziņojumi 5" at bounding box center [150, 207] width 207 height 42
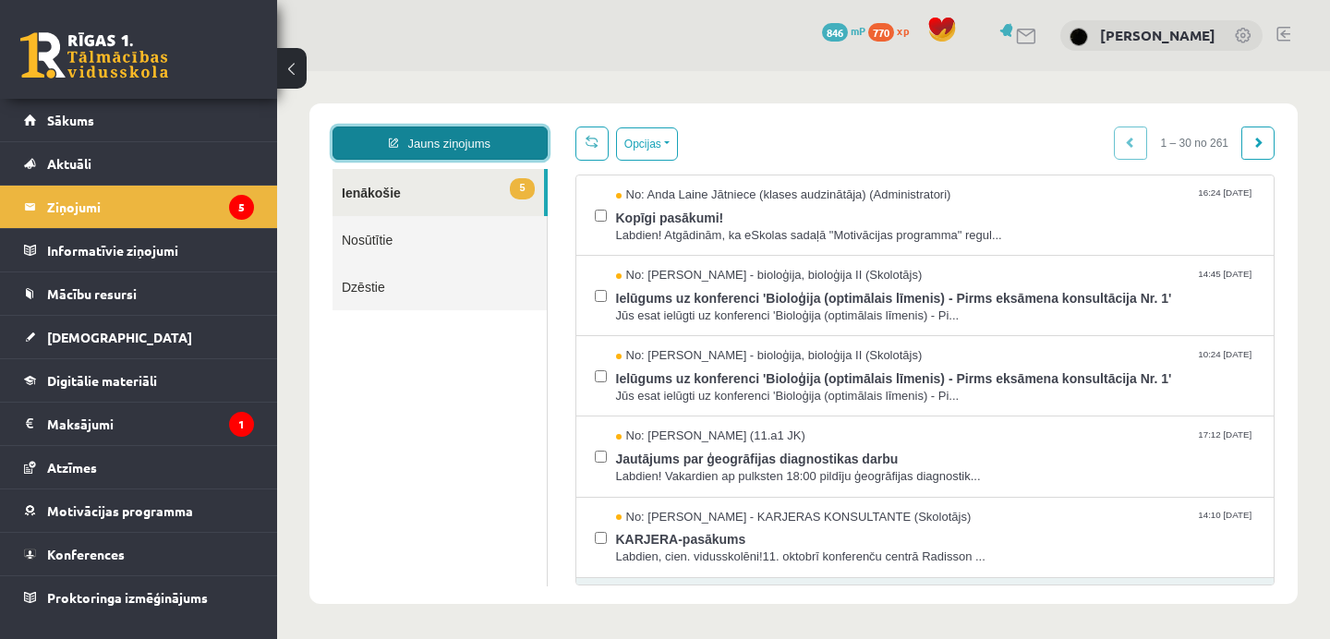
click at [473, 137] on link "Jauns ziņojums" at bounding box center [440, 143] width 215 height 33
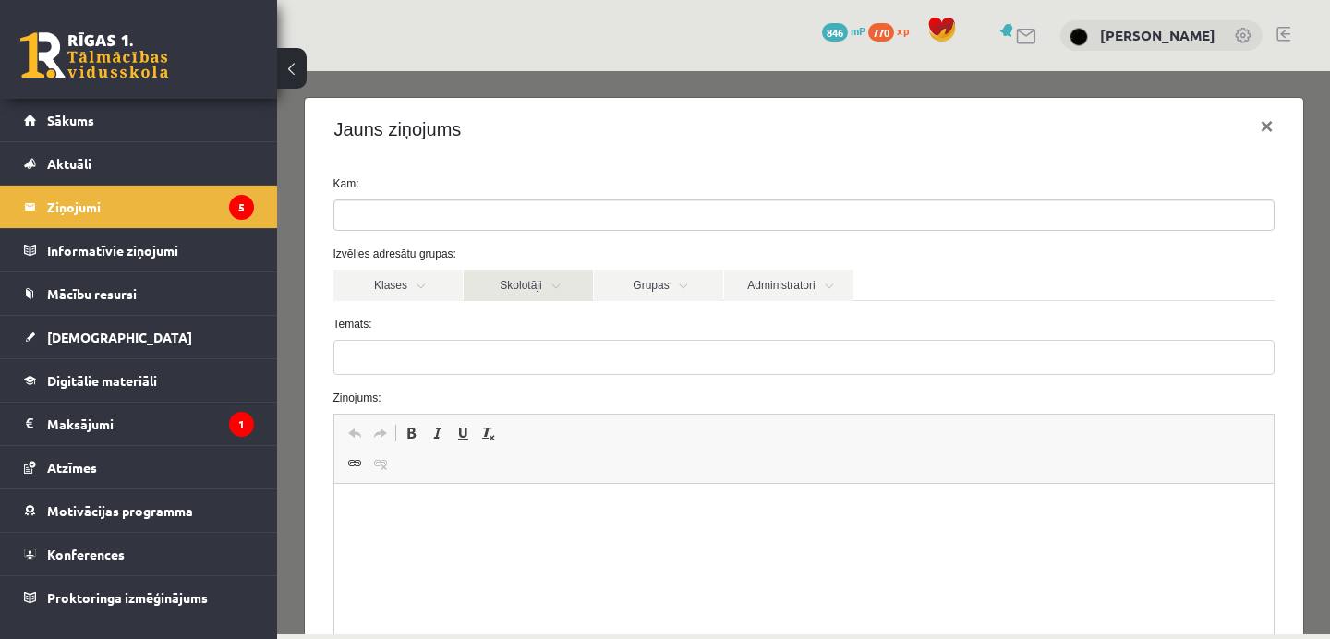
click at [517, 282] on link "Skolotāji" at bounding box center [528, 285] width 129 height 31
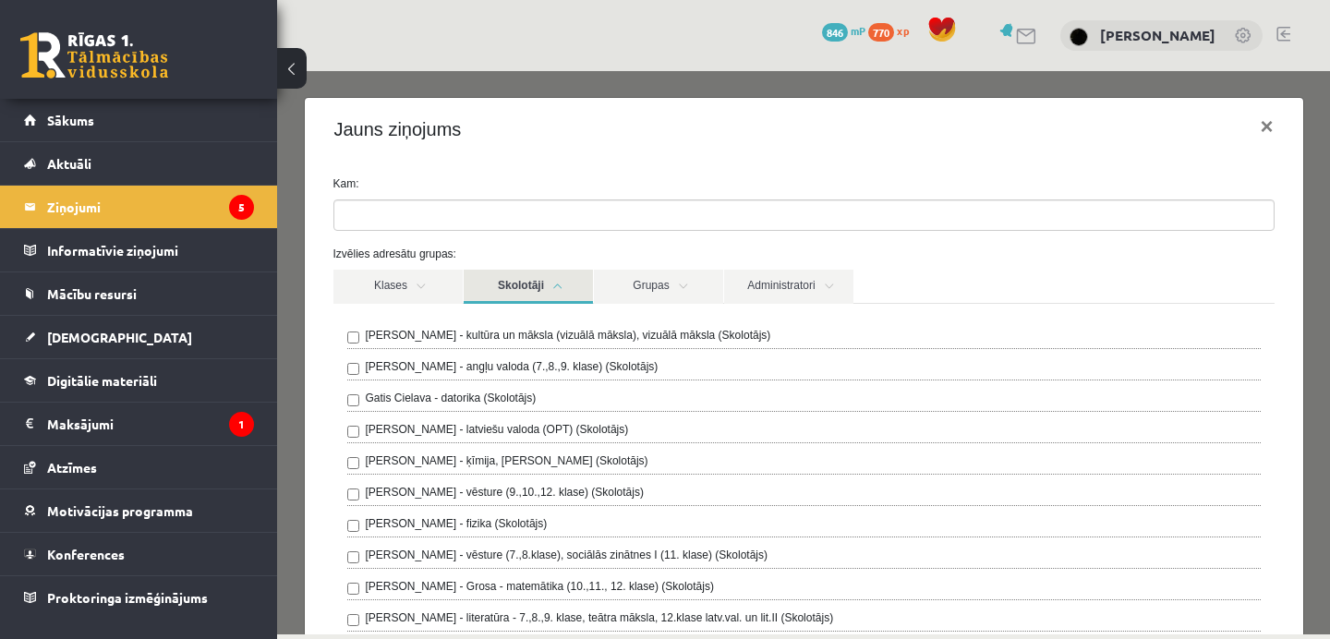
click at [558, 337] on label "Ilze Kolka - kultūra un māksla (vizuālā māksla), vizuālā māksla (Skolotājs)" at bounding box center [569, 335] width 406 height 17
click at [548, 290] on link "Skolotāji" at bounding box center [528, 287] width 129 height 34
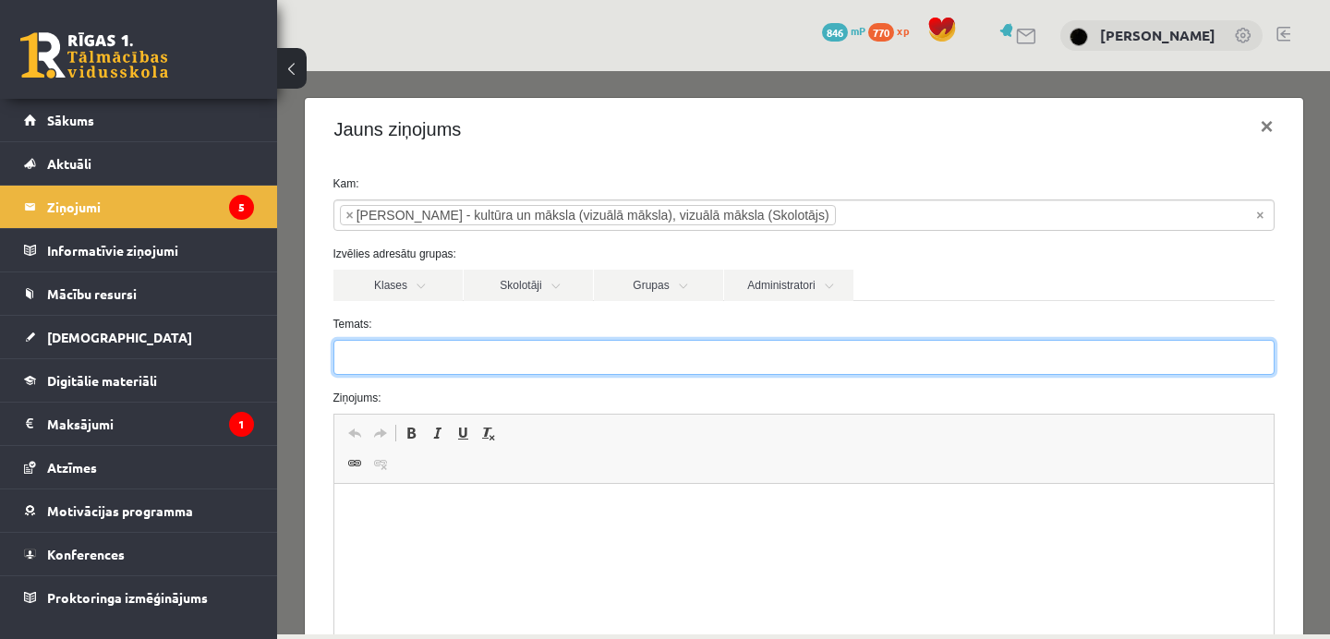
click at [529, 367] on input "Temats:" at bounding box center [804, 357] width 941 height 35
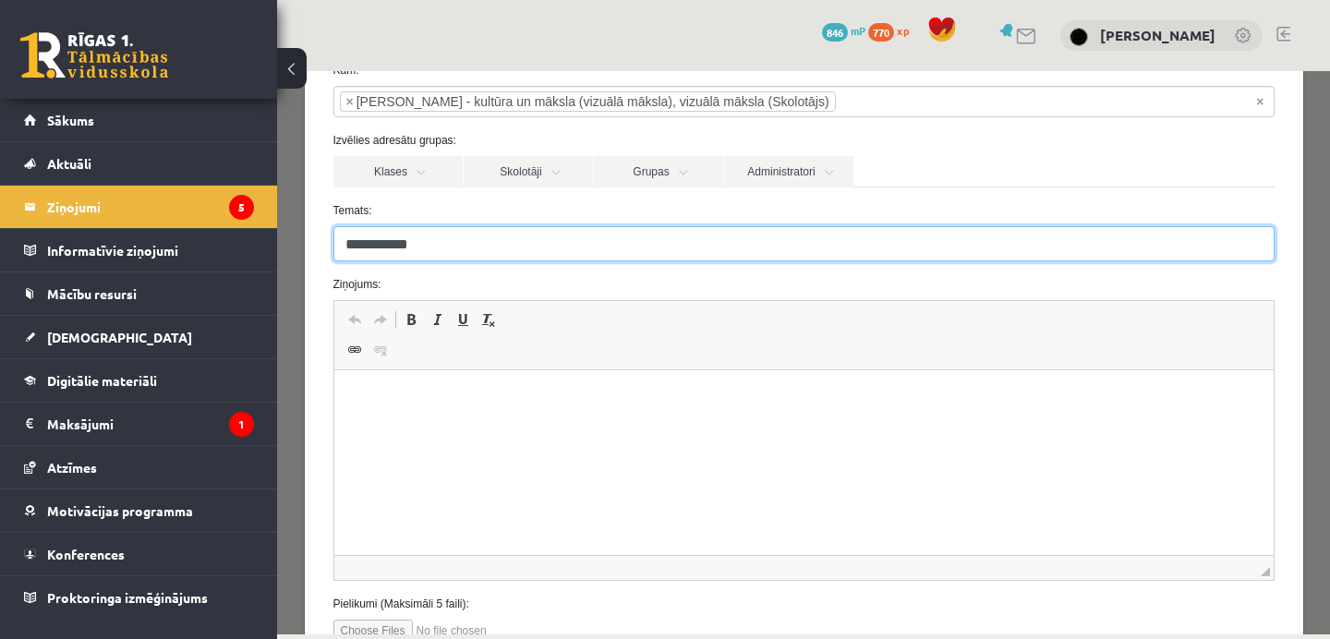
scroll to position [120, 0]
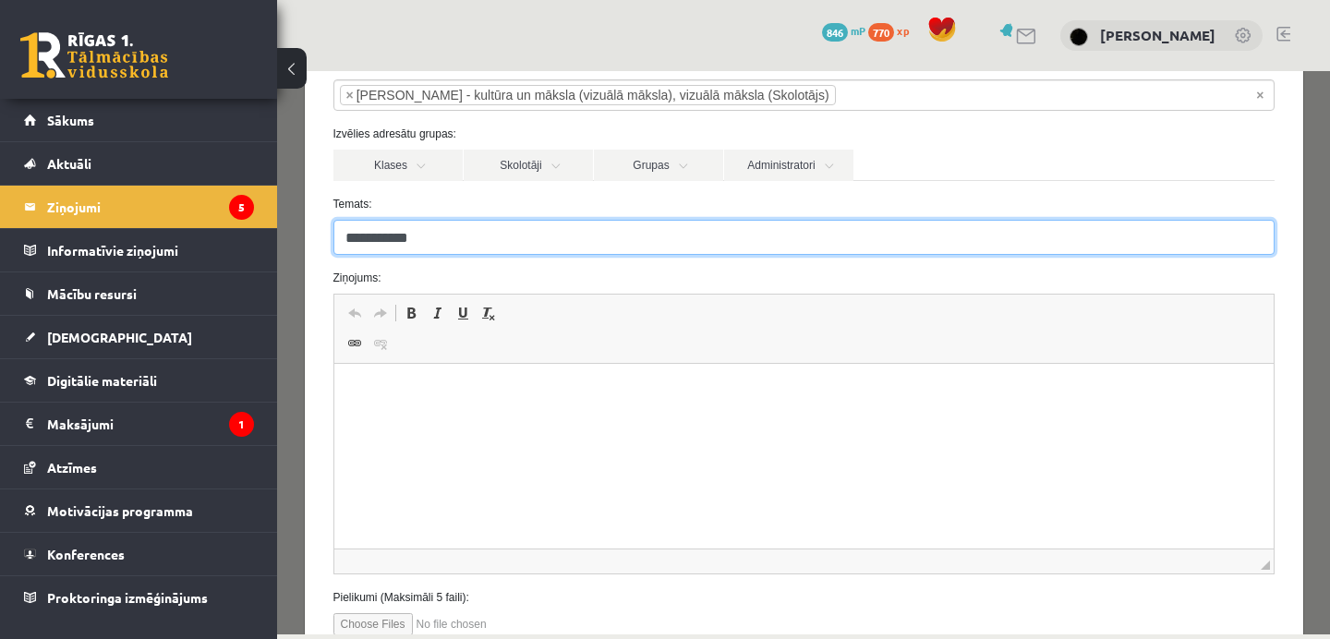
type input "**********"
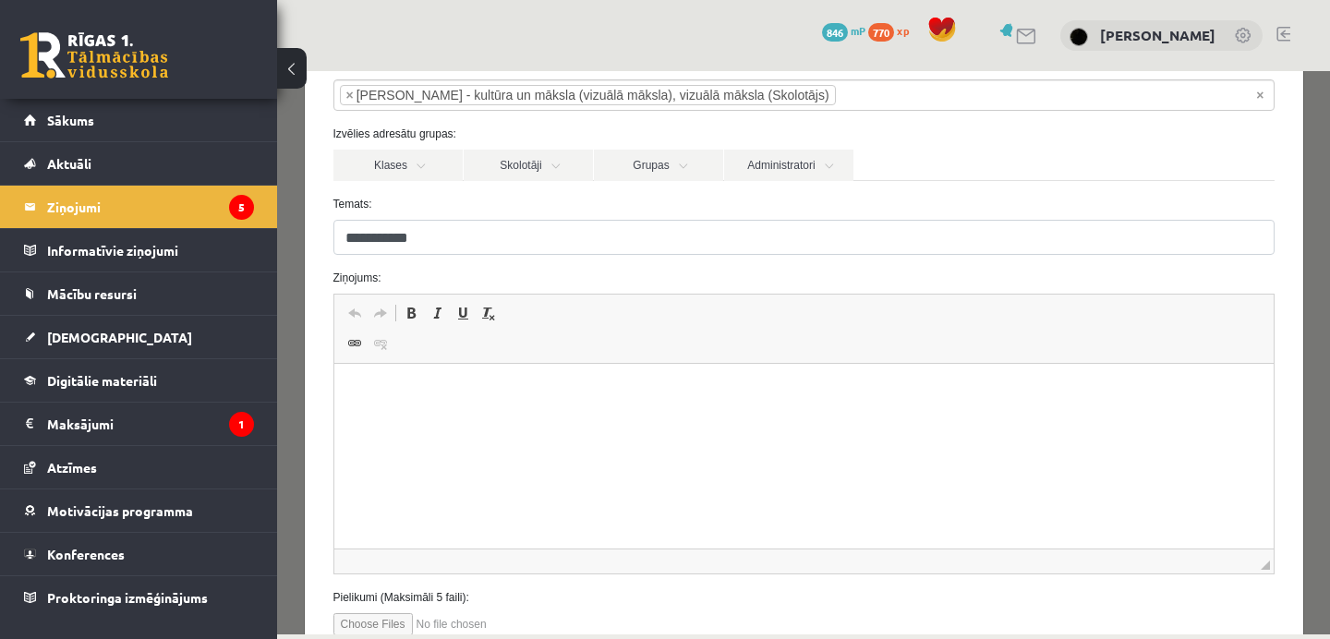
click at [526, 420] on html at bounding box center [804, 392] width 940 height 56
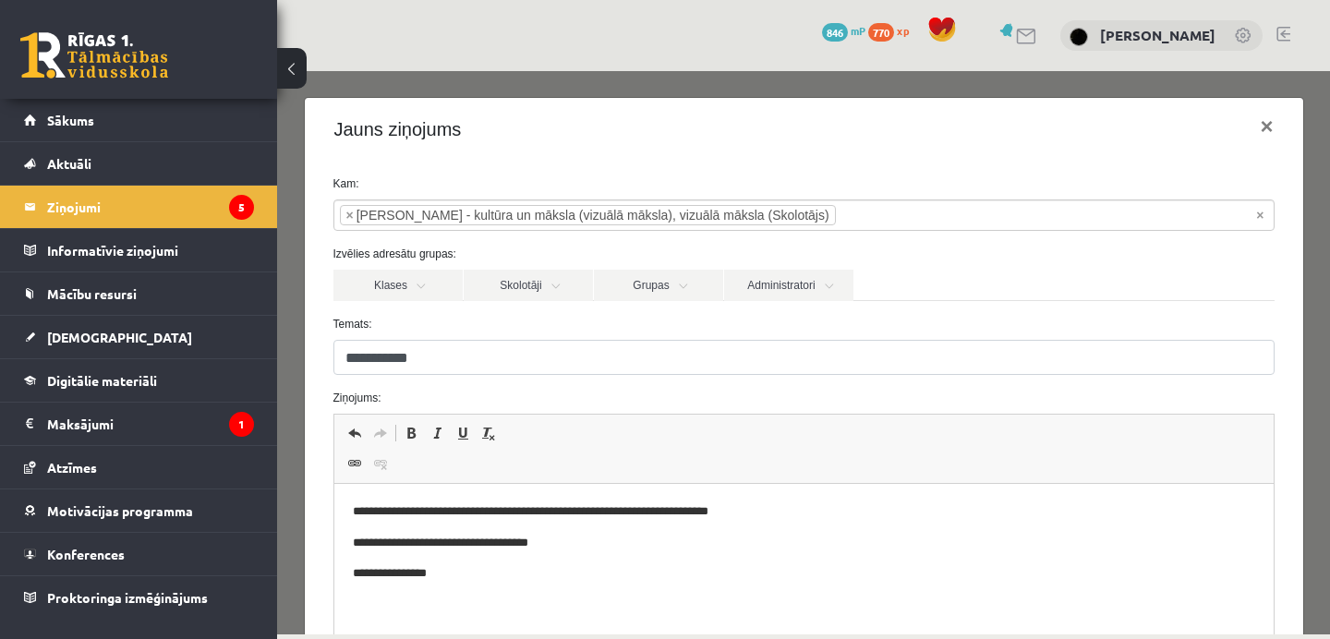
scroll to position [5, 0]
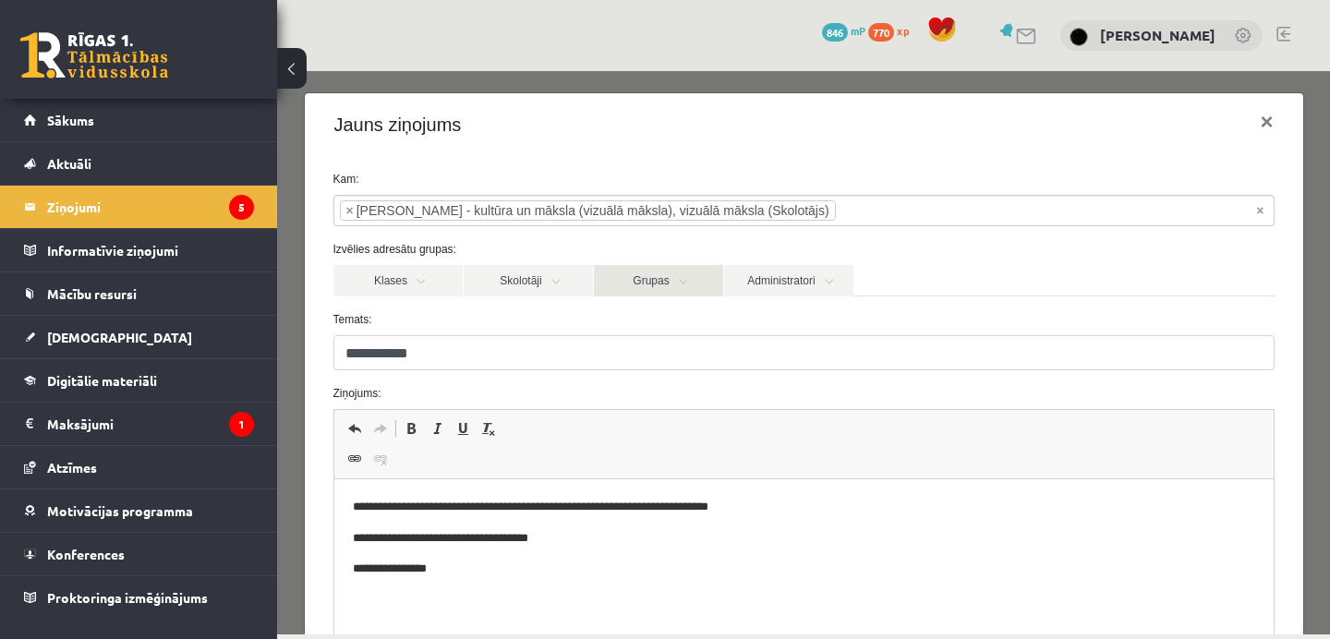
click at [698, 289] on link "Grupas" at bounding box center [658, 280] width 129 height 31
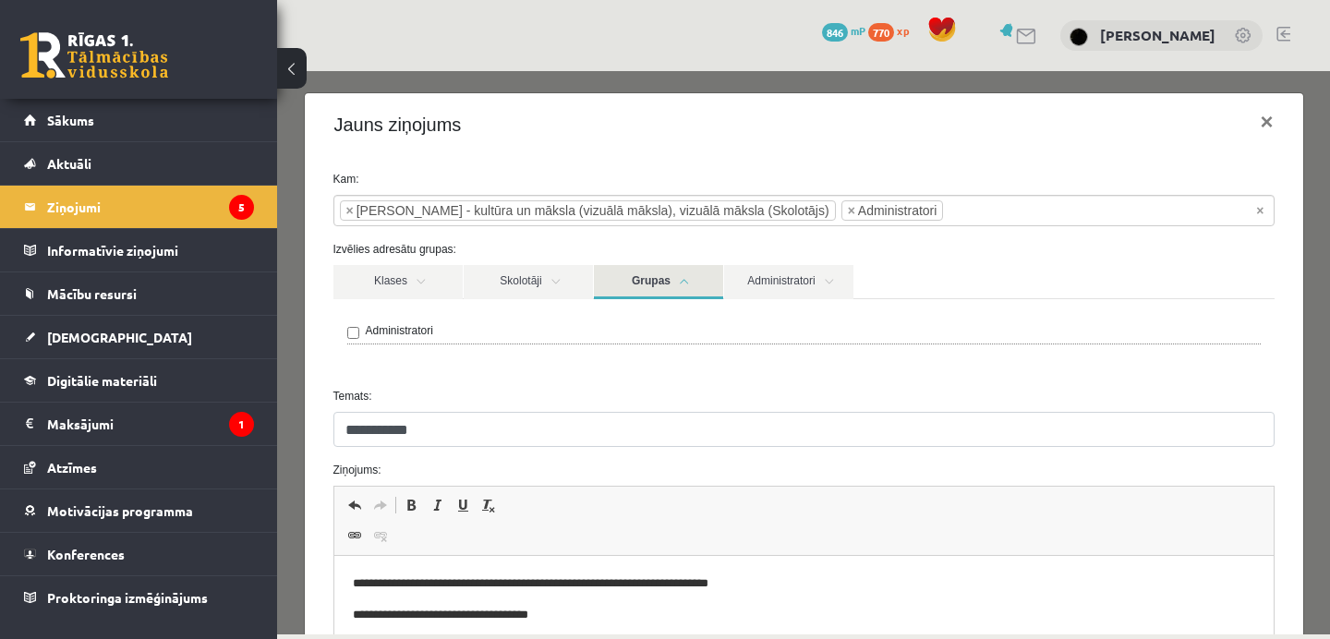
click at [698, 274] on link "Grupas" at bounding box center [658, 282] width 129 height 34
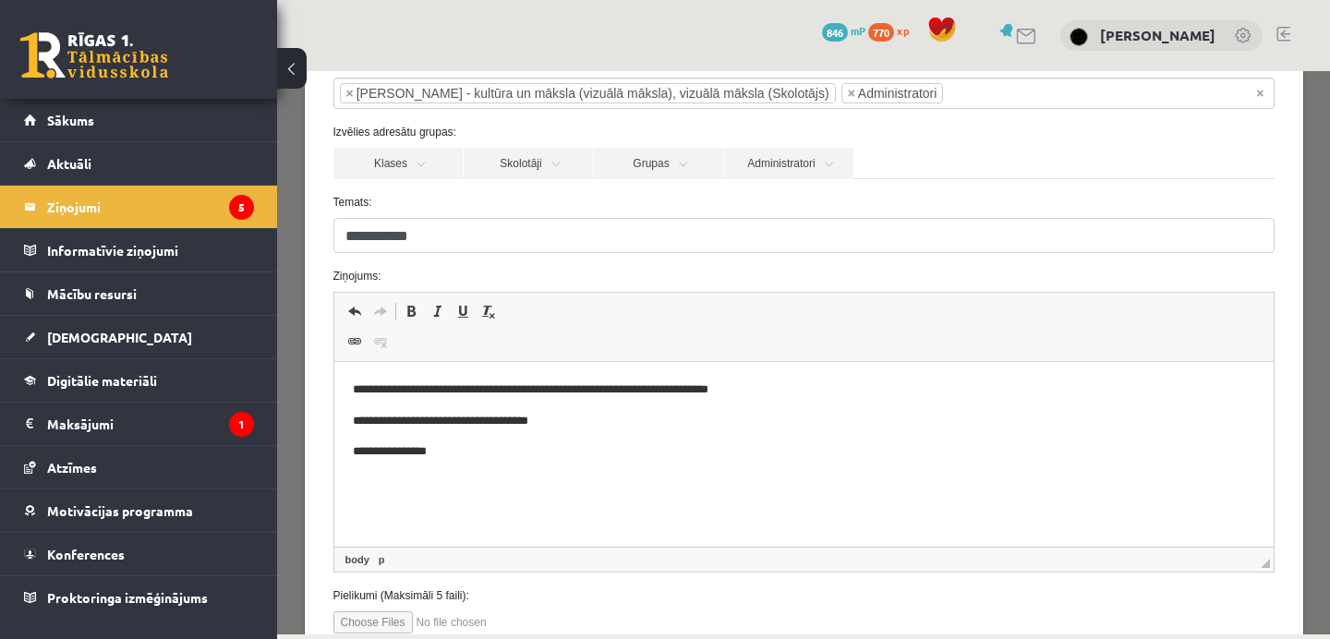
scroll to position [255, 0]
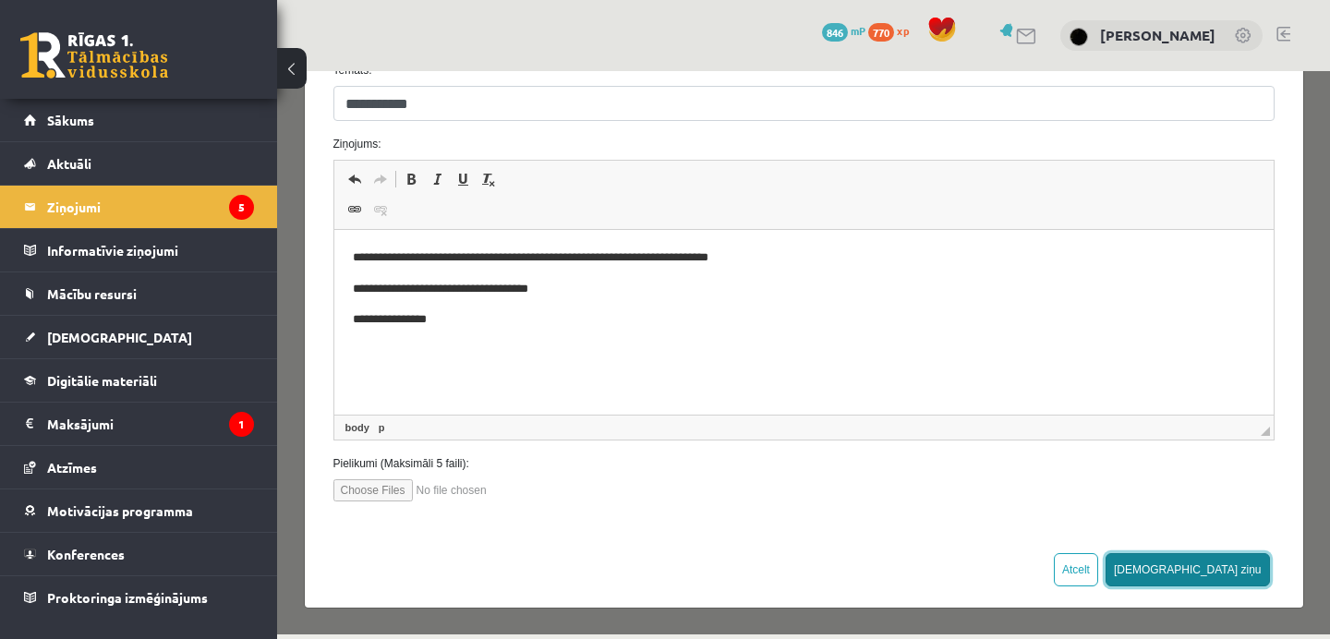
click at [1241, 576] on button "Sūtīt ziņu" at bounding box center [1188, 569] width 164 height 33
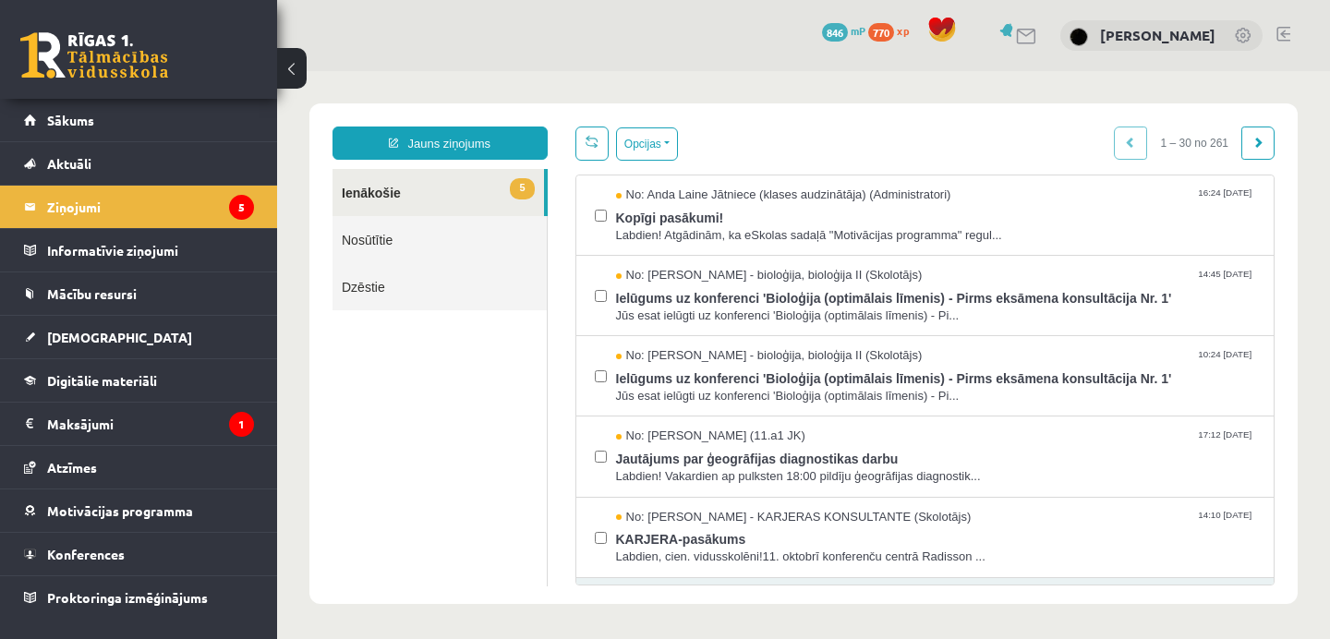
scroll to position [0, 0]
click at [468, 240] on link "Nosūtītie" at bounding box center [440, 239] width 214 height 47
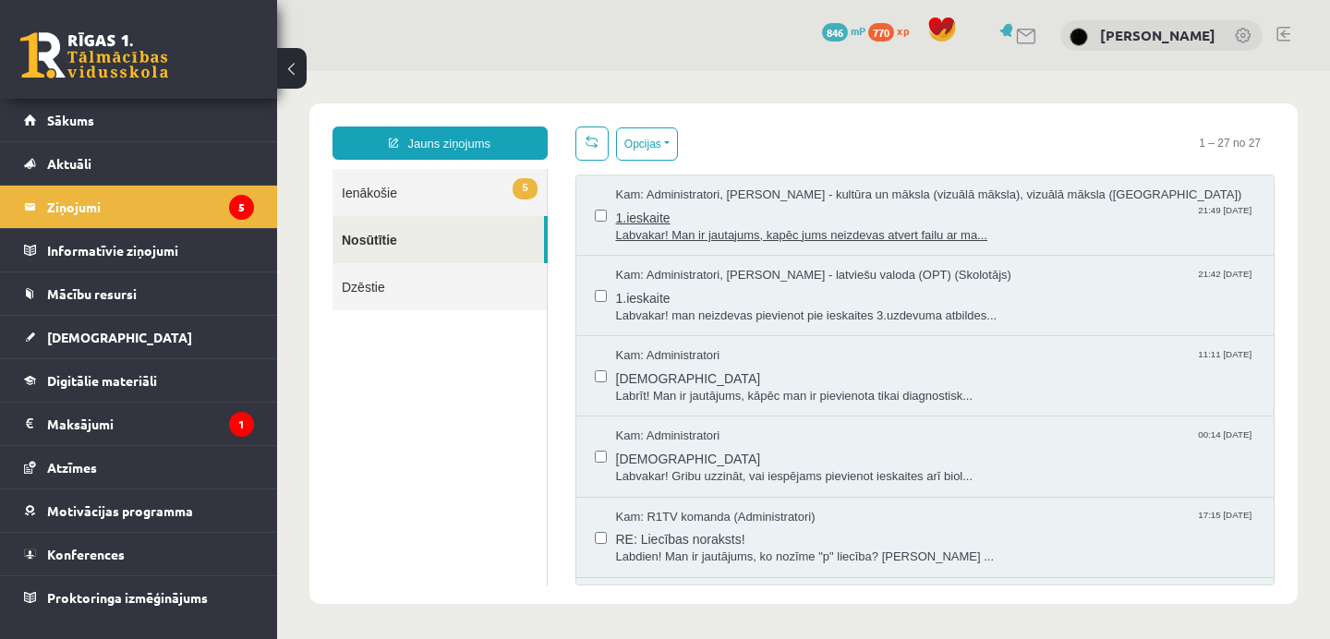
click at [709, 231] on span "Labvakar! Man ir jautajums, kapēc jums neizdevas atvert failu ar ma..." at bounding box center [936, 236] width 640 height 18
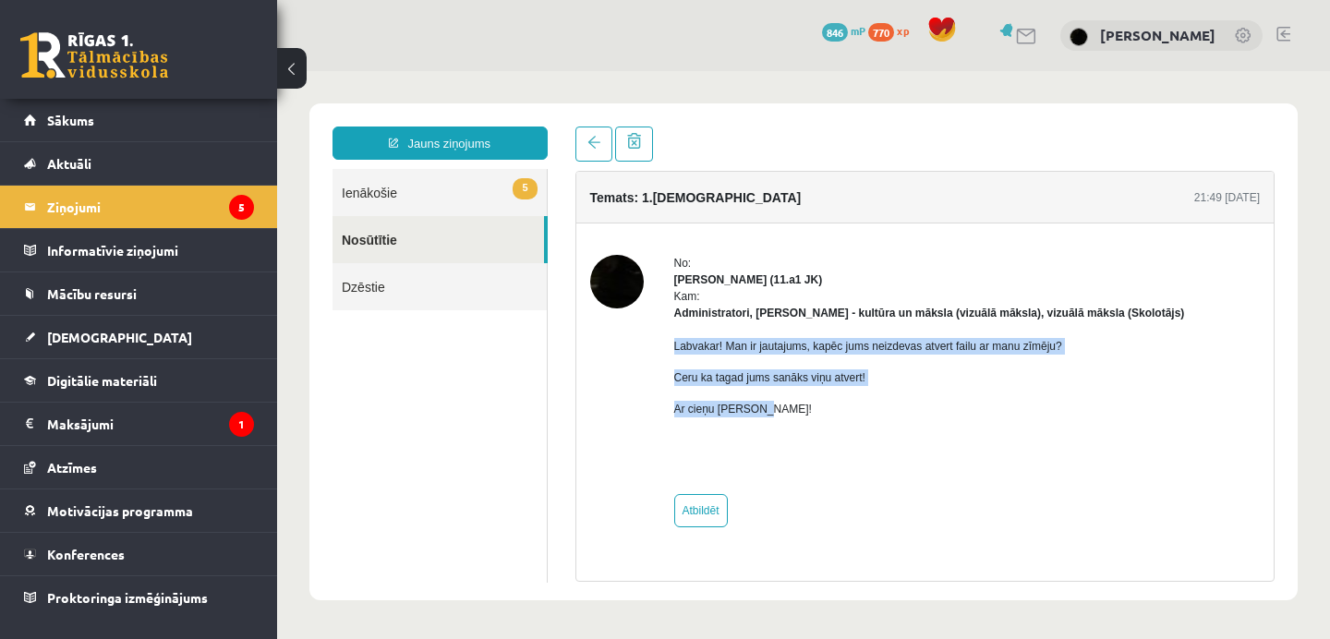
drag, startPoint x: 674, startPoint y: 346, endPoint x: 788, endPoint y: 410, distance: 131.6
click at [789, 411] on div "Labvakar! Man ir jautajums, kapēc jums neizdevas atvert failu ar manu zīmēju? C…" at bounding box center [929, 401] width 511 height 159
copy div "Labvakar! Man ir jautajums, kapēc jums neizdevas atvert failu ar manu zīmēju? C…"
click at [636, 156] on link at bounding box center [634, 144] width 38 height 35
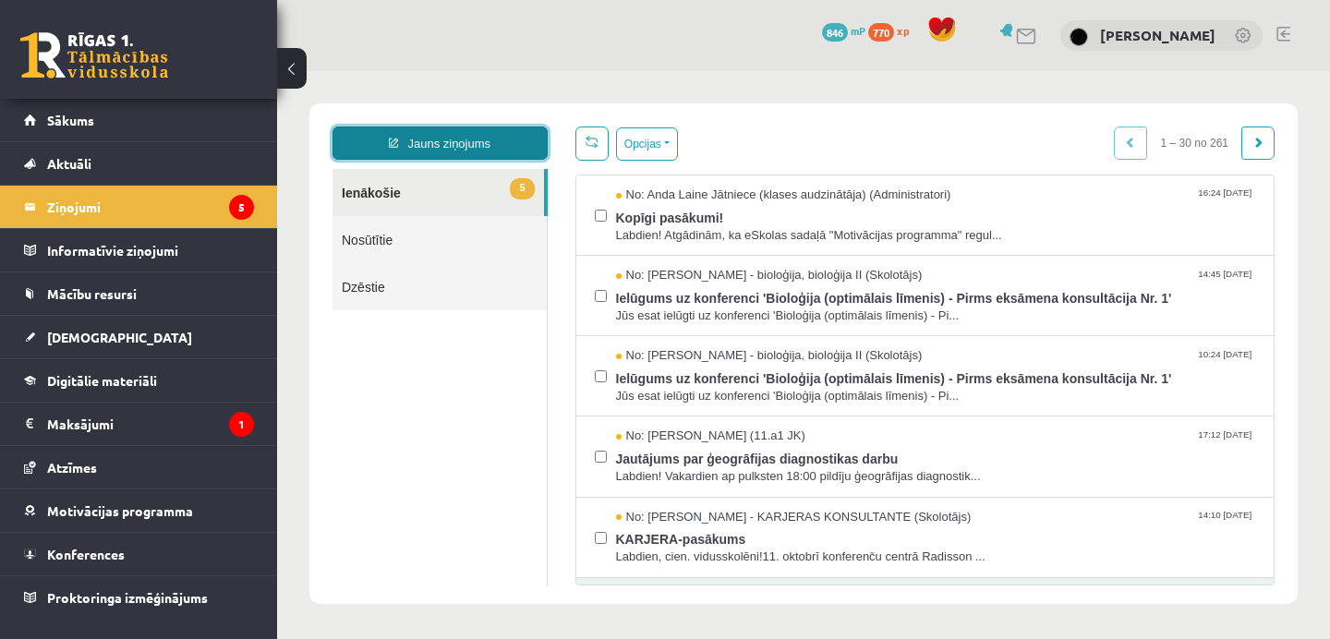
click at [470, 134] on link "Jauns ziņojums" at bounding box center [440, 143] width 215 height 33
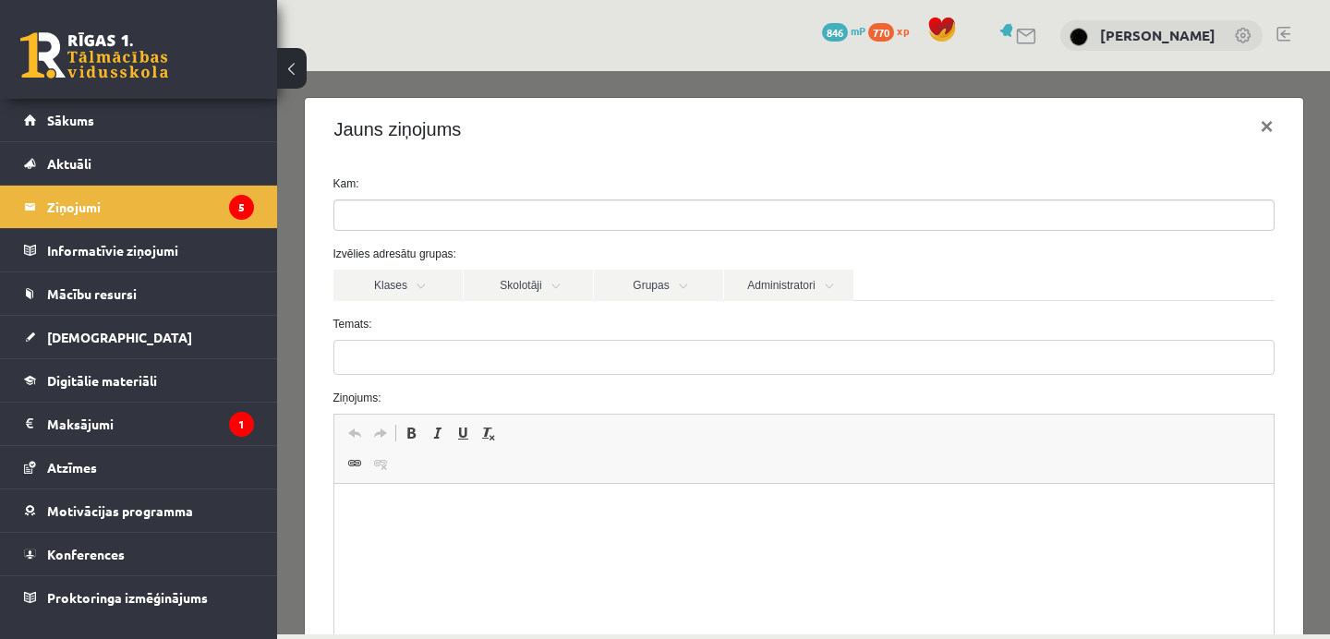
click at [539, 225] on ul at bounding box center [804, 215] width 940 height 30
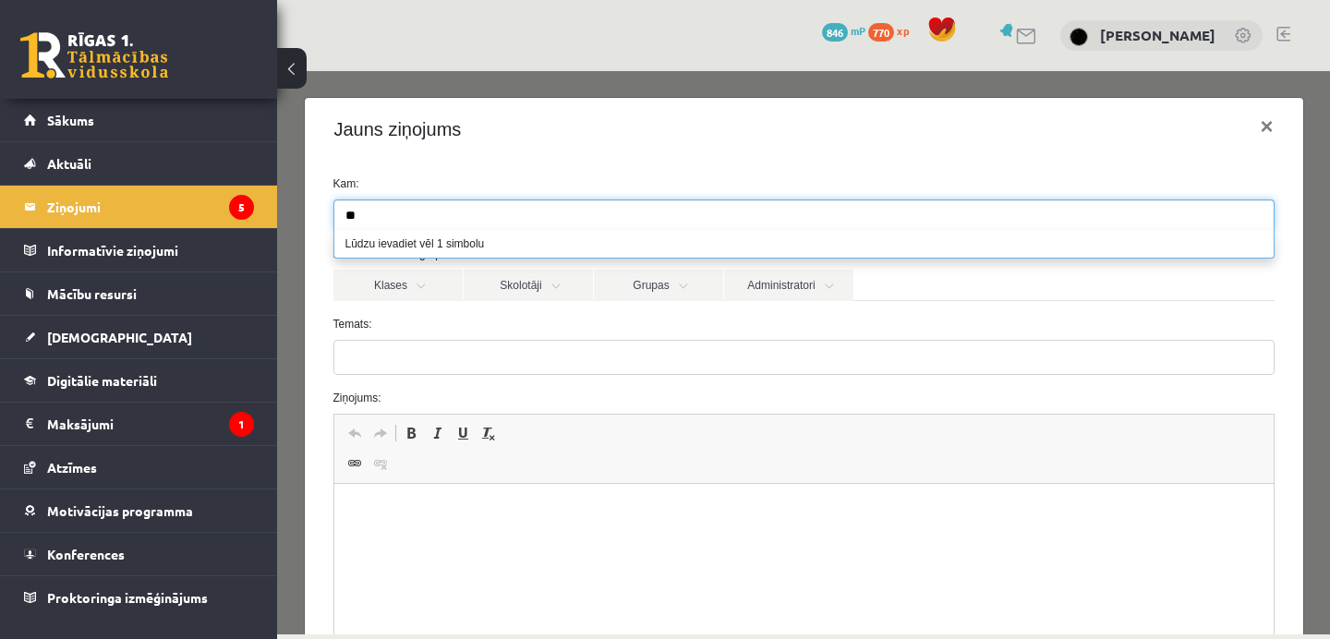
type input "*"
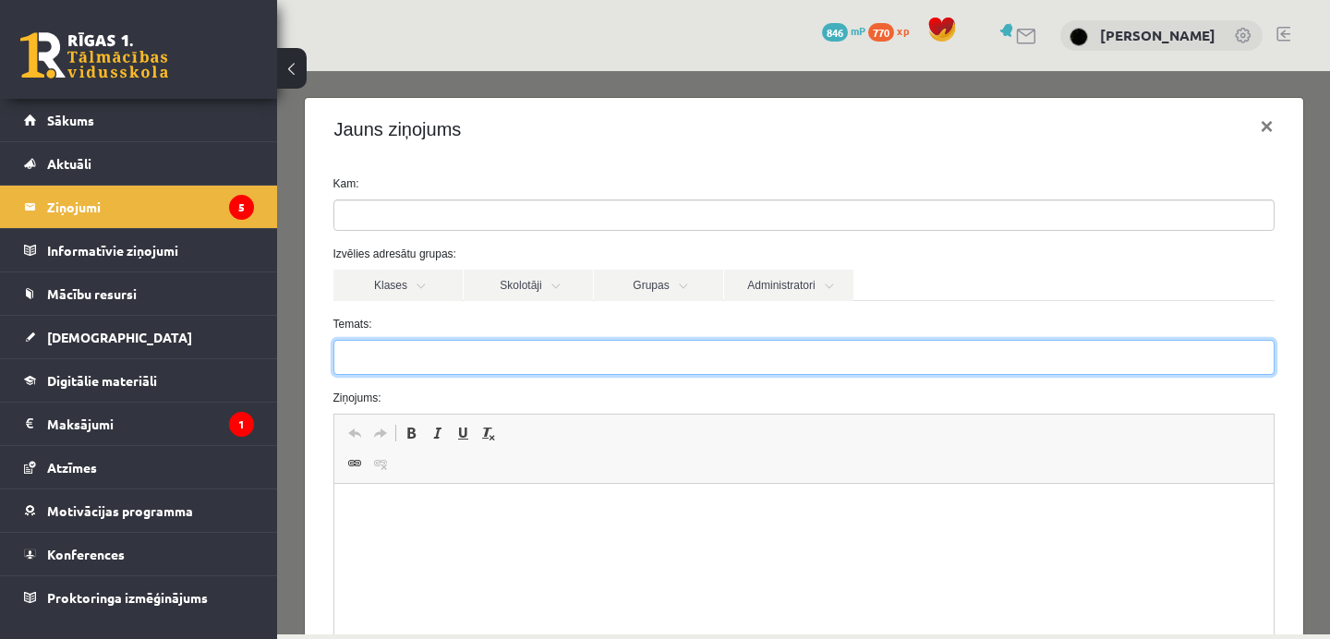
click at [431, 359] on input "Temats:" at bounding box center [804, 357] width 941 height 35
type input "**********"
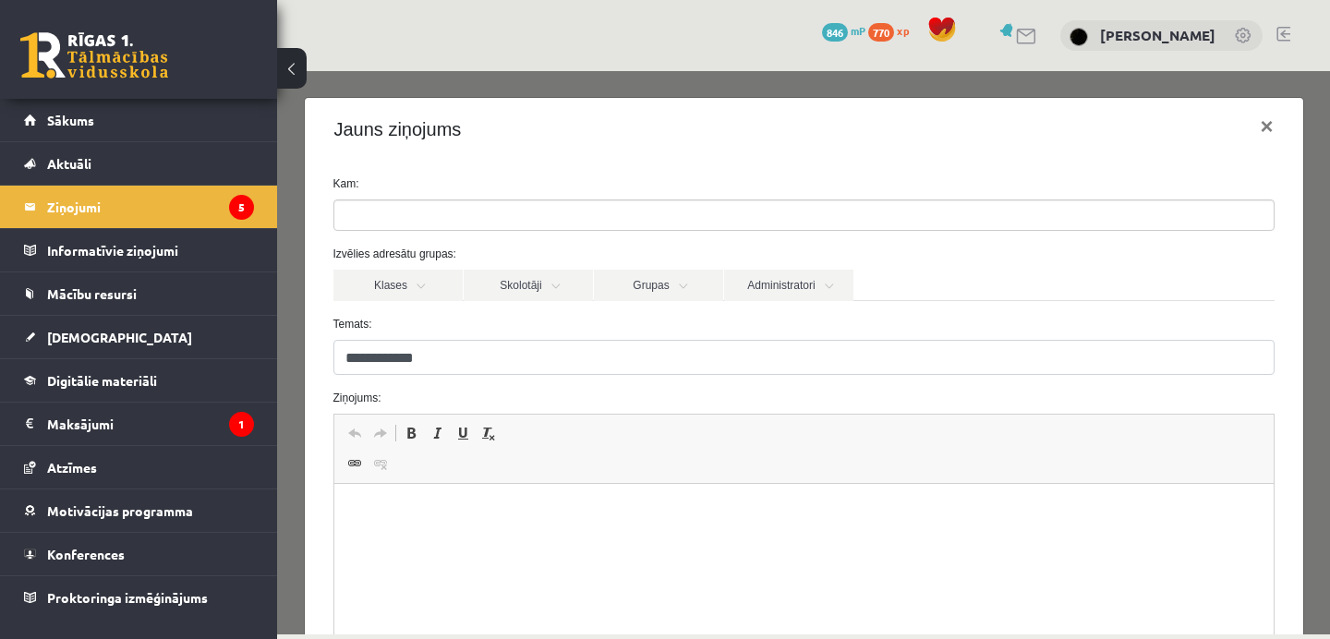
click at [402, 498] on html at bounding box center [804, 512] width 940 height 56
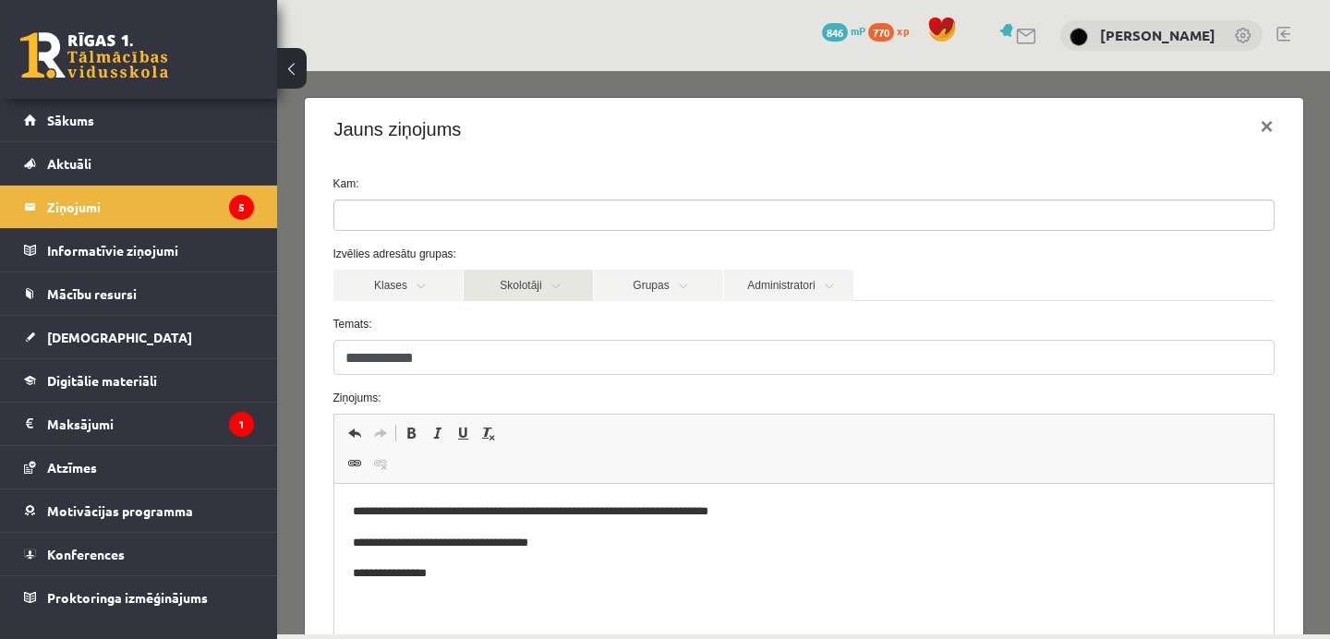
click at [524, 282] on link "Skolotāji" at bounding box center [528, 285] width 129 height 31
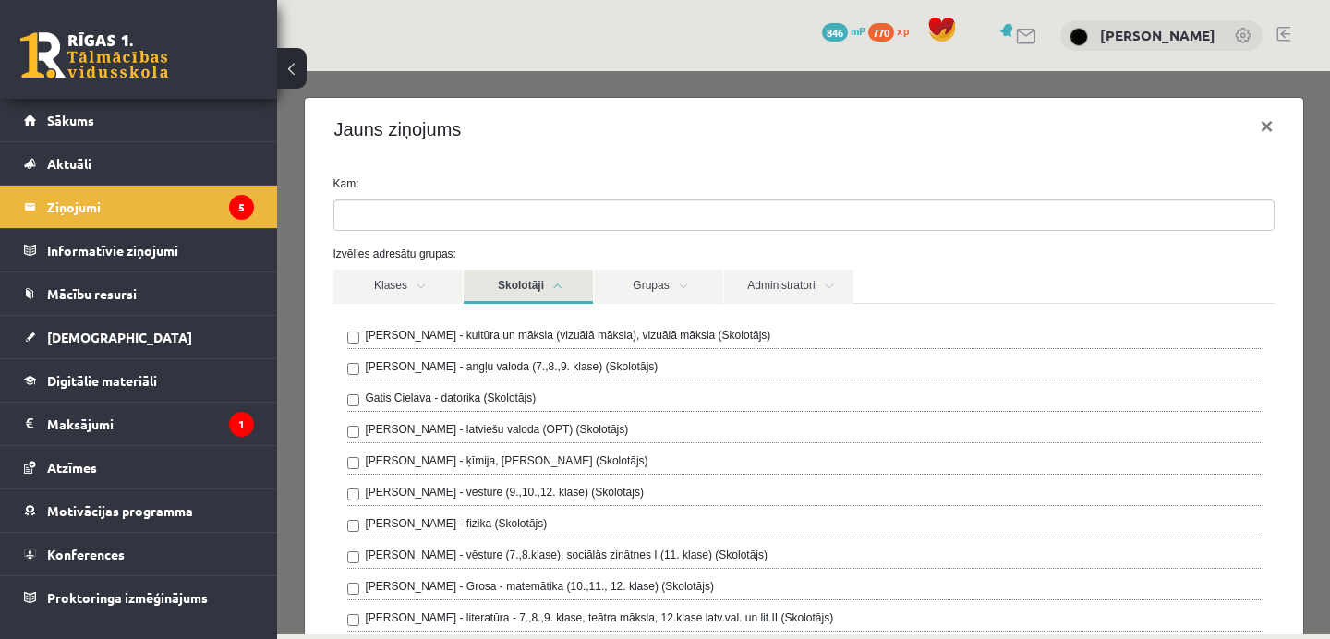
click at [507, 333] on label "Ilze Kolka - kultūra un māksla (vizuālā māksla), vizuālā māksla (Skolotājs)" at bounding box center [569, 335] width 406 height 17
click at [676, 281] on link "Grupas" at bounding box center [658, 287] width 129 height 34
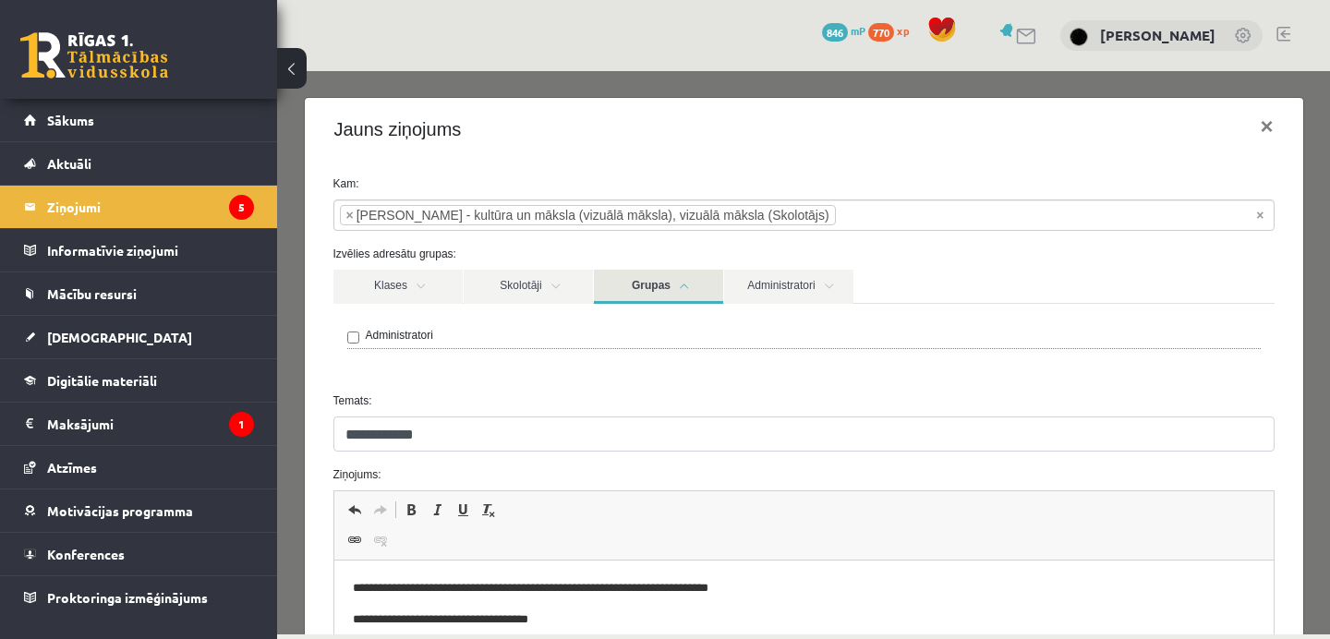
click at [436, 349] on div "Administratori" at bounding box center [804, 341] width 941 height 74
click at [422, 339] on label "Administratori" at bounding box center [399, 335] width 67 height 17
click at [669, 283] on link "Grupas" at bounding box center [658, 287] width 129 height 34
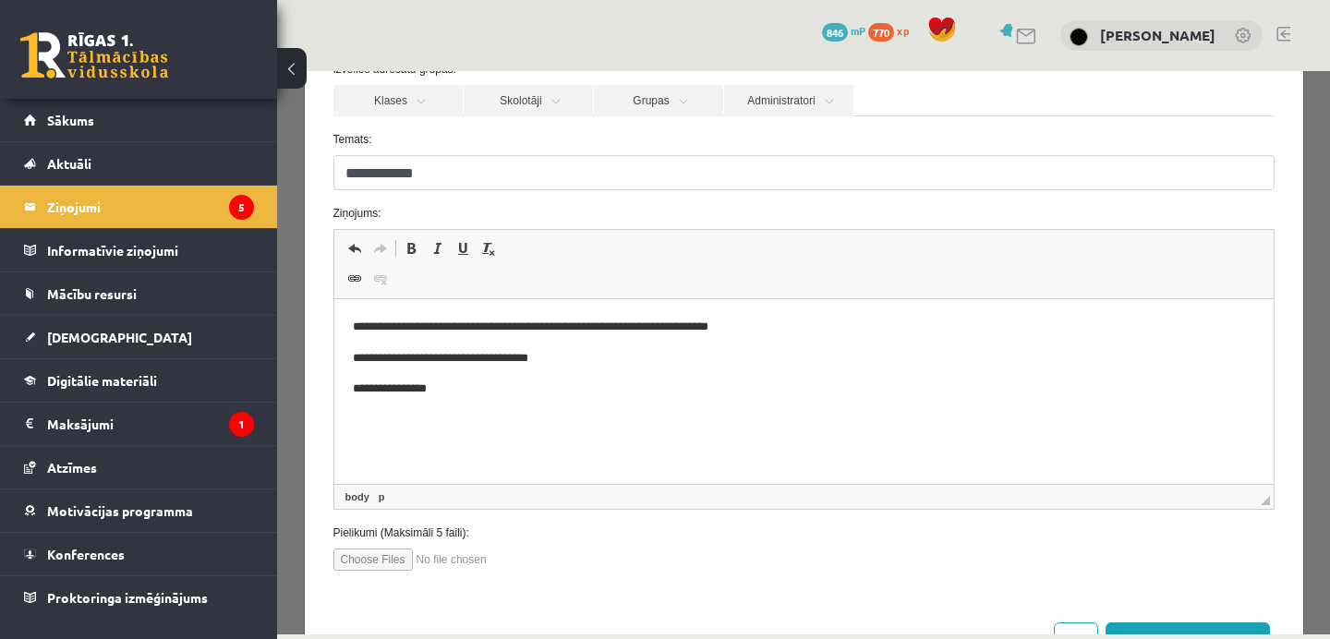
scroll to position [255, 0]
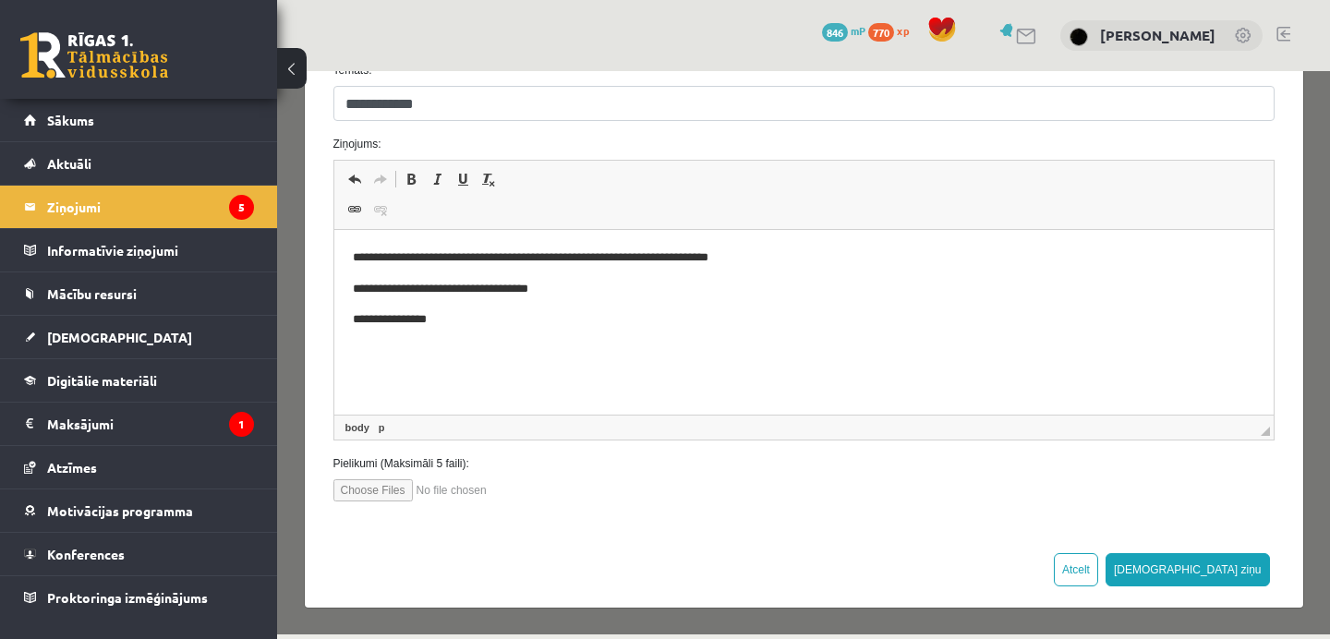
click at [394, 491] on input "file" at bounding box center [439, 490] width 210 height 22
type input "**********"
click at [533, 485] on input "file" at bounding box center [439, 490] width 210 height 22
click at [399, 489] on input "file" at bounding box center [439, 490] width 210 height 22
type input "**********"
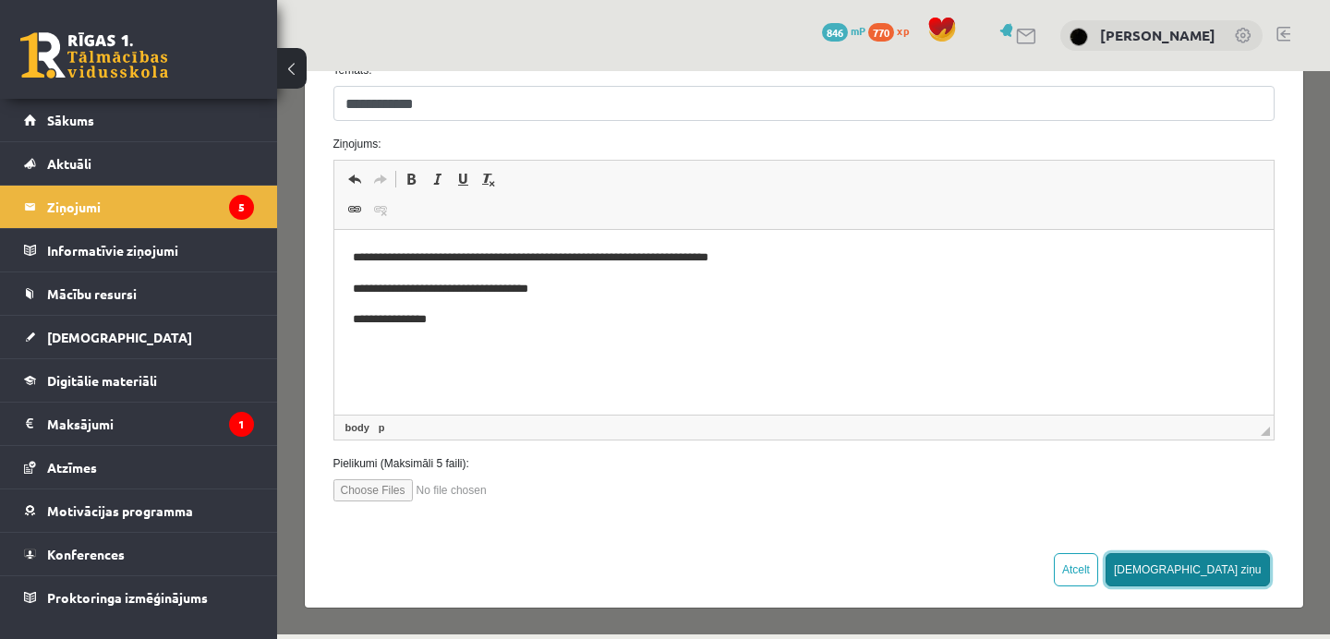
click at [1235, 562] on button "Sūtīt ziņu" at bounding box center [1188, 569] width 164 height 33
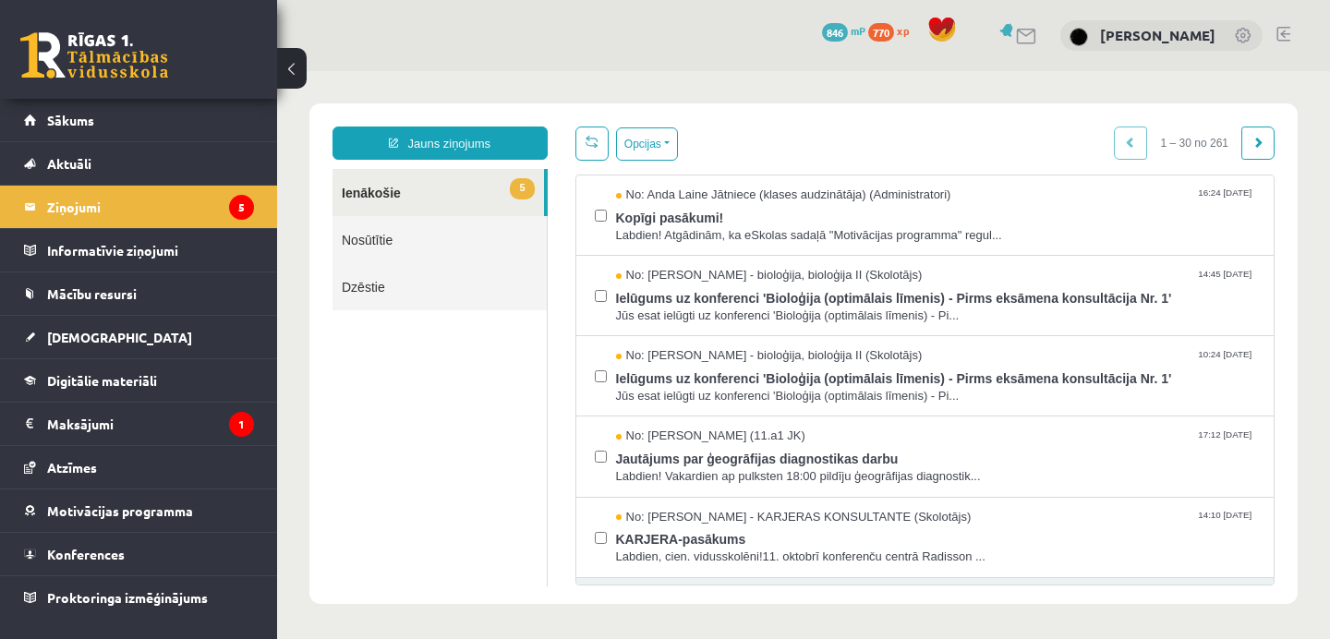
scroll to position [0, 0]
click at [161, 67] on link at bounding box center [94, 55] width 148 height 46
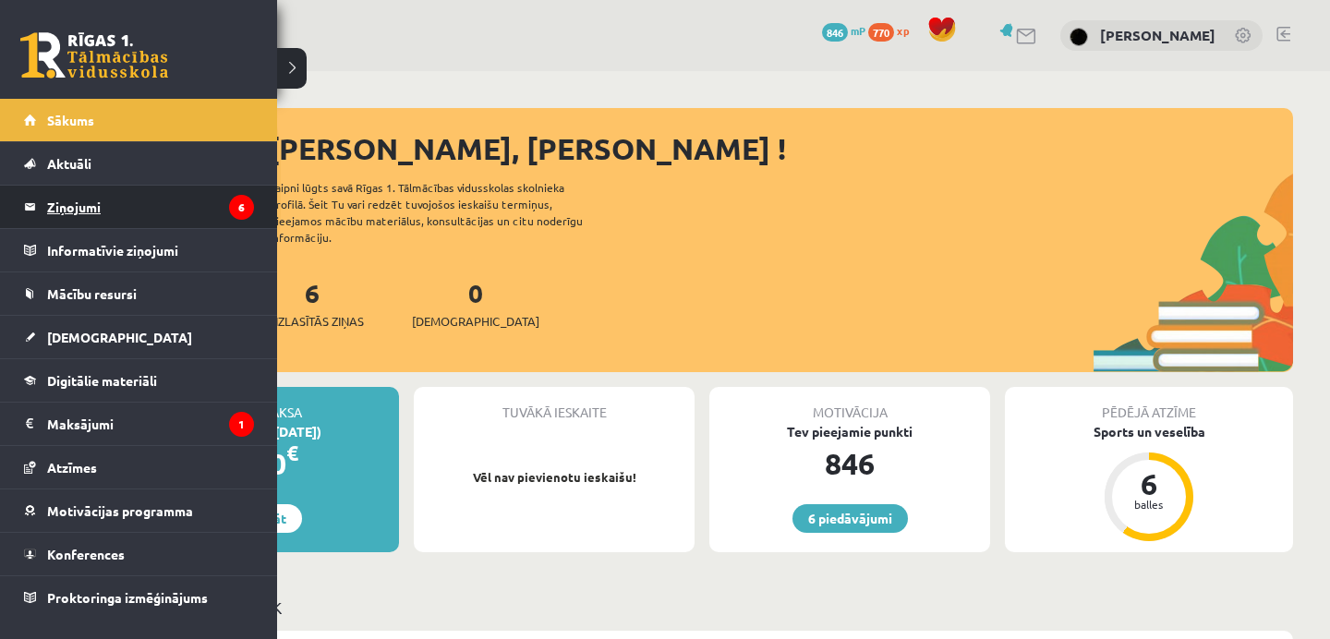
click at [87, 202] on legend "Ziņojumi 6" at bounding box center [150, 207] width 207 height 42
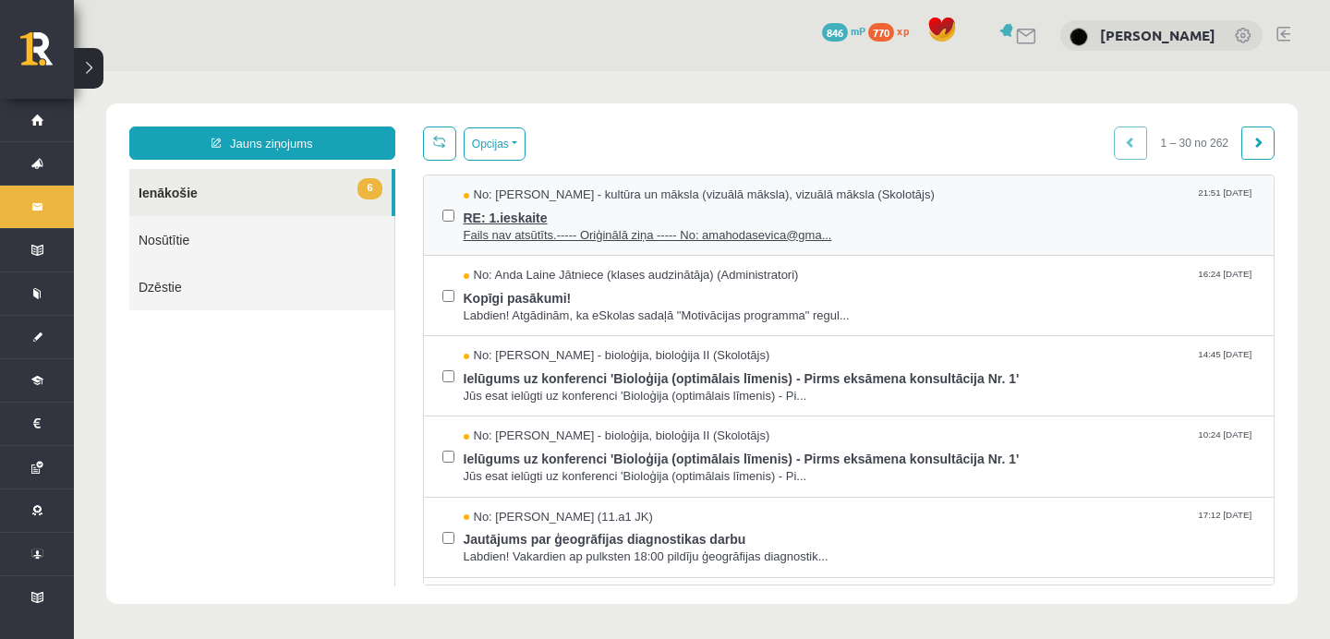
click at [480, 233] on span "Fails nav atsūtīts.----- Oriģinālā ziņa ----- No: amahodasevica@gma..." at bounding box center [860, 236] width 793 height 18
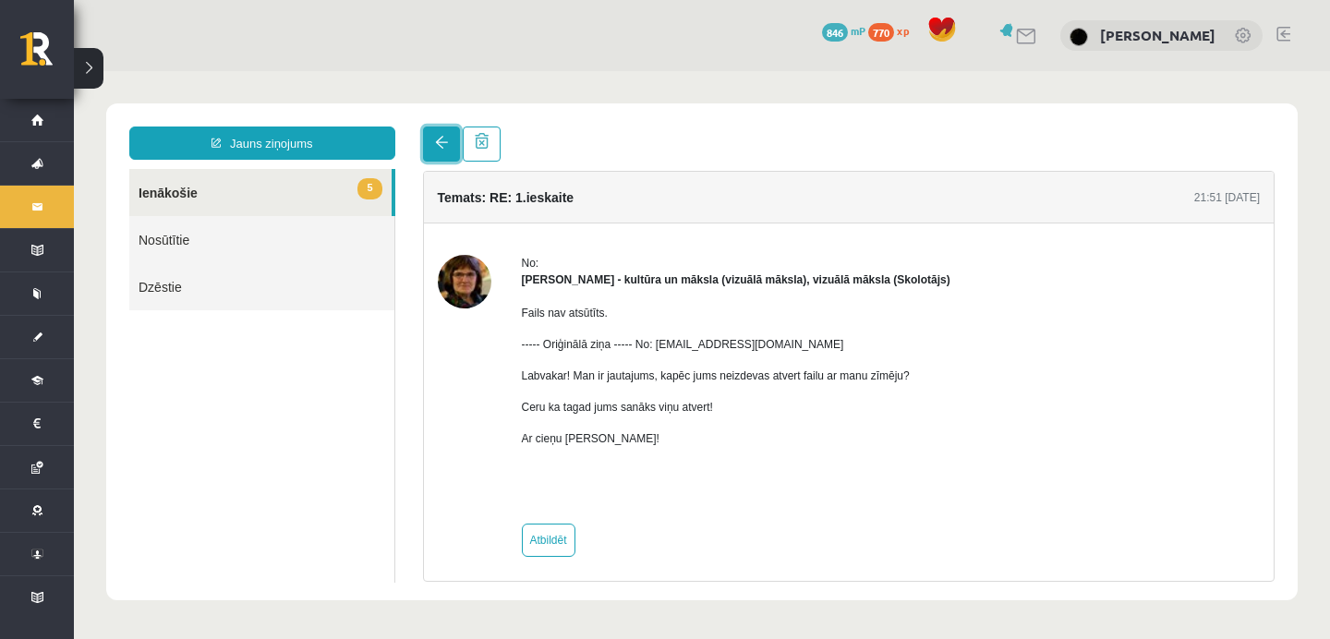
click at [449, 152] on link at bounding box center [441, 144] width 37 height 35
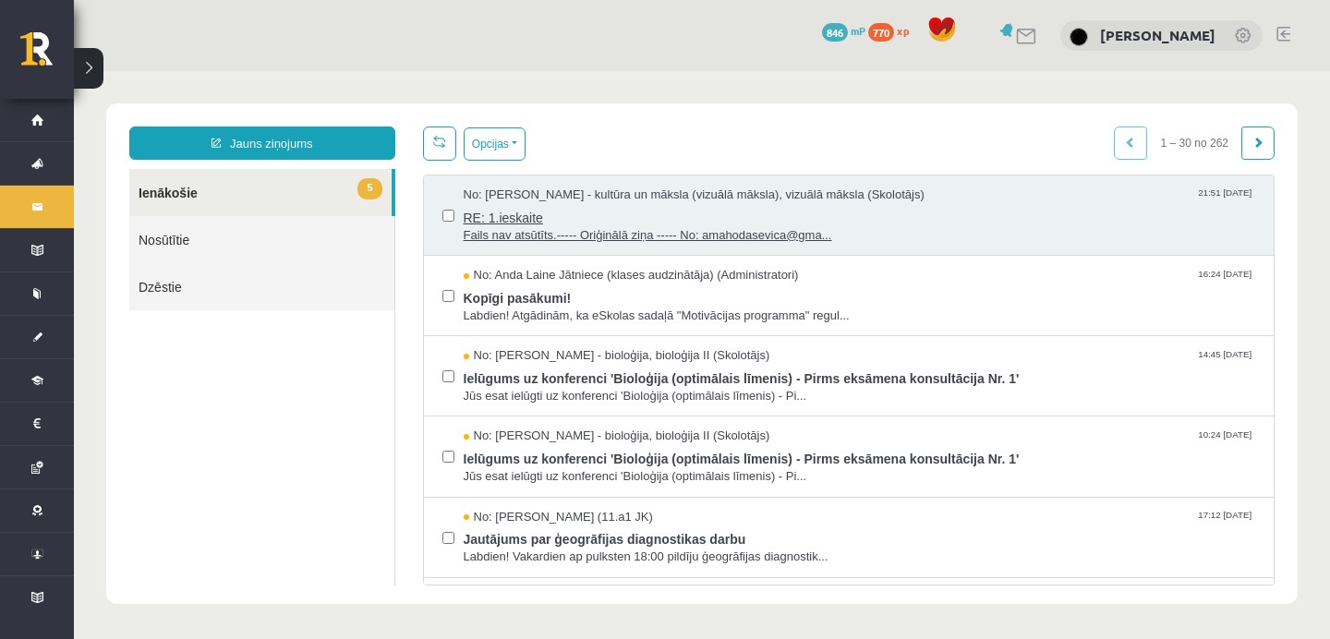
click at [489, 235] on span "Fails nav atsūtīts.----- Oriģinālā ziņa ----- No: amahodasevica@gma..." at bounding box center [860, 236] width 793 height 18
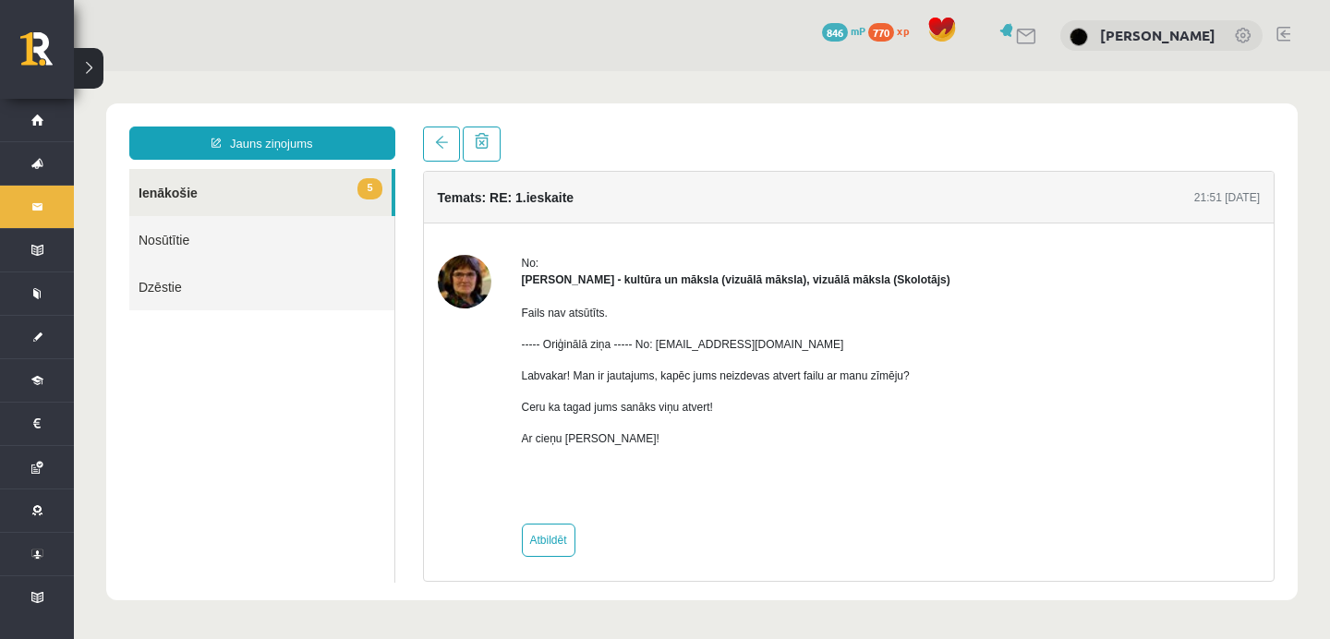
scroll to position [7, 0]
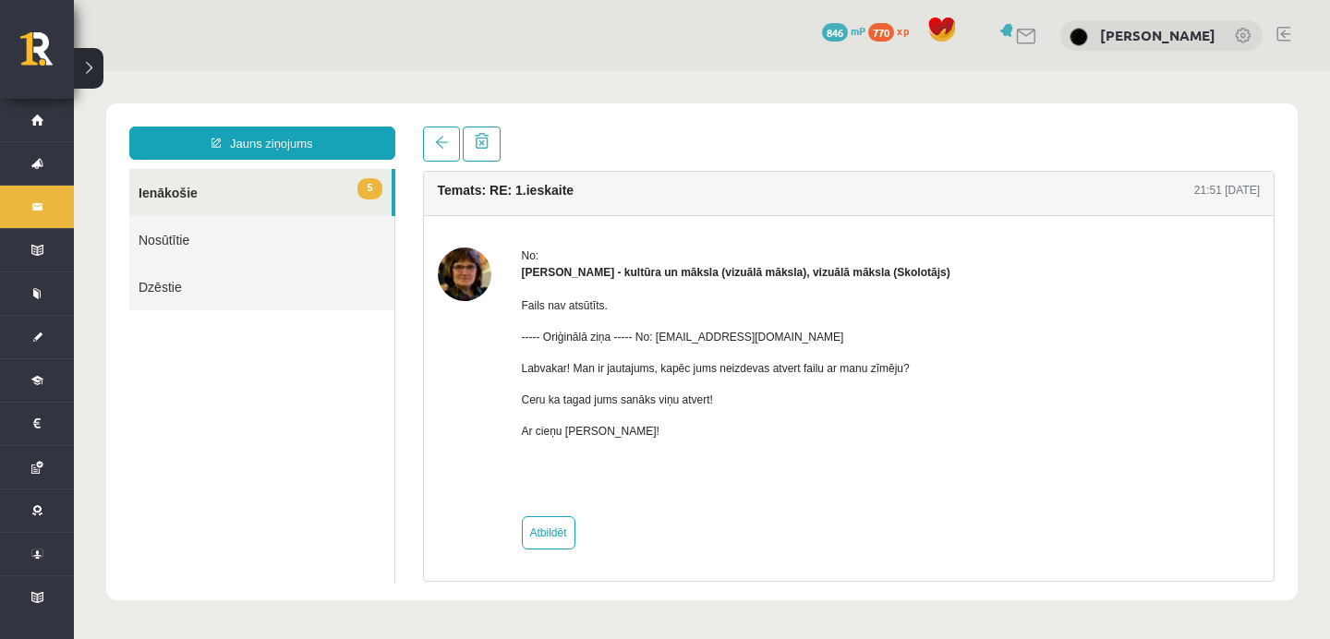
click at [225, 244] on link "Nosūtītie" at bounding box center [261, 239] width 265 height 47
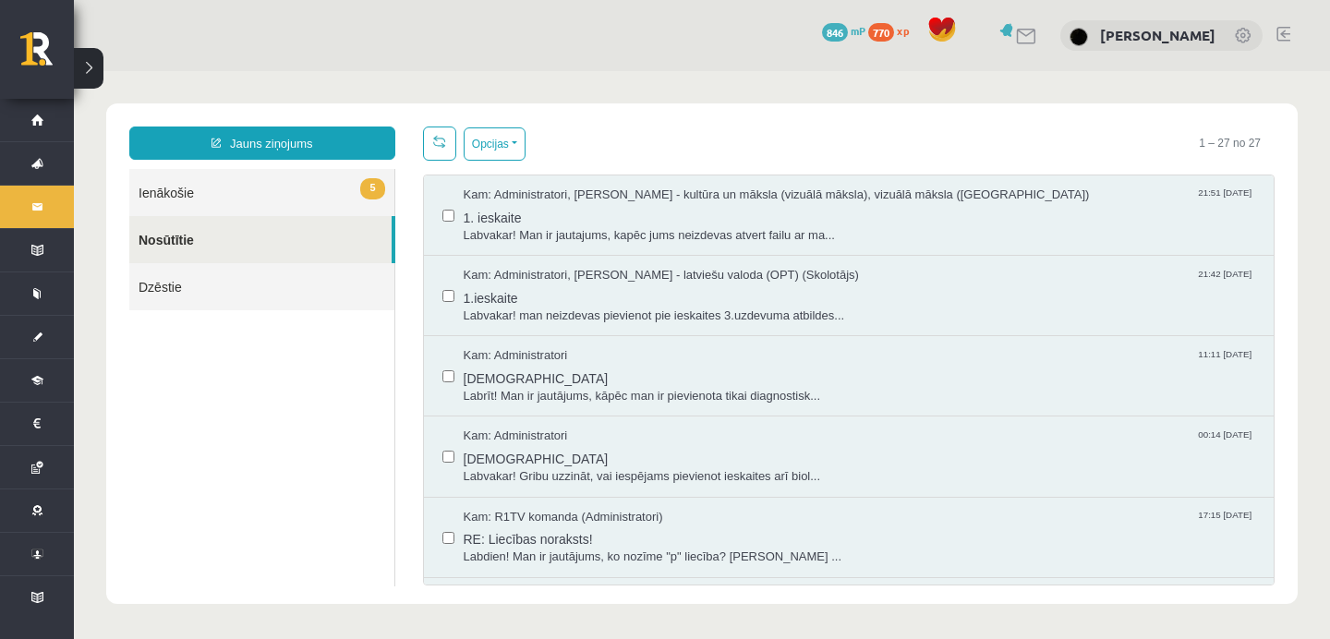
scroll to position [0, 0]
click at [511, 227] on span "Labvakar! Man ir jautajums, kapēc jums neizdevas atvert failu ar ma..." at bounding box center [860, 236] width 793 height 18
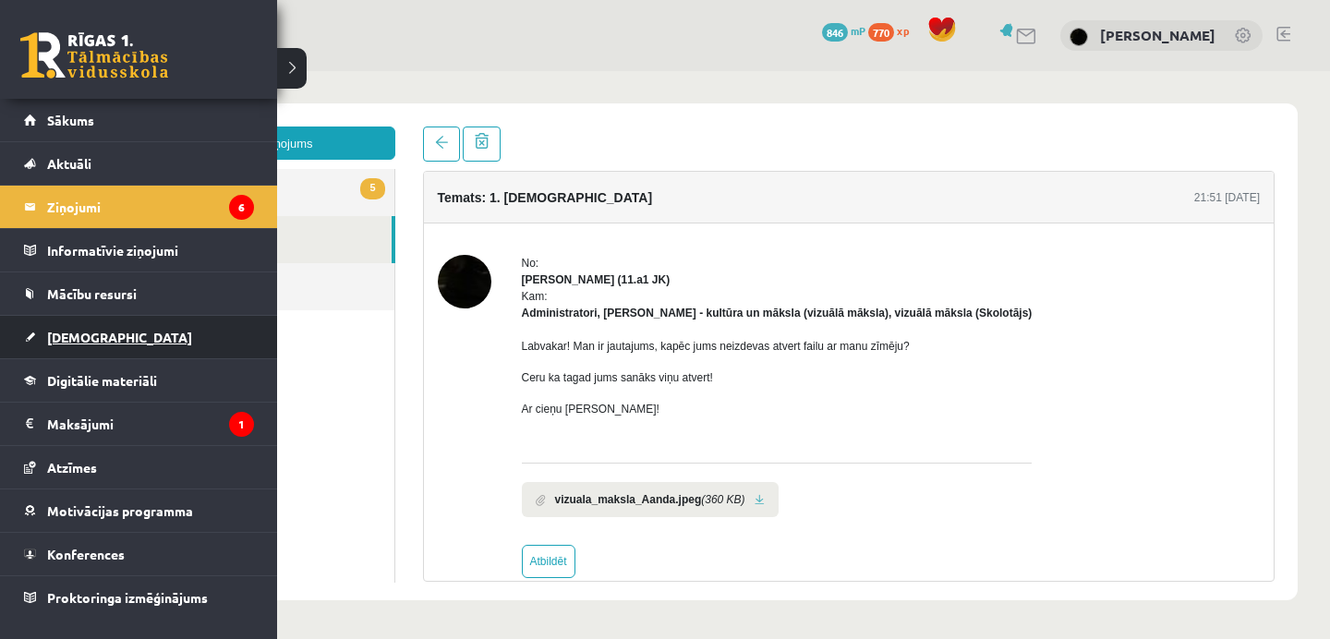
click at [61, 332] on span "[DEMOGRAPHIC_DATA]" at bounding box center [119, 337] width 145 height 17
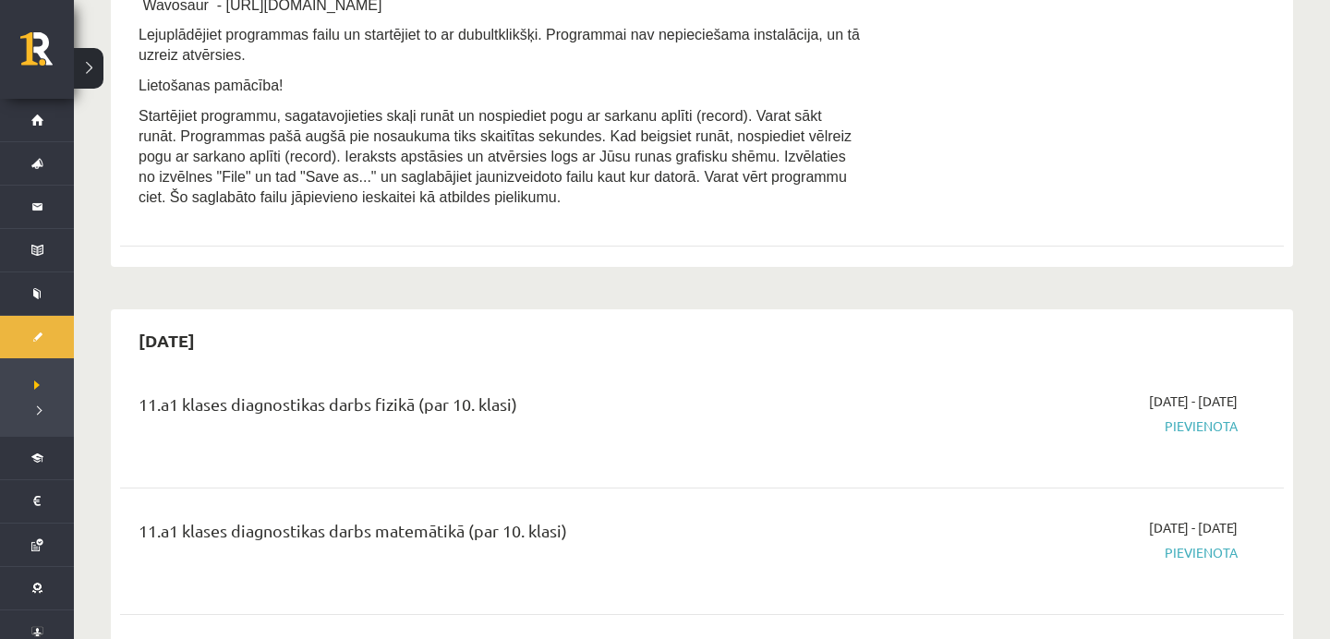
scroll to position [430, 0]
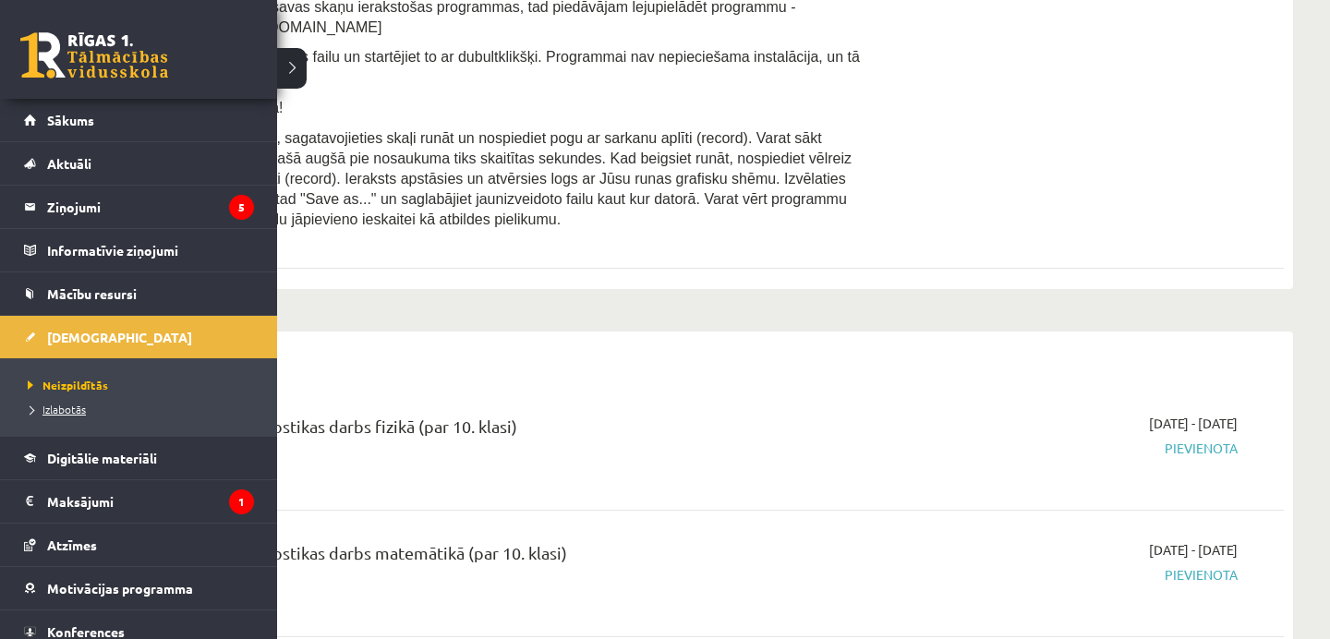
click at [52, 407] on span "Izlabotās" at bounding box center [54, 409] width 63 height 15
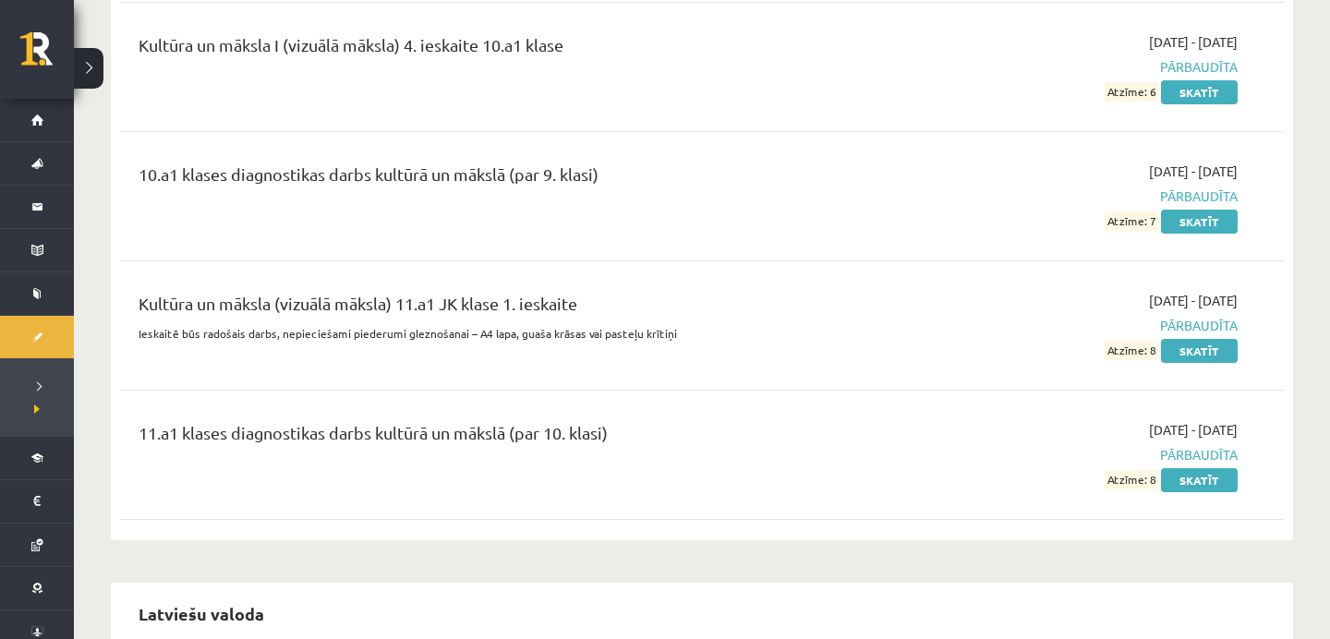
scroll to position [3724, 0]
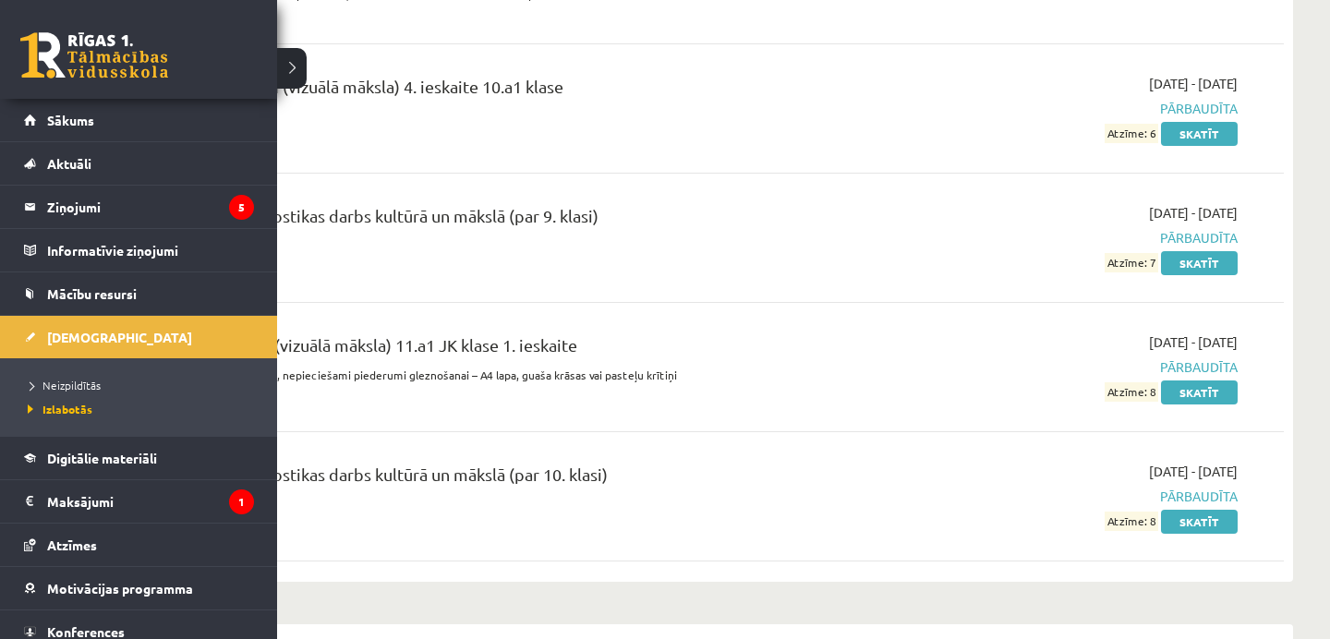
click at [57, 66] on link at bounding box center [94, 55] width 148 height 46
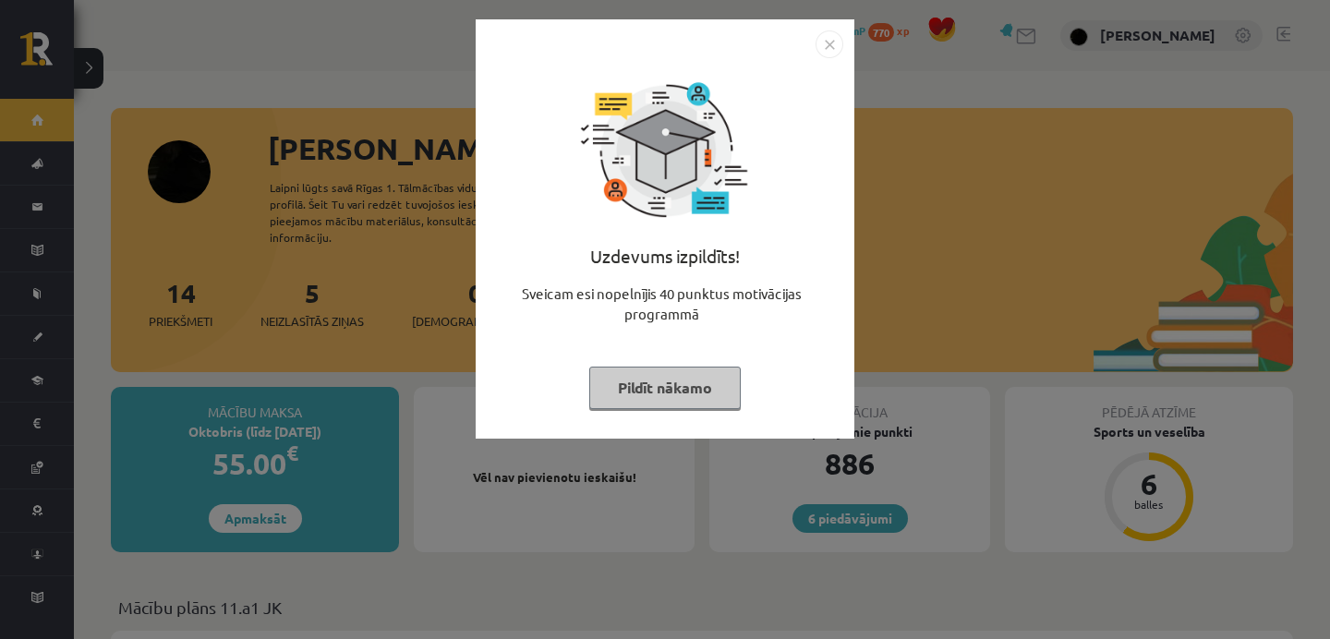
click at [632, 378] on button "Pildīt nākamo" at bounding box center [665, 388] width 152 height 42
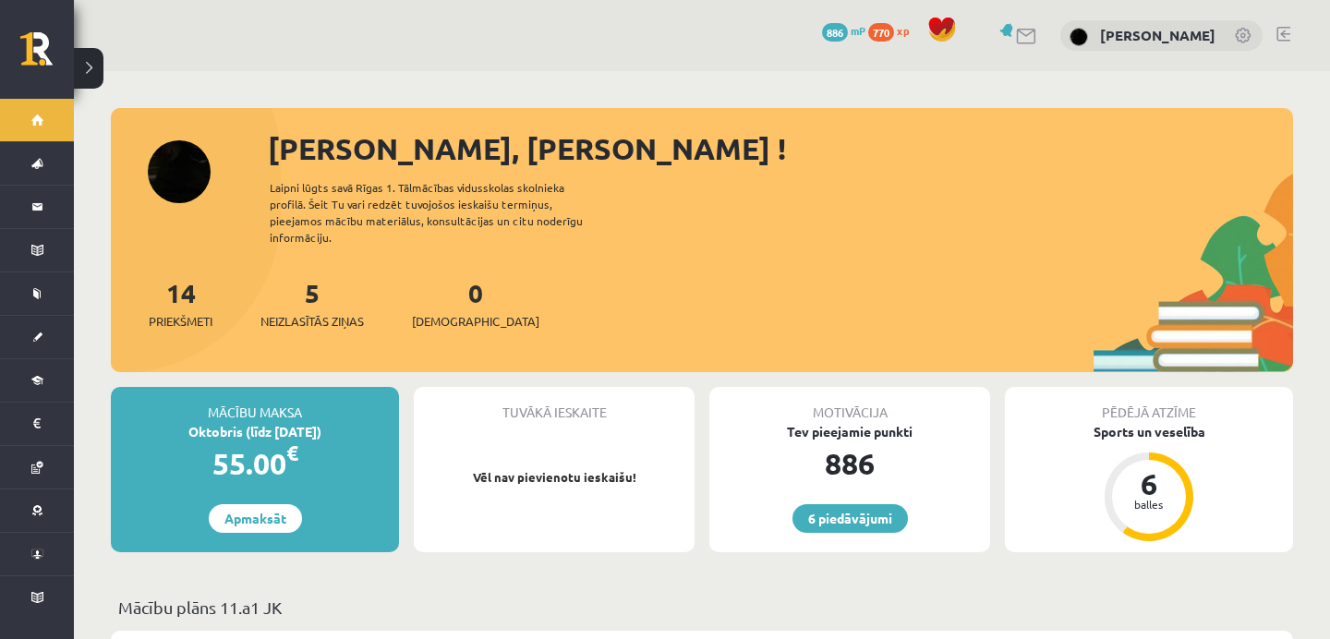
click at [1280, 36] on link at bounding box center [1284, 34] width 14 height 15
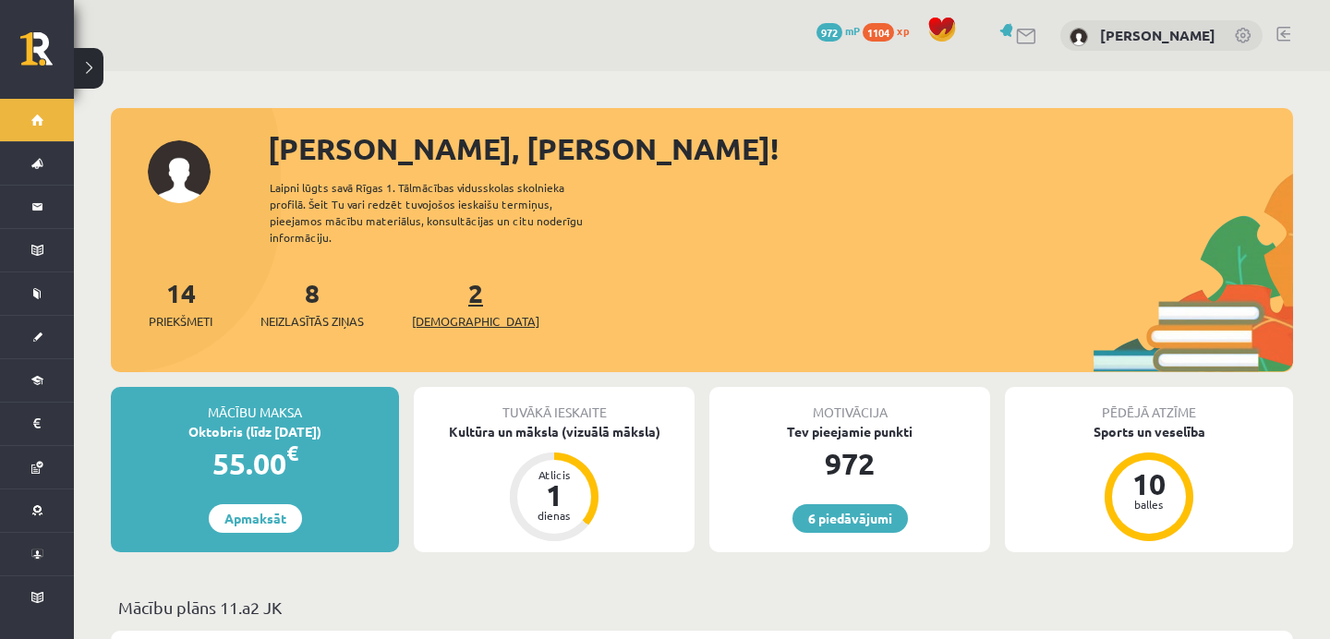
click at [447, 312] on span "[DEMOGRAPHIC_DATA]" at bounding box center [475, 321] width 127 height 18
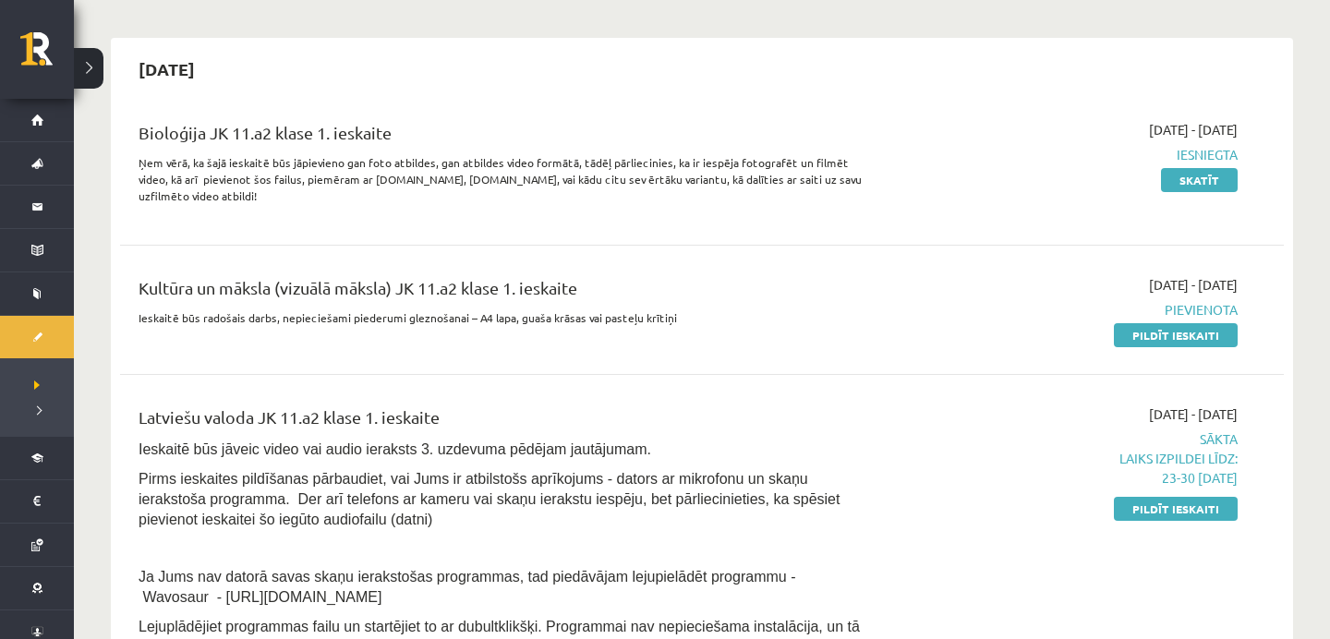
scroll to position [127, 0]
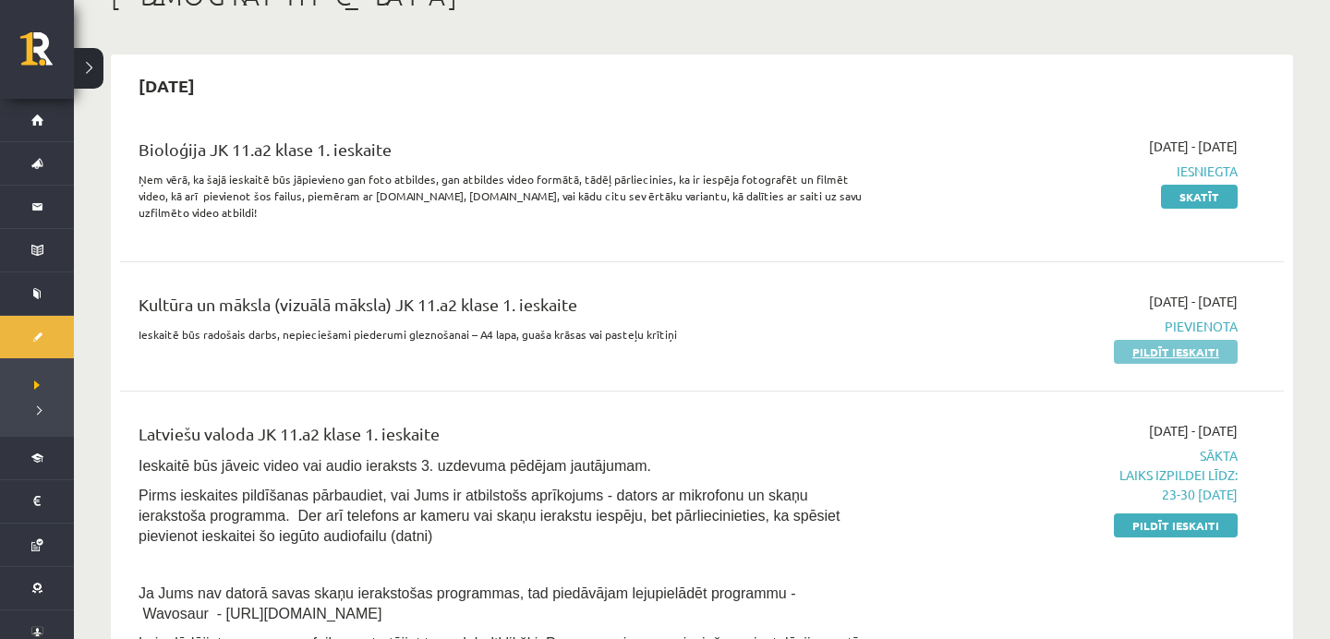
click at [1157, 355] on link "Pildīt ieskaiti" at bounding box center [1176, 352] width 124 height 24
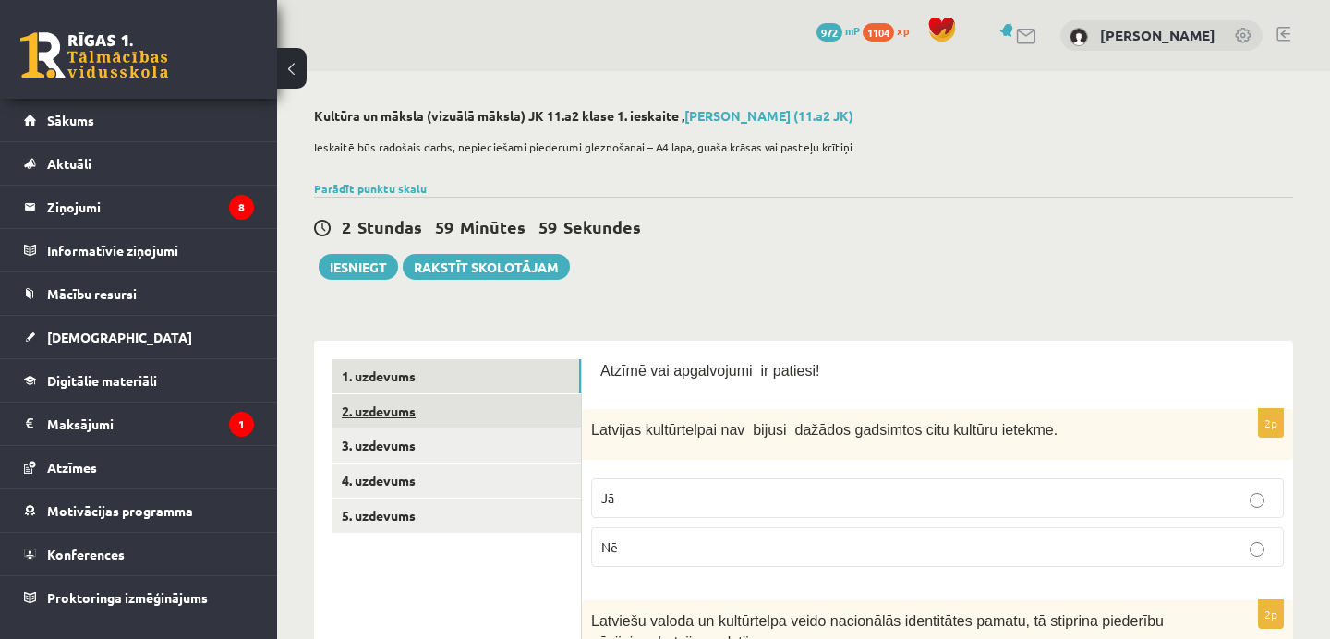
click at [541, 398] on link "2. uzdevums" at bounding box center [457, 411] width 249 height 34
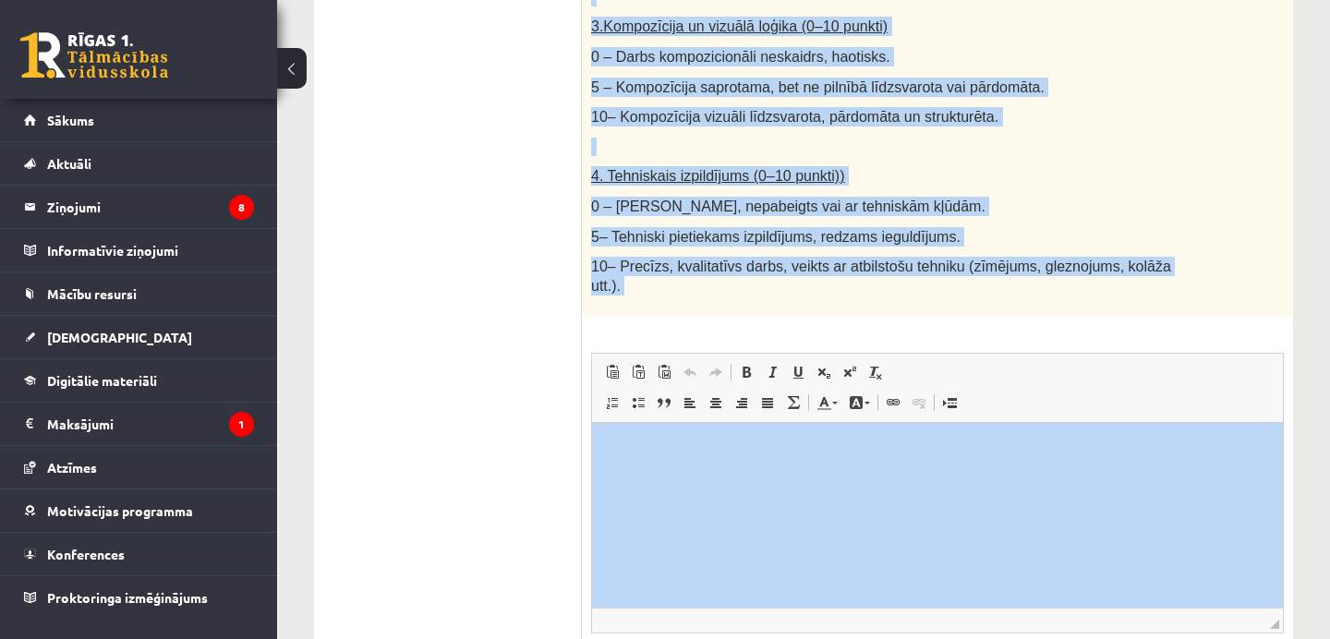
scroll to position [1120, 0]
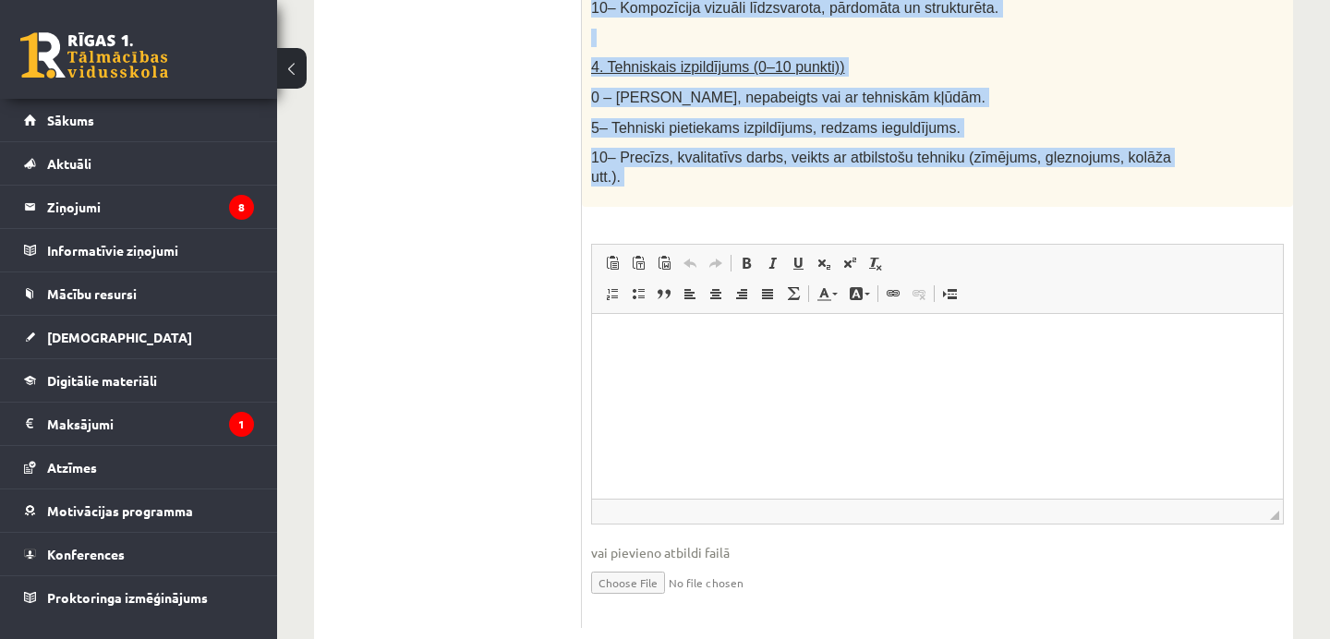
drag, startPoint x: 589, startPoint y: 44, endPoint x: 698, endPoint y: 225, distance: 210.6
copy div "Loremi dolor. Sitamet consect adipisc elits (doeiusmo, tempor inc utlabo), etd …"
